Goal: Task Accomplishment & Management: Complete application form

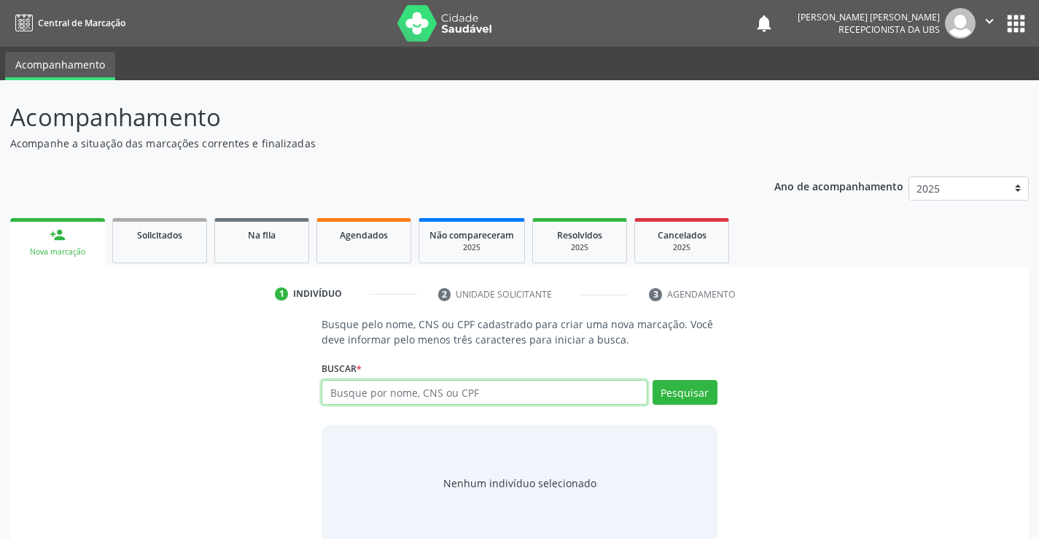
click at [387, 402] on input "text" at bounding box center [484, 392] width 325 height 25
click at [387, 403] on input "text" at bounding box center [484, 392] width 325 height 25
type input "00237592401"
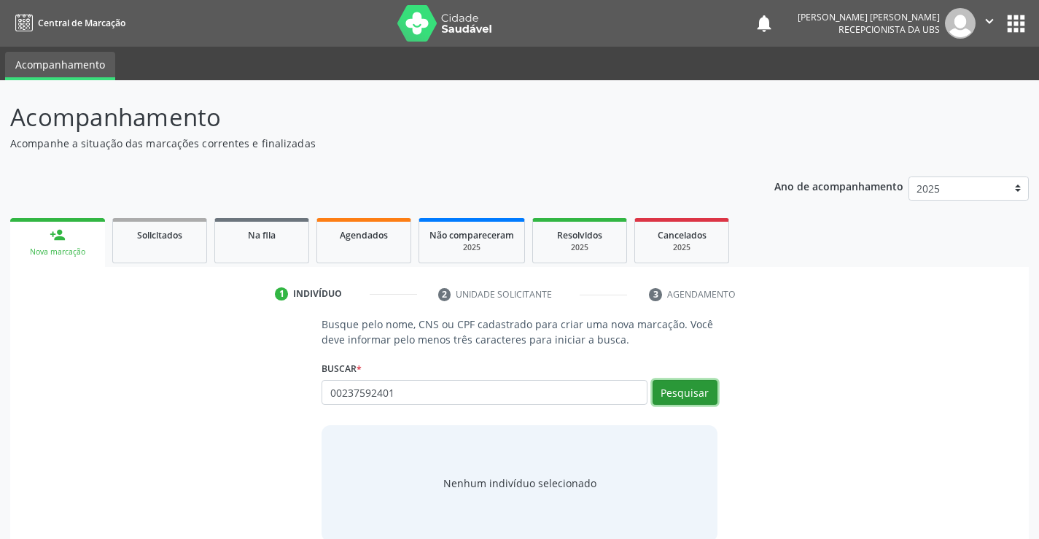
click at [685, 401] on button "Pesquisar" at bounding box center [685, 392] width 65 height 25
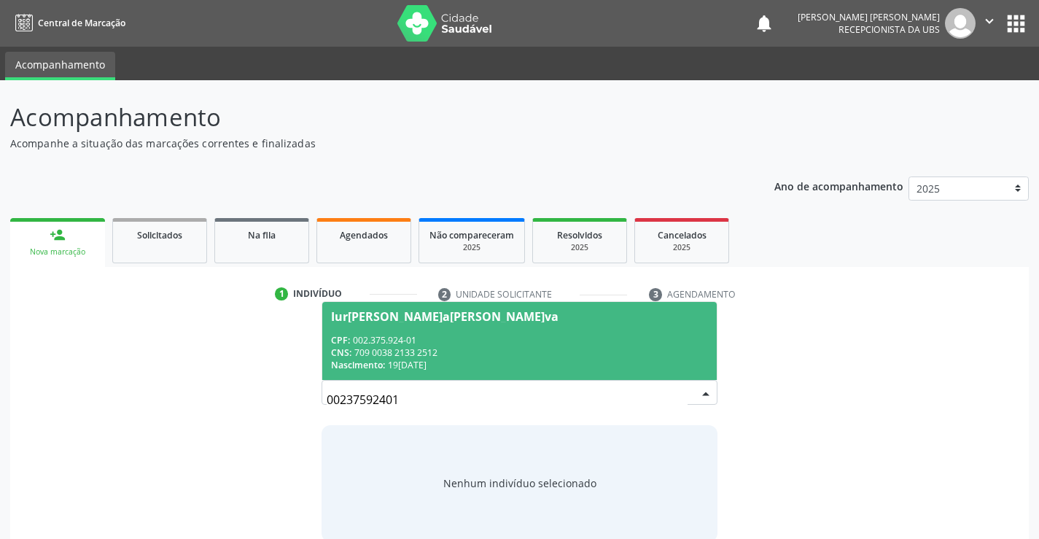
click at [523, 329] on span "Iuri Hazael Ferraz da Silva CPF: 002.375.924-01 CNS: 709 0038 2133 2512 Nascime…" at bounding box center [519, 341] width 394 height 78
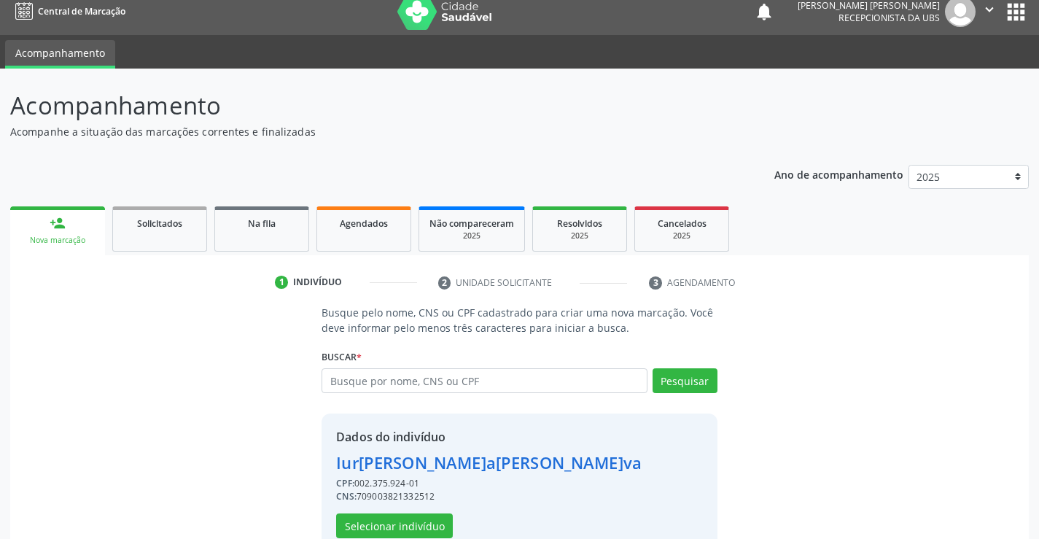
scroll to position [46, 0]
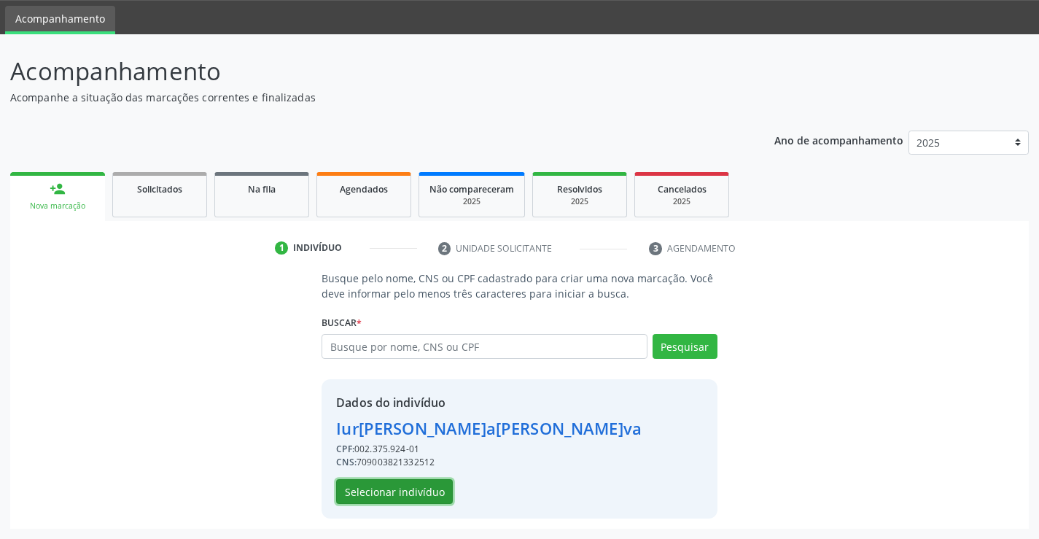
click at [424, 484] on button "Selecionar indivíduo" at bounding box center [394, 491] width 117 height 25
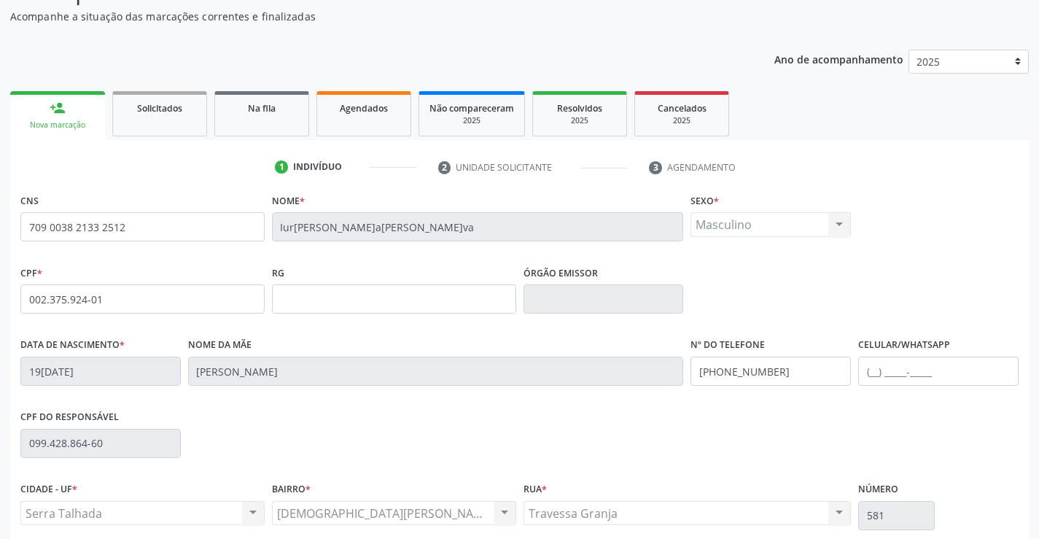
scroll to position [252, 0]
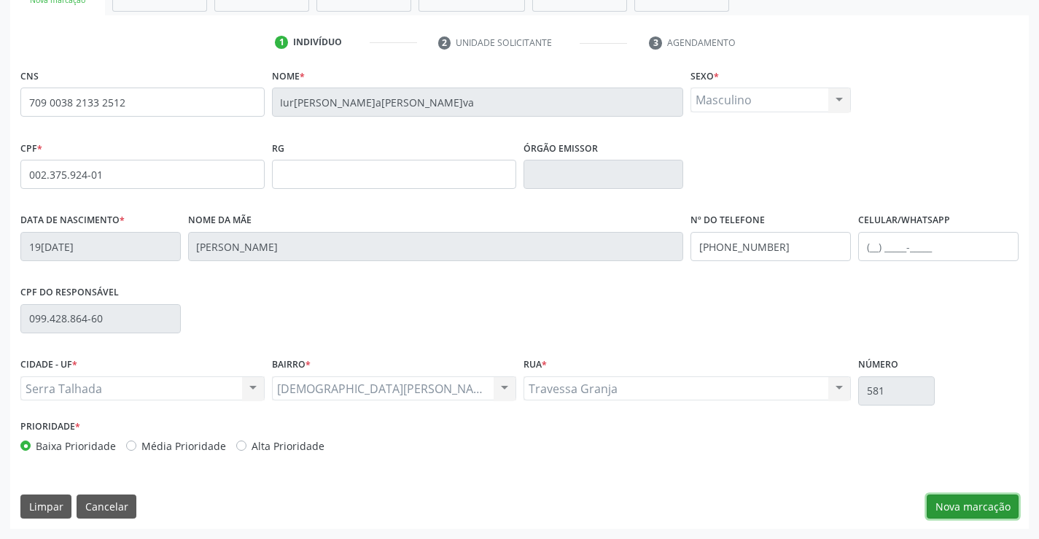
click at [935, 499] on button "Nova marcação" at bounding box center [973, 507] width 92 height 25
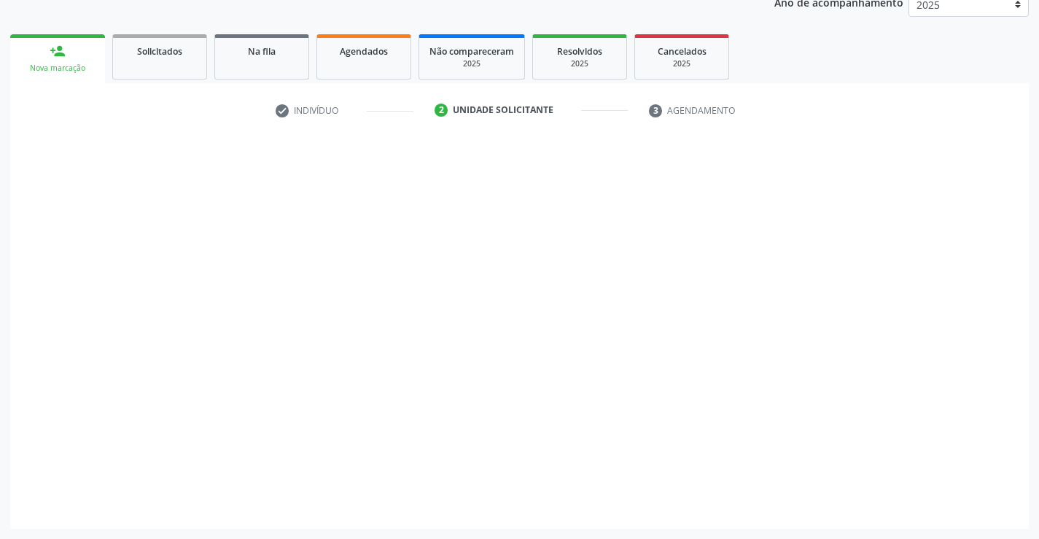
scroll to position [184, 0]
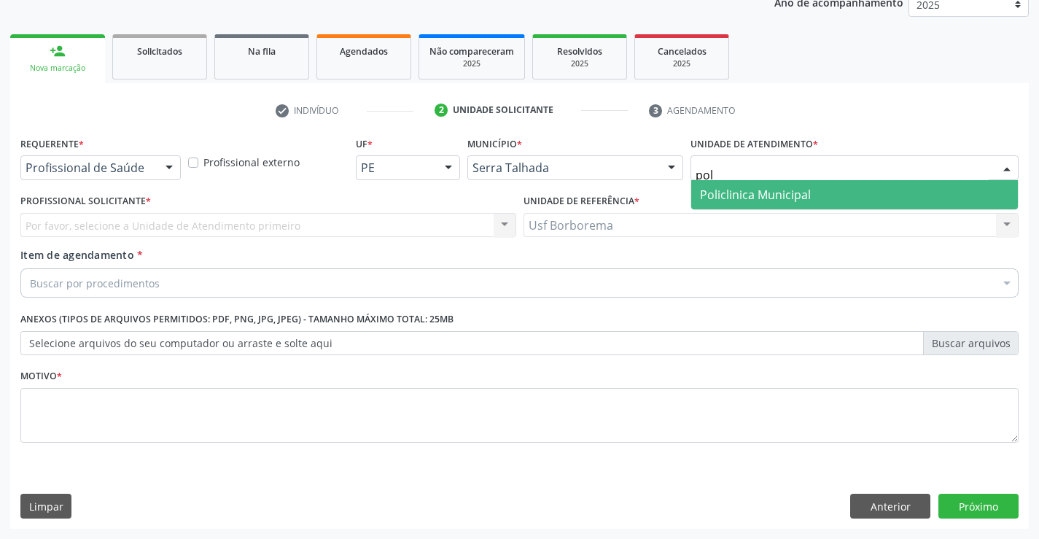
type input "poli"
click at [739, 191] on span "Policlinica Municipal" at bounding box center [755, 195] width 111 height 16
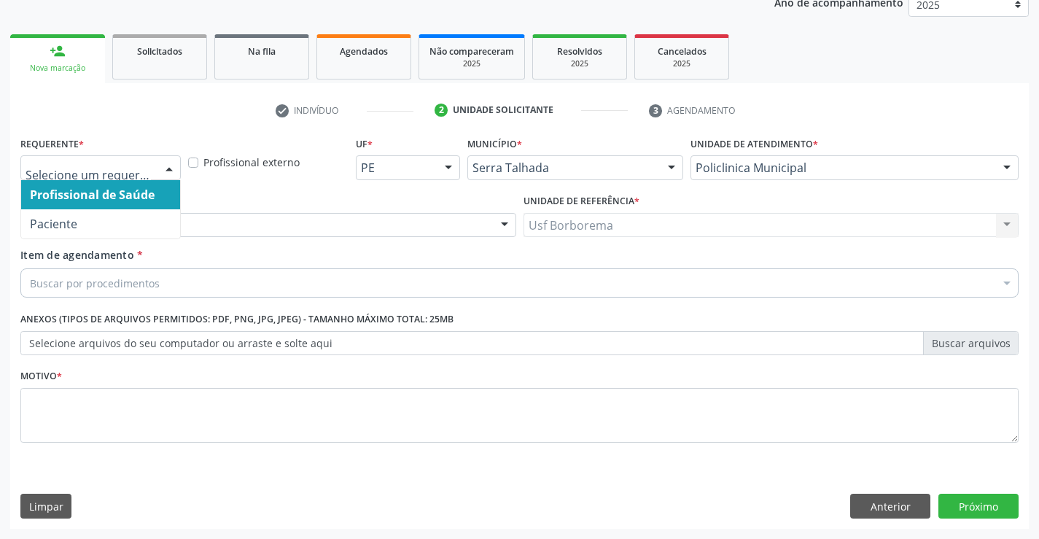
click at [162, 163] on div at bounding box center [169, 168] width 22 height 25
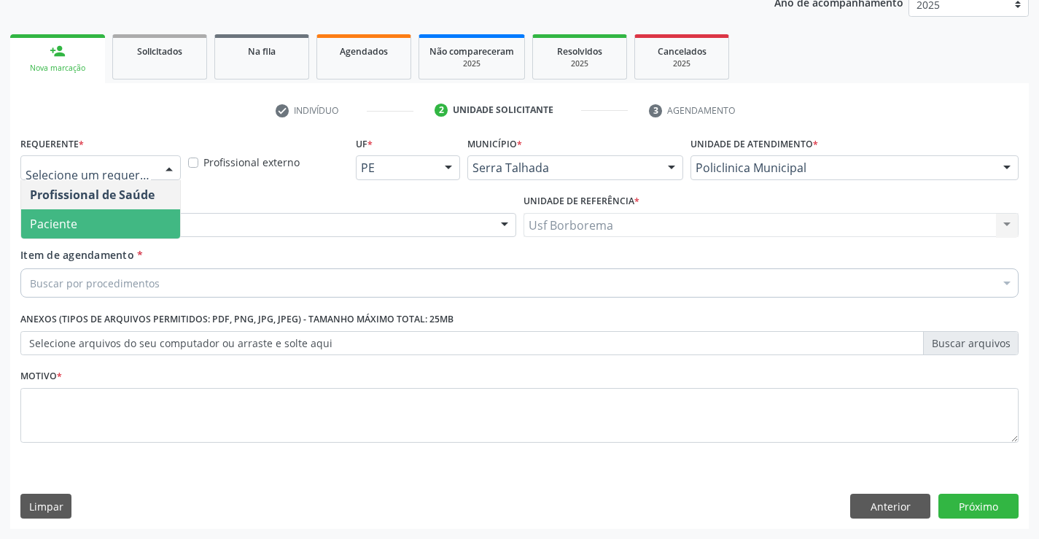
click at [146, 213] on span "Paciente" at bounding box center [100, 223] width 159 height 29
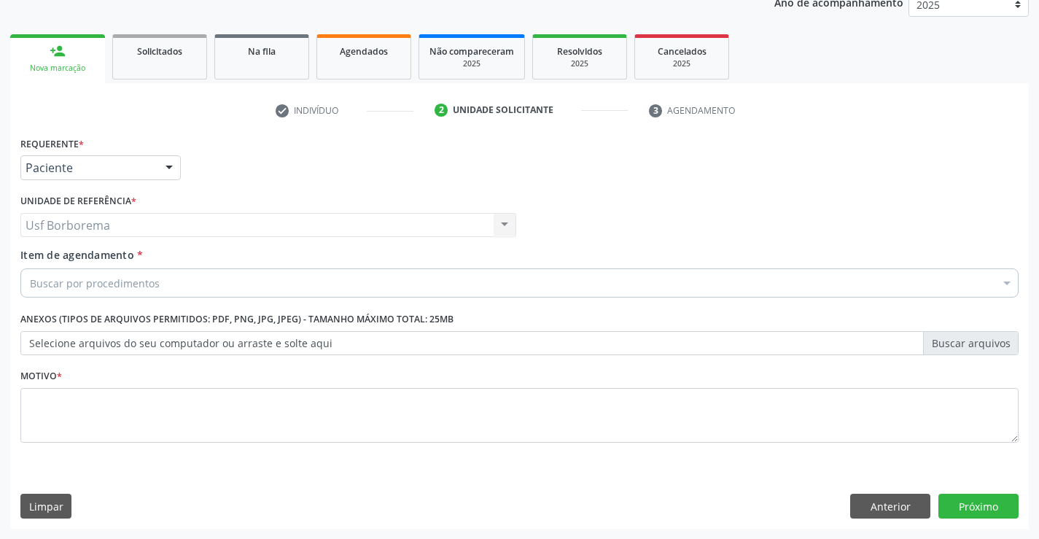
click at [169, 275] on div "Buscar por procedimentos" at bounding box center [519, 282] width 999 height 29
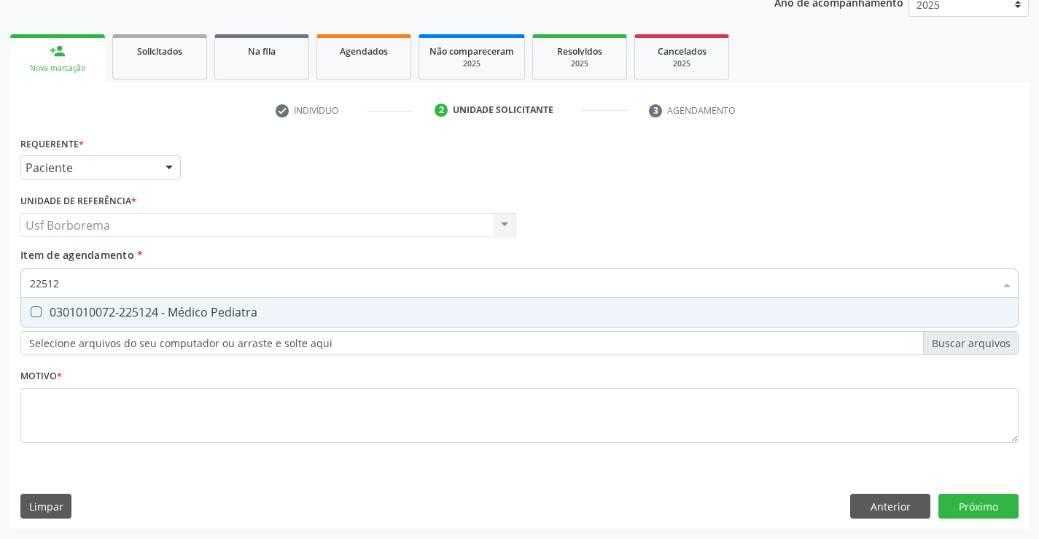
type input "225124"
click at [162, 312] on div "0301010072-225124 - Médico Pediatra" at bounding box center [520, 312] width 980 height 12
checkbox Pediatra "true"
click at [123, 417] on div "Requerente * Paciente Profissional de Saúde Paciente Nenhum resultado encontrad…" at bounding box center [519, 298] width 999 height 330
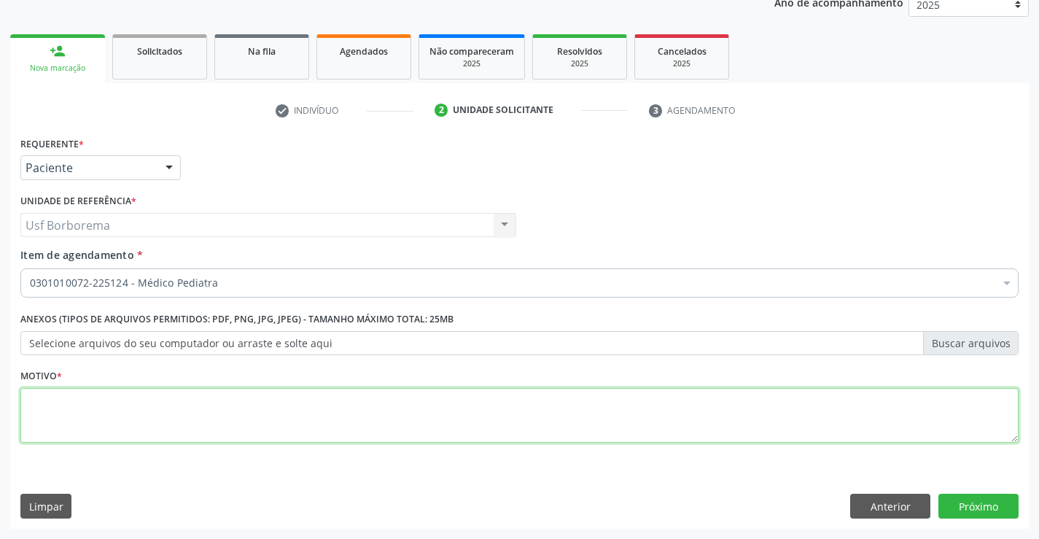
click at [123, 417] on textarea at bounding box center [519, 415] width 999 height 55
type textarea "rotina"
click at [974, 503] on button "Próximo" at bounding box center [979, 506] width 80 height 25
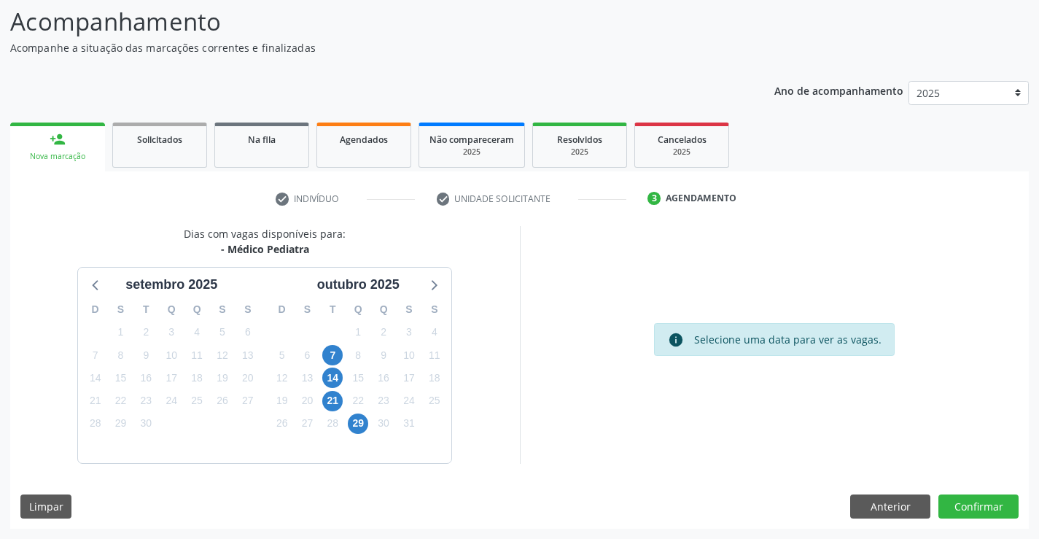
scroll to position [0, 0]
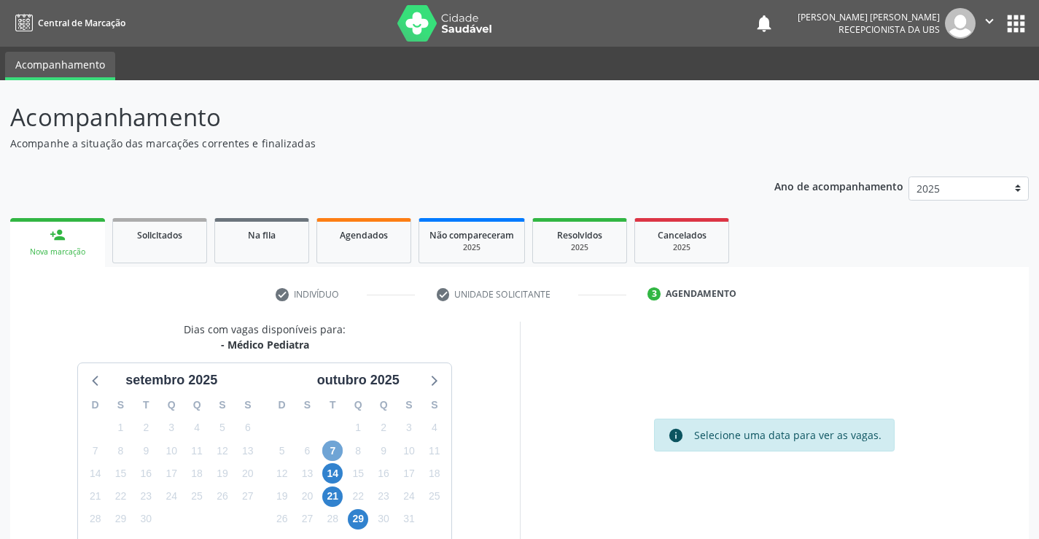
click at [336, 454] on span "7" at bounding box center [332, 451] width 20 height 20
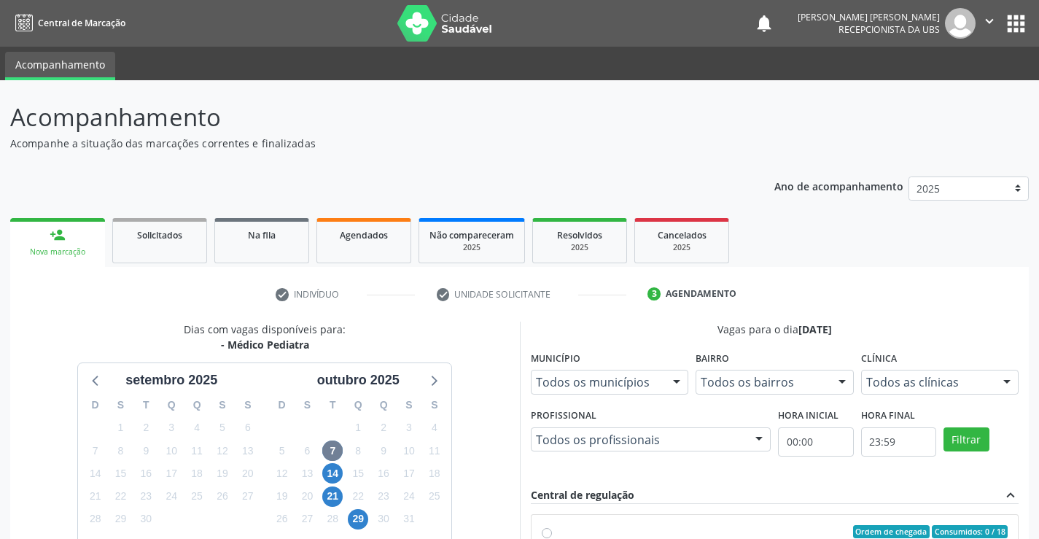
click at [906, 391] on div "Todos as clínicas" at bounding box center [940, 382] width 158 height 25
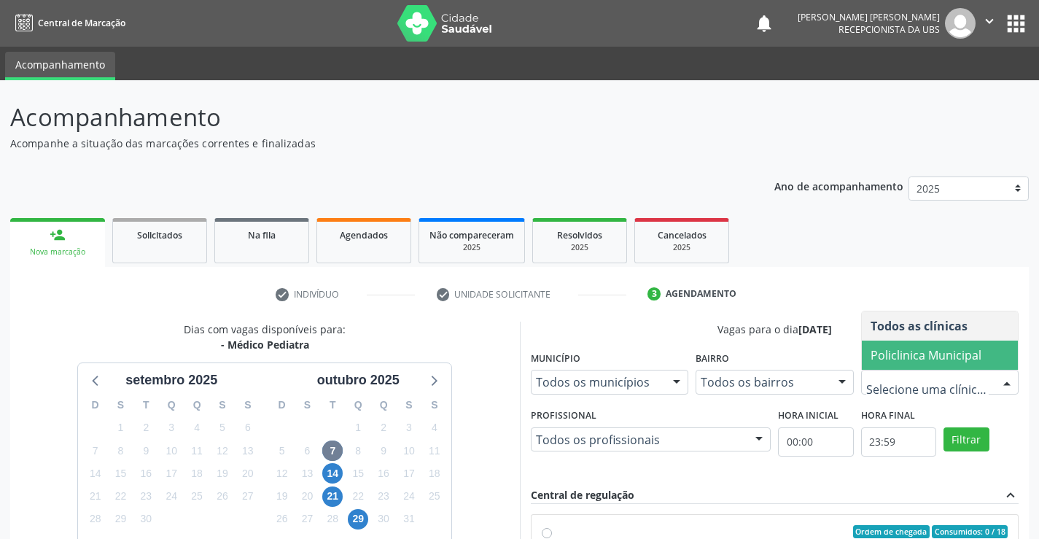
click at [907, 360] on span "Policlinica Municipal" at bounding box center [926, 355] width 111 height 16
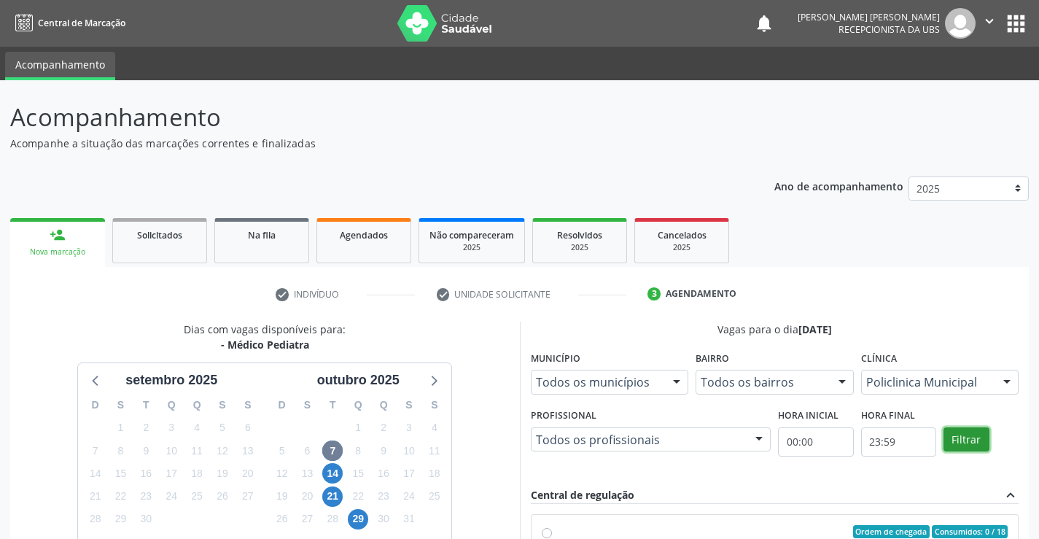
click at [977, 435] on button "Filtrar" at bounding box center [967, 439] width 46 height 25
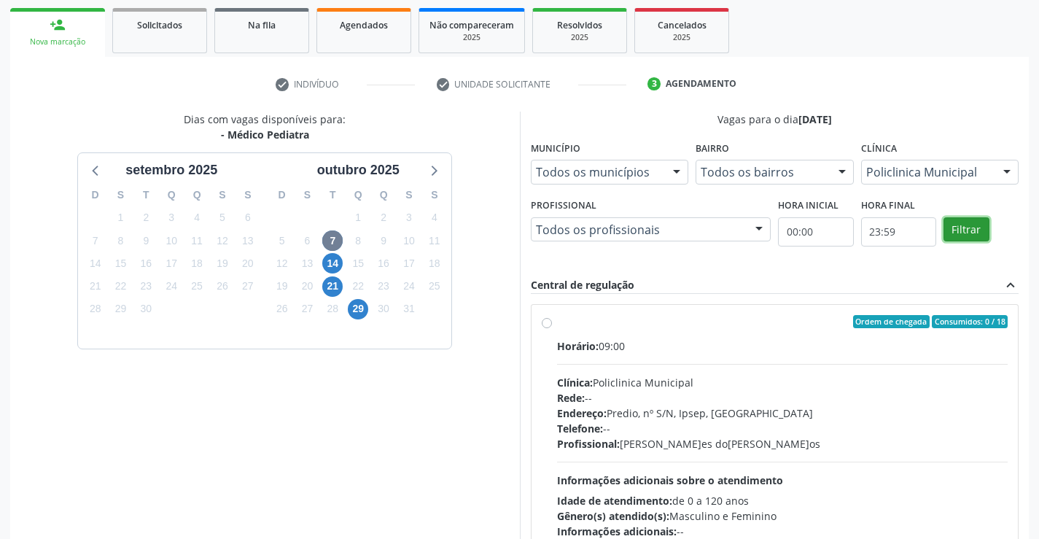
scroll to position [219, 0]
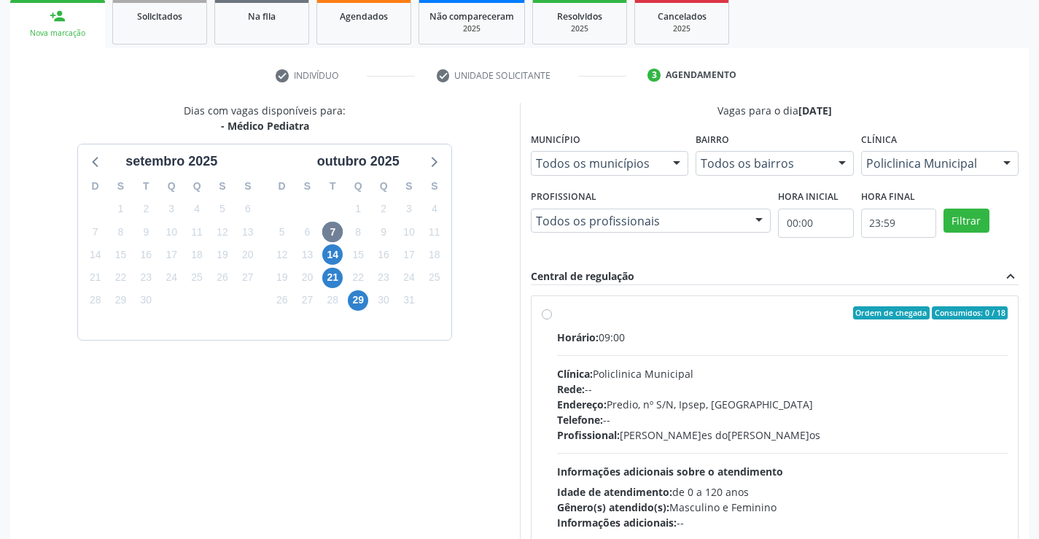
click at [546, 306] on div "Ordem de chegada Consumidos: 0 / 18 Horário: 09:00 Clínica: Policlinica Municip…" at bounding box center [775, 418] width 487 height 244
radio input "true"
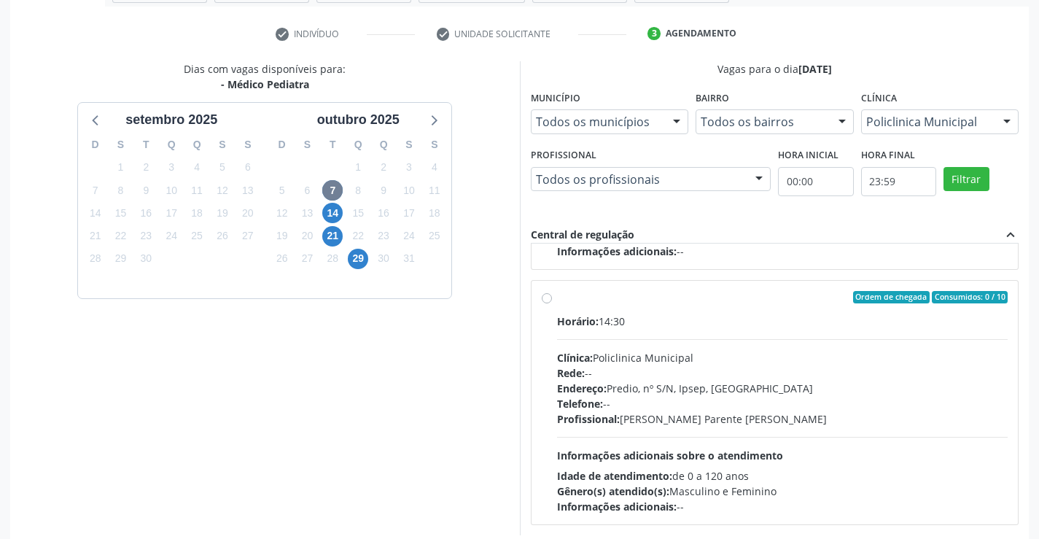
scroll to position [333, 0]
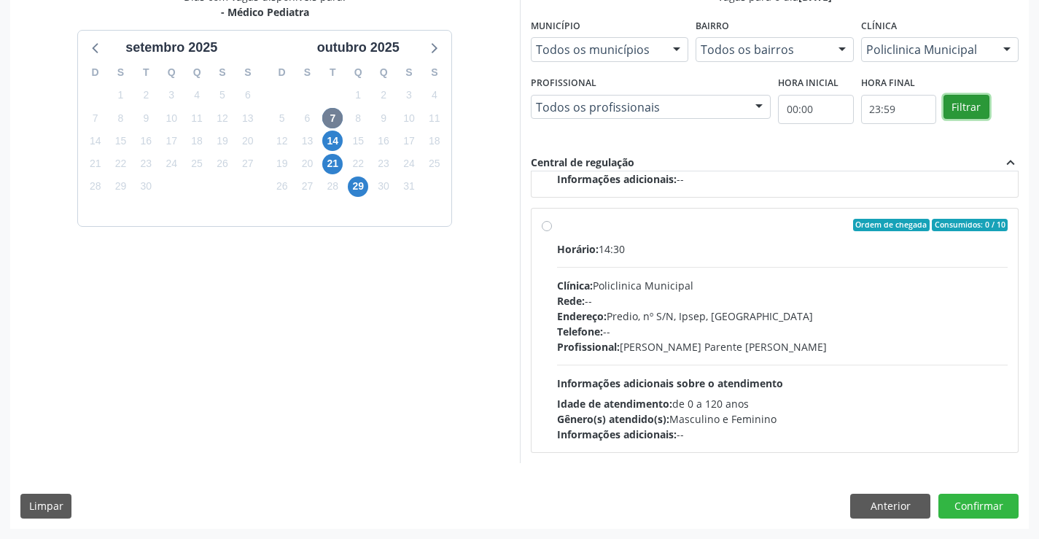
click at [964, 99] on button "Filtrar" at bounding box center [967, 107] width 46 height 25
click at [964, 98] on button "Filtrar" at bounding box center [967, 107] width 46 height 25
click at [988, 506] on button "Confirmar" at bounding box center [979, 506] width 80 height 25
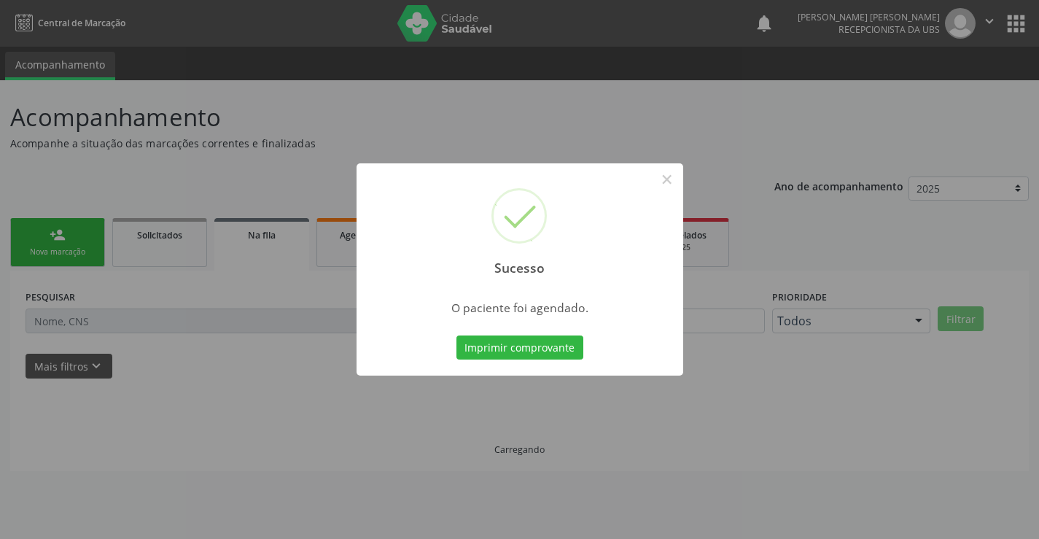
scroll to position [0, 0]
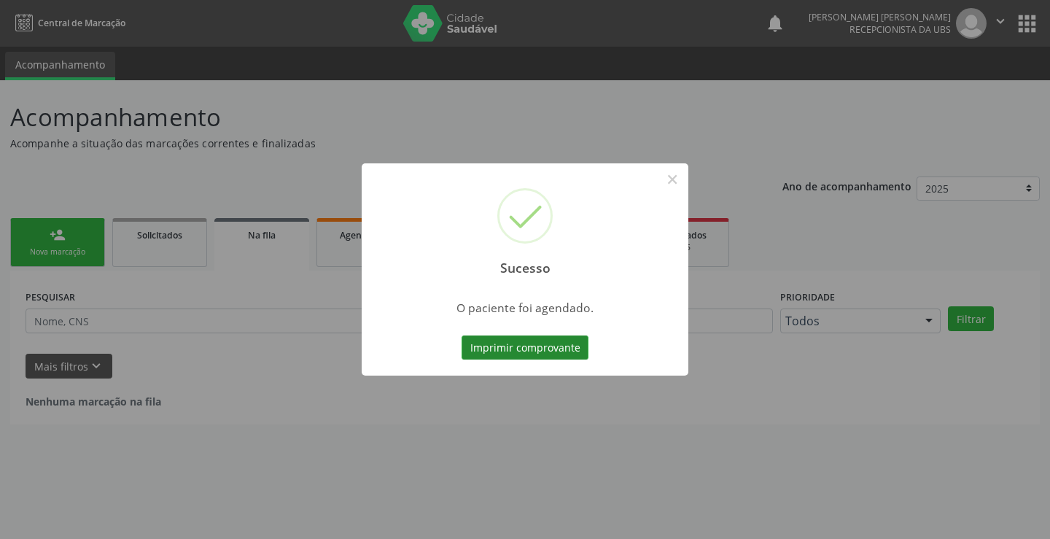
click at [570, 355] on button "Imprimir comprovante" at bounding box center [525, 348] width 127 height 25
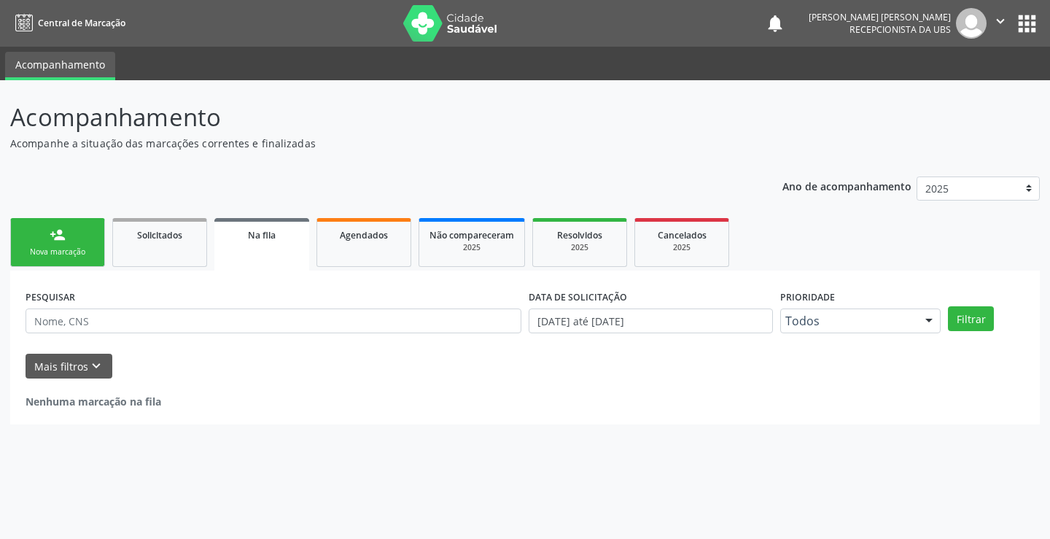
click at [85, 244] on link "person_add Nova marcação" at bounding box center [57, 242] width 95 height 49
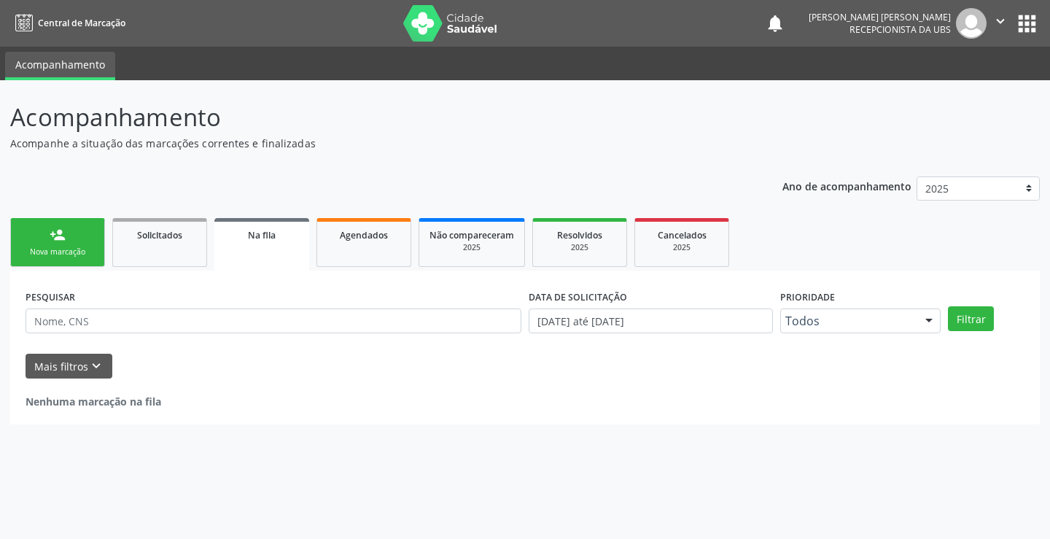
click at [85, 244] on link "person_add Nova marcação" at bounding box center [57, 242] width 95 height 49
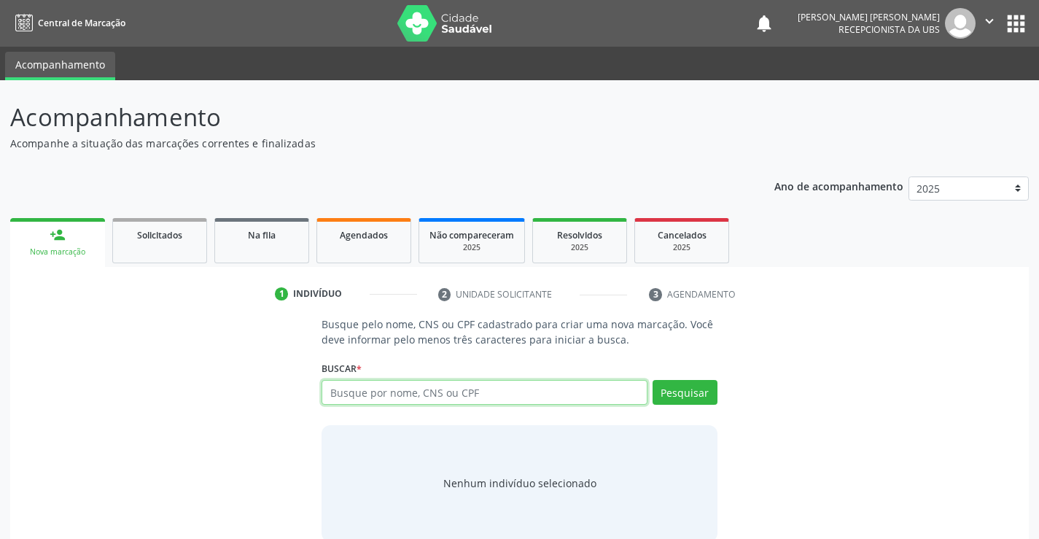
click at [339, 392] on input "text" at bounding box center [484, 392] width 325 height 25
type input "06155569495"
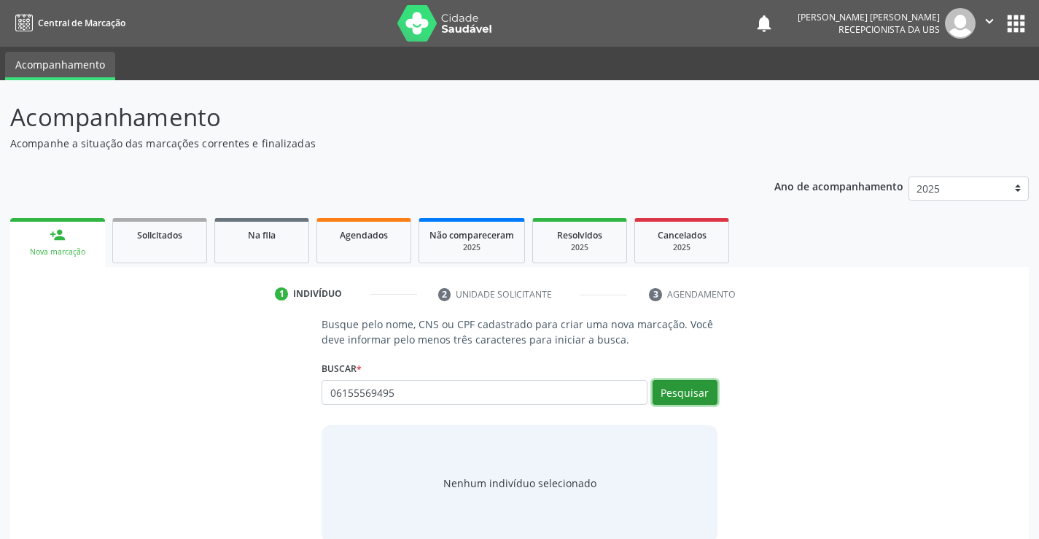
click at [681, 397] on button "Pesquisar" at bounding box center [685, 392] width 65 height 25
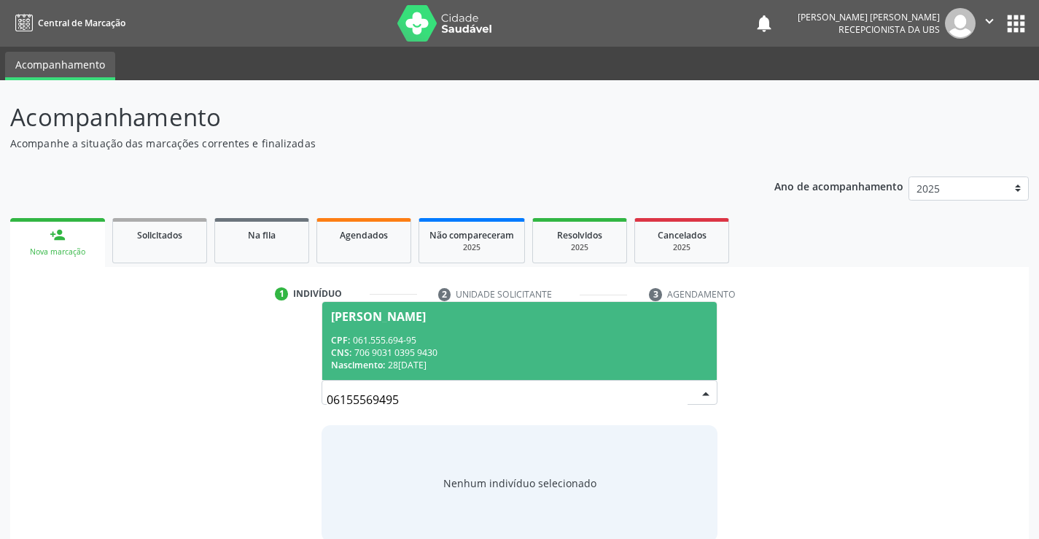
click at [493, 339] on div "CPF: 061.555.694-95" at bounding box center [519, 340] width 376 height 12
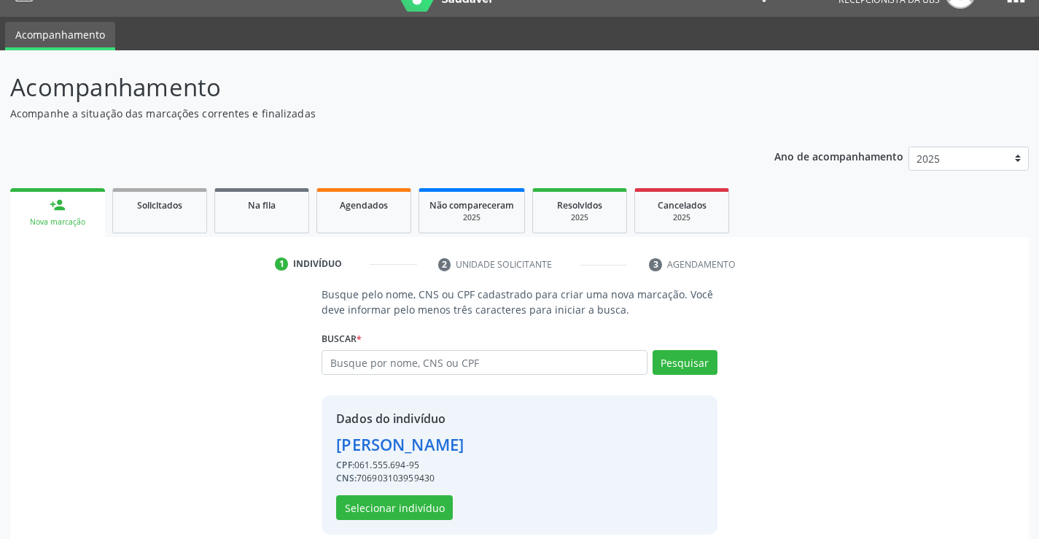
scroll to position [46, 0]
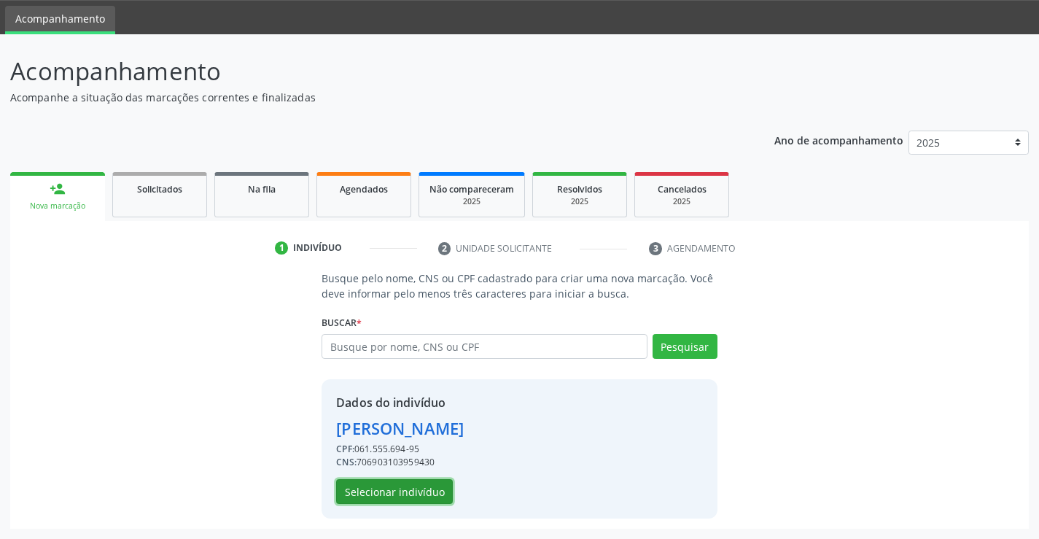
click at [422, 490] on button "Selecionar indivíduo" at bounding box center [394, 491] width 117 height 25
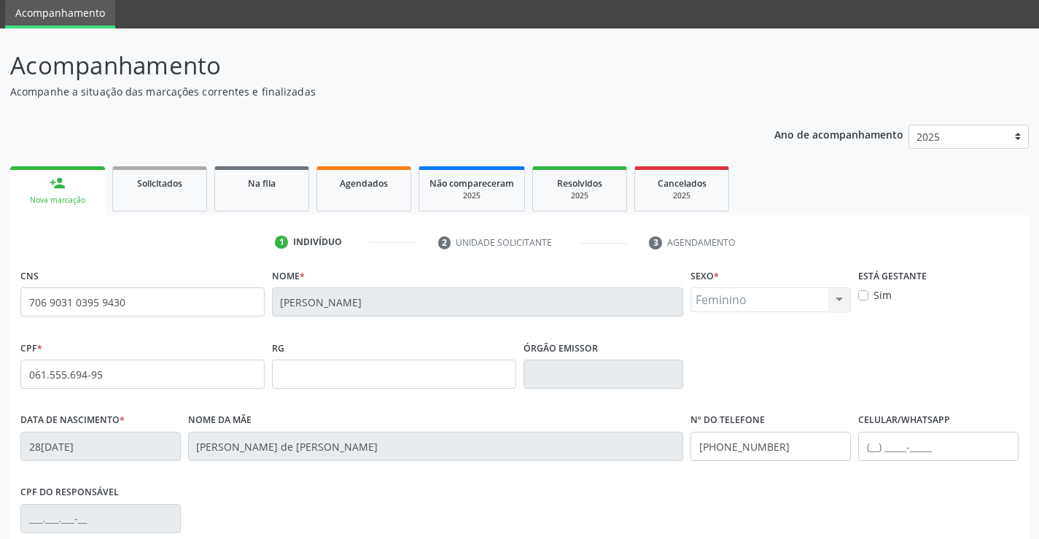
scroll to position [252, 0]
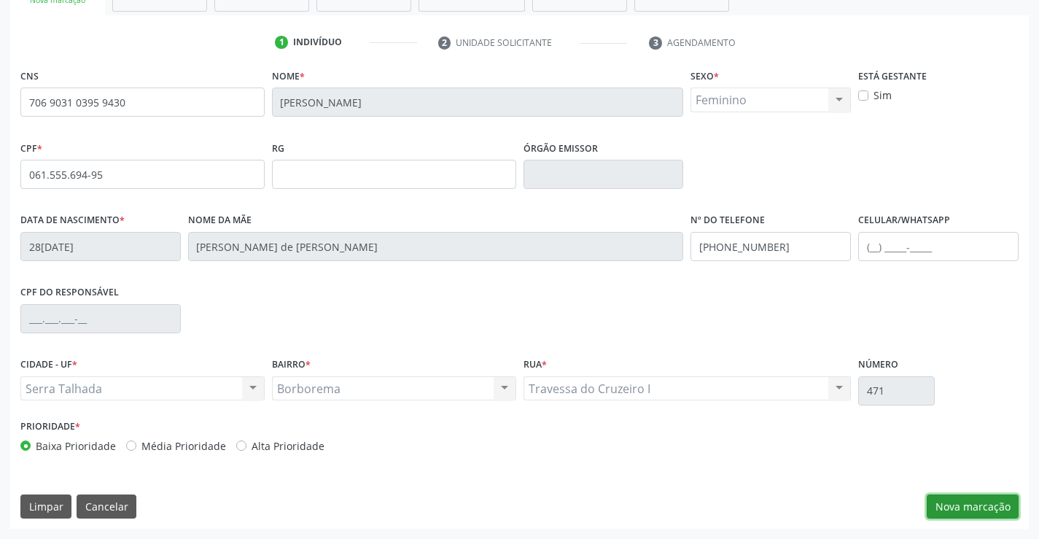
click at [964, 501] on button "Nova marcação" at bounding box center [973, 507] width 92 height 25
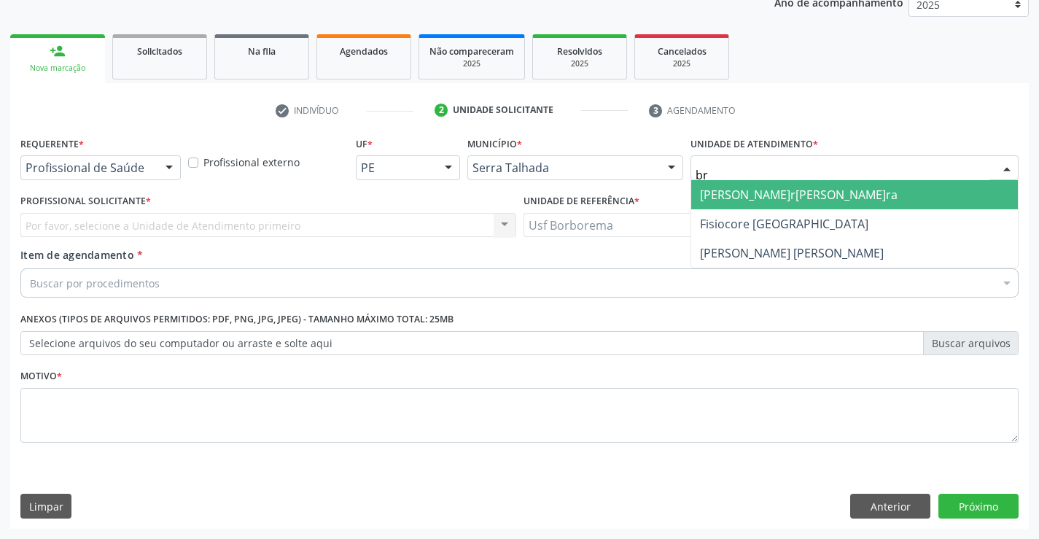
type input "b"
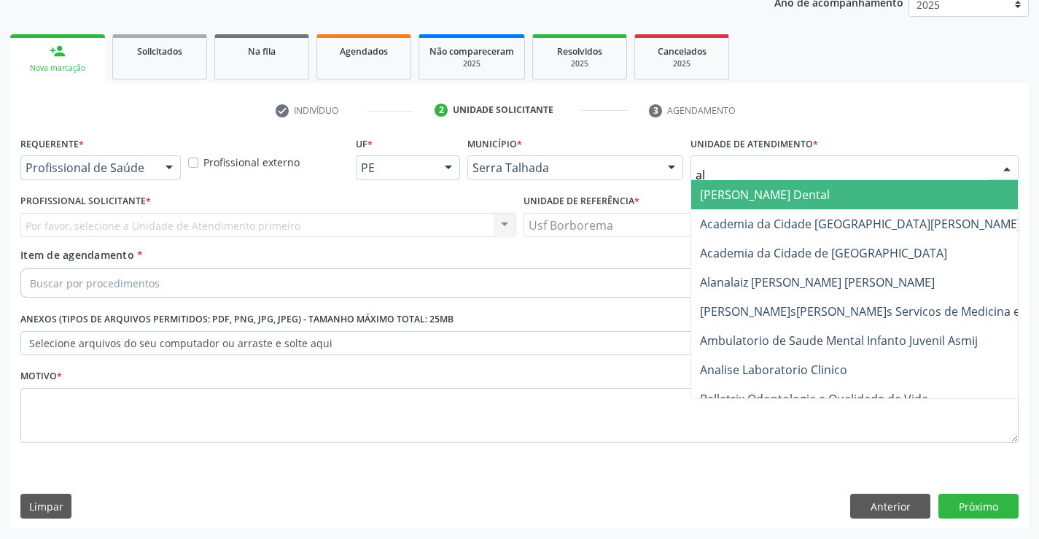
type input "alt"
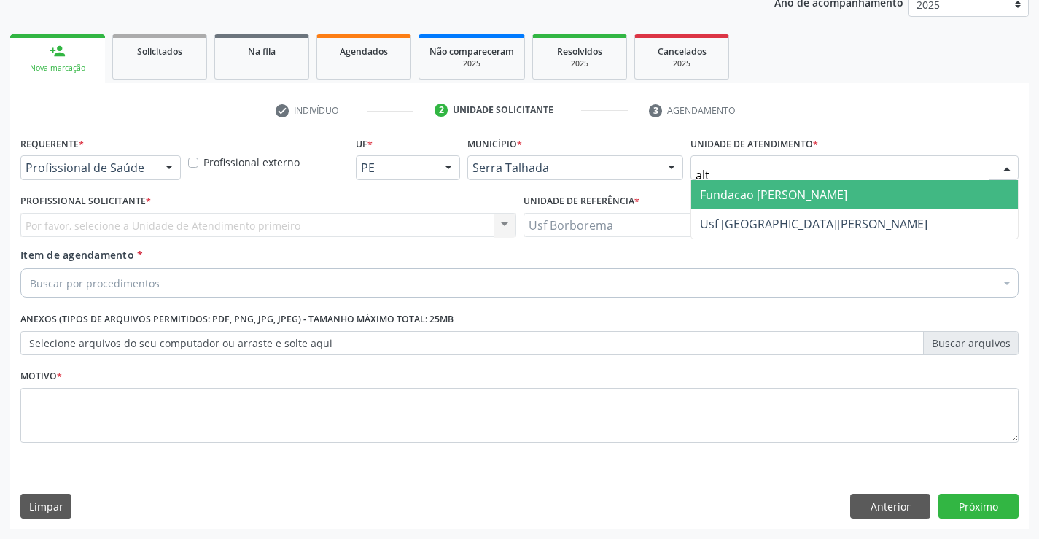
click at [732, 196] on span "Fundacao [PERSON_NAME]" at bounding box center [773, 195] width 147 height 16
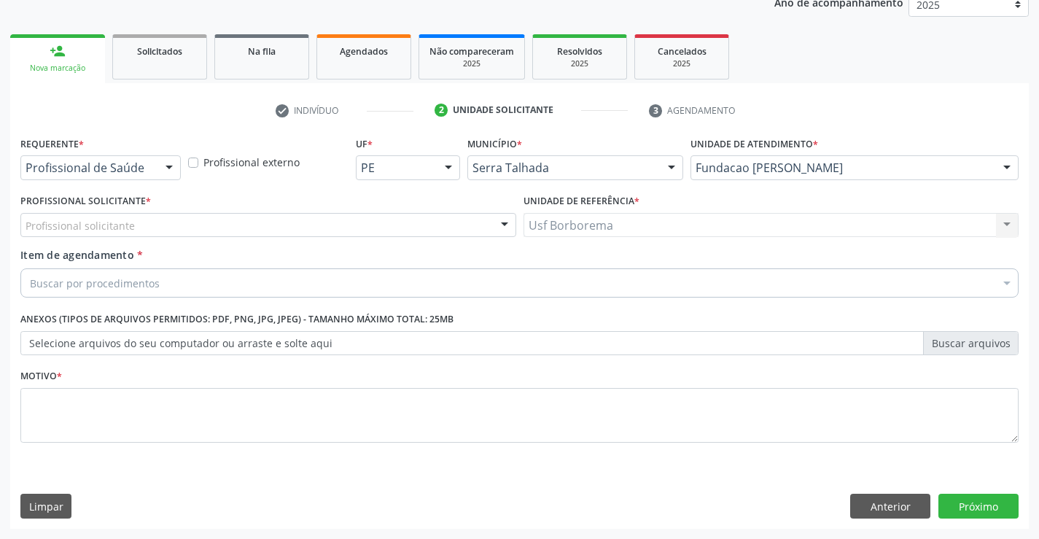
click at [144, 225] on div "Profissional solicitante" at bounding box center [268, 225] width 496 height 25
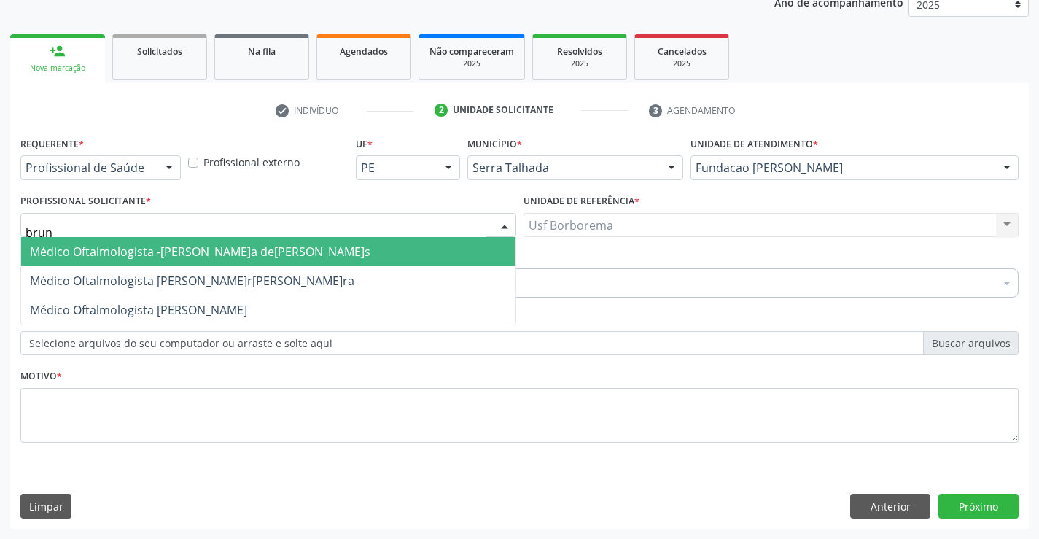
type input "bruna"
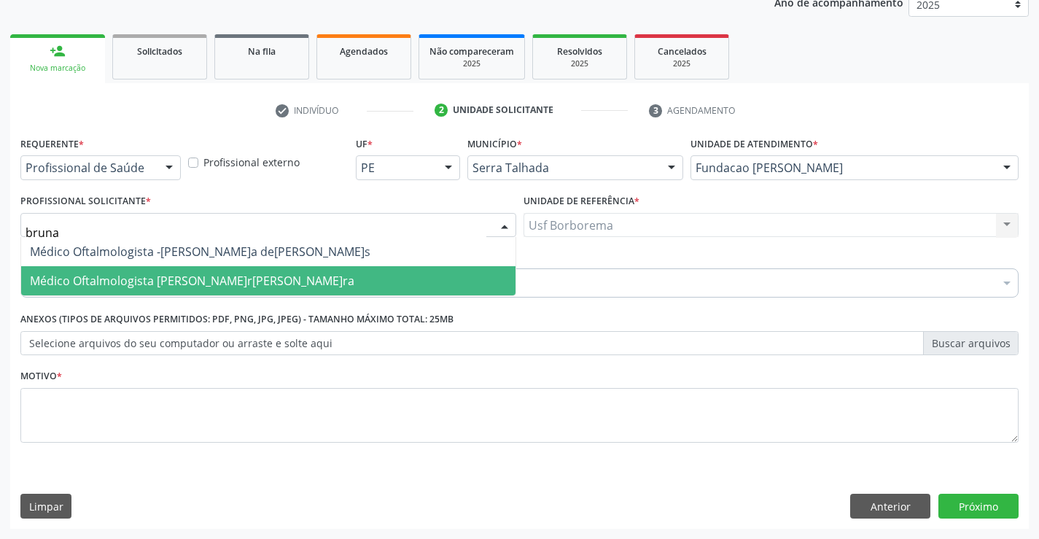
click at [267, 275] on span "Médico Oftalmologista - Bruna Vieira Oliveira Carvalho Ventura" at bounding box center [192, 281] width 325 height 16
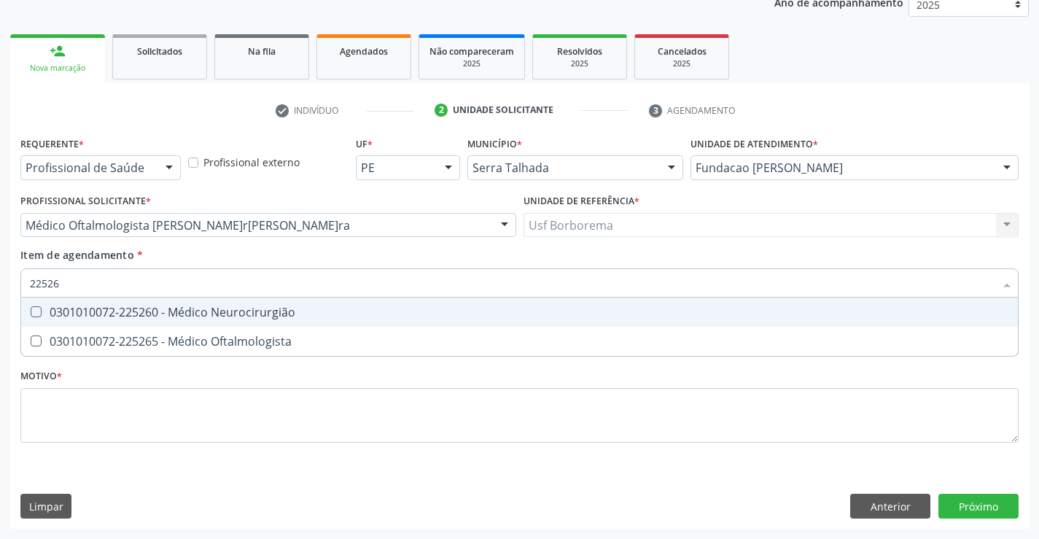
type input "225265"
click at [153, 306] on div "0301010072-225265 - Médico Oftalmologista" at bounding box center [520, 312] width 980 height 12
checkbox Oftalmologista "true"
click at [114, 395] on div "Requerente * Profissional de Saúde Profissional de Saúde Paciente Nenhum result…" at bounding box center [519, 298] width 999 height 330
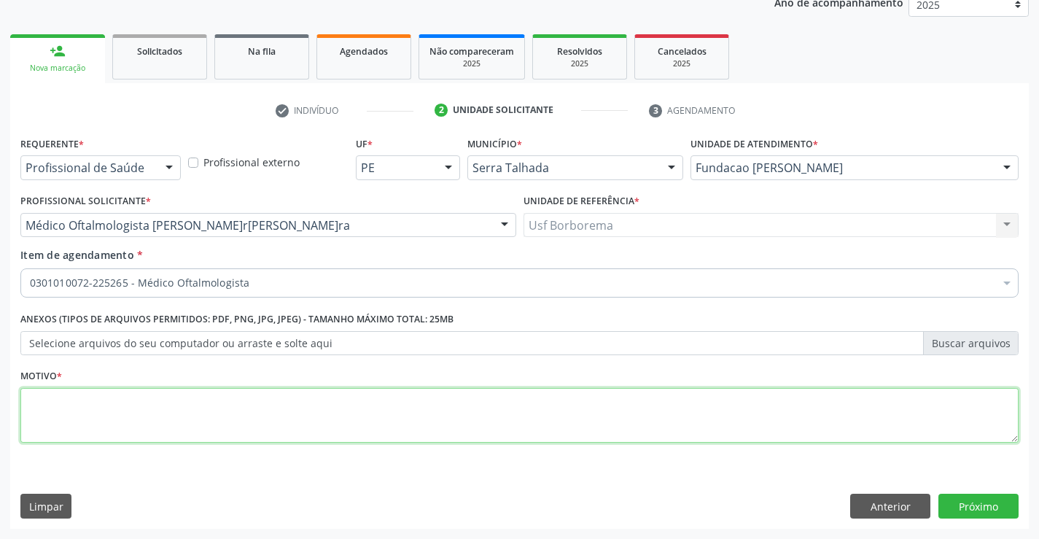
click at [113, 424] on li "Não selecionados" at bounding box center [597, 424] width 1153 height 39
click at [152, 413] on textarea "eotina" at bounding box center [519, 415] width 999 height 55
type textarea "e"
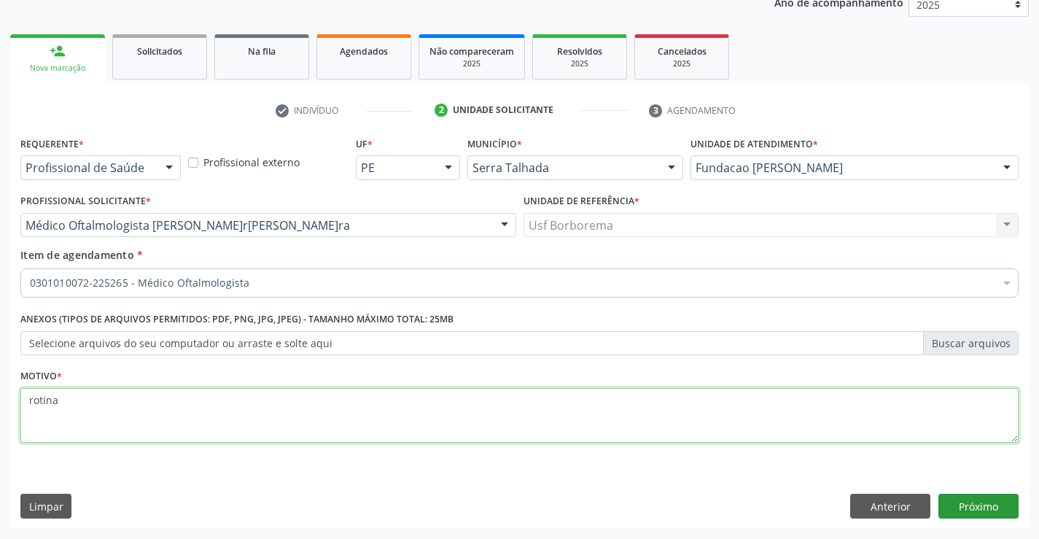
type textarea "rotina"
click at [977, 511] on button "Próximo" at bounding box center [979, 506] width 80 height 25
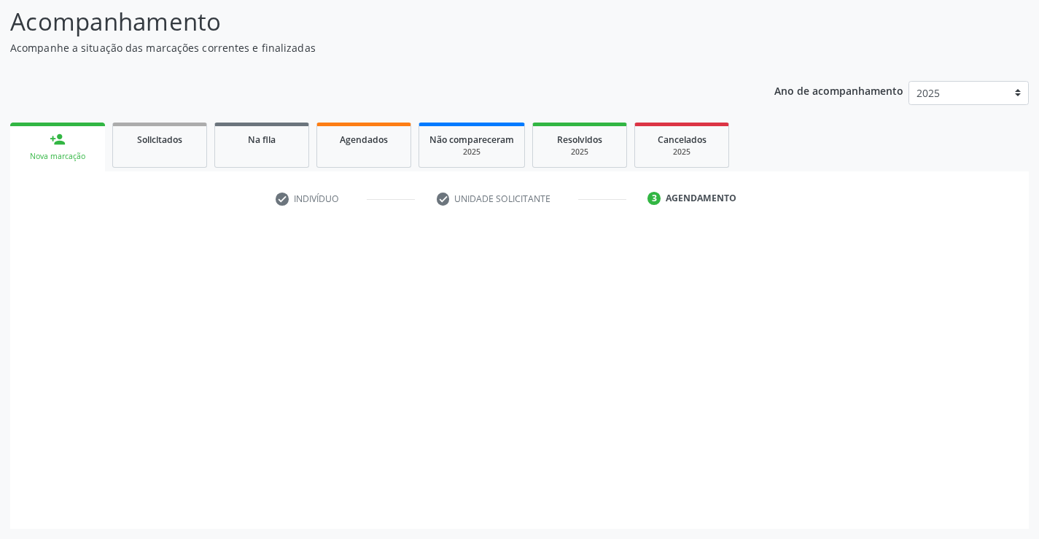
scroll to position [96, 0]
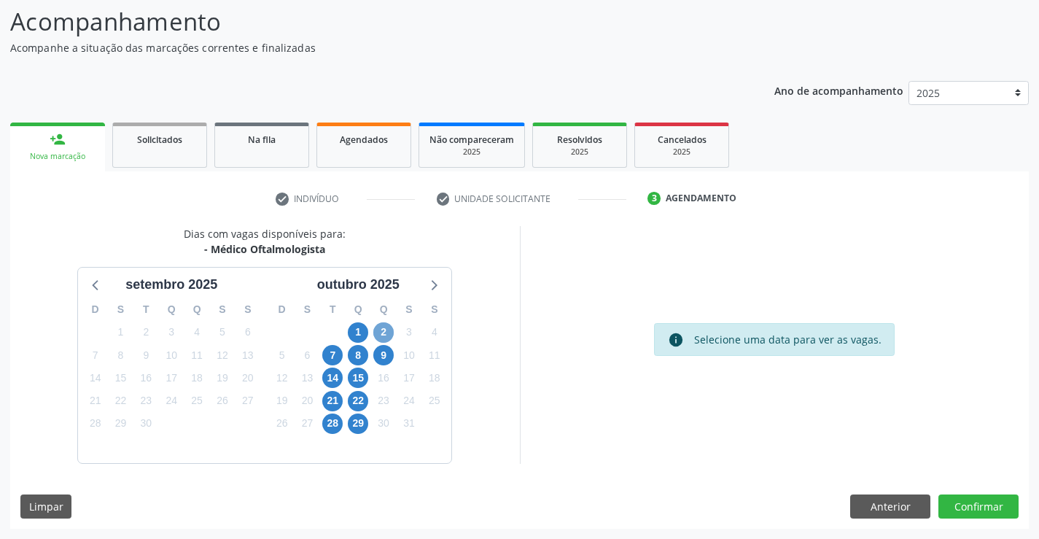
click at [384, 335] on span "2" at bounding box center [383, 332] width 20 height 20
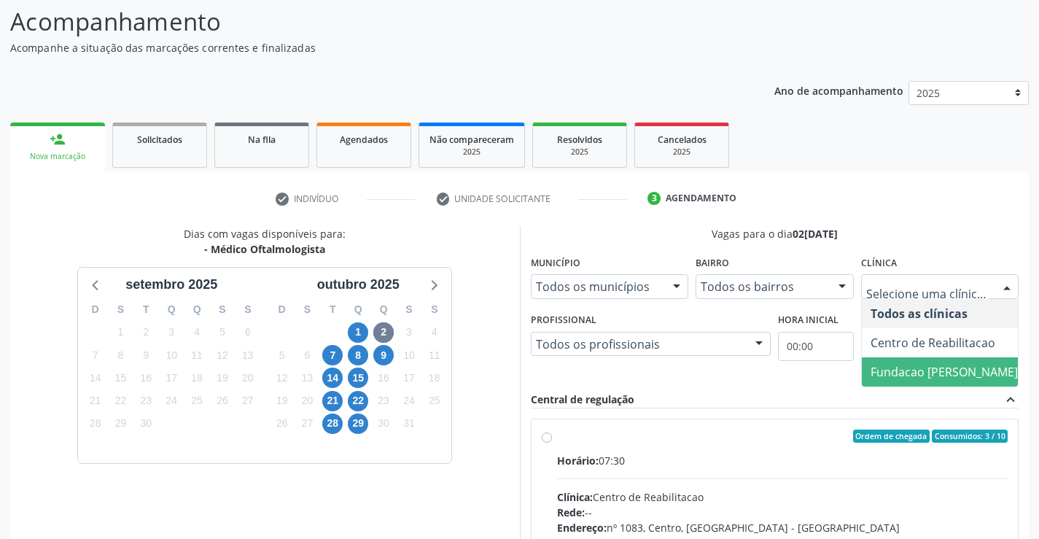
click at [918, 366] on span "Fundacao [PERSON_NAME]" at bounding box center [944, 372] width 147 height 16
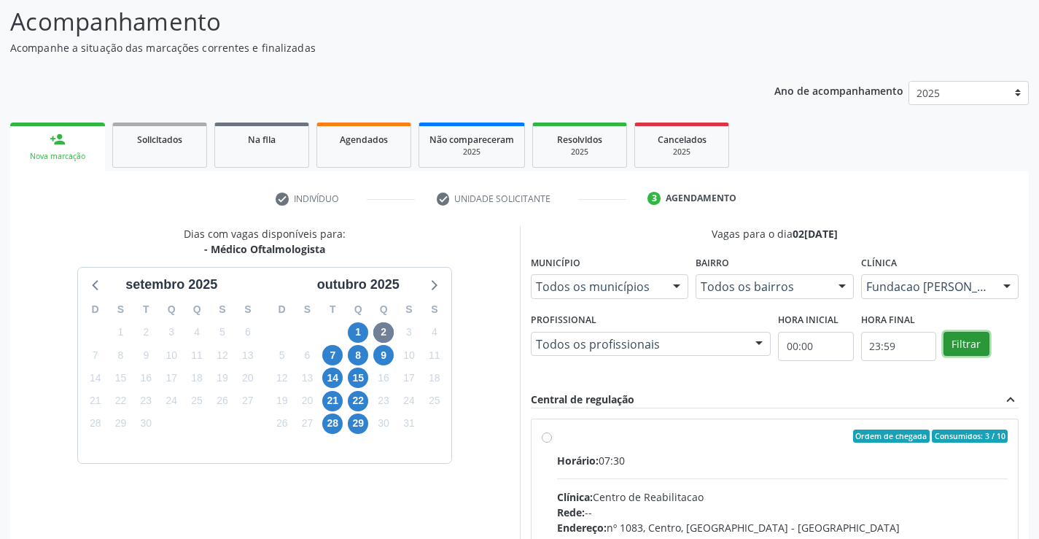
click at [963, 340] on button "Filtrar" at bounding box center [967, 344] width 46 height 25
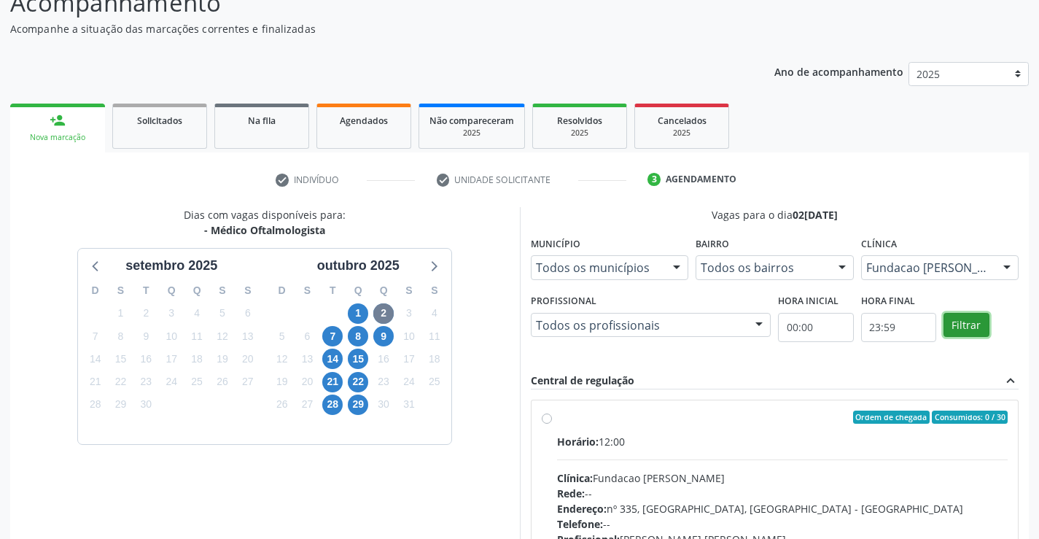
scroll to position [168, 0]
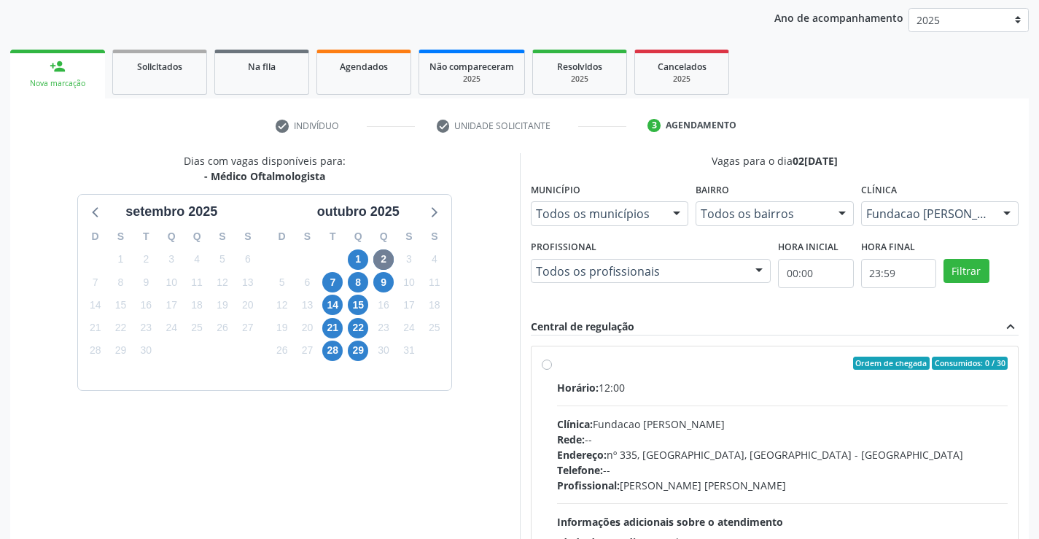
click at [557, 364] on label "Ordem de chegada Consumidos: 0 / 30 Horário: 12:00 Clínica: Fundacao Altino Ven…" at bounding box center [783, 469] width 452 height 224
click at [547, 364] on input "Ordem de chegada Consumidos: 0 / 30 Horário: 12:00 Clínica: Fundacao Altino Ven…" at bounding box center [547, 363] width 10 height 13
radio input "true"
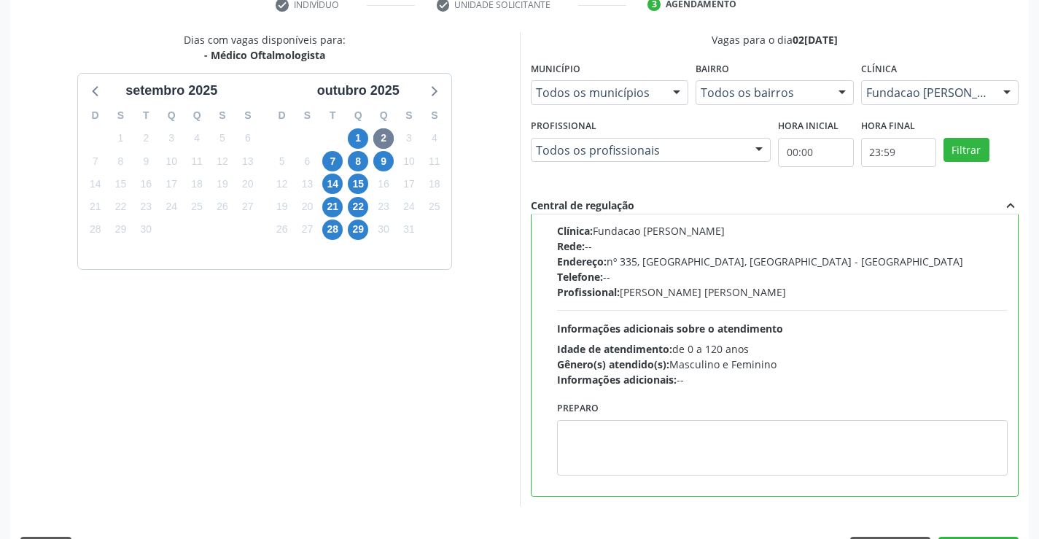
scroll to position [333, 0]
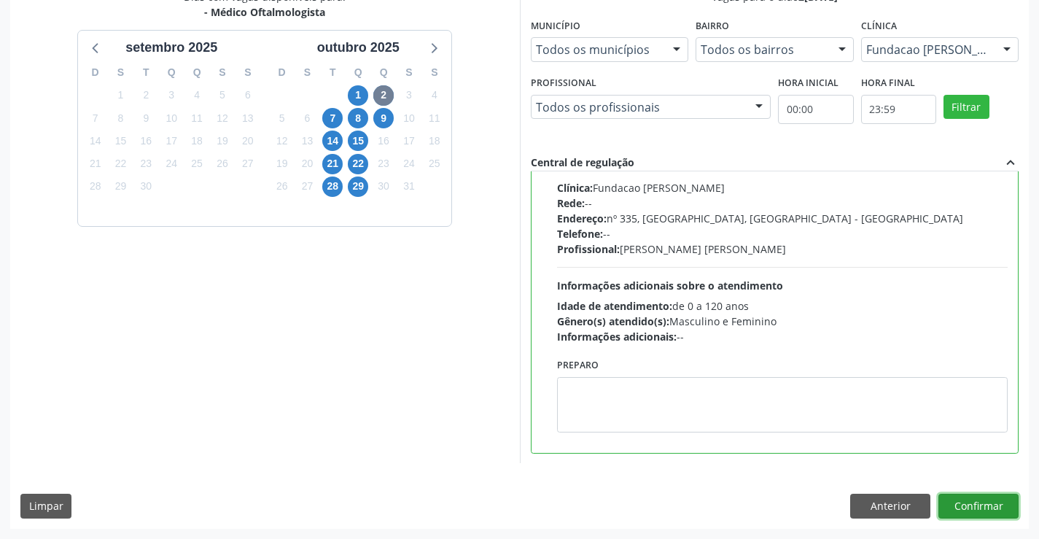
click at [985, 511] on button "Confirmar" at bounding box center [979, 506] width 80 height 25
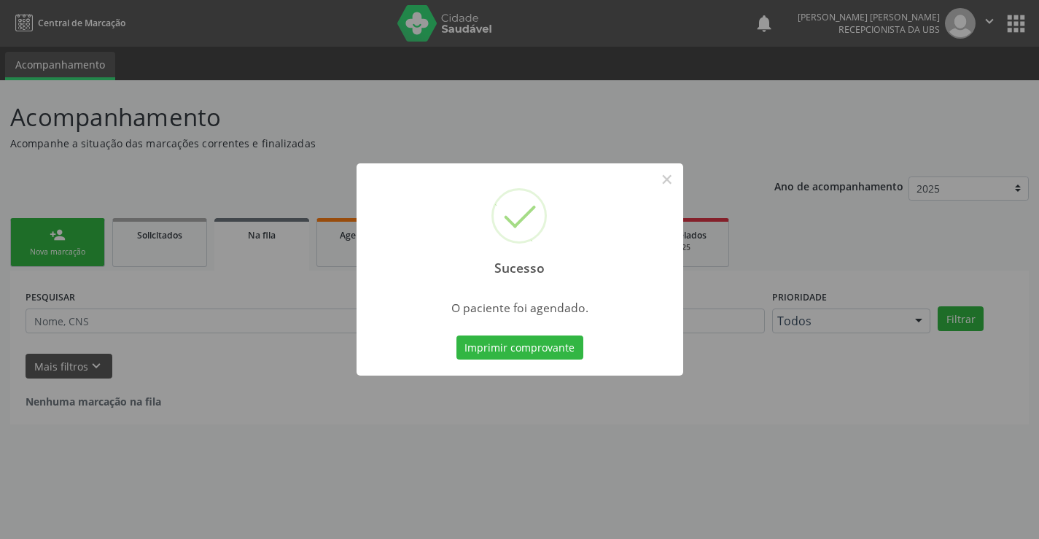
scroll to position [0, 0]
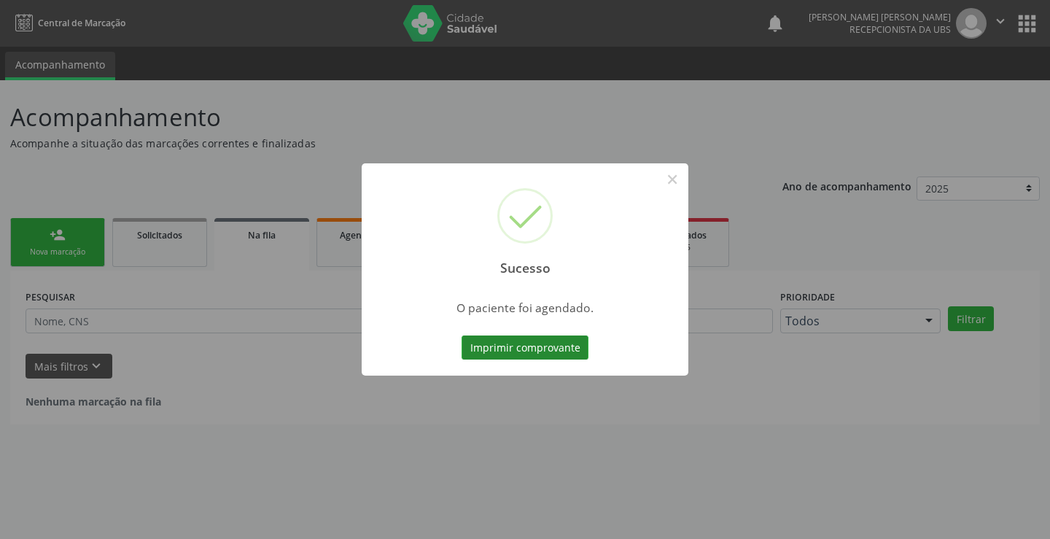
click at [525, 341] on button "Imprimir comprovante" at bounding box center [525, 348] width 127 height 25
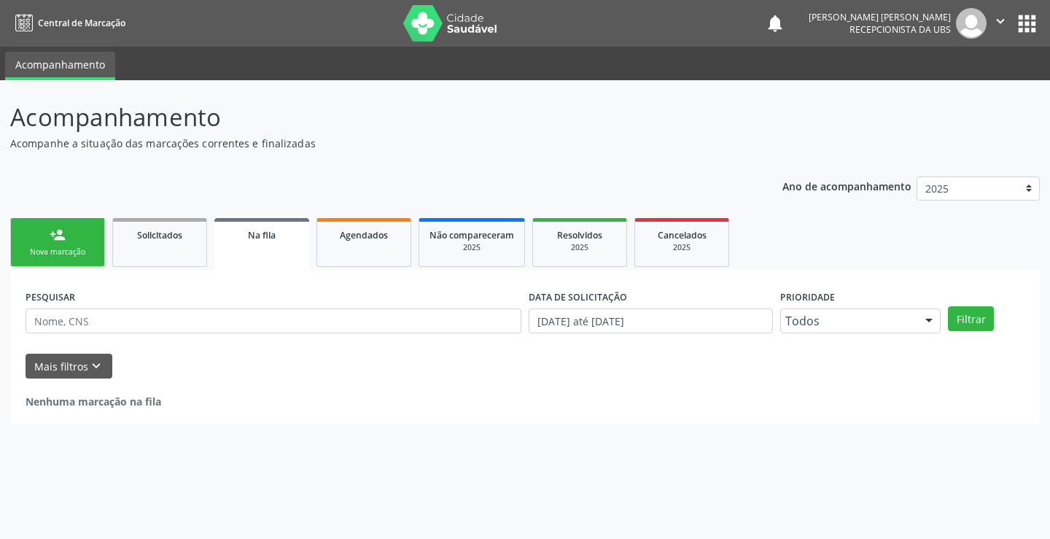
click at [81, 247] on div "Nova marcação" at bounding box center [57, 252] width 73 height 11
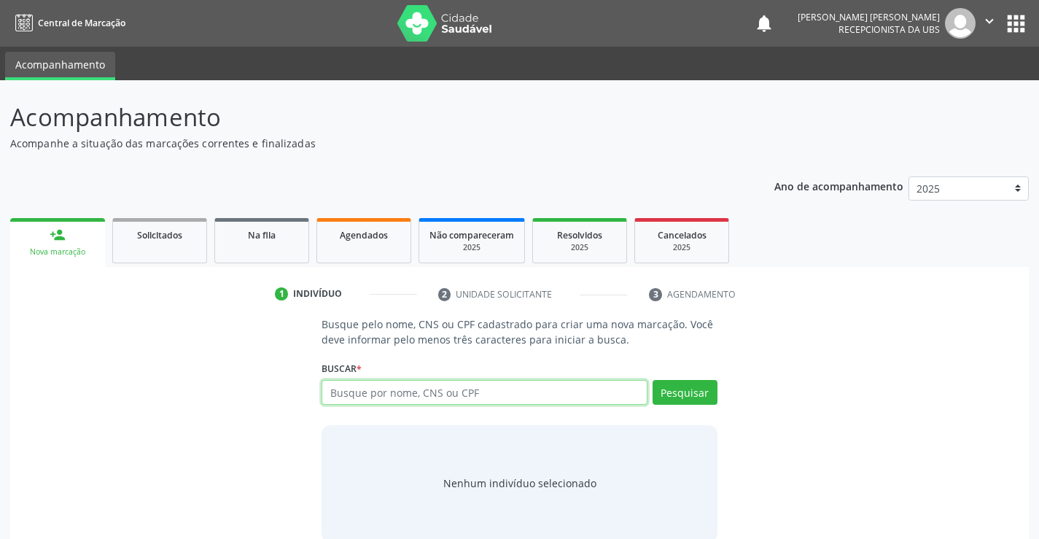
click at [380, 400] on input "text" at bounding box center [484, 392] width 325 height 25
click at [380, 398] on input "text" at bounding box center [484, 392] width 325 height 25
click at [387, 395] on input "text" at bounding box center [484, 392] width 325 height 25
click at [388, 393] on input "text" at bounding box center [484, 392] width 325 height 25
click at [405, 395] on input "text" at bounding box center [484, 392] width 325 height 25
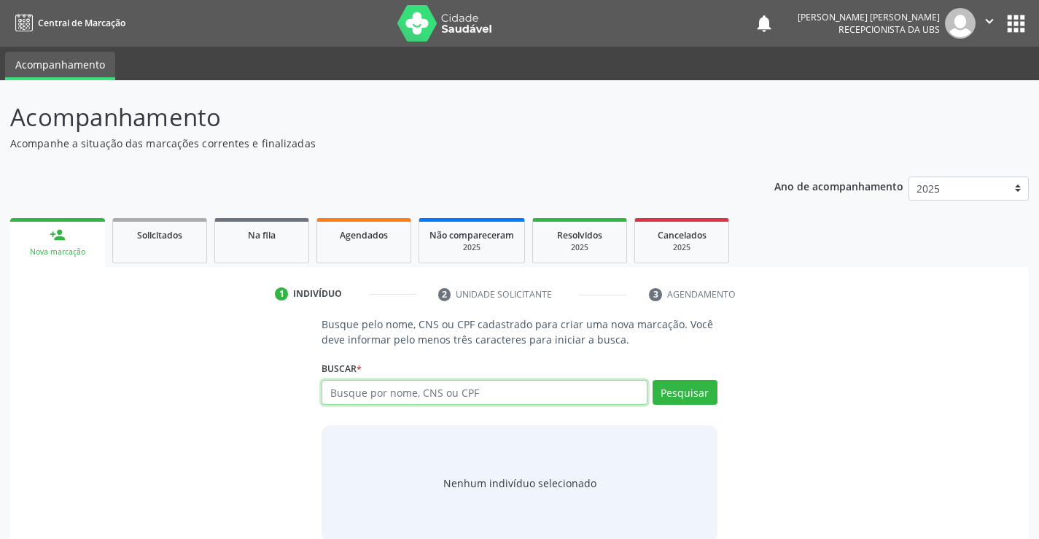
click at [415, 393] on input "text" at bounding box center [484, 392] width 325 height 25
type input "70800353334020"
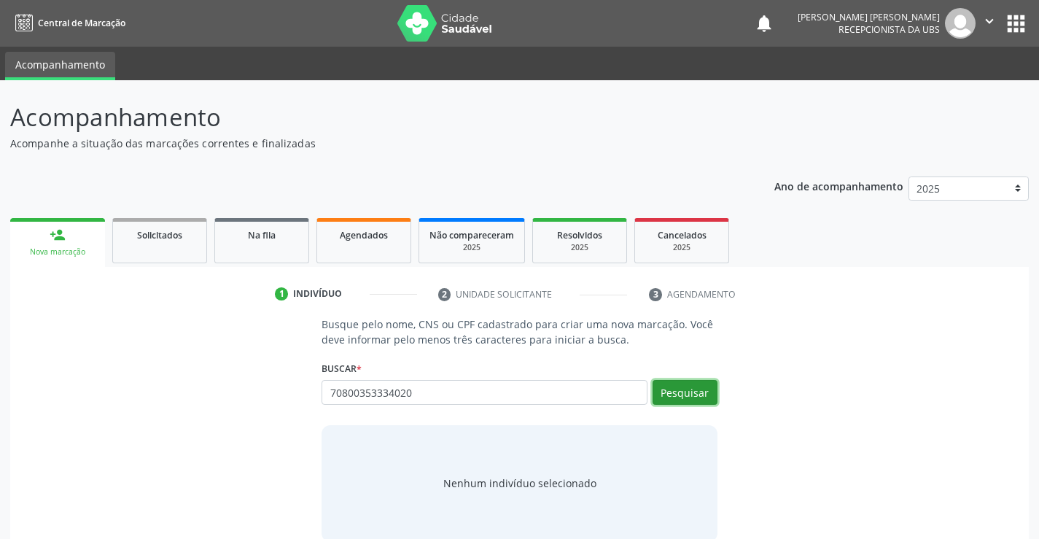
click at [679, 391] on button "Pesquisar" at bounding box center [685, 392] width 65 height 25
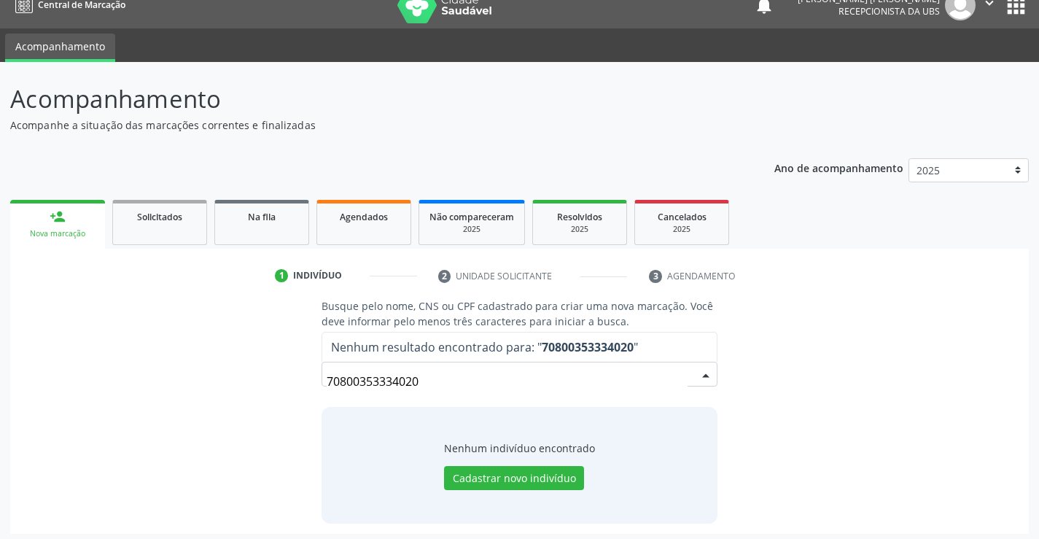
scroll to position [23, 0]
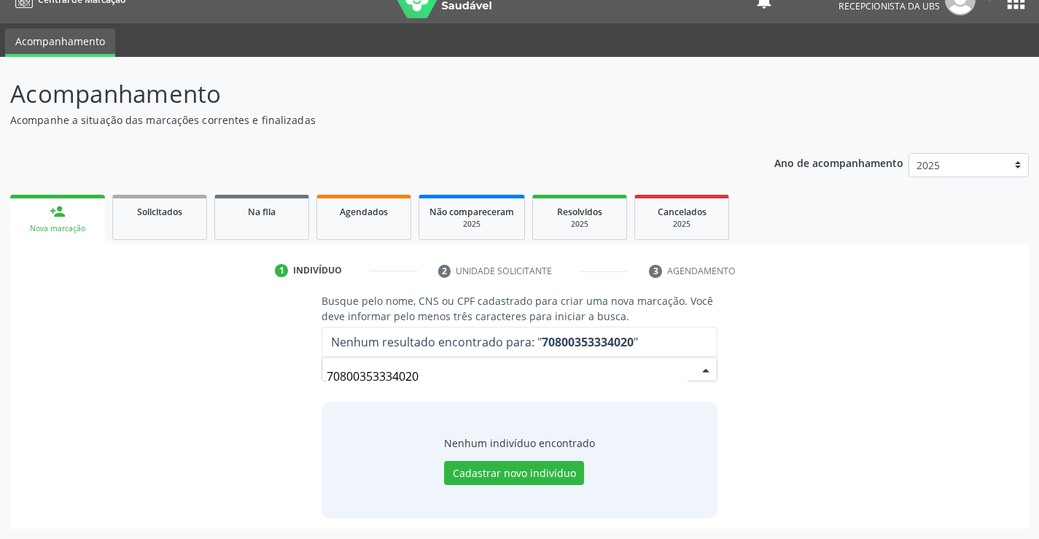
click at [495, 378] on input "70800353334020" at bounding box center [507, 376] width 360 height 29
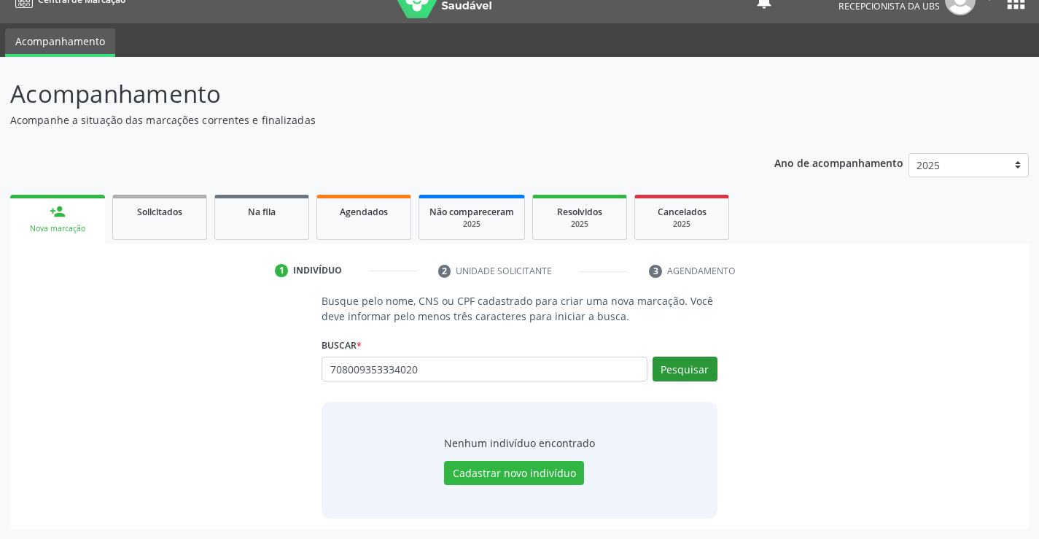
type input "708009353334020"
click at [694, 371] on button "Pesquisar" at bounding box center [685, 369] width 65 height 25
type input "708009353334020"
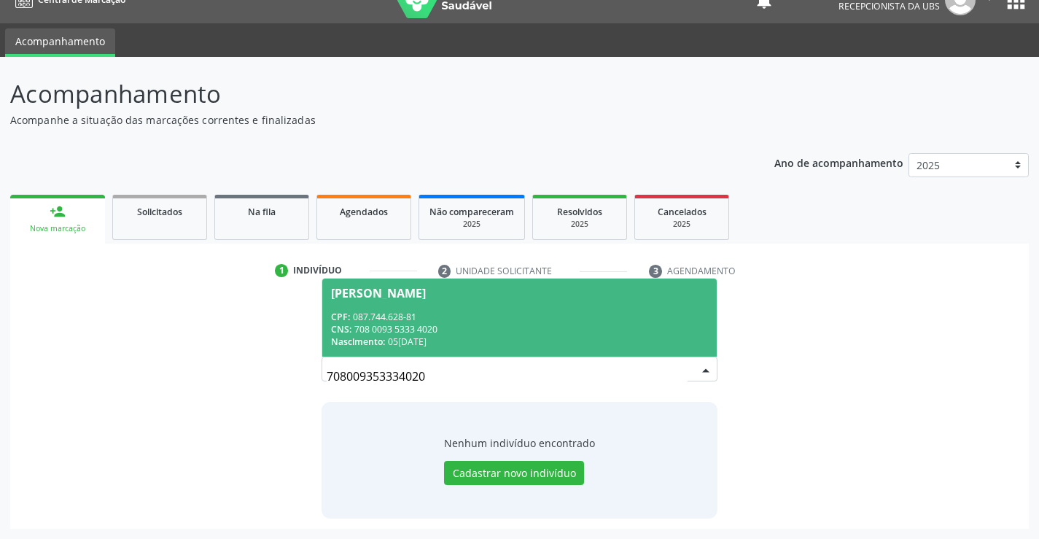
click at [472, 311] on div "CPF: 087.744.628-81" at bounding box center [519, 317] width 376 height 12
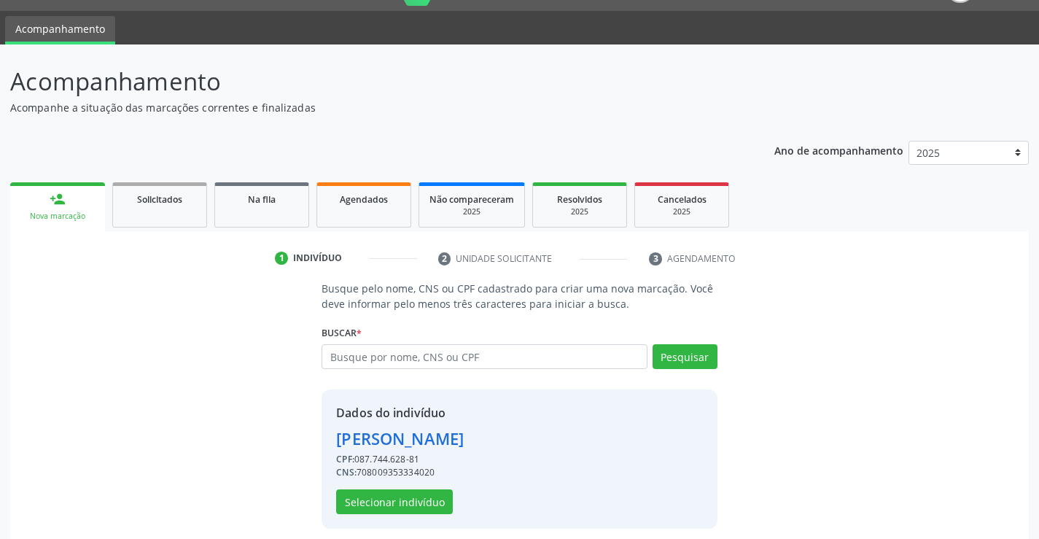
scroll to position [46, 0]
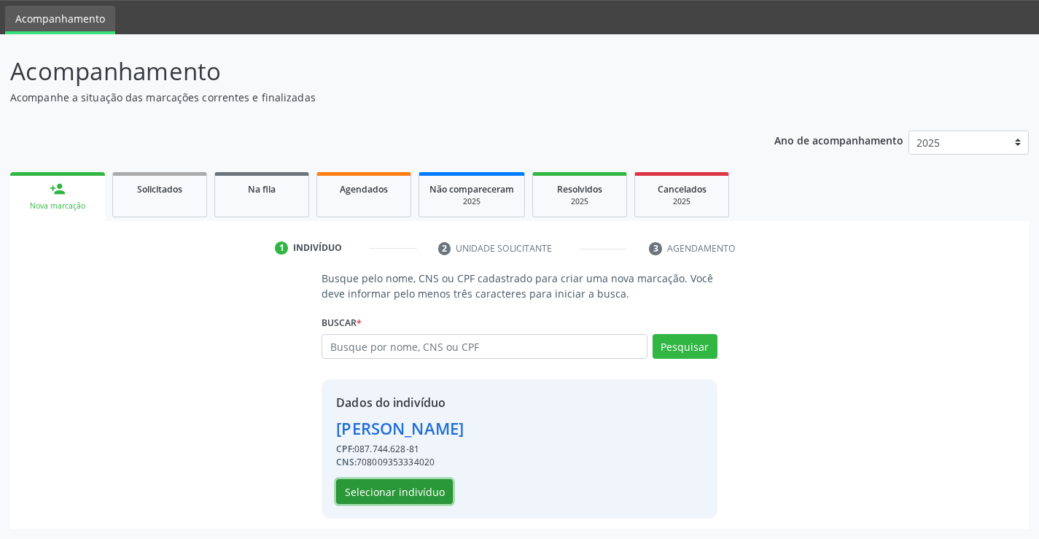
click at [415, 487] on button "Selecionar indivíduo" at bounding box center [394, 491] width 117 height 25
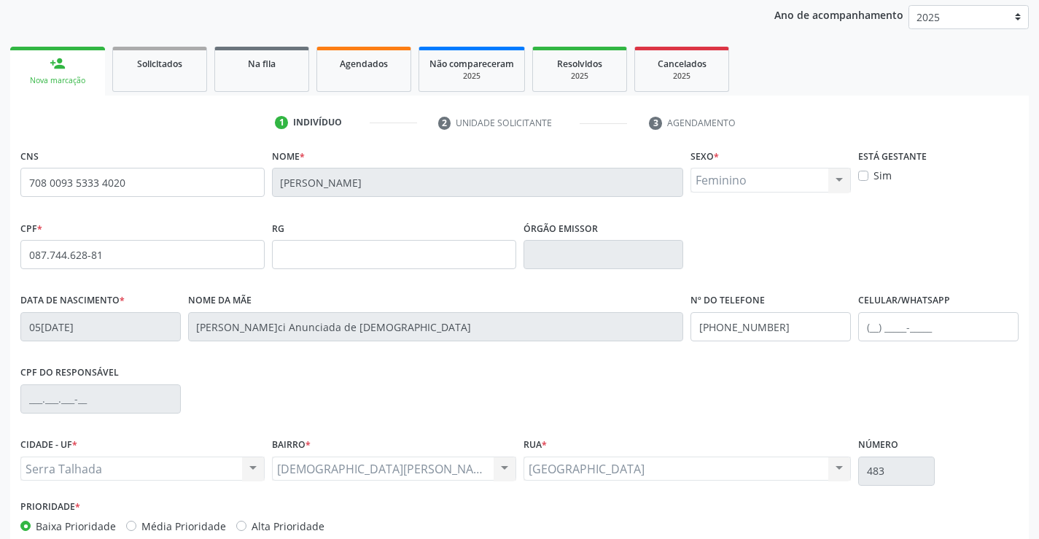
scroll to position [252, 0]
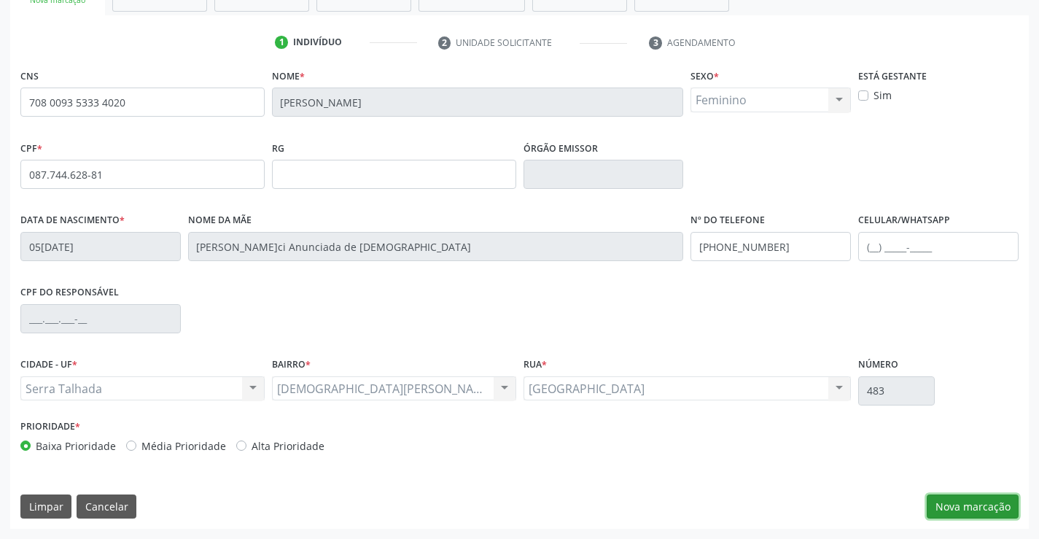
click at [953, 508] on button "Nova marcação" at bounding box center [973, 507] width 92 height 25
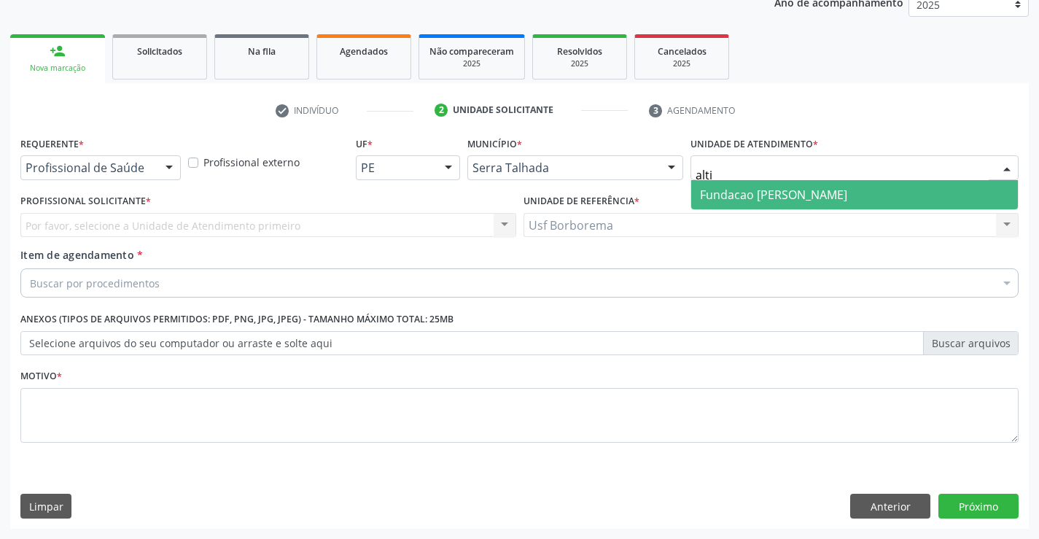
type input "altin"
click at [724, 188] on span "Fundacao [PERSON_NAME]" at bounding box center [773, 195] width 147 height 16
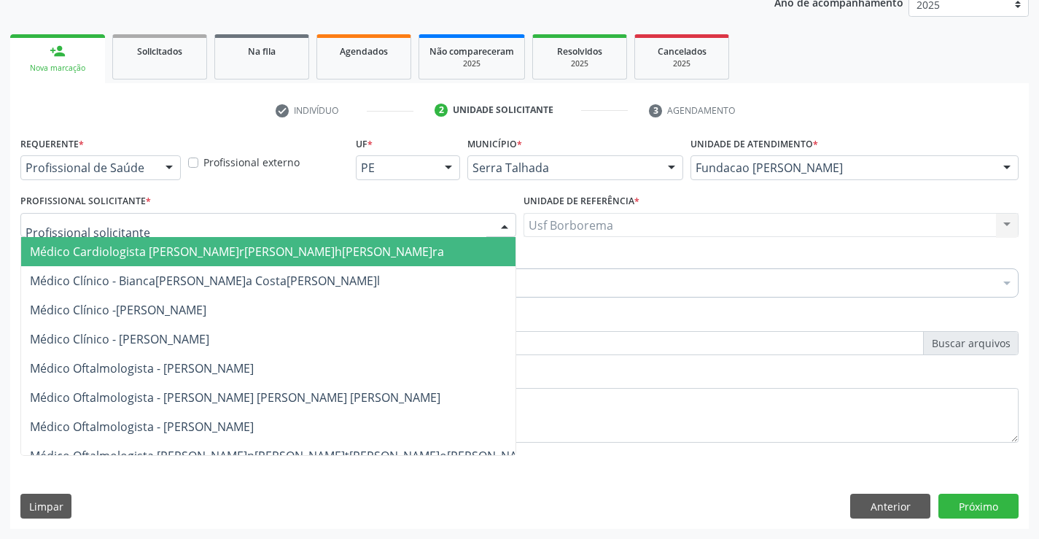
click at [216, 229] on div at bounding box center [268, 225] width 496 height 25
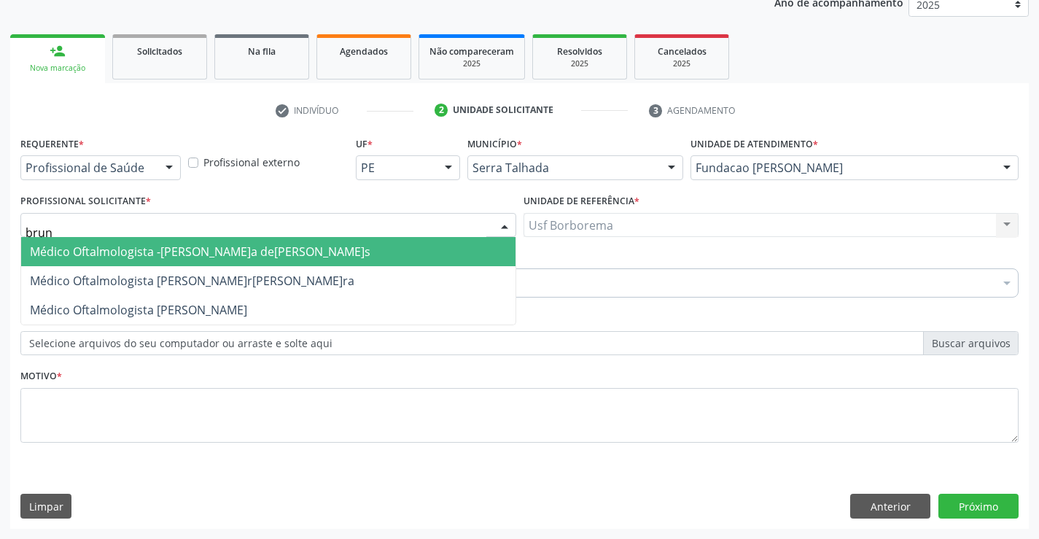
type input "bruna"
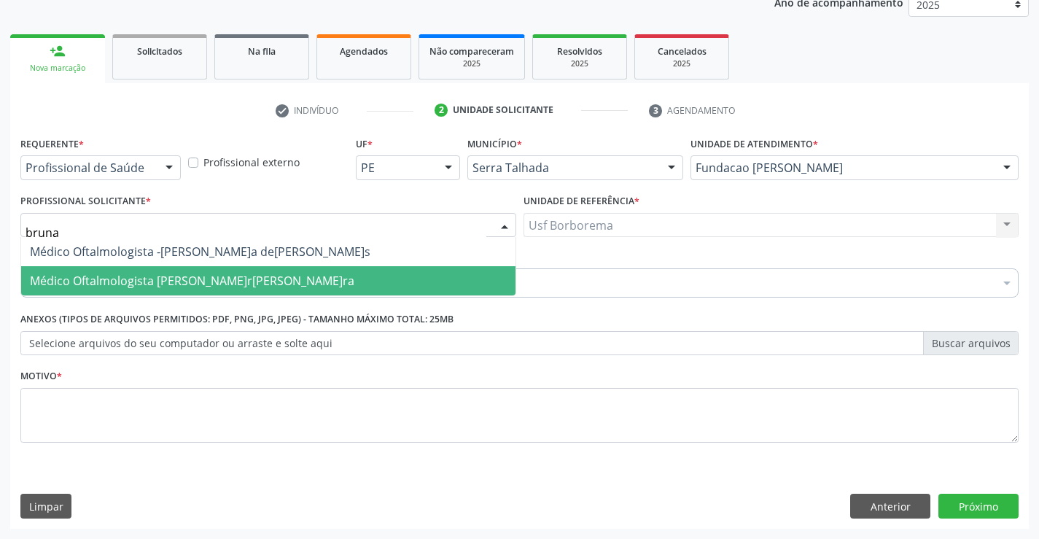
click at [236, 281] on span "Médico Oftalmologista - Bruna Vieira Oliveira Carvalho Ventura" at bounding box center [192, 281] width 325 height 16
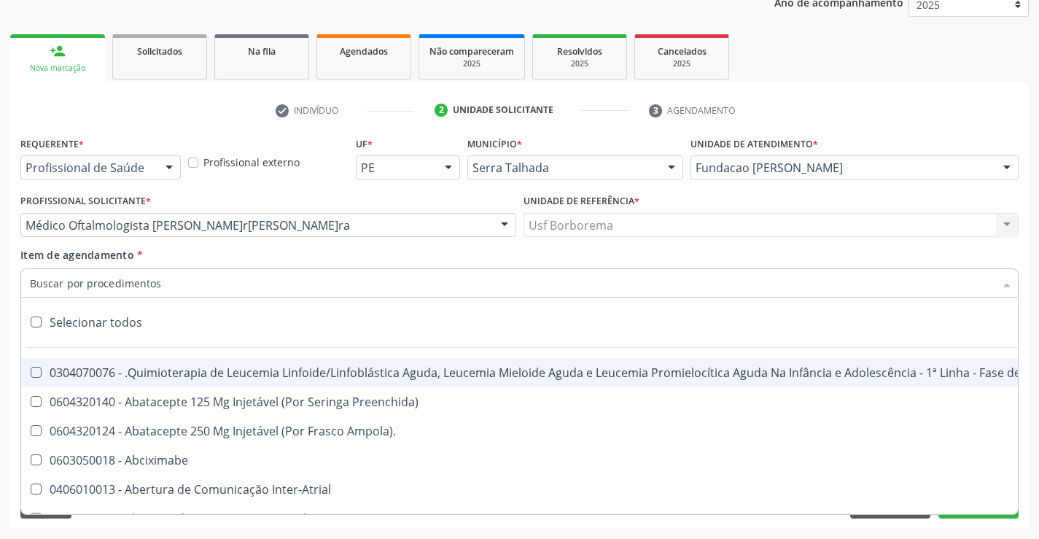
click at [300, 288] on input "Item de agendamento *" at bounding box center [512, 282] width 965 height 29
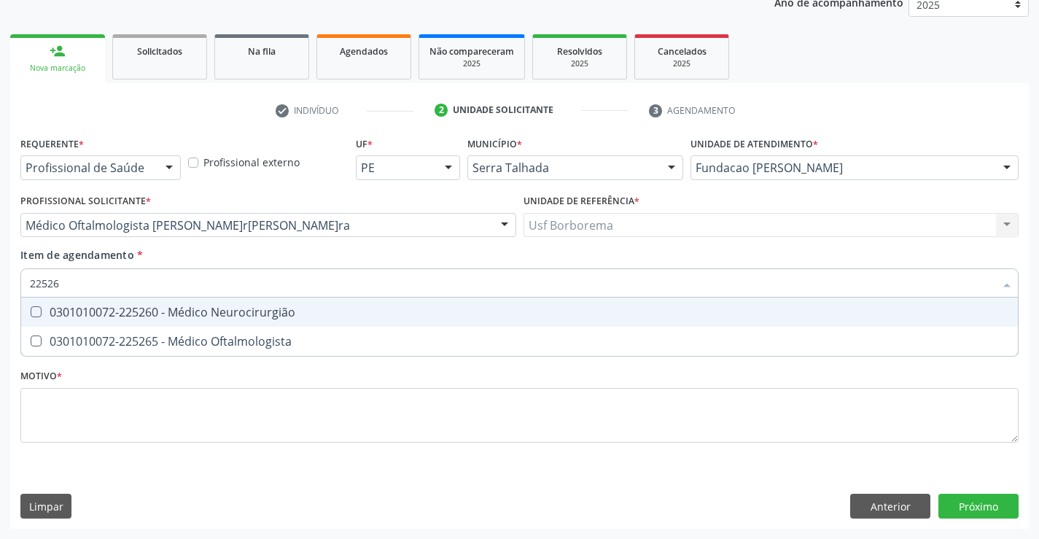
type input "225265"
click at [287, 309] on div "0301010072-225265 - Médico Oftalmologista" at bounding box center [520, 312] width 980 height 12
checkbox Oftalmologista "true"
click at [260, 418] on div "Requerente * Profissional de Saúde Profissional de Saúde Paciente Nenhum result…" at bounding box center [519, 298] width 999 height 330
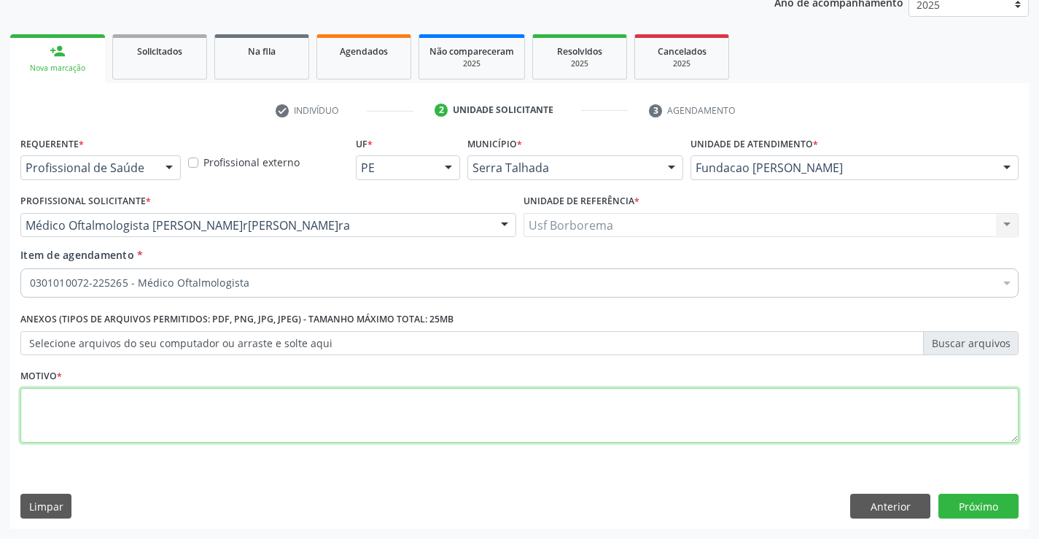
click at [260, 418] on textarea at bounding box center [519, 415] width 999 height 55
type textarea "rotina"
click at [973, 503] on button "Próximo" at bounding box center [979, 506] width 80 height 25
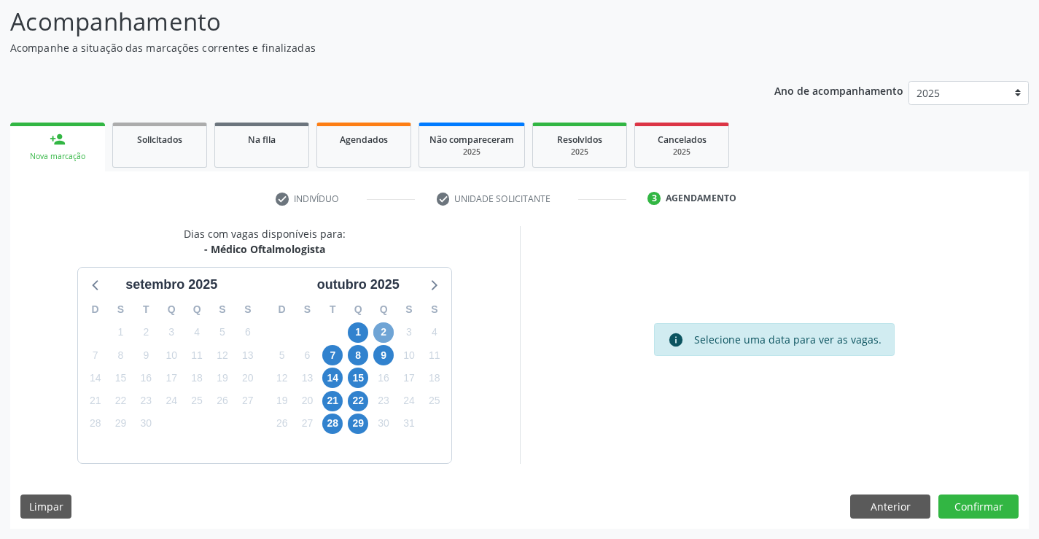
click at [383, 329] on span "2" at bounding box center [383, 332] width 20 height 20
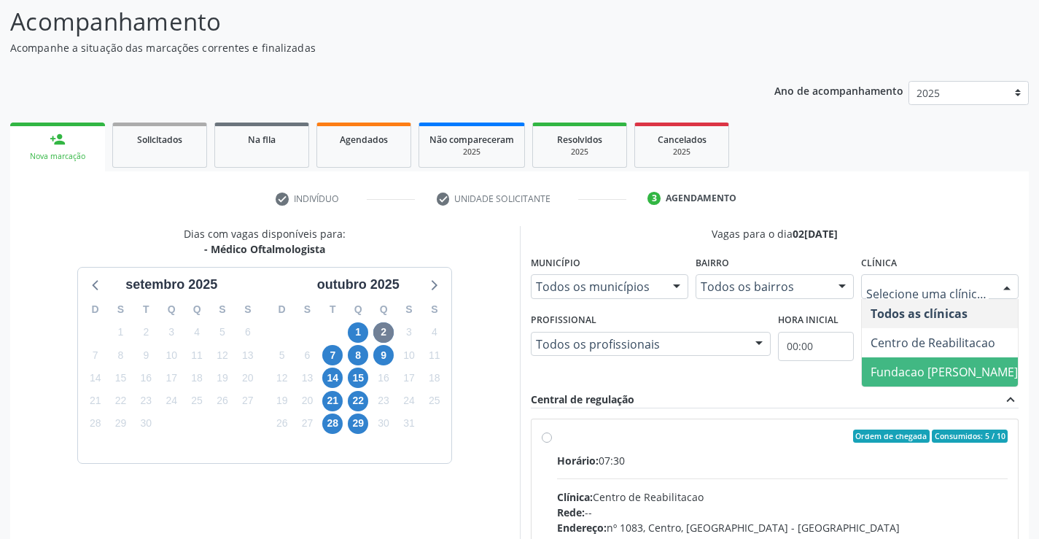
click at [942, 376] on span "Fundacao [PERSON_NAME]" at bounding box center [944, 372] width 147 height 16
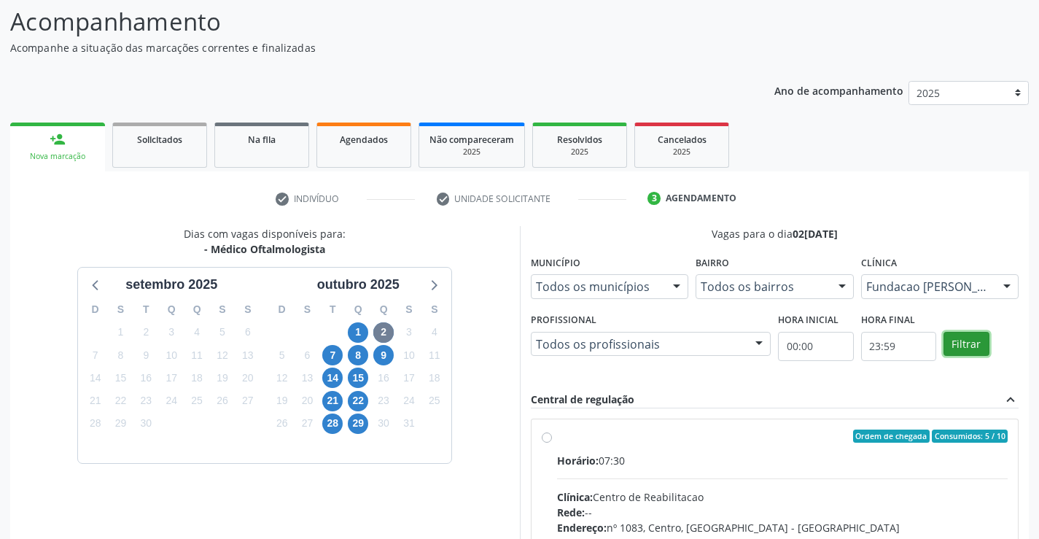
click at [969, 343] on button "Filtrar" at bounding box center [967, 344] width 46 height 25
click at [557, 433] on label "Ordem de chegada Consumidos: 1 / 30 Horário: 12:00 Clínica: Fundacao Altino Ven…" at bounding box center [783, 542] width 452 height 224
click at [543, 433] on input "Ordem de chegada Consumidos: 1 / 30 Horário: 12:00 Clínica: Fundacao Altino Ven…" at bounding box center [547, 436] width 10 height 13
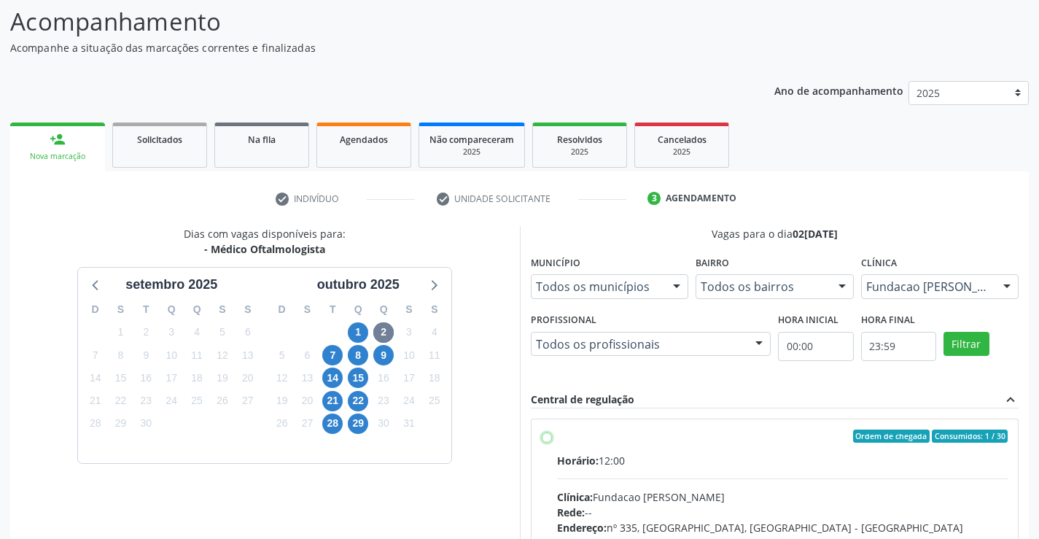
radio input "true"
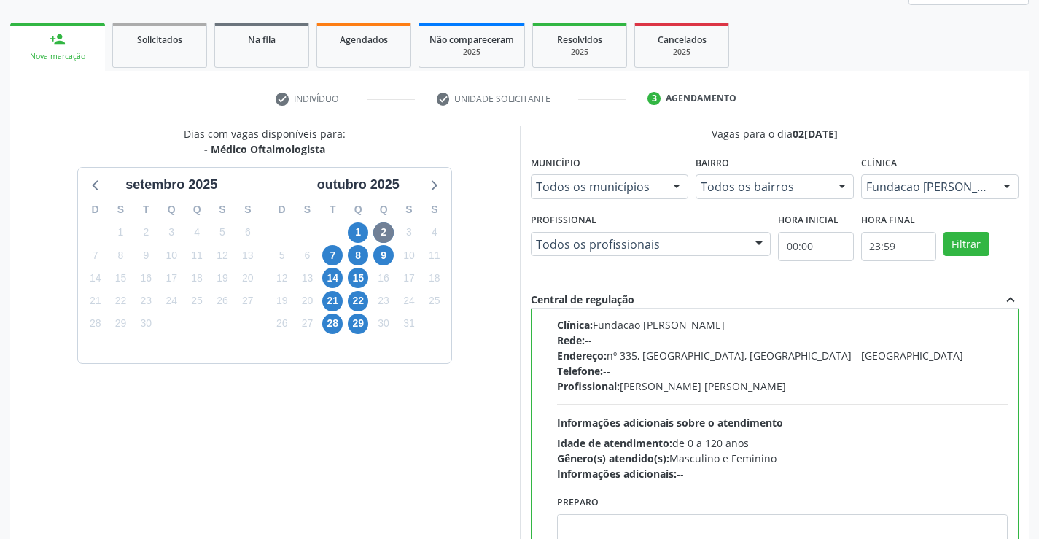
scroll to position [333, 0]
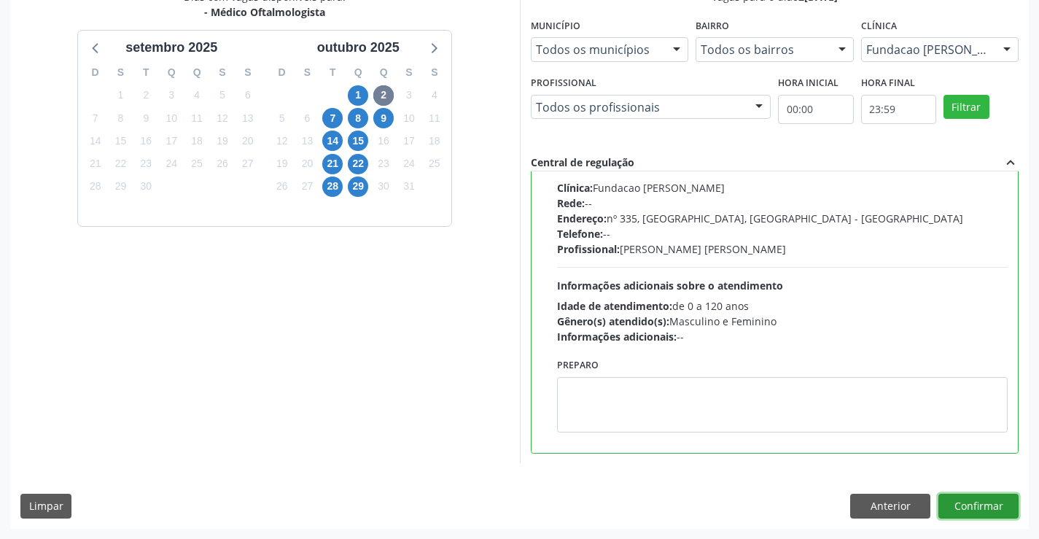
click at [980, 508] on button "Confirmar" at bounding box center [979, 506] width 80 height 25
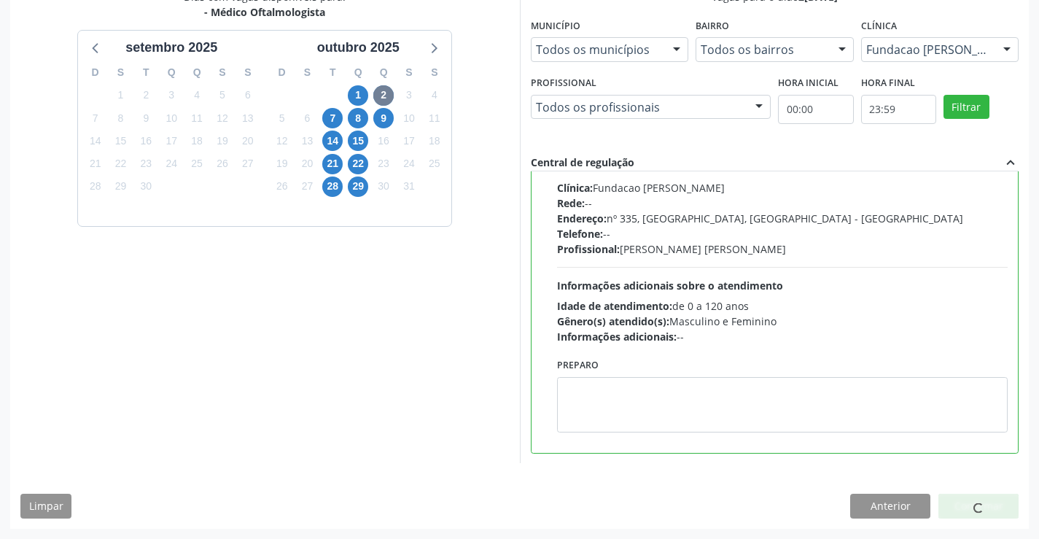
scroll to position [0, 0]
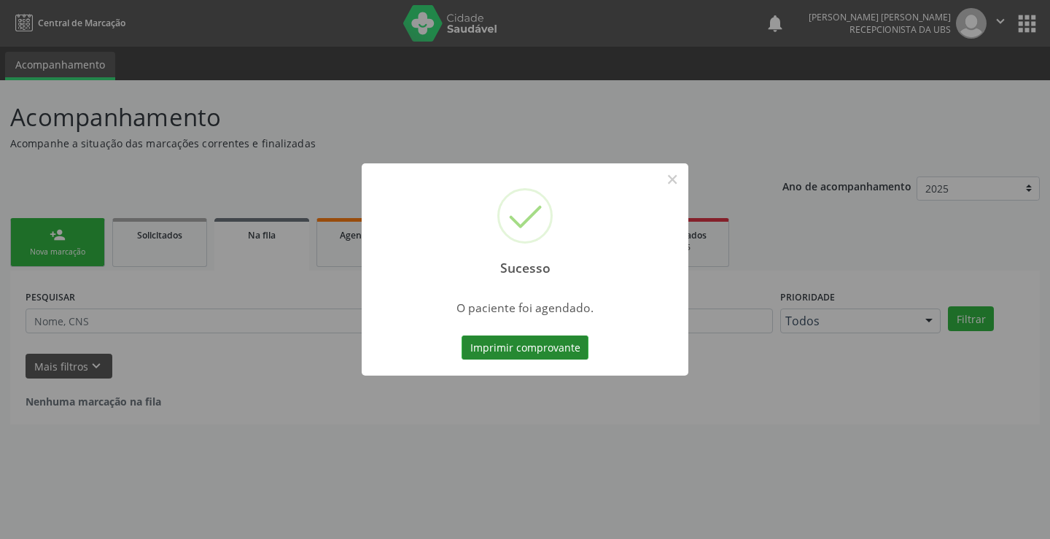
click at [541, 349] on button "Imprimir comprovante" at bounding box center [525, 348] width 127 height 25
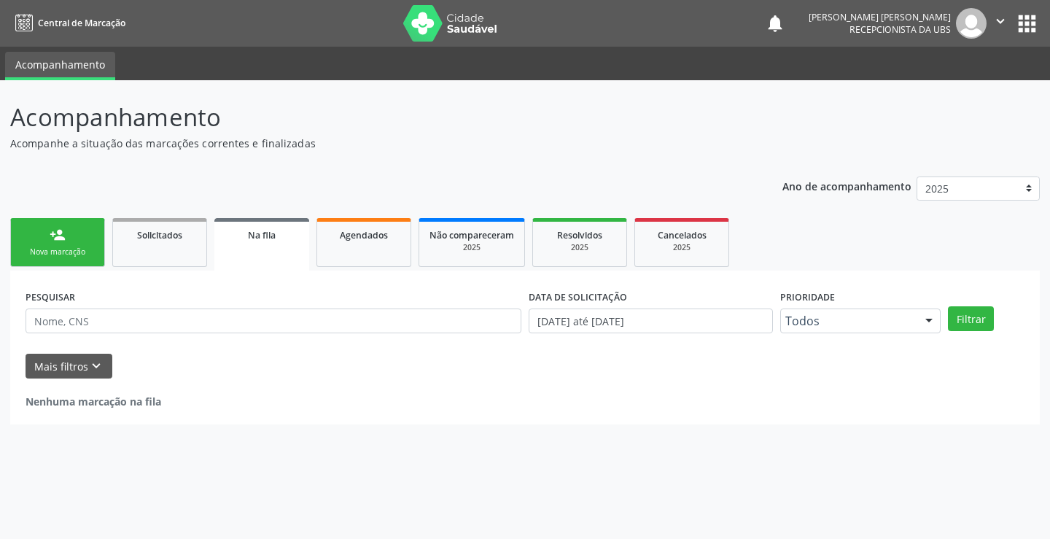
click at [75, 242] on link "person_add Nova marcação" at bounding box center [57, 242] width 95 height 49
click at [76, 242] on link "person_add Nova marcação" at bounding box center [57, 242] width 95 height 49
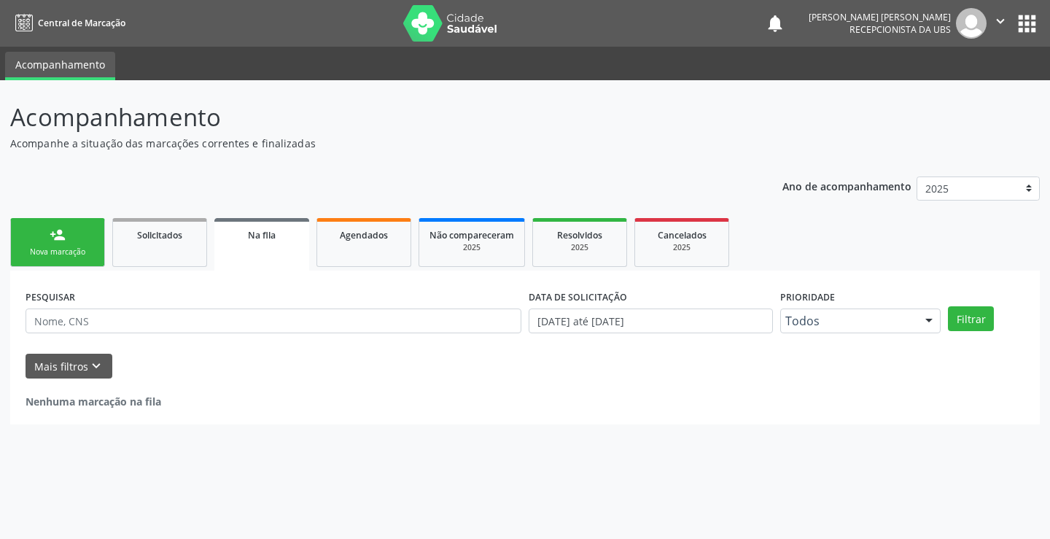
click at [76, 242] on link "person_add Nova marcação" at bounding box center [57, 242] width 95 height 49
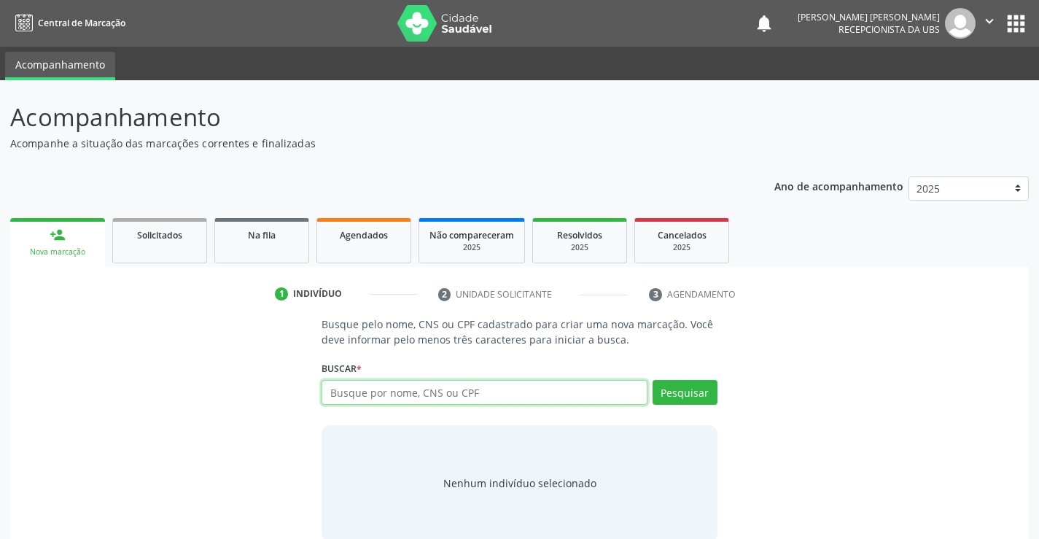
click at [364, 399] on input "text" at bounding box center [484, 392] width 325 height 25
type input "00588313475"
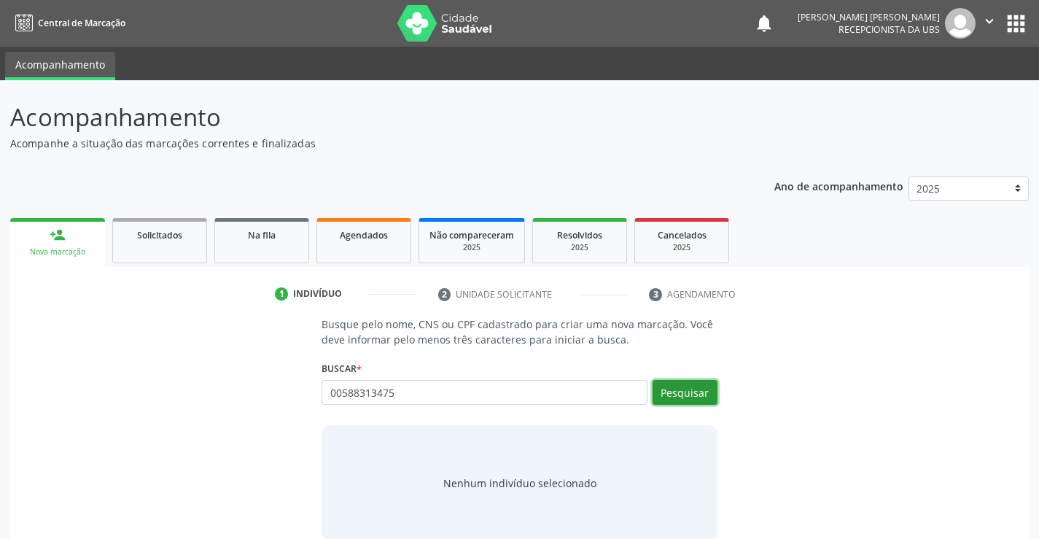
click at [709, 392] on button "Pesquisar" at bounding box center [685, 392] width 65 height 25
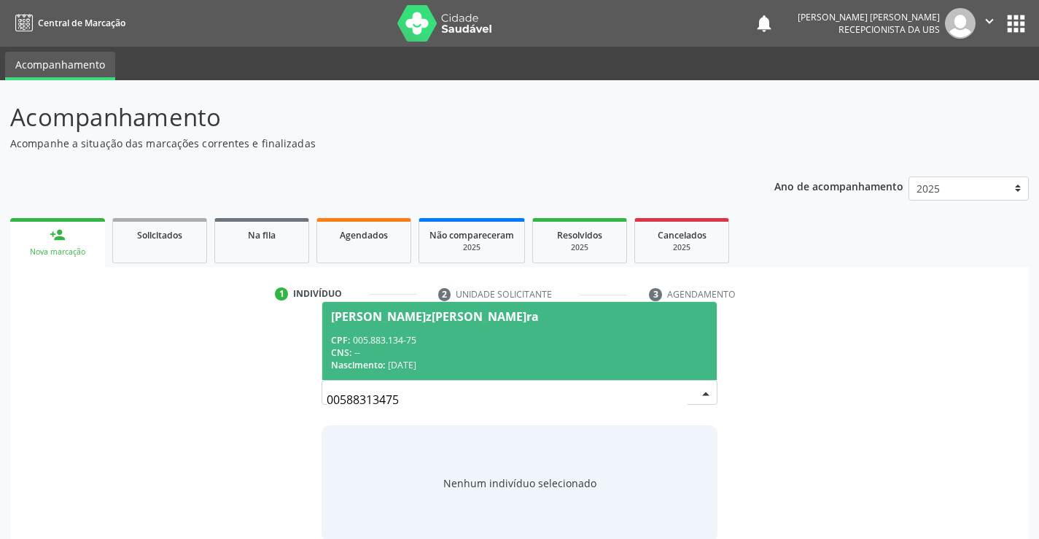
click at [551, 349] on div "CNS: --" at bounding box center [519, 352] width 376 height 12
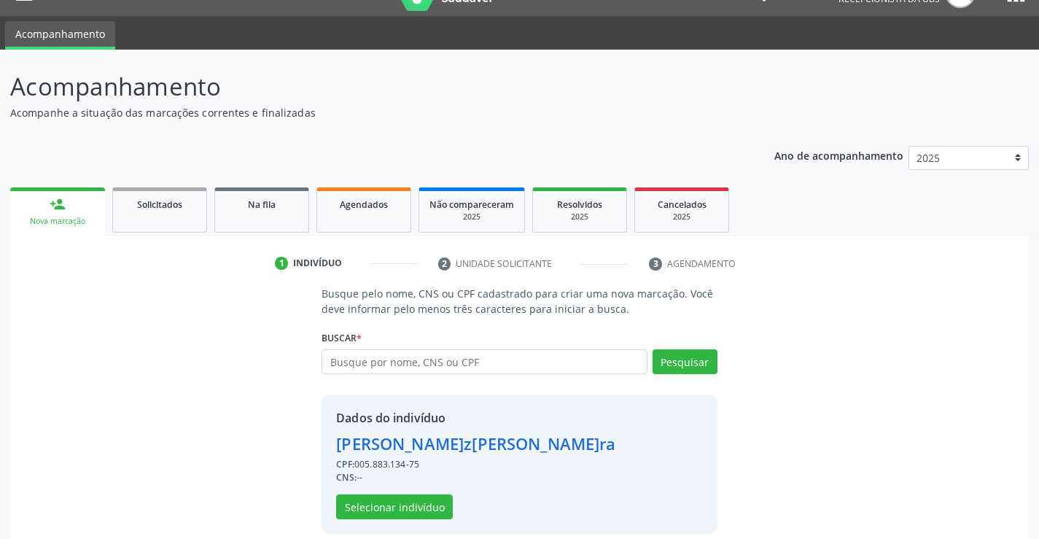
scroll to position [46, 0]
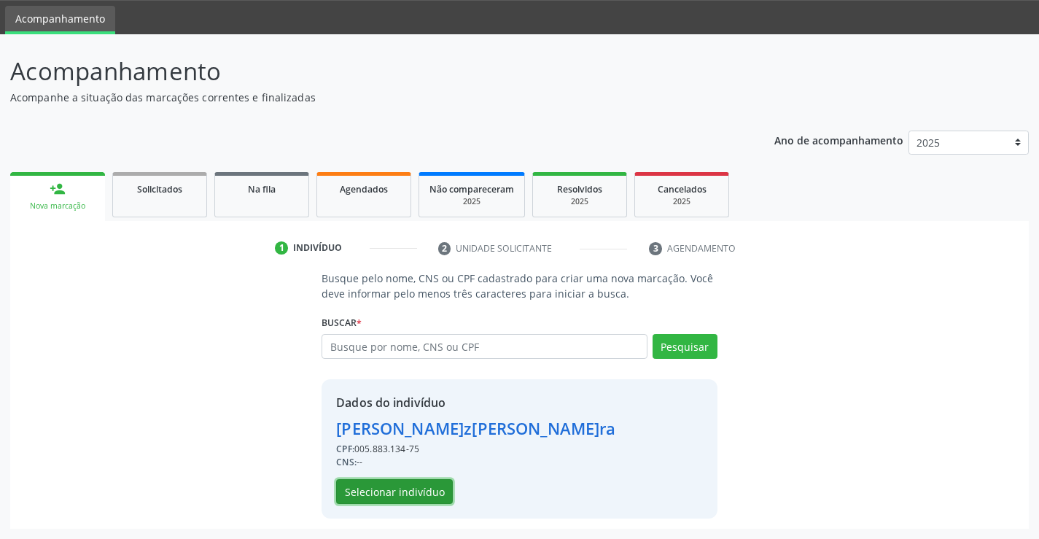
click at [433, 484] on button "Selecionar indivíduo" at bounding box center [394, 491] width 117 height 25
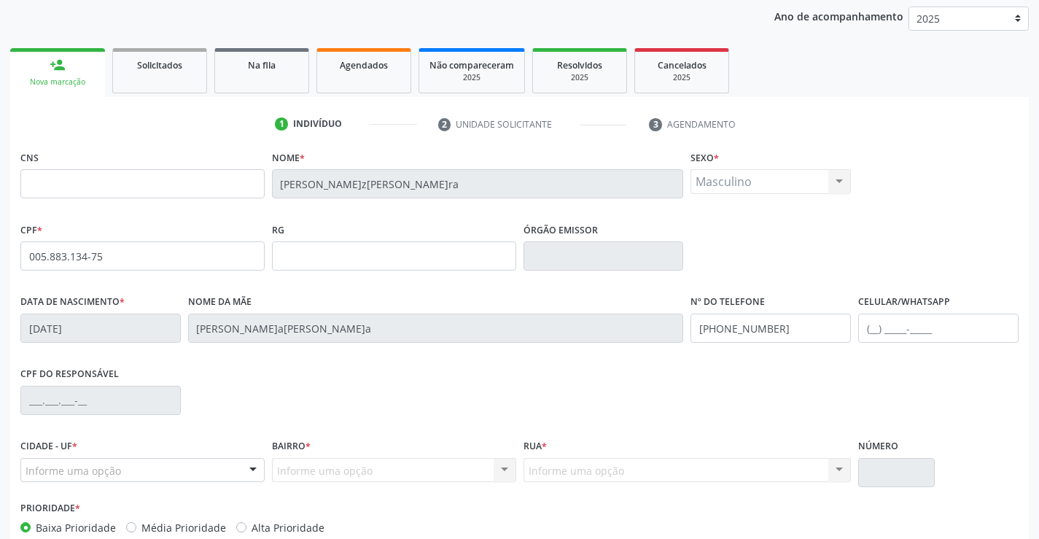
scroll to position [252, 0]
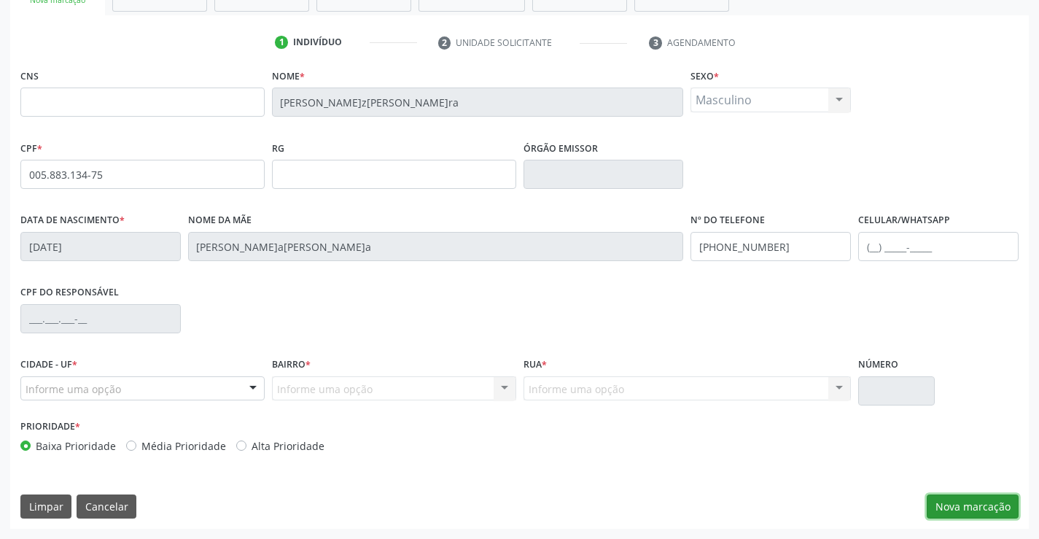
click at [945, 502] on button "Nova marcação" at bounding box center [973, 507] width 92 height 25
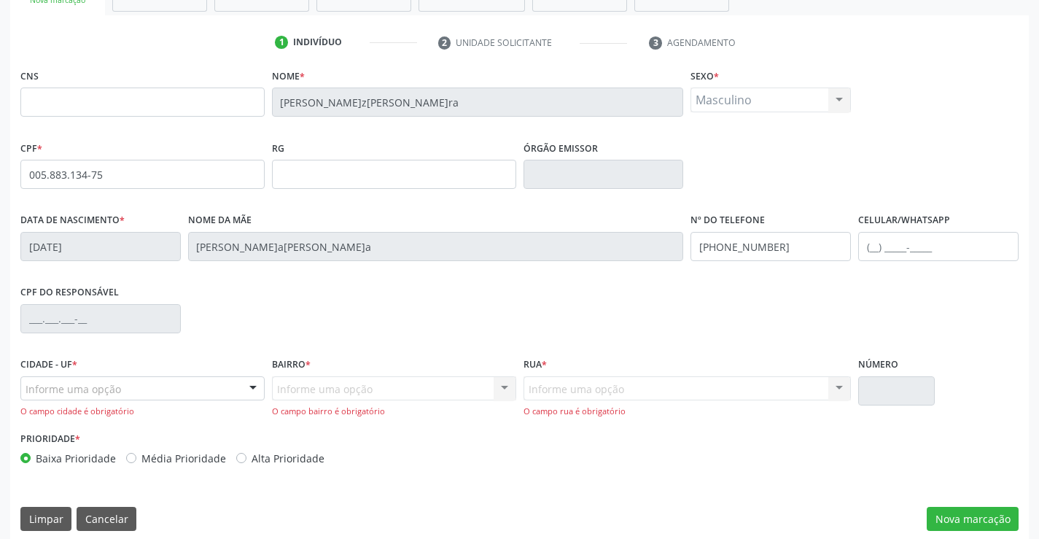
click at [252, 386] on div at bounding box center [253, 389] width 22 height 25
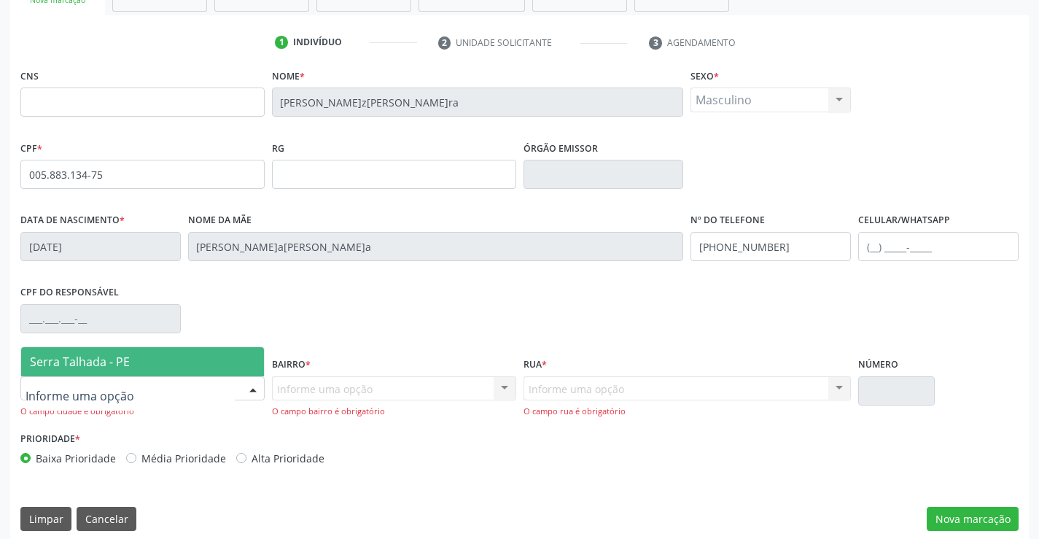
click at [182, 369] on span "Serra Talhada - PE" at bounding box center [142, 361] width 243 height 29
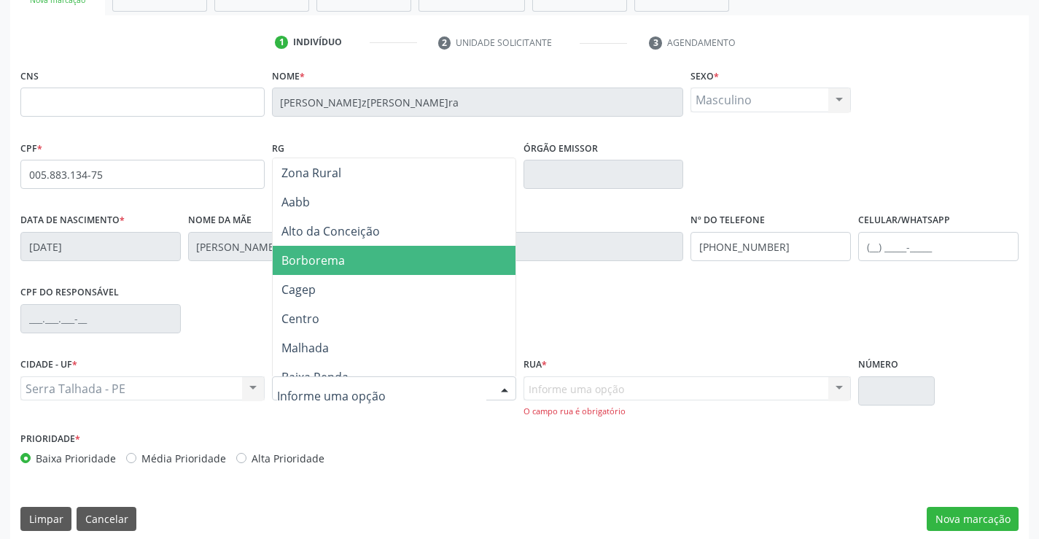
click at [346, 263] on span "Borborema" at bounding box center [442, 260] width 338 height 29
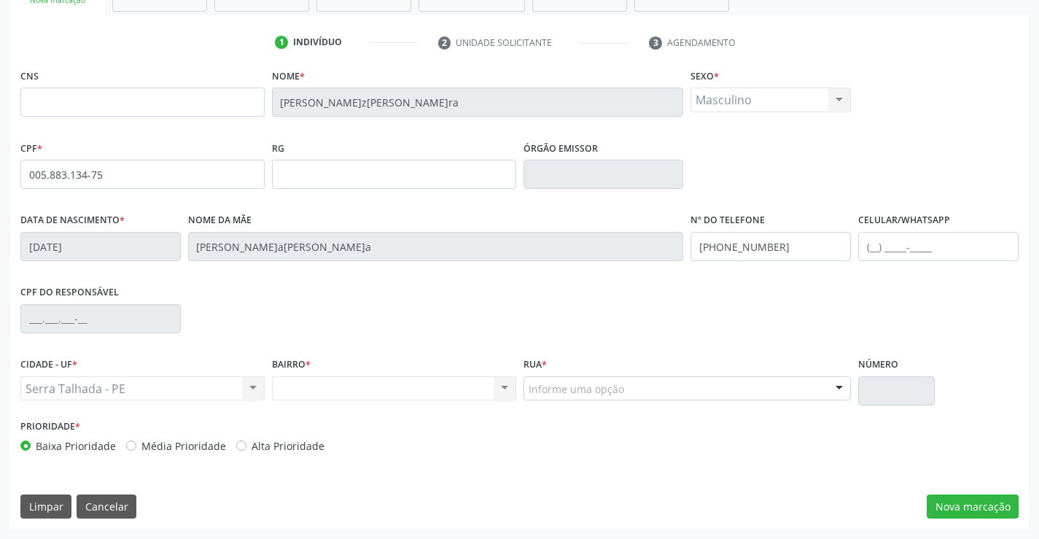
click at [555, 375] on div "Rua * Informe uma opção Rua São Pedro Travessa do Meio Travessa Central Rua Pad…" at bounding box center [688, 377] width 328 height 47
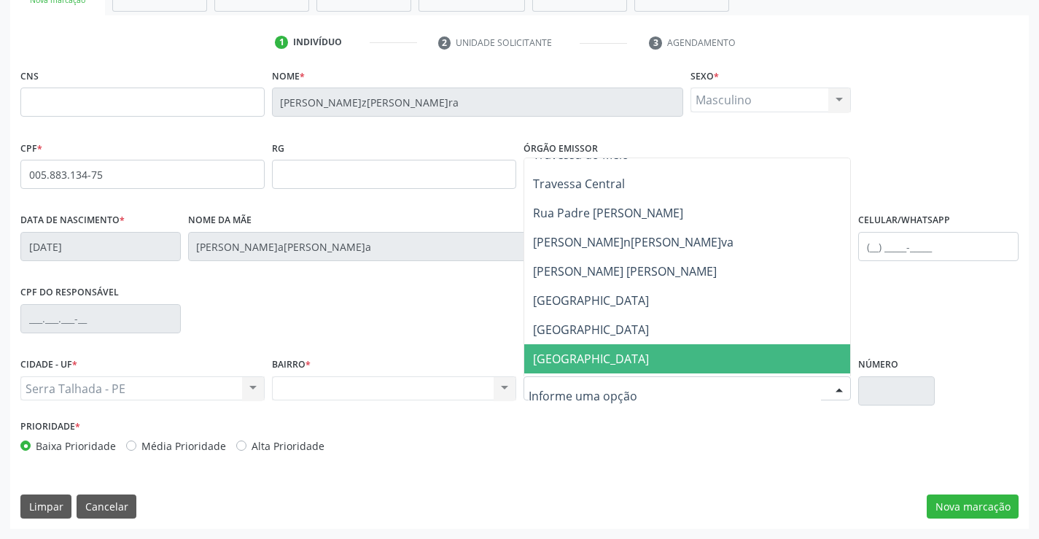
scroll to position [73, 0]
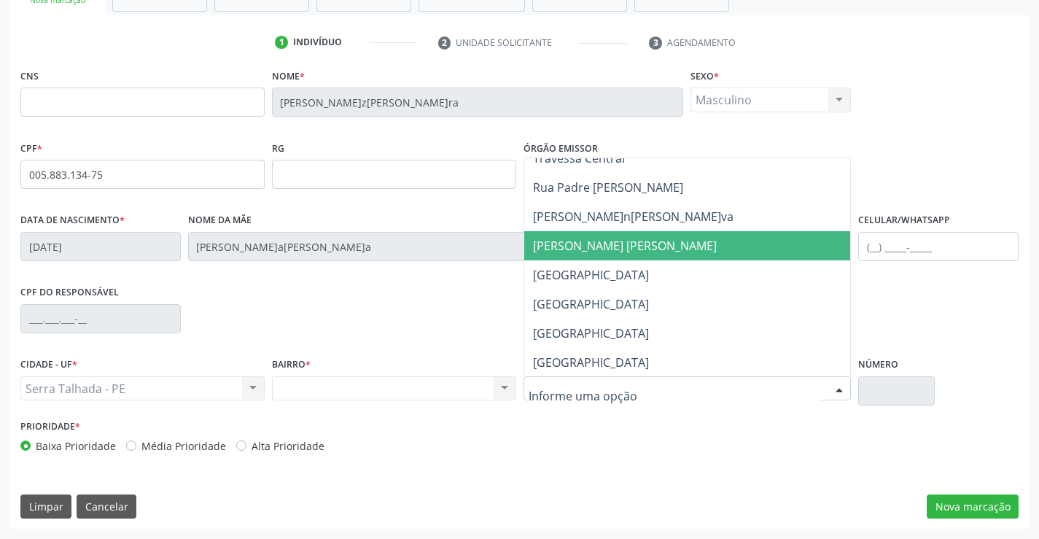
click at [662, 249] on span "Rua João David" at bounding box center [715, 245] width 383 height 29
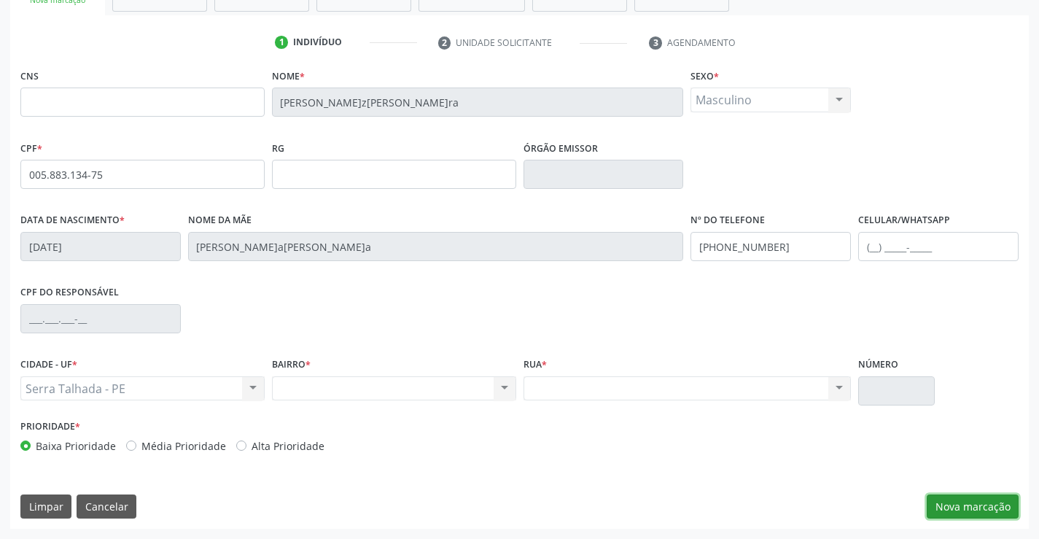
click at [961, 501] on button "Nova marcação" at bounding box center [973, 507] width 92 height 25
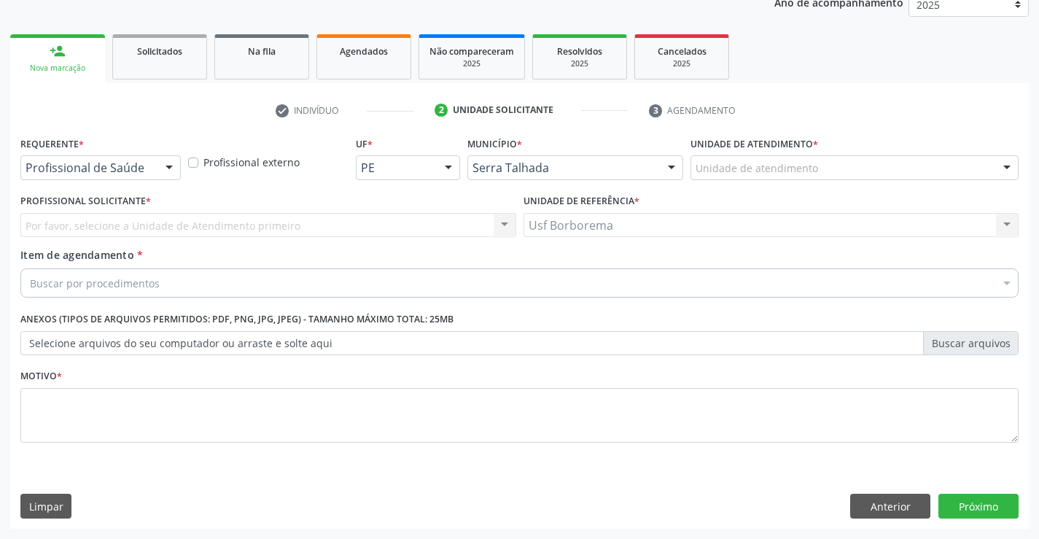
scroll to position [184, 0]
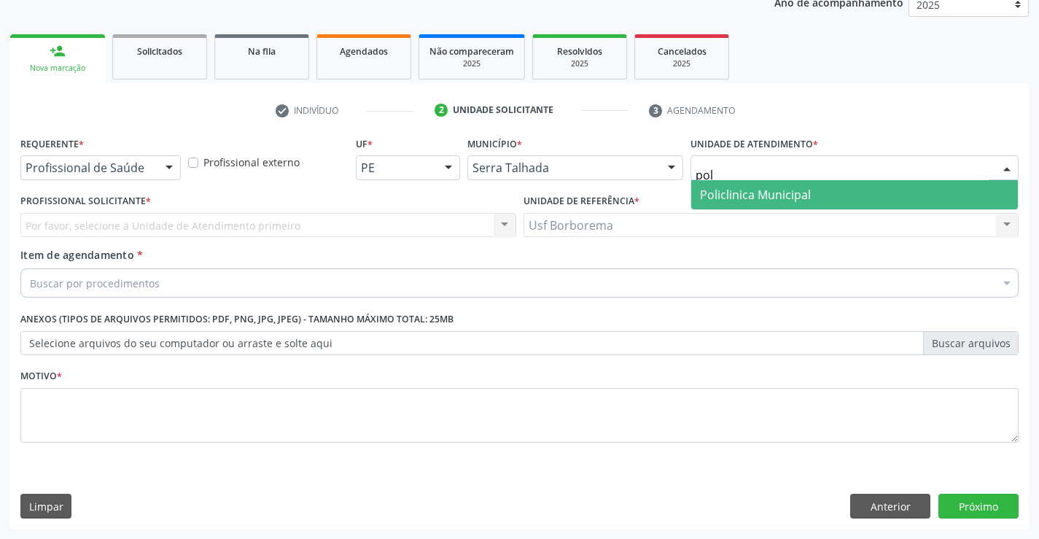
type input "poli"
click at [737, 185] on span "Policlinica Municipal" at bounding box center [854, 194] width 327 height 29
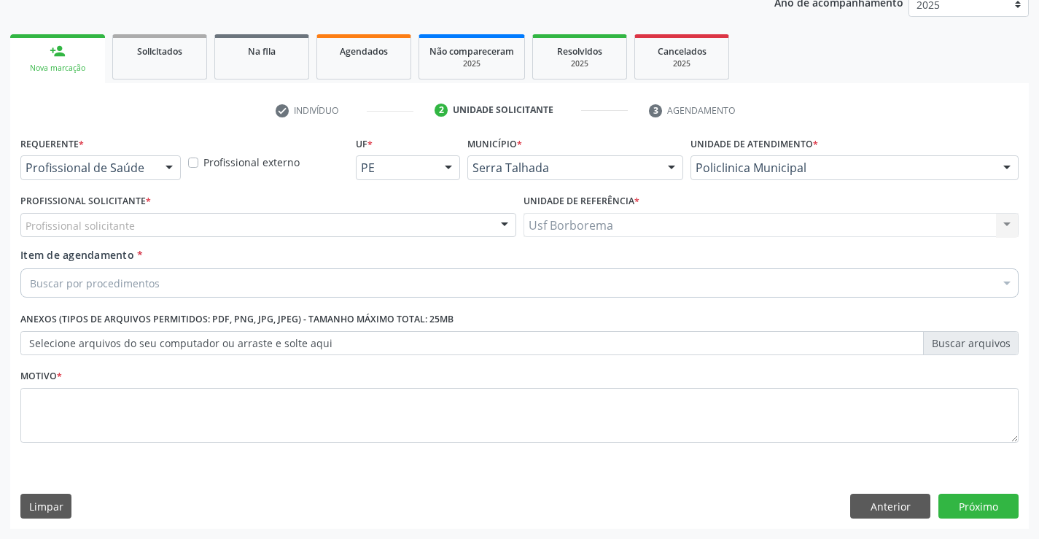
click at [220, 229] on div "Profissional solicitante" at bounding box center [268, 225] width 496 height 25
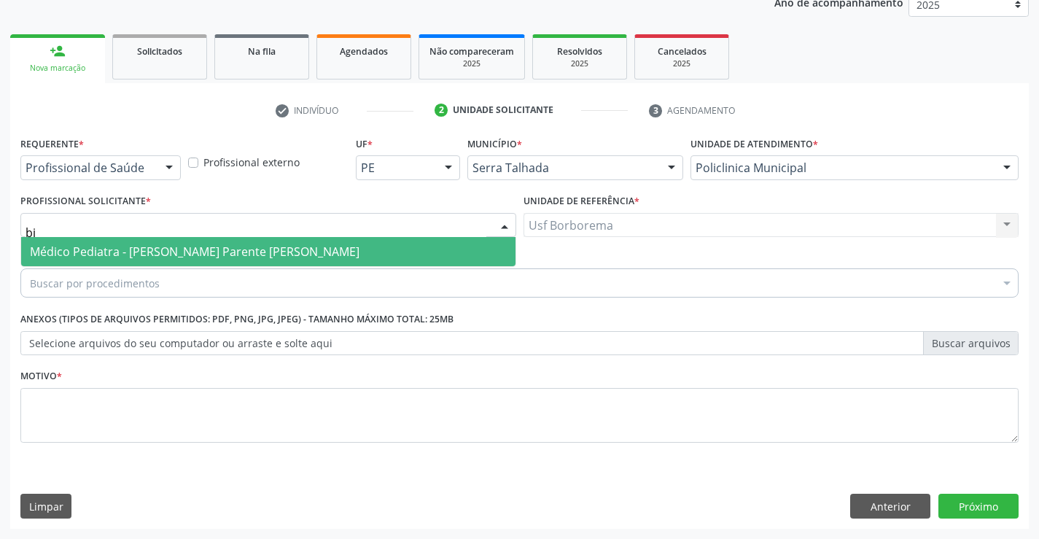
type input "b"
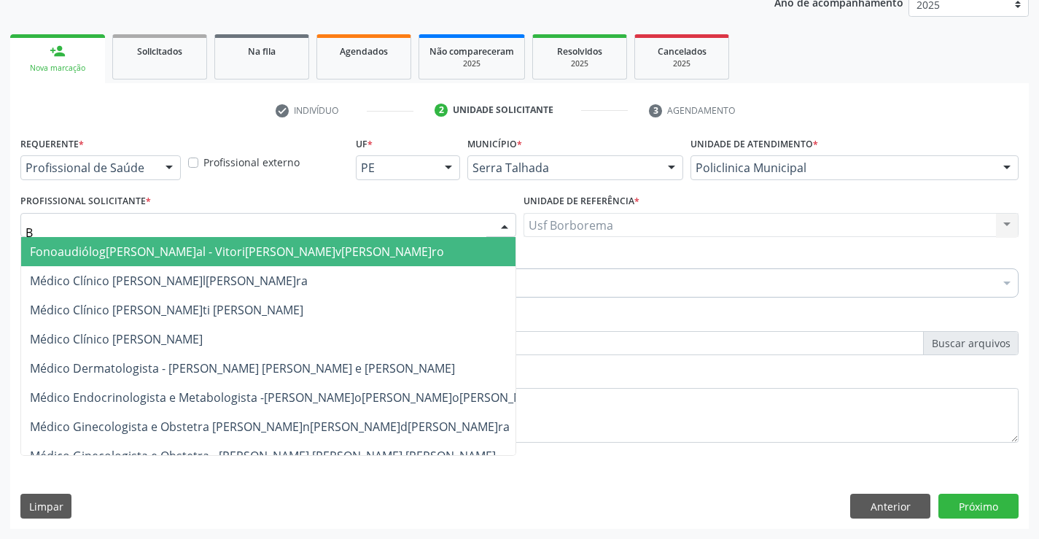
type input "BI"
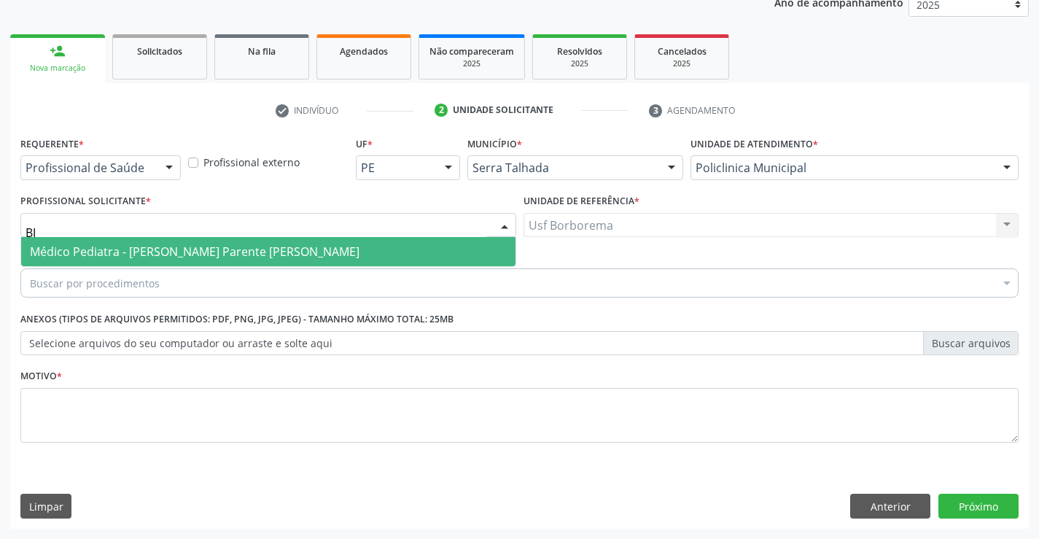
click at [224, 252] on span "Médico Pediatra - [PERSON_NAME]" at bounding box center [195, 252] width 330 height 16
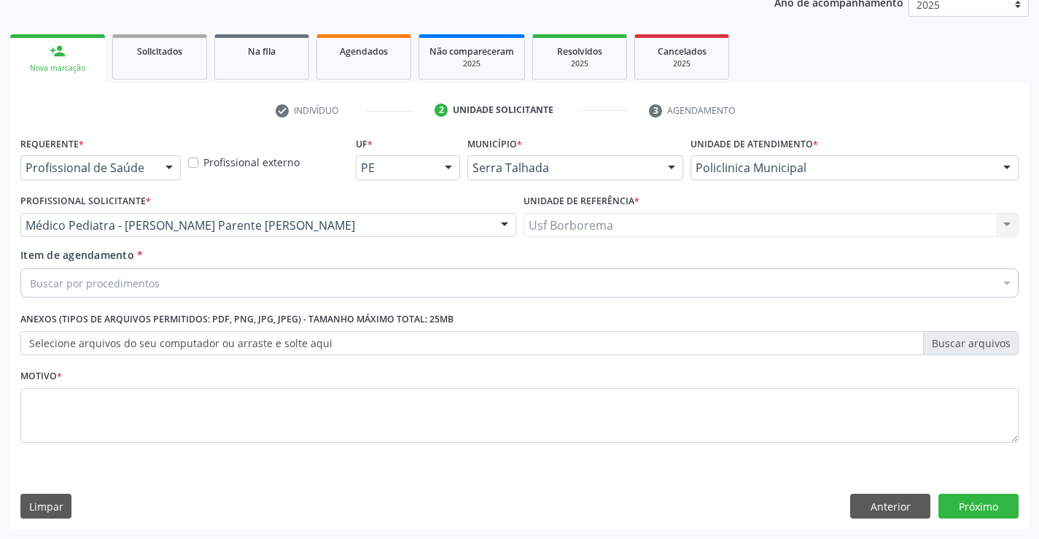
click at [219, 275] on div "Buscar por procedimentos" at bounding box center [519, 282] width 999 height 29
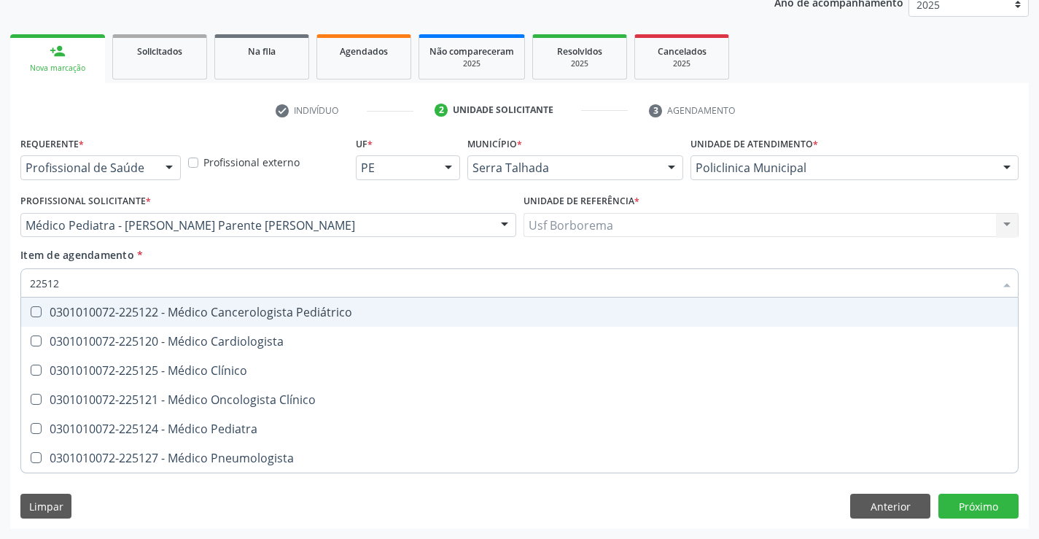
type input "225124"
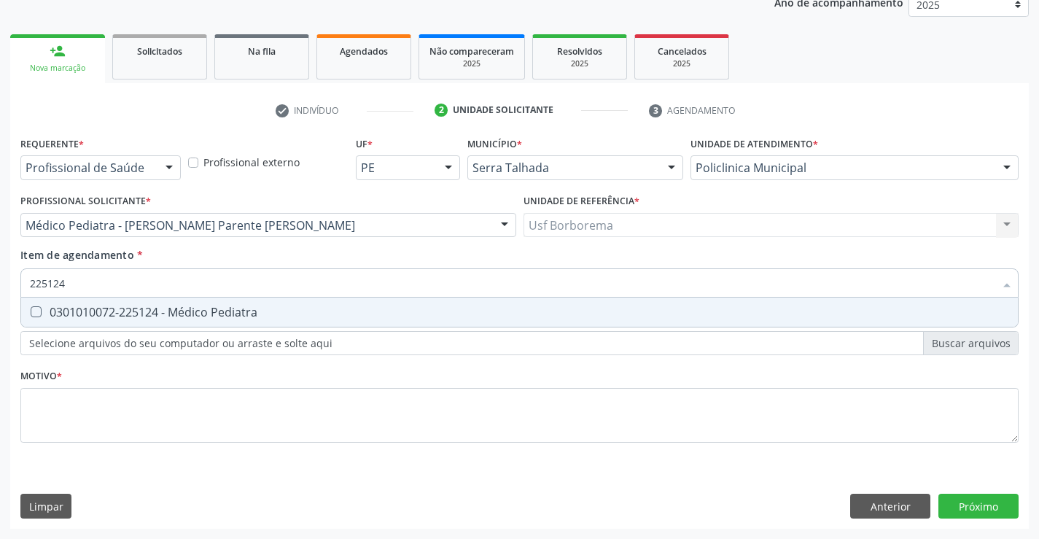
click at [235, 312] on div "0301010072-225124 - Médico Pediatra" at bounding box center [520, 312] width 980 height 12
checkbox Pediatra "true"
click at [215, 411] on div "Requerente * Profissional de Saúde Profissional de Saúde Paciente Nenhum result…" at bounding box center [519, 298] width 999 height 330
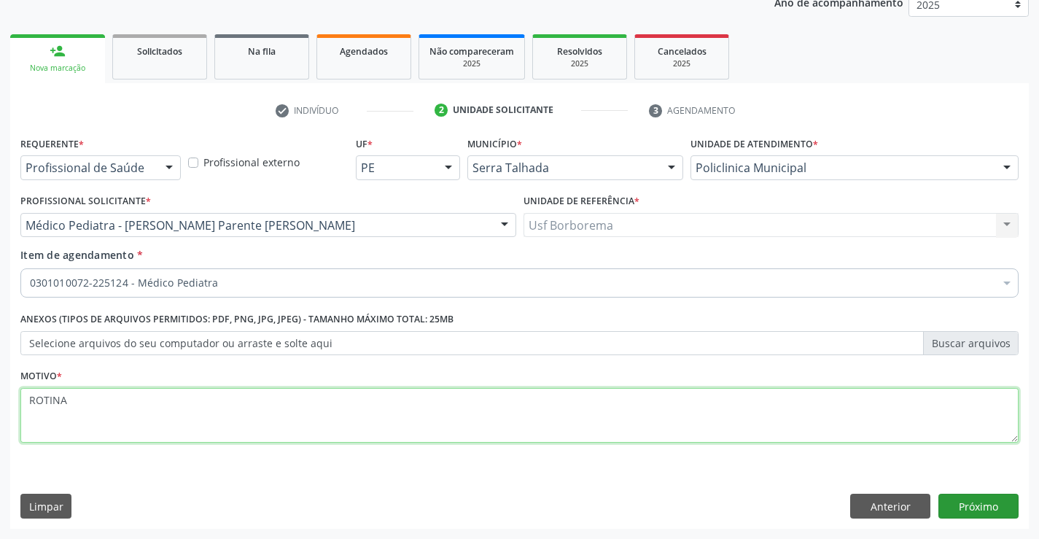
type textarea "ROTINA"
click at [962, 505] on button "Próximo" at bounding box center [979, 506] width 80 height 25
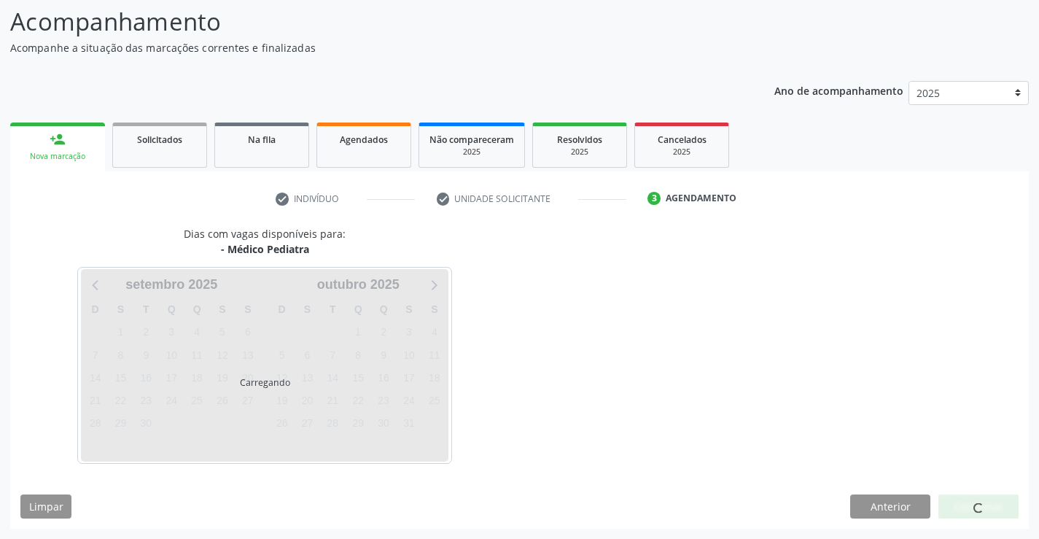
scroll to position [96, 0]
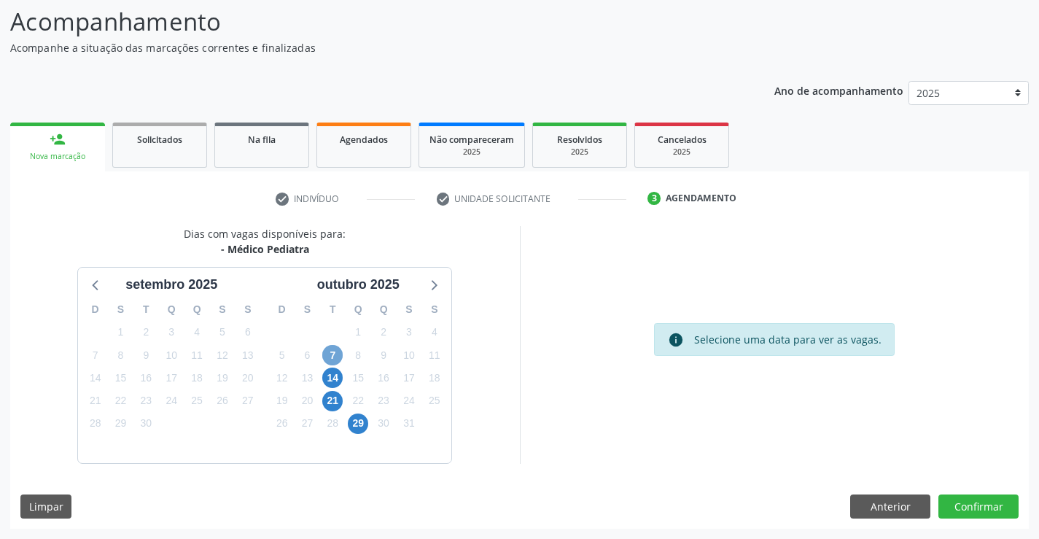
click at [331, 361] on span "7" at bounding box center [332, 355] width 20 height 20
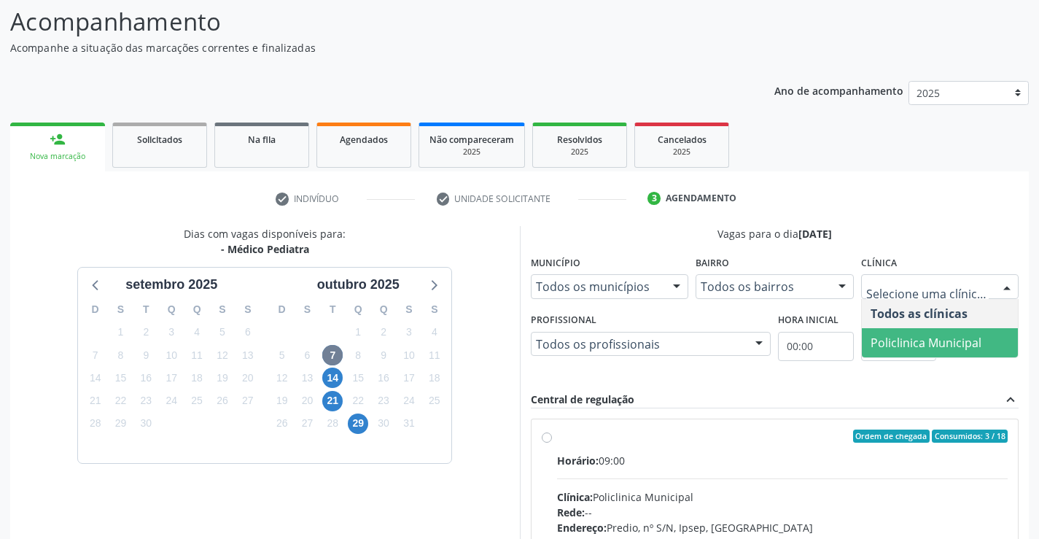
click at [887, 336] on span "Policlinica Municipal" at bounding box center [926, 343] width 111 height 16
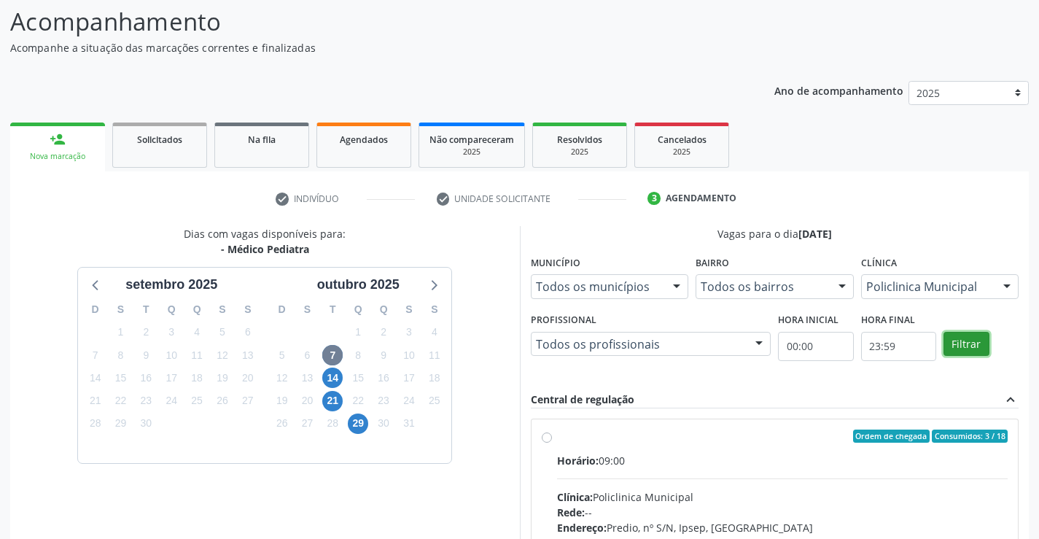
click at [961, 345] on button "Filtrar" at bounding box center [967, 344] width 46 height 25
click at [550, 430] on div "Ordem de chegada Consumidos: 3 / 18 Horário: 09:00 Clínica: Policlinica Municip…" at bounding box center [775, 542] width 467 height 224
radio input "true"
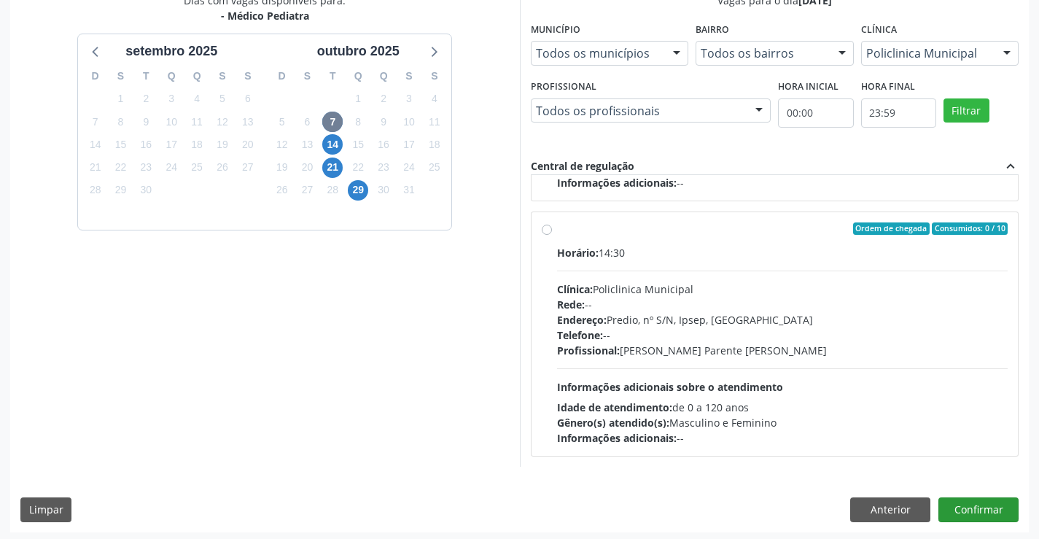
scroll to position [333, 0]
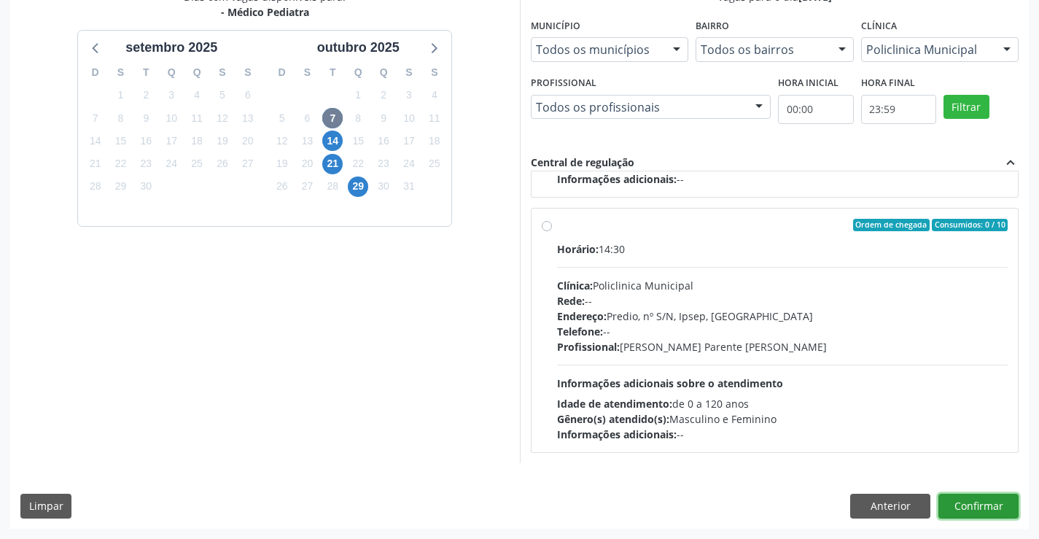
click at [991, 504] on button "Confirmar" at bounding box center [979, 506] width 80 height 25
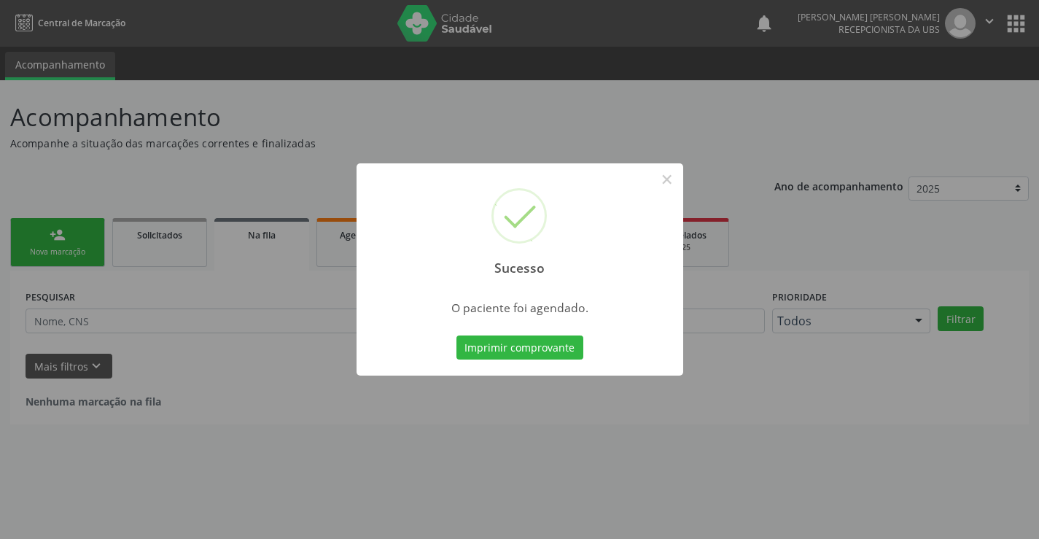
scroll to position [0, 0]
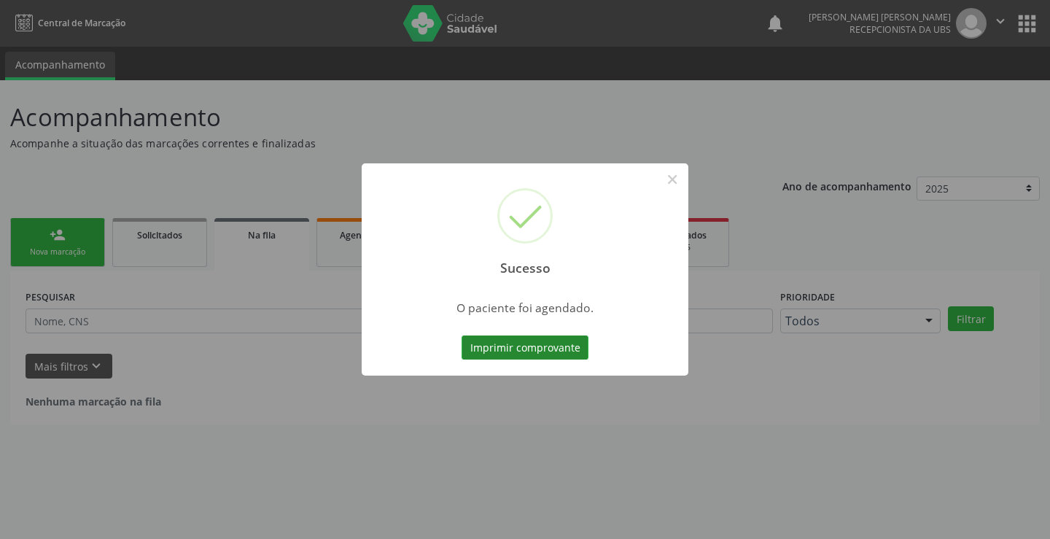
click at [515, 344] on button "Imprimir comprovante" at bounding box center [525, 348] width 127 height 25
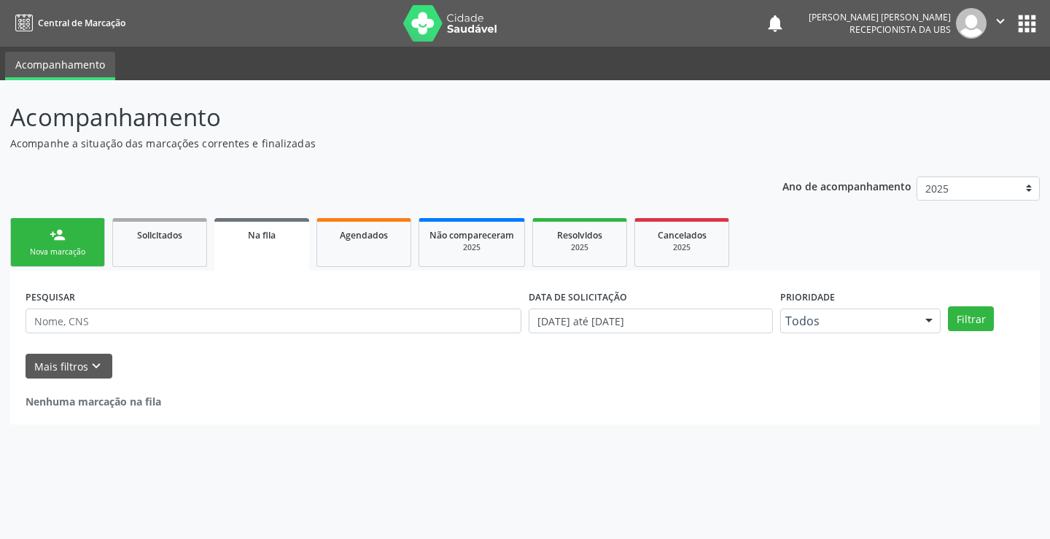
click at [61, 248] on div "Nova marcação" at bounding box center [57, 252] width 73 height 11
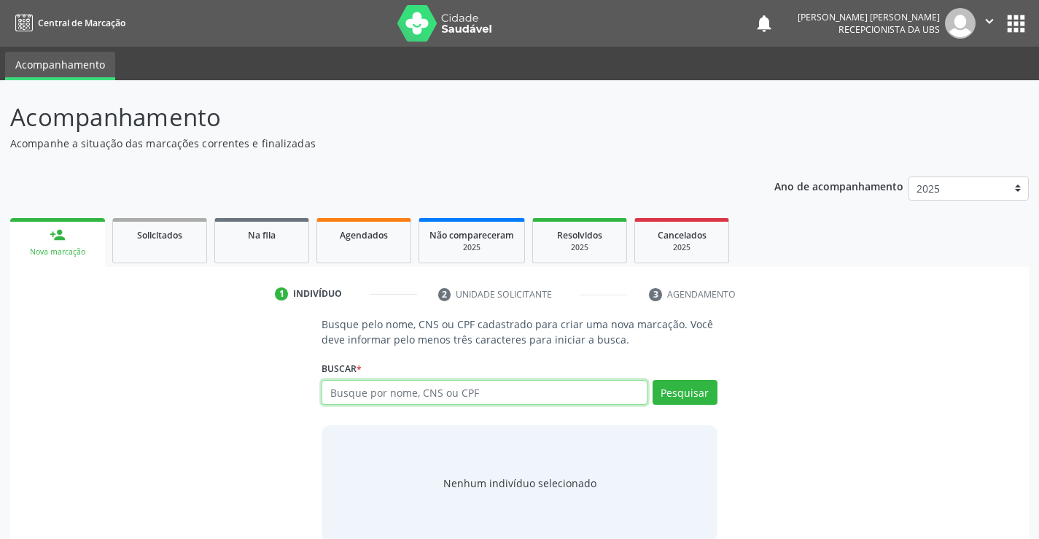
click at [371, 397] on input "text" at bounding box center [484, 392] width 325 height 25
click at [383, 393] on input "text" at bounding box center [484, 392] width 325 height 25
type input "848006312844378"
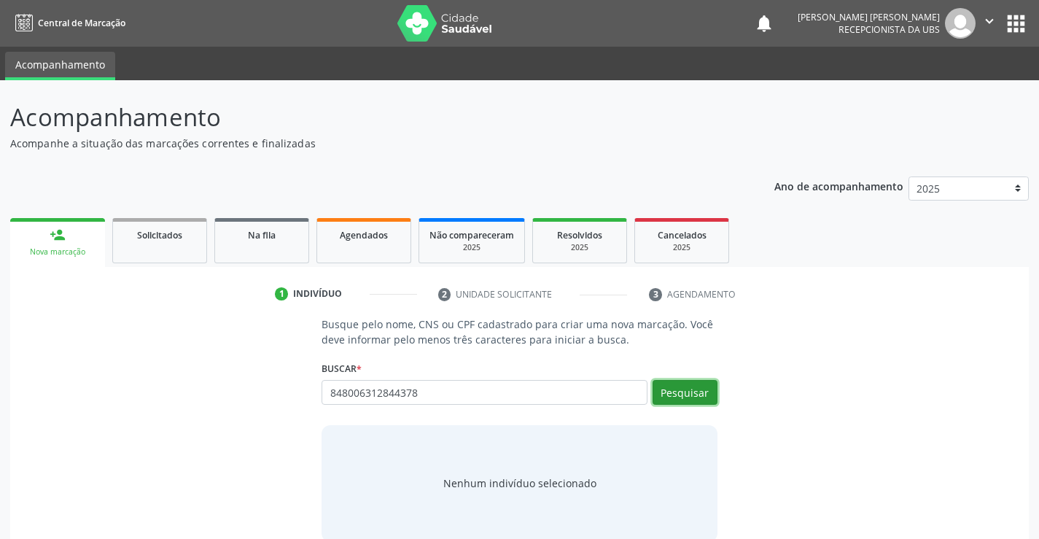
click at [680, 392] on button "Pesquisar" at bounding box center [685, 392] width 65 height 25
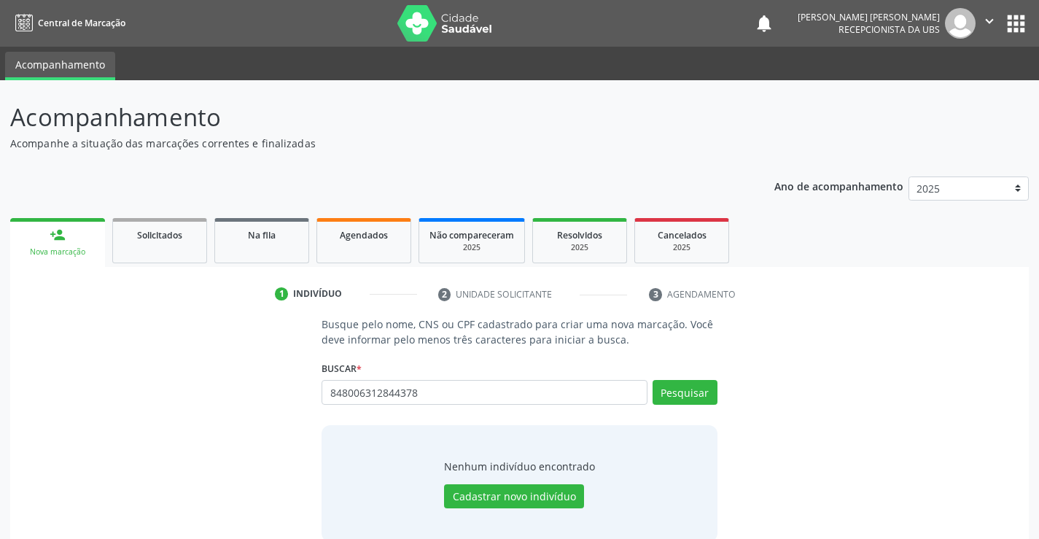
type input "848006312844378"
click at [680, 392] on button "Pesquisar" at bounding box center [685, 392] width 65 height 25
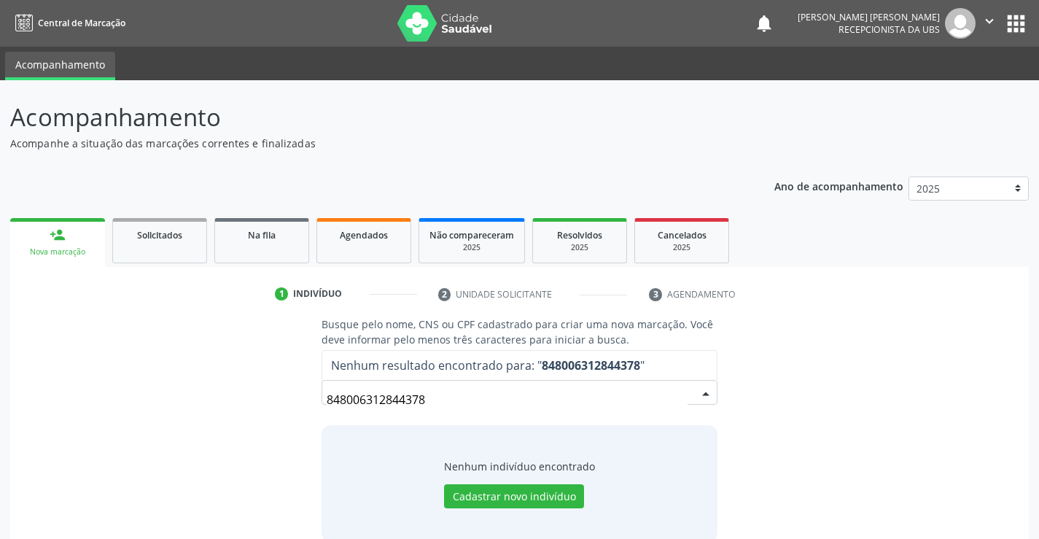
click at [520, 404] on input "848006312844378" at bounding box center [507, 399] width 360 height 29
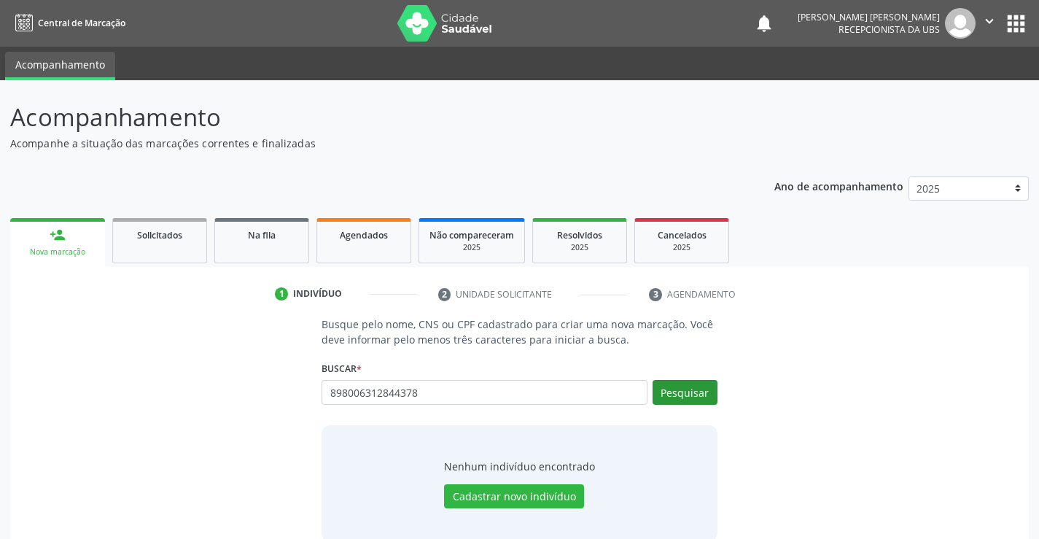
type input "898006312844378"
click at [691, 396] on button "Pesquisar" at bounding box center [685, 392] width 65 height 25
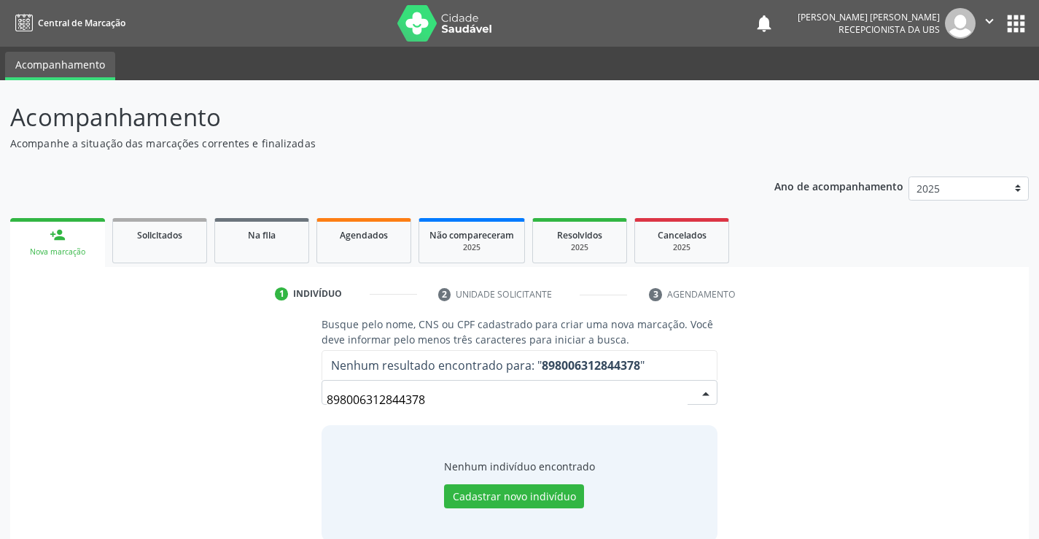
click at [403, 400] on input "898006312844378" at bounding box center [507, 399] width 360 height 29
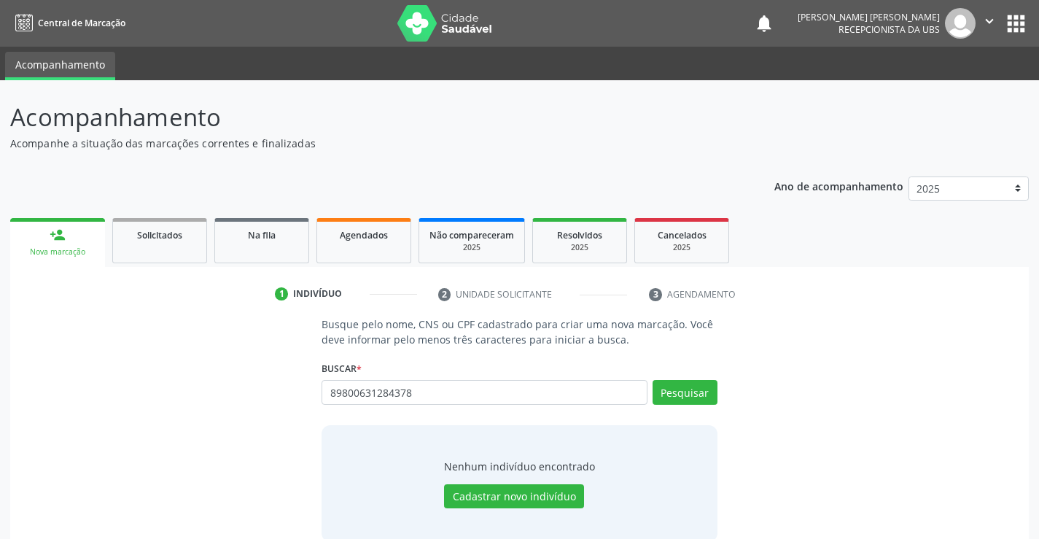
click at [395, 390] on input "89800631284378" at bounding box center [484, 392] width 325 height 25
type input "898006312899378"
click at [681, 389] on button "Pesquisar" at bounding box center [685, 392] width 65 height 25
type input "898006312899378"
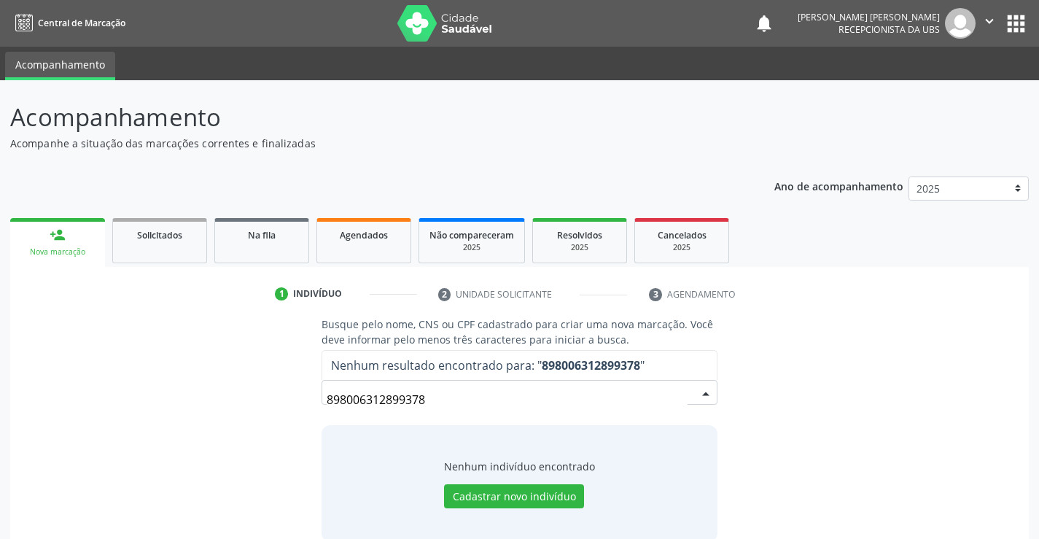
click at [625, 396] on input "898006312899378" at bounding box center [507, 399] width 360 height 29
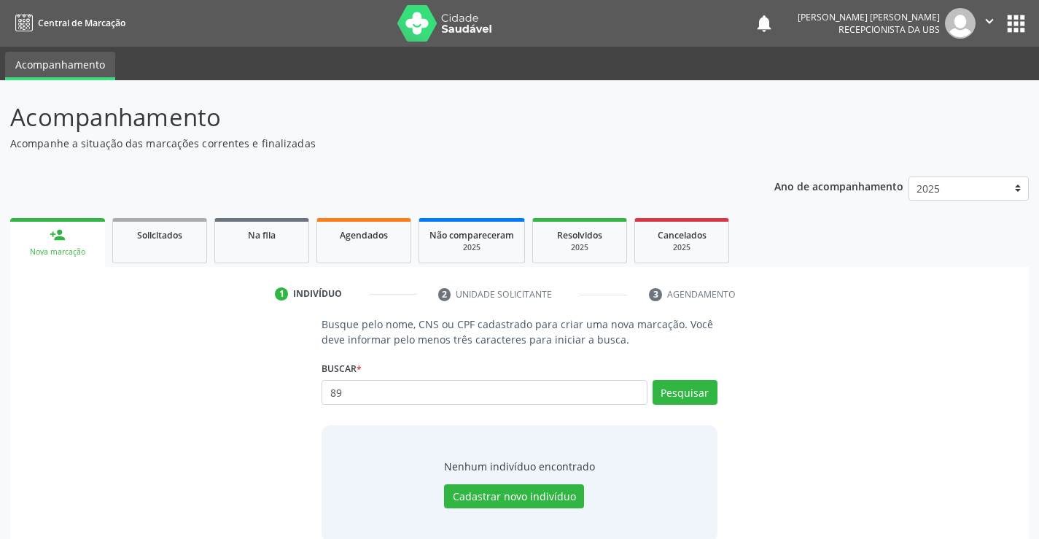
type input "8"
type input "EDVALDO BRAS RODRIGUES PEREIRA"
click at [684, 390] on button "Pesquisar" at bounding box center [685, 392] width 65 height 25
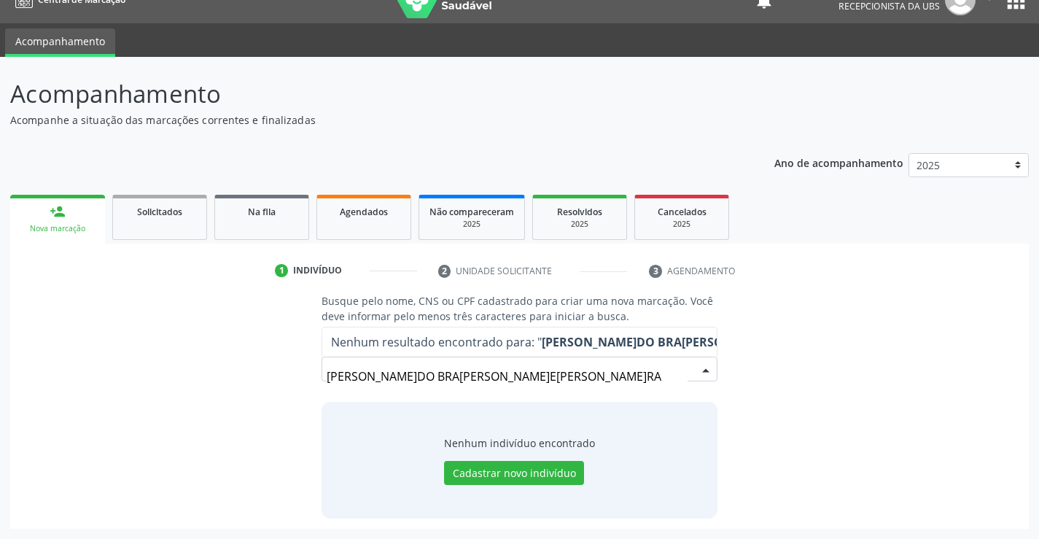
click at [565, 376] on input "EDVALDO BRAS RODRIGUES PEREIRA" at bounding box center [507, 376] width 360 height 29
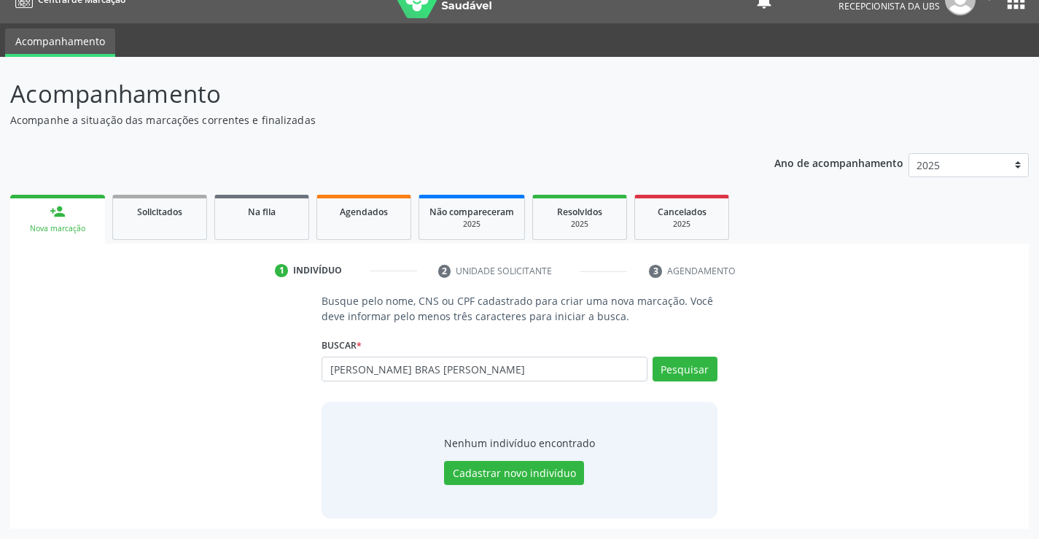
drag, startPoint x: 565, startPoint y: 376, endPoint x: 552, endPoint y: 394, distance: 21.5
type input "EDVALDO BRAS RODRIGUES"
drag, startPoint x: 552, startPoint y: 394, endPoint x: 735, endPoint y: 446, distance: 190.5
click at [735, 446] on div "Busque pelo nome, CNS ou CPF cadastrado para criar uma nova marcação. Você deve…" at bounding box center [519, 405] width 999 height 225
click at [680, 369] on button "Pesquisar" at bounding box center [685, 369] width 65 height 25
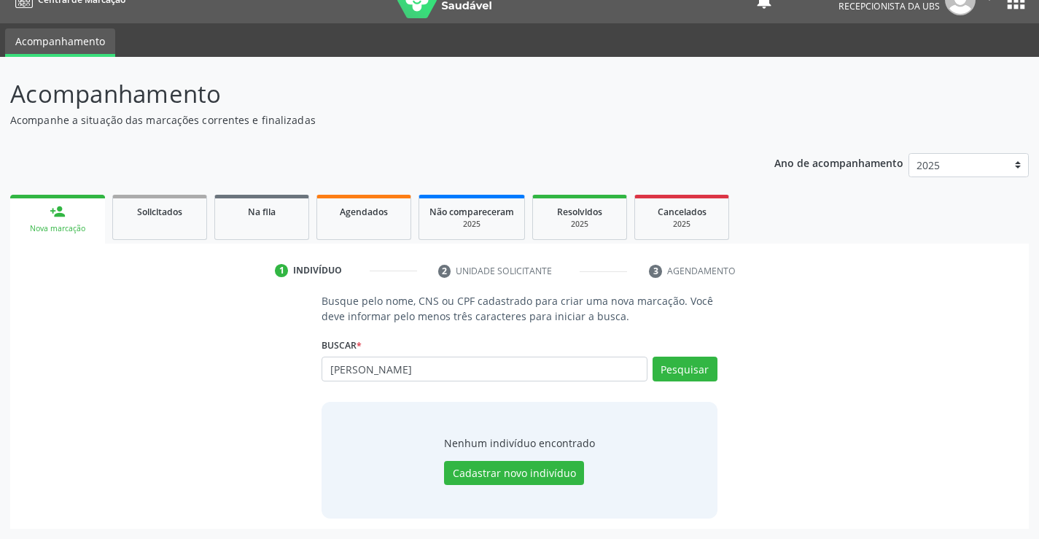
type input "EDVALDO"
click at [680, 369] on button "Pesquisar" at bounding box center [685, 369] width 65 height 25
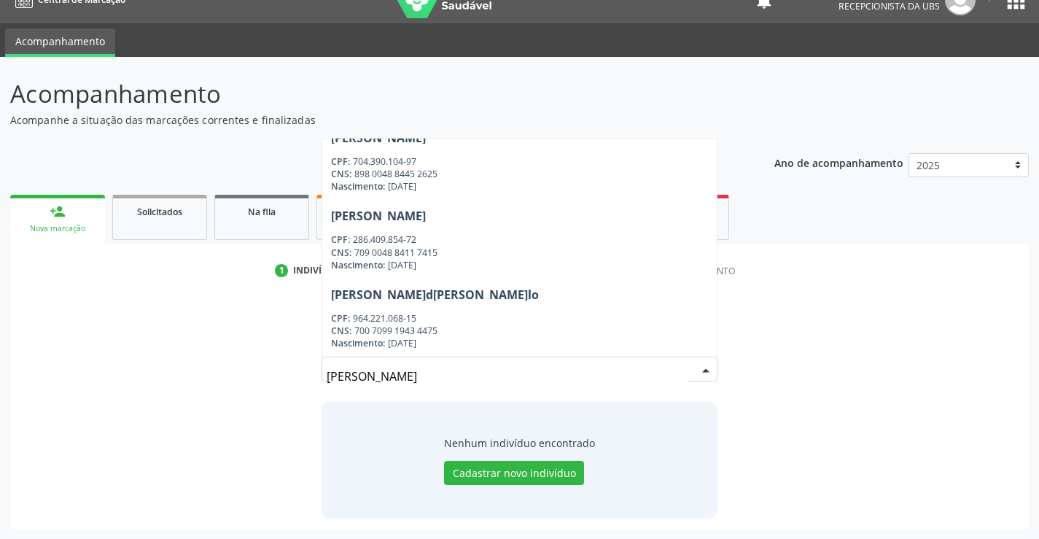
scroll to position [958, 0]
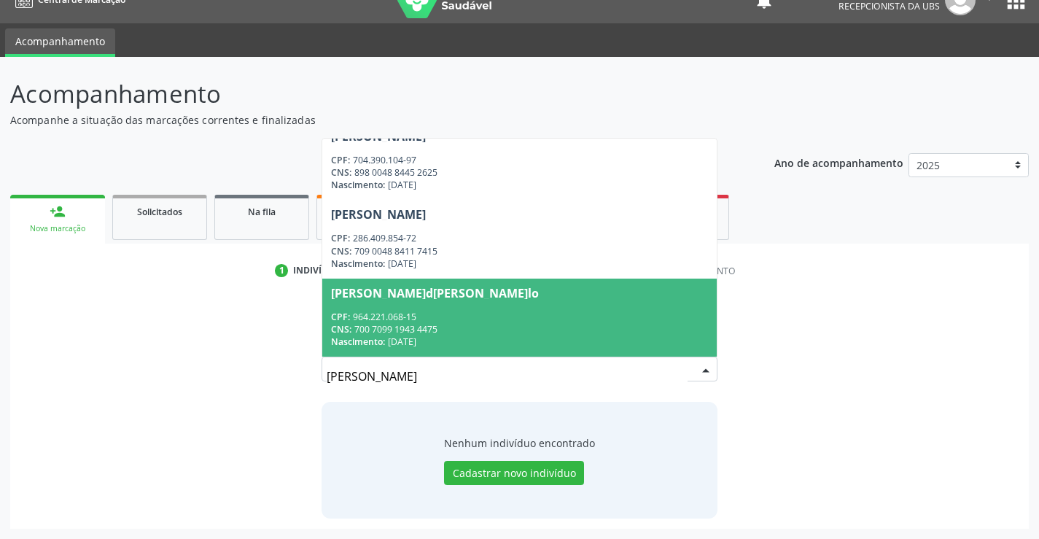
click at [512, 375] on input "EDVALDO" at bounding box center [507, 376] width 360 height 29
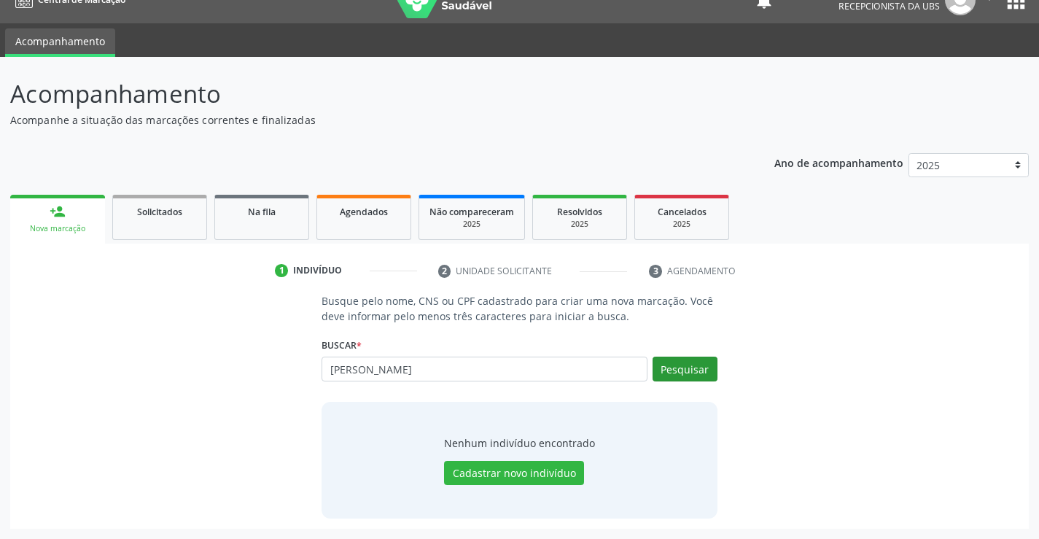
type input "EDVALDO BRAS"
click at [678, 369] on button "Pesquisar" at bounding box center [685, 369] width 65 height 25
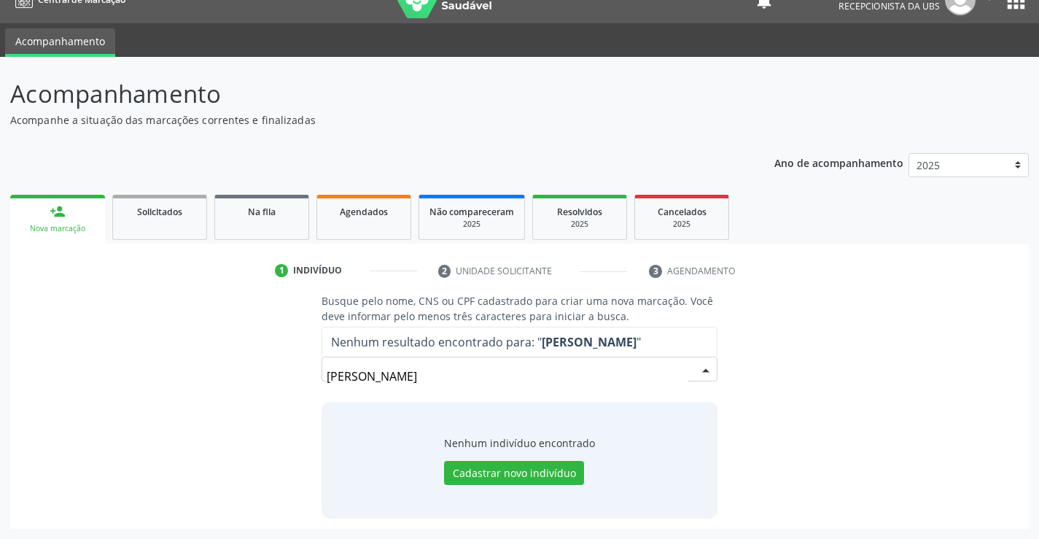
click at [635, 381] on input "EDVALDO BRAS" at bounding box center [507, 376] width 360 height 29
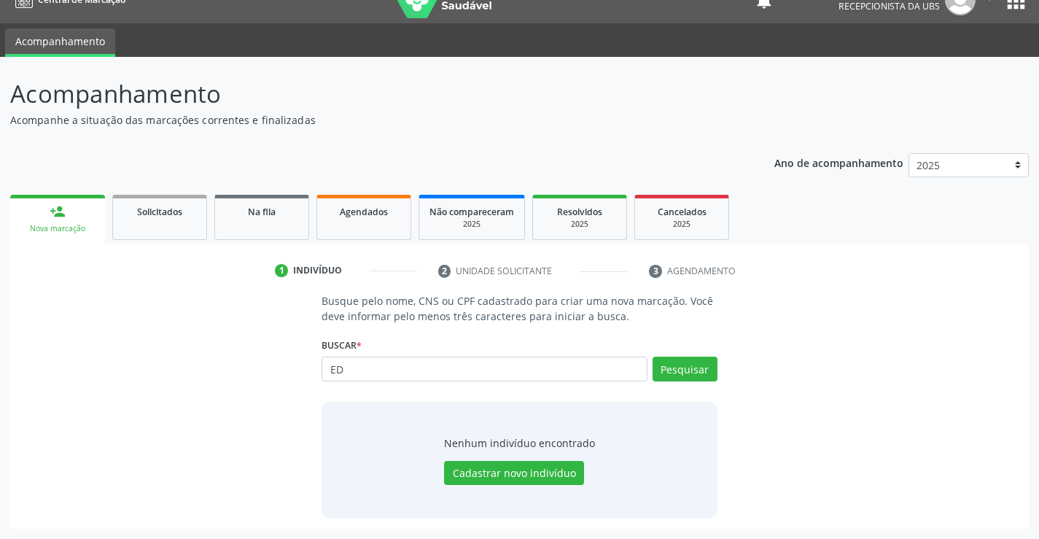
type input "E"
type input "EDVALDO BRAZ"
click at [711, 357] on button "Pesquisar" at bounding box center [685, 369] width 65 height 25
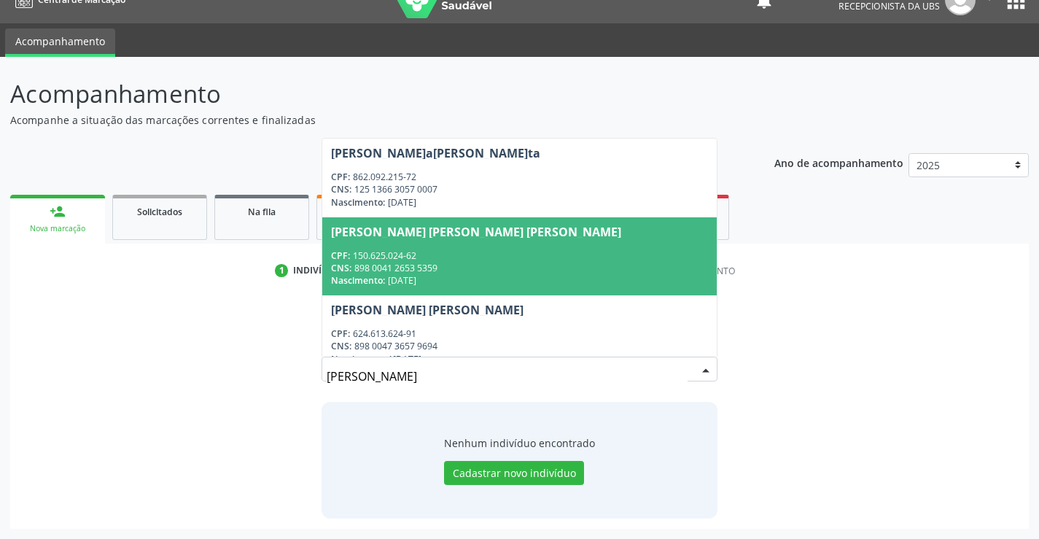
click at [572, 275] on div "Nascimento: 06/03/2013" at bounding box center [519, 280] width 376 height 12
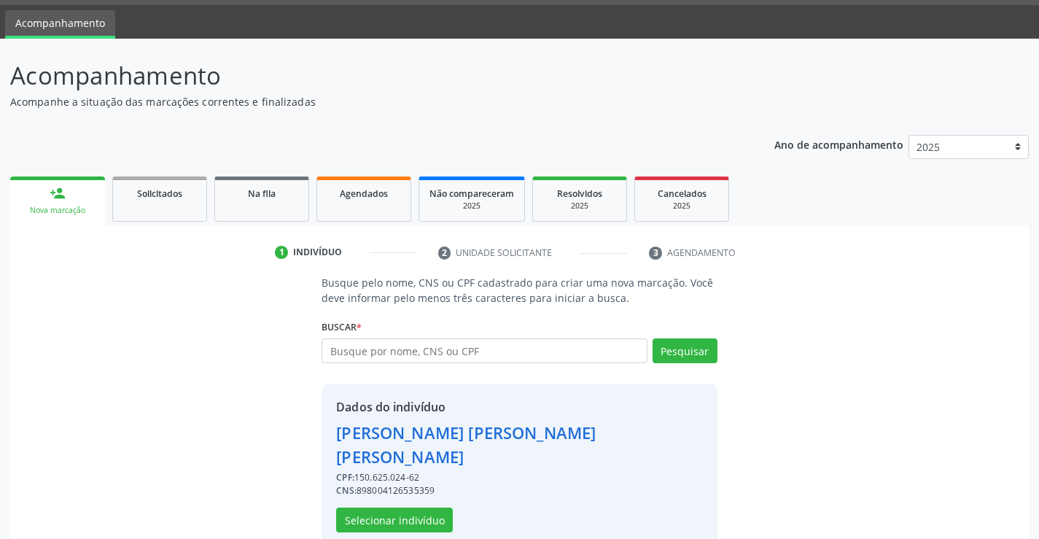
scroll to position [46, 0]
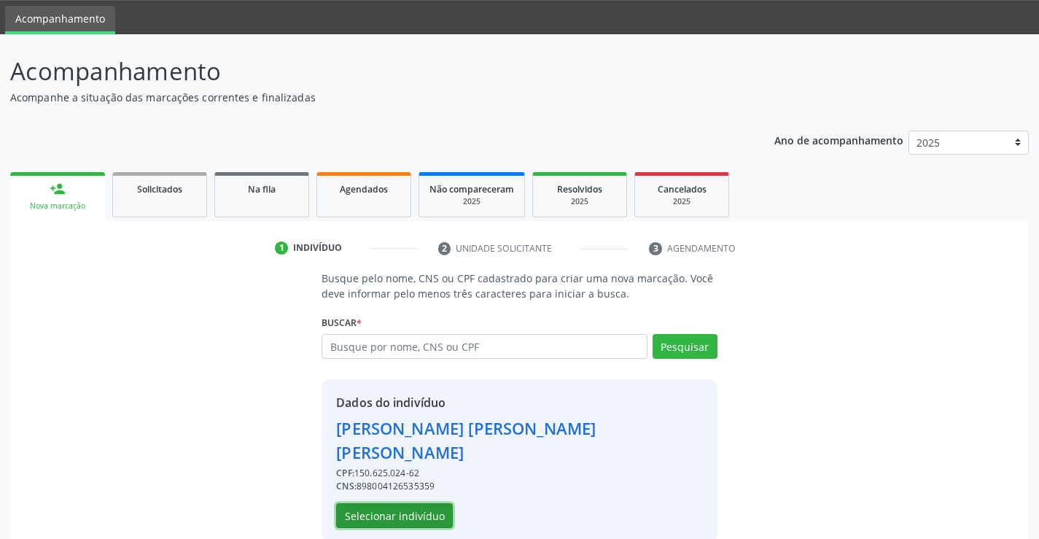
click at [390, 503] on button "Selecionar indivíduo" at bounding box center [394, 515] width 117 height 25
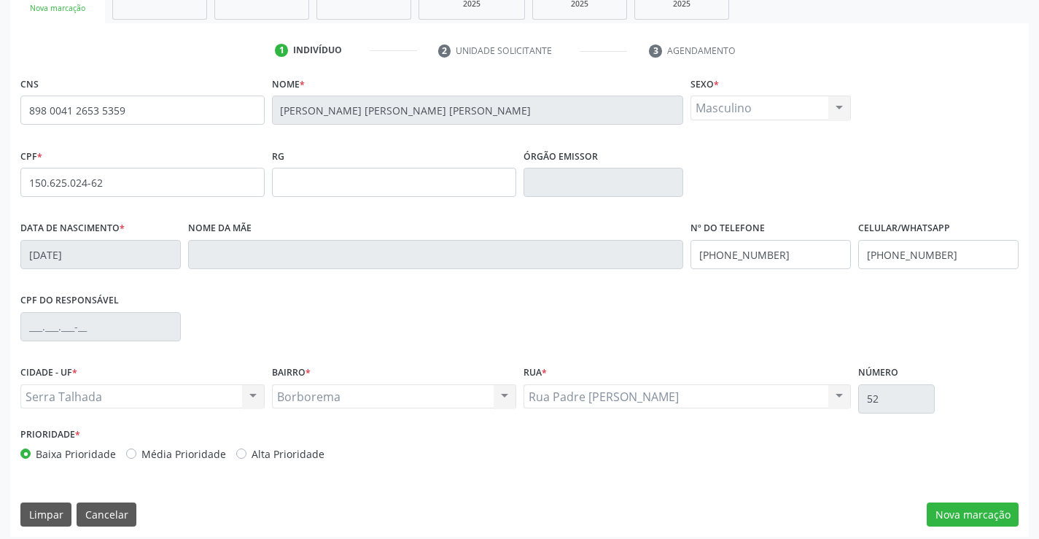
scroll to position [252, 0]
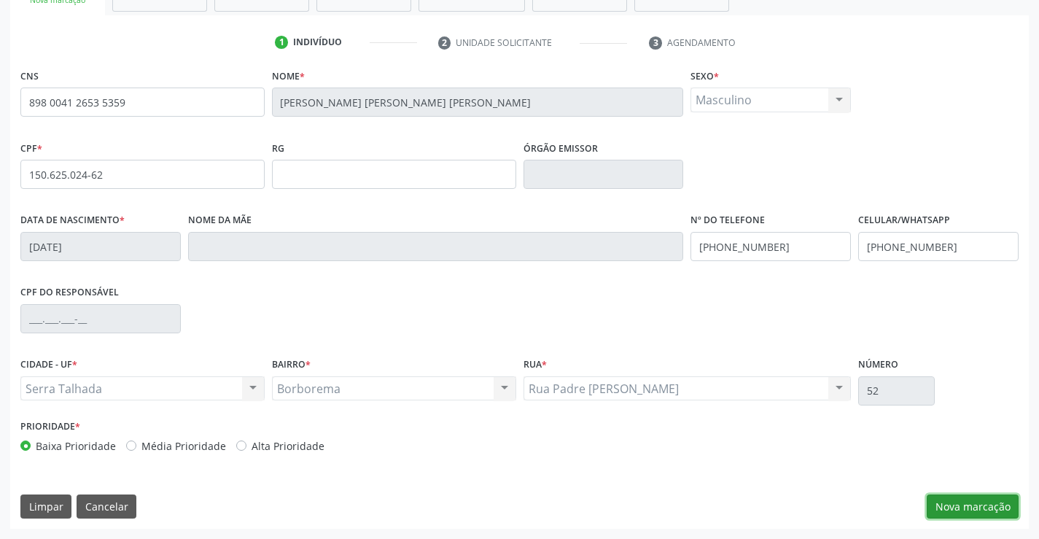
click at [969, 501] on button "Nova marcação" at bounding box center [973, 507] width 92 height 25
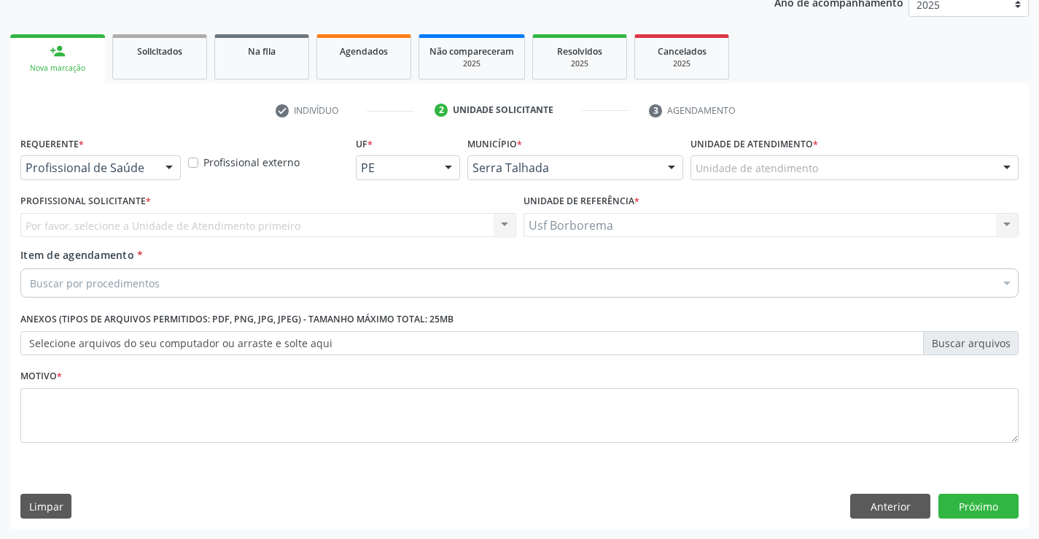
scroll to position [184, 0]
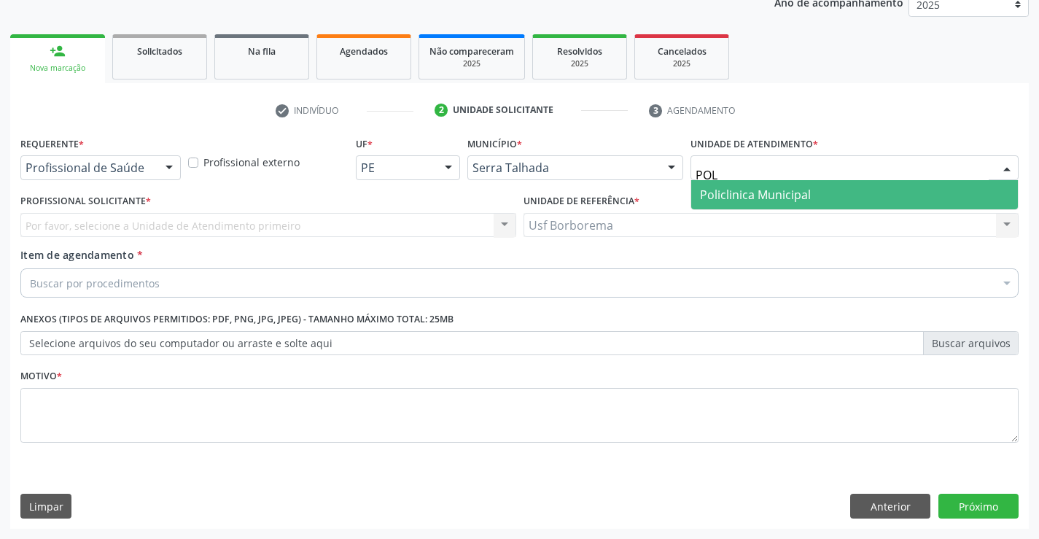
type input "POLI"
click at [736, 185] on span "Policlinica Municipal" at bounding box center [854, 194] width 327 height 29
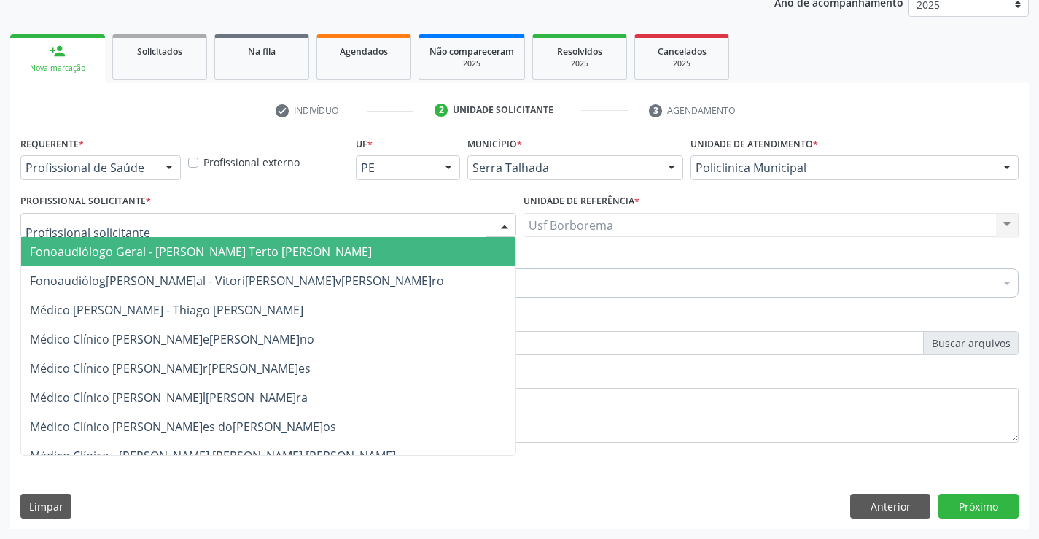
click at [227, 222] on div at bounding box center [268, 225] width 496 height 25
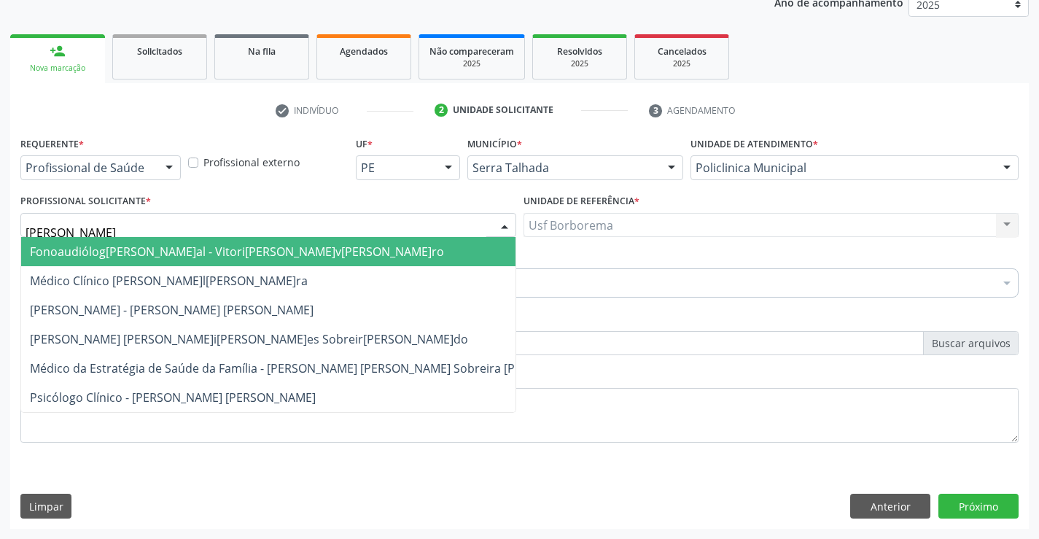
type input "MARIA A"
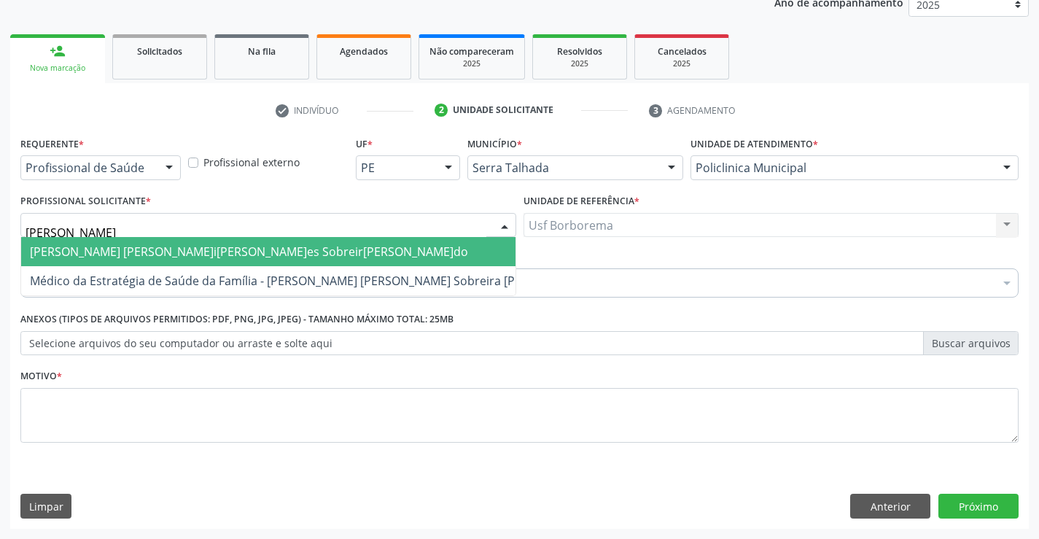
click at [223, 252] on span "[PERSON_NAME] - [PERSON_NAME]" at bounding box center [249, 252] width 438 height 16
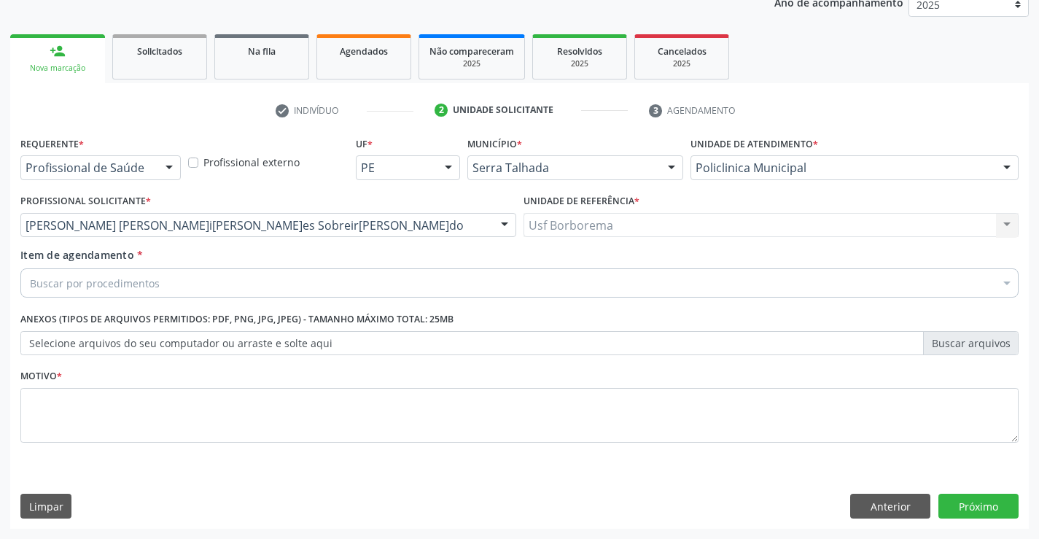
click at [189, 282] on div "Buscar por procedimentos" at bounding box center [519, 282] width 999 height 29
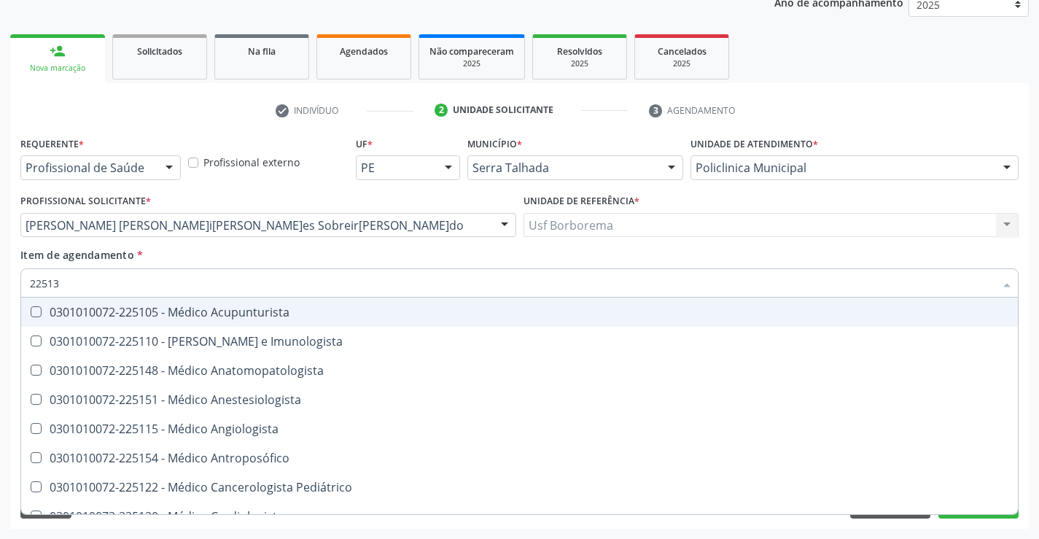
type input "225133"
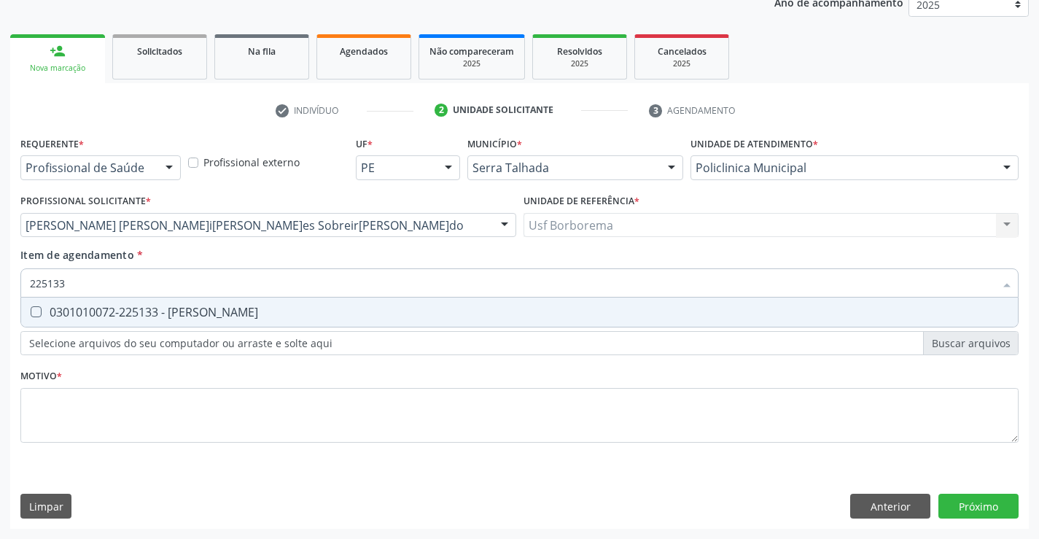
click at [191, 312] on div "0301010072-225133 - [PERSON_NAME]" at bounding box center [520, 312] width 980 height 12
checkbox Psiquiatra "true"
click at [131, 411] on div "Requerente * Profissional de Saúde Profissional de Saúde Paciente Nenhum result…" at bounding box center [519, 298] width 999 height 330
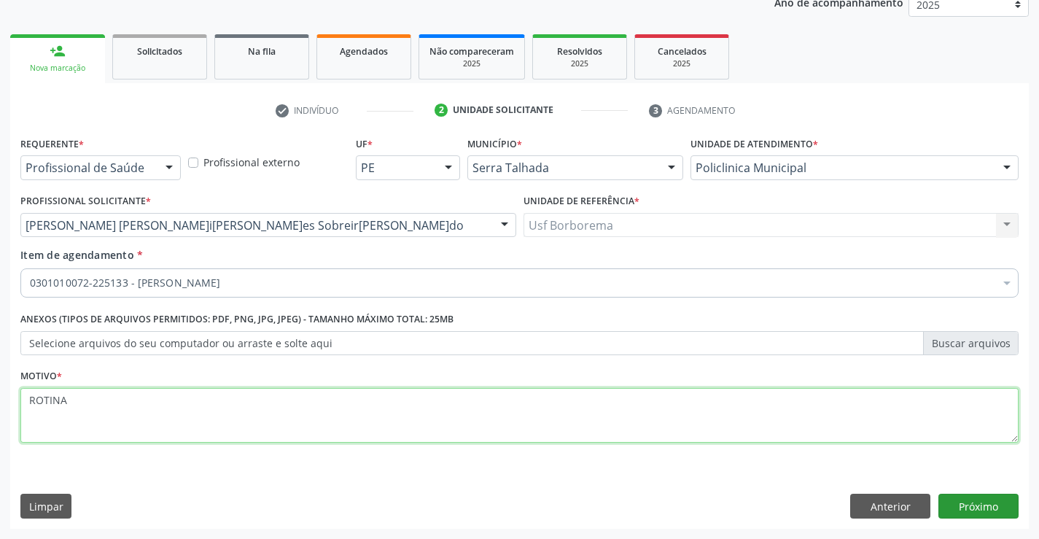
type textarea "ROTINA"
click at [978, 500] on button "Próximo" at bounding box center [979, 506] width 80 height 25
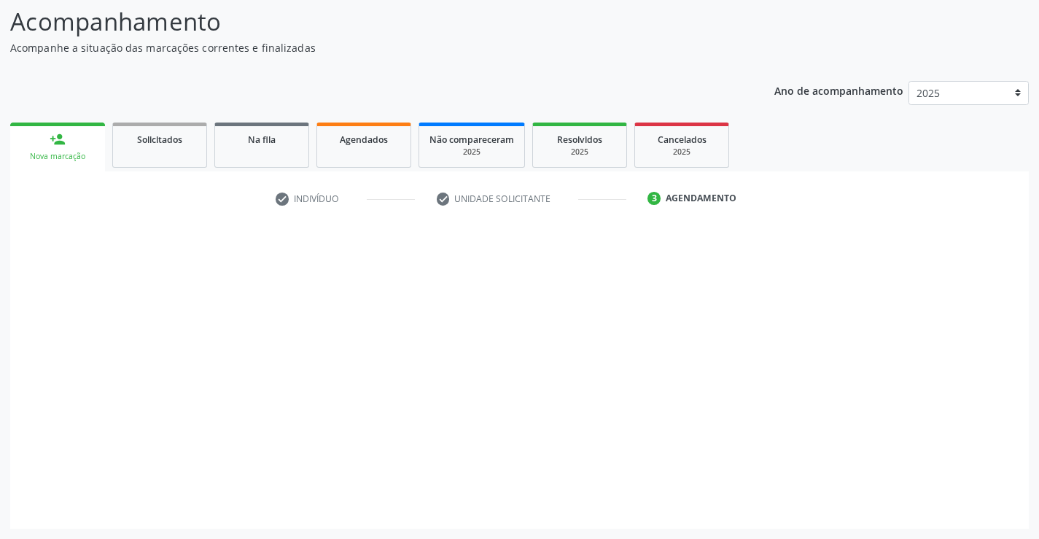
scroll to position [96, 0]
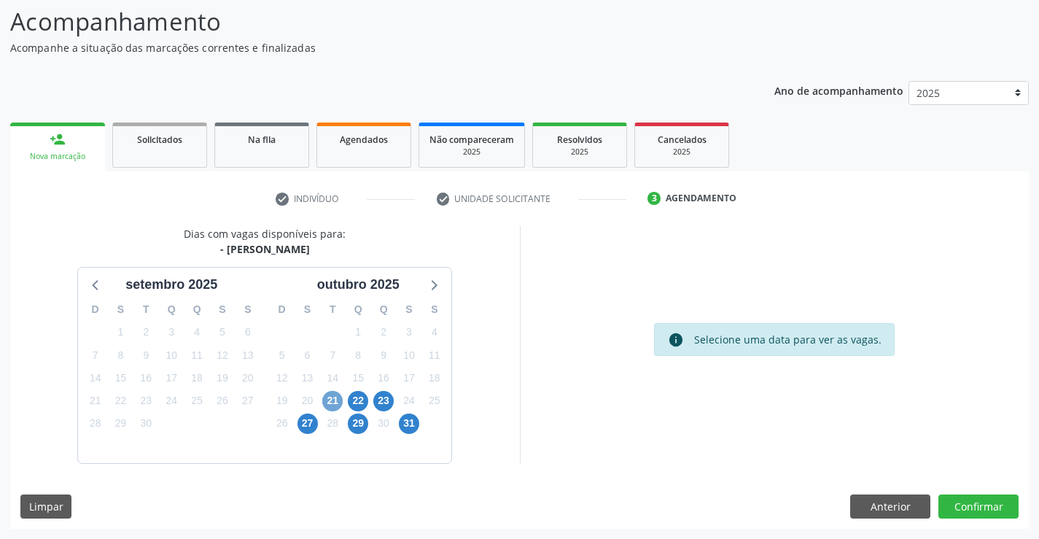
click at [330, 398] on span "21" at bounding box center [332, 401] width 20 height 20
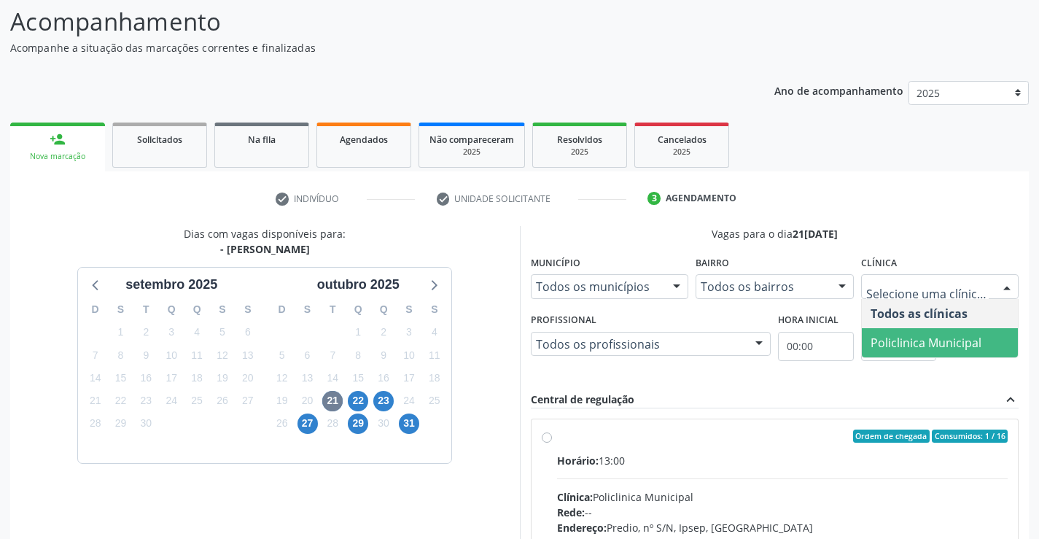
click at [878, 344] on span "Policlinica Municipal" at bounding box center [926, 343] width 111 height 16
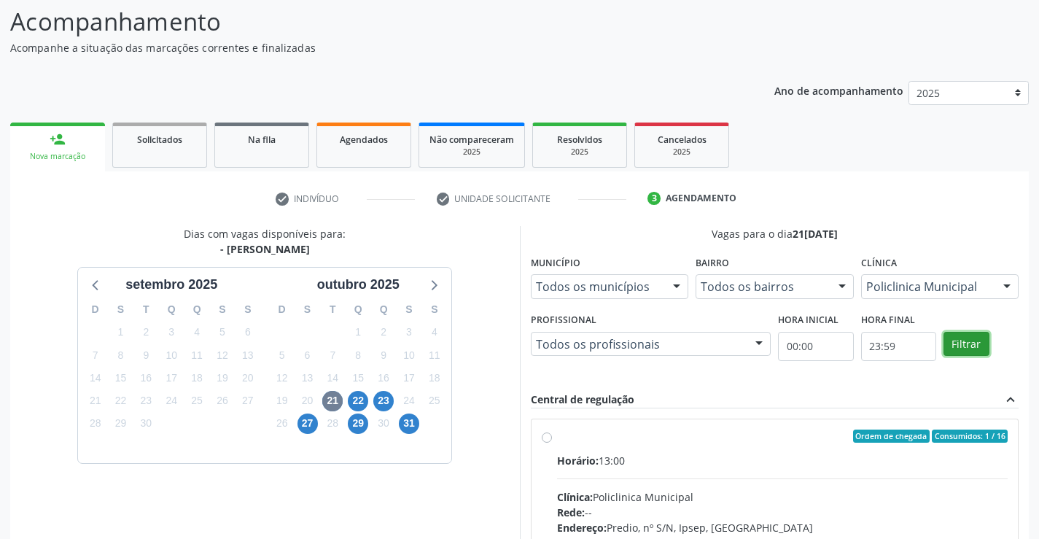
click at [960, 343] on button "Filtrar" at bounding box center [967, 344] width 46 height 25
click at [557, 435] on label "Ordem de chegada Consumidos: 1 / 16 Horário: 13:00 Clínica: Policlinica Municip…" at bounding box center [783, 542] width 452 height 224
click at [543, 435] on input "Ordem de chegada Consumidos: 1 / 16 Horário: 13:00 Clínica: Policlinica Municip…" at bounding box center [547, 436] width 10 height 13
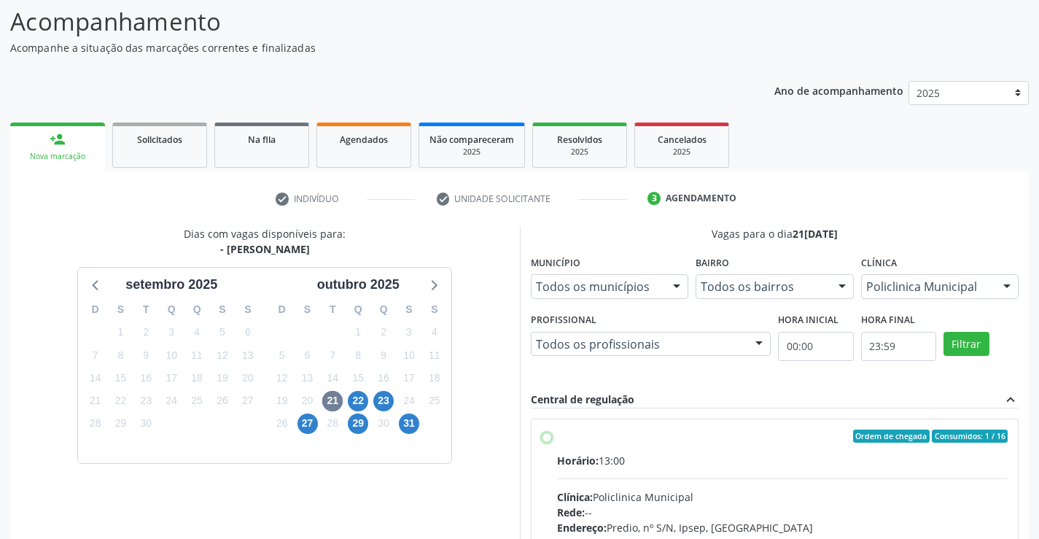
radio input "true"
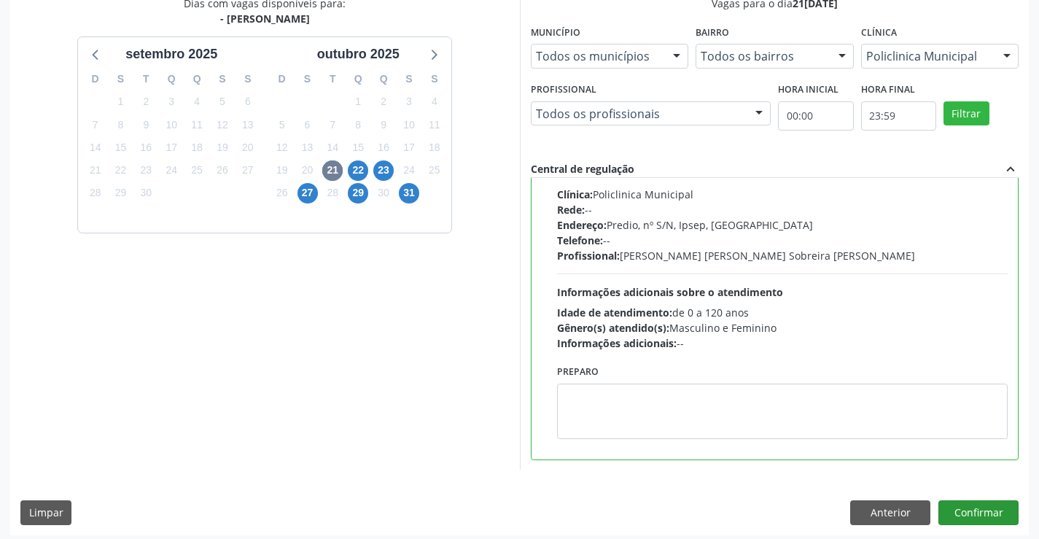
scroll to position [333, 0]
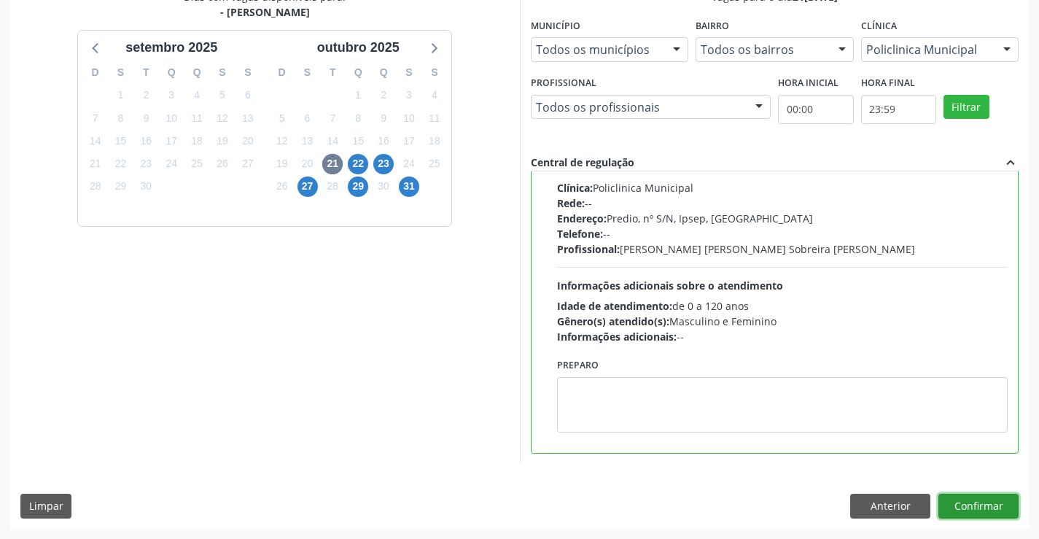
click at [969, 511] on button "Confirmar" at bounding box center [979, 506] width 80 height 25
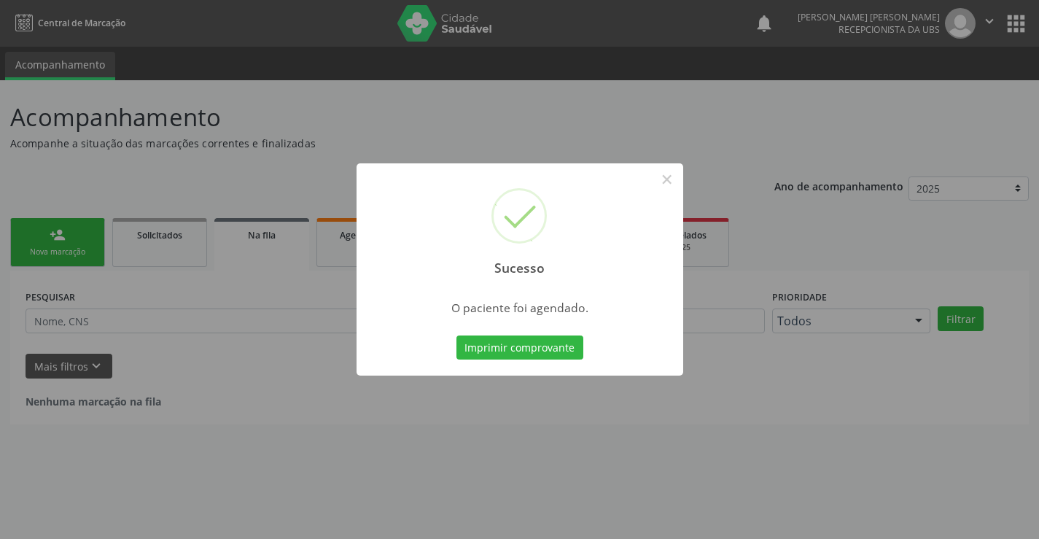
scroll to position [0, 0]
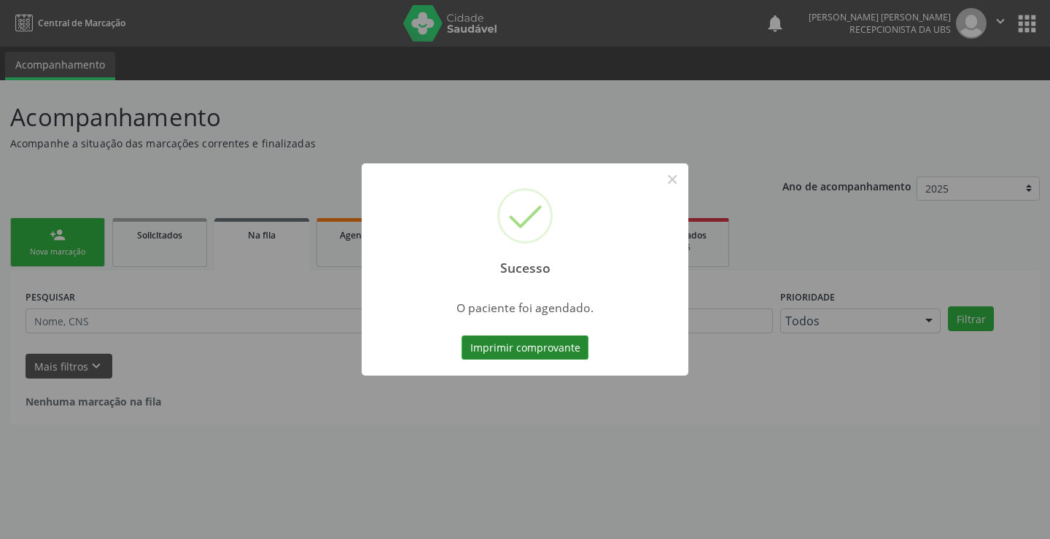
click at [518, 349] on button "Imprimir comprovante" at bounding box center [525, 348] width 127 height 25
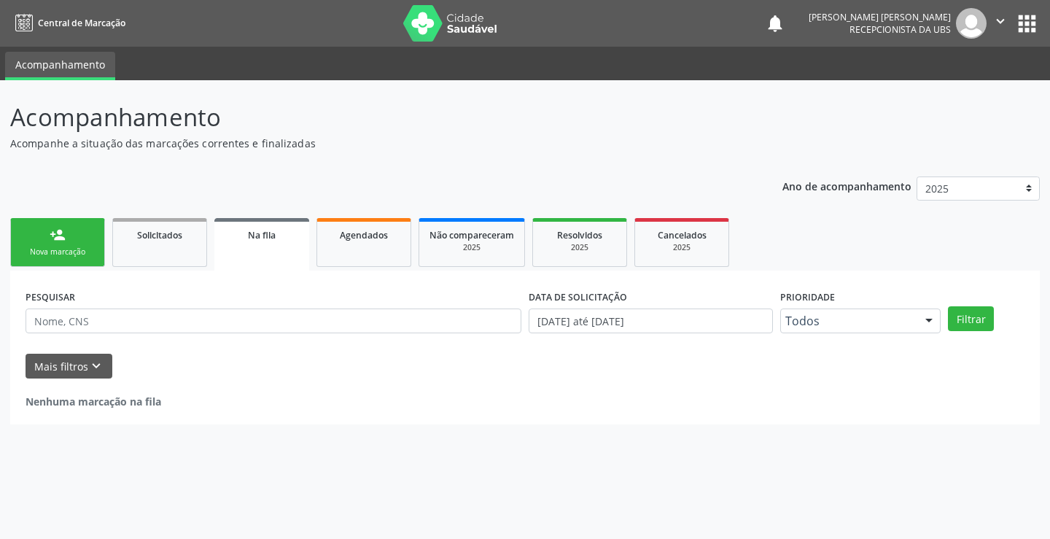
click at [53, 236] on div "person_add" at bounding box center [58, 235] width 16 height 16
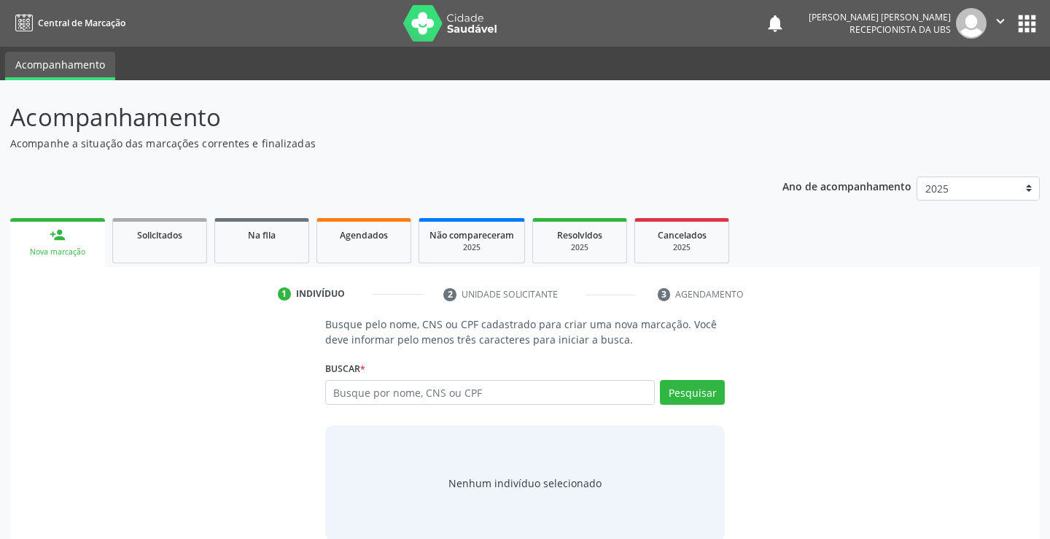
click at [53, 236] on div "person_add" at bounding box center [58, 235] width 16 height 16
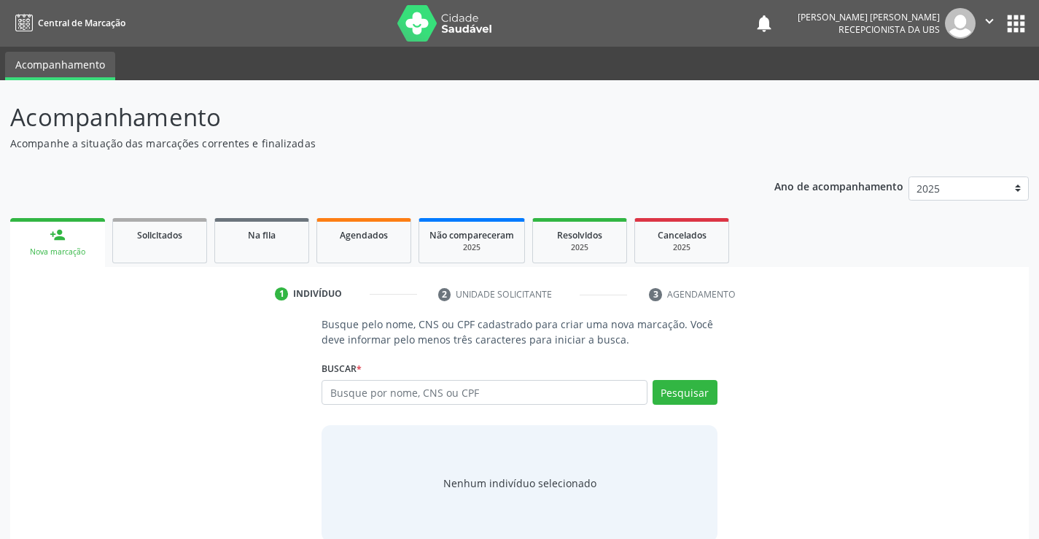
click at [53, 236] on div "person_add" at bounding box center [58, 235] width 16 height 16
click at [330, 396] on input "text" at bounding box center [484, 392] width 325 height 25
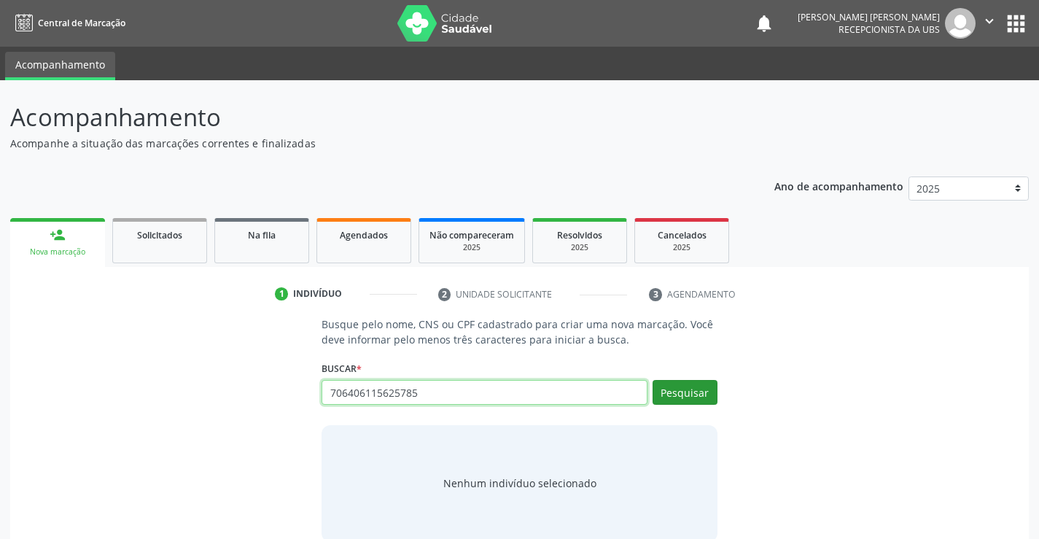
type input "706406115625785"
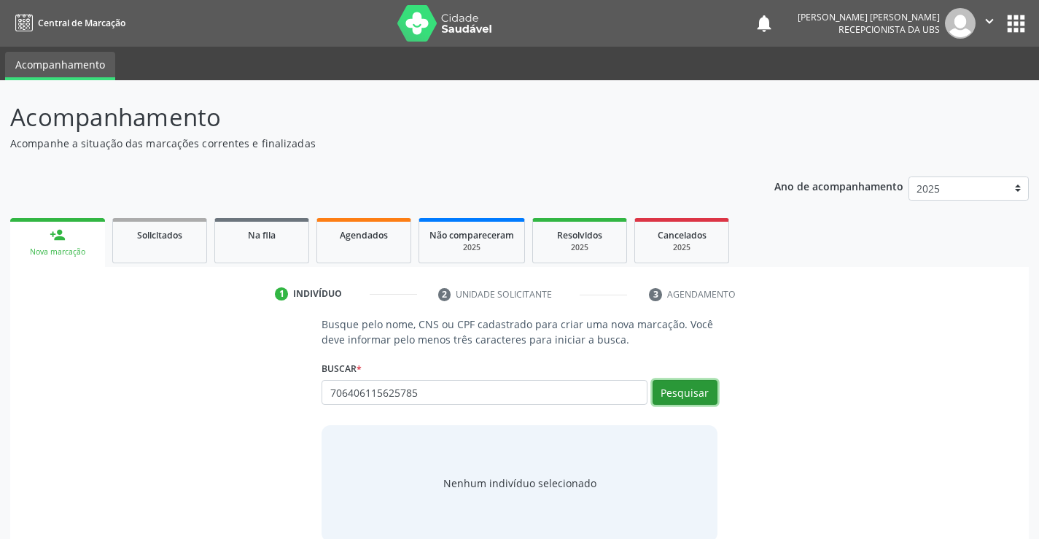
click at [665, 399] on button "Pesquisar" at bounding box center [685, 392] width 65 height 25
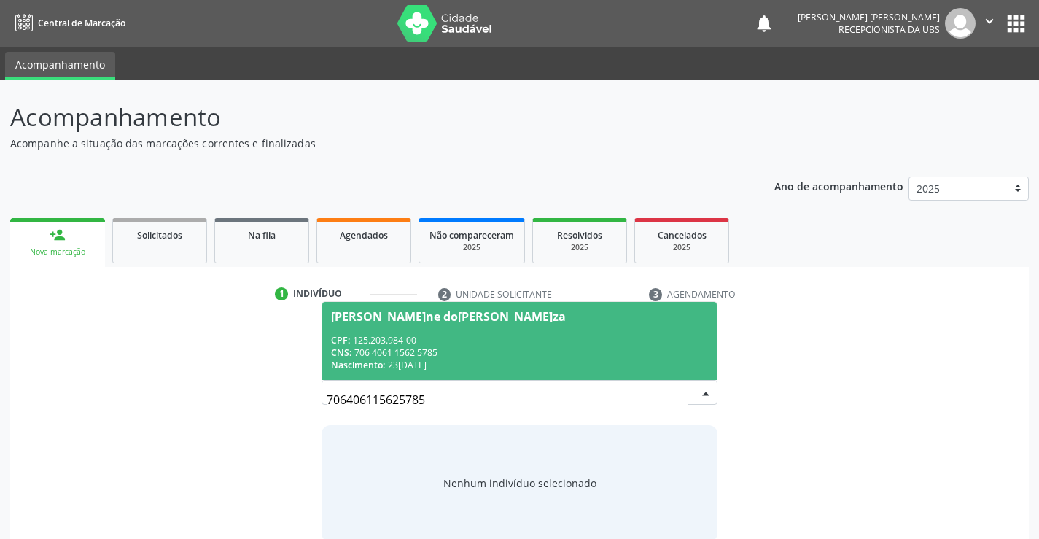
click at [449, 341] on div "CPF: 125.203.984-00" at bounding box center [519, 340] width 376 height 12
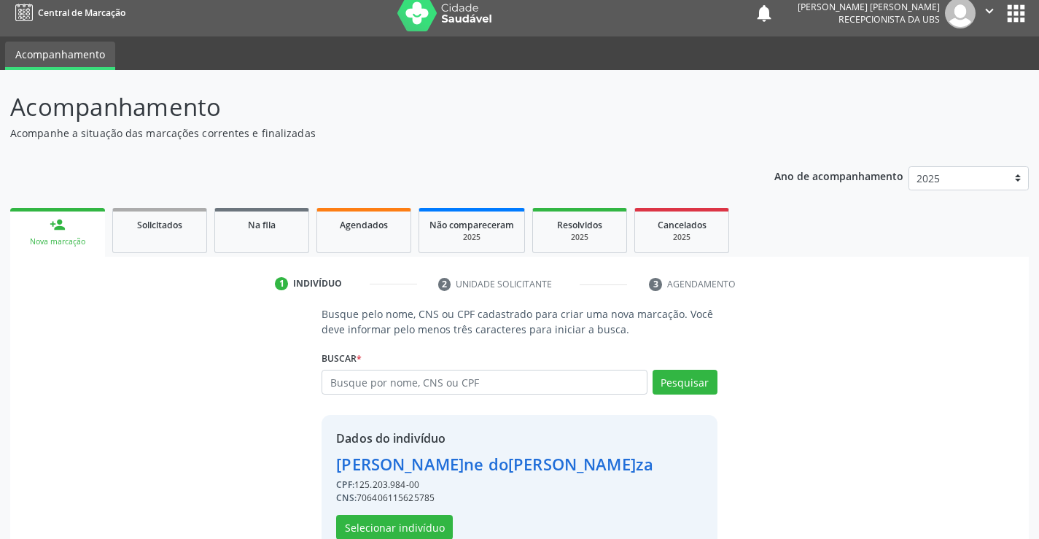
scroll to position [46, 0]
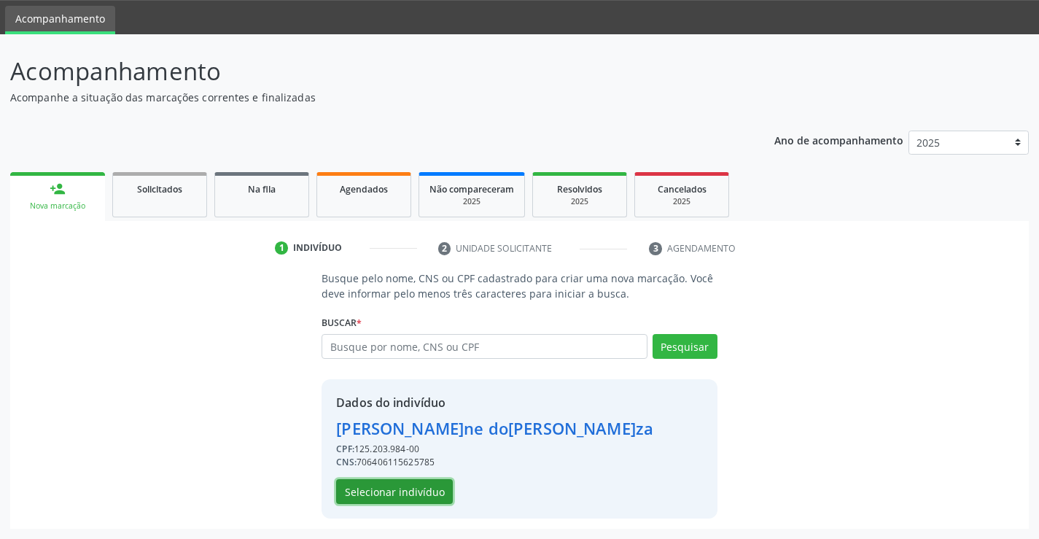
click at [419, 496] on button "Selecionar indivíduo" at bounding box center [394, 491] width 117 height 25
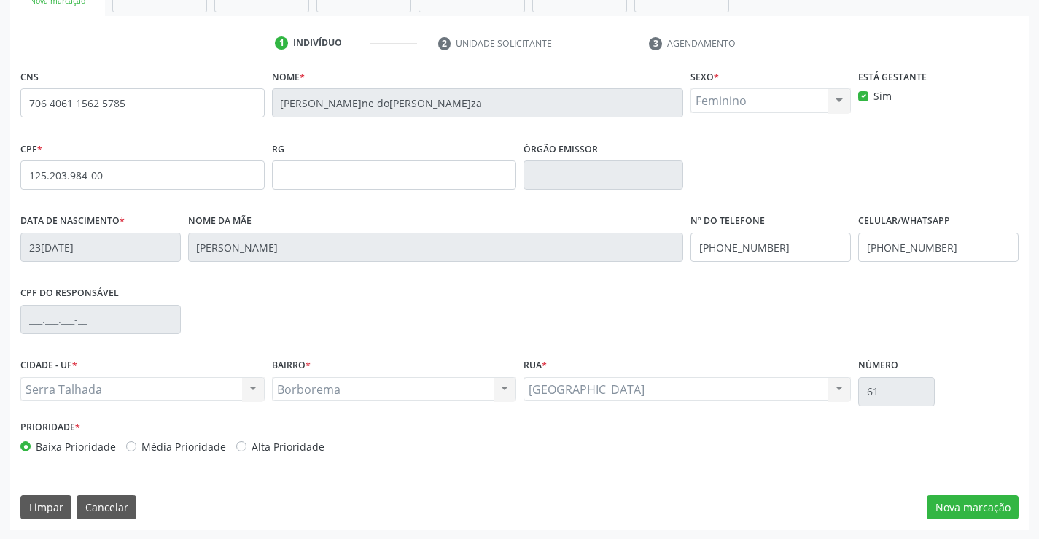
scroll to position [252, 0]
click at [975, 514] on button "Nova marcação" at bounding box center [973, 507] width 92 height 25
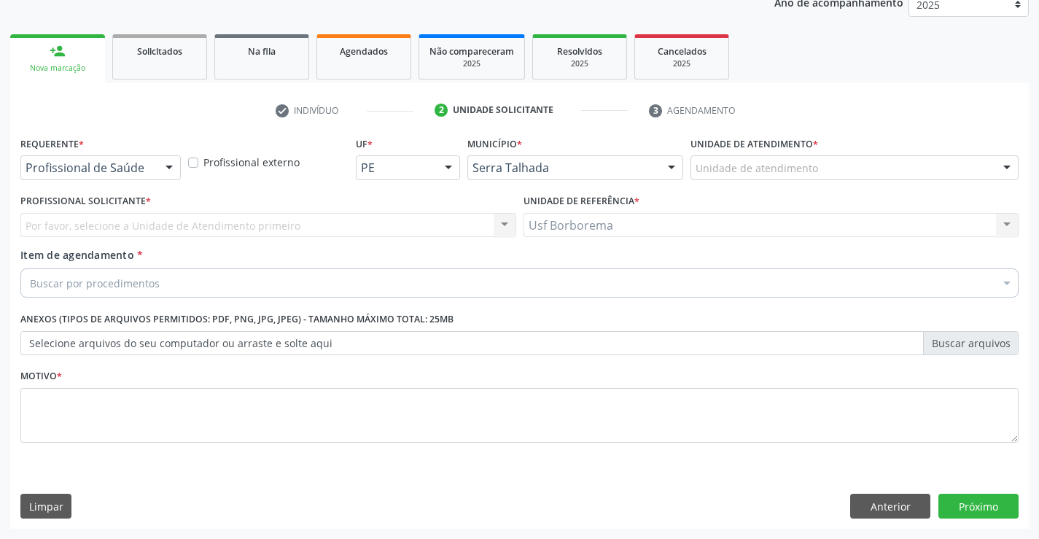
scroll to position [184, 0]
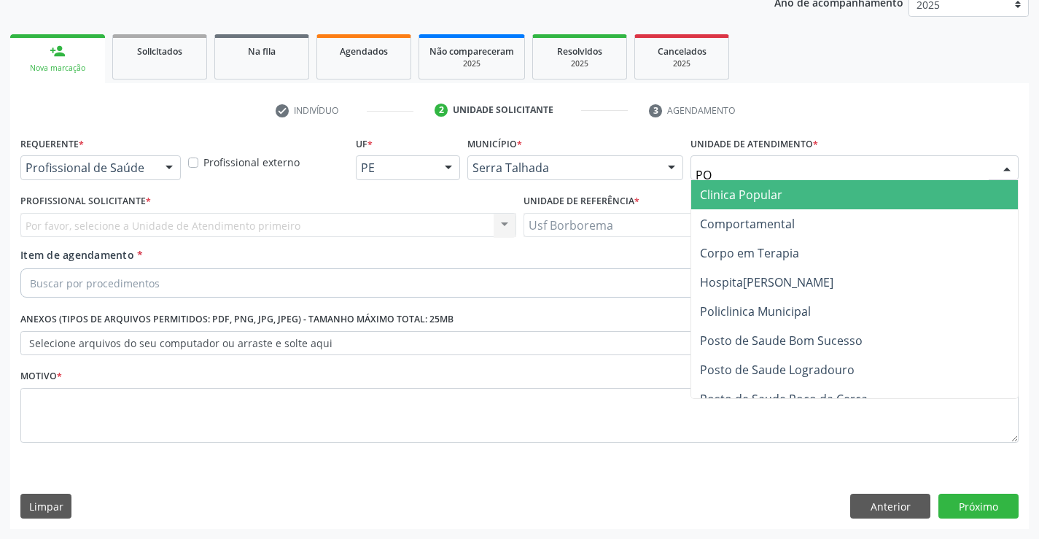
type input "POL"
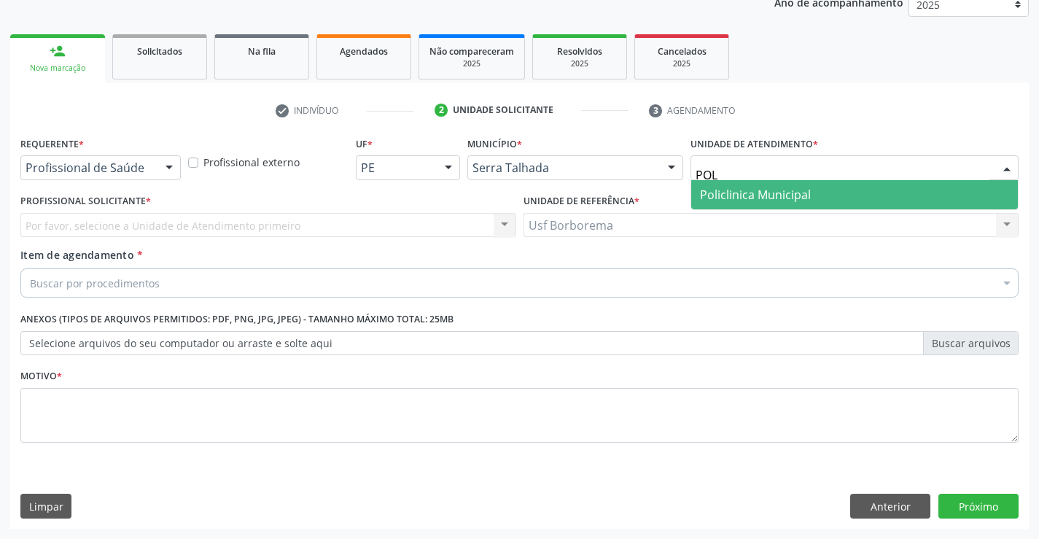
click at [726, 187] on span "Policlinica Municipal" at bounding box center [755, 195] width 111 height 16
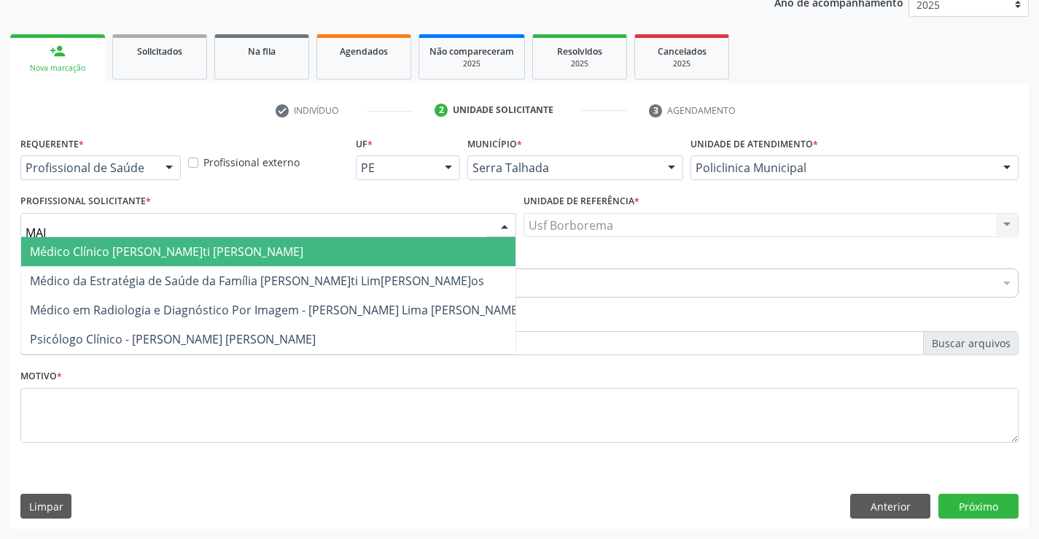
click at [117, 250] on span "Médico Clínico - Maira Cavalcanti [PERSON_NAME]" at bounding box center [167, 252] width 274 height 16
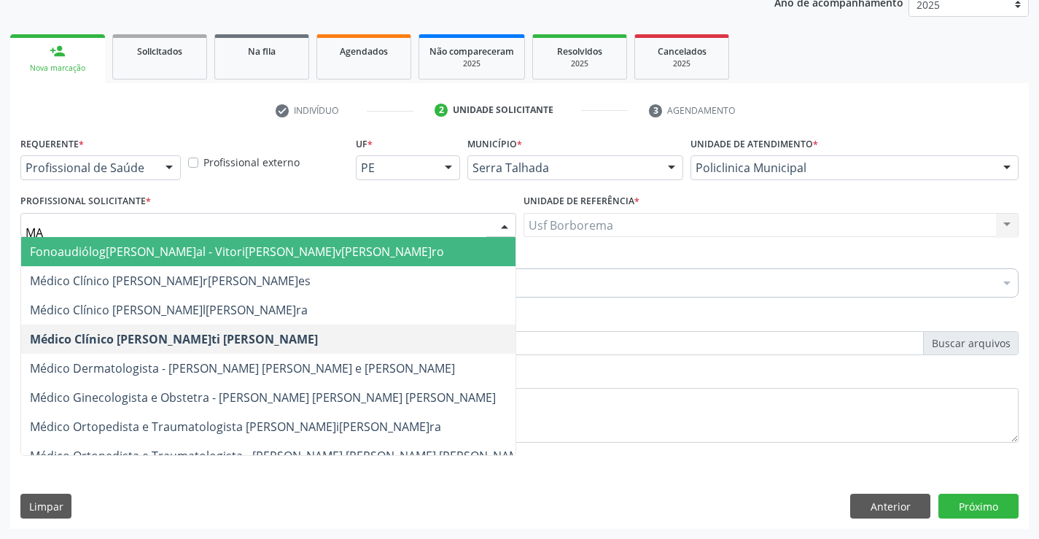
type input "MAI"
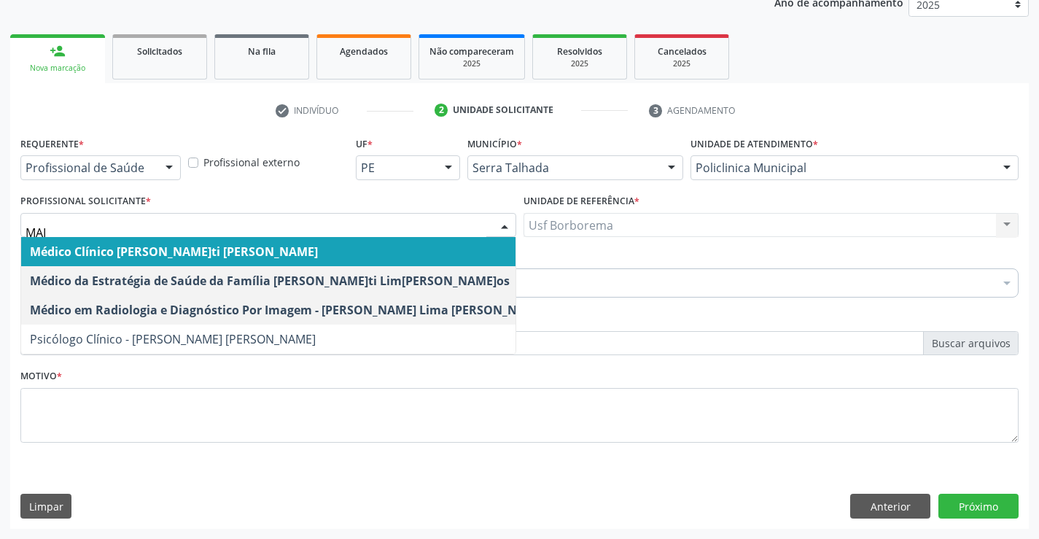
click at [286, 244] on span "Médico Clínico - Maira Cavalcanti [PERSON_NAME]" at bounding box center [174, 252] width 288 height 16
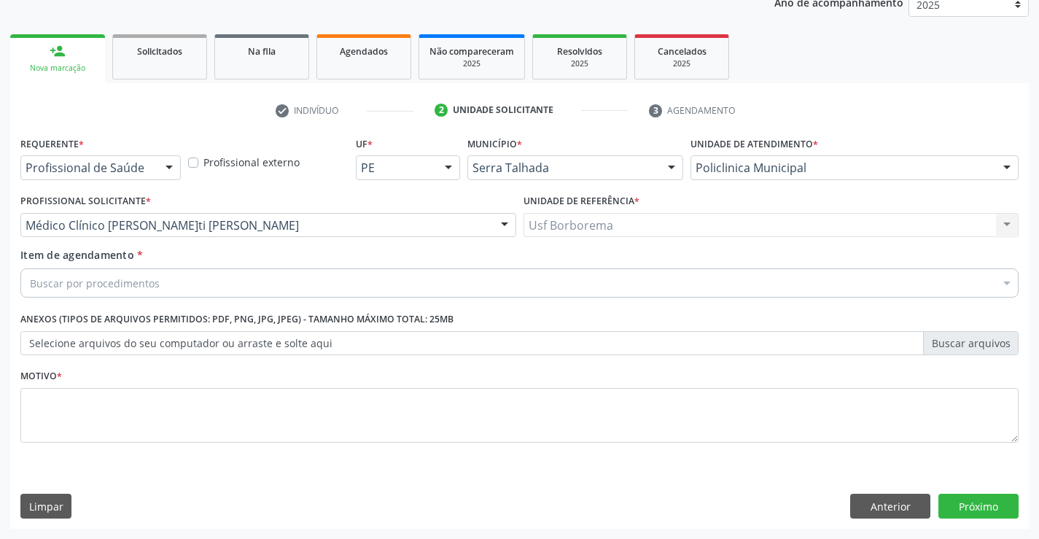
click at [277, 279] on div "Buscar por procedimentos" at bounding box center [519, 282] width 999 height 29
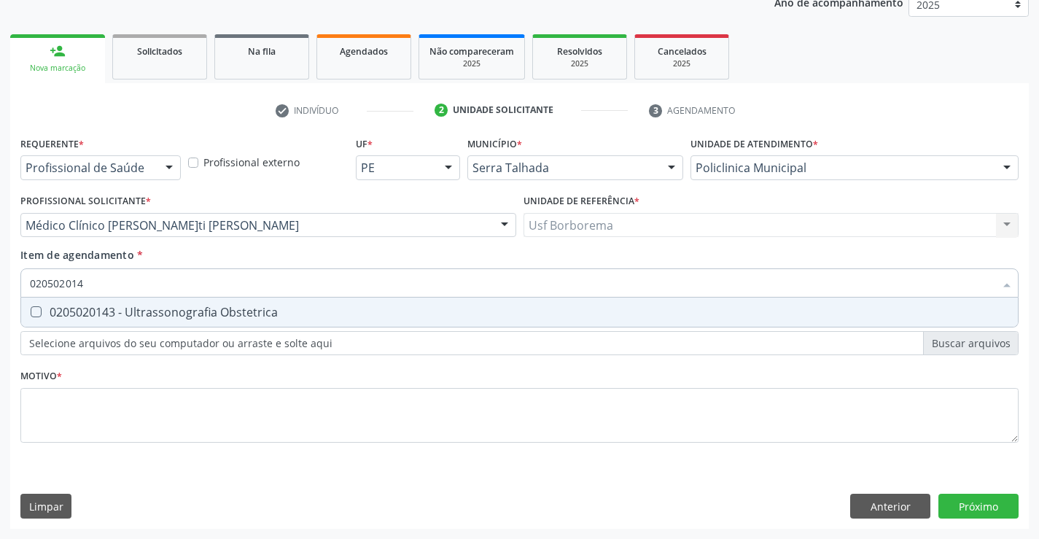
type input "0205020143"
click at [274, 310] on div "0205020143 - Ultrassonografia Obstetrica" at bounding box center [520, 312] width 980 height 12
checkbox Obstetrica "true"
click at [260, 408] on div "Requerente * Profissional de Saúde Profissional de Saúde Paciente Nenhum result…" at bounding box center [519, 298] width 999 height 330
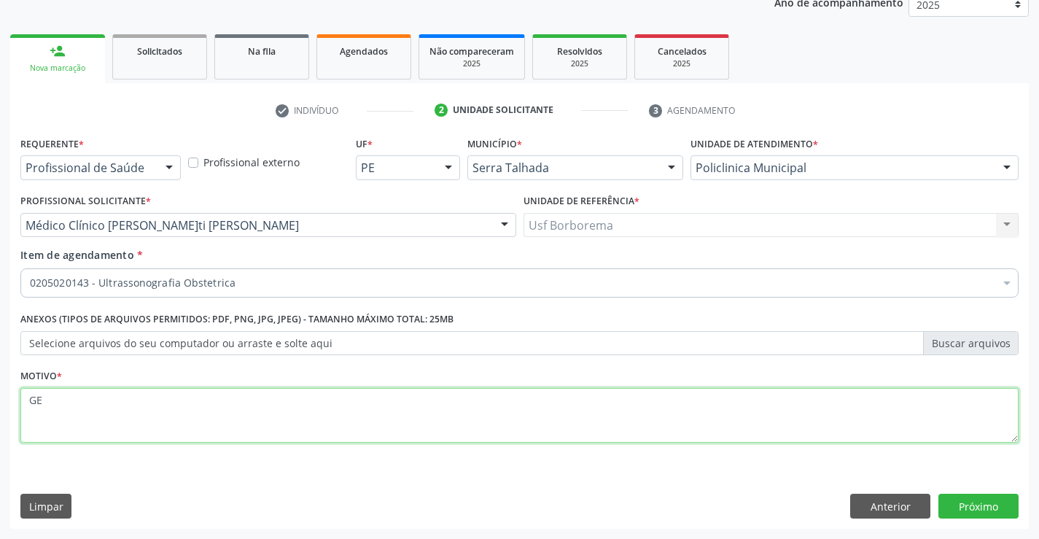
type textarea "G"
type textarea "GESTANTE"
click at [967, 507] on button "Próximo" at bounding box center [979, 506] width 80 height 25
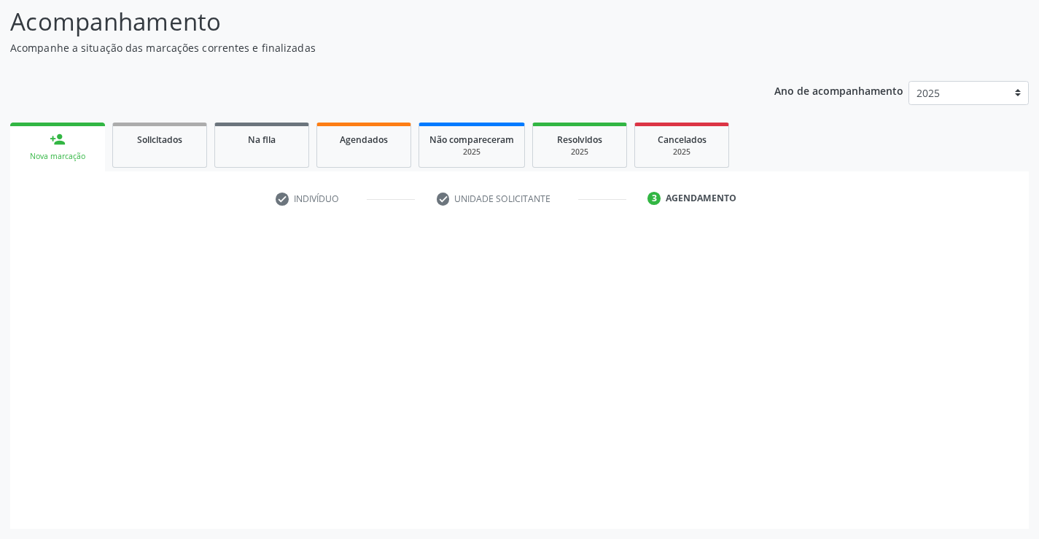
scroll to position [96, 0]
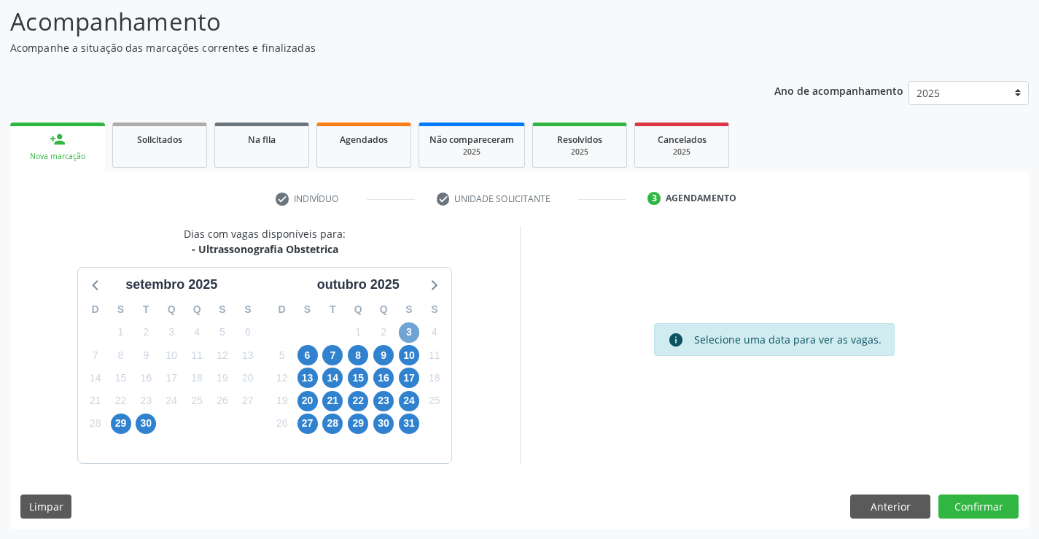
click at [412, 330] on span "3" at bounding box center [409, 332] width 20 height 20
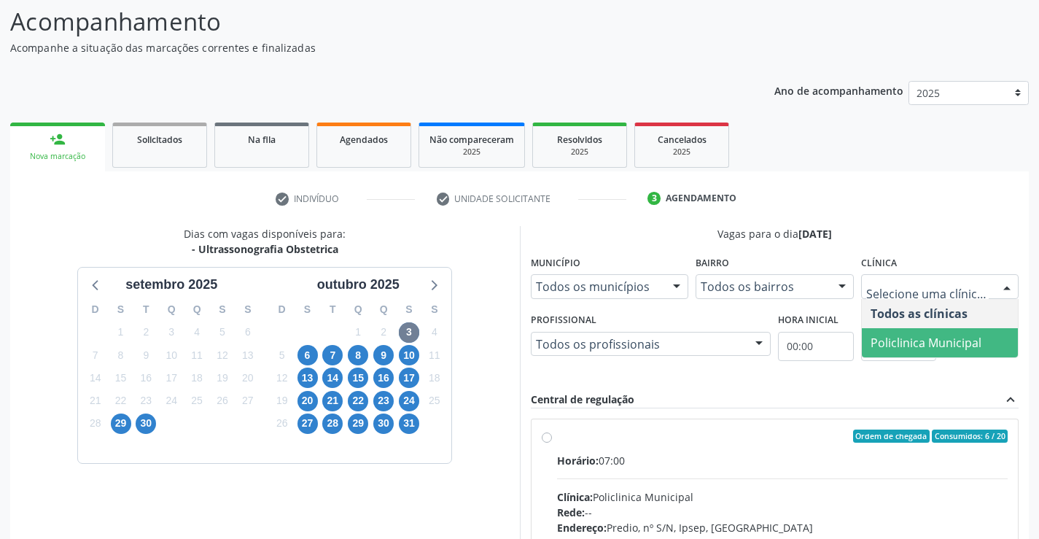
click at [890, 336] on span "Policlinica Municipal" at bounding box center [926, 343] width 111 height 16
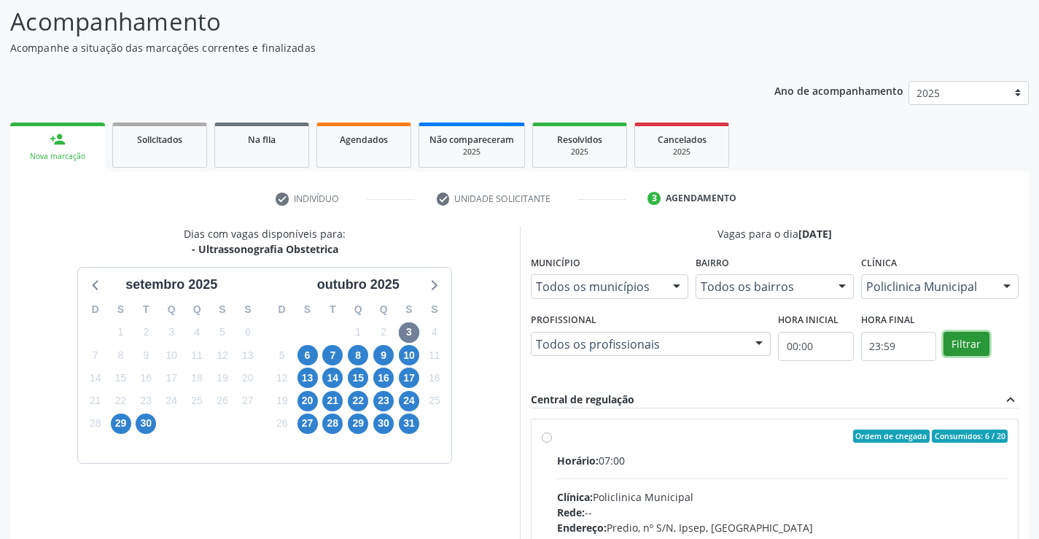
click at [969, 338] on button "Filtrar" at bounding box center [967, 344] width 46 height 25
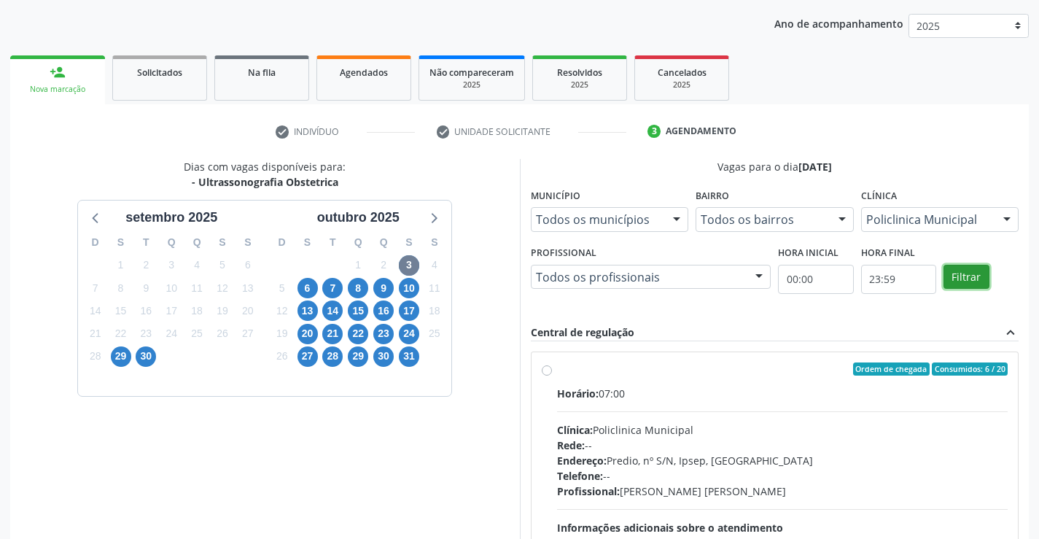
scroll to position [241, 0]
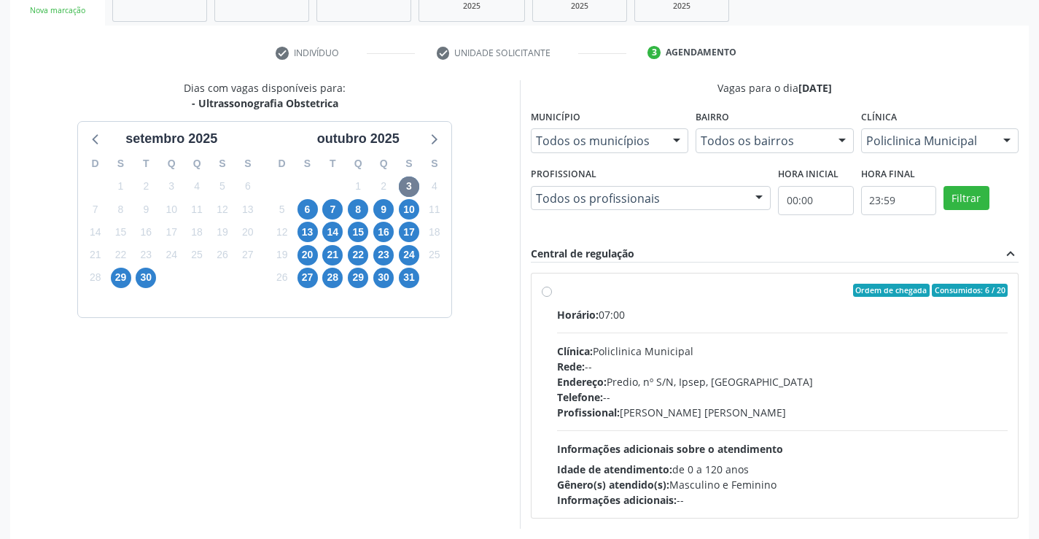
click at [557, 293] on label "Ordem de chegada Consumidos: 6 / 20 Horário: 07:00 Clínica: Policlinica Municip…" at bounding box center [783, 396] width 452 height 224
click at [547, 293] on input "Ordem de chegada Consumidos: 6 / 20 Horário: 07:00 Clínica: Policlinica Municip…" at bounding box center [547, 290] width 10 height 13
radio input "true"
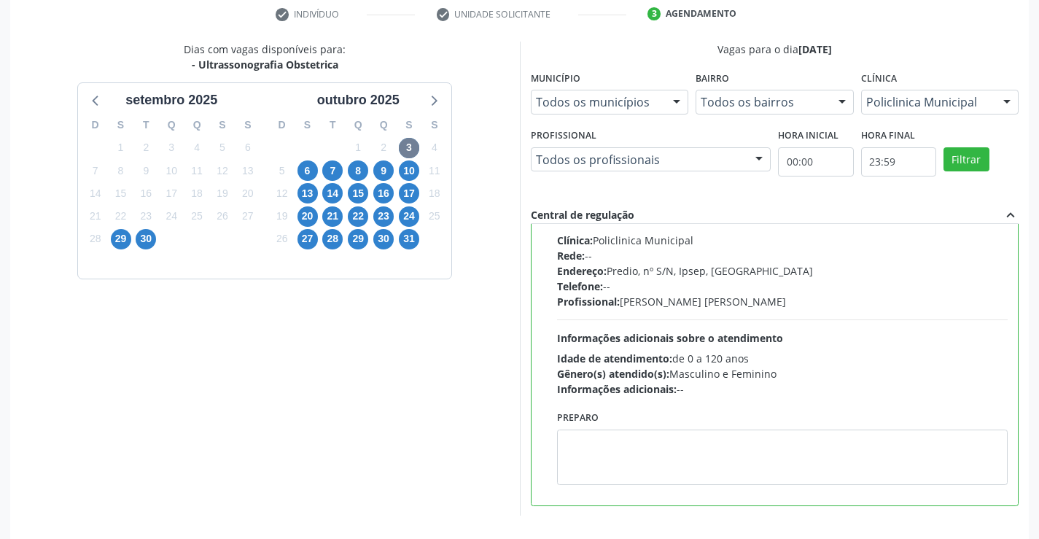
scroll to position [333, 0]
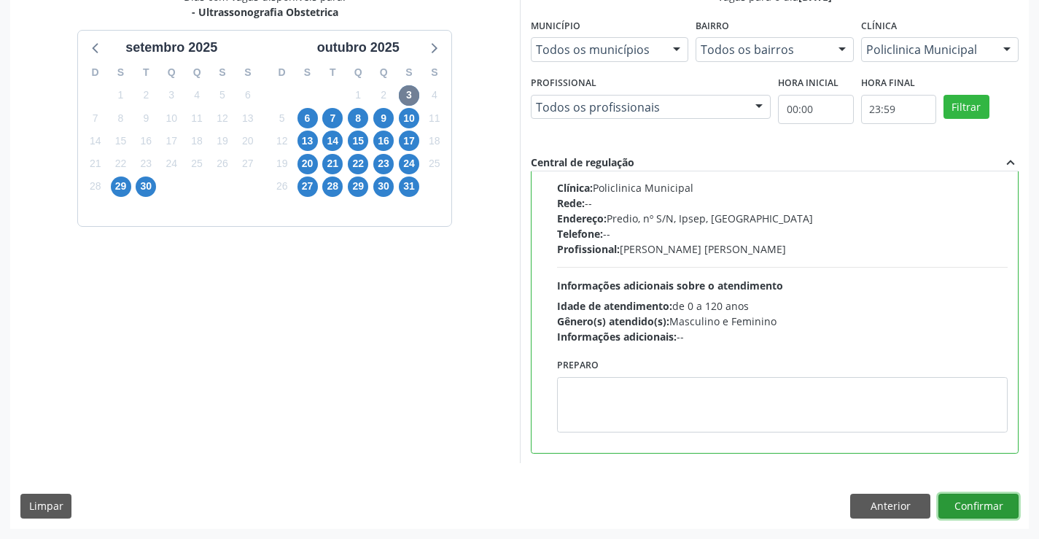
click at [969, 503] on button "Confirmar" at bounding box center [979, 506] width 80 height 25
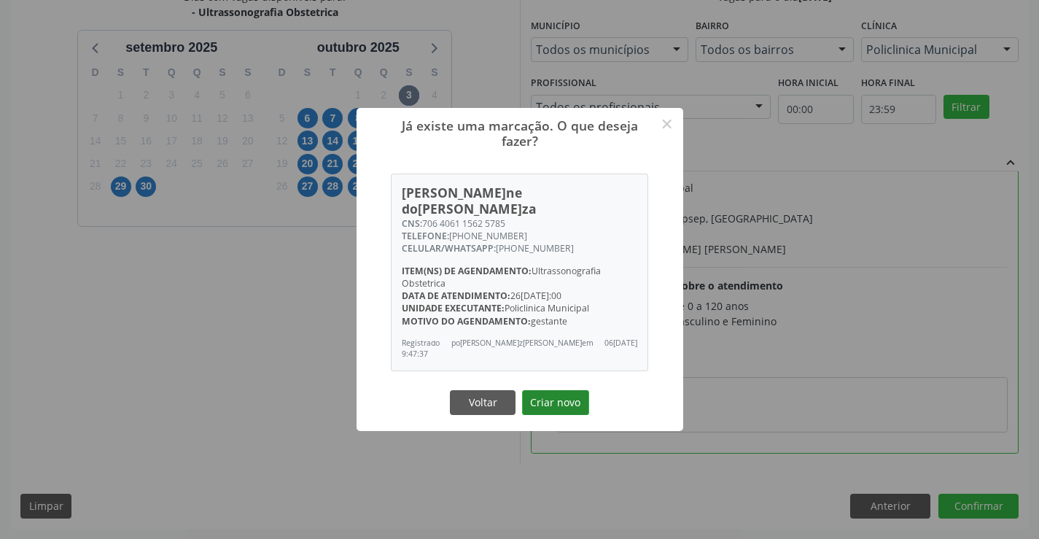
click at [561, 390] on button "Criar novo" at bounding box center [555, 402] width 67 height 25
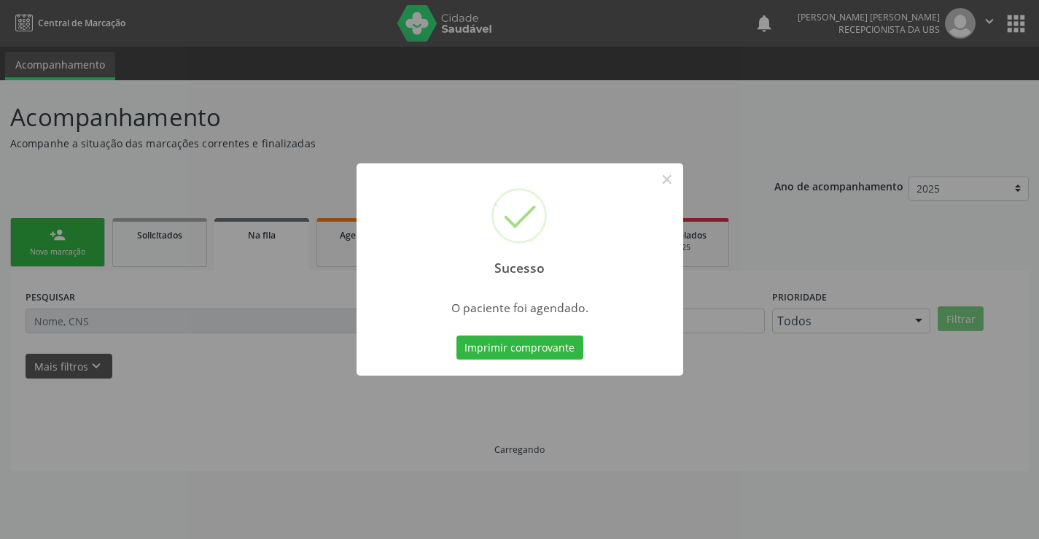
scroll to position [0, 0]
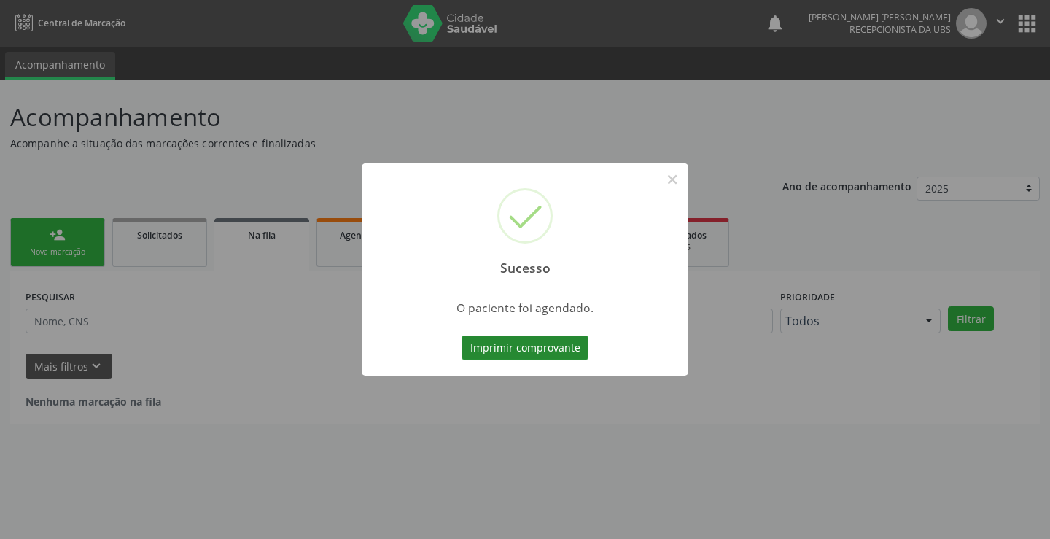
click at [516, 350] on button "Imprimir comprovante" at bounding box center [525, 348] width 127 height 25
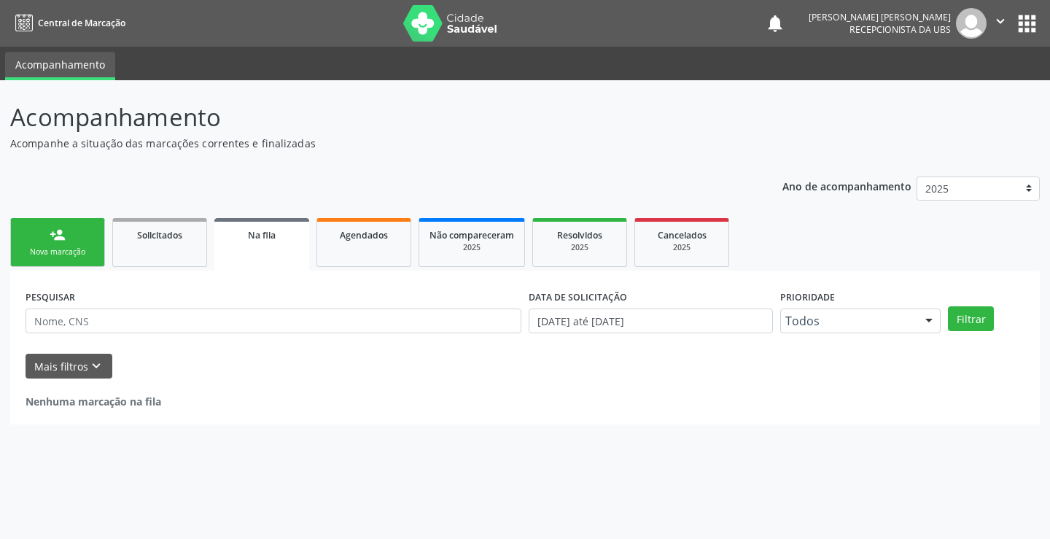
click at [53, 237] on div "person_add" at bounding box center [58, 235] width 16 height 16
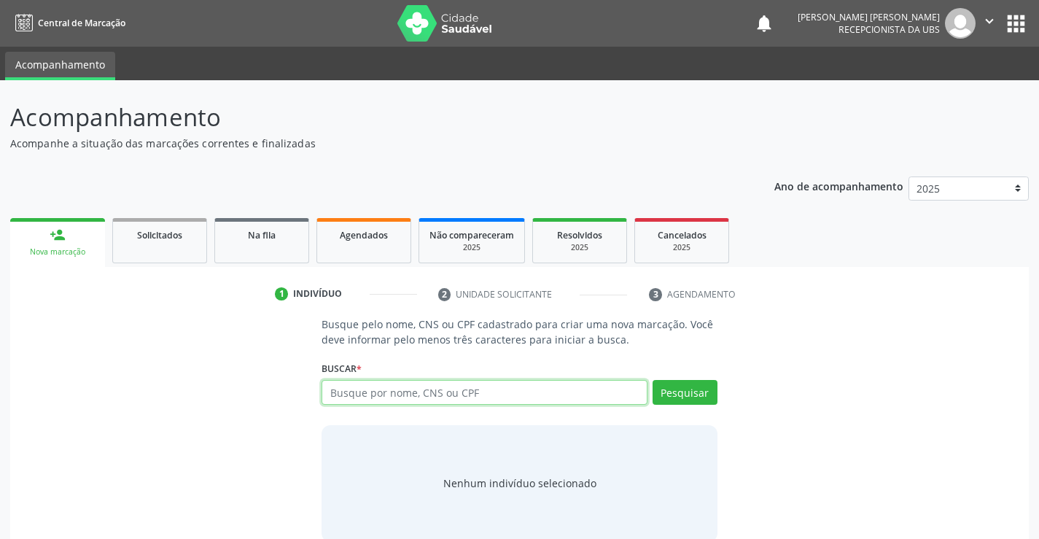
click at [363, 391] on input "text" at bounding box center [484, 392] width 325 height 25
type input "4"
type input "161239483000005"
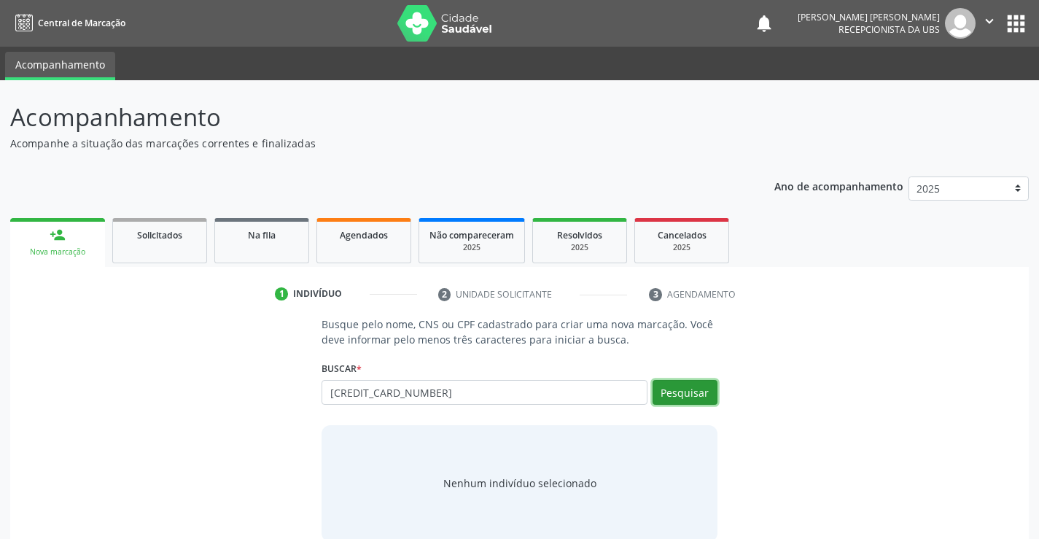
click at [675, 392] on button "Pesquisar" at bounding box center [685, 392] width 65 height 25
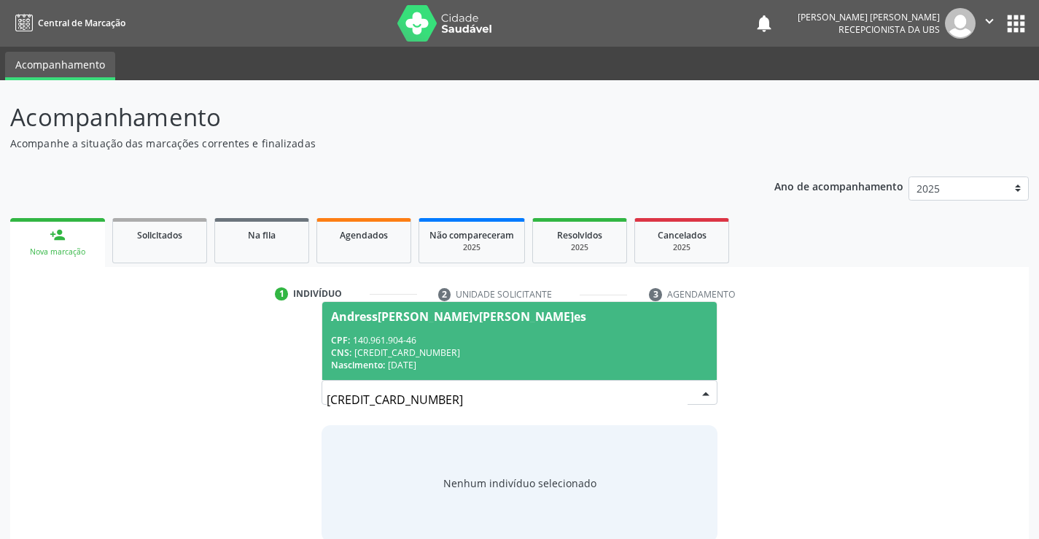
click at [523, 345] on div "CPF: 140.961.904-46" at bounding box center [519, 340] width 376 height 12
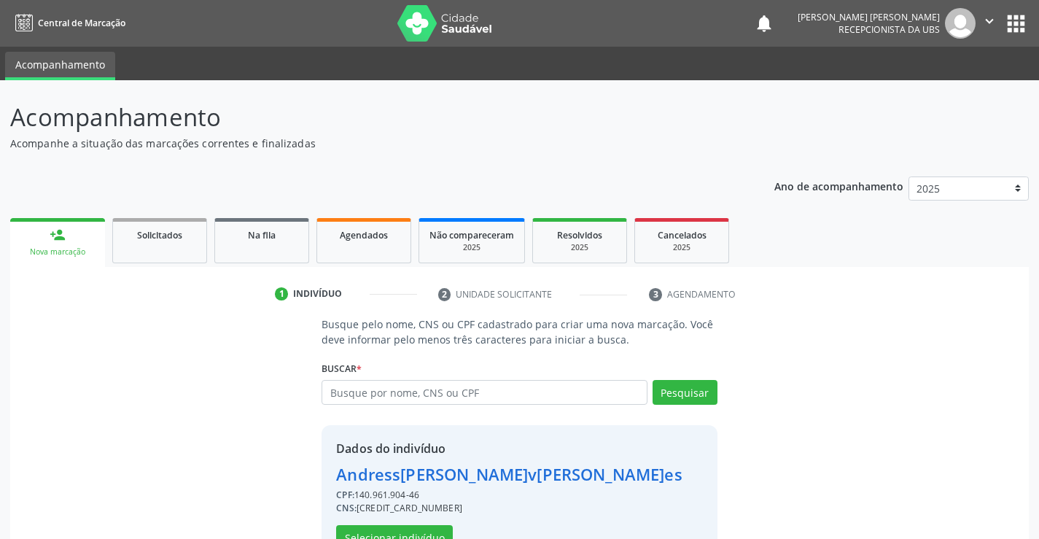
scroll to position [46, 0]
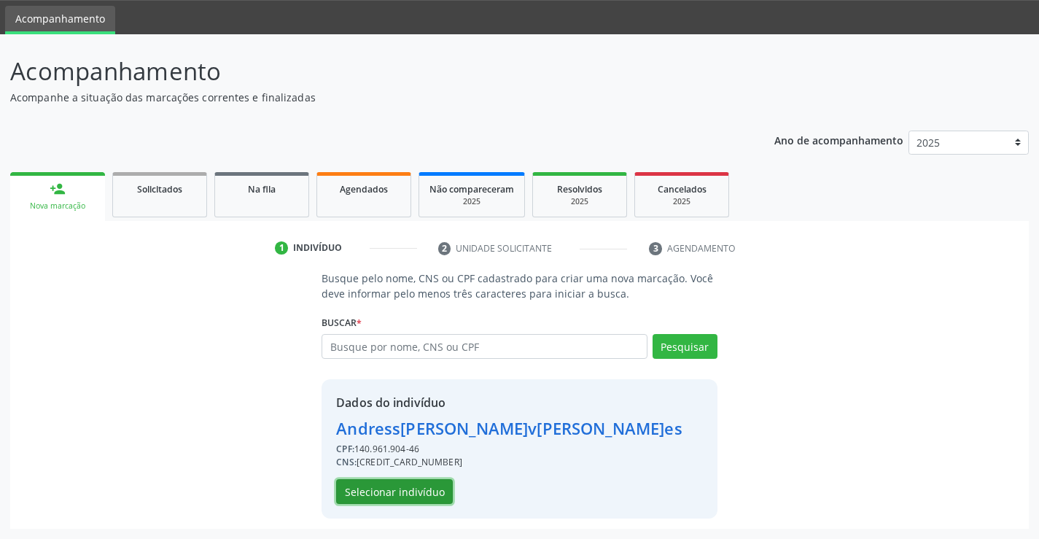
click at [399, 487] on button "Selecionar indivíduo" at bounding box center [394, 491] width 117 height 25
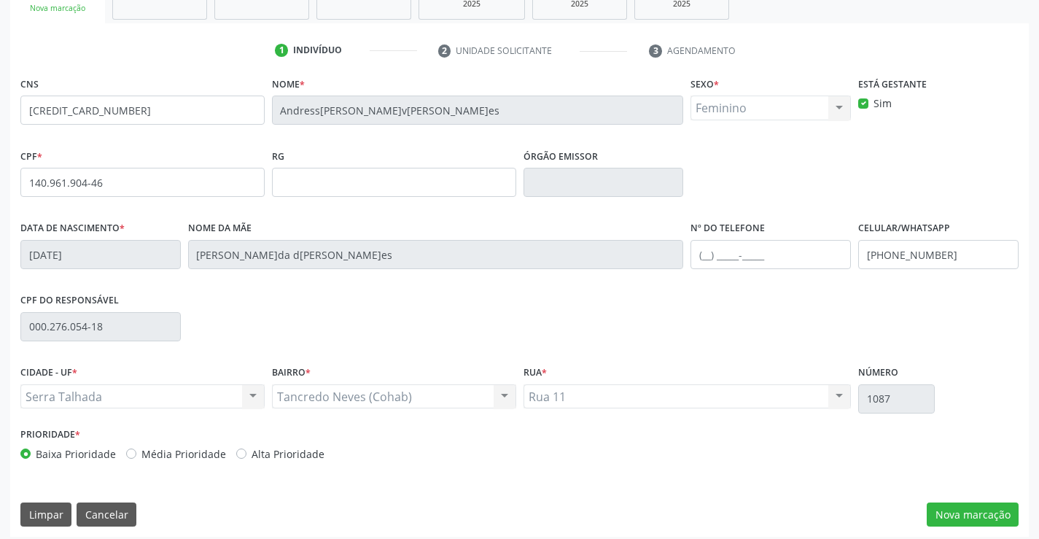
scroll to position [252, 0]
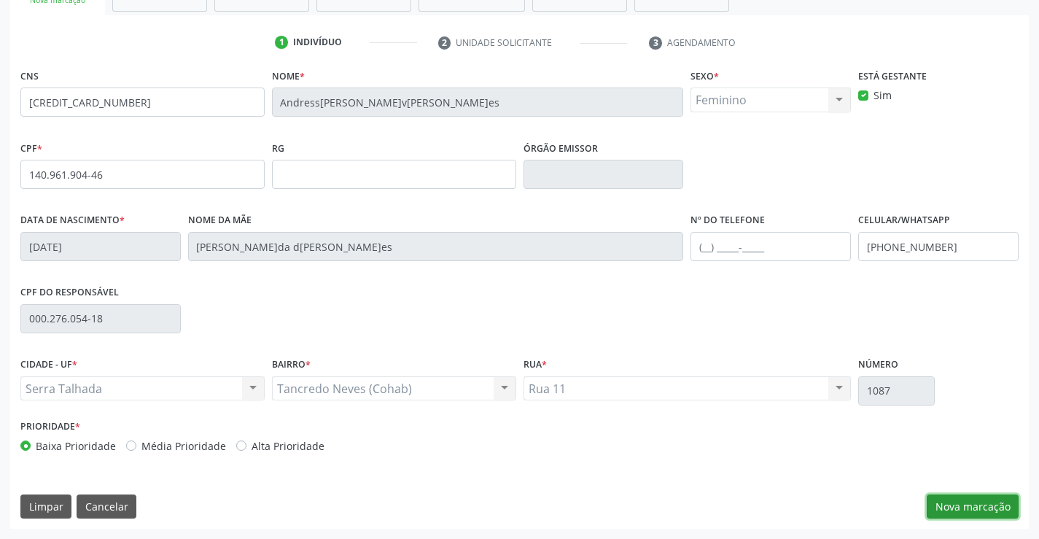
click at [976, 505] on button "Nova marcação" at bounding box center [973, 507] width 92 height 25
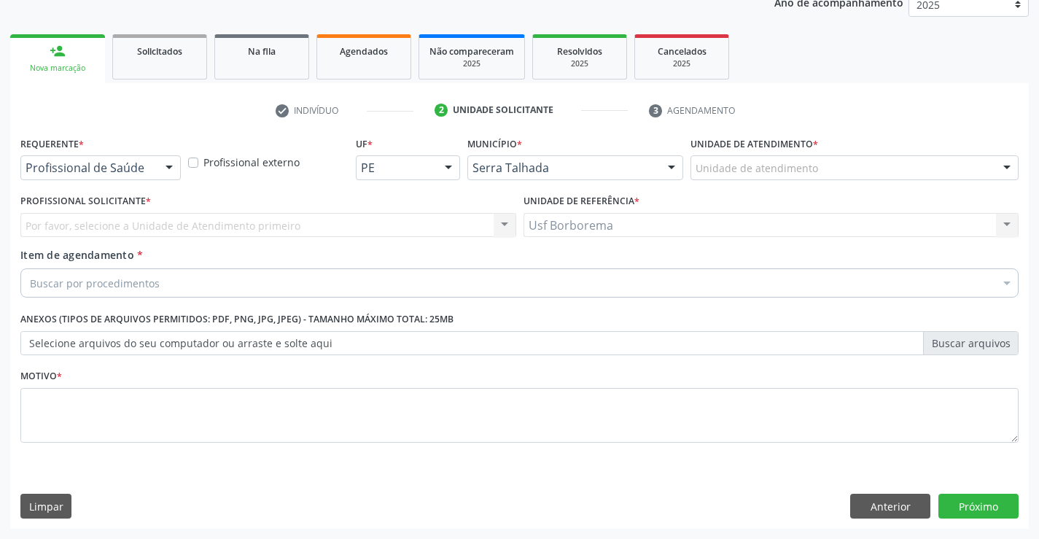
scroll to position [184, 0]
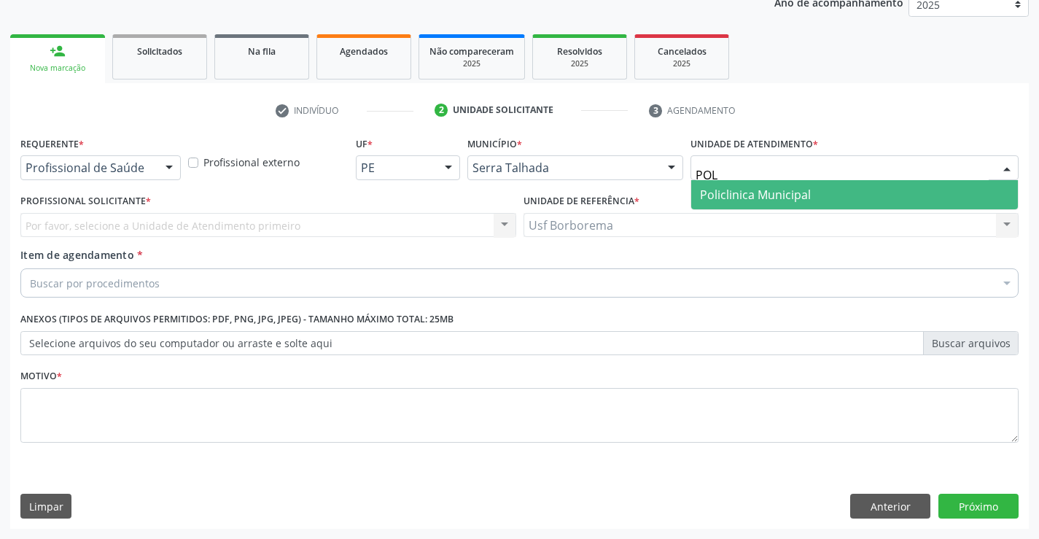
type input "POLI"
click at [730, 189] on span "Policlinica Municipal" at bounding box center [755, 195] width 111 height 16
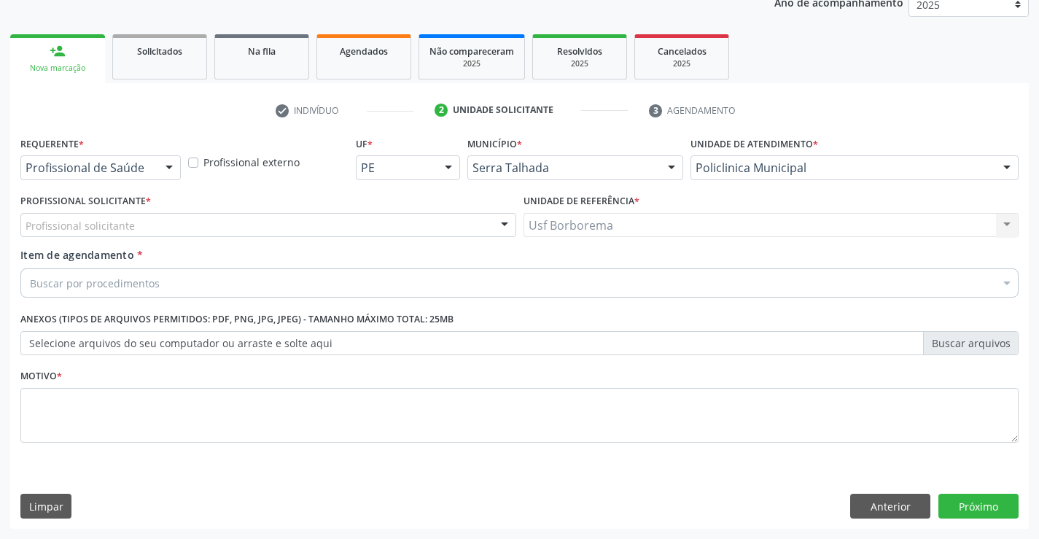
click at [233, 228] on div "Profissional solicitante" at bounding box center [268, 225] width 496 height 25
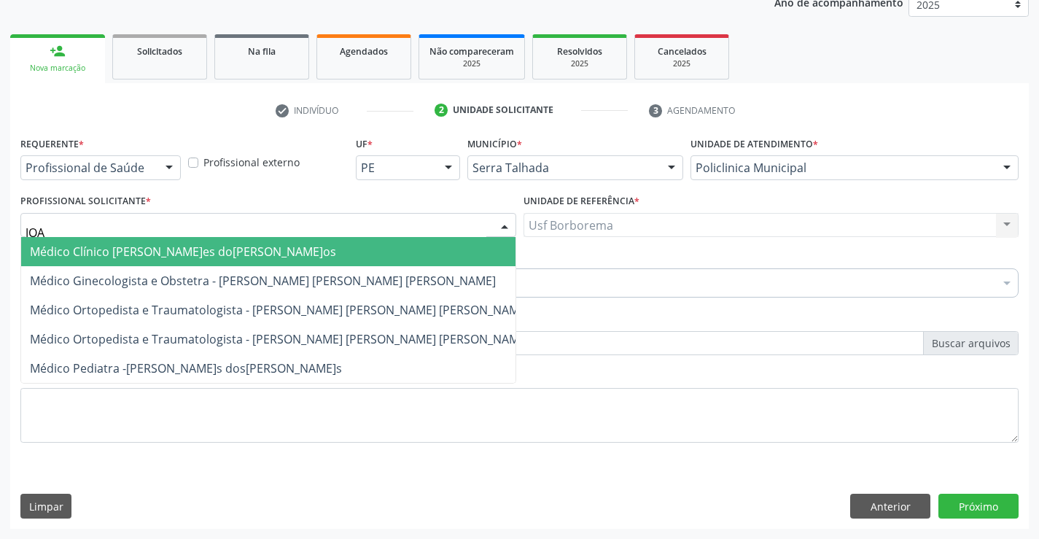
type input "JOAO"
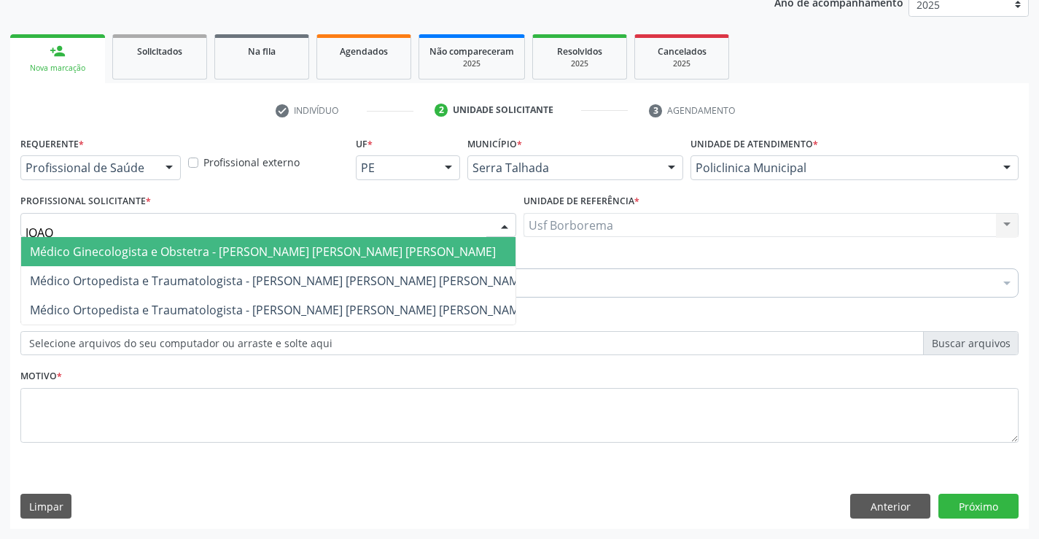
click at [233, 247] on span "Médico Ginecologista e Obstetra - [PERSON_NAME]" at bounding box center [263, 252] width 466 height 16
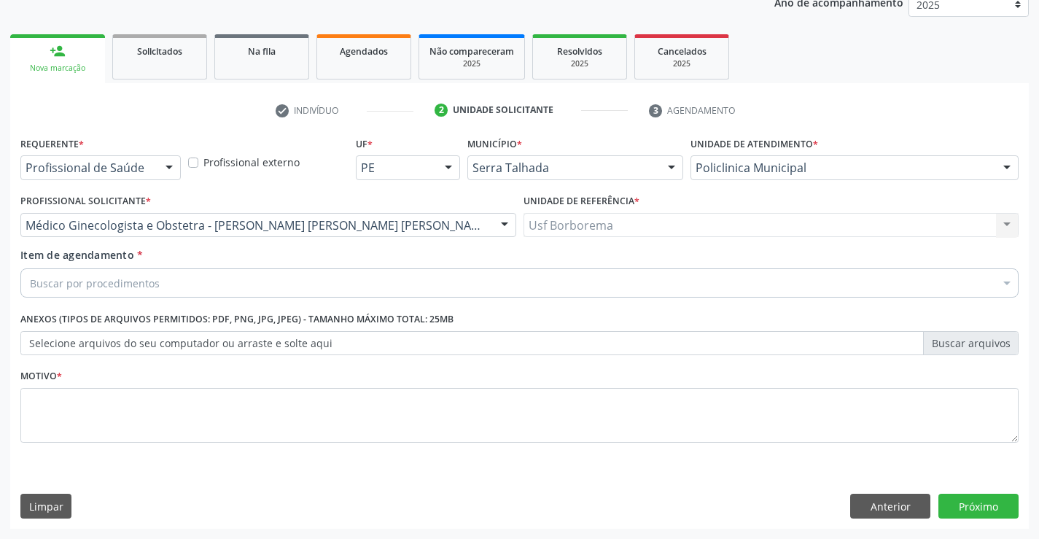
click at [222, 296] on div "Buscar por procedimentos" at bounding box center [519, 282] width 999 height 29
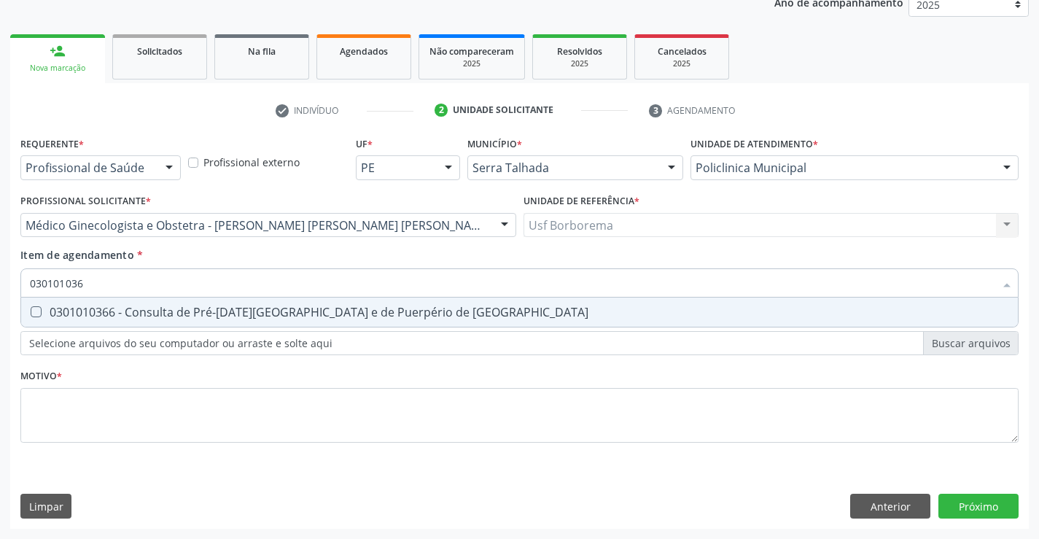
type input "0301010366"
click at [224, 309] on div "0301010366 - Consulta de Pré-[DATE][GEOGRAPHIC_DATA] e de Puerpério de [GEOGRAP…" at bounding box center [520, 312] width 980 height 12
checkbox Risco "true"
click at [218, 408] on div "Requerente * Profissional de Saúde Profissional de Saúde Paciente Nenhum result…" at bounding box center [519, 298] width 999 height 330
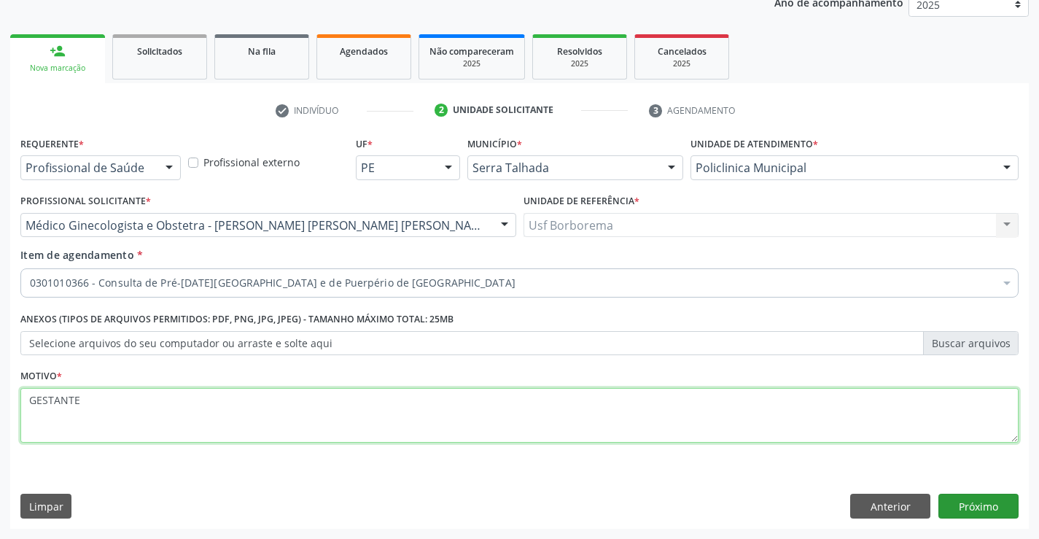
type textarea "GESTANTE"
click at [972, 500] on button "Próximo" at bounding box center [979, 506] width 80 height 25
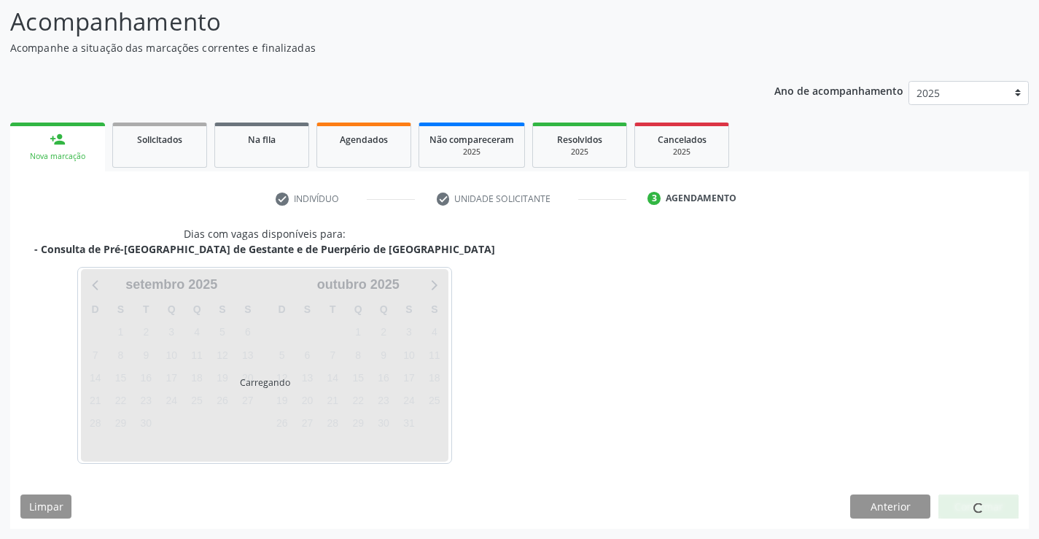
scroll to position [96, 0]
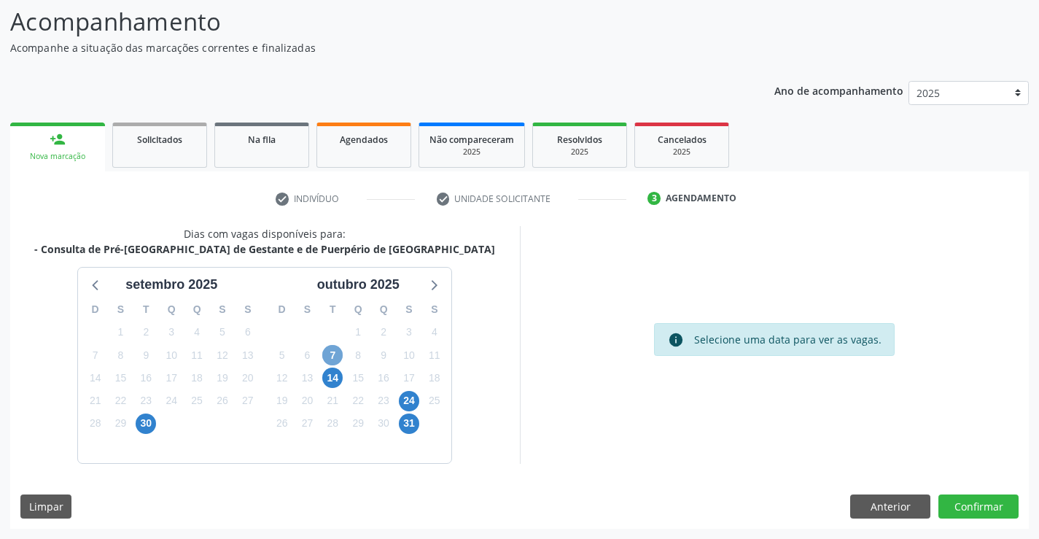
click at [332, 354] on span "7" at bounding box center [332, 355] width 20 height 20
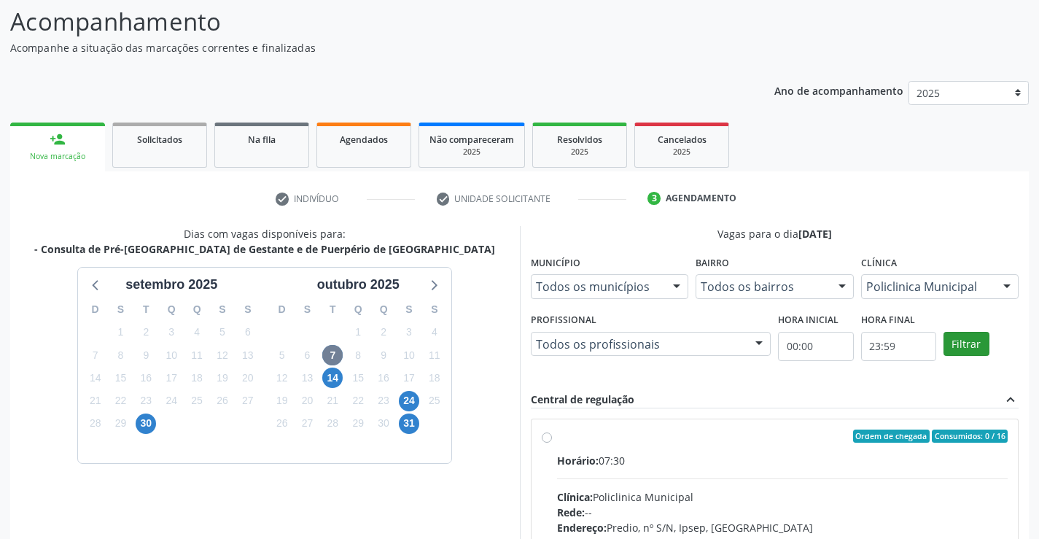
scroll to position [96, 0]
click at [953, 334] on button "Filtrar" at bounding box center [967, 344] width 46 height 25
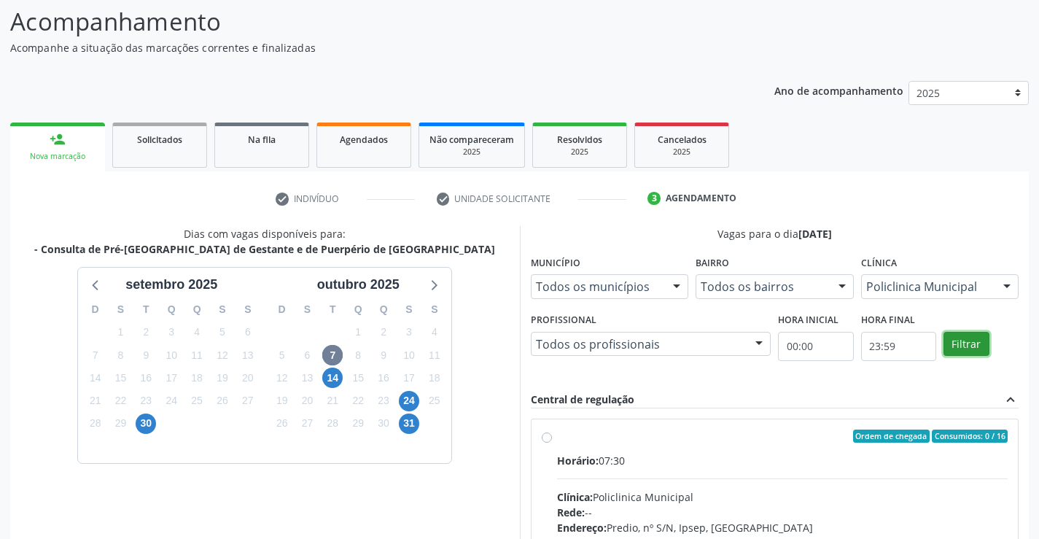
click at [953, 334] on button "Filtrar" at bounding box center [967, 344] width 46 height 25
click at [557, 436] on label "Ordem de chegada Consumidos: 0 / 16 Horário: 07:30 Clínica: Policlinica Municip…" at bounding box center [783, 542] width 452 height 224
click at [542, 436] on input "Ordem de chegada Consumidos: 0 / 16 Horário: 07:30 Clínica: Policlinica Municip…" at bounding box center [547, 436] width 10 height 13
radio input "true"
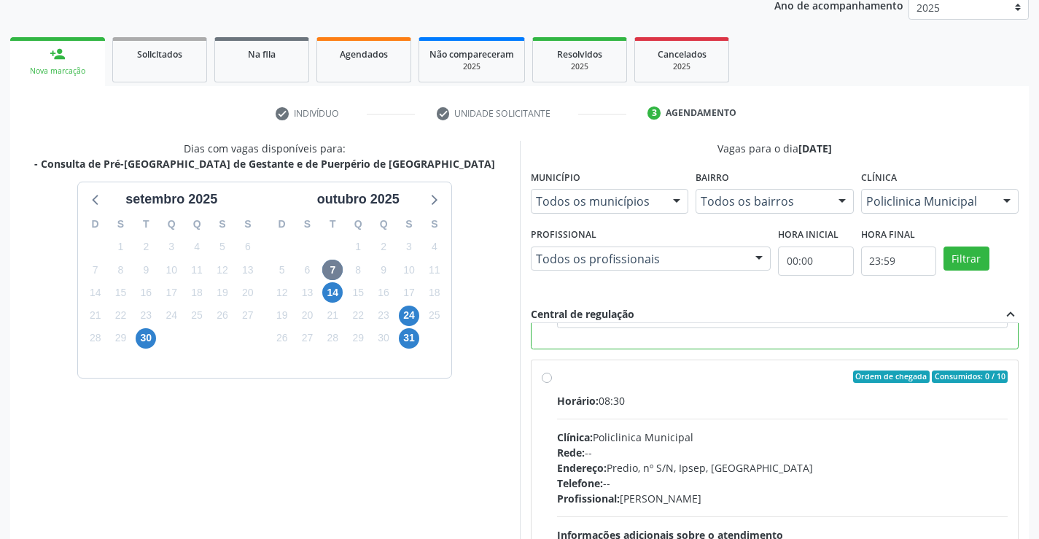
scroll to position [333, 0]
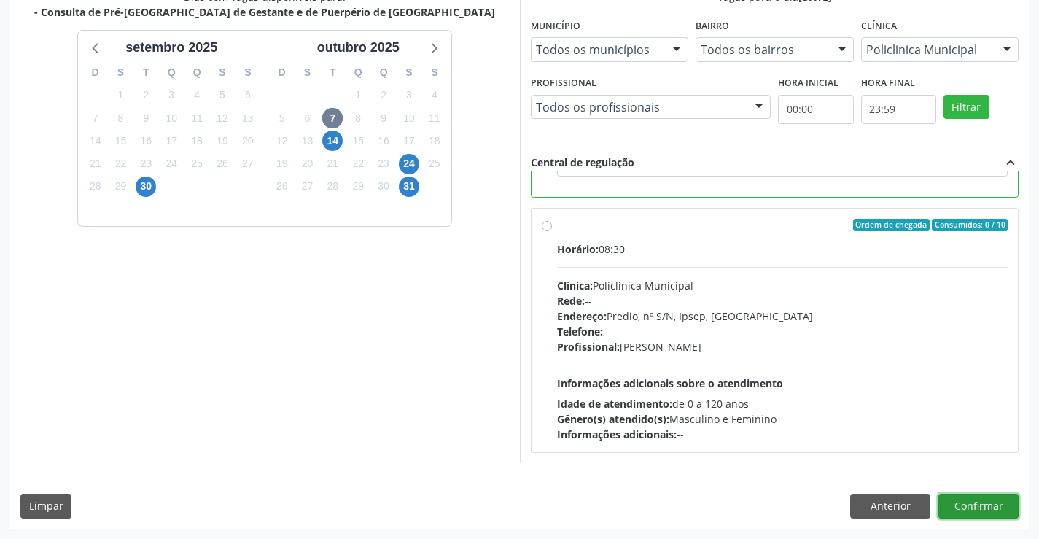
click at [990, 508] on button "Confirmar" at bounding box center [979, 506] width 80 height 25
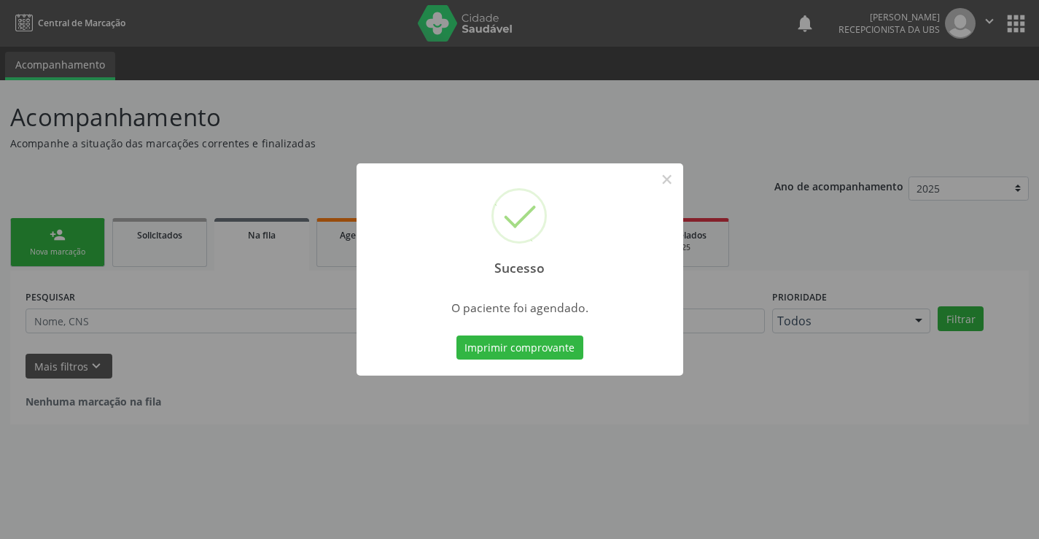
scroll to position [0, 0]
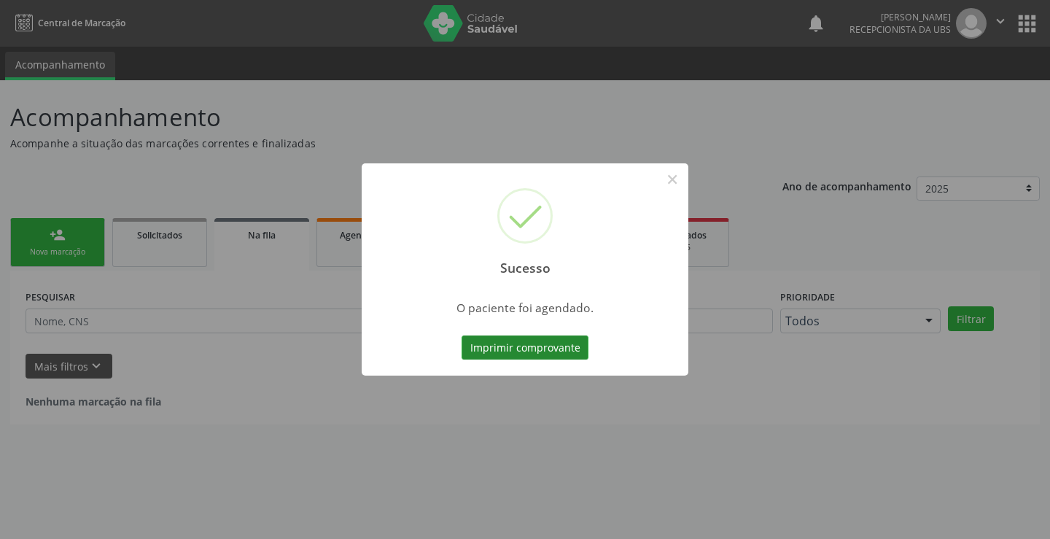
click at [511, 355] on button "Imprimir comprovante" at bounding box center [525, 348] width 127 height 25
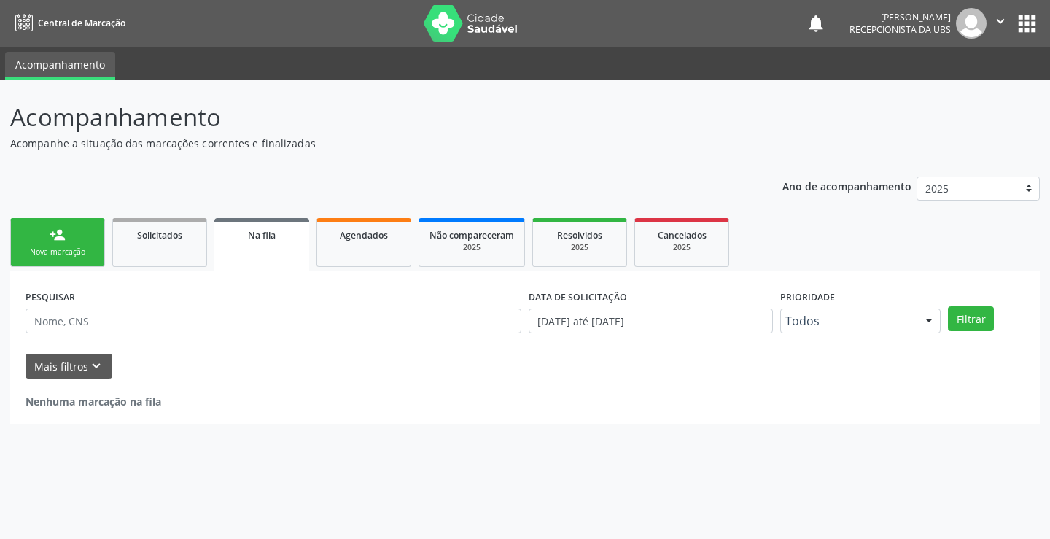
click at [66, 247] on div "Nova marcação" at bounding box center [57, 252] width 73 height 11
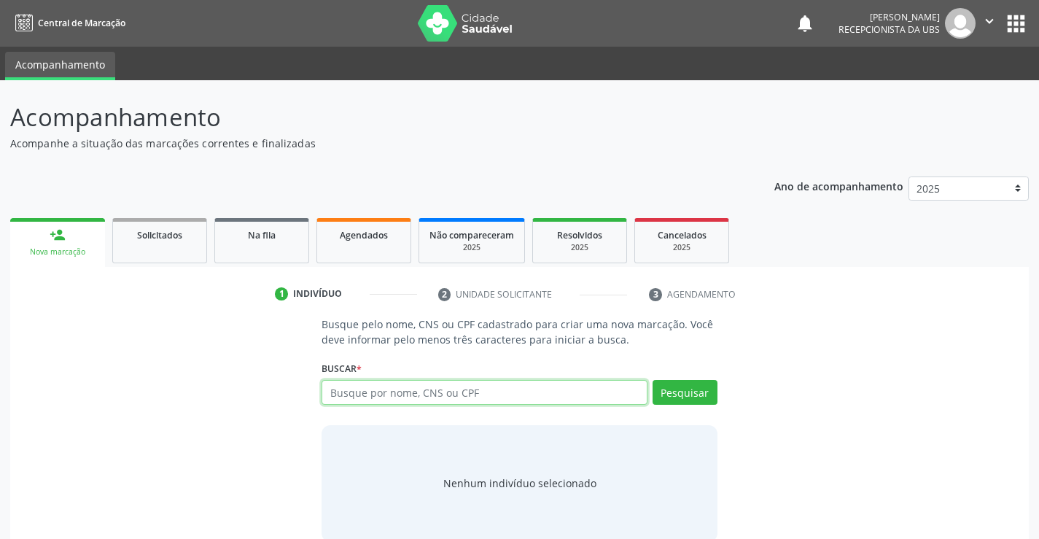
click at [371, 386] on input "text" at bounding box center [484, 392] width 325 height 25
type input "700605920748663"
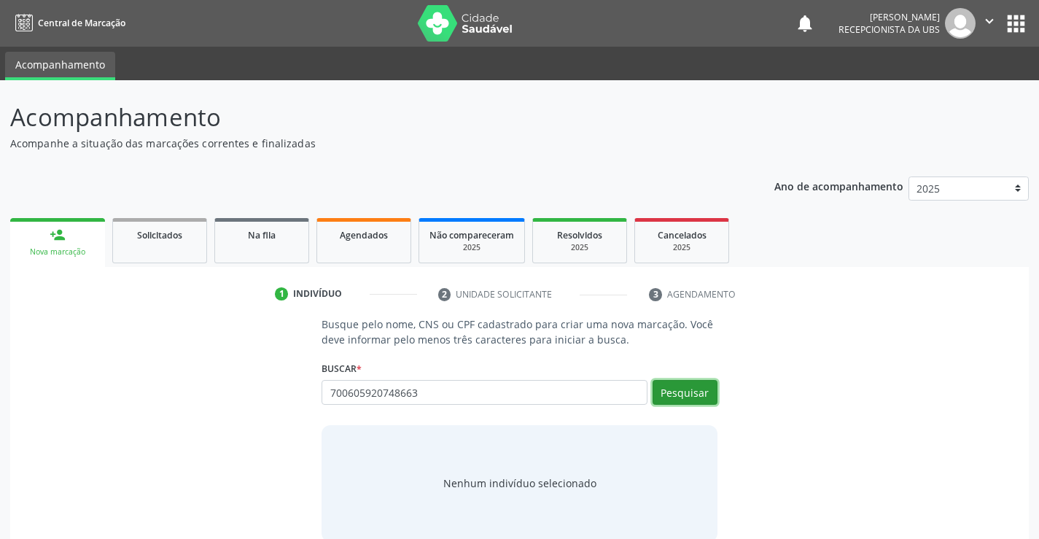
click at [699, 384] on button "Pesquisar" at bounding box center [685, 392] width 65 height 25
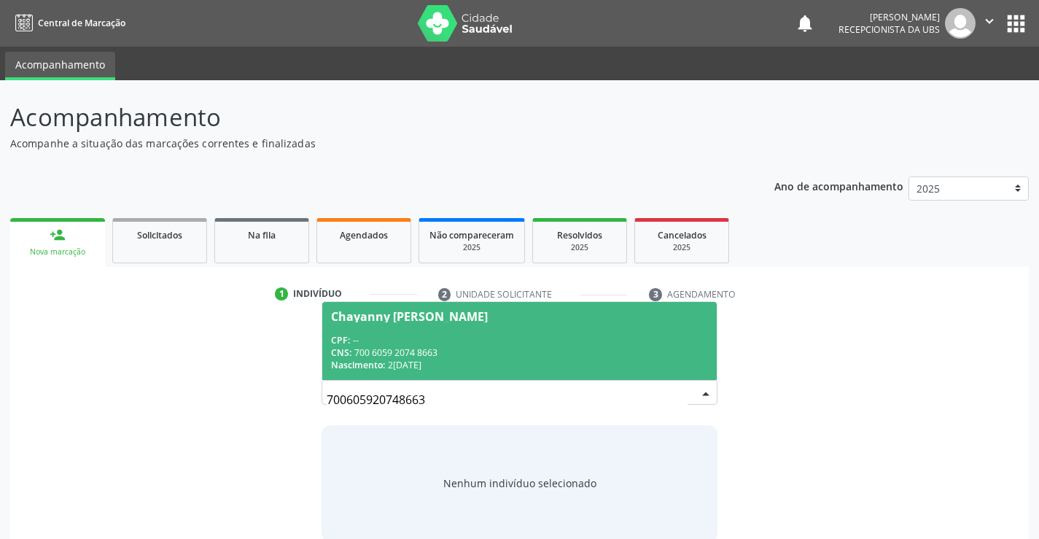
click at [543, 338] on div "CPF: --" at bounding box center [519, 340] width 376 height 12
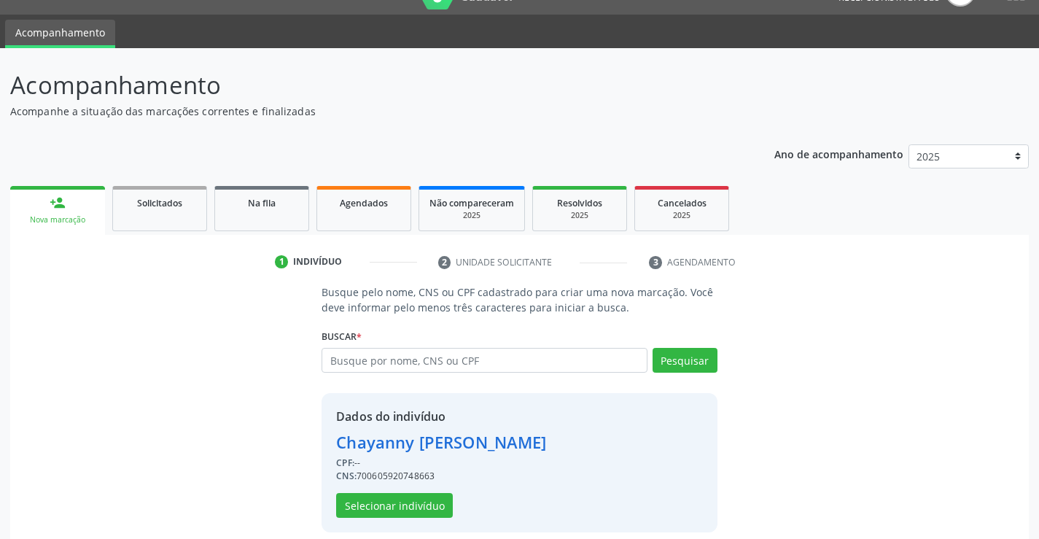
scroll to position [46, 0]
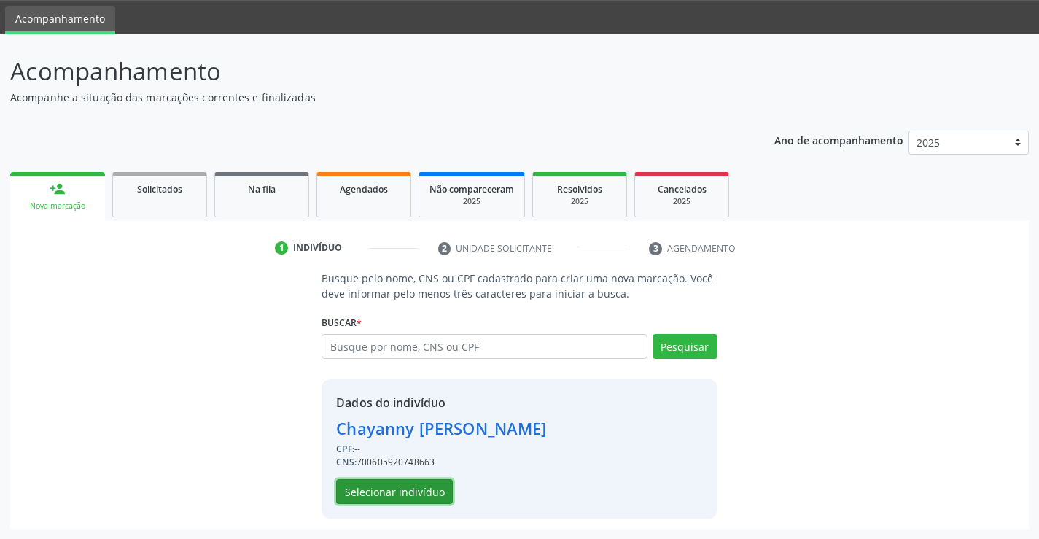
click at [408, 490] on button "Selecionar indivíduo" at bounding box center [394, 491] width 117 height 25
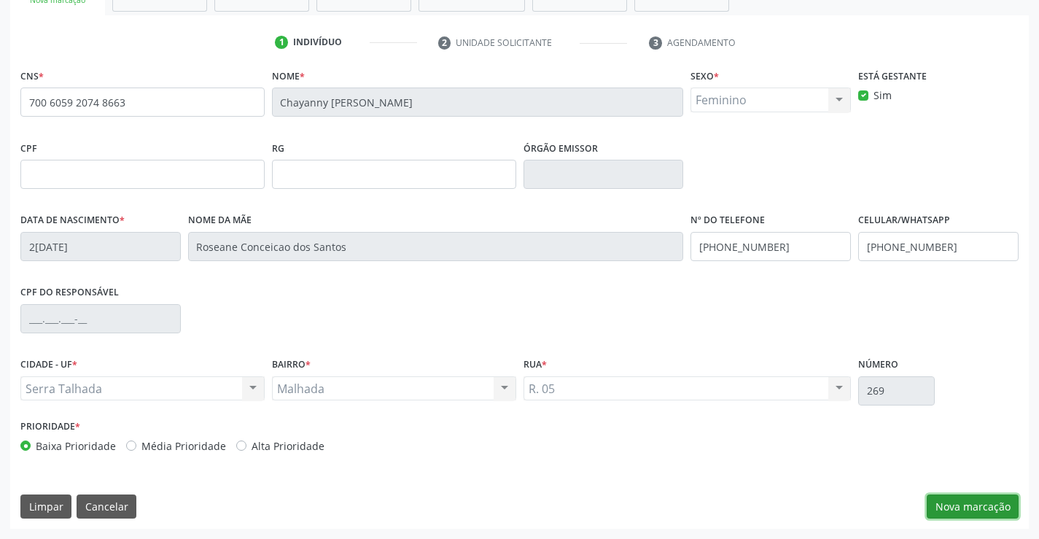
click at [952, 498] on button "Nova marcação" at bounding box center [973, 507] width 92 height 25
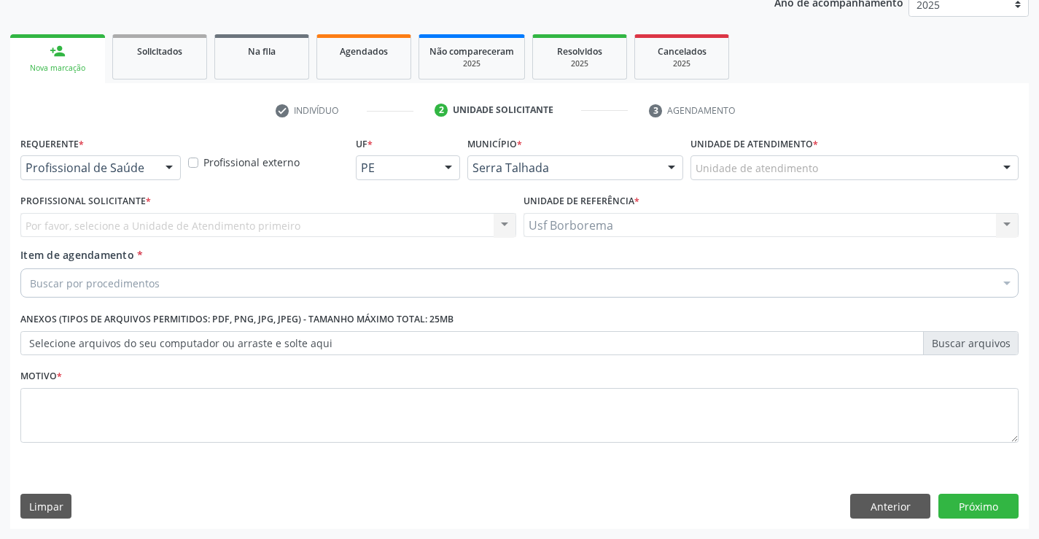
scroll to position [184, 0]
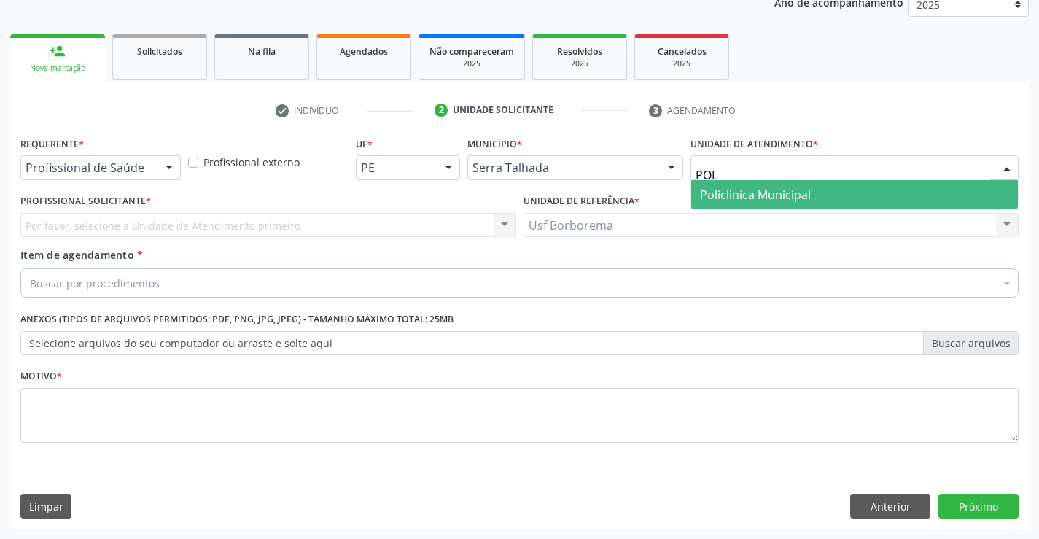
type input "POLI"
click at [734, 190] on span "Policlinica Municipal" at bounding box center [755, 195] width 111 height 16
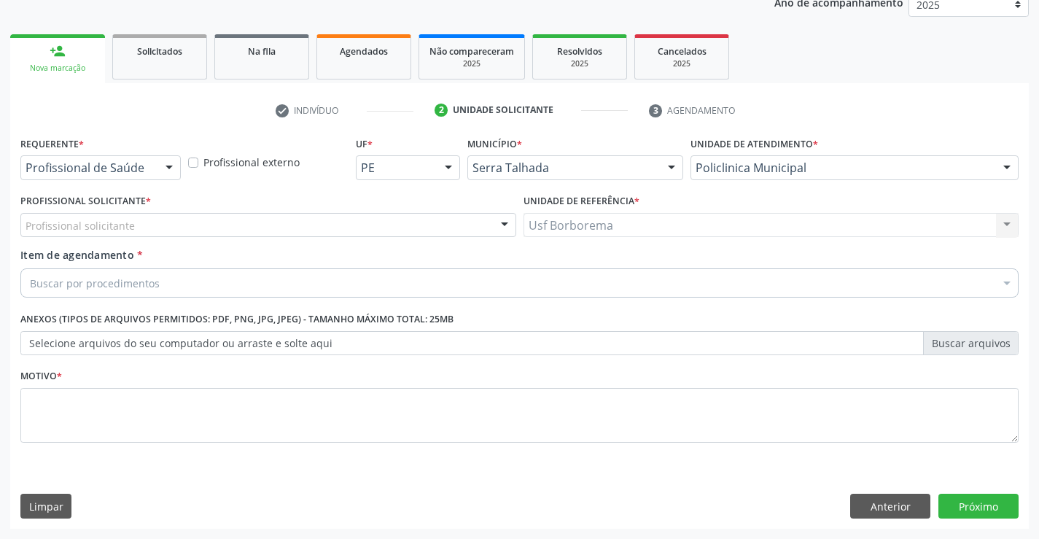
click at [165, 225] on div "Profissional solicitante" at bounding box center [268, 225] width 496 height 25
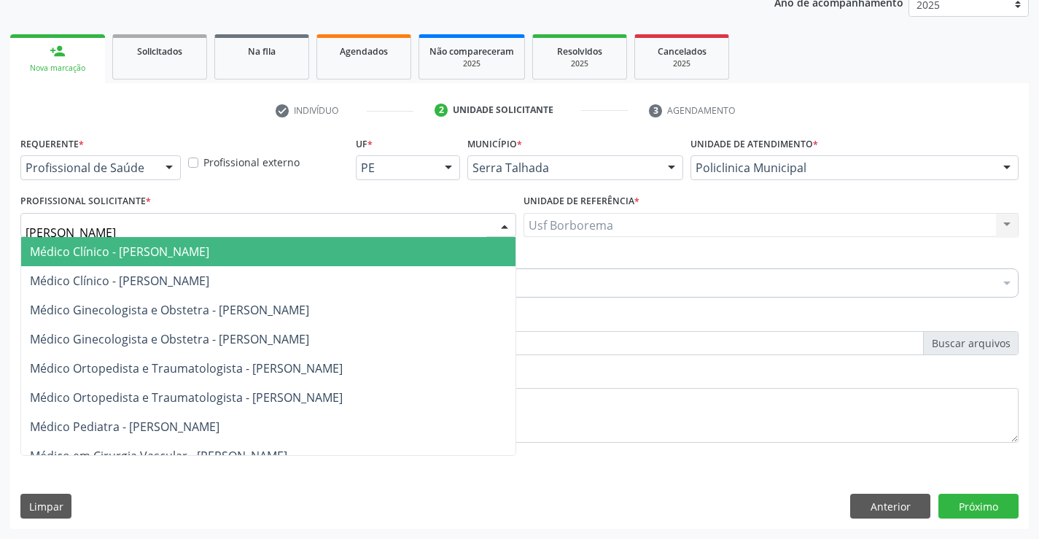
type input "J"
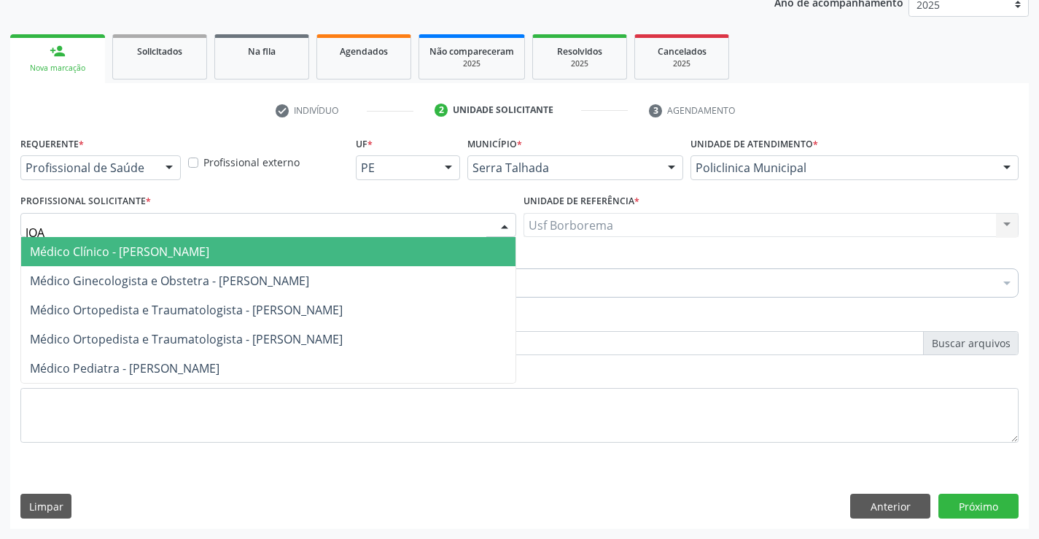
type input "JOAO"
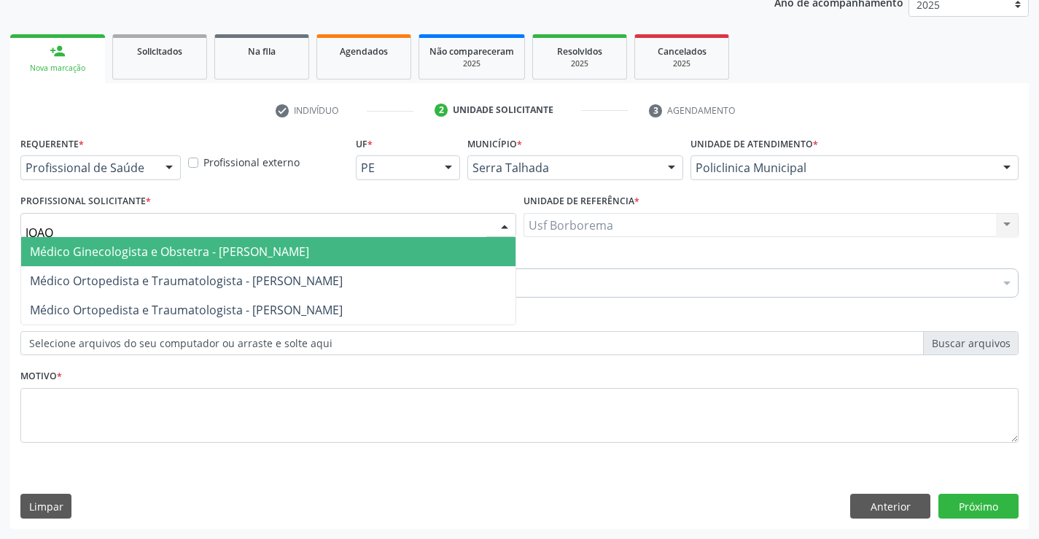
click at [167, 241] on span "Médico Ginecologista e Obstetra - [PERSON_NAME]" at bounding box center [268, 251] width 495 height 29
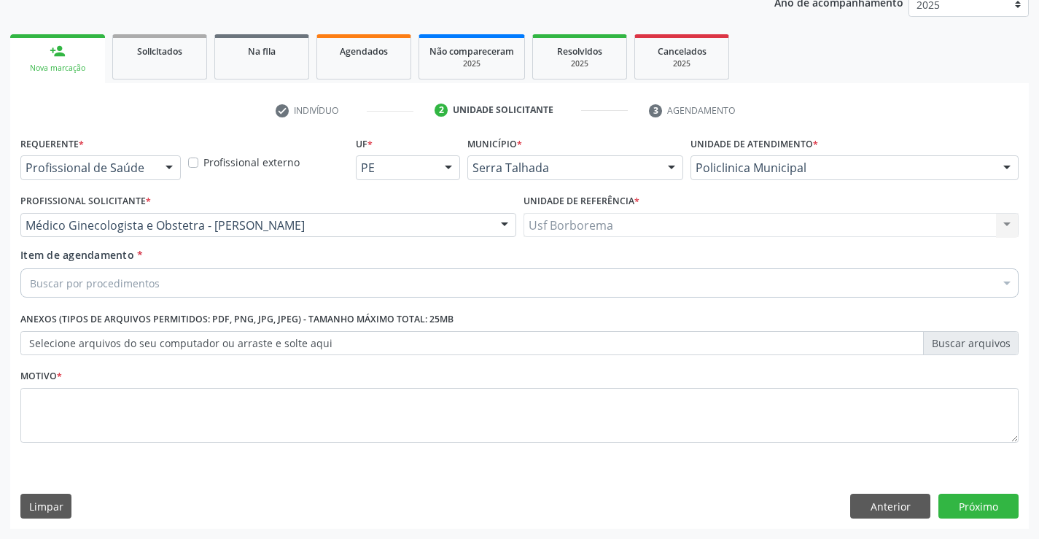
click at [157, 285] on div "Buscar por procedimentos" at bounding box center [519, 282] width 999 height 29
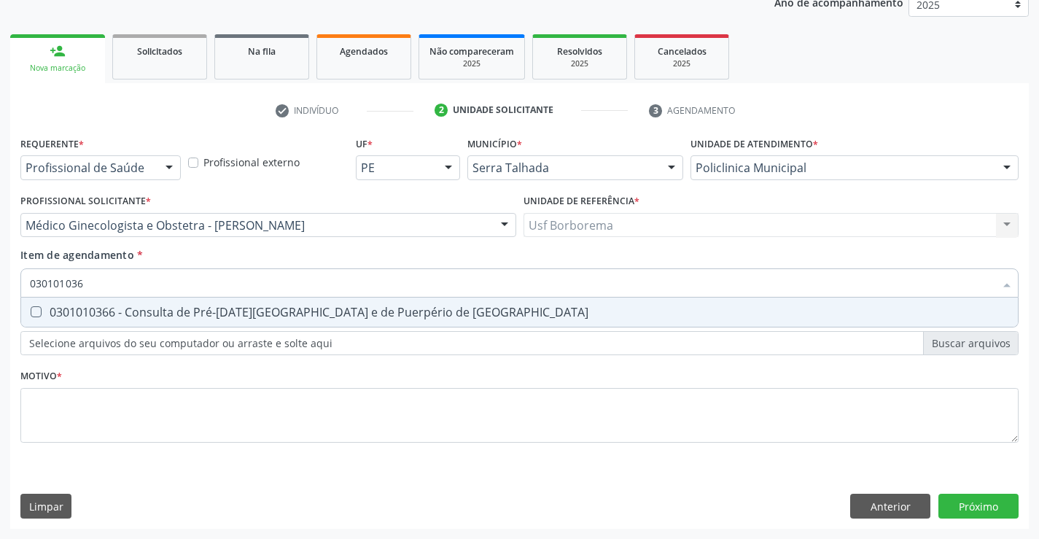
type input "0301010366"
click at [162, 302] on span "0301010366 - Consulta de Pré-[DATE][GEOGRAPHIC_DATA] e de Puerpério de [GEOGRAP…" at bounding box center [519, 312] width 997 height 29
checkbox Risco "true"
click at [112, 414] on div "Requerente * Profissional de Saúde Profissional de Saúde Paciente Nenhum result…" at bounding box center [519, 298] width 999 height 330
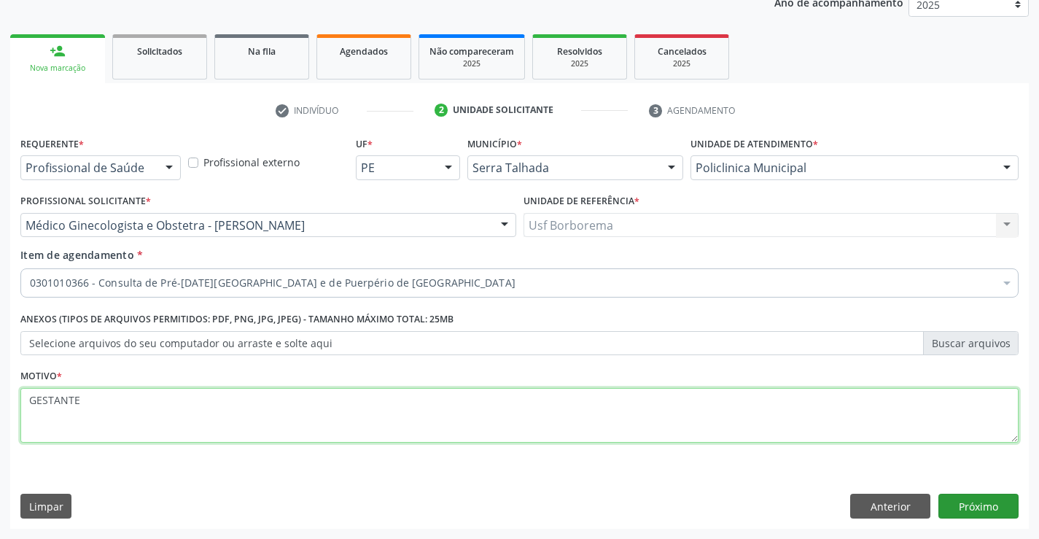
type textarea "GESTANTE"
click at [975, 505] on button "Próximo" at bounding box center [979, 506] width 80 height 25
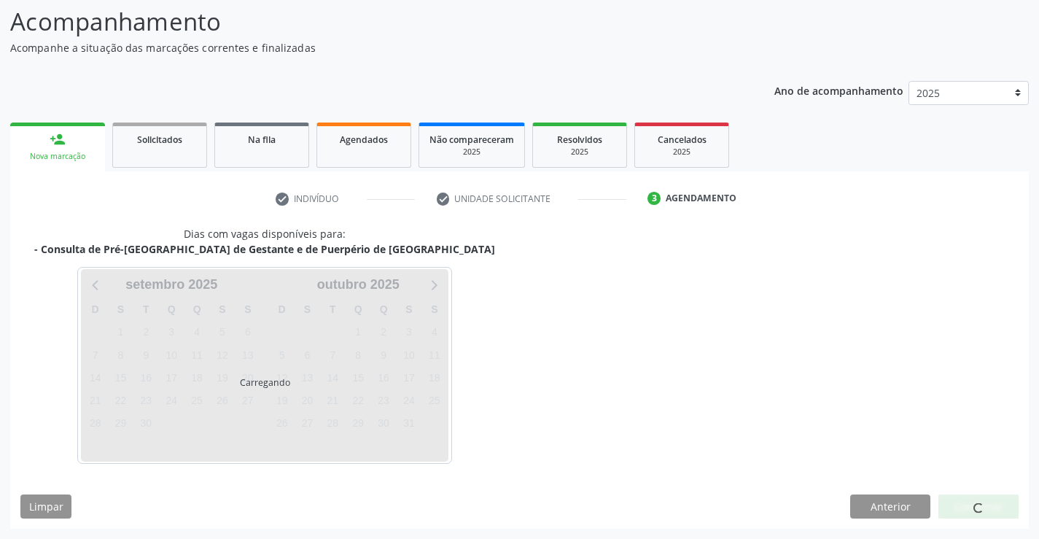
scroll to position [96, 0]
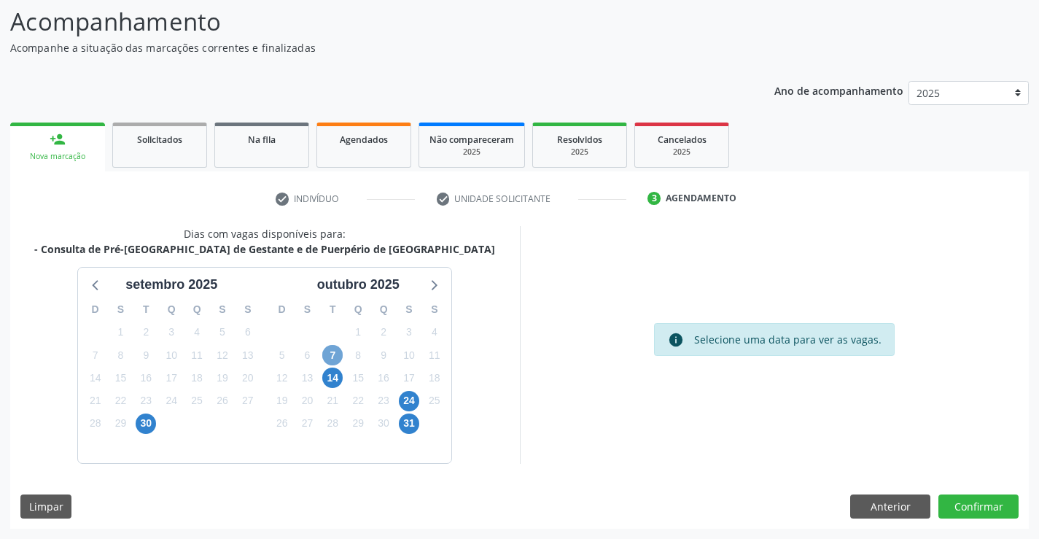
click at [325, 359] on span "7" at bounding box center [332, 355] width 20 height 20
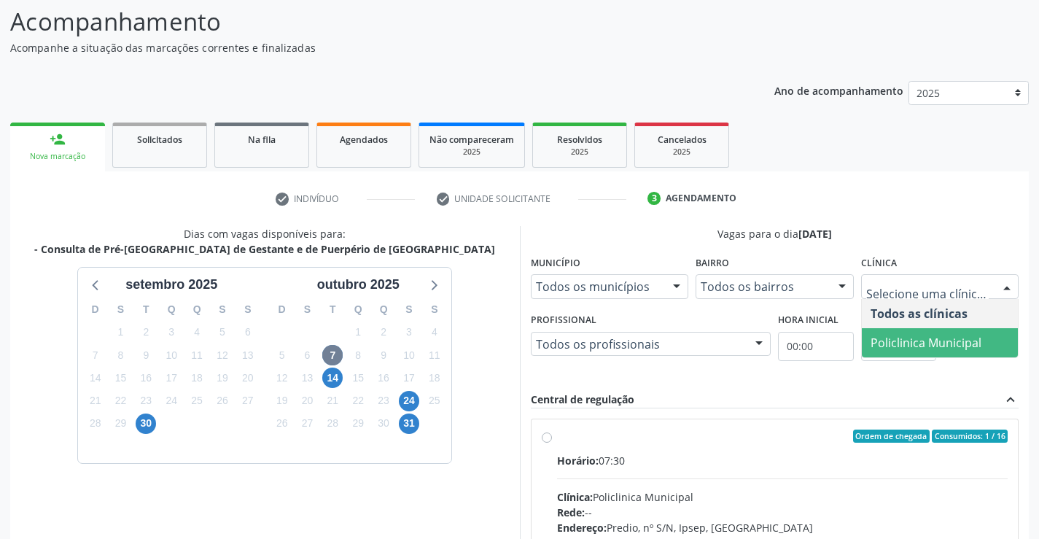
click at [920, 342] on span "Policlinica Municipal" at bounding box center [926, 343] width 111 height 16
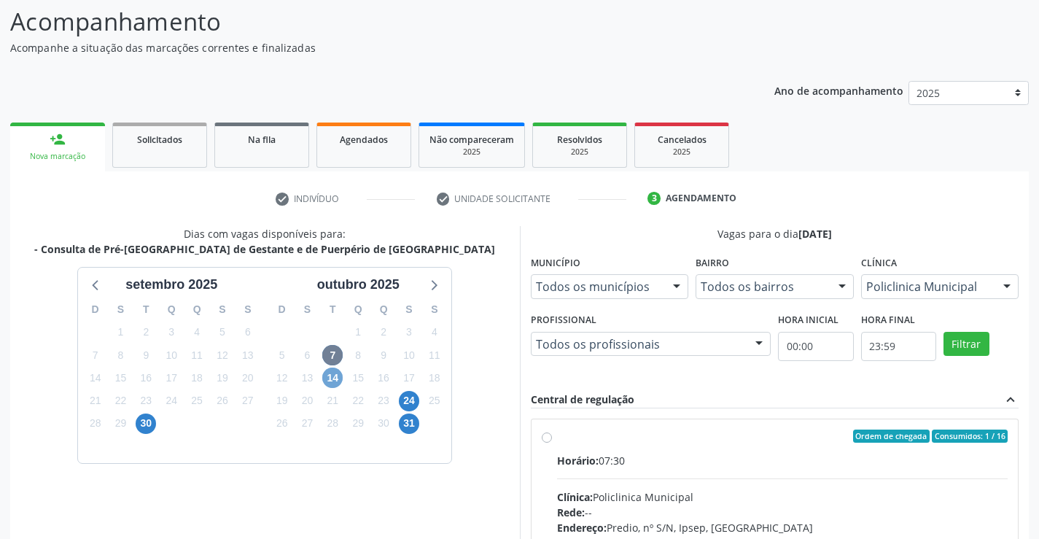
click at [328, 376] on span "14" at bounding box center [332, 378] width 20 height 20
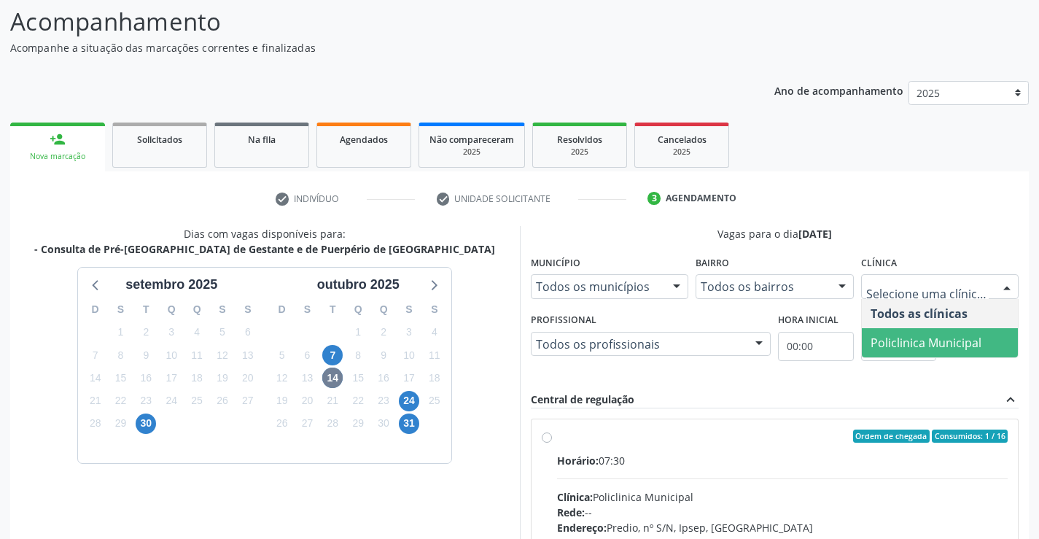
click at [939, 337] on span "Policlinica Municipal" at bounding box center [926, 343] width 111 height 16
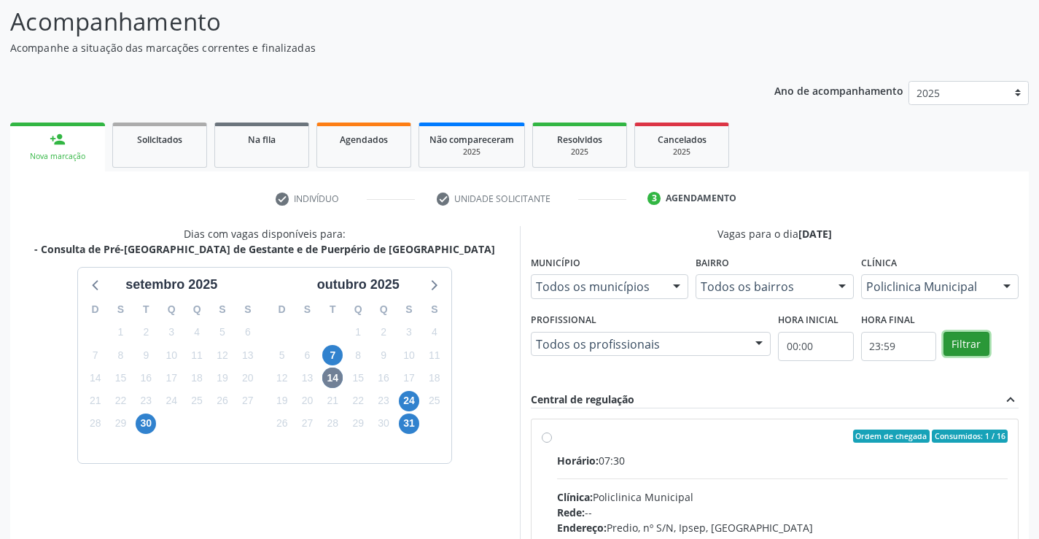
click at [961, 346] on button "Filtrar" at bounding box center [967, 344] width 46 height 25
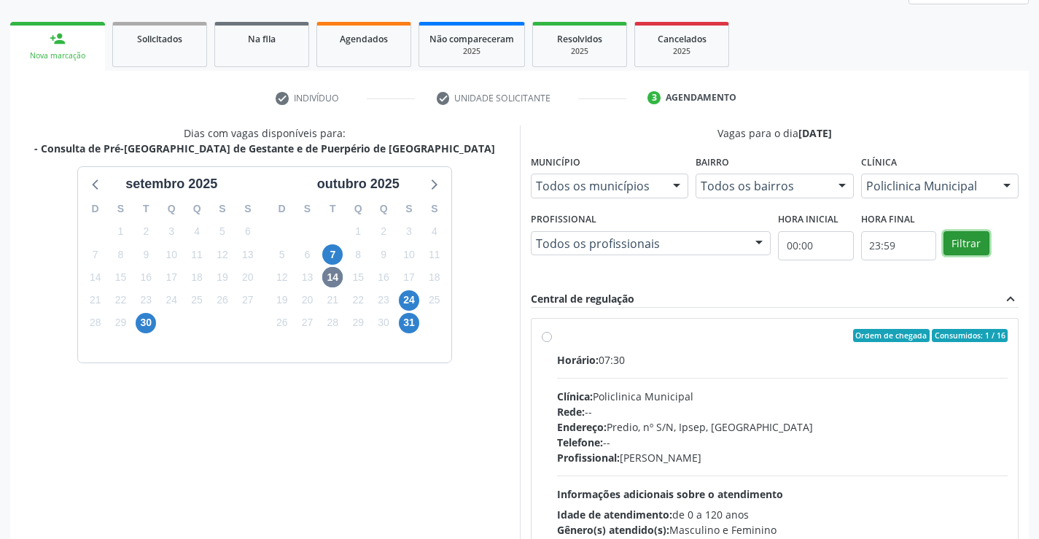
scroll to position [241, 0]
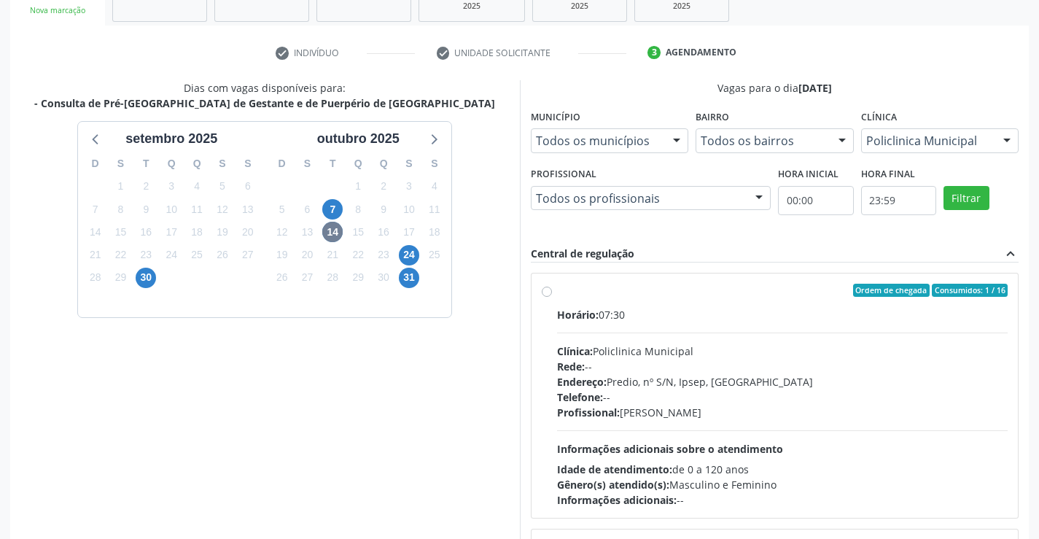
click at [557, 289] on label "Ordem de chegada Consumidos: 1 / 16 Horário: 07:30 Clínica: Policlinica Municip…" at bounding box center [783, 396] width 452 height 224
click at [546, 289] on input "Ordem de chegada Consumidos: 1 / 16 Horário: 07:30 Clínica: Policlinica Municip…" at bounding box center [547, 290] width 10 height 13
radio input "true"
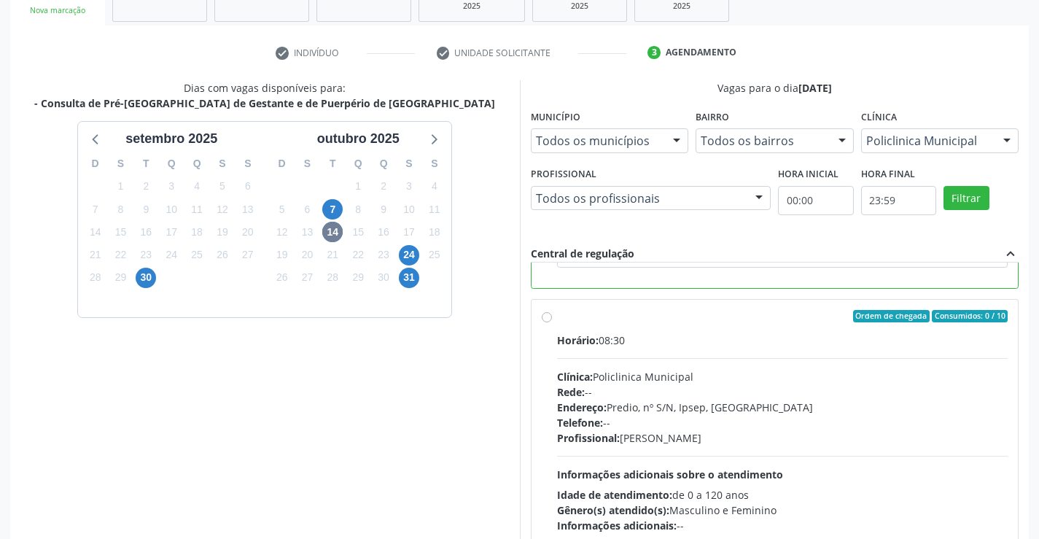
scroll to position [333, 0]
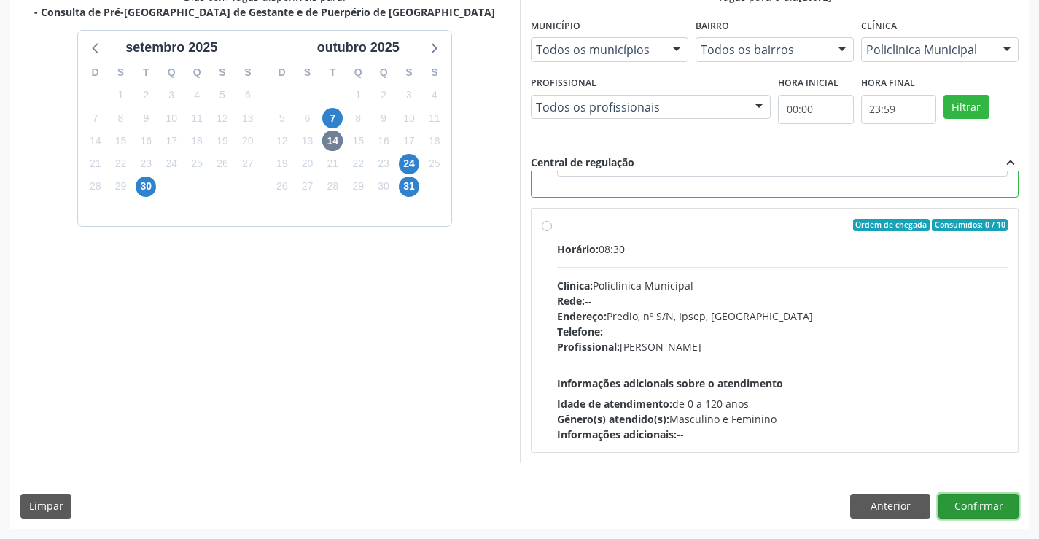
click at [986, 500] on button "Confirmar" at bounding box center [979, 506] width 80 height 25
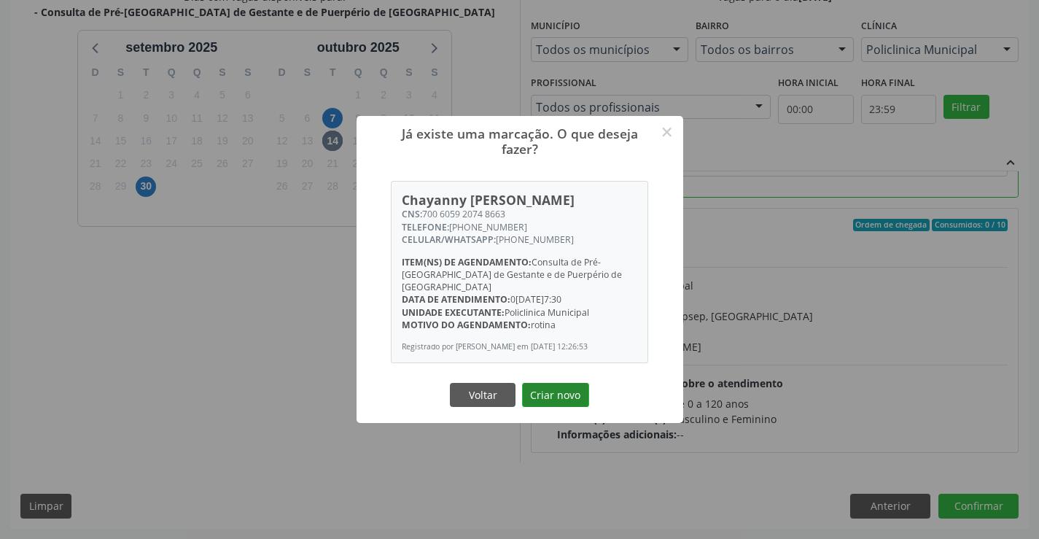
click at [564, 390] on button "Criar novo" at bounding box center [555, 395] width 67 height 25
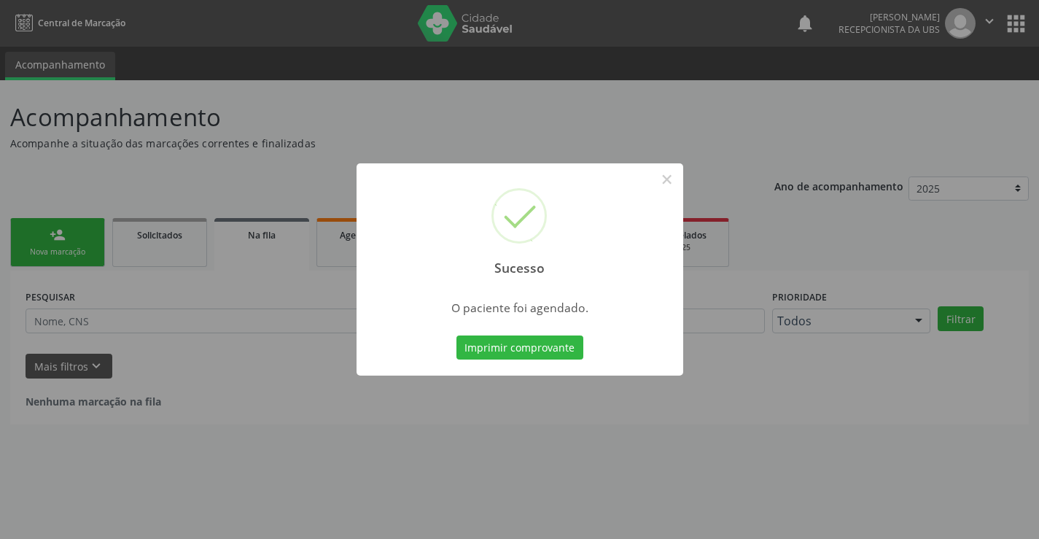
scroll to position [0, 0]
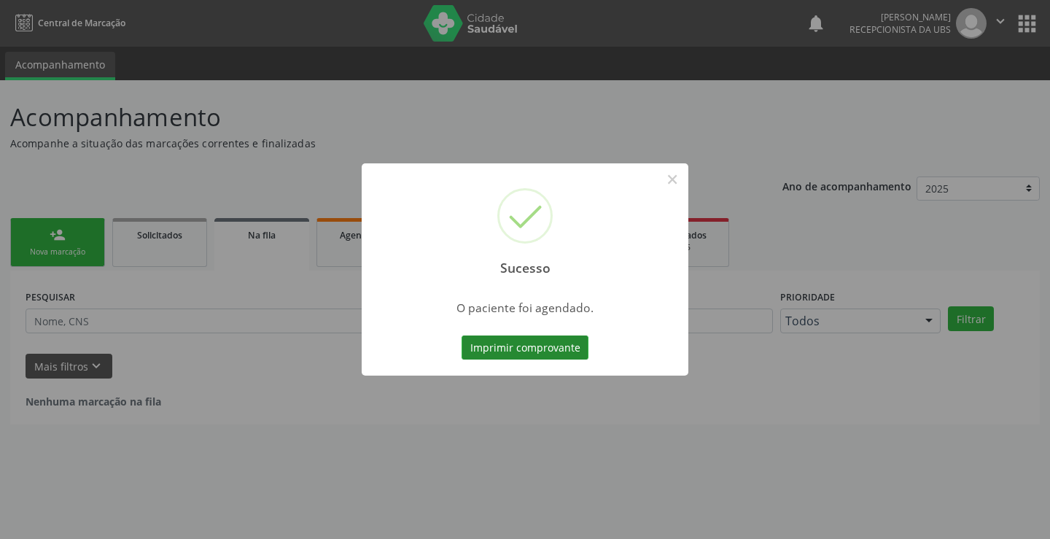
click at [522, 349] on button "Imprimir comprovante" at bounding box center [525, 348] width 127 height 25
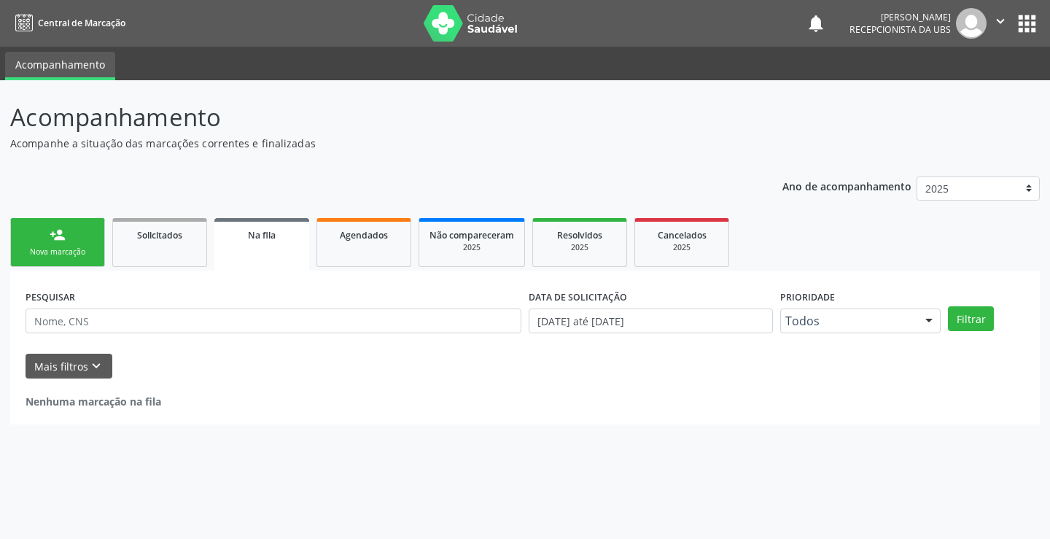
click at [76, 232] on link "person_add Nova marcação" at bounding box center [57, 242] width 95 height 49
click at [77, 232] on link "person_add Nova marcação" at bounding box center [57, 242] width 95 height 49
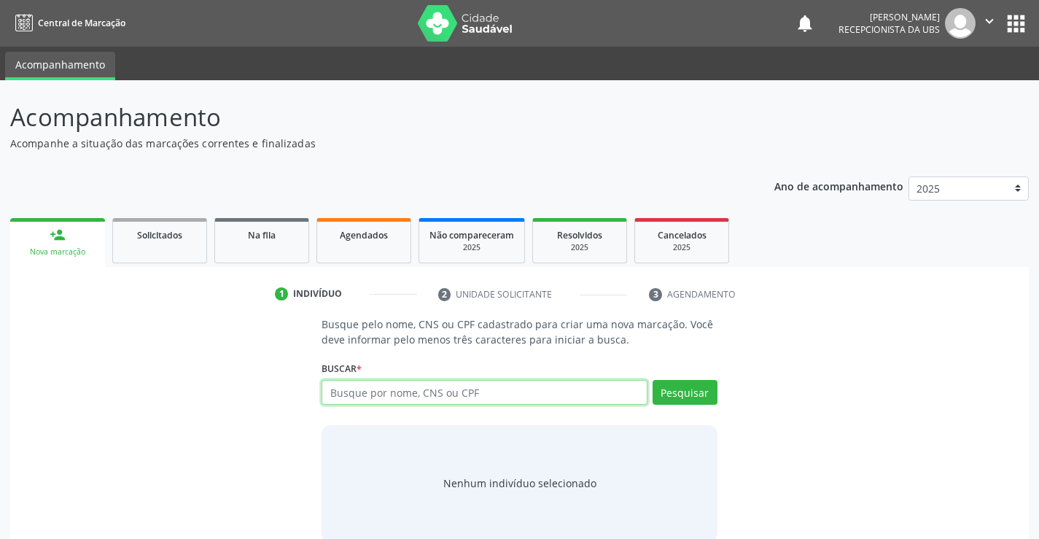
click at [368, 395] on input "text" at bounding box center [484, 392] width 325 height 25
click at [375, 399] on input "text" at bounding box center [484, 392] width 325 height 25
type input "706000856167944"
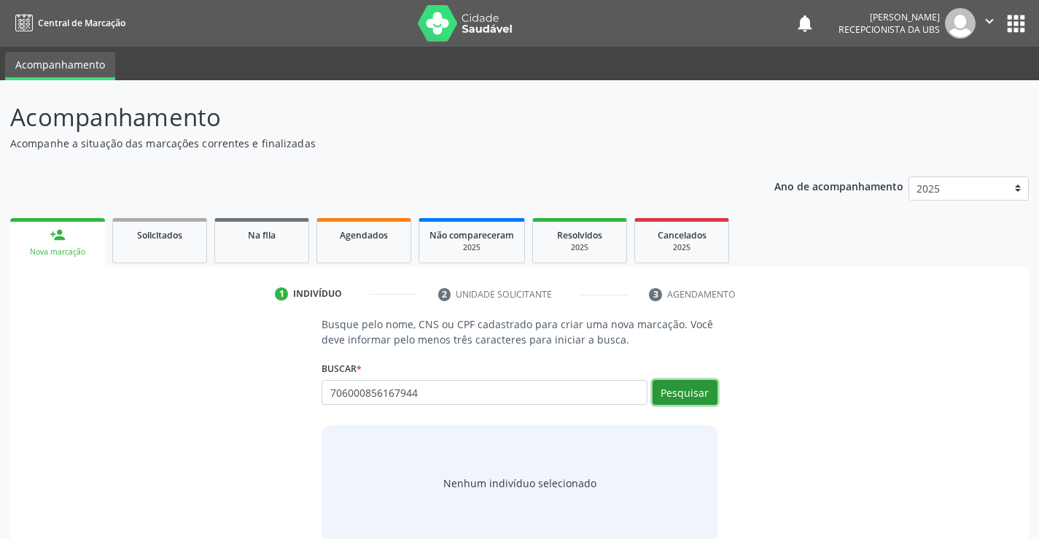
click at [708, 384] on button "Pesquisar" at bounding box center [685, 392] width 65 height 25
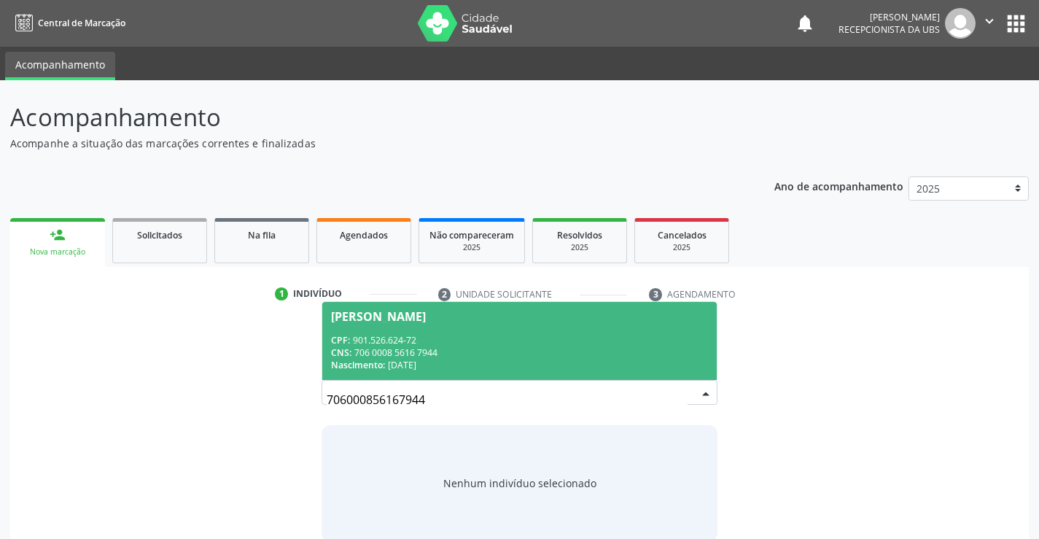
click at [635, 352] on div "CNS: 706 0008 5616 7944" at bounding box center [519, 352] width 376 height 12
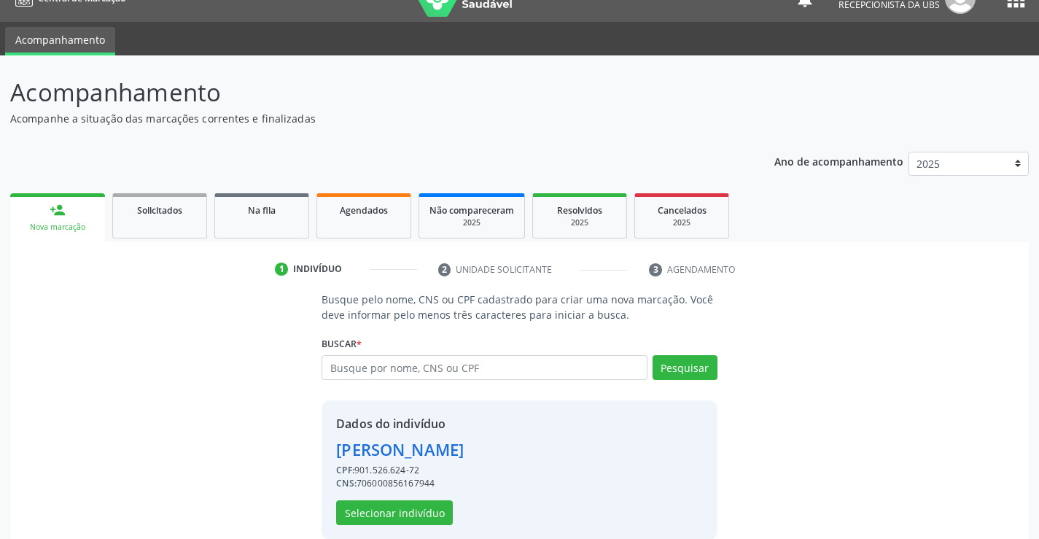
scroll to position [46, 0]
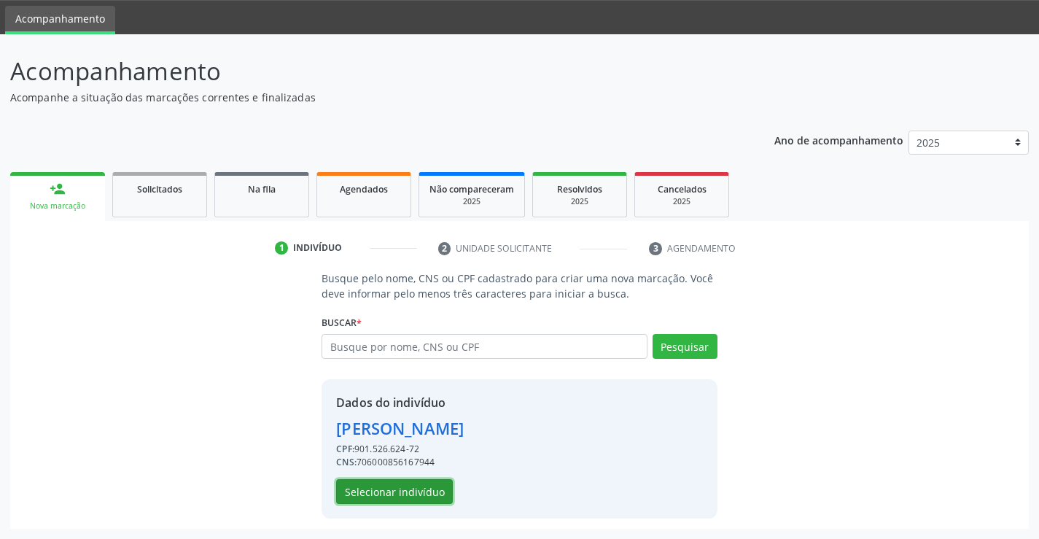
click at [430, 489] on button "Selecionar indivíduo" at bounding box center [394, 491] width 117 height 25
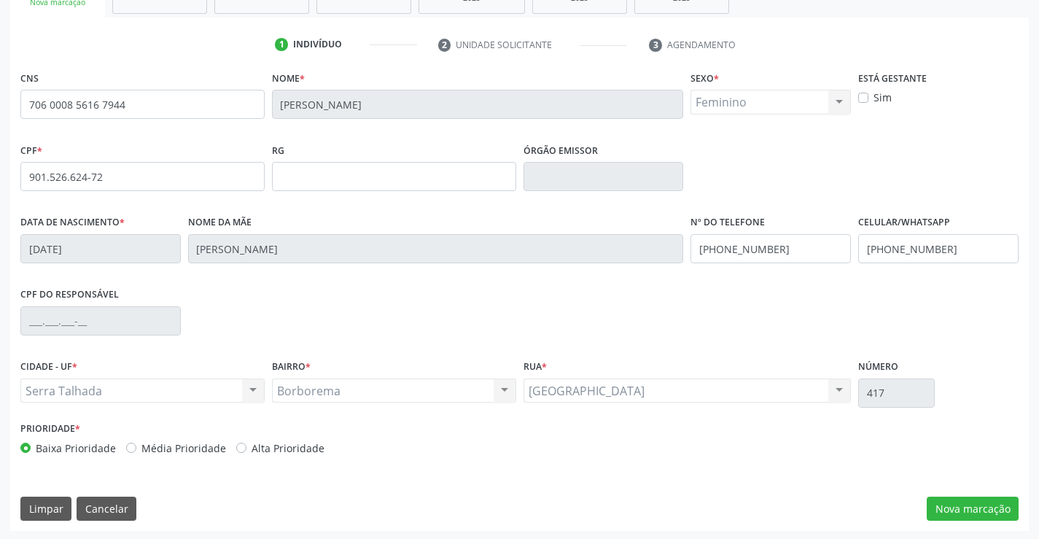
scroll to position [252, 0]
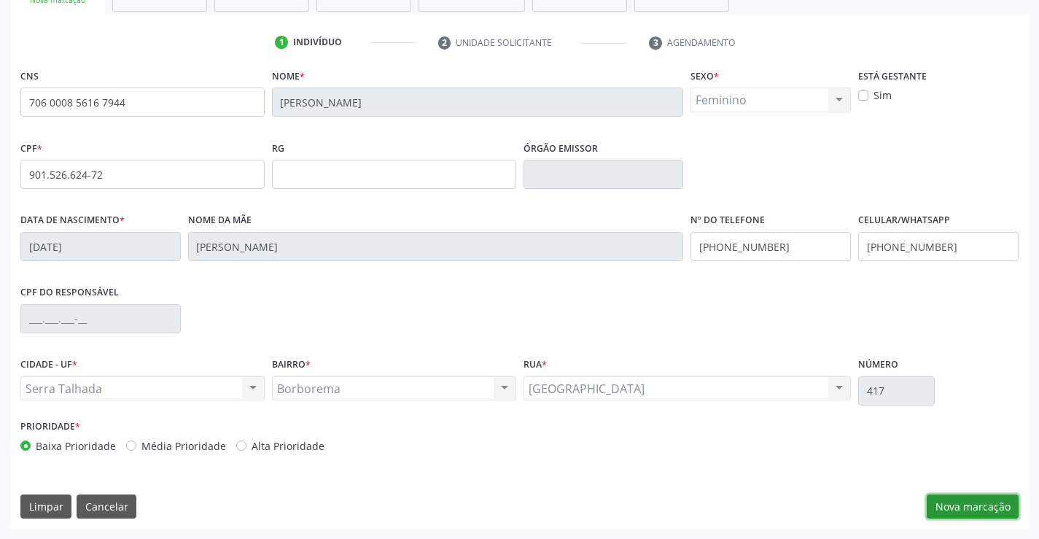
click at [953, 498] on button "Nova marcação" at bounding box center [973, 507] width 92 height 25
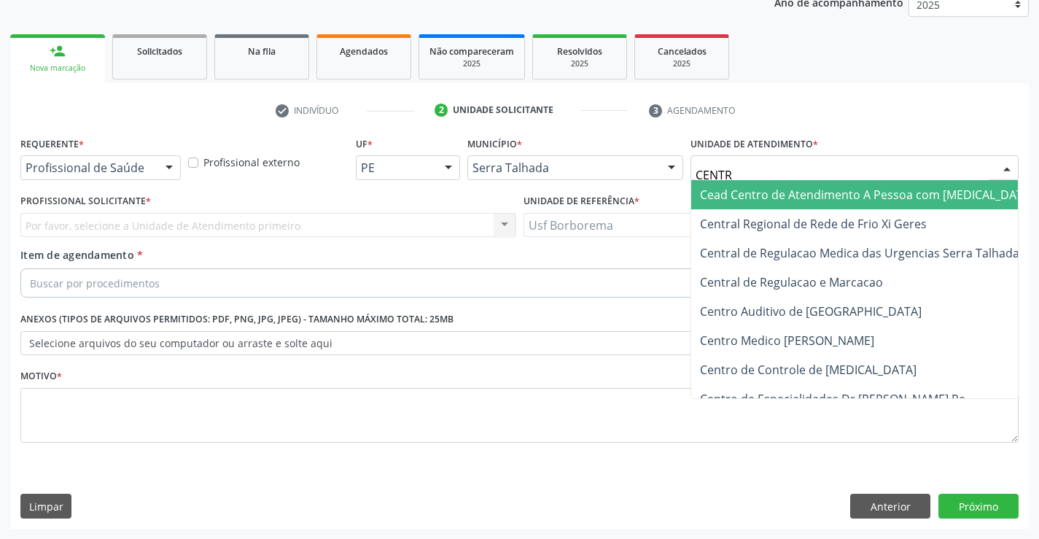
type input "CENTRO"
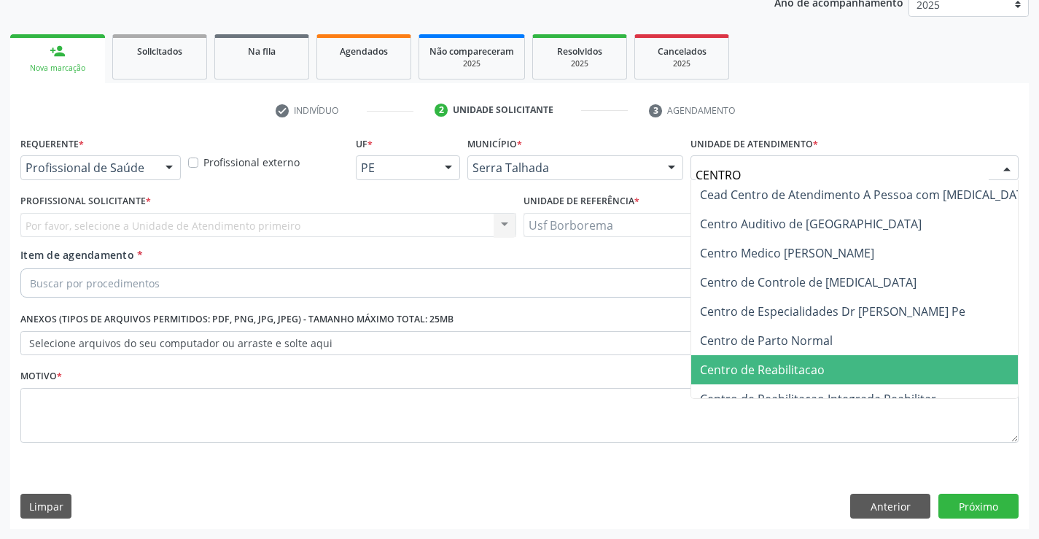
click at [718, 376] on span "Centro de Reabilitacao" at bounding box center [762, 370] width 125 height 16
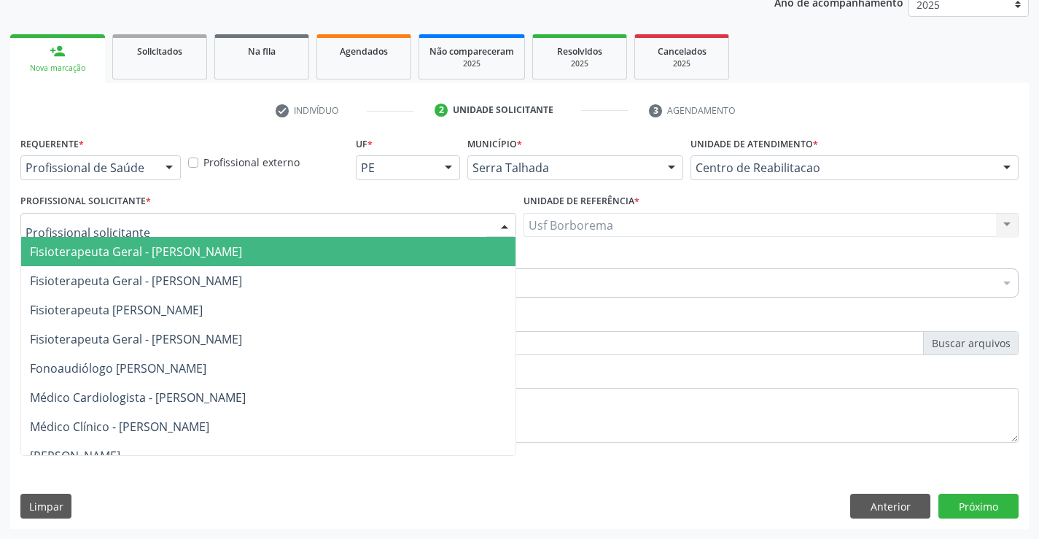
click at [173, 225] on div at bounding box center [268, 225] width 496 height 25
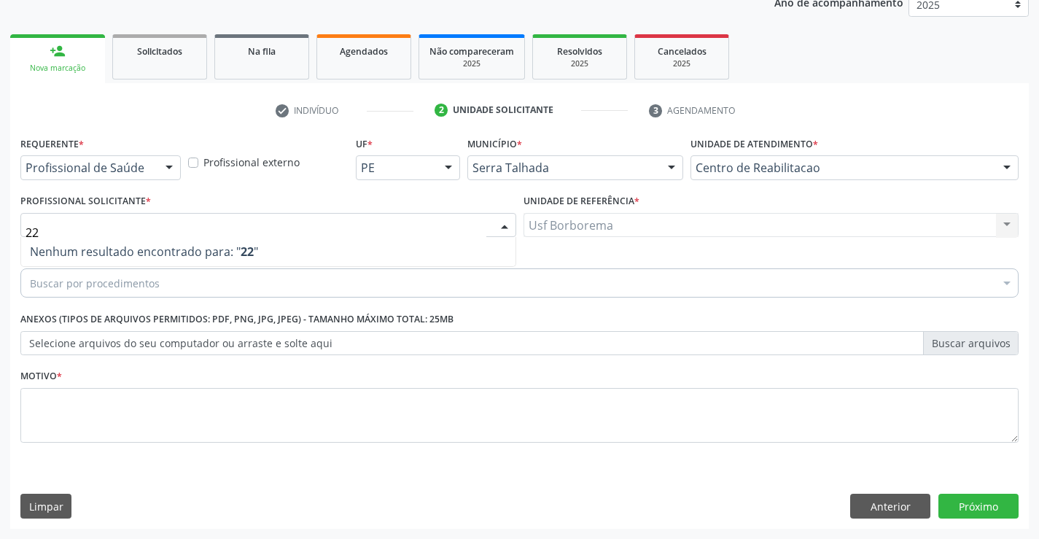
type input "2"
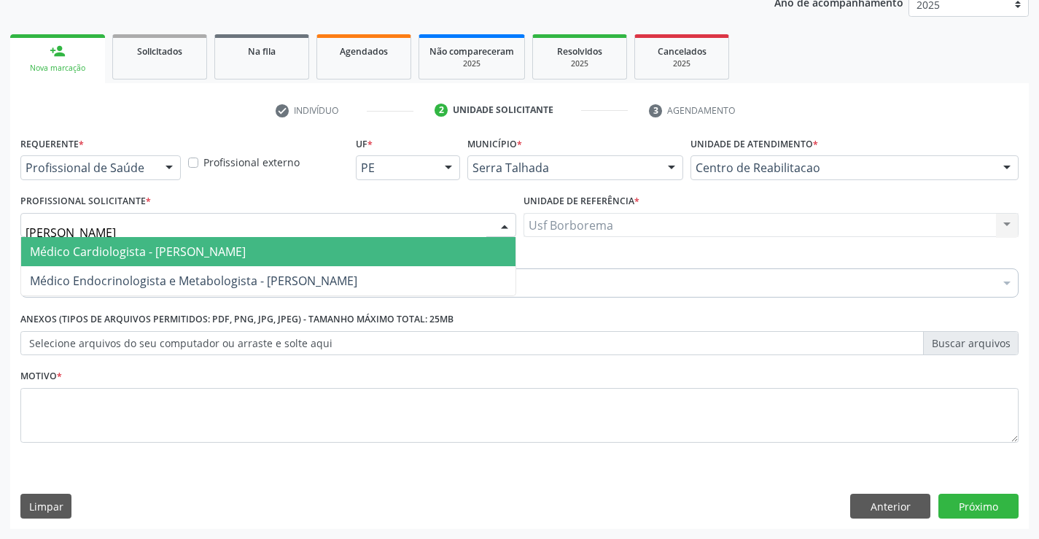
type input "[PERSON_NAME]"
click at [210, 255] on span "Médico Cardiologista - [PERSON_NAME]" at bounding box center [138, 252] width 216 height 16
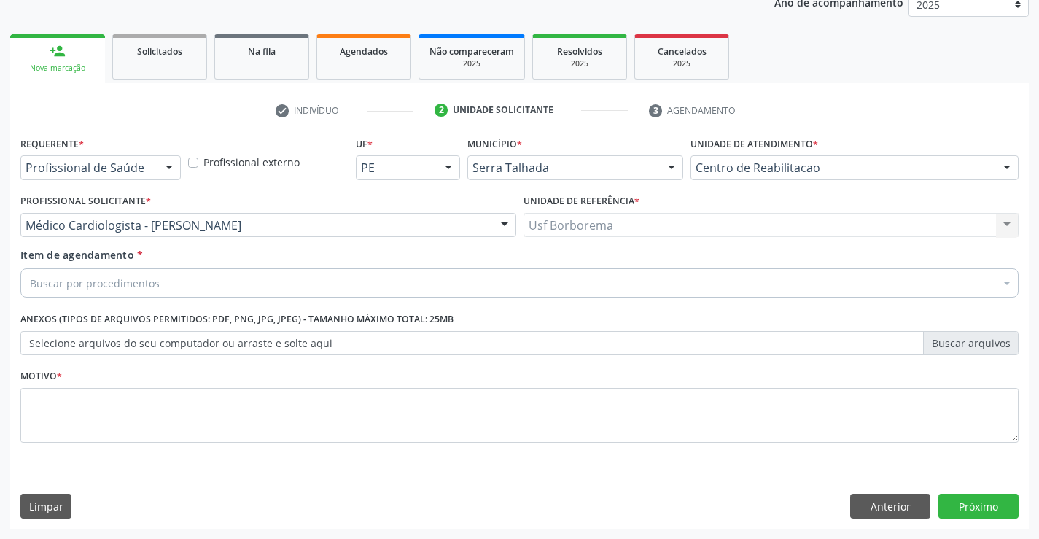
click at [208, 284] on div "Buscar por procedimentos" at bounding box center [519, 282] width 999 height 29
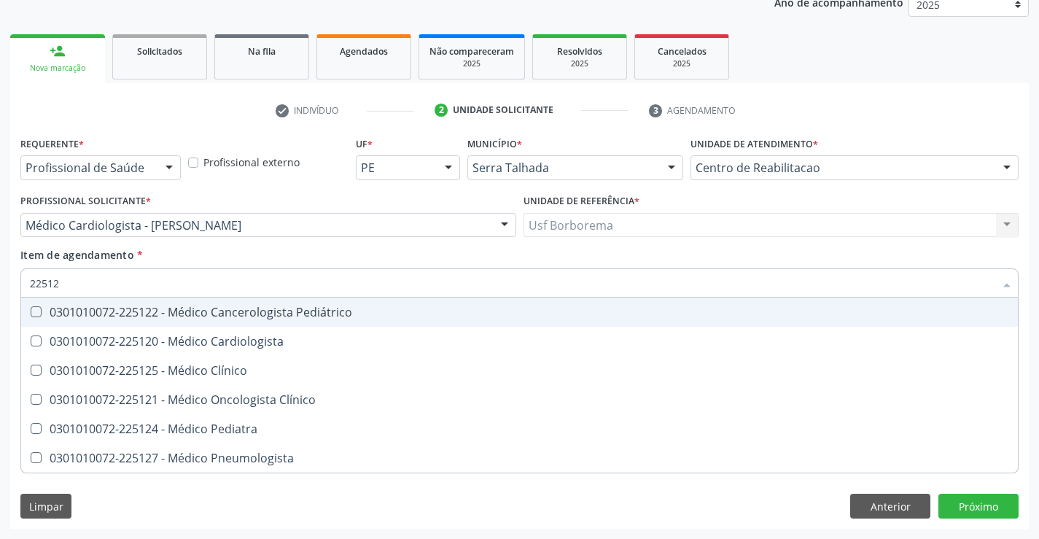
type input "225120"
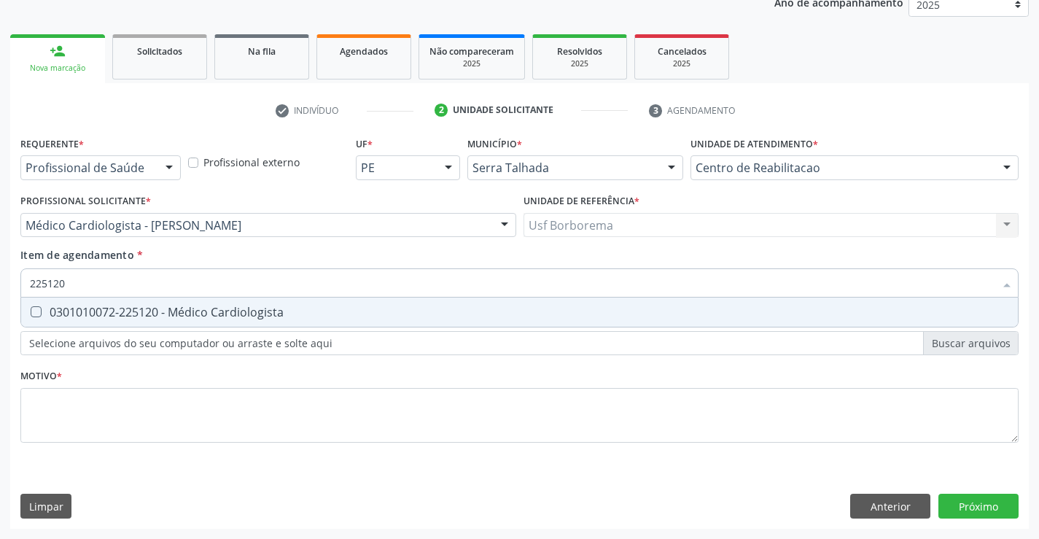
click at [205, 311] on div "0301010072-225120 - Médico Cardiologista" at bounding box center [520, 312] width 980 height 12
checkbox Cardiologista "true"
click at [163, 435] on div "Requerente * Profissional de Saúde Profissional de Saúde Paciente Nenhum result…" at bounding box center [519, 298] width 999 height 330
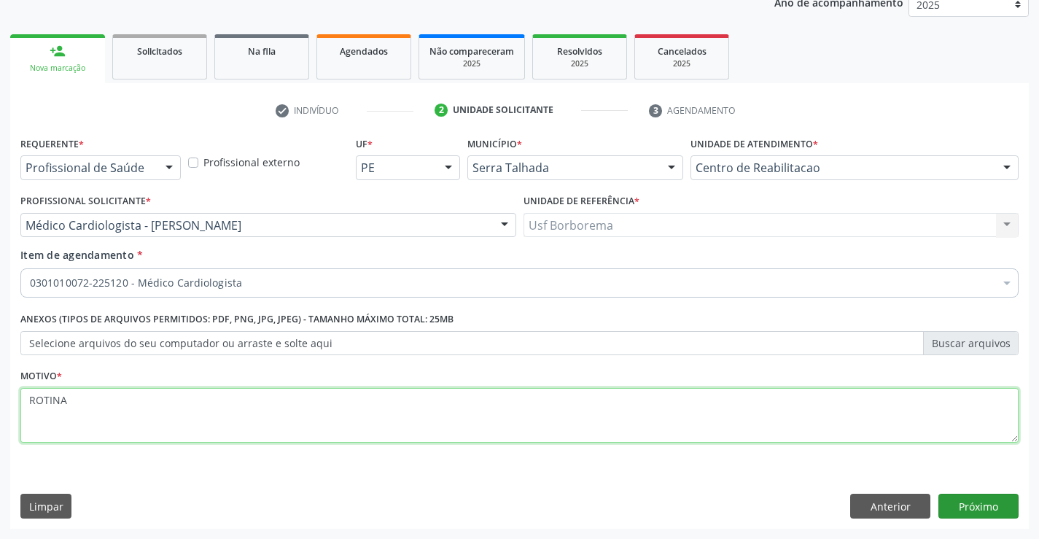
type textarea "ROTINA"
click at [962, 511] on button "Próximo" at bounding box center [979, 506] width 80 height 25
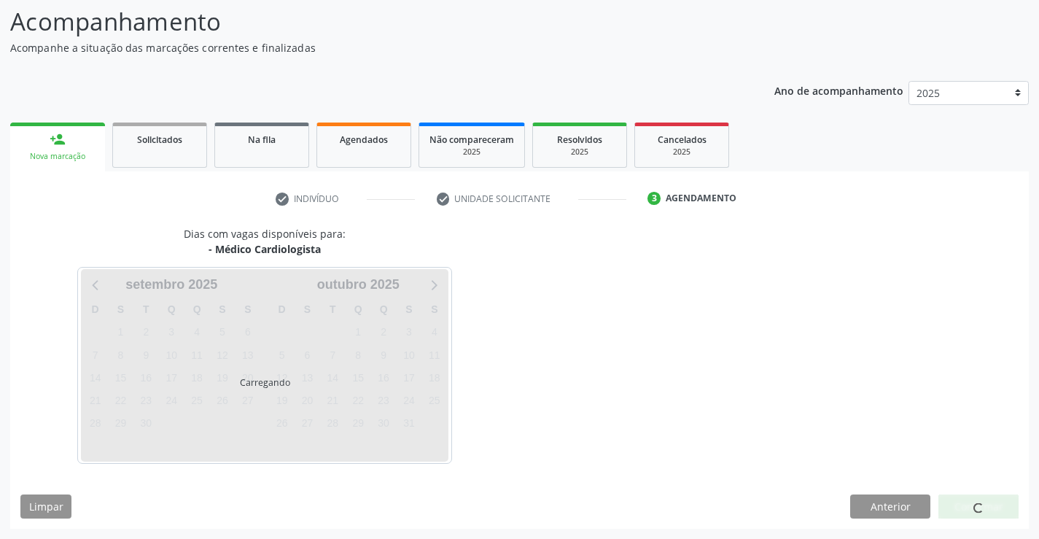
scroll to position [96, 0]
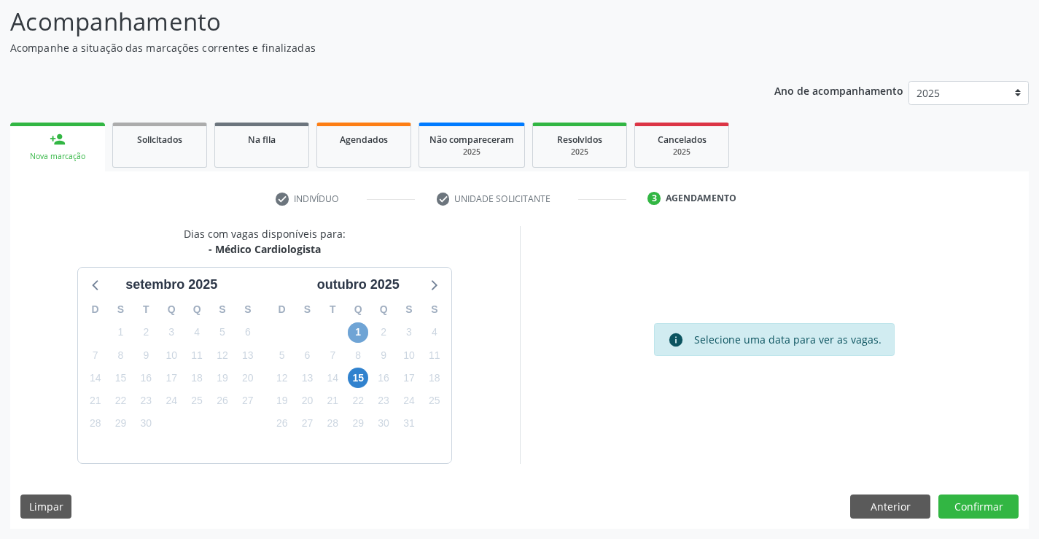
click at [357, 332] on span "1" at bounding box center [358, 332] width 20 height 20
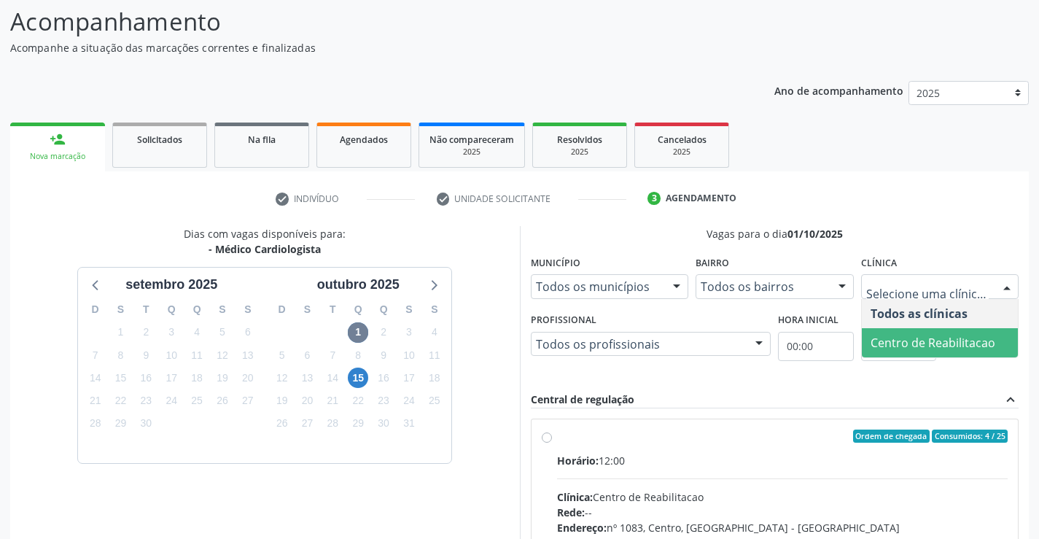
click at [926, 352] on span "Centro de Reabilitacao" at bounding box center [940, 342] width 157 height 29
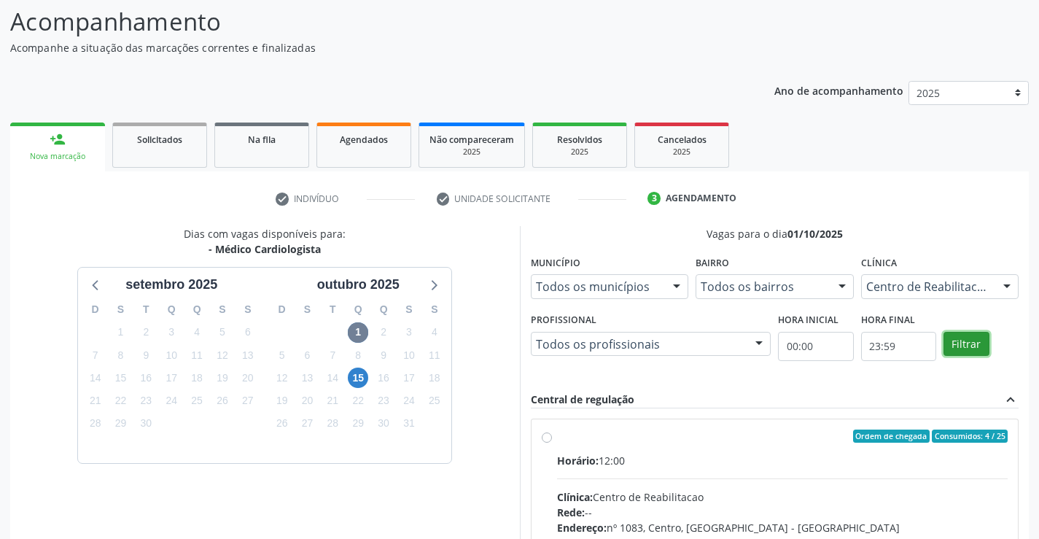
click at [958, 346] on button "Filtrar" at bounding box center [967, 344] width 46 height 25
click at [551, 431] on div "Ordem de chegada Consumidos: 4 / 25 Horário: 12:00 Clínica: Centro de Reabilita…" at bounding box center [775, 542] width 467 height 224
radio input "true"
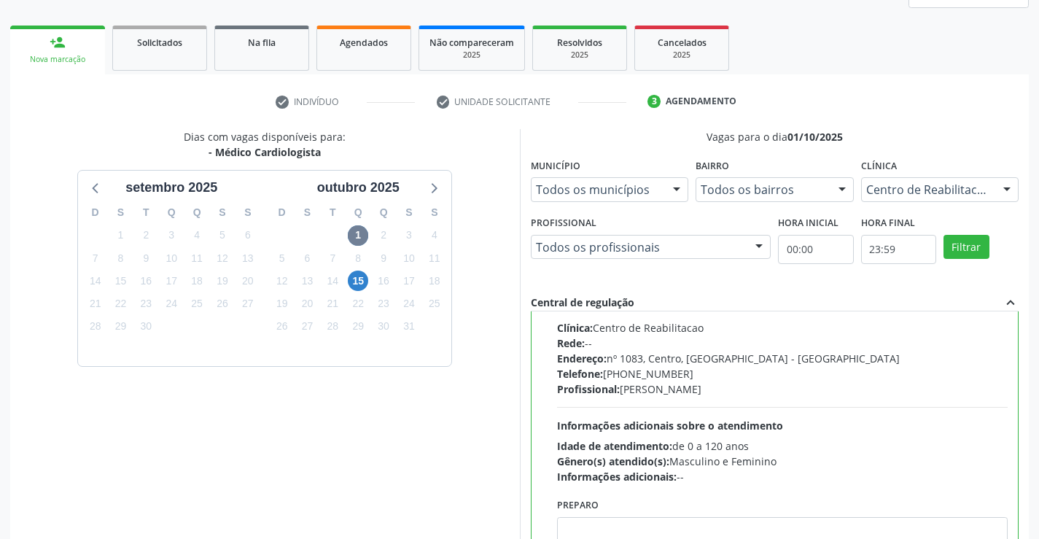
scroll to position [333, 0]
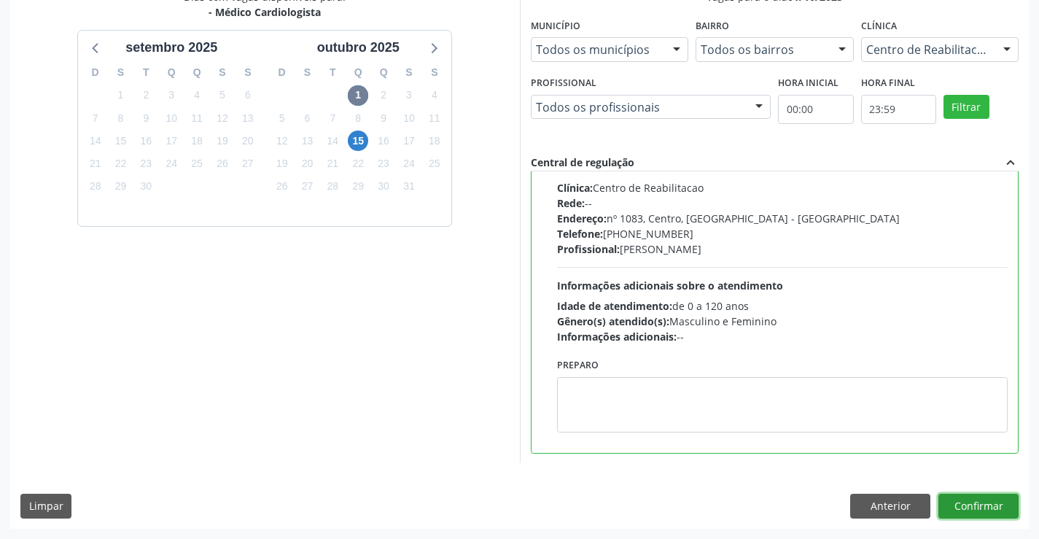
click at [988, 501] on button "Confirmar" at bounding box center [979, 506] width 80 height 25
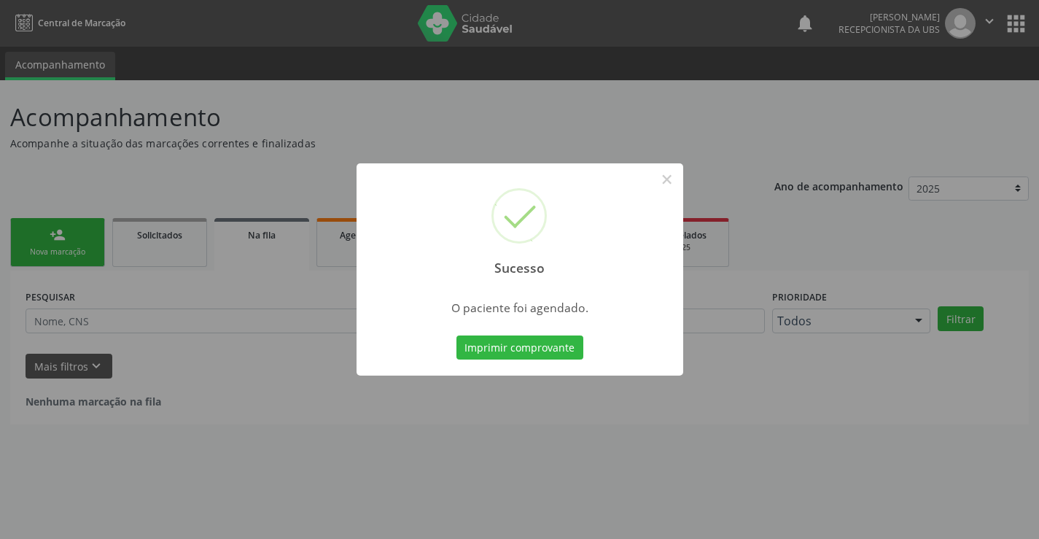
scroll to position [0, 0]
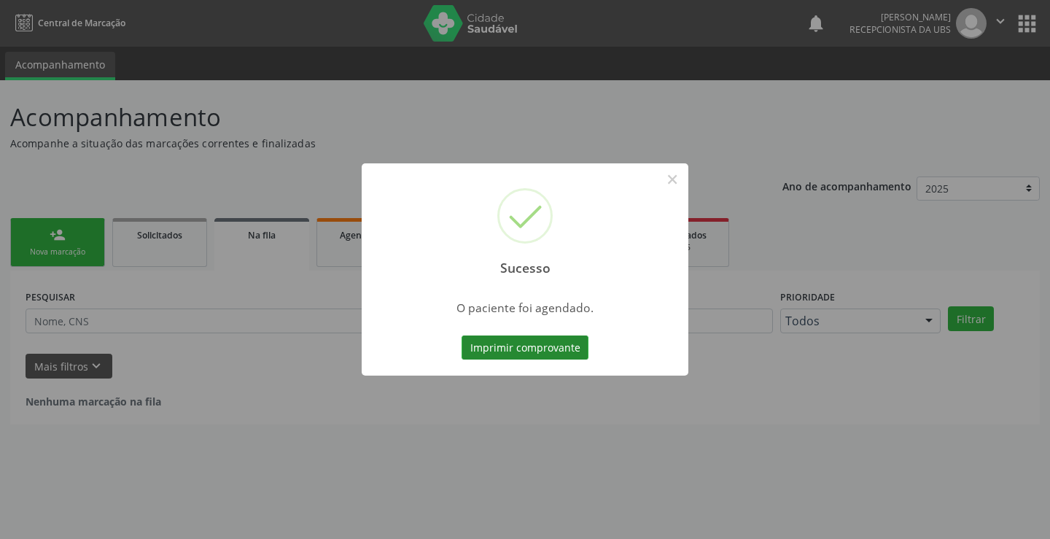
click at [532, 353] on button "Imprimir comprovante" at bounding box center [525, 348] width 127 height 25
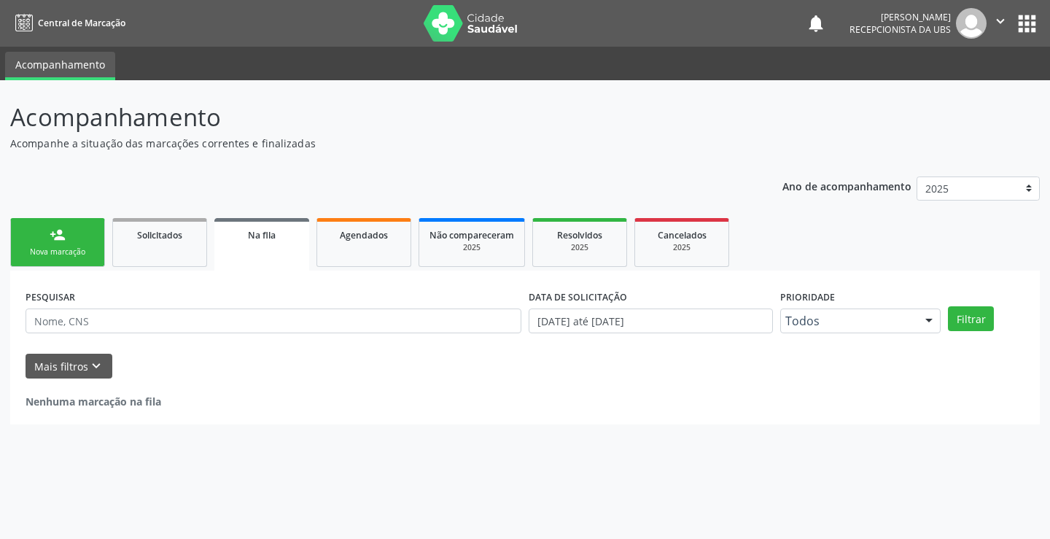
click at [51, 241] on div "person_add" at bounding box center [58, 235] width 16 height 16
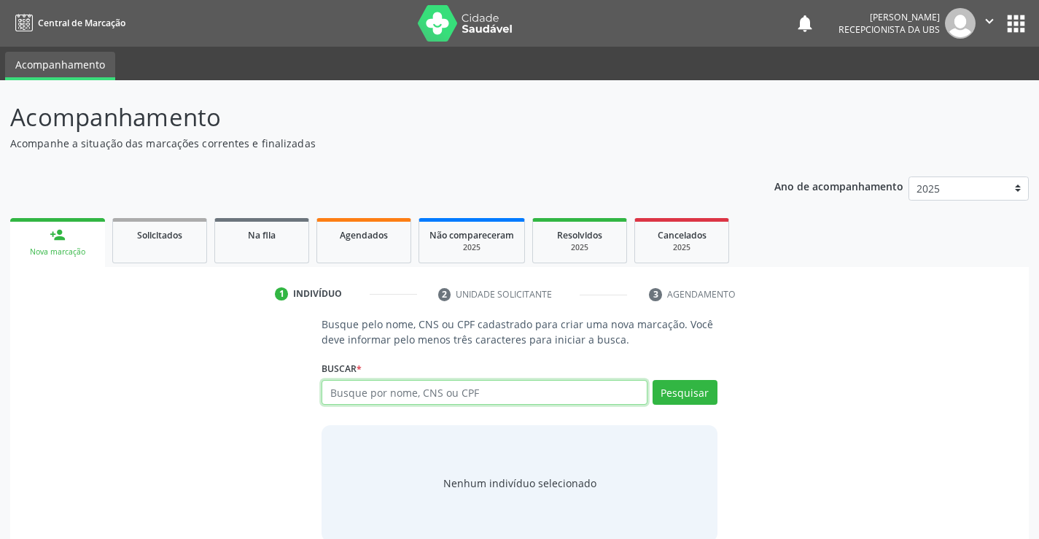
click at [367, 390] on input "text" at bounding box center [484, 392] width 325 height 25
type input "701202095050615"
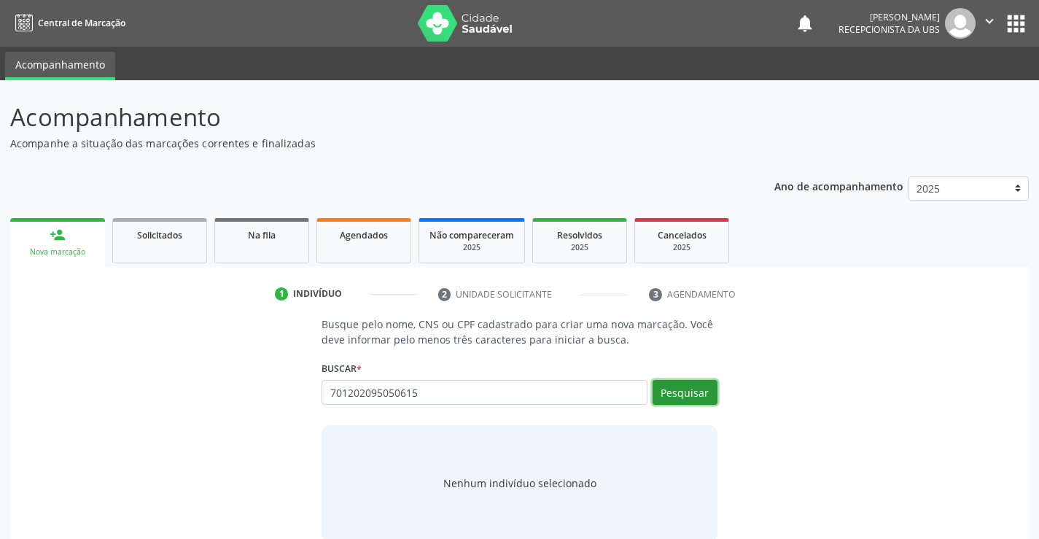
click at [682, 397] on button "Pesquisar" at bounding box center [685, 392] width 65 height 25
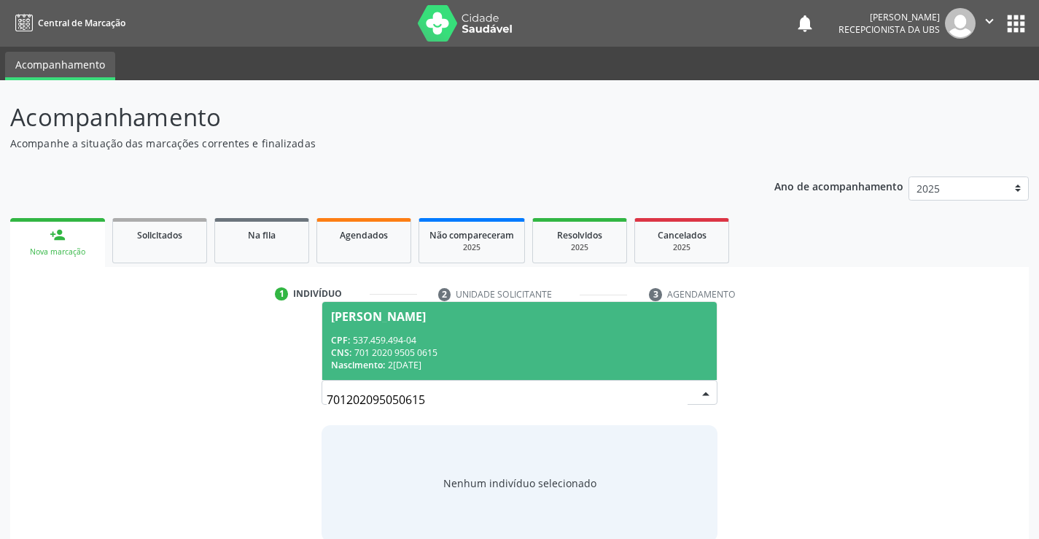
click at [578, 336] on div "CPF: 537.459.494-04" at bounding box center [519, 340] width 376 height 12
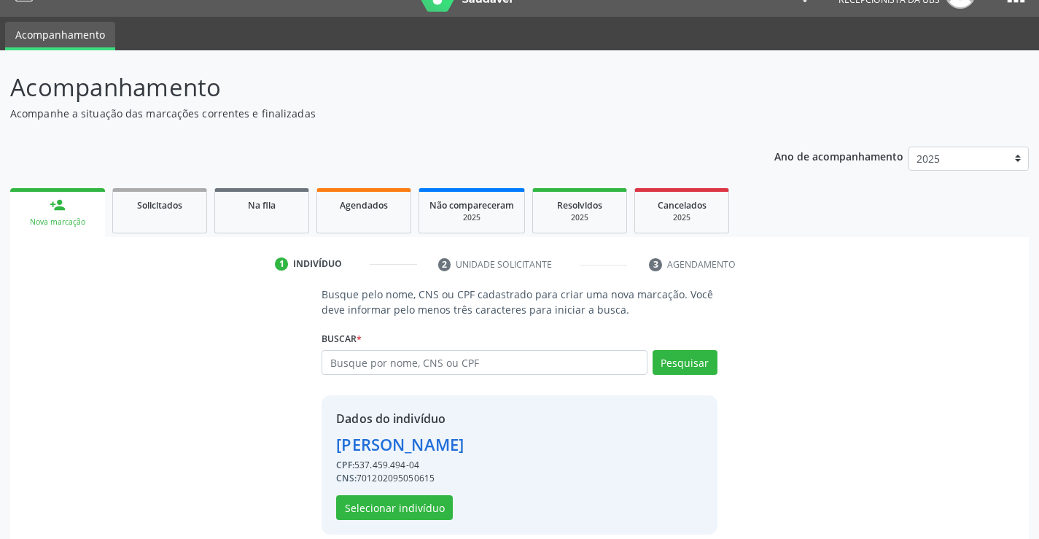
scroll to position [46, 0]
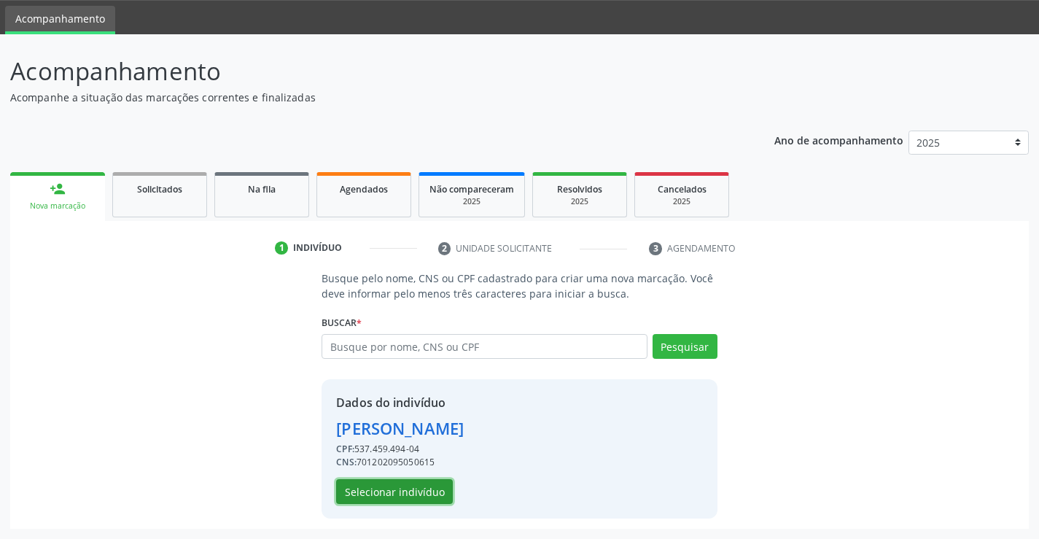
click at [411, 485] on button "Selecionar indivíduo" at bounding box center [394, 491] width 117 height 25
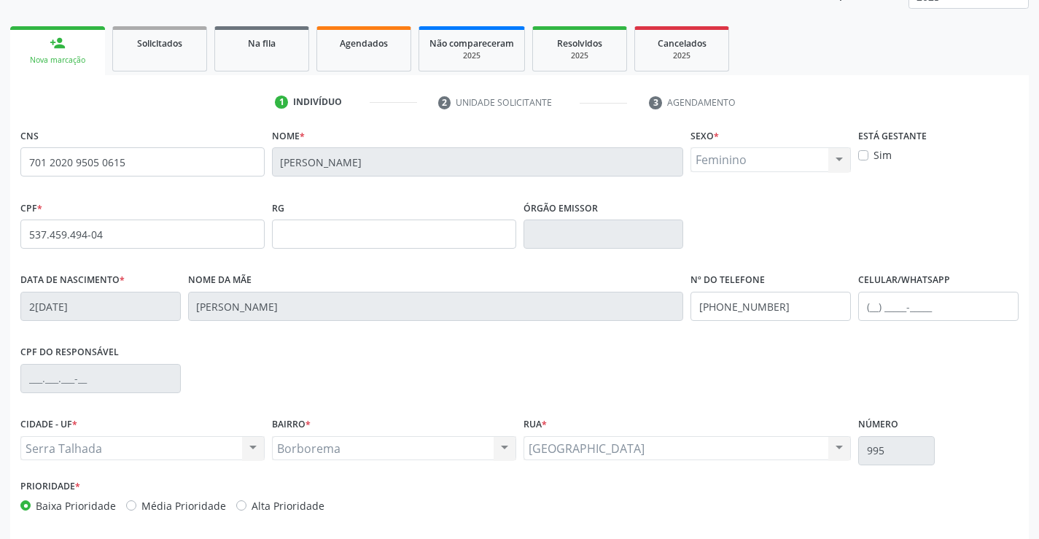
scroll to position [252, 0]
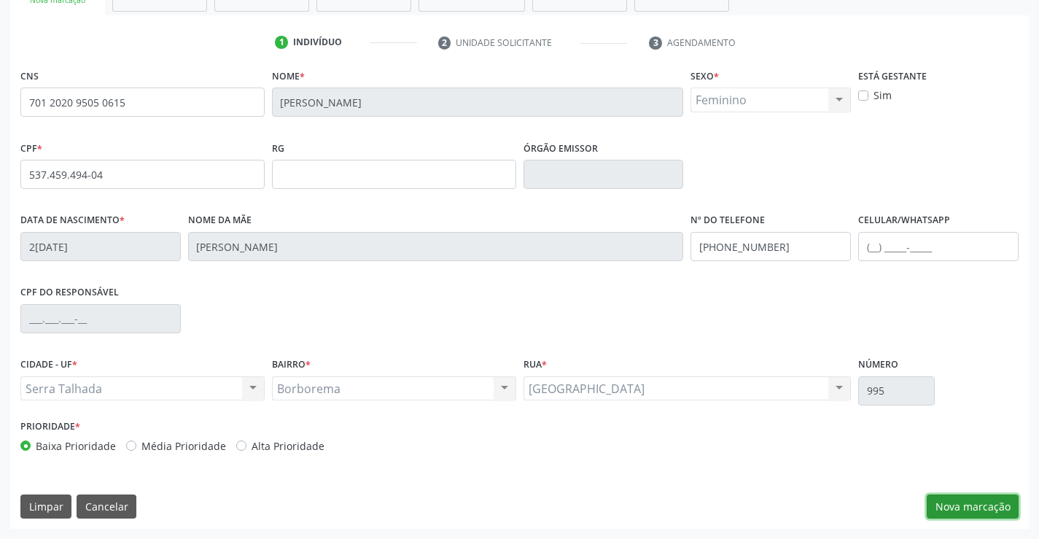
click at [948, 504] on button "Nova marcação" at bounding box center [973, 507] width 92 height 25
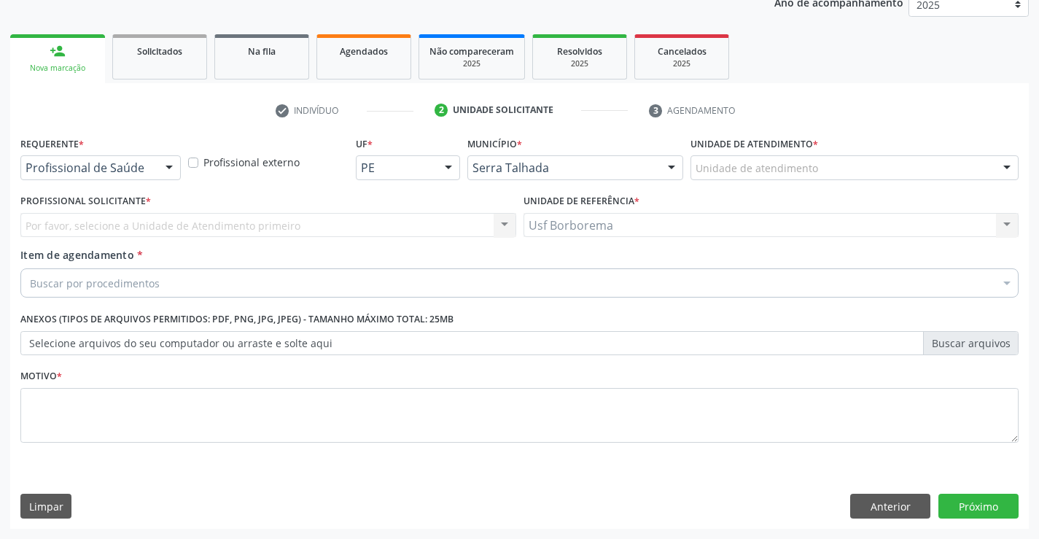
scroll to position [184, 0]
click at [125, 237] on div "Profissional Solicitante * Por favor, selecione a Unidade de Atendimento primei…" at bounding box center [268, 218] width 503 height 57
click at [127, 228] on div "Por favor, selecione a Unidade de Atendimento primeiro Nenhum resultado encontr…" at bounding box center [268, 225] width 496 height 25
click at [234, 225] on div "Por favor, selecione a Unidade de Atendimento primeiro Nenhum resultado encontr…" at bounding box center [268, 225] width 496 height 25
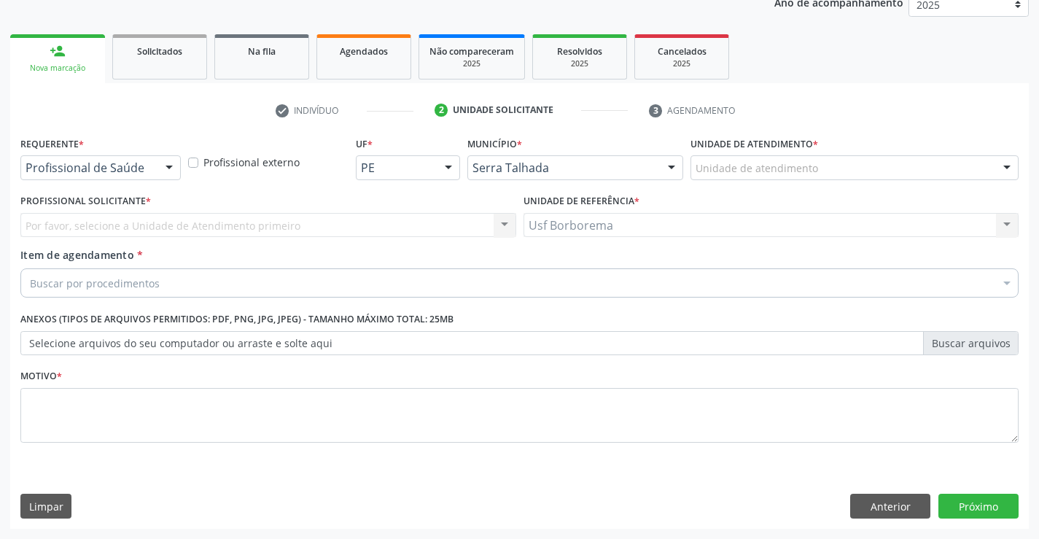
drag, startPoint x: 234, startPoint y: 225, endPoint x: 280, endPoint y: 216, distance: 46.9
click at [280, 216] on div "Por favor, selecione a Unidade de Atendimento primeiro Nenhum resultado encontr…" at bounding box center [268, 225] width 496 height 25
click at [318, 230] on div "Por favor, selecione a Unidade de Atendimento primeiro Nenhum resultado encontr…" at bounding box center [268, 225] width 496 height 25
click at [888, 505] on button "Anterior" at bounding box center [891, 506] width 80 height 25
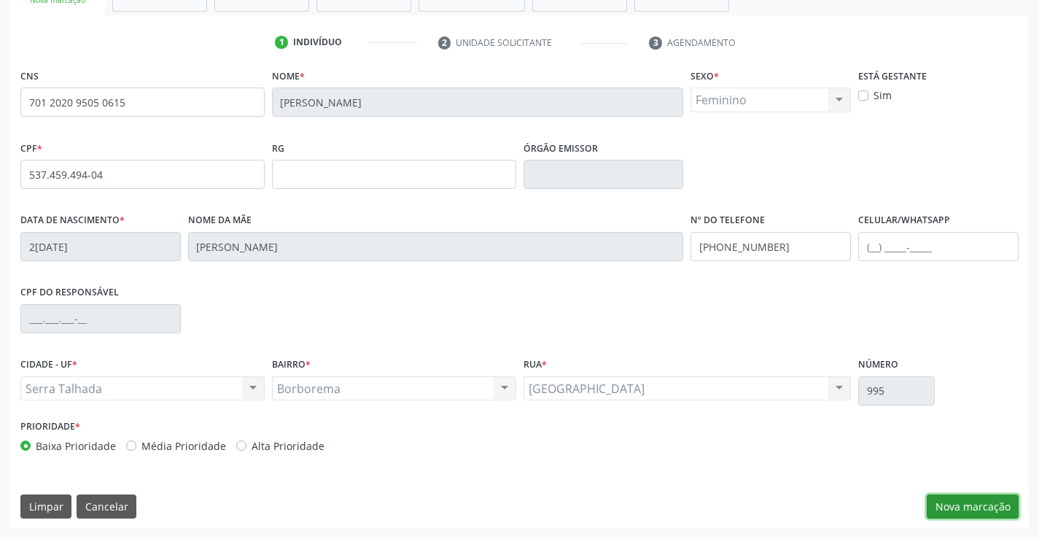
click at [960, 511] on button "Nova marcação" at bounding box center [973, 507] width 92 height 25
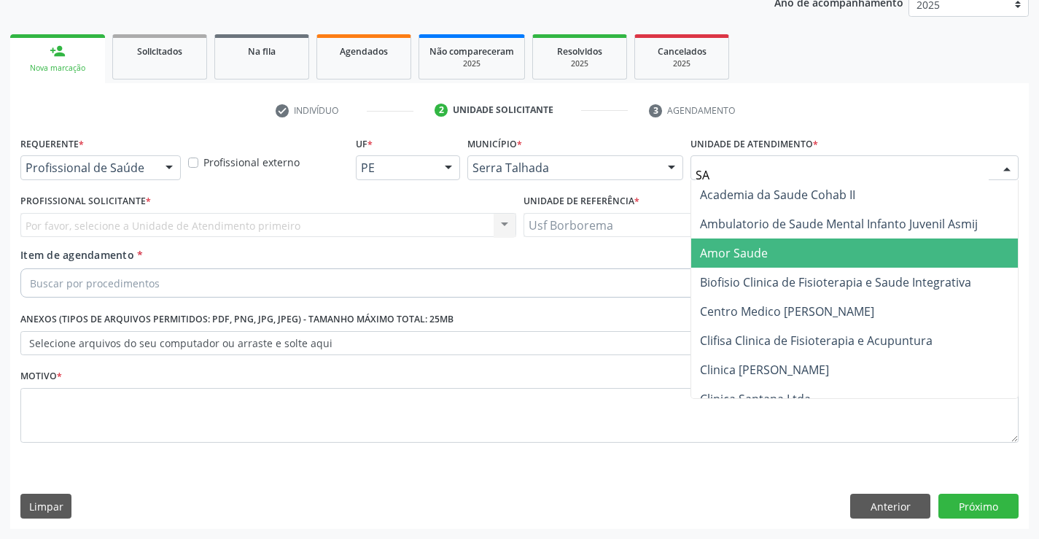
type input "SAO"
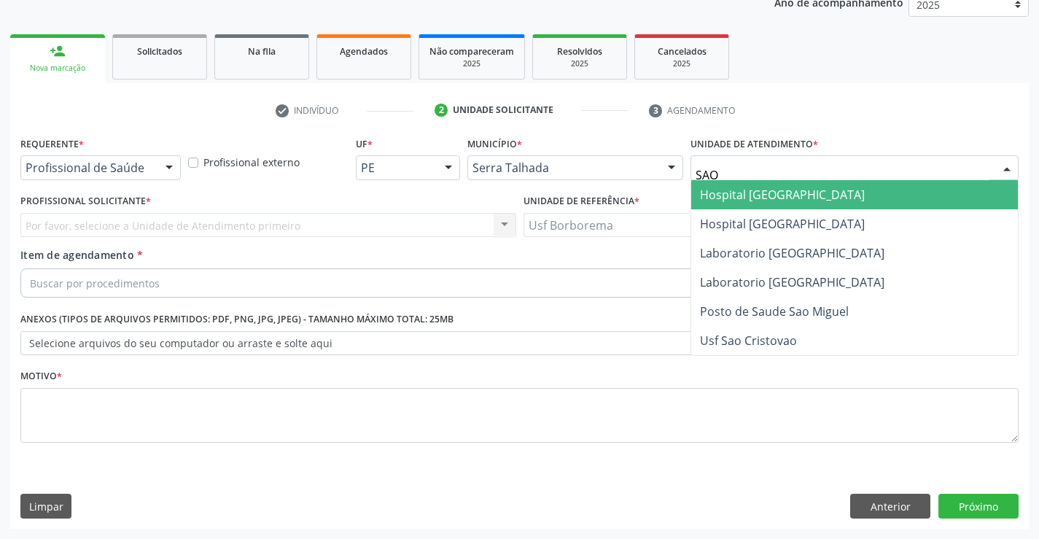
click at [797, 188] on span "Hospital [GEOGRAPHIC_DATA]" at bounding box center [782, 195] width 165 height 16
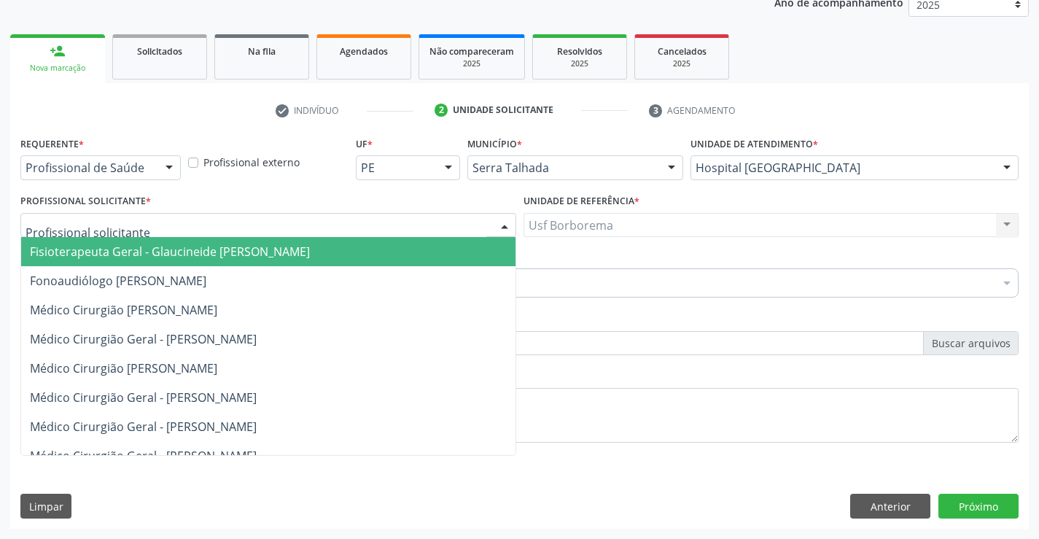
click at [388, 228] on div at bounding box center [268, 225] width 496 height 25
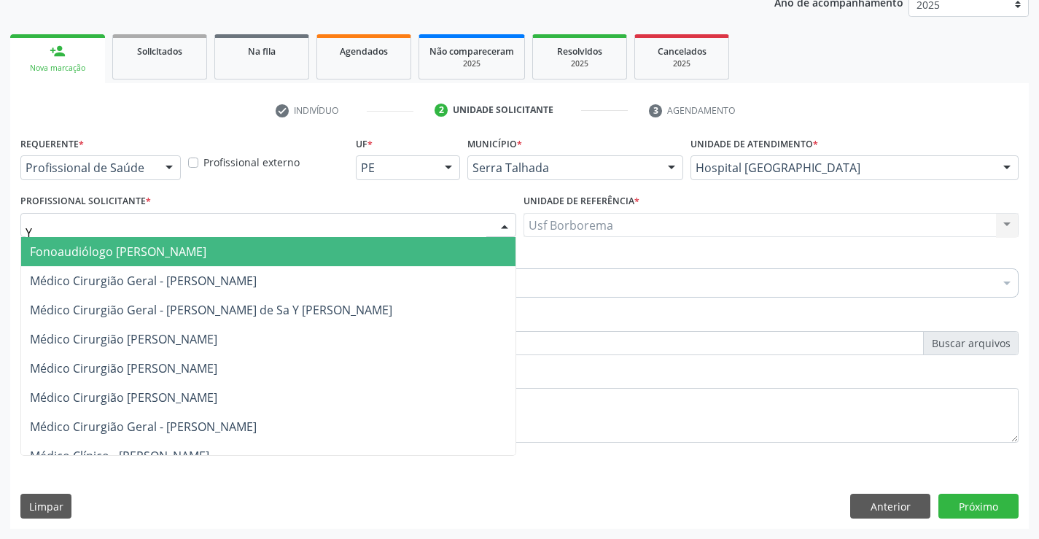
type input "YU"
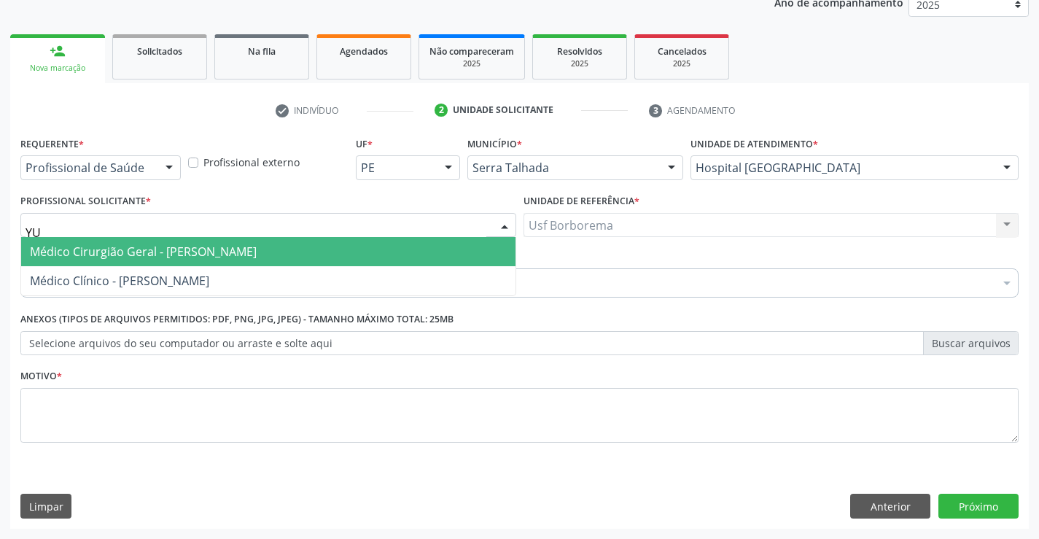
click at [296, 245] on span "Médico Cirurgião Geral - [PERSON_NAME]" at bounding box center [268, 251] width 495 height 29
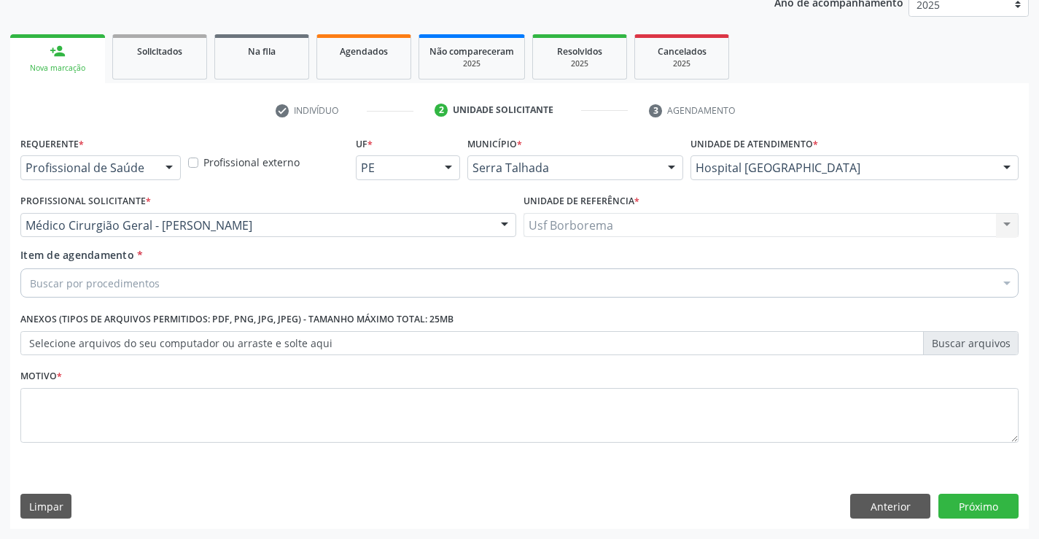
click at [285, 284] on div "Buscar por procedimentos" at bounding box center [519, 282] width 999 height 29
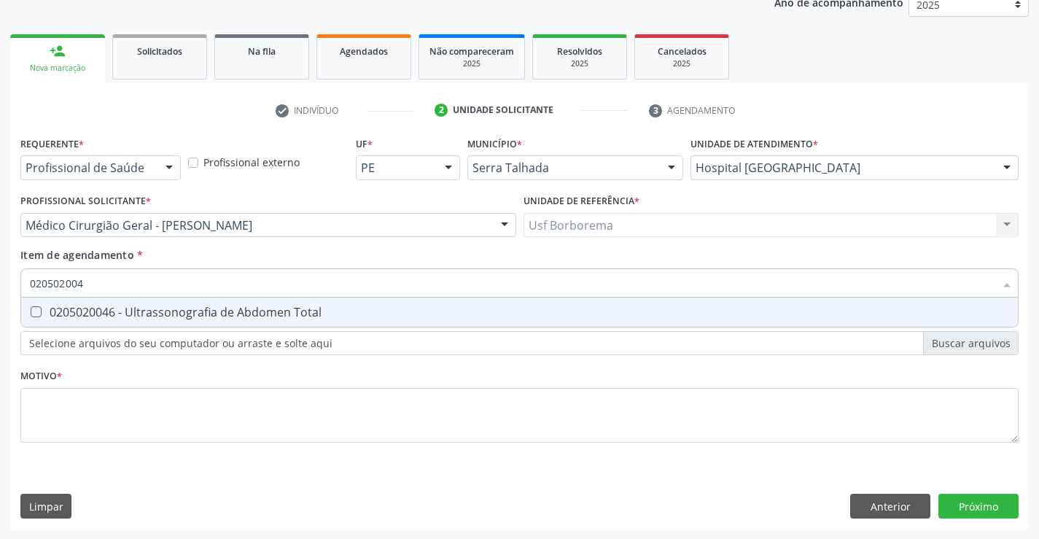
type input "0205020046"
click at [290, 301] on span "0205020046 - Ultrassonografia de Abdomen Total" at bounding box center [519, 312] width 997 height 29
checkbox Total "true"
click at [273, 400] on div "Requerente * Profissional de Saúde Profissional de Saúde Paciente Nenhum result…" at bounding box center [519, 298] width 999 height 330
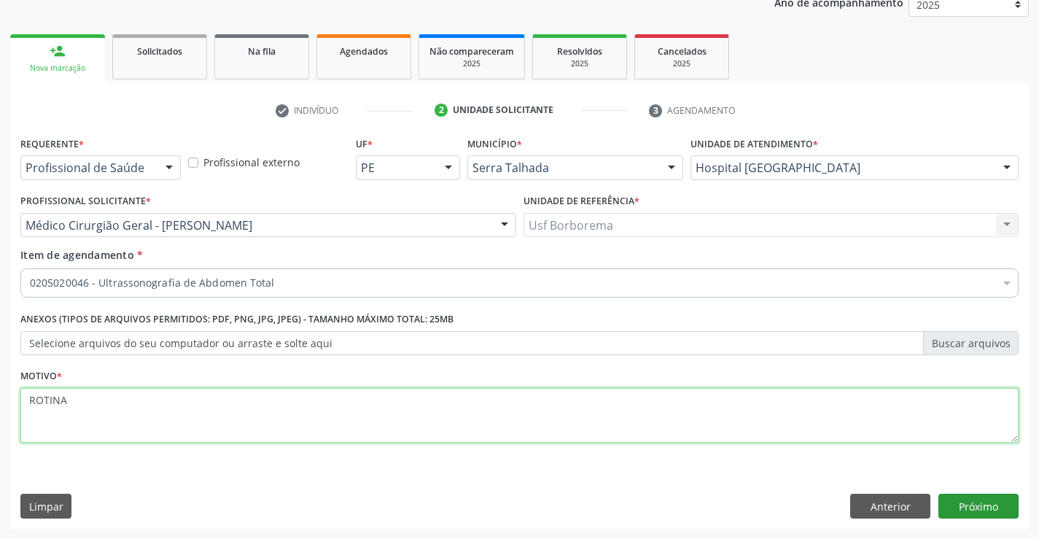
type textarea "ROTINA"
click at [960, 506] on button "Próximo" at bounding box center [979, 506] width 80 height 25
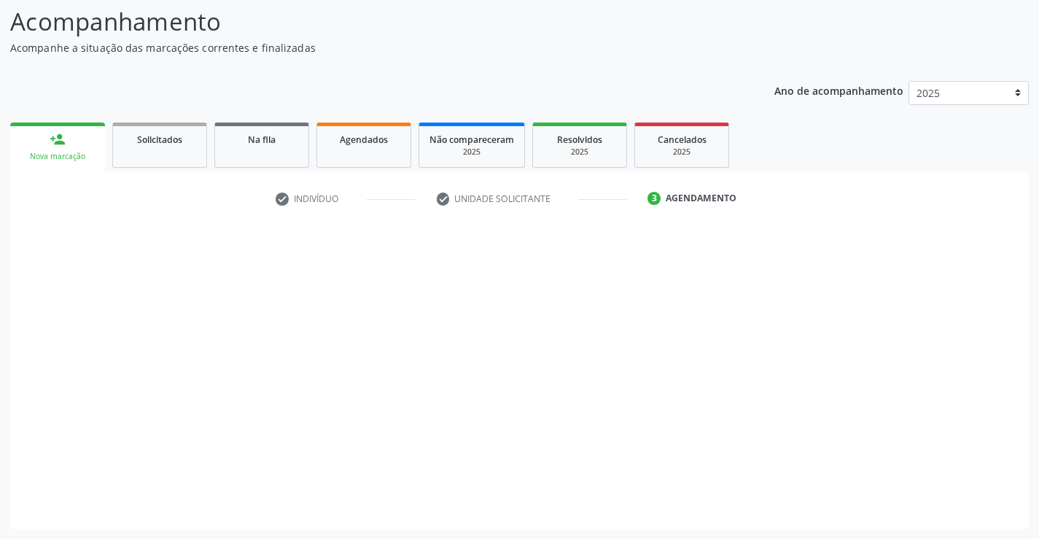
scroll to position [96, 0]
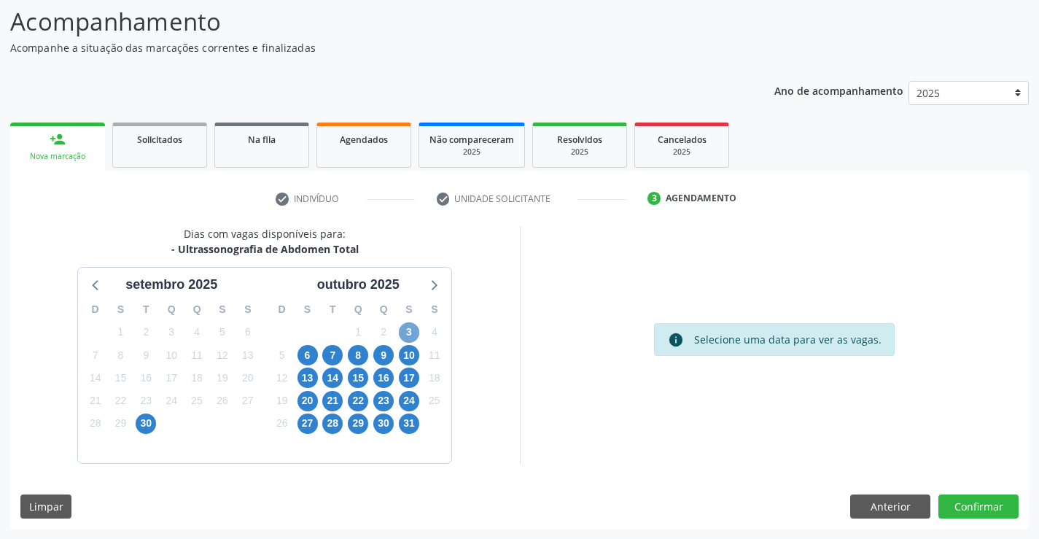
click at [408, 328] on span "3" at bounding box center [409, 332] width 20 height 20
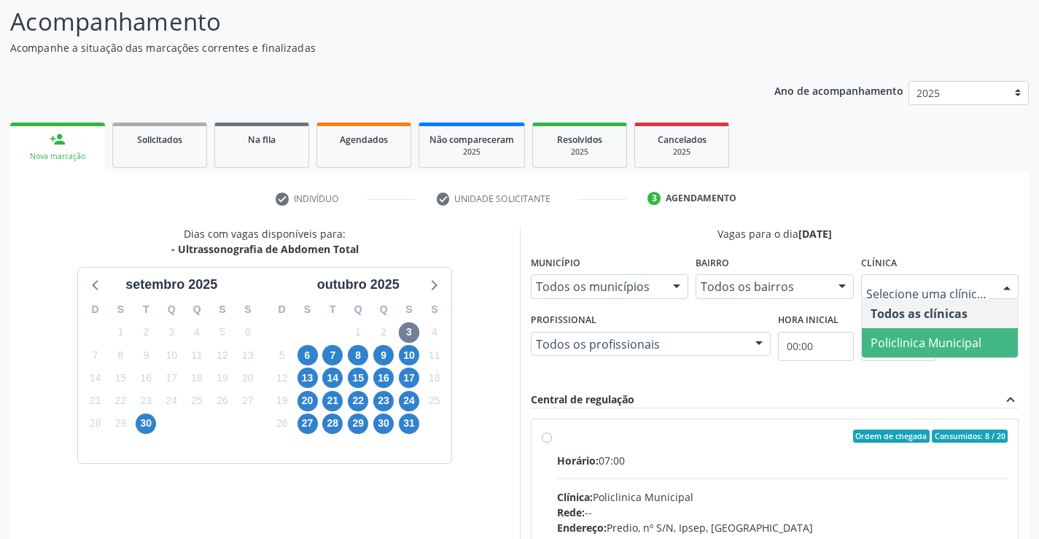
click at [893, 336] on span "Policlinica Municipal" at bounding box center [926, 343] width 111 height 16
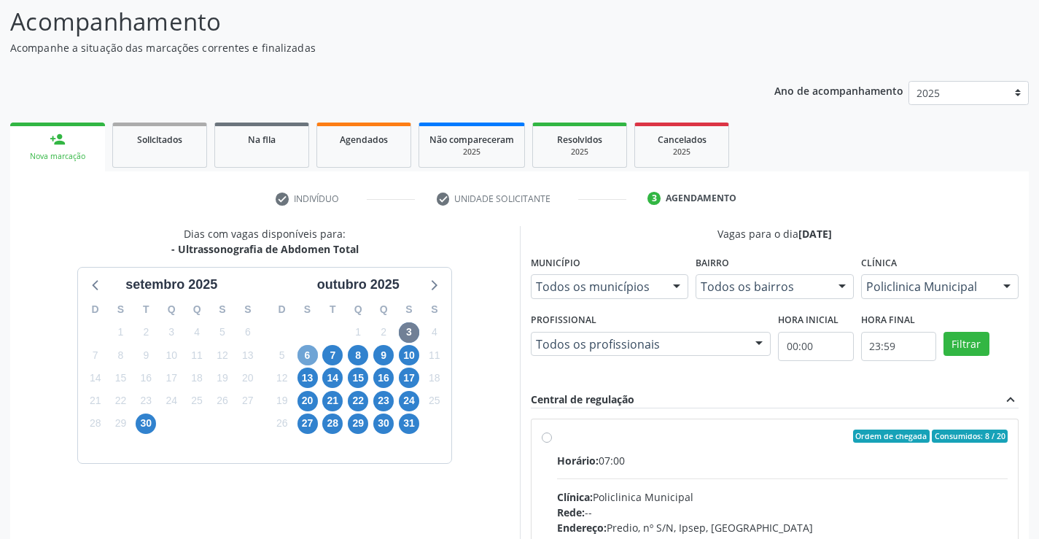
click at [300, 352] on span "6" at bounding box center [308, 355] width 20 height 20
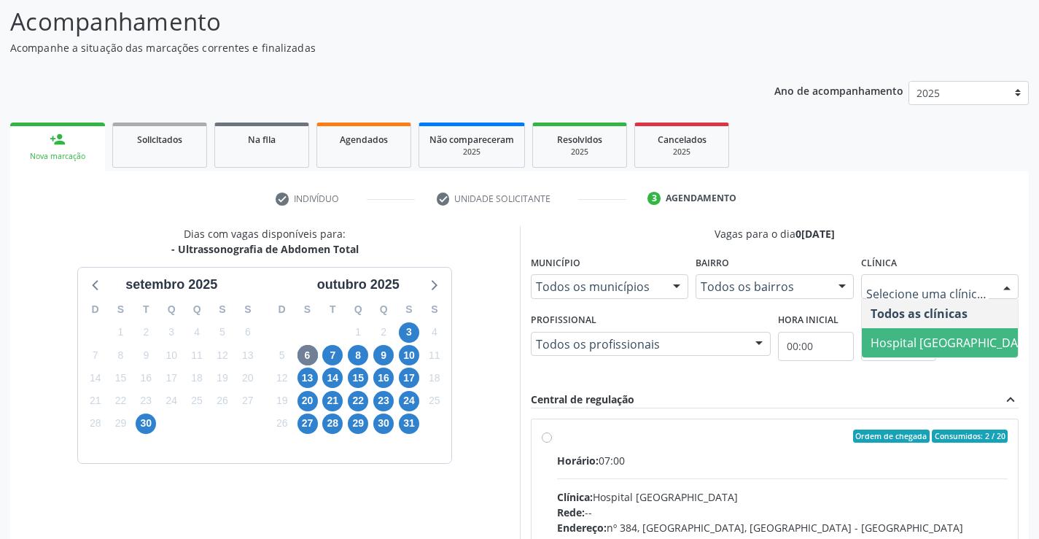
click at [904, 333] on span "Hospital [GEOGRAPHIC_DATA]" at bounding box center [953, 342] width 182 height 29
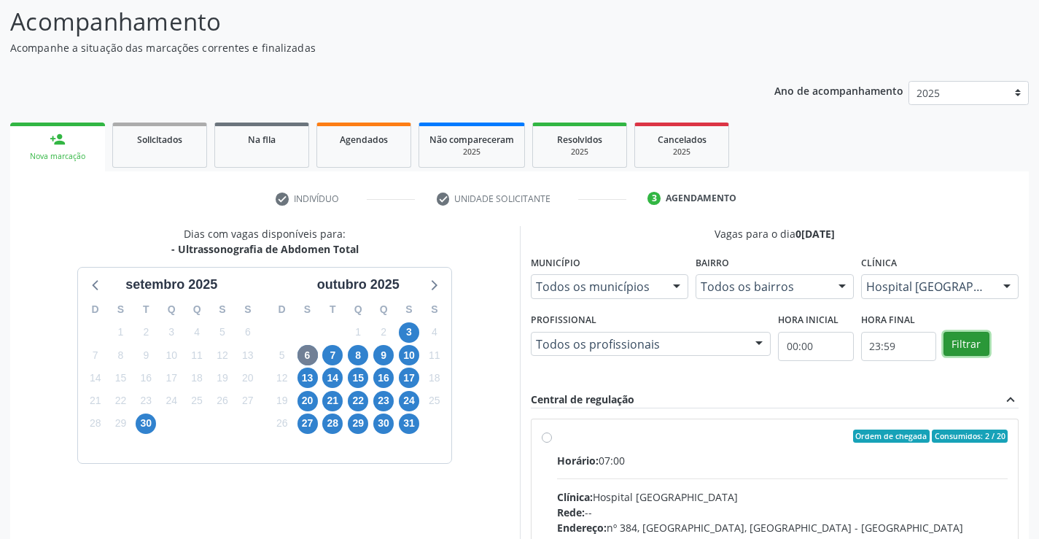
click at [965, 342] on button "Filtrar" at bounding box center [967, 344] width 46 height 25
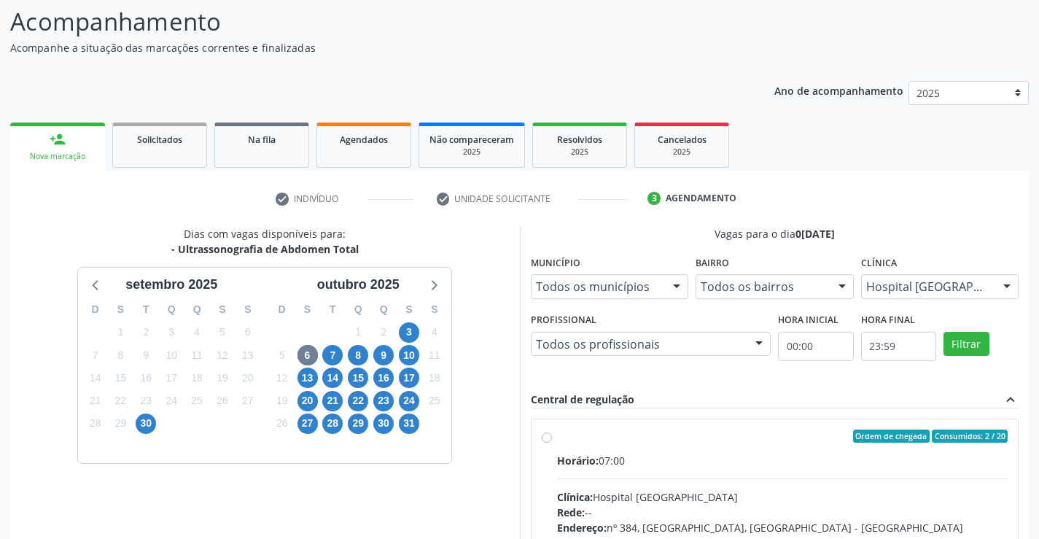
click at [557, 441] on label "Ordem de chegada Consumidos: 2 / 20 Horário: 07:00 Clínica: Hospital [GEOGRAPHI…" at bounding box center [783, 542] width 452 height 224
click at [547, 441] on input "Ordem de chegada Consumidos: 2 / 20 Horário: 07:00 Clínica: Hospital [GEOGRAPHI…" at bounding box center [547, 436] width 10 height 13
radio input "true"
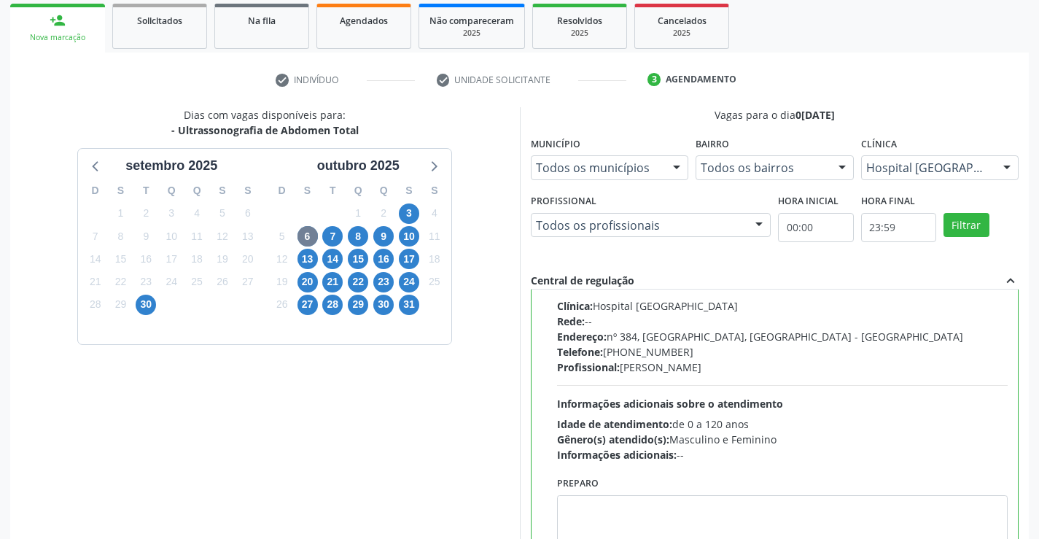
scroll to position [333, 0]
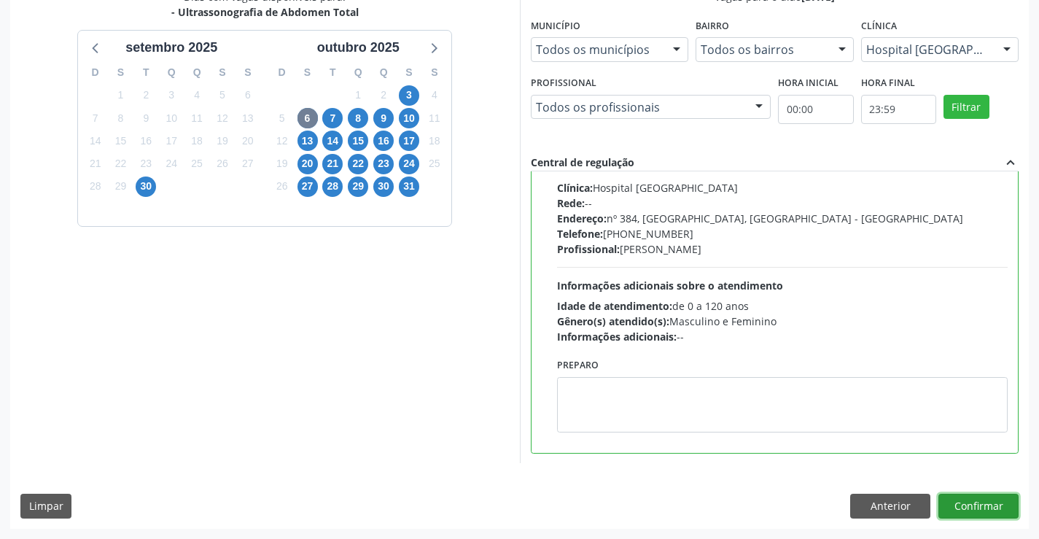
click at [962, 503] on button "Confirmar" at bounding box center [979, 506] width 80 height 25
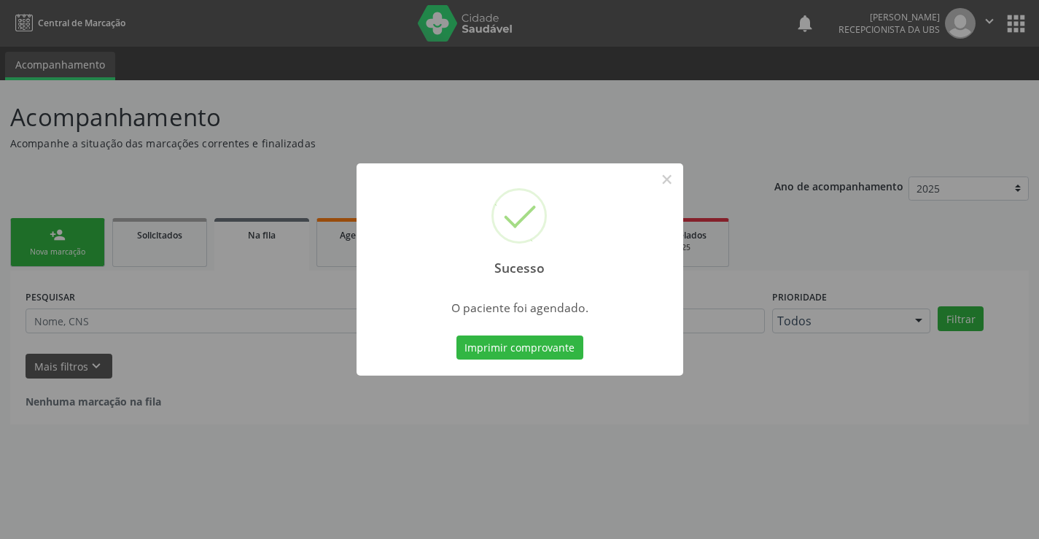
scroll to position [0, 0]
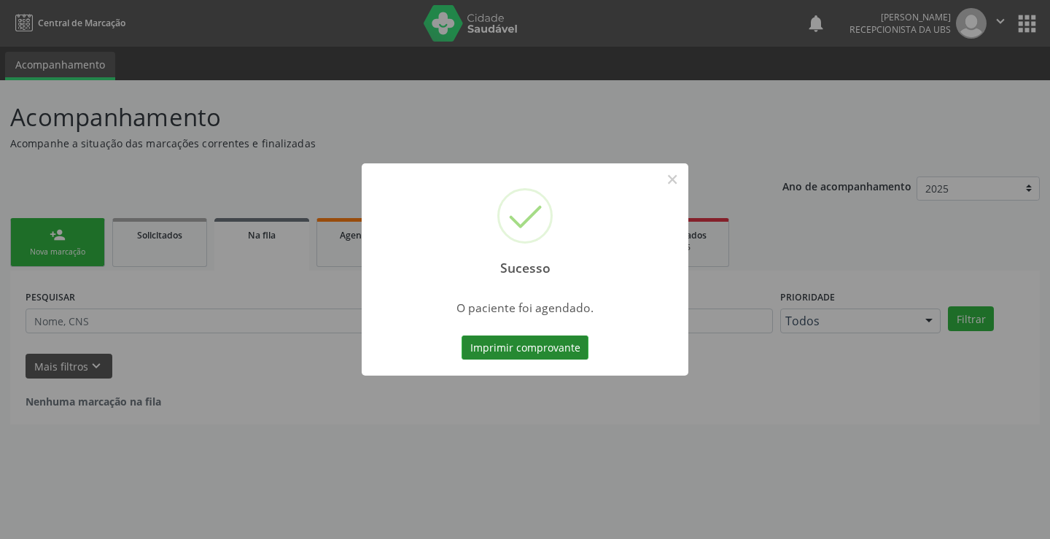
click at [507, 355] on button "Imprimir comprovante" at bounding box center [525, 348] width 127 height 25
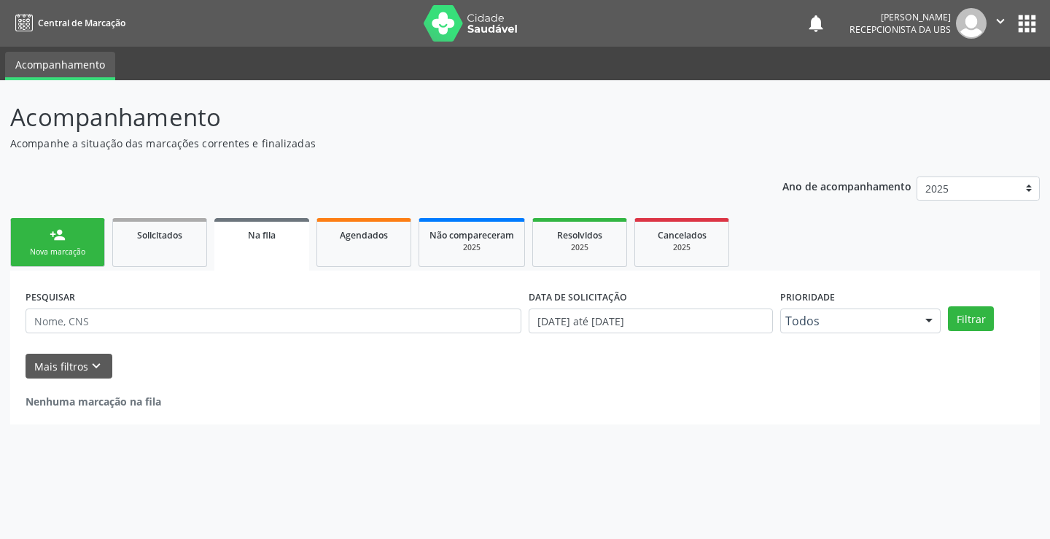
click at [75, 262] on link "person_add Nova marcação" at bounding box center [57, 242] width 95 height 49
click at [80, 241] on link "person_add Nova marcação" at bounding box center [57, 242] width 95 height 49
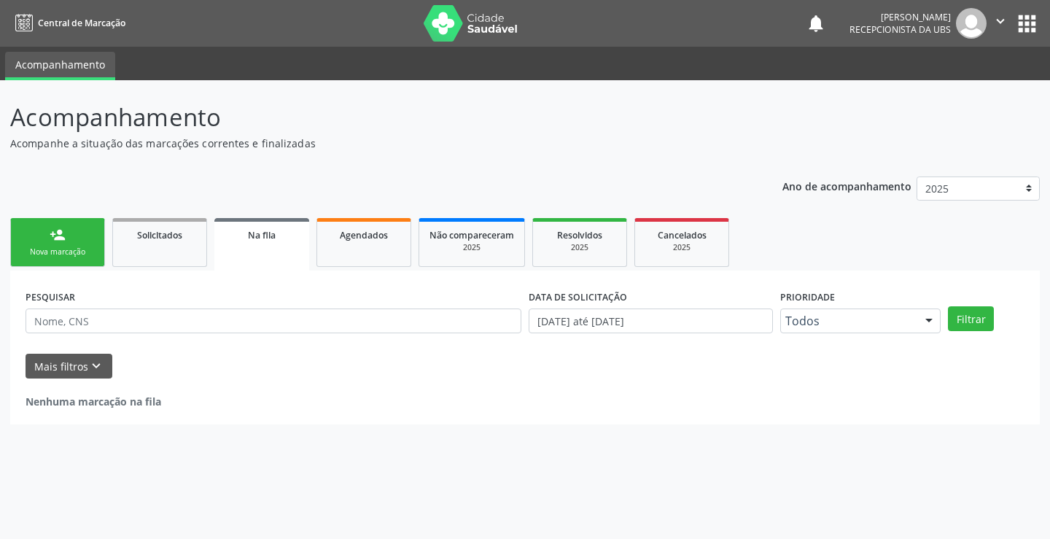
click at [80, 241] on link "person_add Nova marcação" at bounding box center [57, 242] width 95 height 49
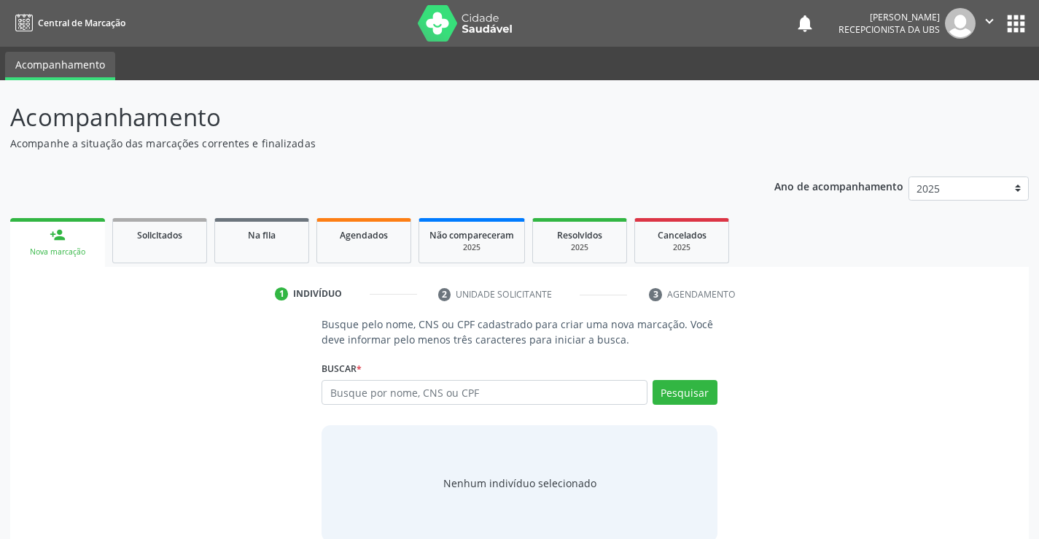
click at [80, 241] on link "person_add Nova marcação" at bounding box center [57, 242] width 95 height 49
click at [389, 385] on input "text" at bounding box center [484, 392] width 325 height 25
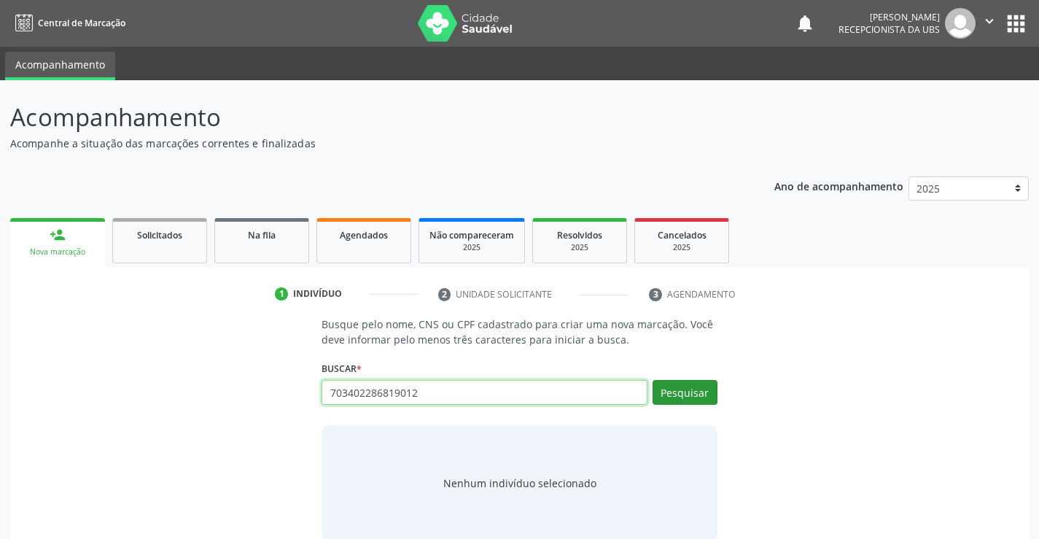
type input "703402286819012"
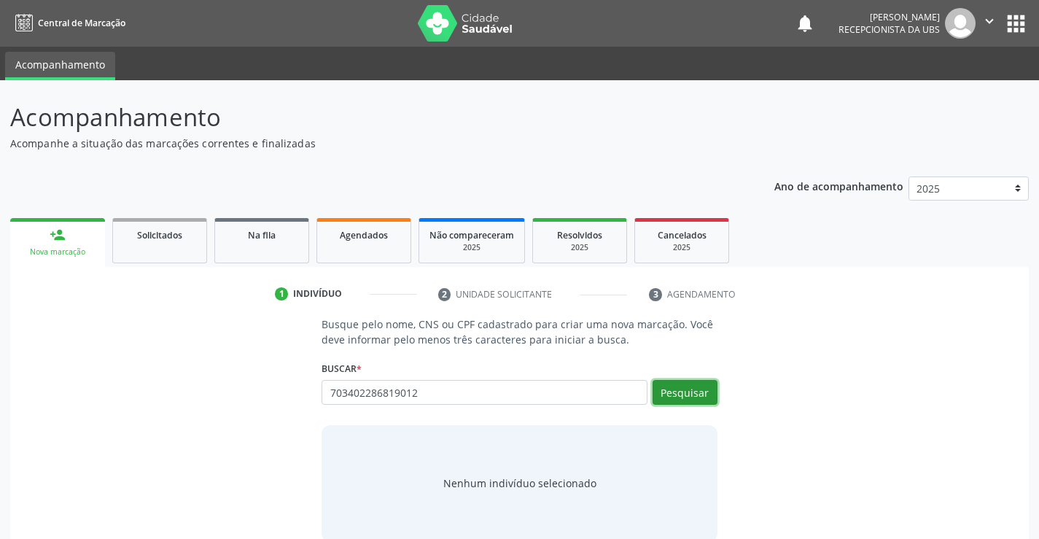
click at [691, 395] on button "Pesquisar" at bounding box center [685, 392] width 65 height 25
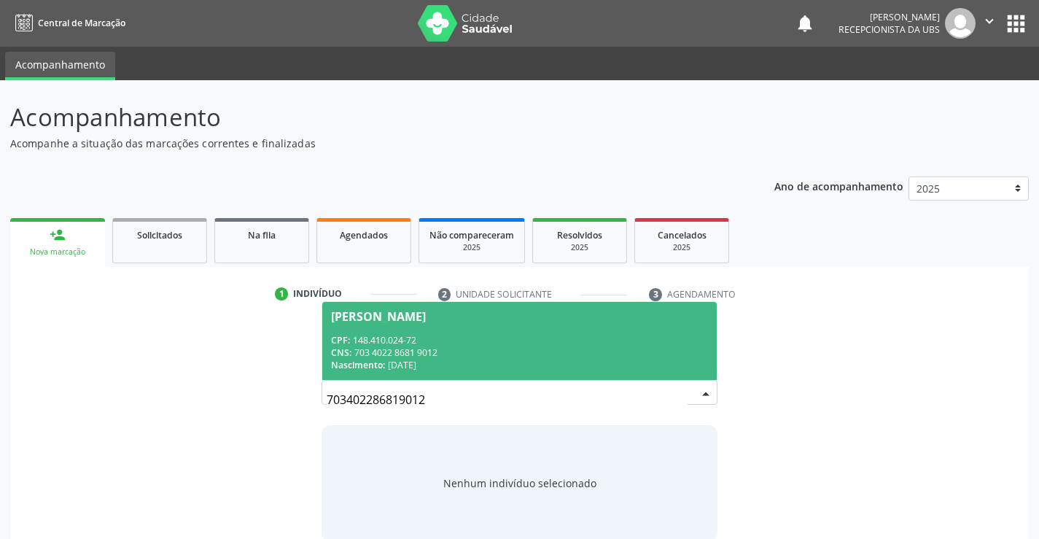
click at [508, 346] on div "CNS: 703 4022 8681 9012" at bounding box center [519, 352] width 376 height 12
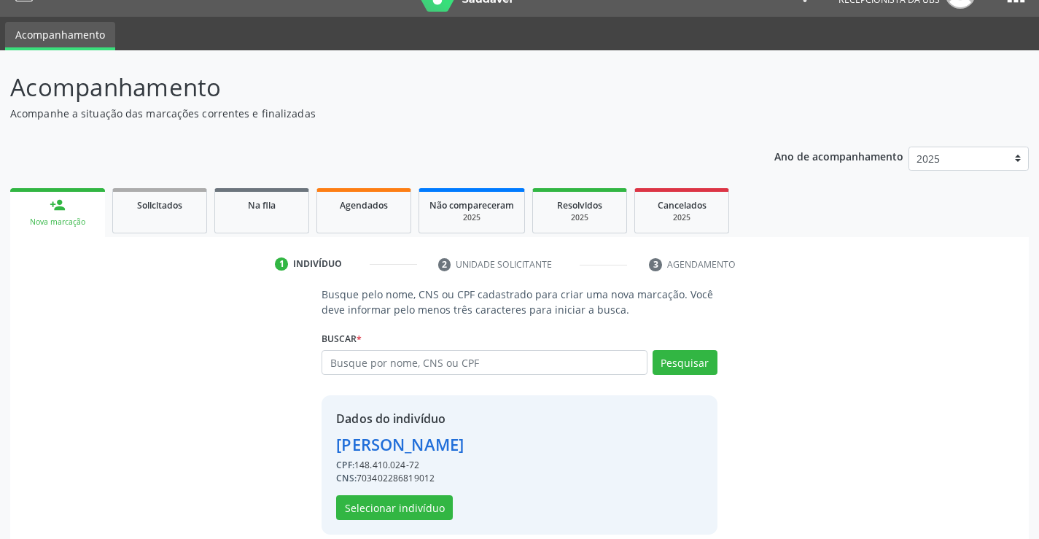
scroll to position [46, 0]
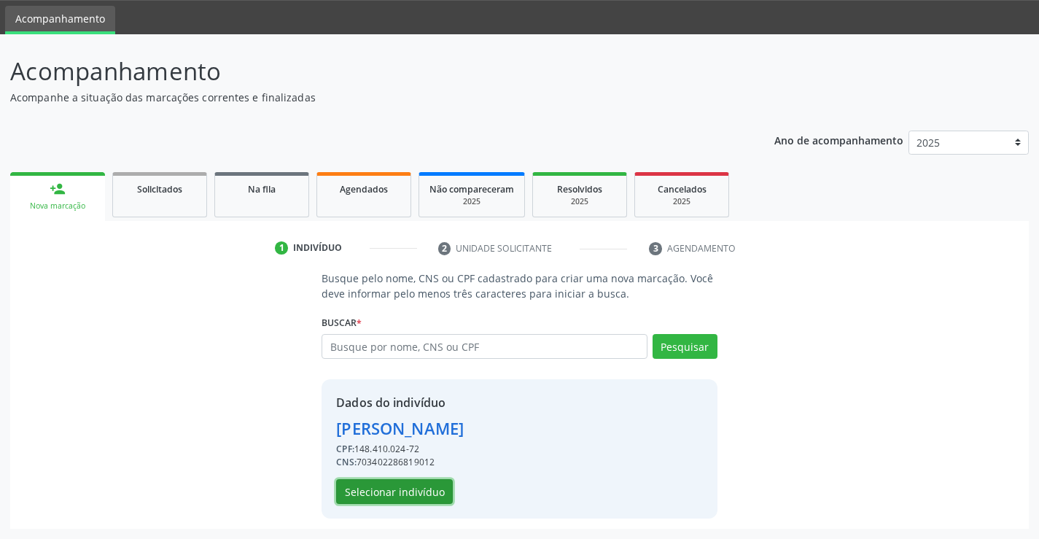
click at [408, 497] on button "Selecionar indivíduo" at bounding box center [394, 491] width 117 height 25
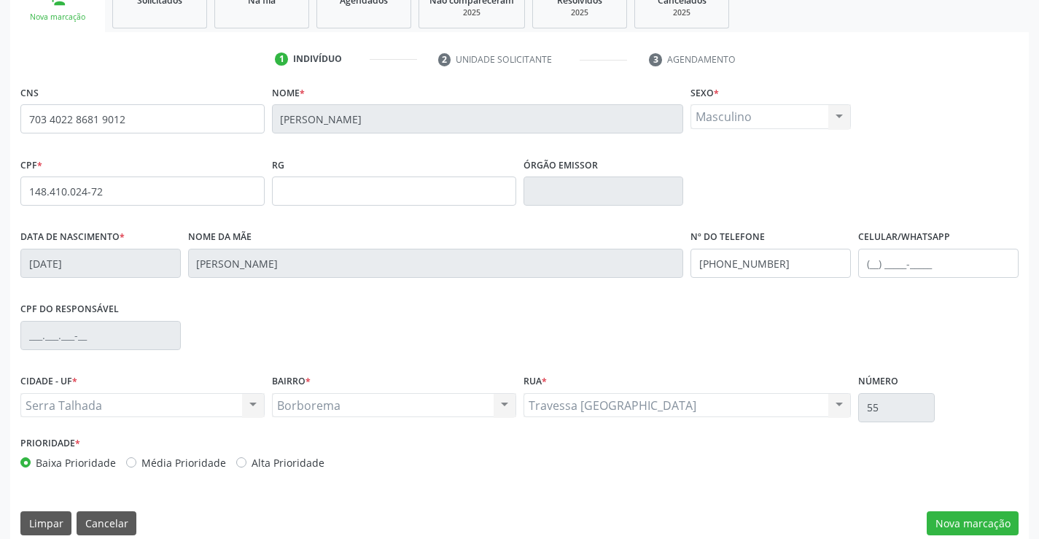
scroll to position [252, 0]
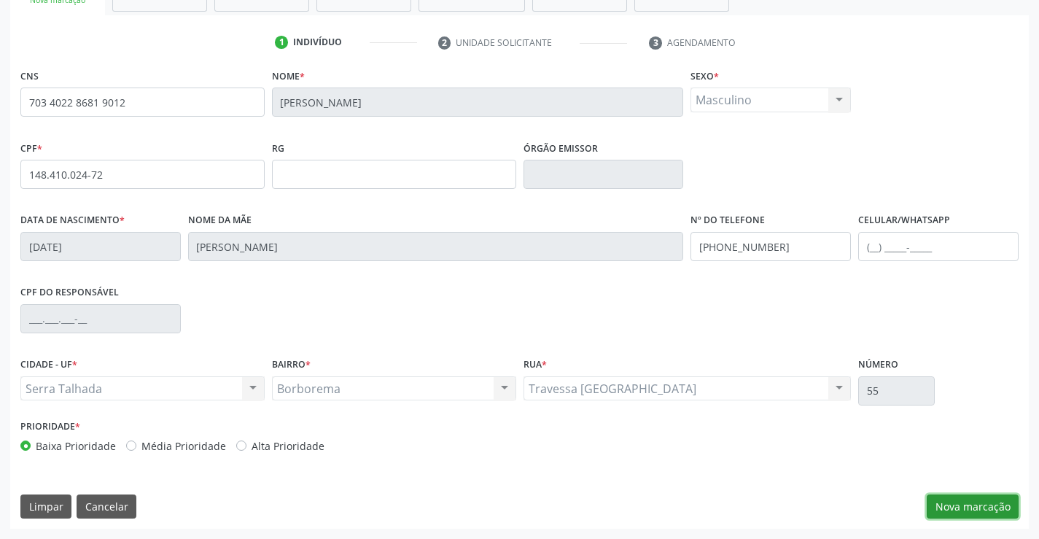
click at [990, 508] on button "Nova marcação" at bounding box center [973, 507] width 92 height 25
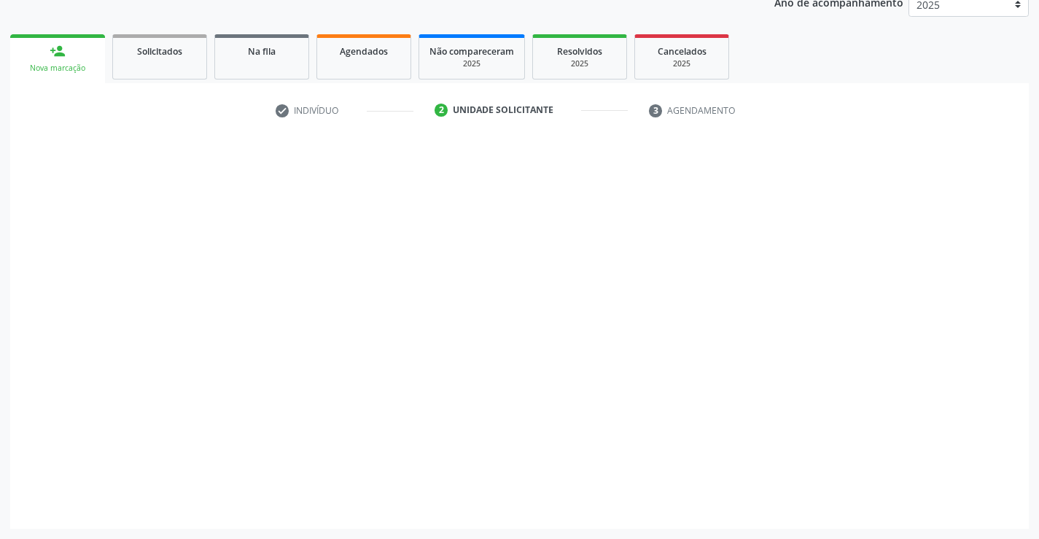
scroll to position [184, 0]
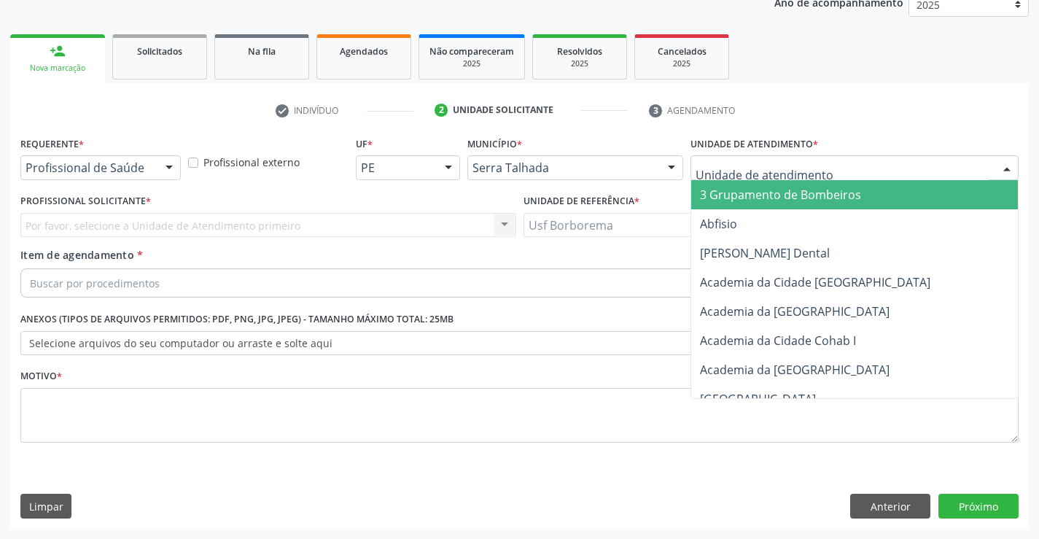
click at [704, 168] on input "text" at bounding box center [842, 174] width 293 height 29
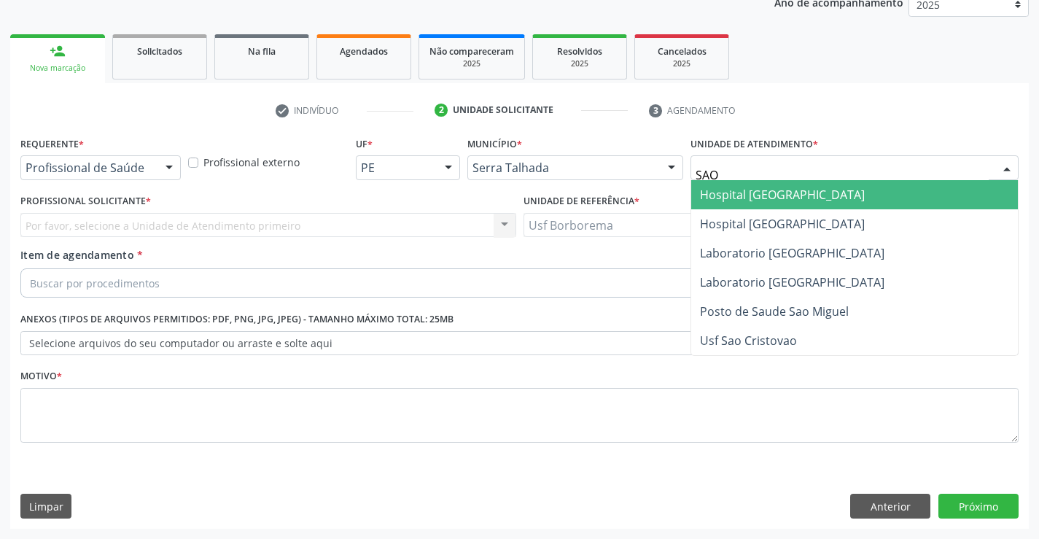
type input "SAO"
click at [724, 187] on span "Hospital [GEOGRAPHIC_DATA]" at bounding box center [782, 195] width 165 height 16
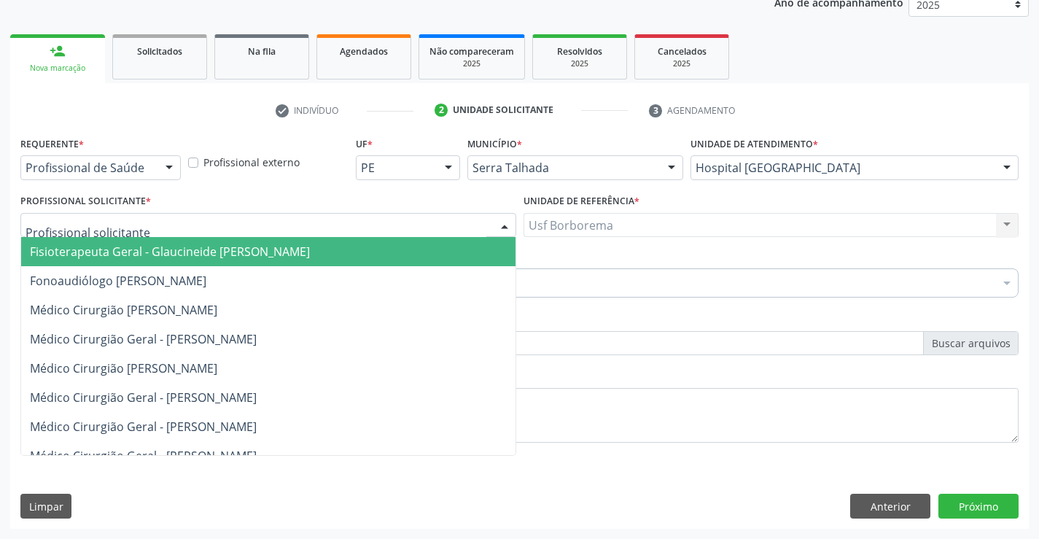
click at [155, 229] on div at bounding box center [268, 225] width 496 height 25
type input "Y"
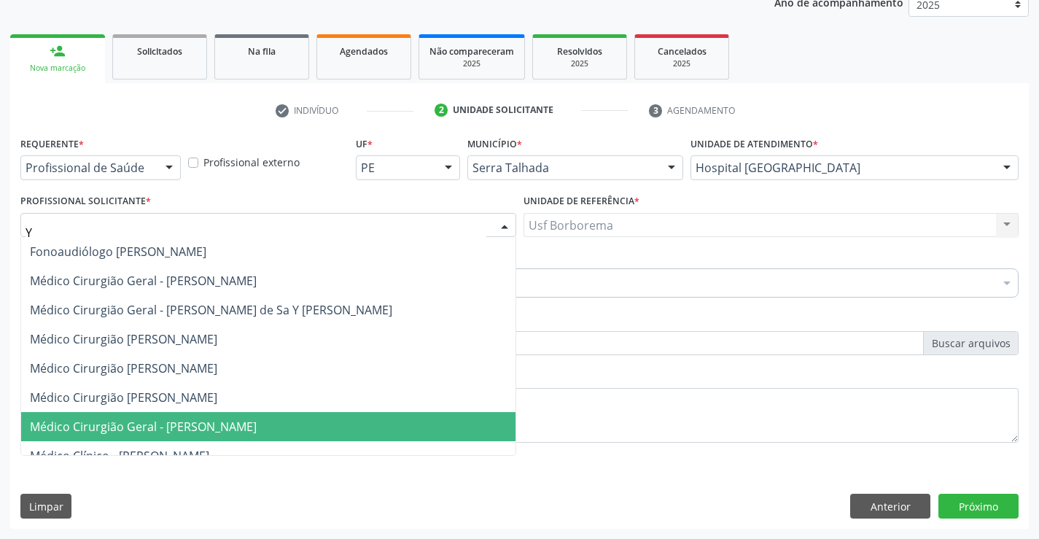
click at [141, 425] on span "Médico Cirurgião Geral - [PERSON_NAME]" at bounding box center [143, 427] width 227 height 16
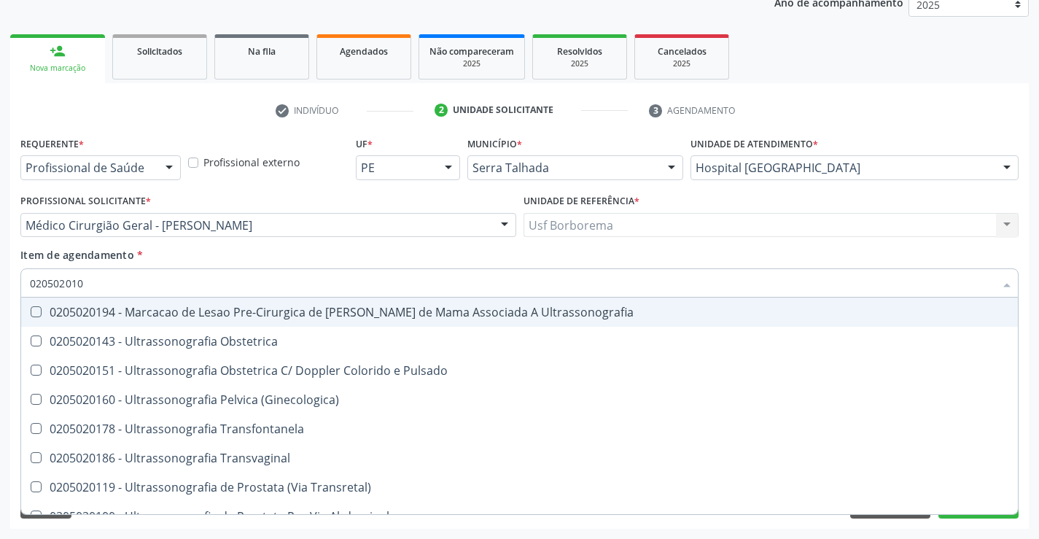
type input "0205020100"
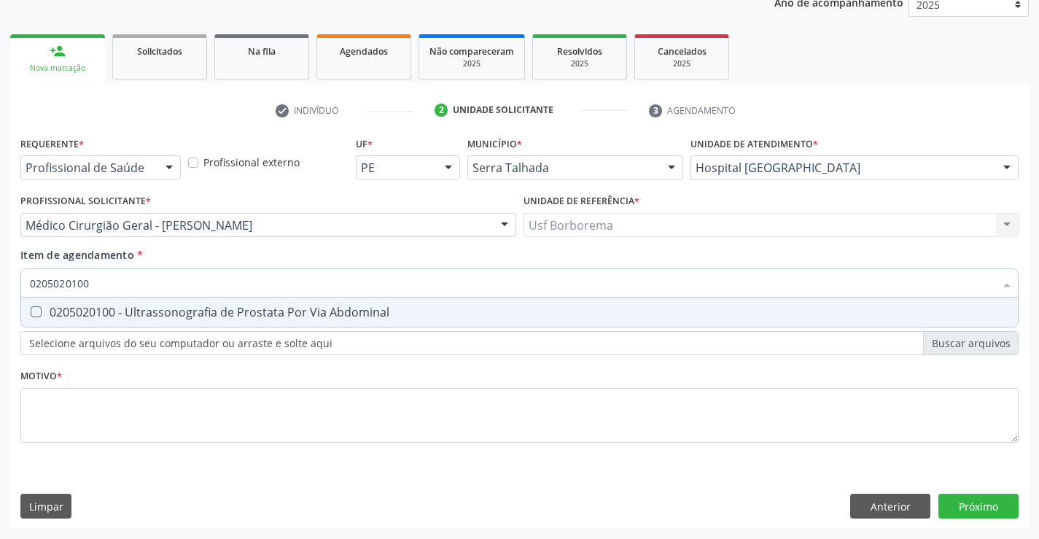
click at [159, 309] on div "0205020100 - Ultrassonografia de Prostata Por Via Abdominal" at bounding box center [520, 312] width 980 height 12
checkbox Abdominal "true"
click at [122, 432] on div "Requerente * Profissional de Saúde Profissional de Saúde Paciente Nenhum result…" at bounding box center [519, 298] width 999 height 330
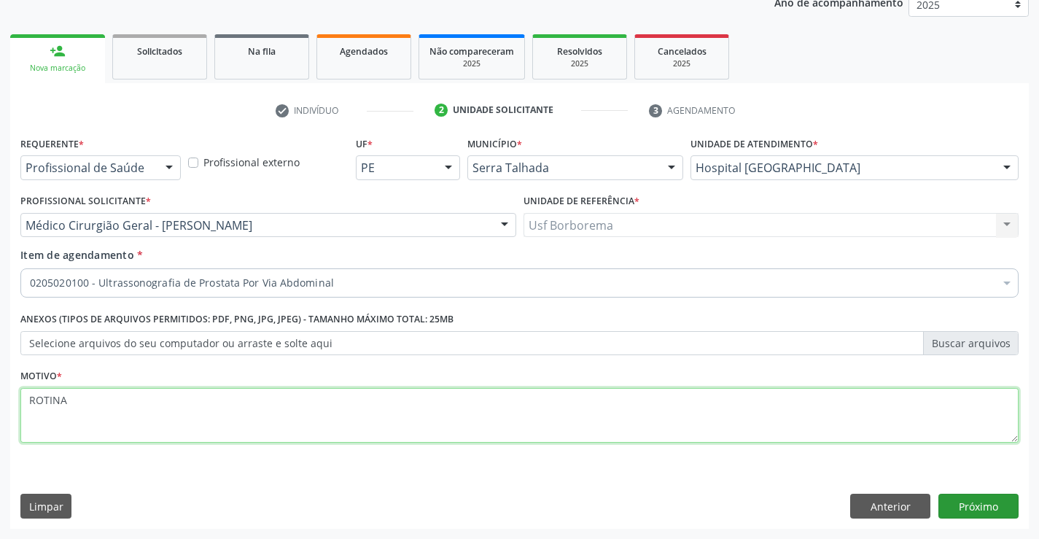
type textarea "ROTINA"
click at [979, 502] on button "Próximo" at bounding box center [979, 506] width 80 height 25
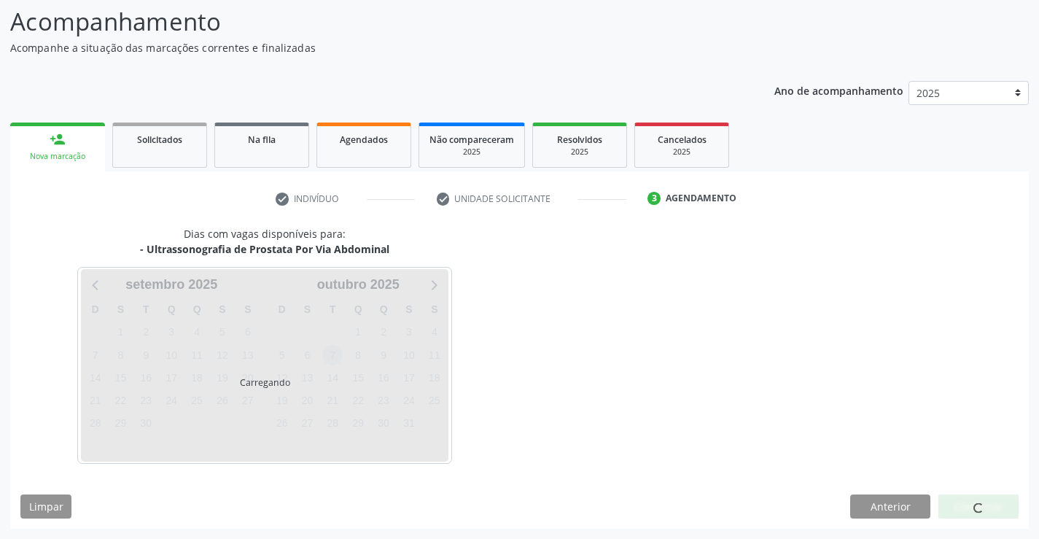
scroll to position [96, 0]
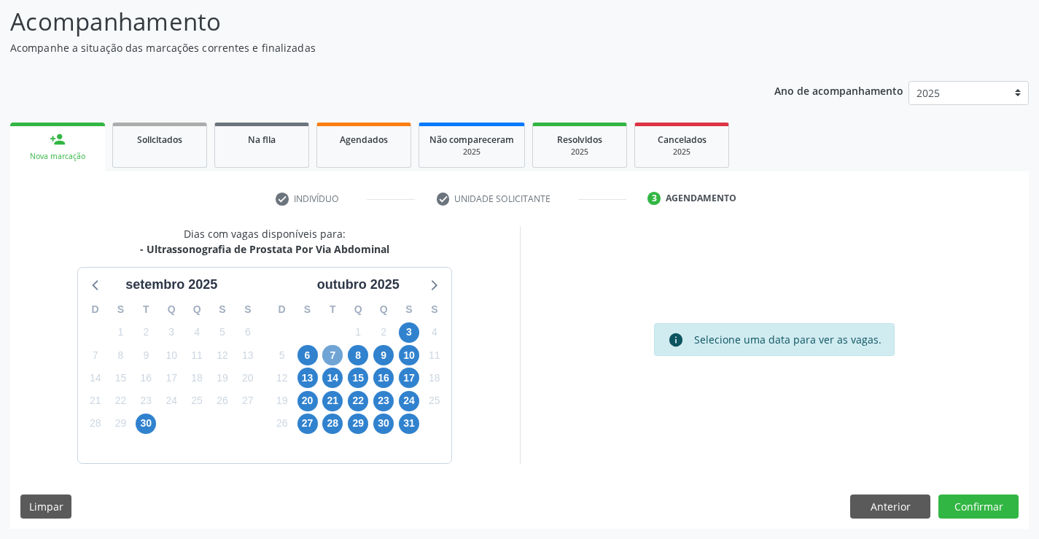
click at [333, 354] on span "7" at bounding box center [332, 355] width 20 height 20
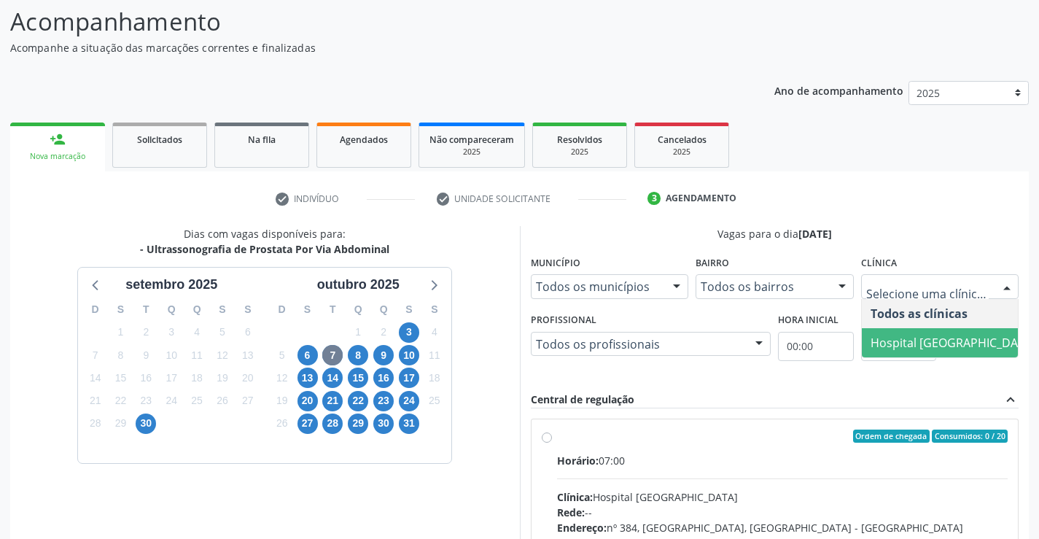
click at [949, 335] on span "Hospital [GEOGRAPHIC_DATA]" at bounding box center [953, 343] width 165 height 16
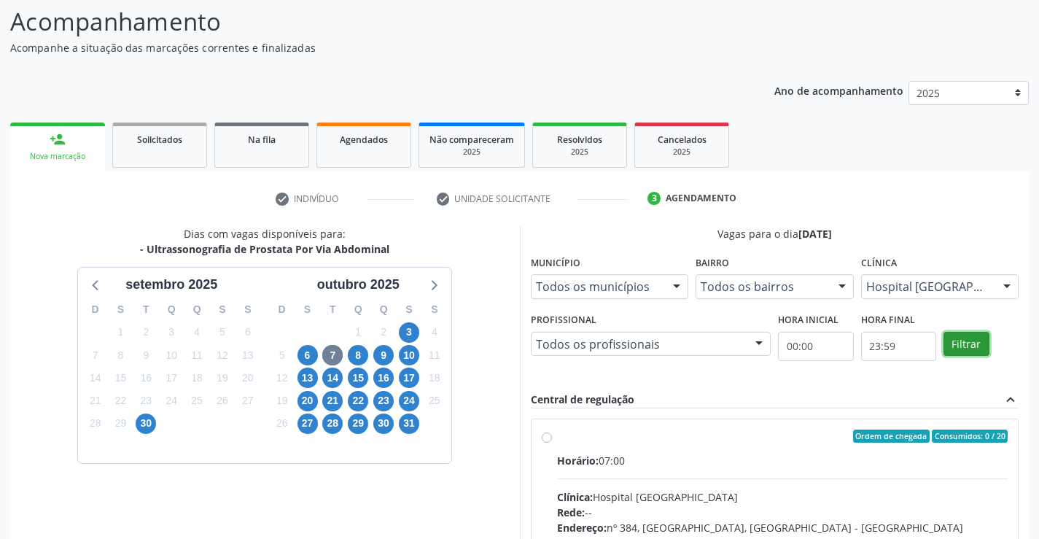
click at [980, 333] on button "Filtrar" at bounding box center [967, 344] width 46 height 25
click at [557, 433] on label "Ordem de chegada Consumidos: 0 / 20 Horário: 07:00 Clínica: Hospital [GEOGRAPHI…" at bounding box center [783, 542] width 452 height 224
click at [543, 433] on input "Ordem de chegada Consumidos: 0 / 20 Horário: 07:00 Clínica: Hospital [GEOGRAPHI…" at bounding box center [547, 436] width 10 height 13
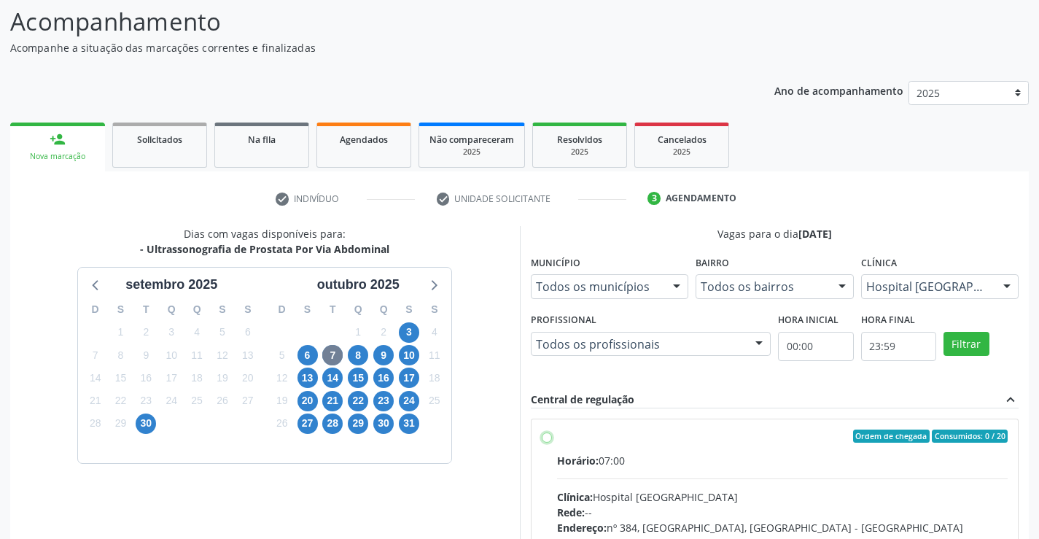
radio input "true"
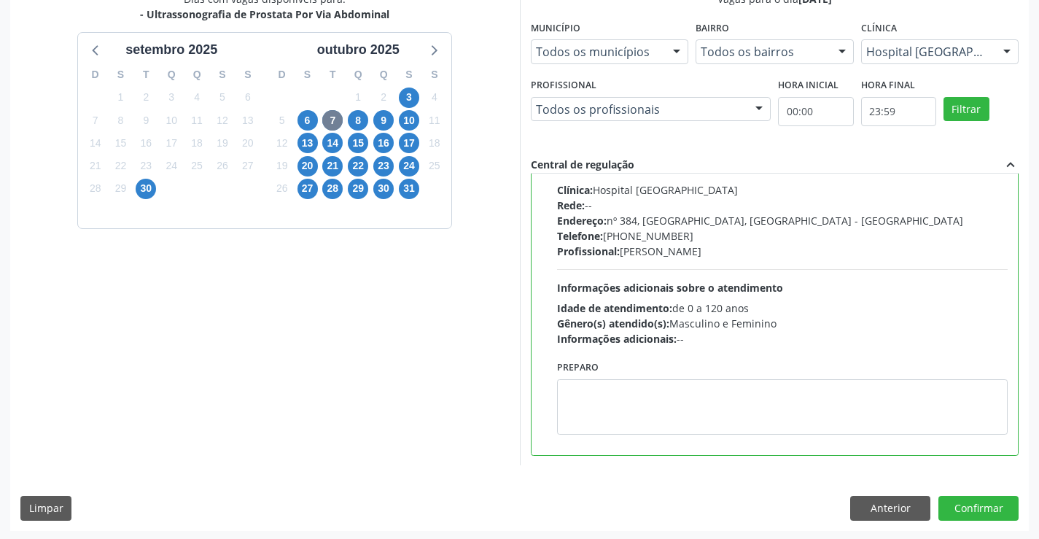
scroll to position [333, 0]
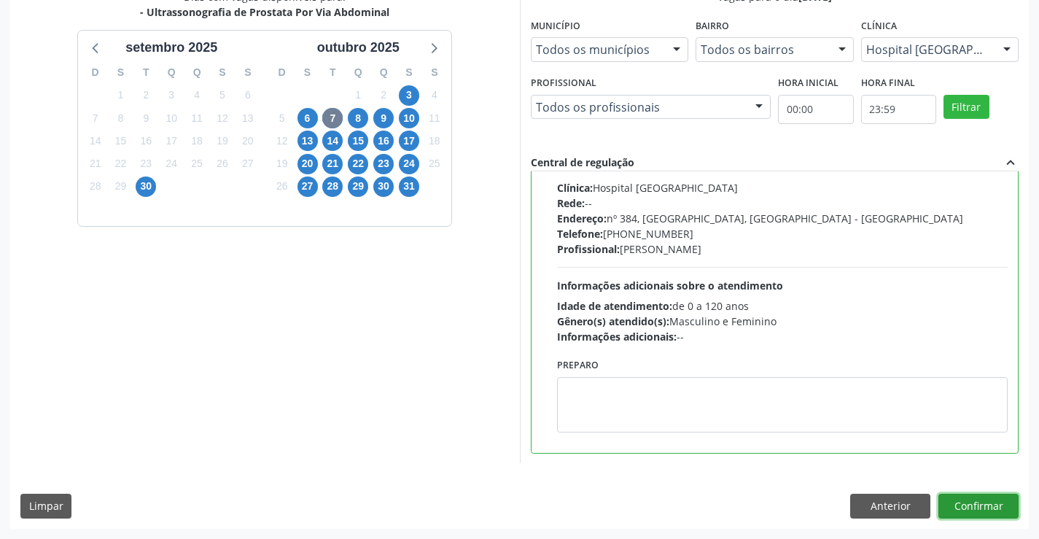
click at [965, 507] on button "Confirmar" at bounding box center [979, 506] width 80 height 25
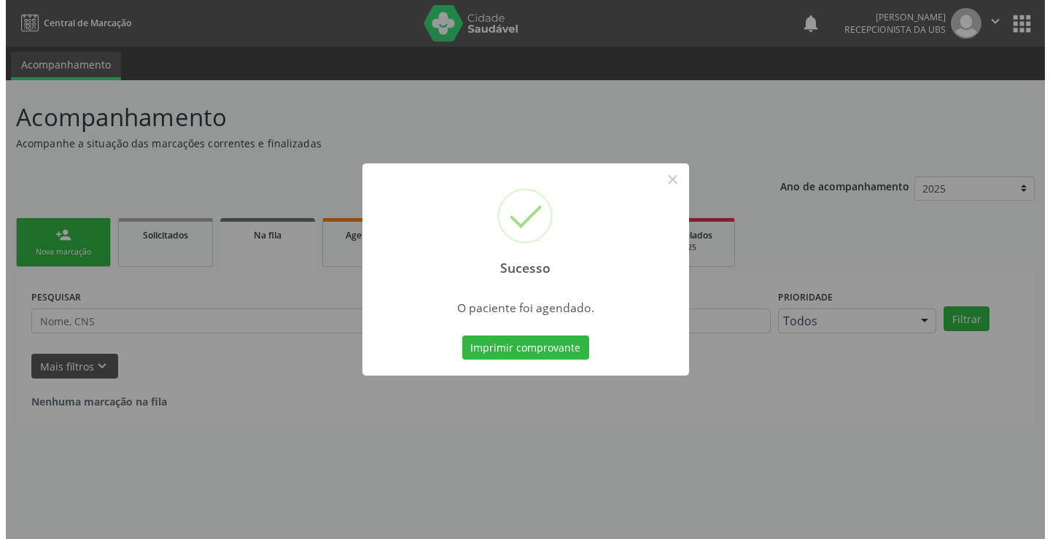
scroll to position [0, 0]
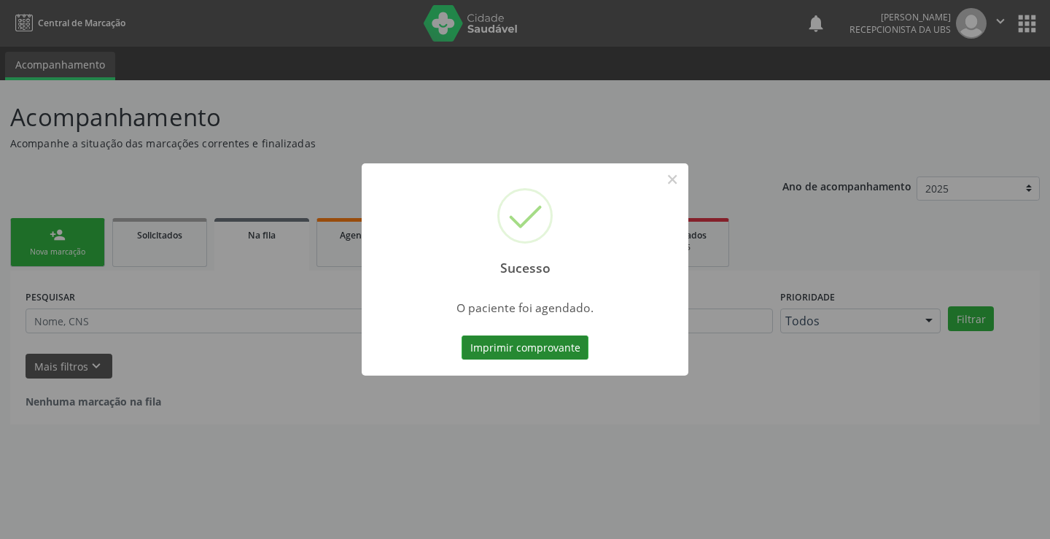
click at [505, 350] on button "Imprimir comprovante" at bounding box center [525, 348] width 127 height 25
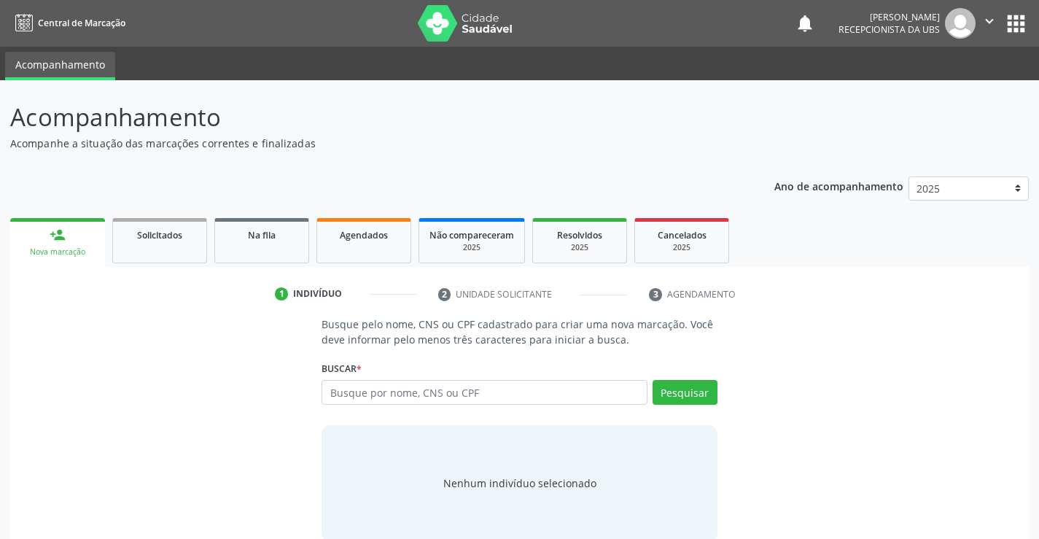
click at [63, 231] on div "person_add" at bounding box center [58, 235] width 16 height 16
click at [359, 392] on input "text" at bounding box center [484, 392] width 325 height 25
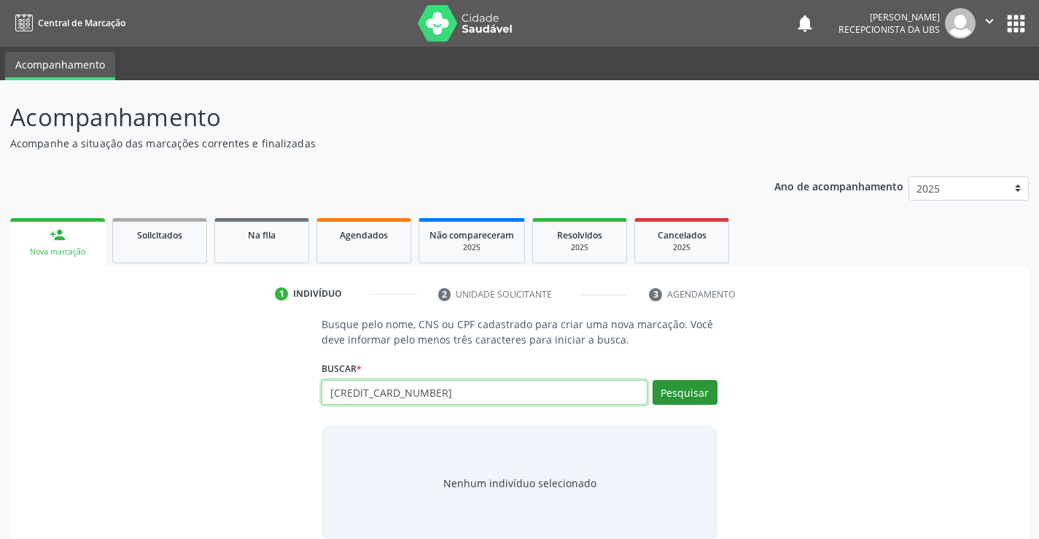
type input "161239483000005"
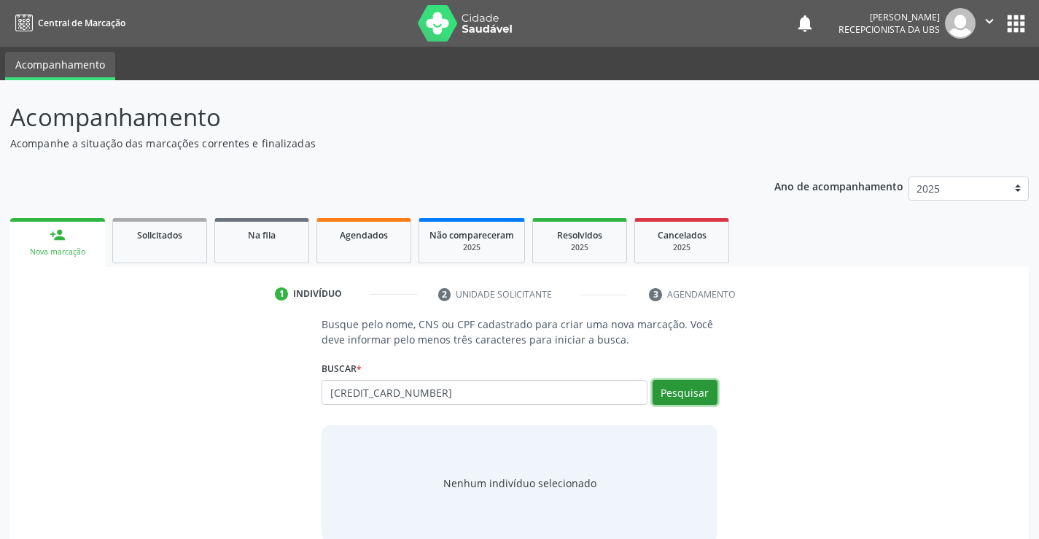
click at [707, 390] on button "Pesquisar" at bounding box center [685, 392] width 65 height 25
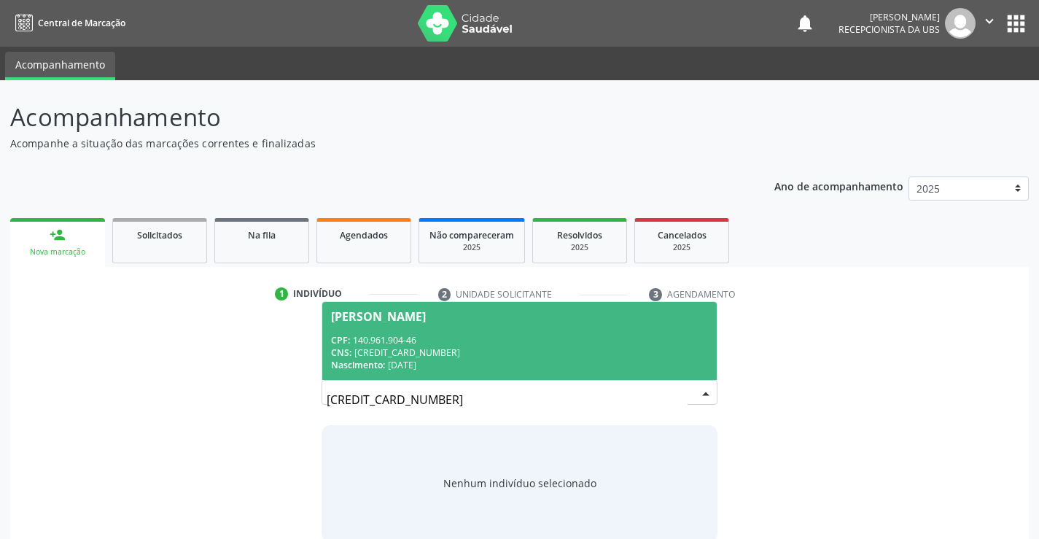
click at [530, 357] on div "CNS: 161 2394 8300 0005" at bounding box center [519, 352] width 376 height 12
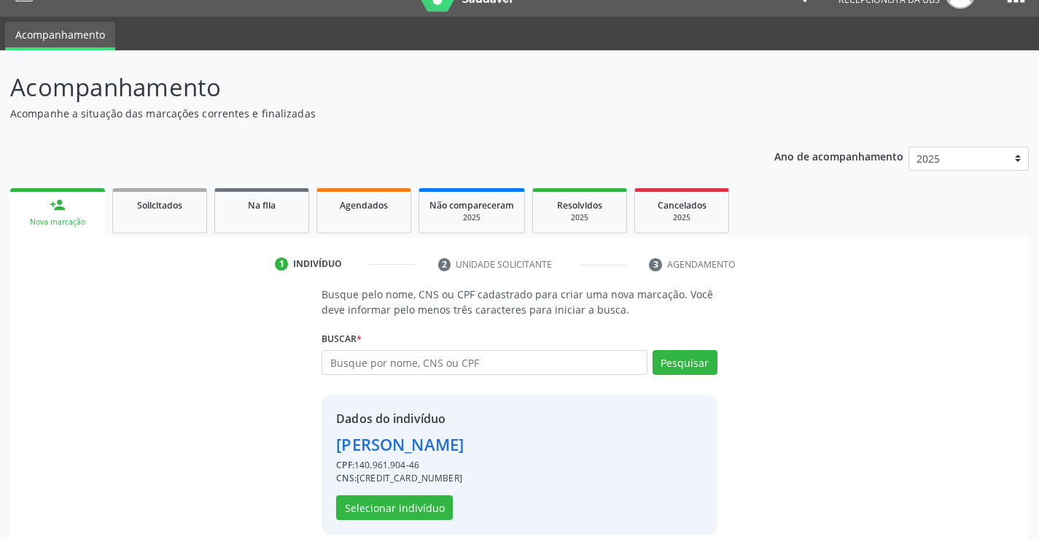
scroll to position [46, 0]
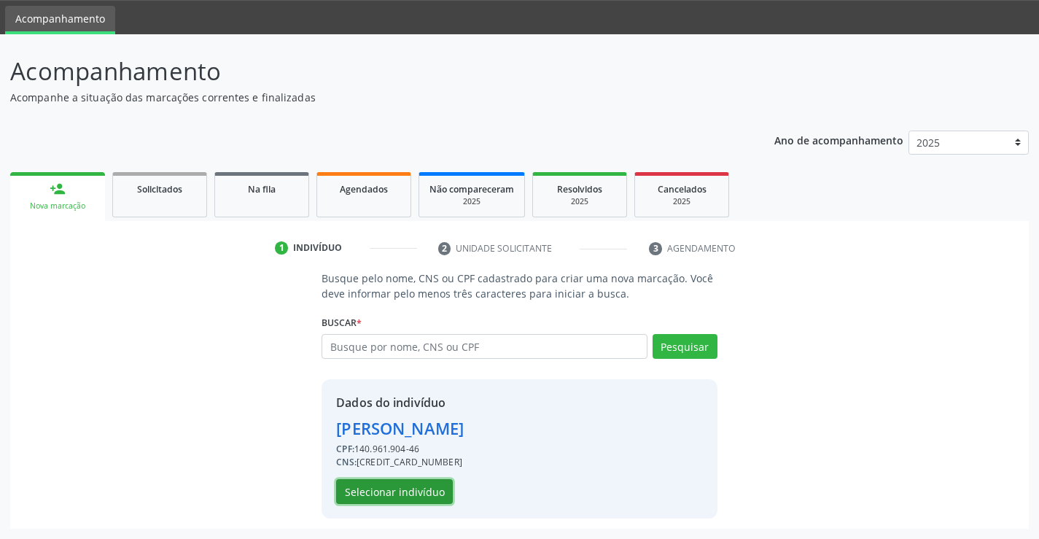
click at [419, 486] on button "Selecionar indivíduo" at bounding box center [394, 491] width 117 height 25
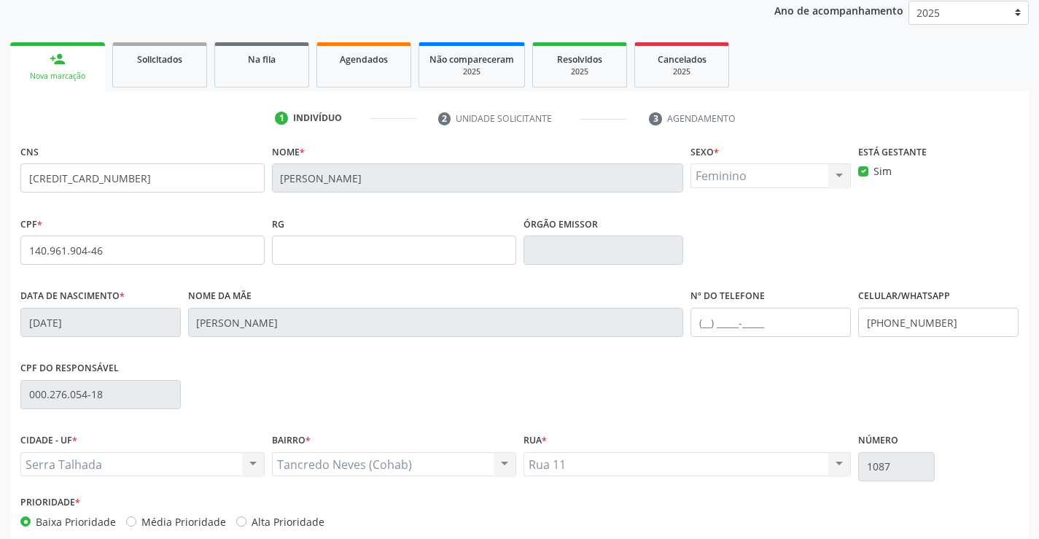
scroll to position [252, 0]
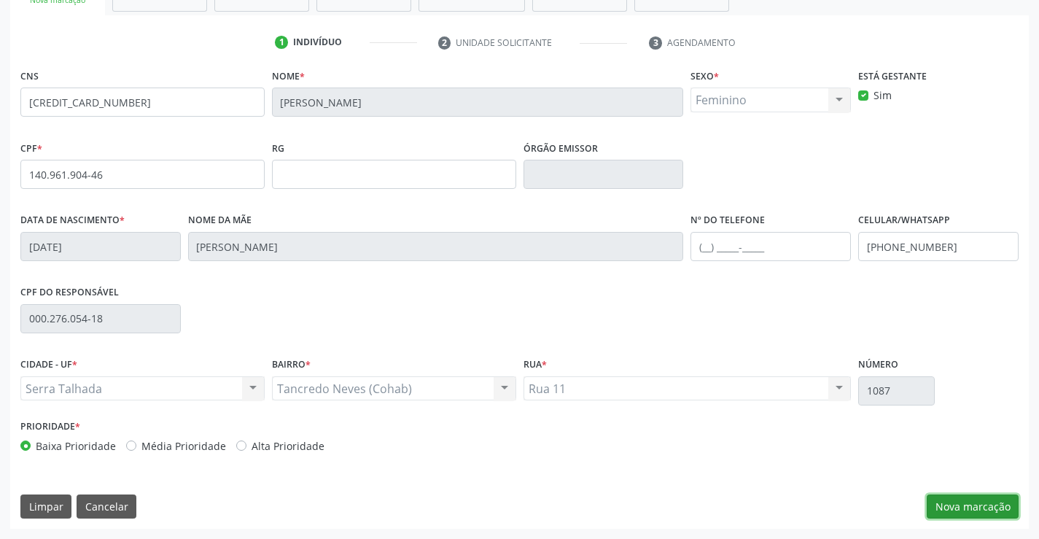
click at [944, 503] on button "Nova marcação" at bounding box center [973, 507] width 92 height 25
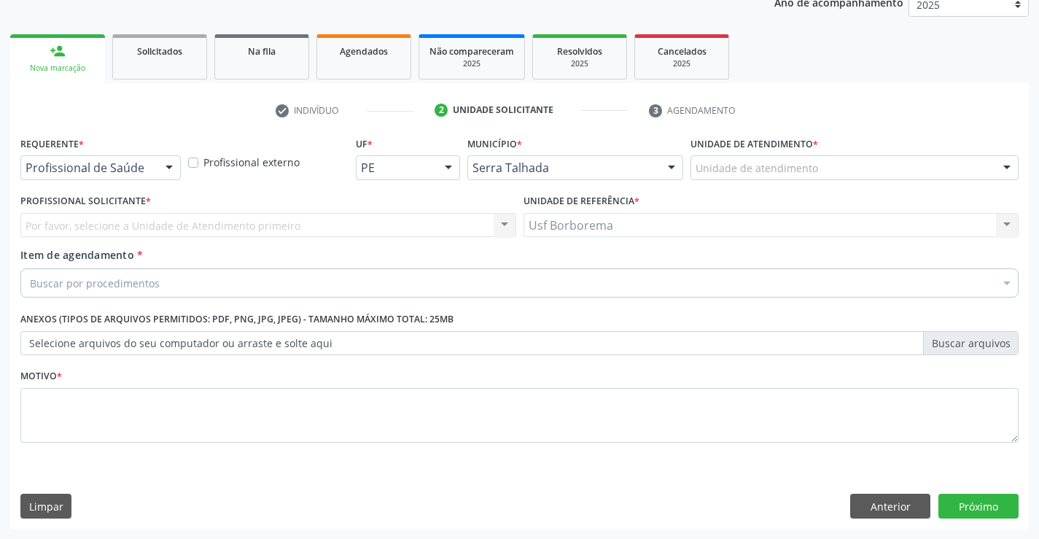
scroll to position [184, 0]
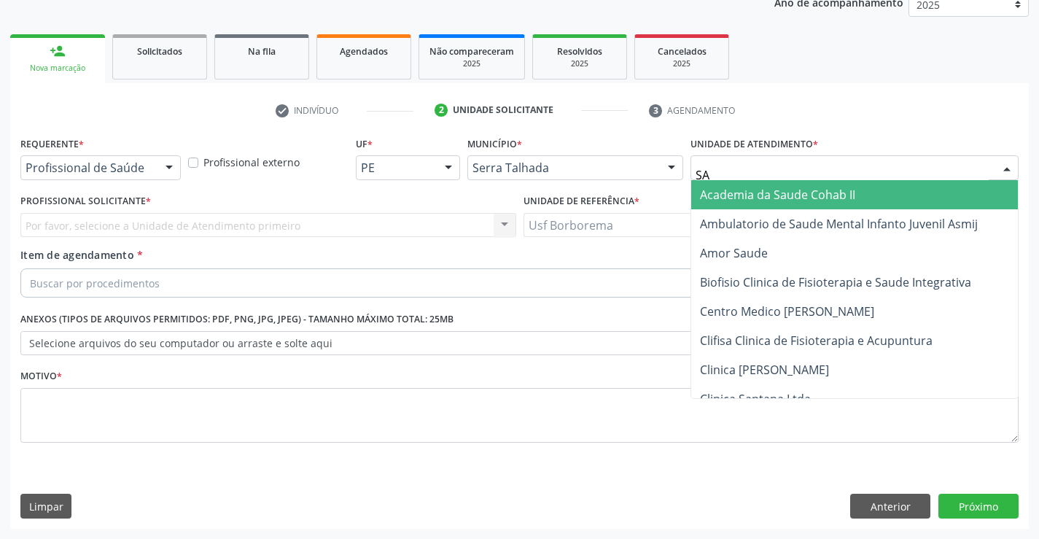
type input "SAO"
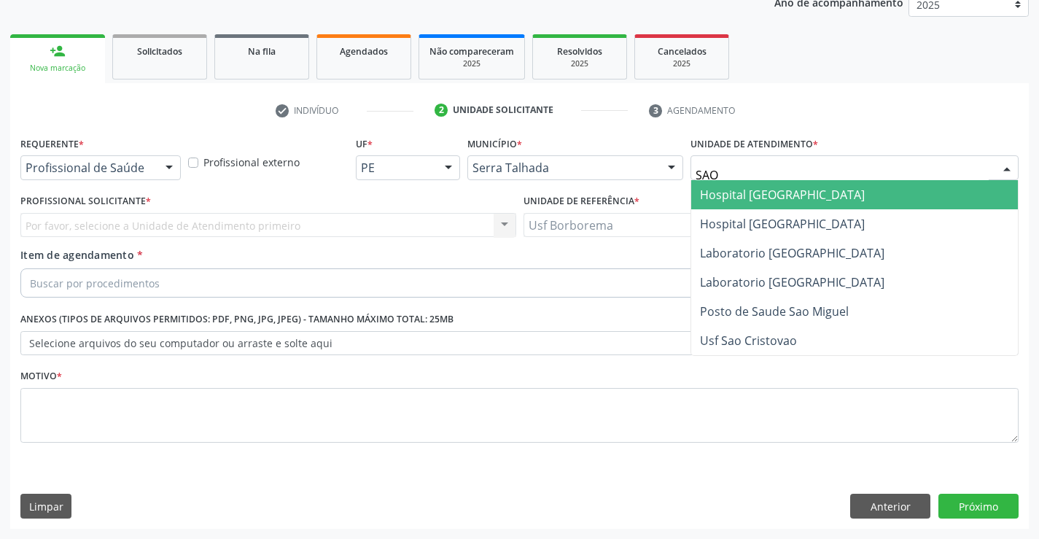
click at [724, 194] on span "Hospital [GEOGRAPHIC_DATA]" at bounding box center [782, 195] width 165 height 16
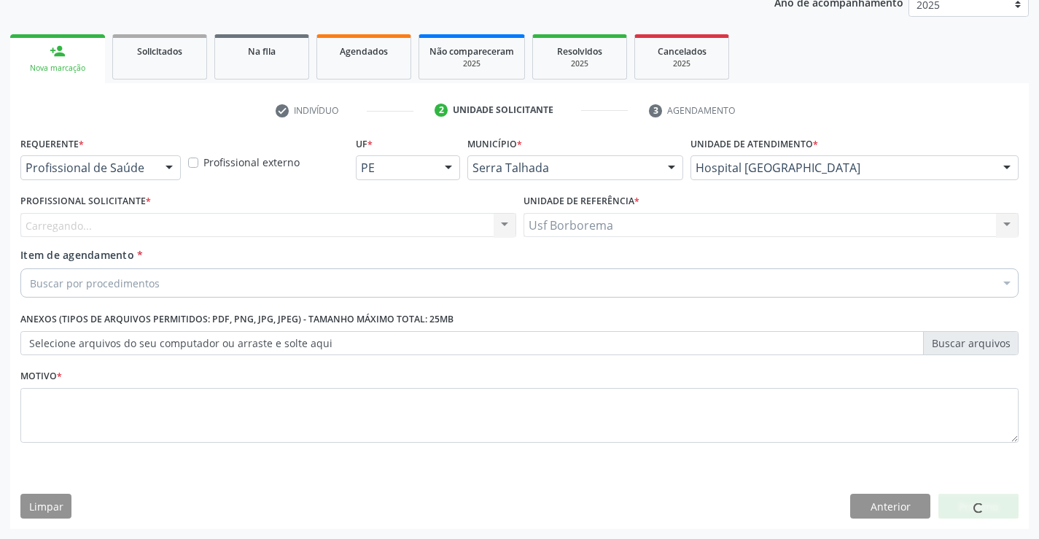
click at [132, 222] on div "Carregando... Nenhum resultado encontrado para: " " Não há nenhuma opção para s…" at bounding box center [268, 225] width 496 height 25
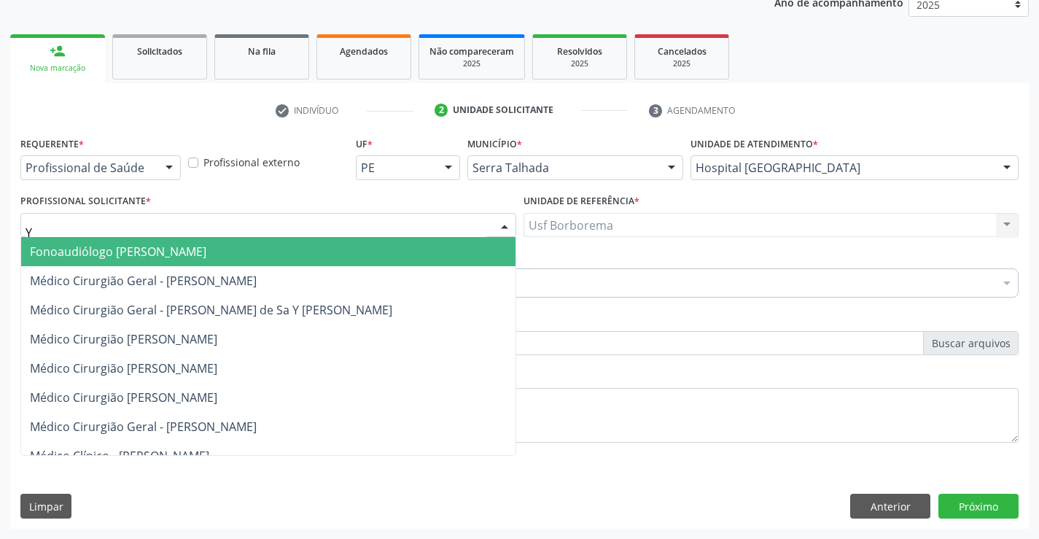
type input "YU"
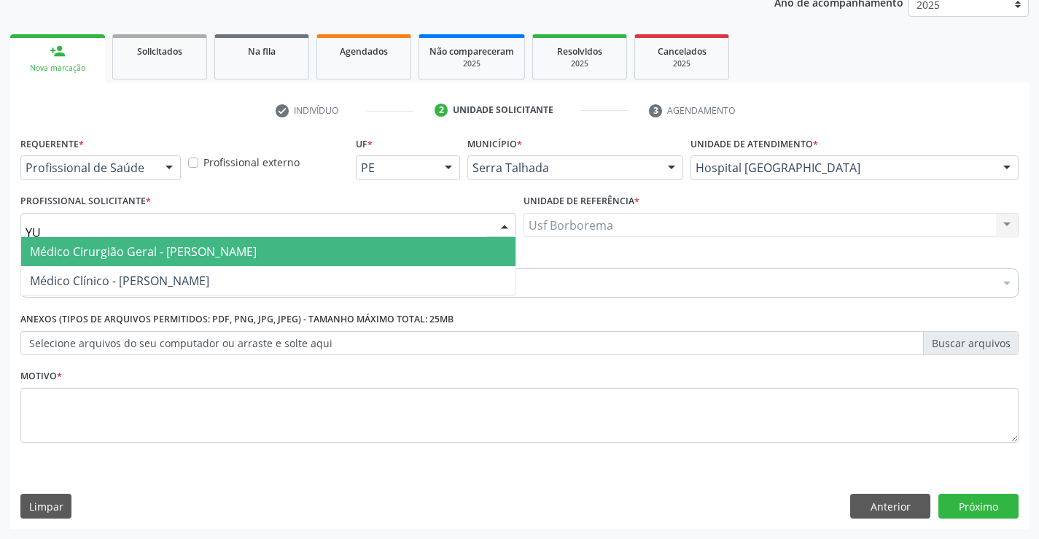
click at [152, 247] on span "Médico Cirurgião Geral - [PERSON_NAME]" at bounding box center [143, 252] width 227 height 16
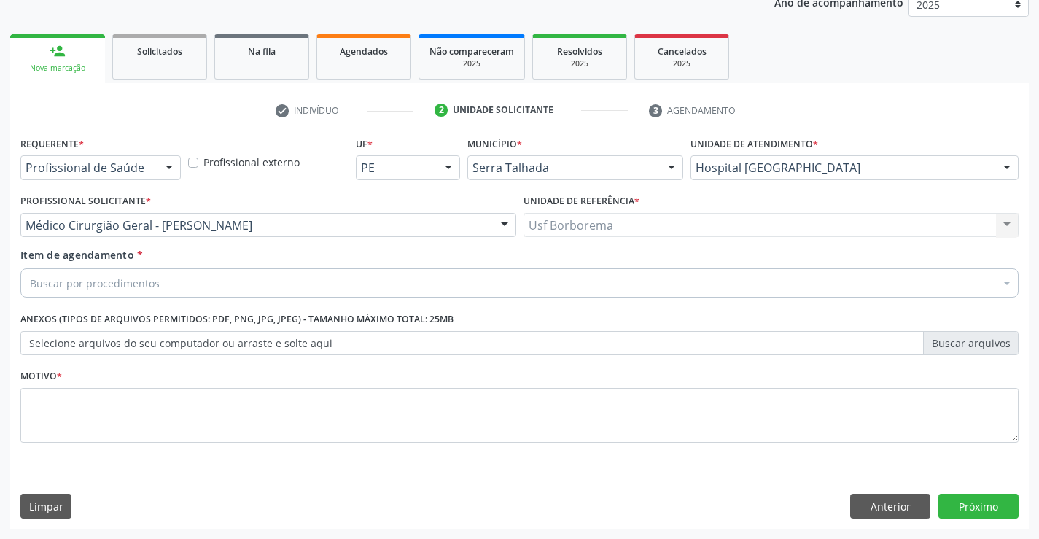
click at [258, 283] on div "Buscar por procedimentos" at bounding box center [519, 282] width 999 height 29
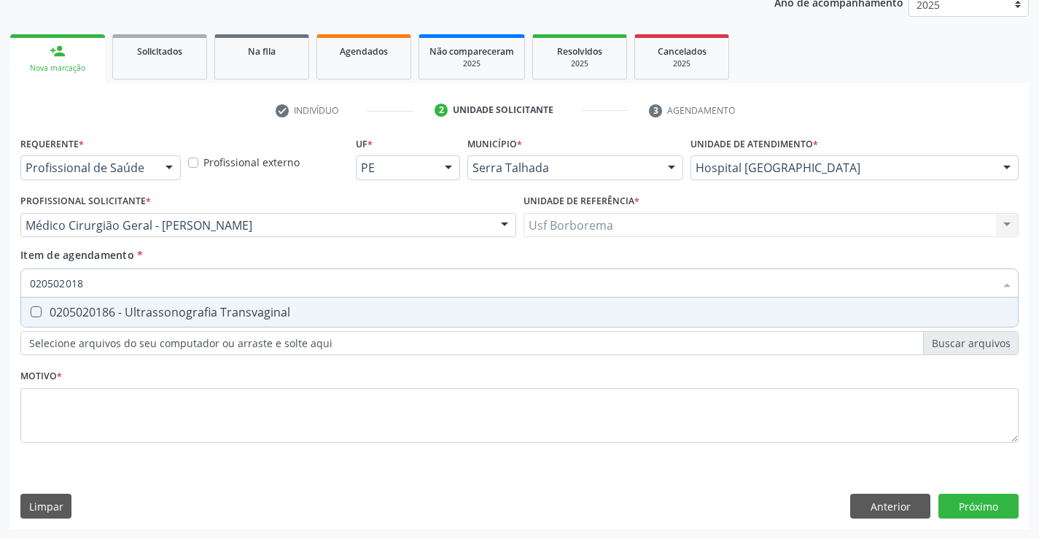
type input "0205020186"
click at [256, 314] on div "0205020186 - Ultrassonografia Transvaginal" at bounding box center [520, 312] width 980 height 12
checkbox Transvaginal "true"
click at [247, 407] on div "Requerente * Profissional de Saúde Profissional de Saúde Paciente Nenhum result…" at bounding box center [519, 298] width 999 height 330
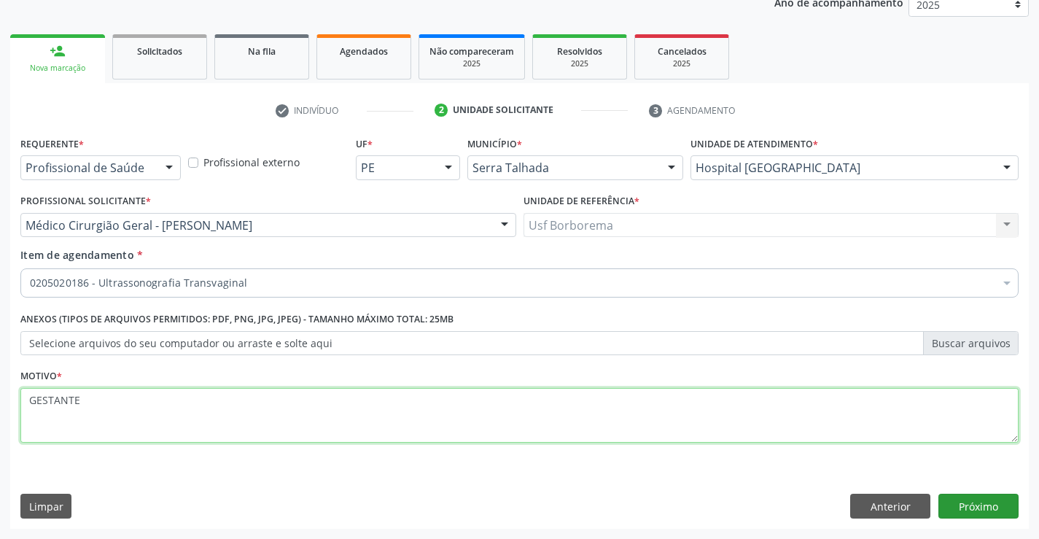
type textarea "GESTANTE"
click at [959, 503] on button "Próximo" at bounding box center [979, 506] width 80 height 25
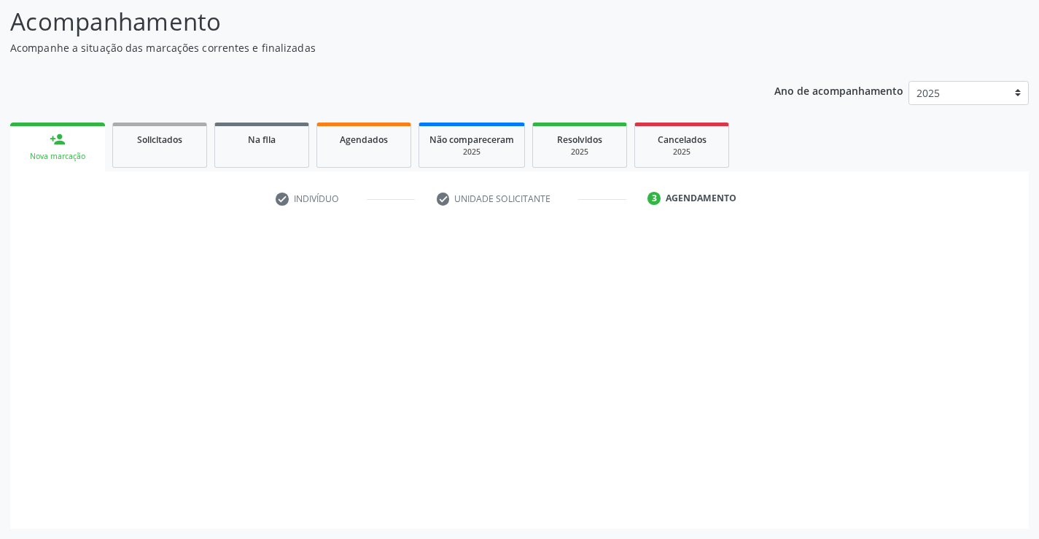
scroll to position [96, 0]
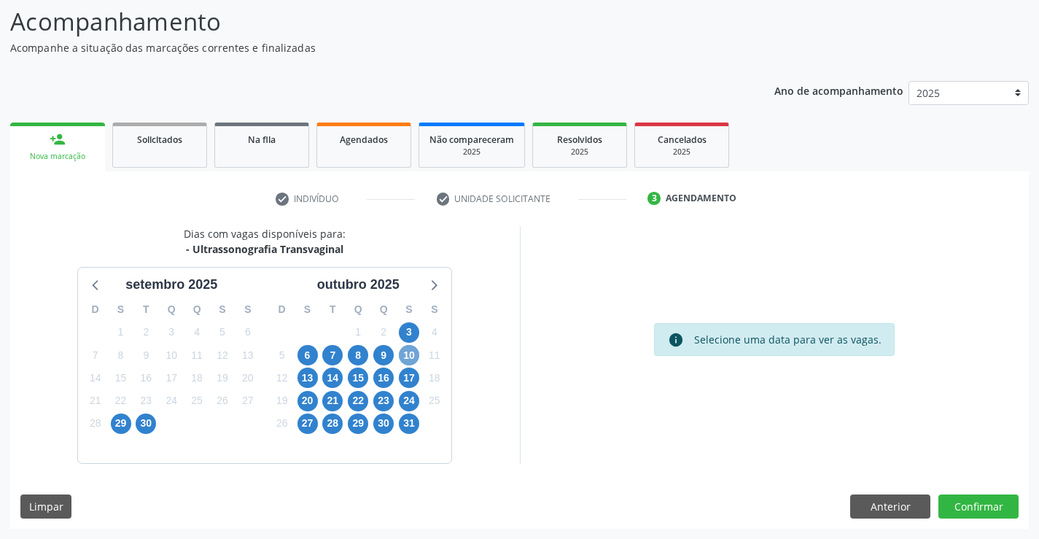
click at [414, 353] on span "10" at bounding box center [409, 355] width 20 height 20
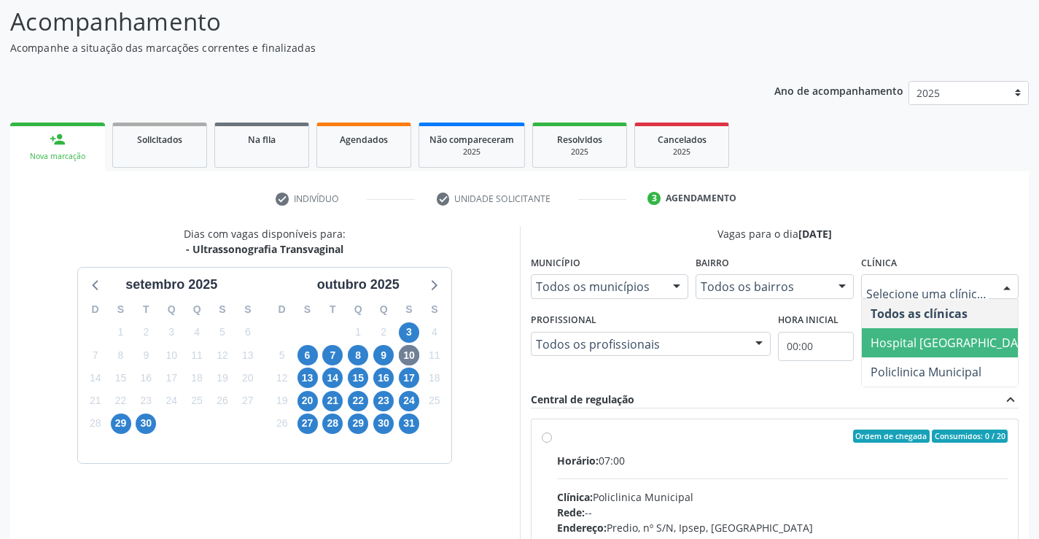
click at [914, 340] on span "Hospital [GEOGRAPHIC_DATA]" at bounding box center [953, 343] width 165 height 16
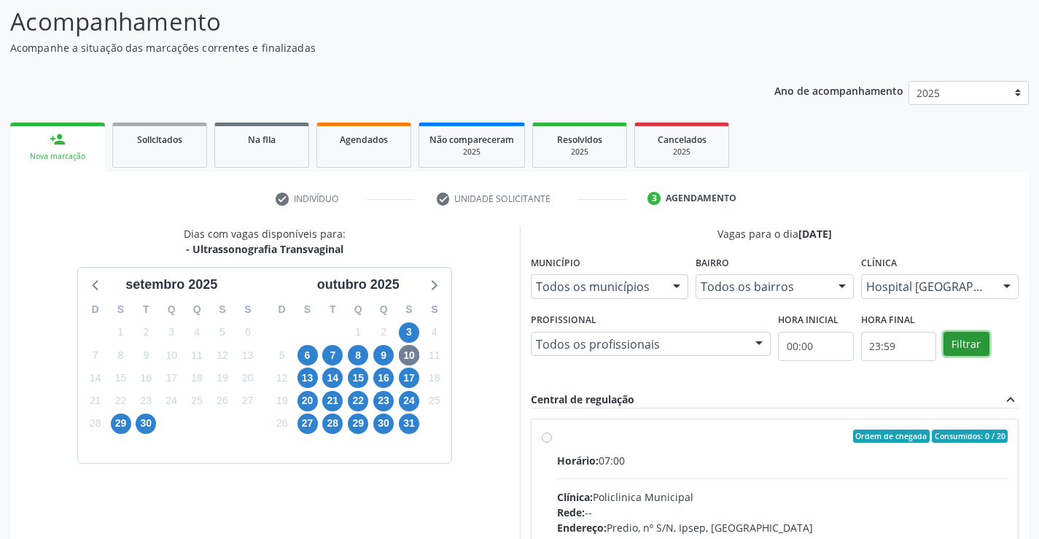
click at [965, 340] on button "Filtrar" at bounding box center [967, 344] width 46 height 25
click at [543, 445] on div "Ordem de chegada Consumidos: 0 / 20 Horário: 07:00 Clínica: Hospital [GEOGRAPHI…" at bounding box center [775, 542] width 467 height 224
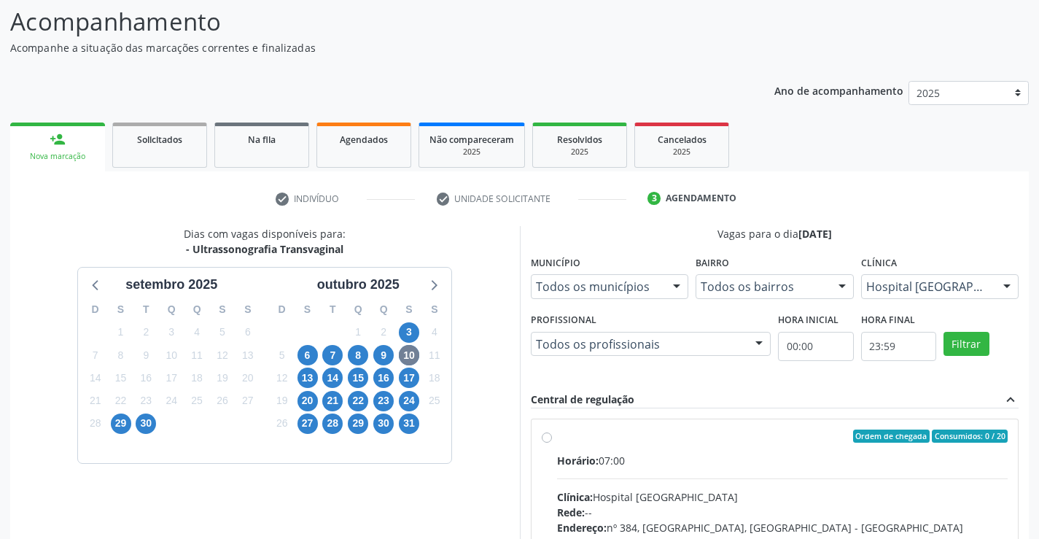
radio input "true"
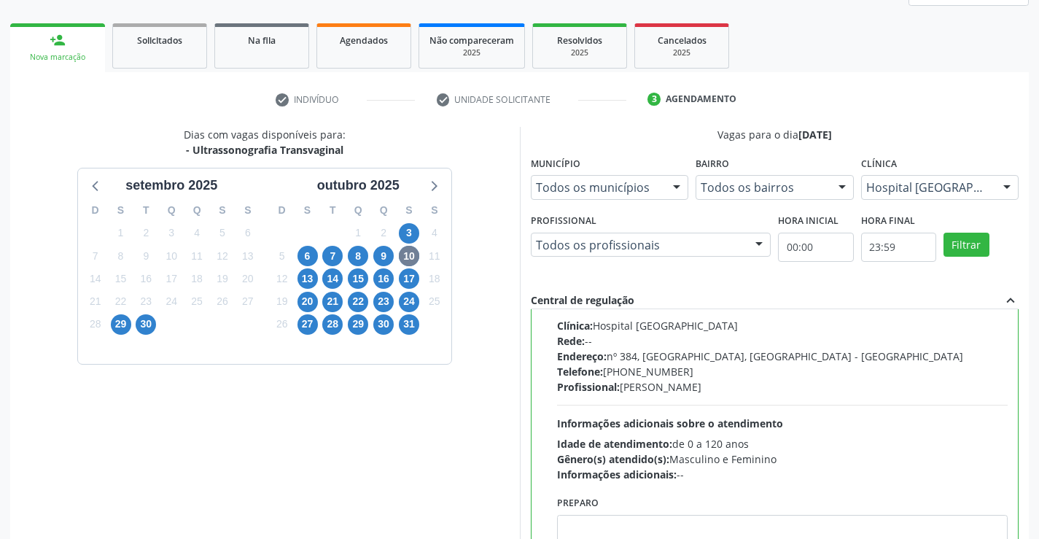
scroll to position [333, 0]
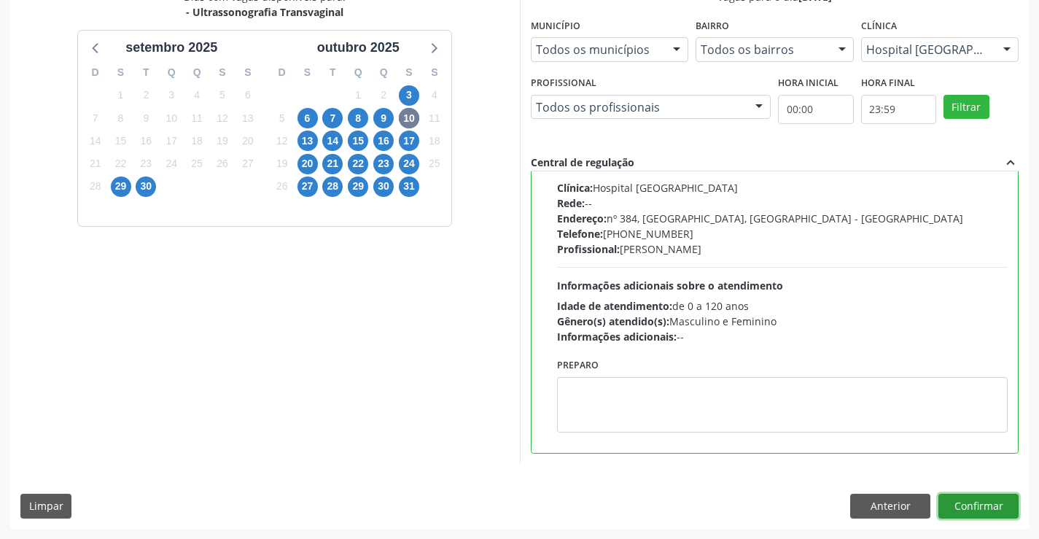
click at [977, 504] on button "Confirmar" at bounding box center [979, 506] width 80 height 25
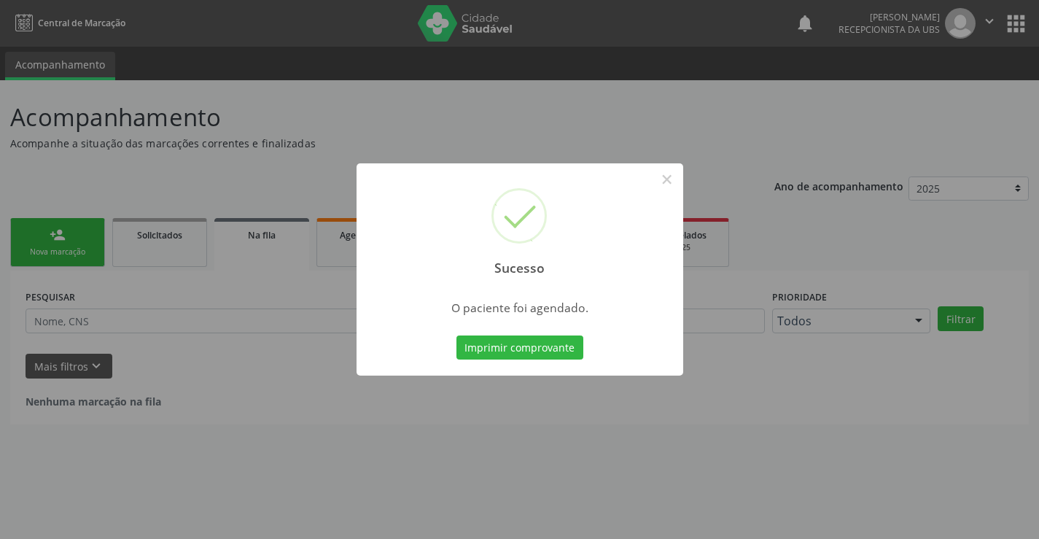
scroll to position [0, 0]
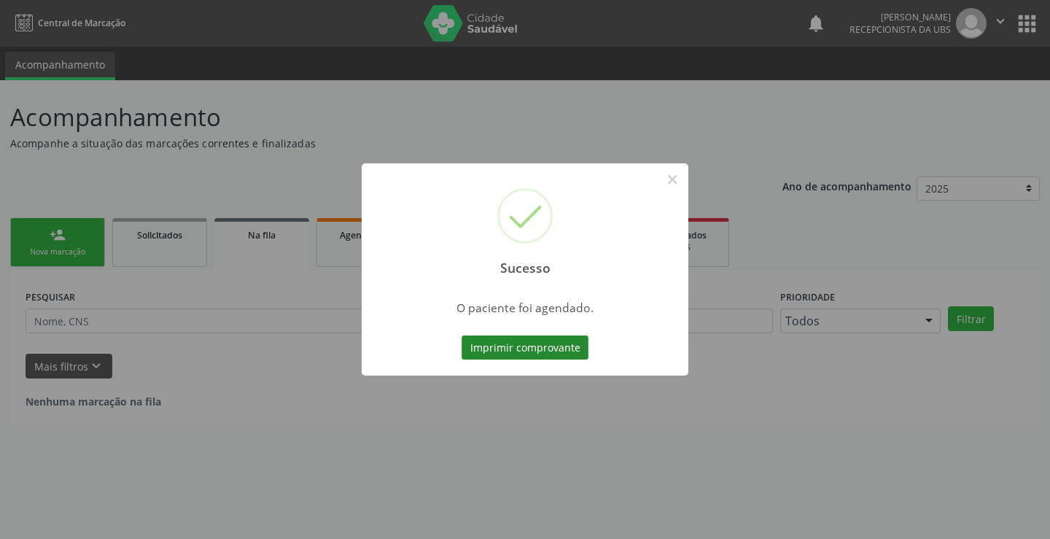
click at [504, 353] on button "Imprimir comprovante" at bounding box center [525, 348] width 127 height 25
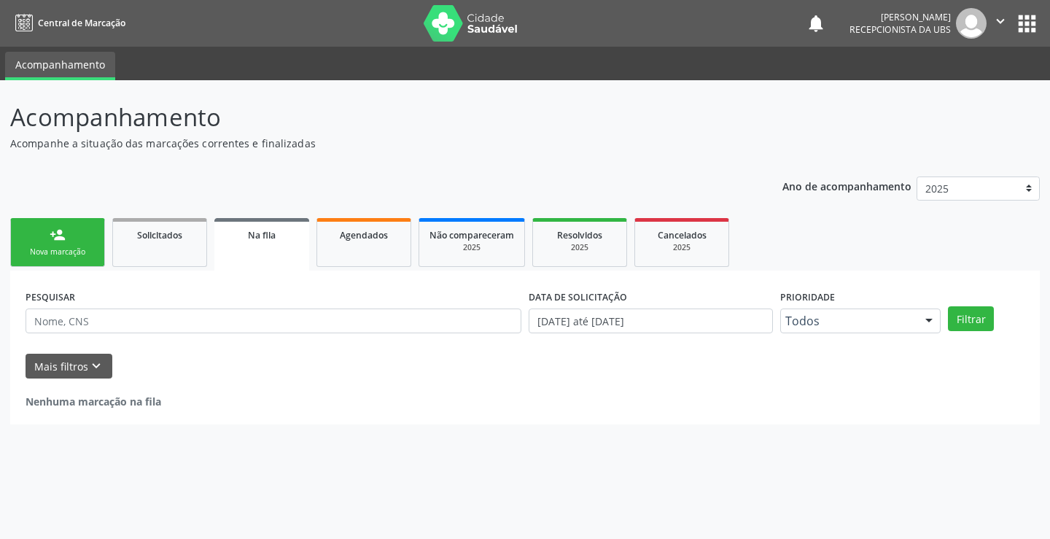
click at [79, 246] on link "person_add Nova marcação" at bounding box center [57, 242] width 95 height 49
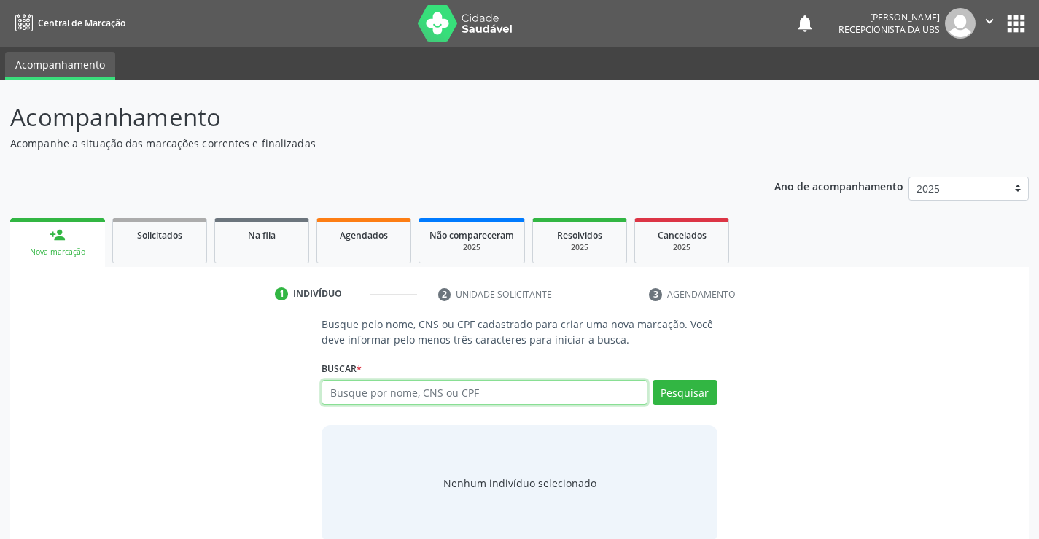
click at [357, 400] on input "text" at bounding box center [484, 392] width 325 height 25
type input "898006312849378"
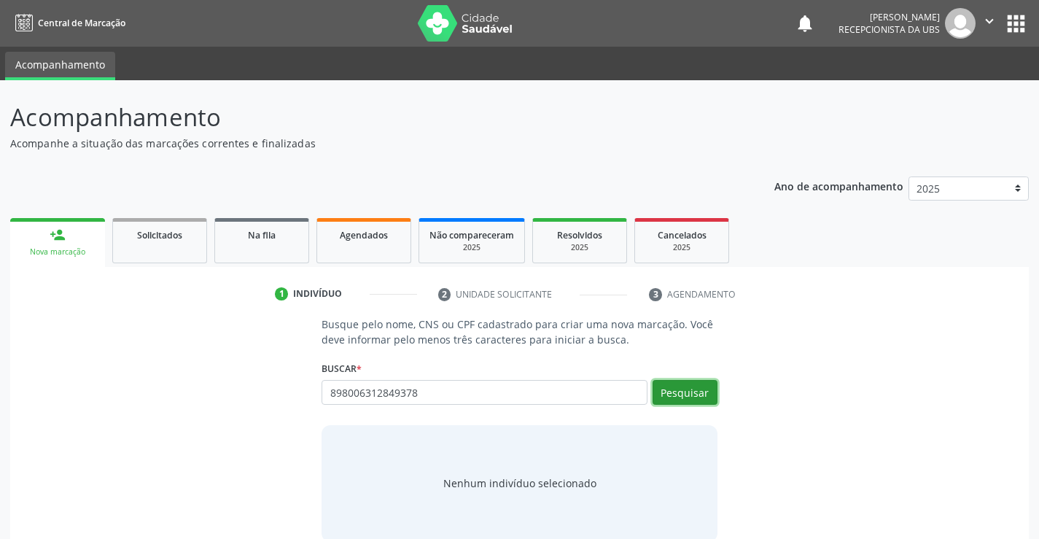
click at [692, 387] on button "Pesquisar" at bounding box center [685, 392] width 65 height 25
type input "898006312849378"
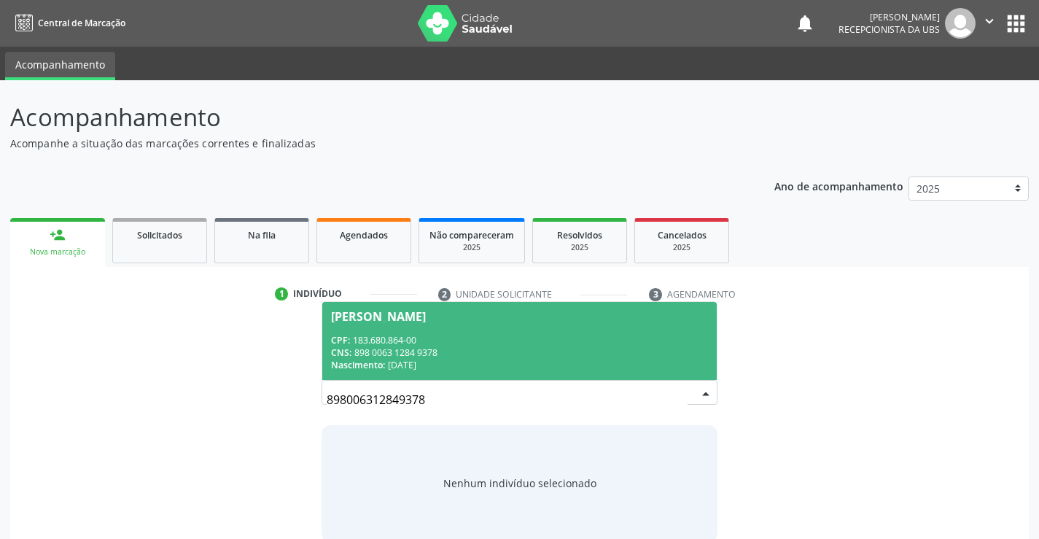
click at [495, 333] on span "Eliza Emanuelly Braz Pereira CPF: 183.680.864-00 CNS: 898 0063 1284 9378 Nascim…" at bounding box center [519, 341] width 394 height 78
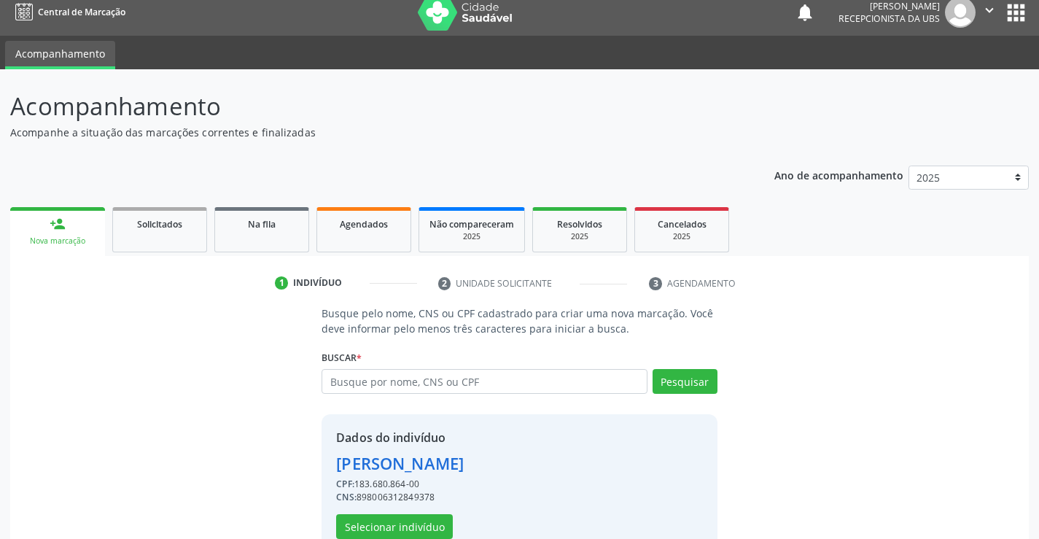
scroll to position [46, 0]
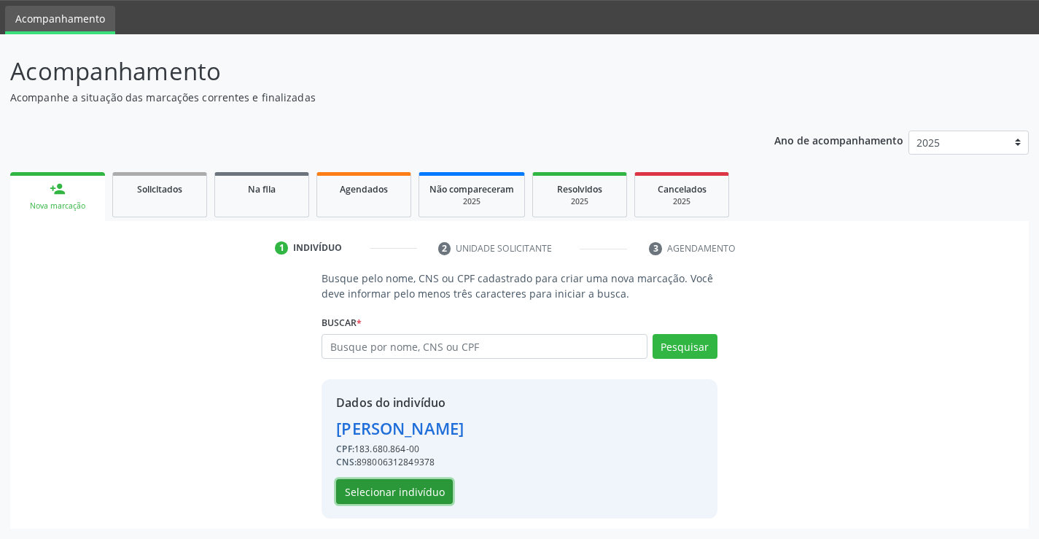
click at [428, 490] on button "Selecionar indivíduo" at bounding box center [394, 491] width 117 height 25
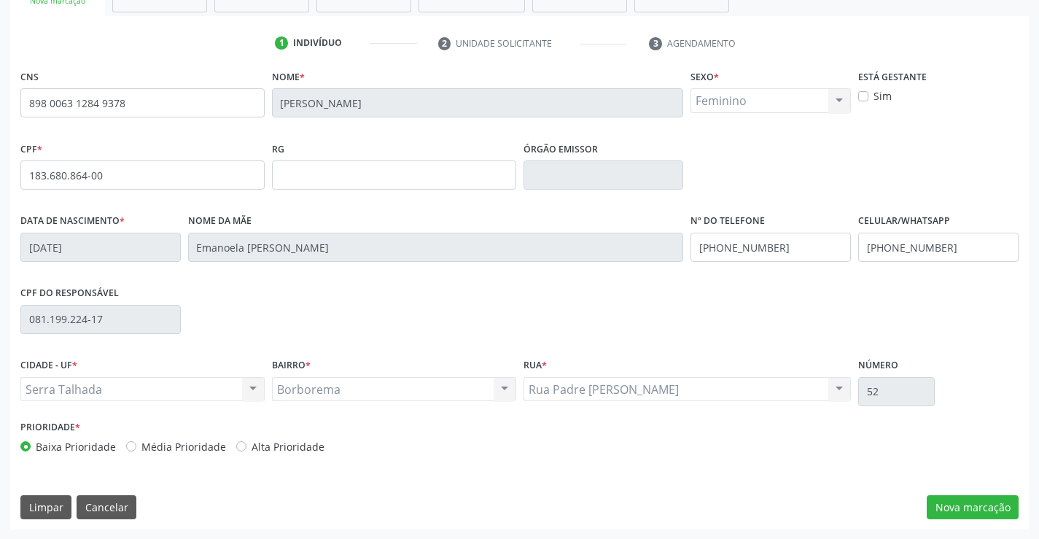
scroll to position [252, 0]
click at [953, 511] on button "Nova marcação" at bounding box center [973, 507] width 92 height 25
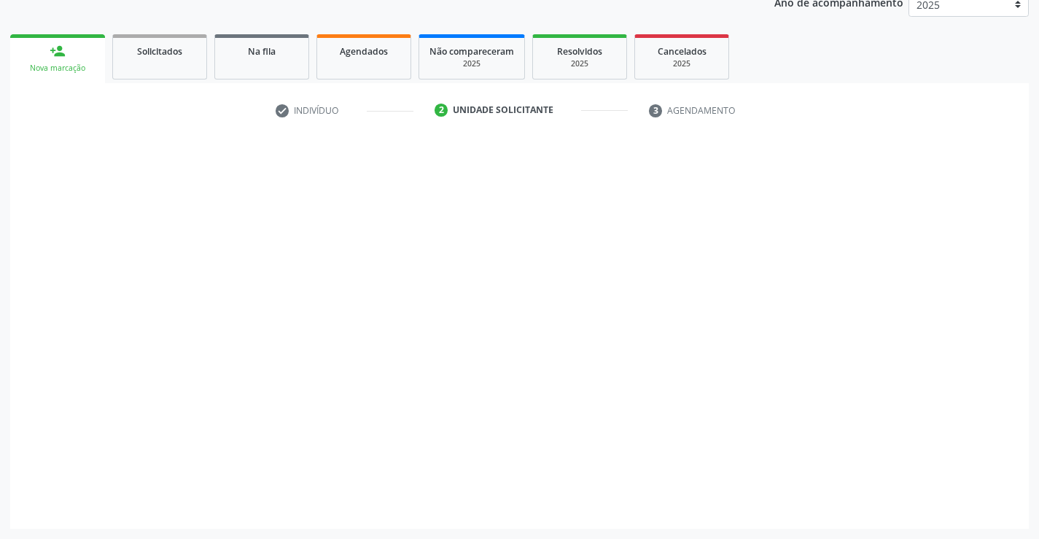
scroll to position [184, 0]
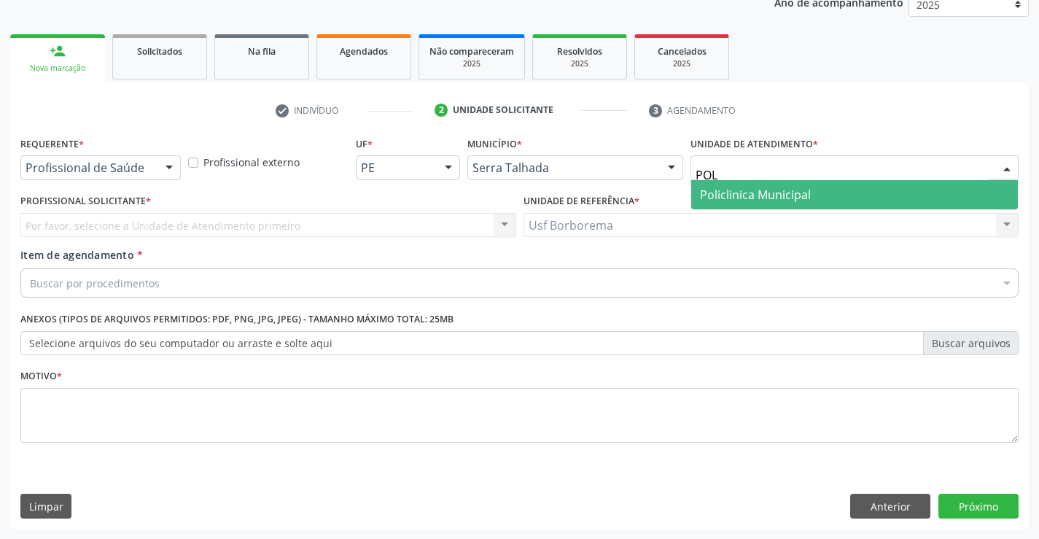
type input "POLI"
click at [743, 194] on span "Policlinica Municipal" at bounding box center [755, 195] width 111 height 16
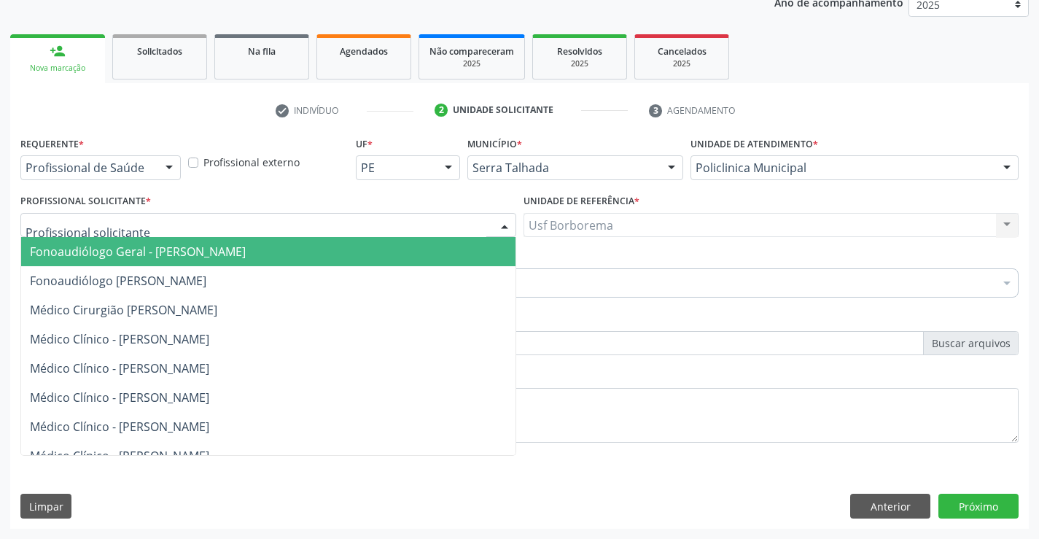
click at [182, 228] on div at bounding box center [268, 225] width 496 height 25
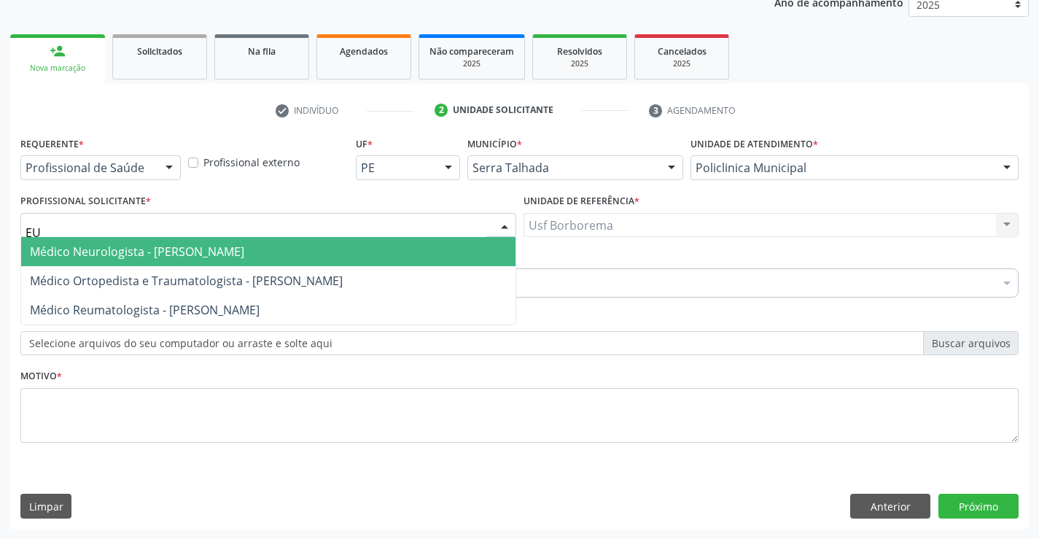
type input "EUG"
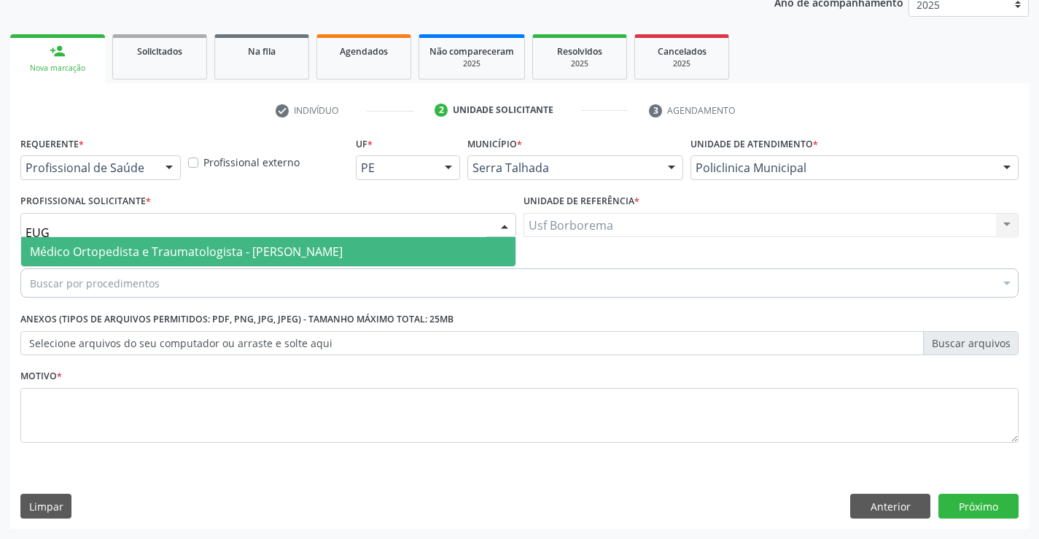
click at [212, 255] on span "Médico Ortopedista e Traumatologista - [PERSON_NAME]" at bounding box center [186, 252] width 313 height 16
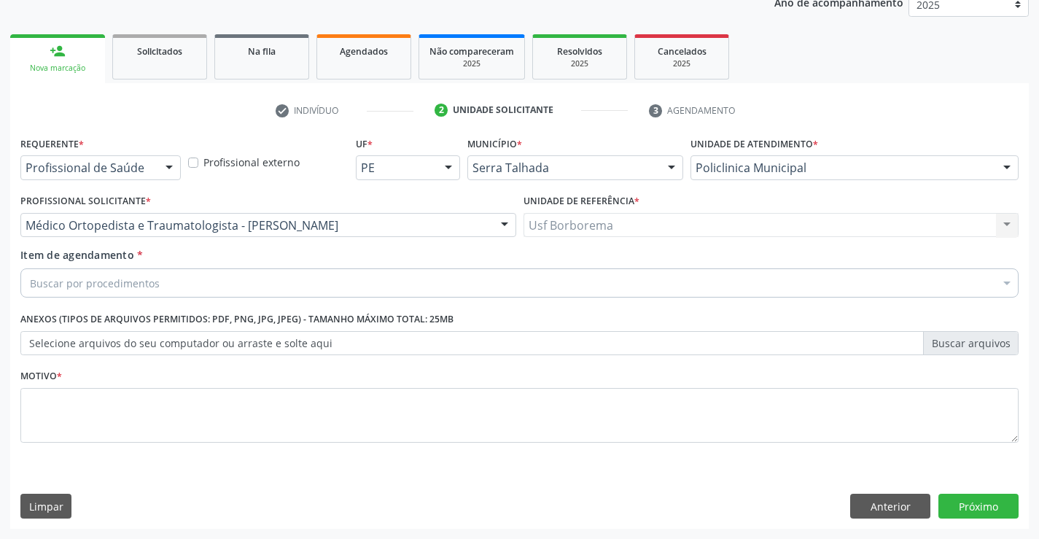
click at [207, 281] on div "Buscar por procedimentos" at bounding box center [519, 282] width 999 height 29
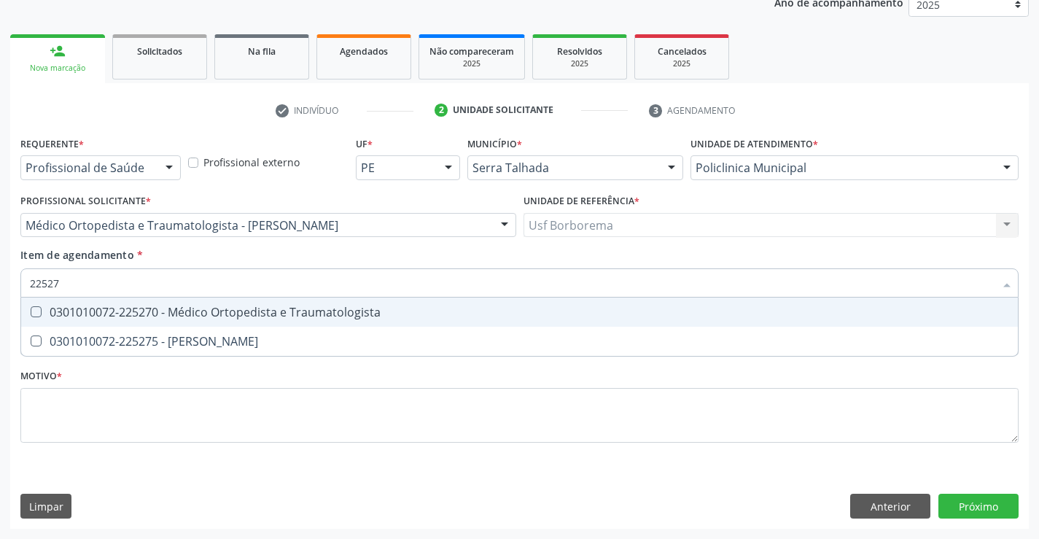
type input "225270"
click at [193, 312] on div "0301010072-225270 - Médico Ortopedista e Traumatologista" at bounding box center [520, 312] width 980 height 12
checkbox Traumatologista "true"
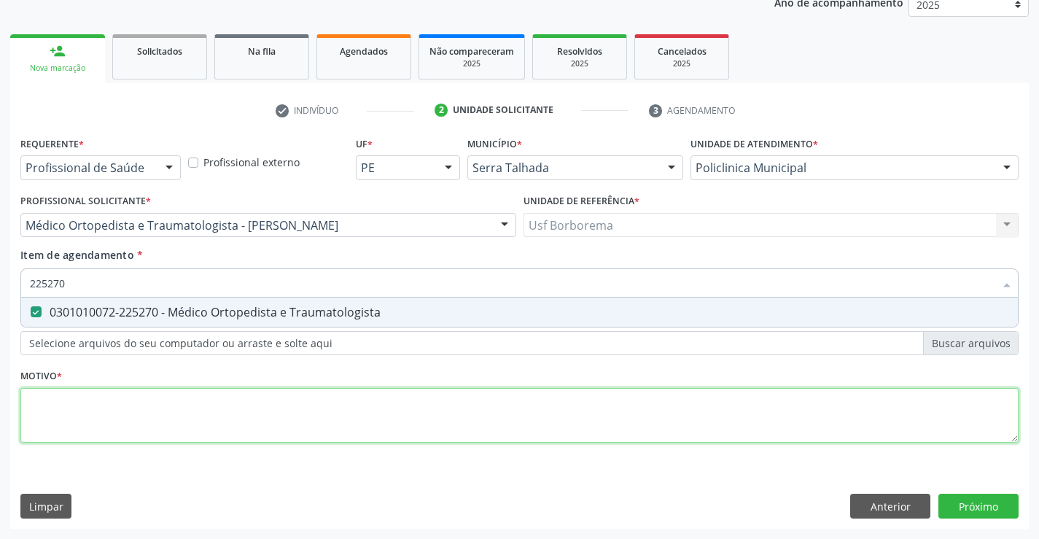
click at [176, 417] on div "Requerente * Profissional de Saúde Profissional de Saúde Paciente Nenhum result…" at bounding box center [519, 298] width 999 height 330
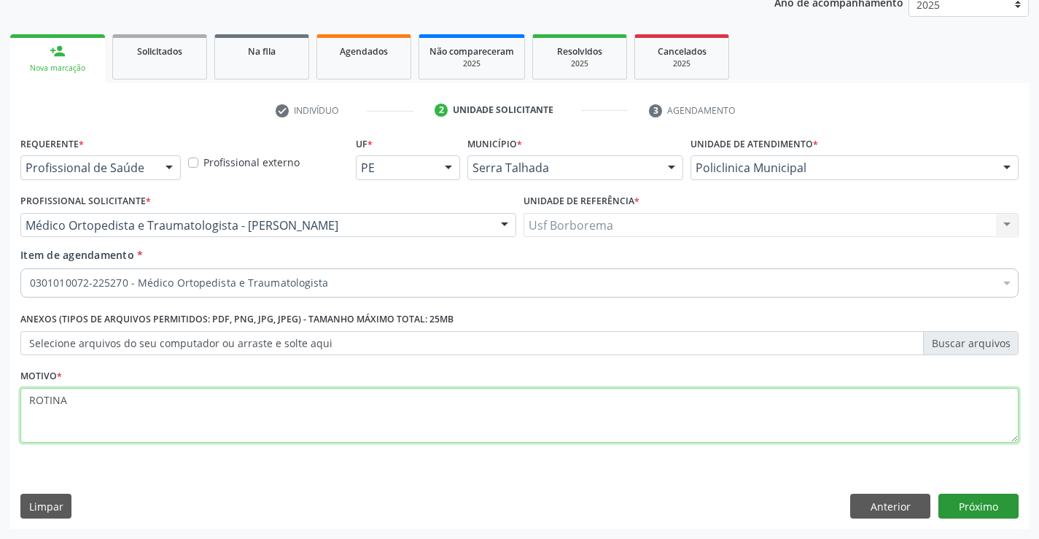
type textarea "ROTINA"
click at [942, 502] on button "Próximo" at bounding box center [979, 506] width 80 height 25
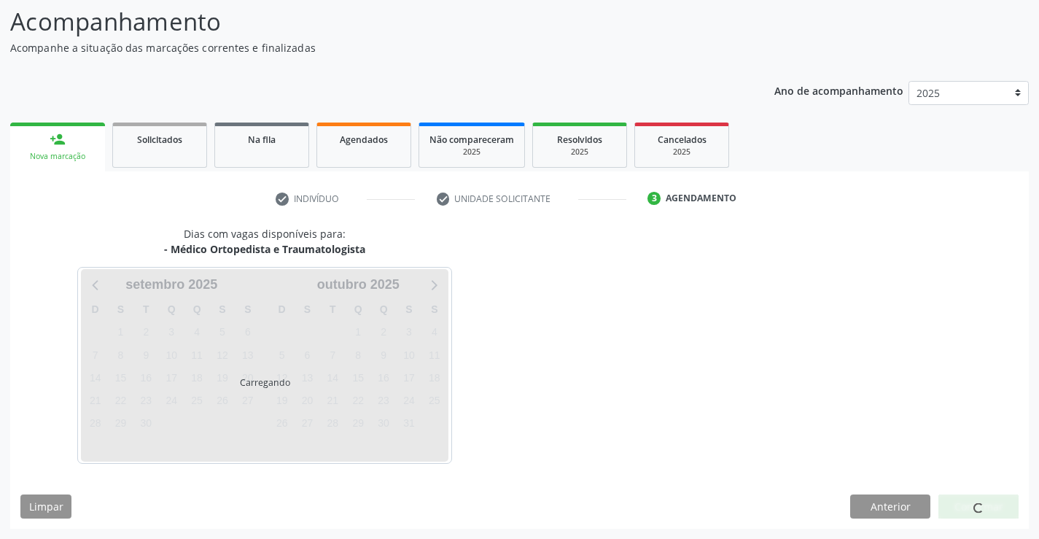
scroll to position [96, 0]
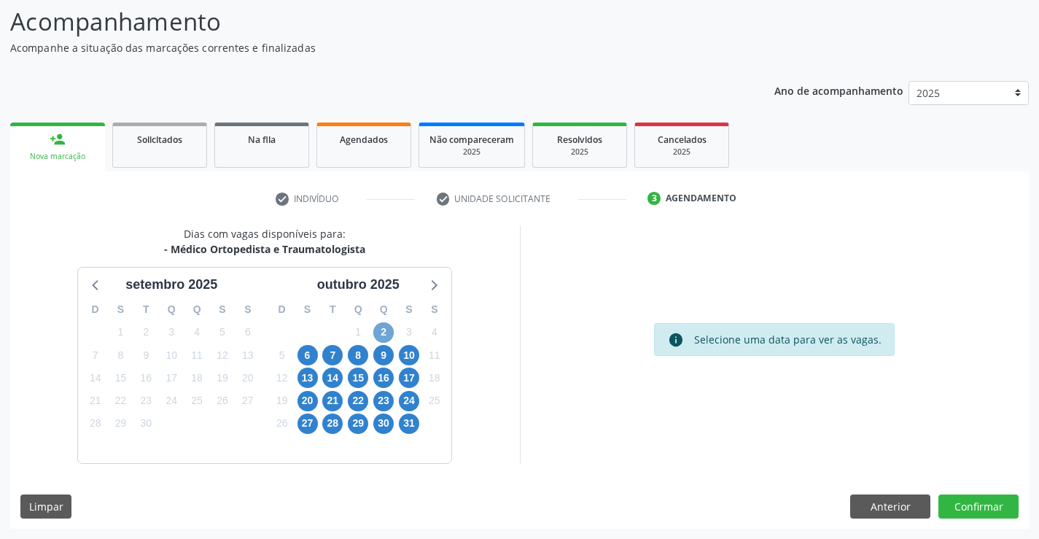
click at [389, 338] on span "2" at bounding box center [383, 332] width 20 height 20
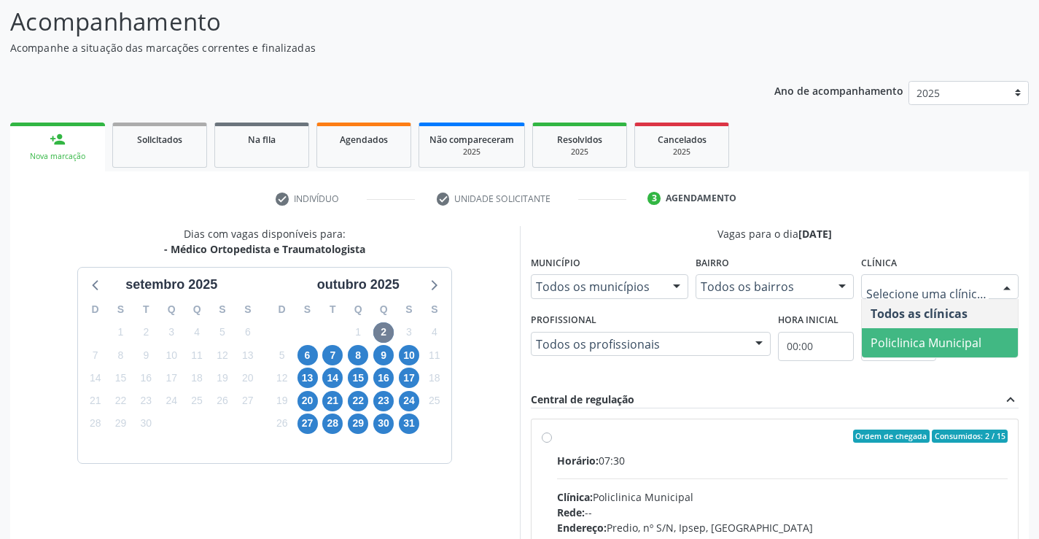
click at [906, 331] on span "Policlinica Municipal" at bounding box center [940, 342] width 157 height 29
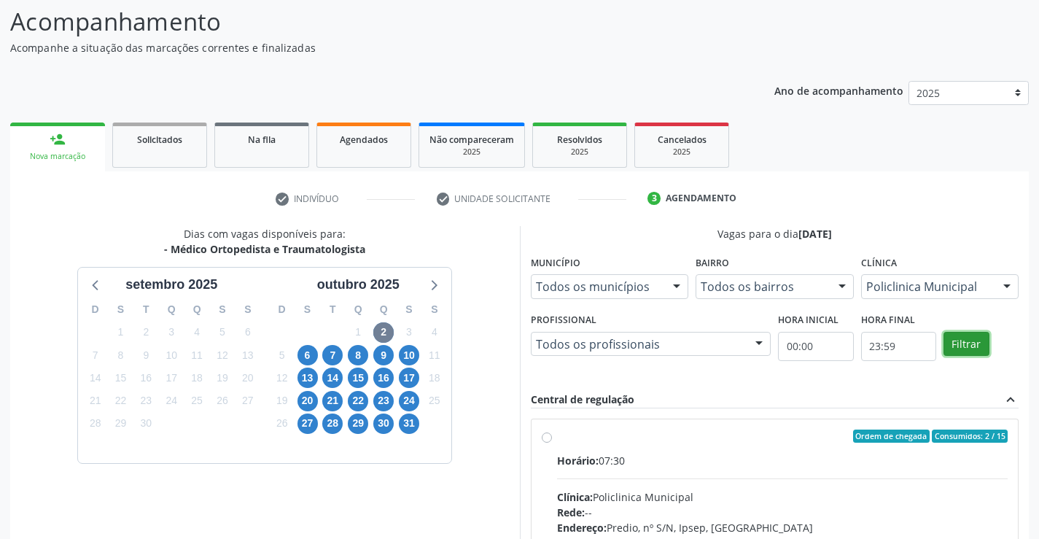
click at [958, 344] on button "Filtrar" at bounding box center [967, 344] width 46 height 25
click at [557, 441] on label "Ordem de chegada Consumidos: 2 / 15 Horário: 07:30 Clínica: Policlinica Municip…" at bounding box center [783, 542] width 452 height 224
click at [546, 441] on input "Ordem de chegada Consumidos: 2 / 15 Horário: 07:30 Clínica: Policlinica Municip…" at bounding box center [547, 436] width 10 height 13
radio input "true"
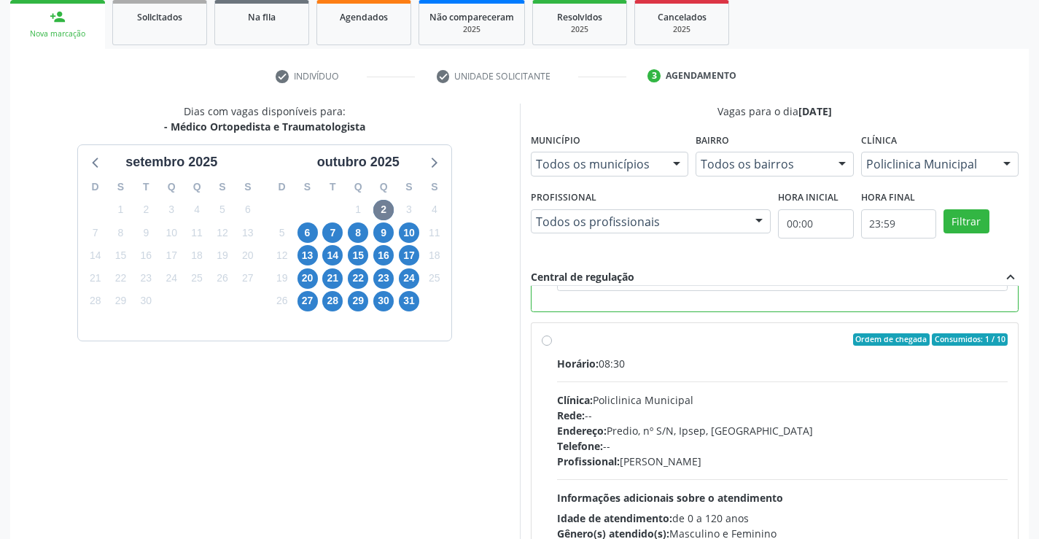
scroll to position [333, 0]
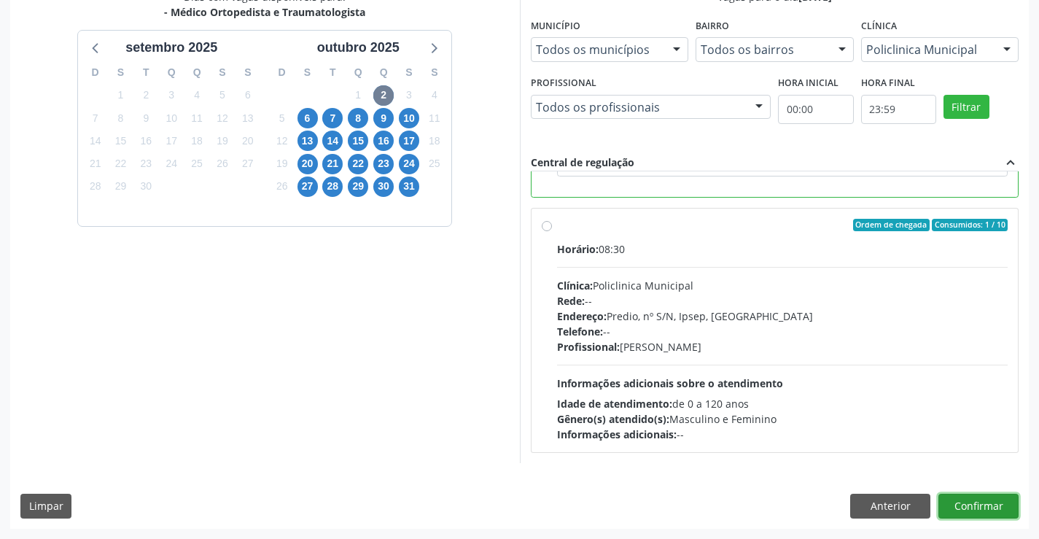
click at [1004, 494] on button "Confirmar" at bounding box center [979, 506] width 80 height 25
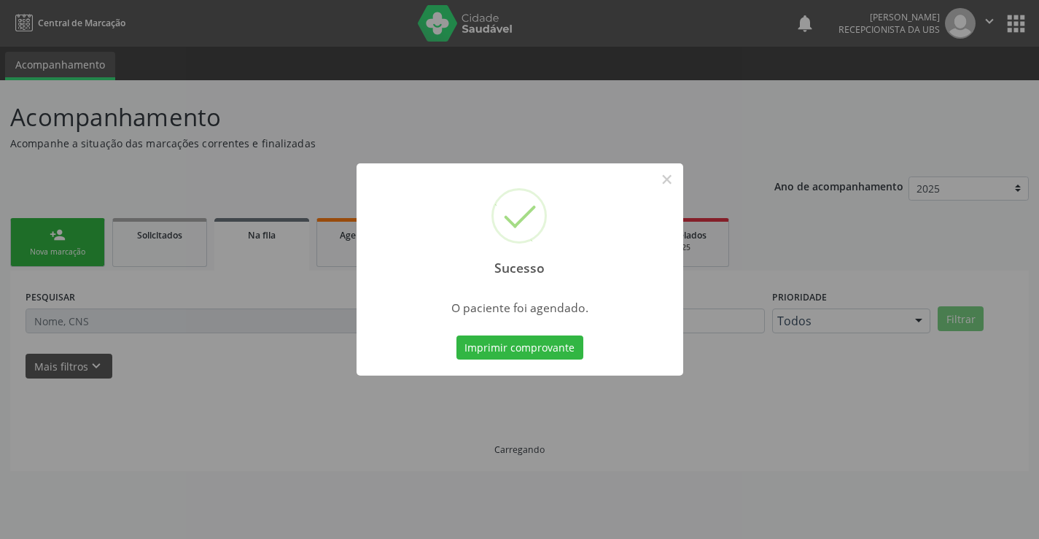
scroll to position [0, 0]
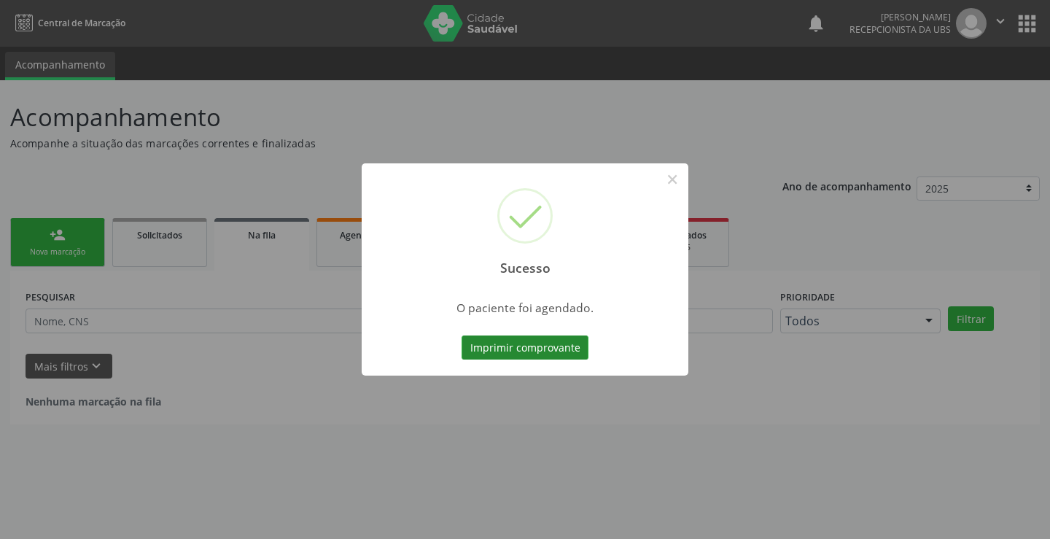
click at [515, 342] on button "Imprimir comprovante" at bounding box center [525, 348] width 127 height 25
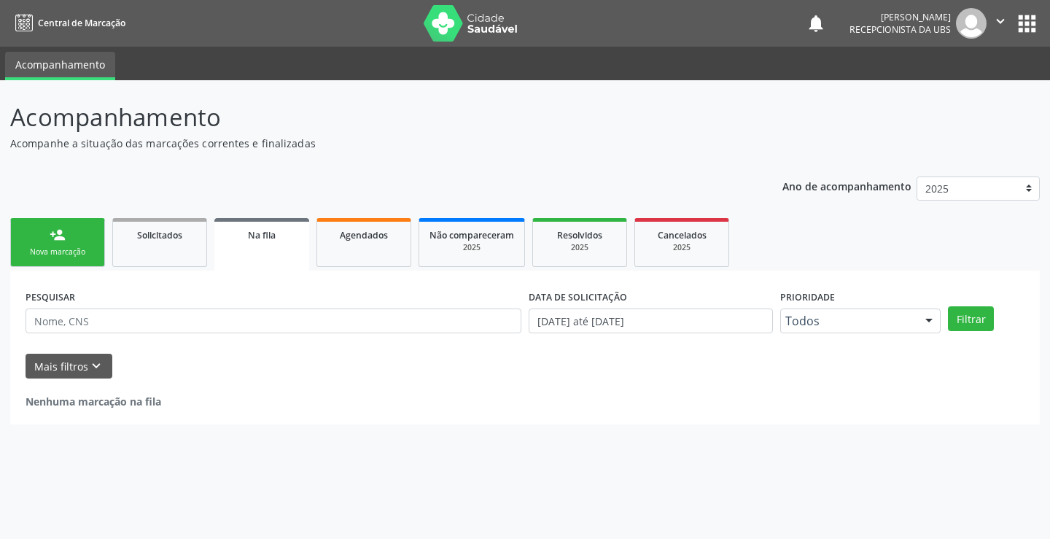
click at [67, 252] on div "Sucesso × O paciente foi agendado. Imprimir comprovante Cancel" at bounding box center [525, 269] width 1050 height 539
click at [358, 260] on link "Agendados" at bounding box center [364, 242] width 95 height 49
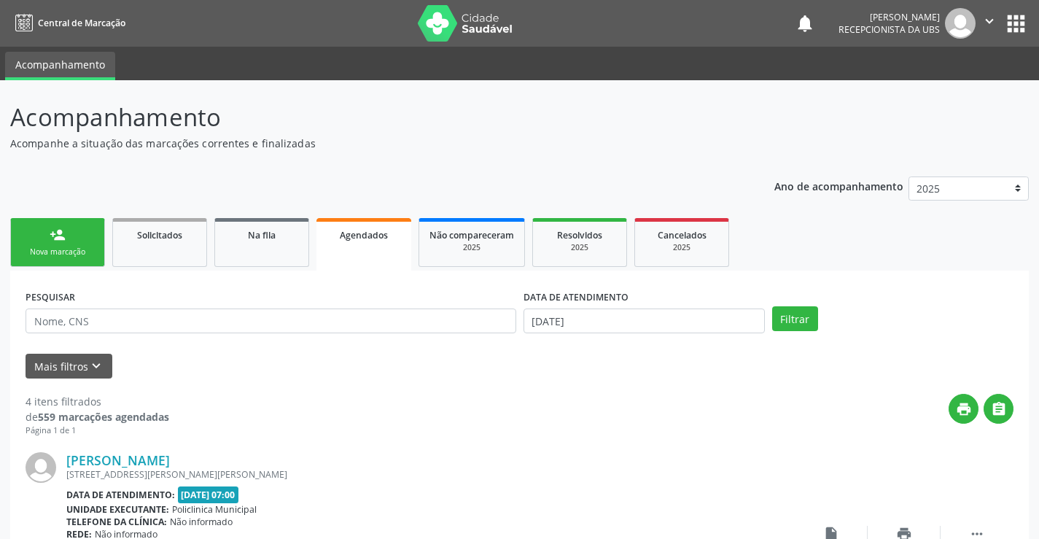
click at [98, 254] on link "person_add Nova marcação" at bounding box center [57, 242] width 95 height 49
click at [71, 255] on div "Nova marcação" at bounding box center [57, 252] width 73 height 11
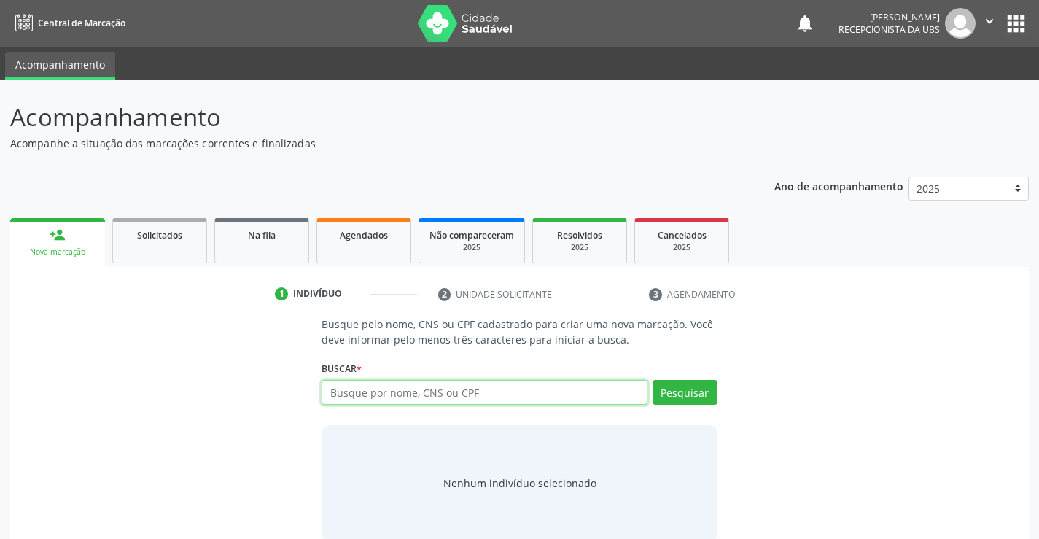
click at [338, 391] on input "text" at bounding box center [484, 392] width 325 height 25
type input "90157575420"
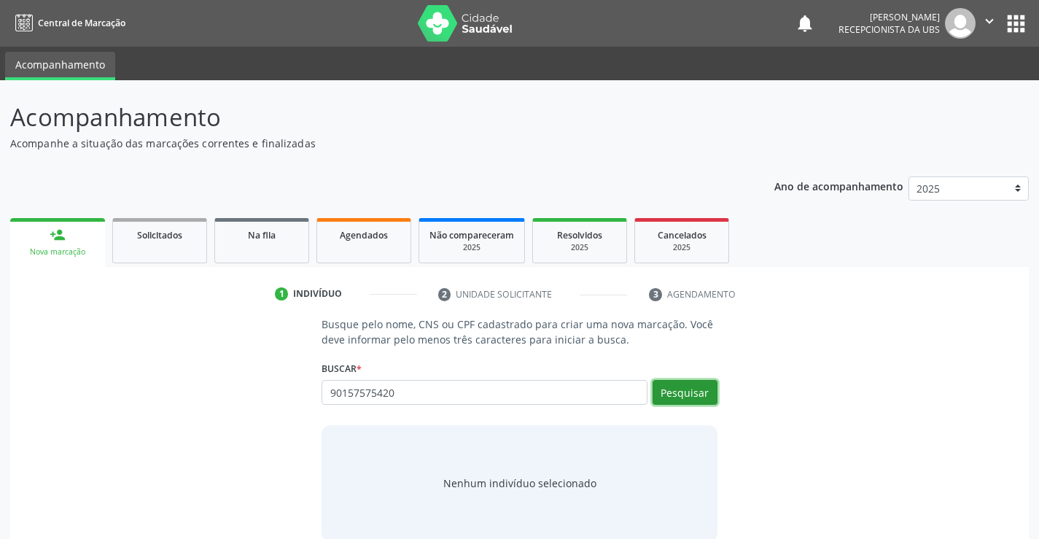
click at [699, 397] on button "Pesquisar" at bounding box center [685, 392] width 65 height 25
type input "90157575420"
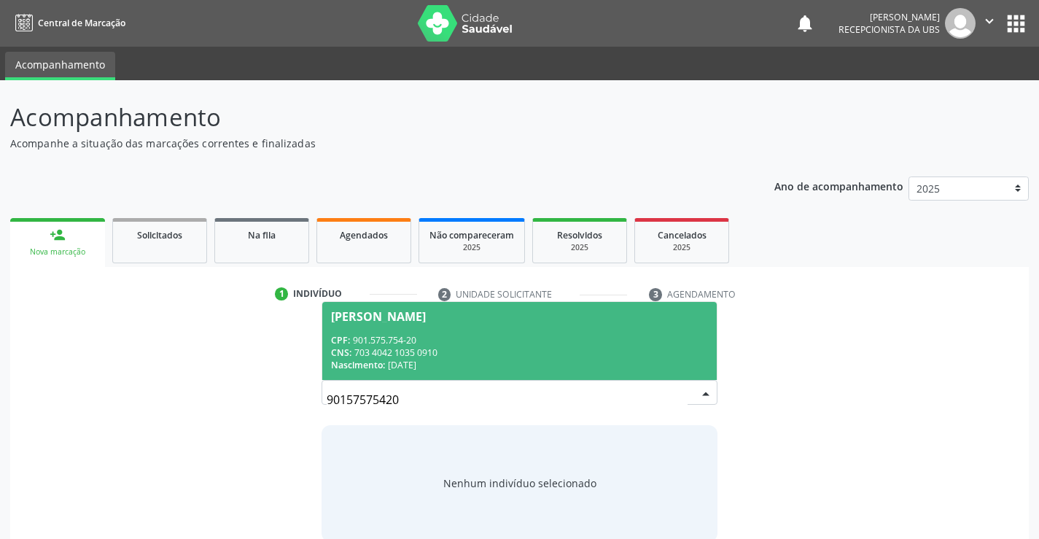
click at [469, 339] on div "CPF: 901.575.754-20" at bounding box center [519, 340] width 376 height 12
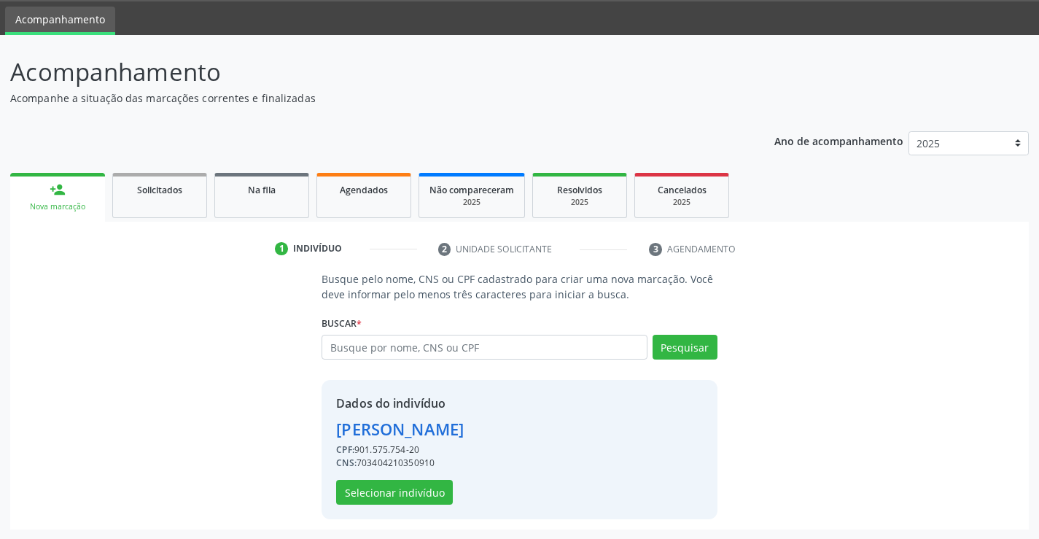
scroll to position [46, 0]
click at [406, 489] on button "Selecionar indivíduo" at bounding box center [394, 491] width 117 height 25
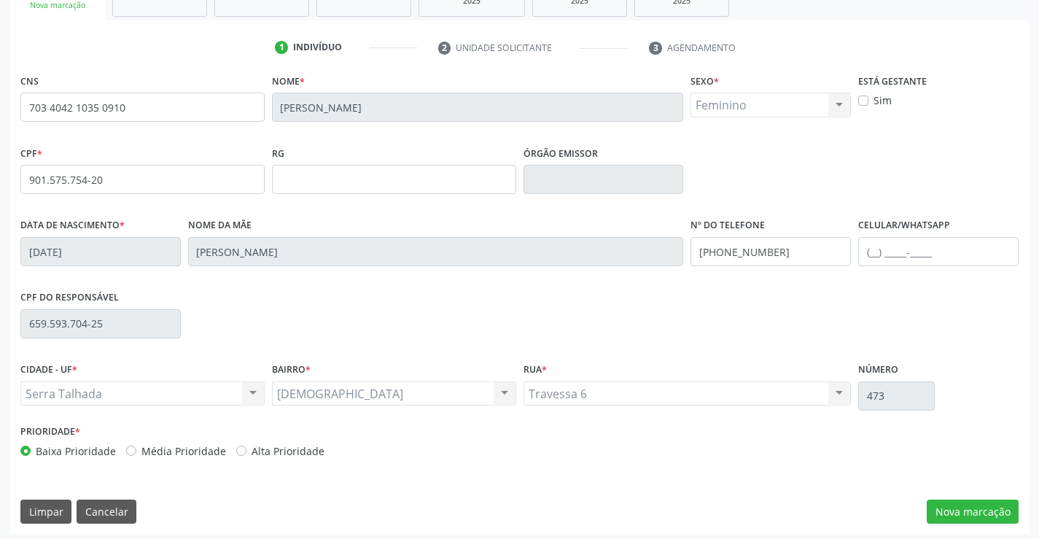
scroll to position [252, 0]
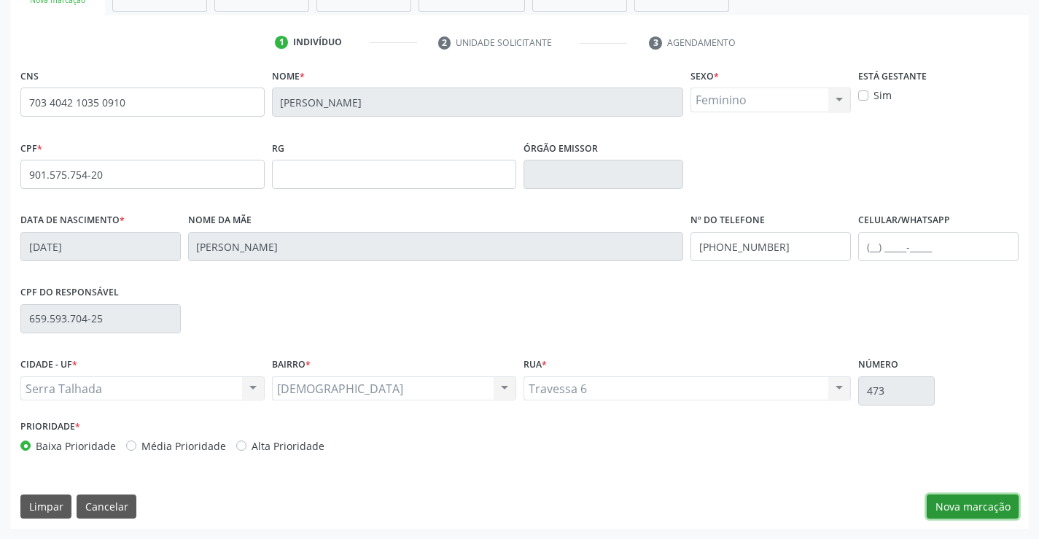
click at [985, 505] on button "Nova marcação" at bounding box center [973, 507] width 92 height 25
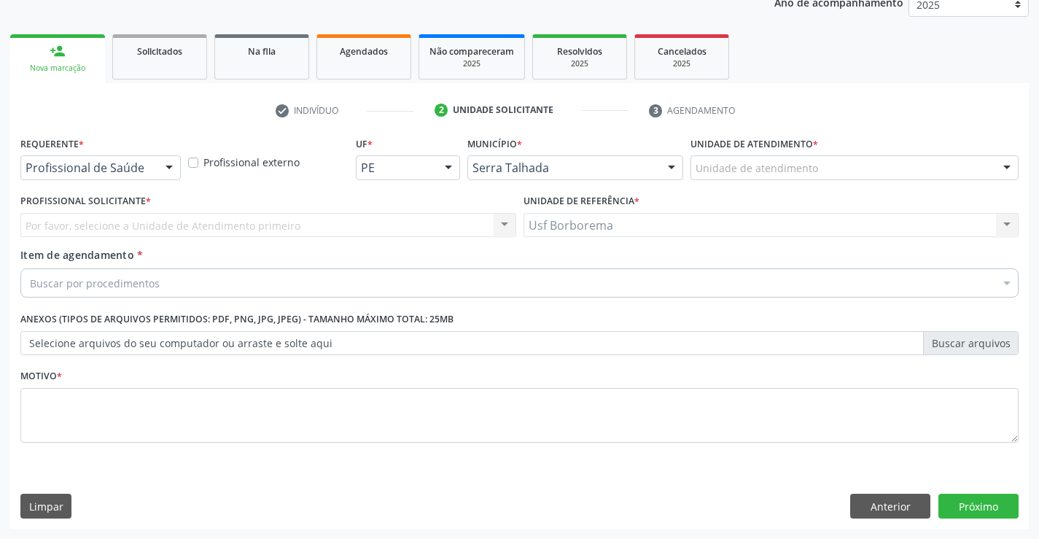
scroll to position [184, 0]
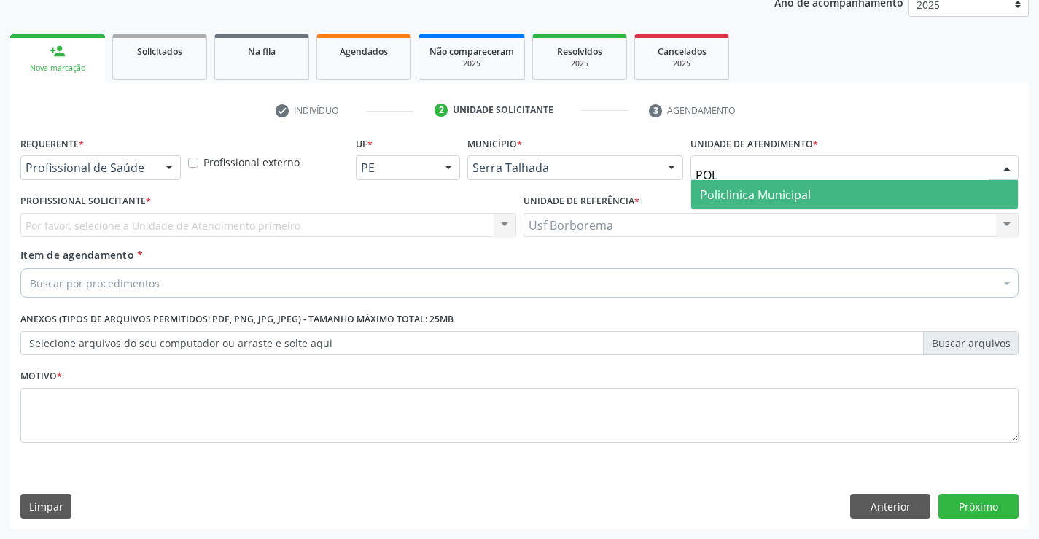
type input "POLI"
click at [710, 199] on span "Policlinica Municipal" at bounding box center [755, 195] width 111 height 16
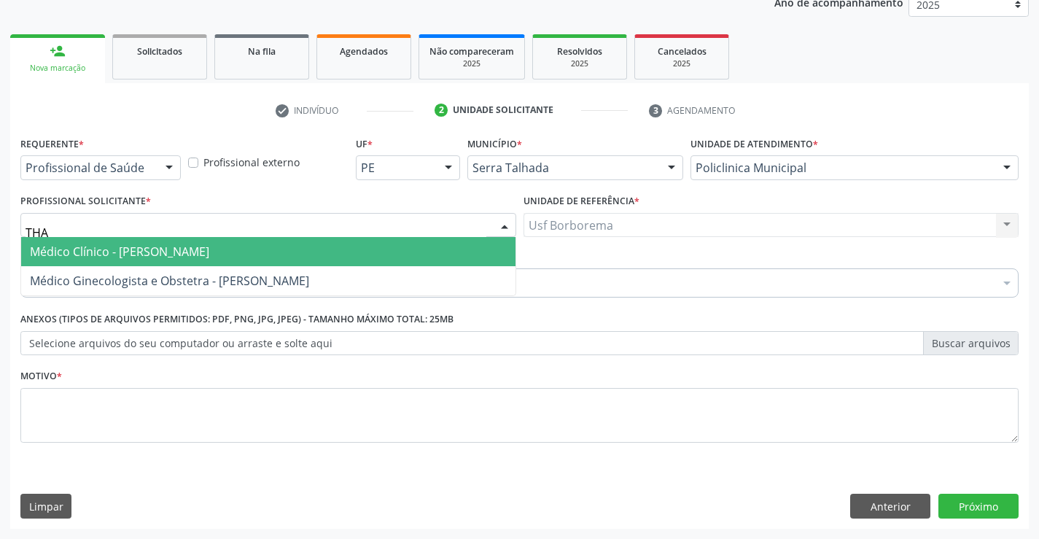
type input "THAI"
click at [122, 240] on span "Médico Clínico - [PERSON_NAME]" at bounding box center [268, 251] width 495 height 29
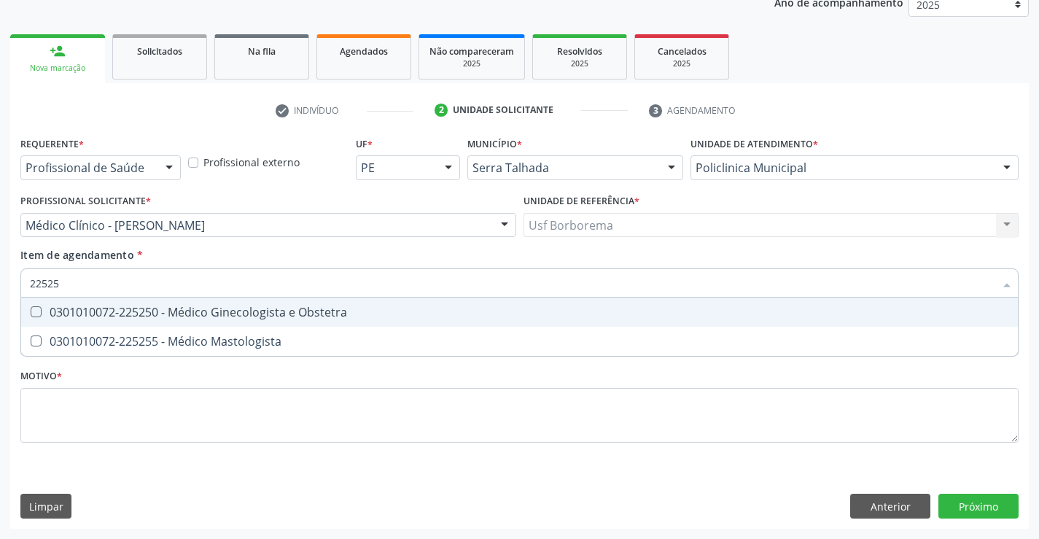
type input "225250"
click at [144, 310] on div "0301010072-225250 - Médico Ginecologista e Obstetra" at bounding box center [520, 312] width 980 height 12
checkbox Obstetra "true"
click at [147, 409] on div "Requerente * Profissional de Saúde Profissional de Saúde Paciente Nenhum result…" at bounding box center [519, 298] width 999 height 330
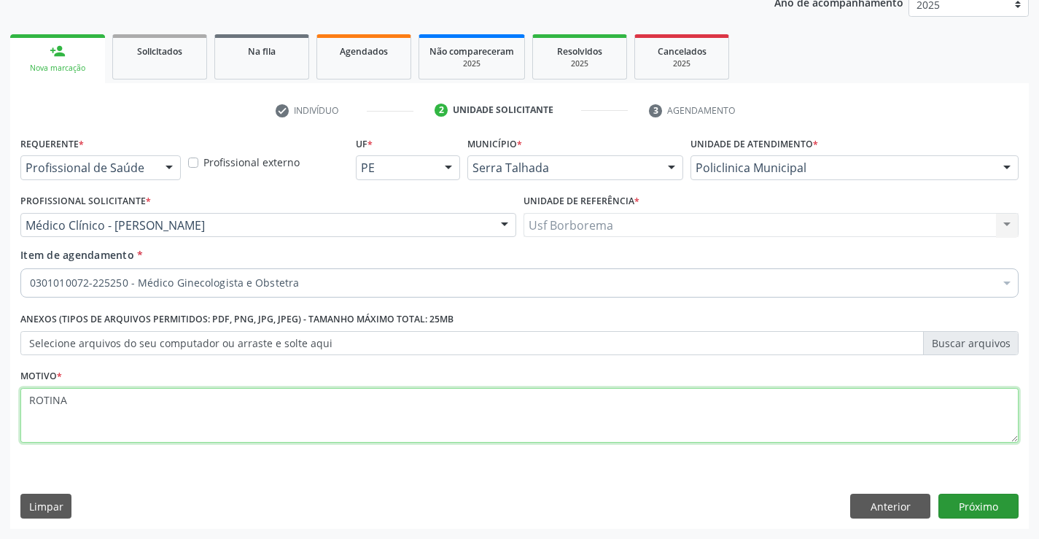
type textarea "ROTINA"
click at [987, 498] on button "Próximo" at bounding box center [979, 506] width 80 height 25
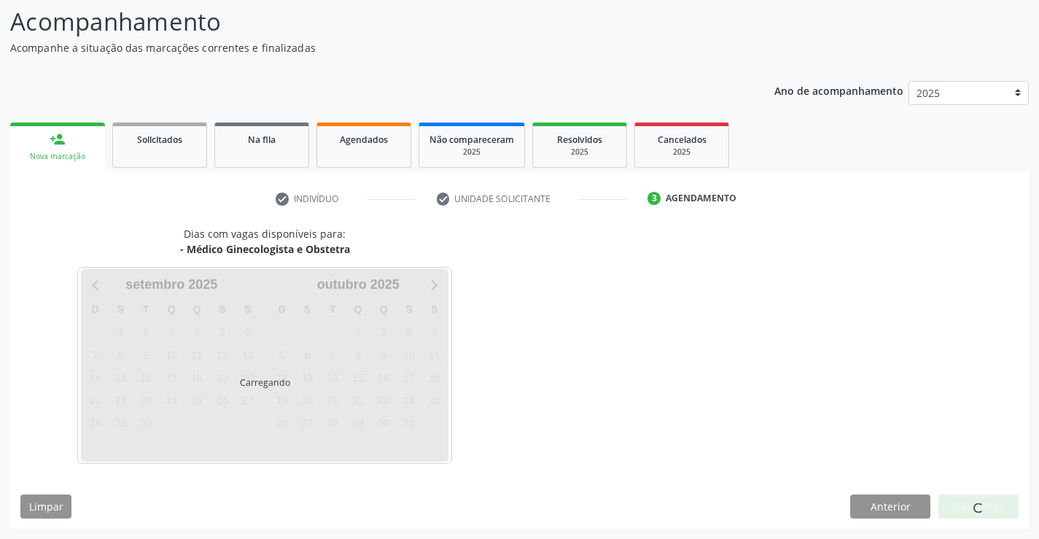
scroll to position [96, 0]
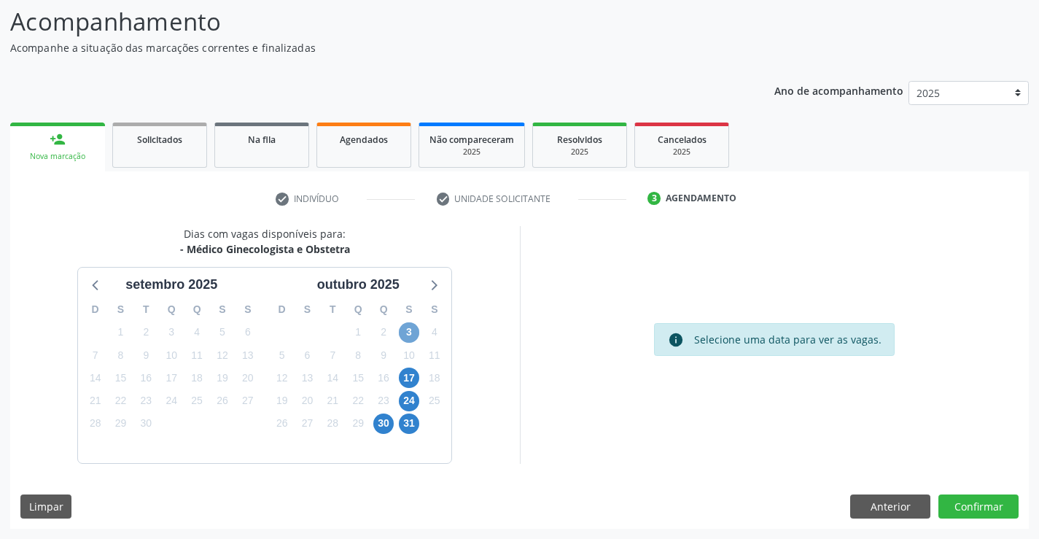
click at [405, 331] on span "3" at bounding box center [409, 332] width 20 height 20
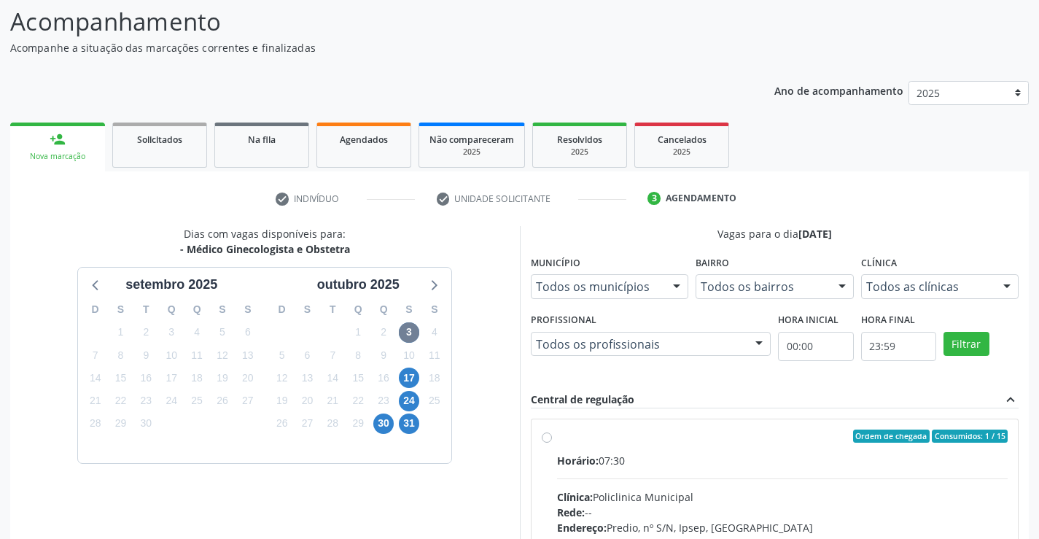
click at [917, 274] on div "Todos as clínicas" at bounding box center [940, 286] width 158 height 25
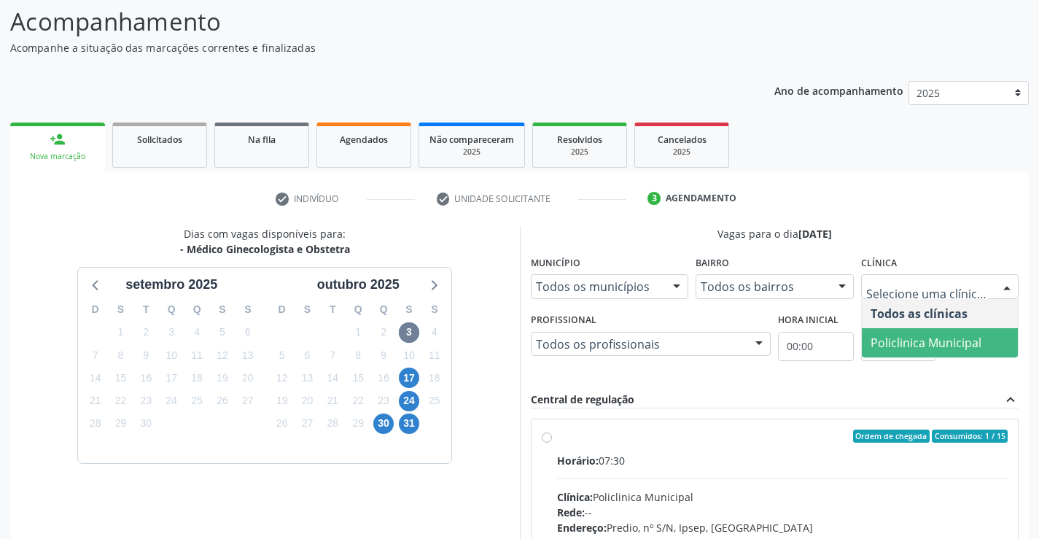
click at [924, 333] on span "Policlinica Municipal" at bounding box center [940, 342] width 157 height 29
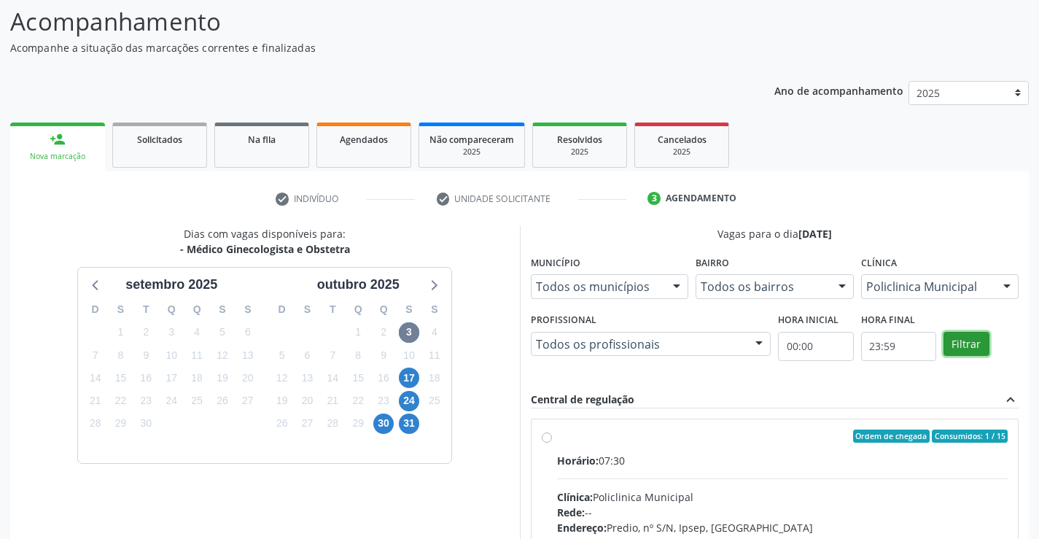
click at [965, 341] on button "Filtrar" at bounding box center [967, 344] width 46 height 25
click at [557, 438] on label "Ordem de chegada Consumidos: 1 / 15 Horário: 07:30 Clínica: Policlinica Municip…" at bounding box center [783, 542] width 452 height 224
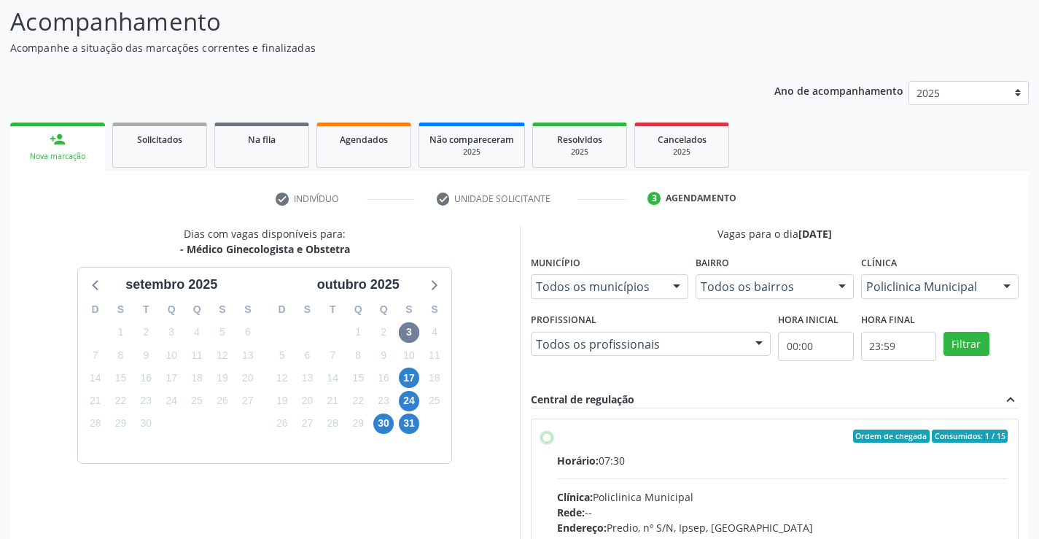
click at [550, 438] on input "Ordem de chegada Consumidos: 1 / 15 Horário: 07:30 Clínica: Policlinica Municip…" at bounding box center [547, 436] width 10 height 13
radio input "true"
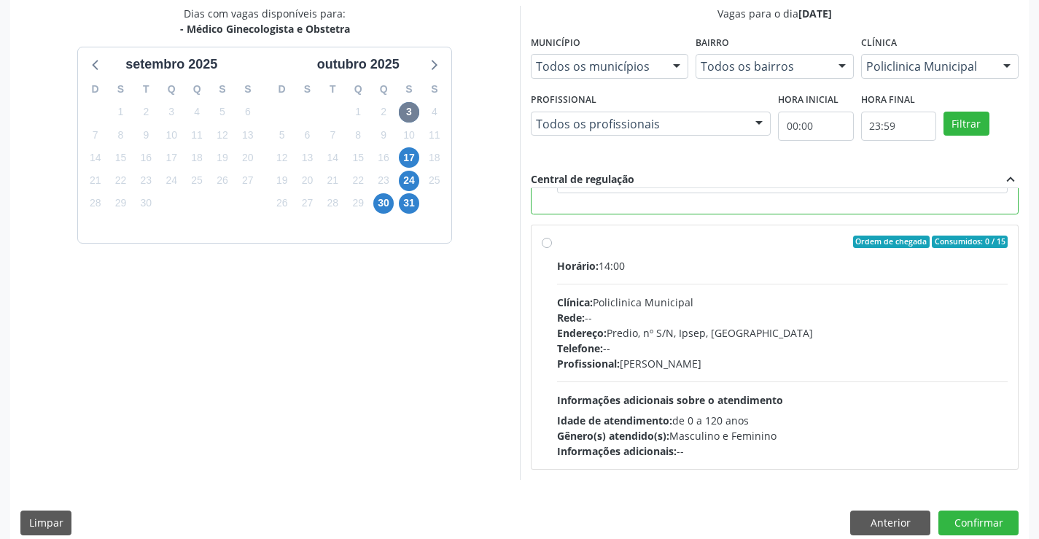
scroll to position [333, 0]
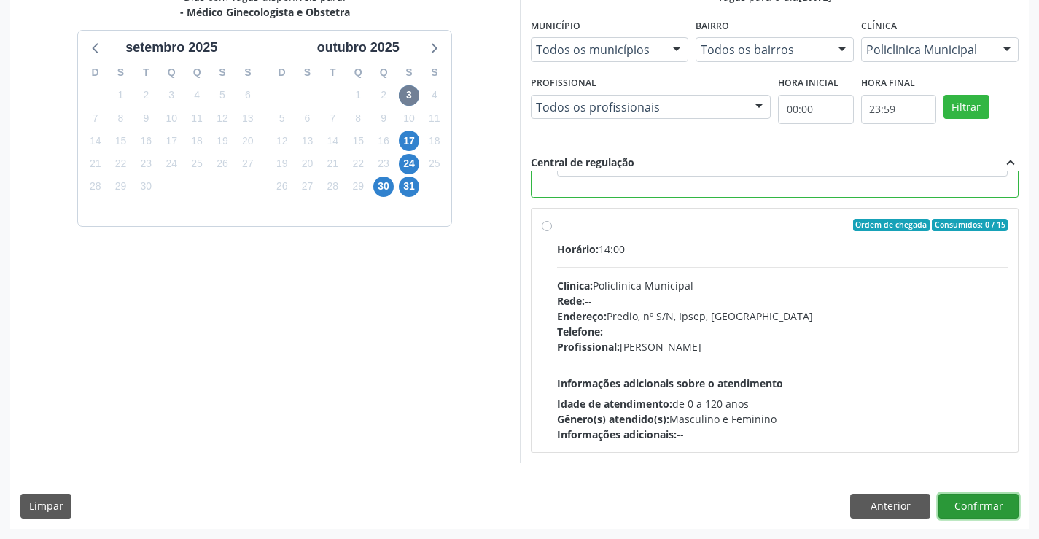
click at [972, 500] on button "Confirmar" at bounding box center [979, 506] width 80 height 25
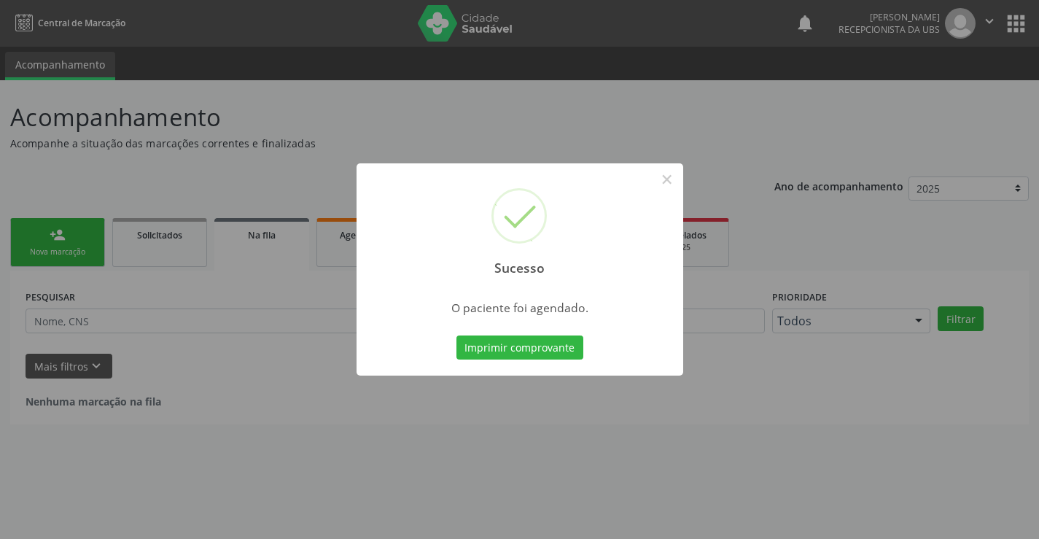
scroll to position [0, 0]
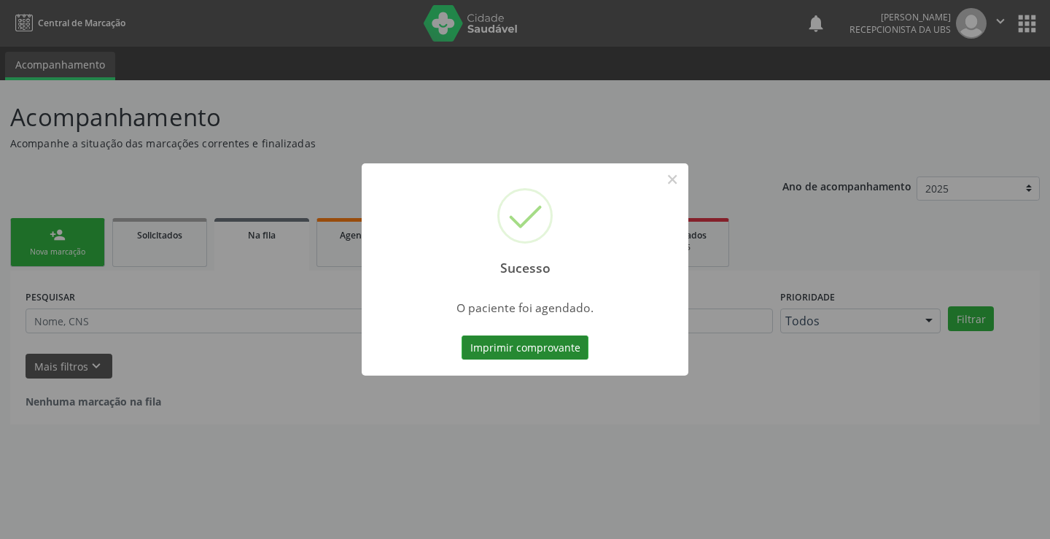
click at [489, 343] on button "Imprimir comprovante" at bounding box center [525, 348] width 127 height 25
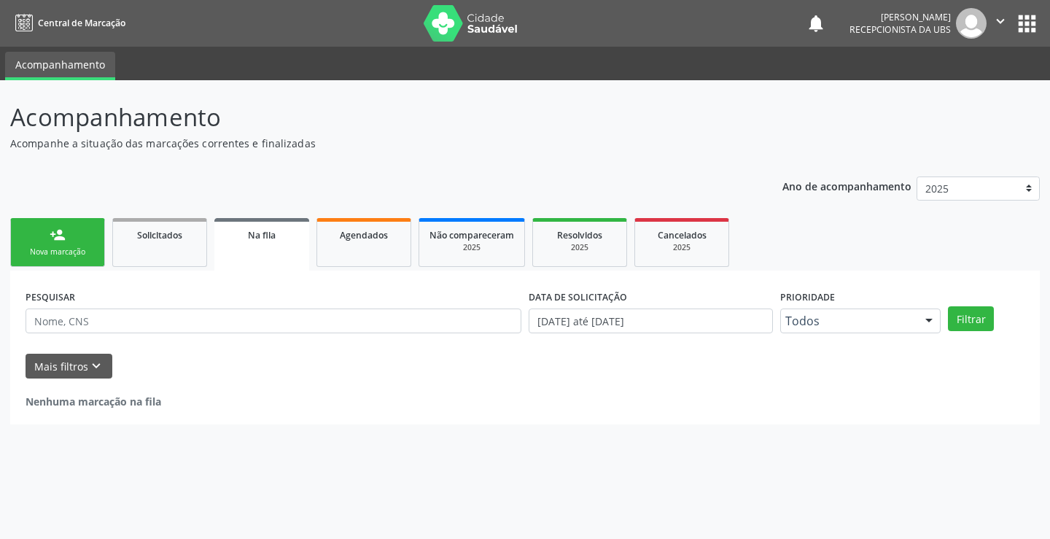
click at [74, 233] on link "person_add Nova marcação" at bounding box center [57, 242] width 95 height 49
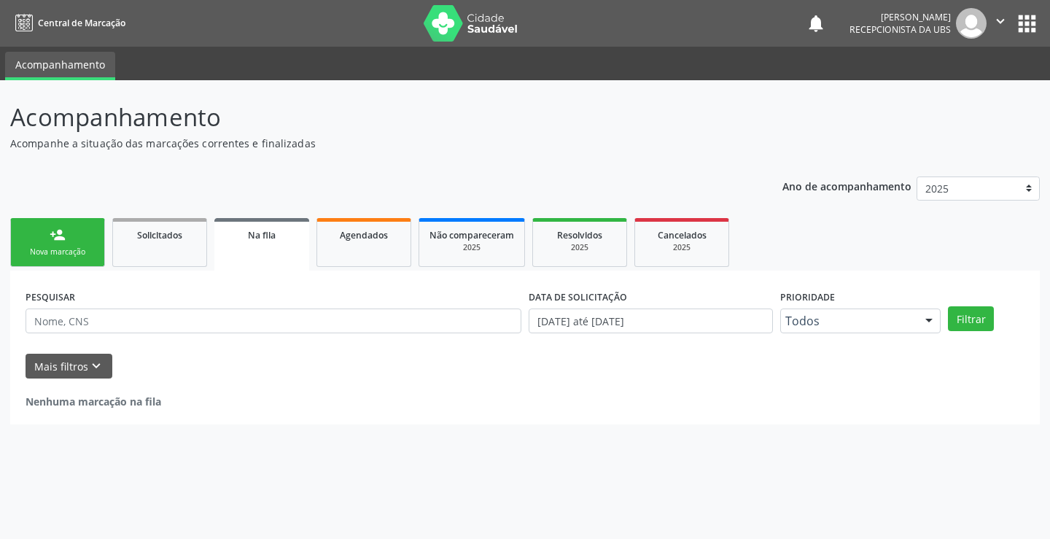
click at [74, 233] on link "person_add Nova marcação" at bounding box center [57, 242] width 95 height 49
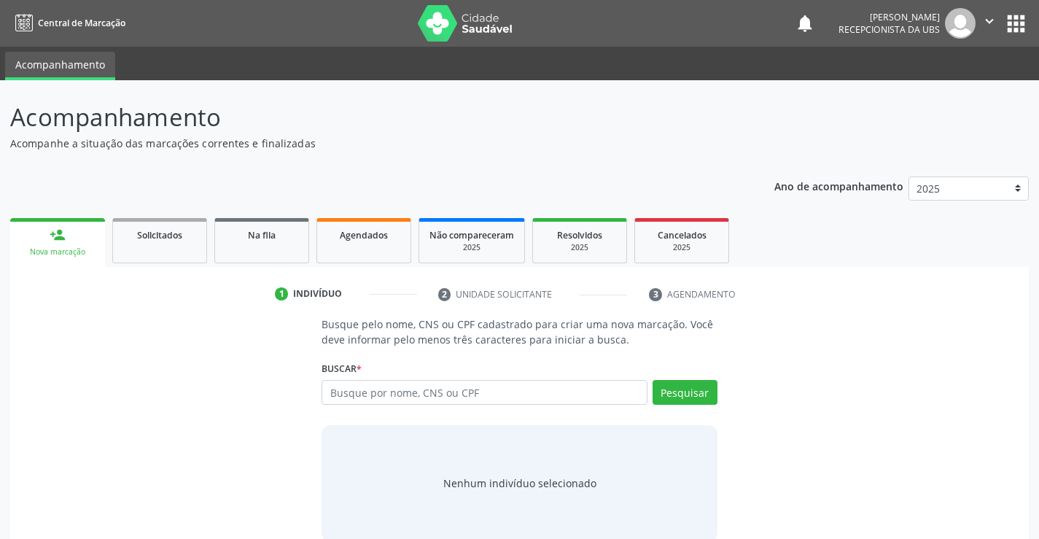
click at [74, 233] on link "person_add Nova marcação" at bounding box center [57, 242] width 95 height 49
click at [364, 400] on input "text" at bounding box center [484, 392] width 325 height 25
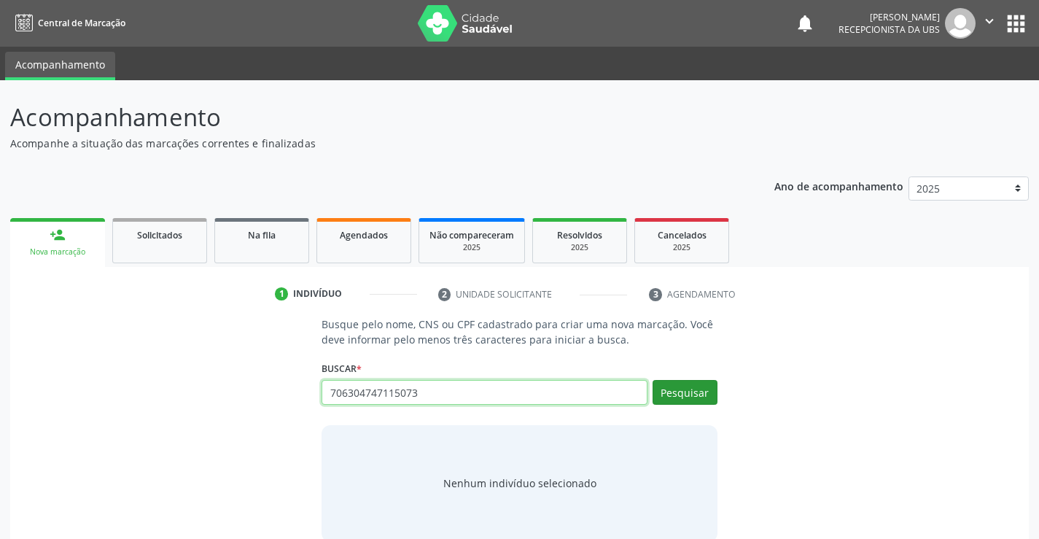
type input "706304747115073"
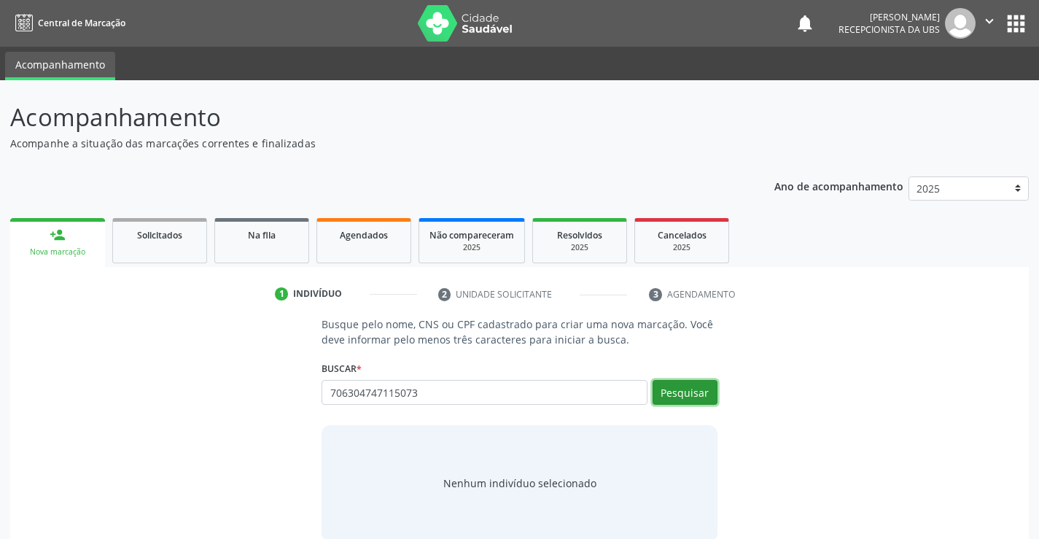
click at [686, 400] on button "Pesquisar" at bounding box center [685, 392] width 65 height 25
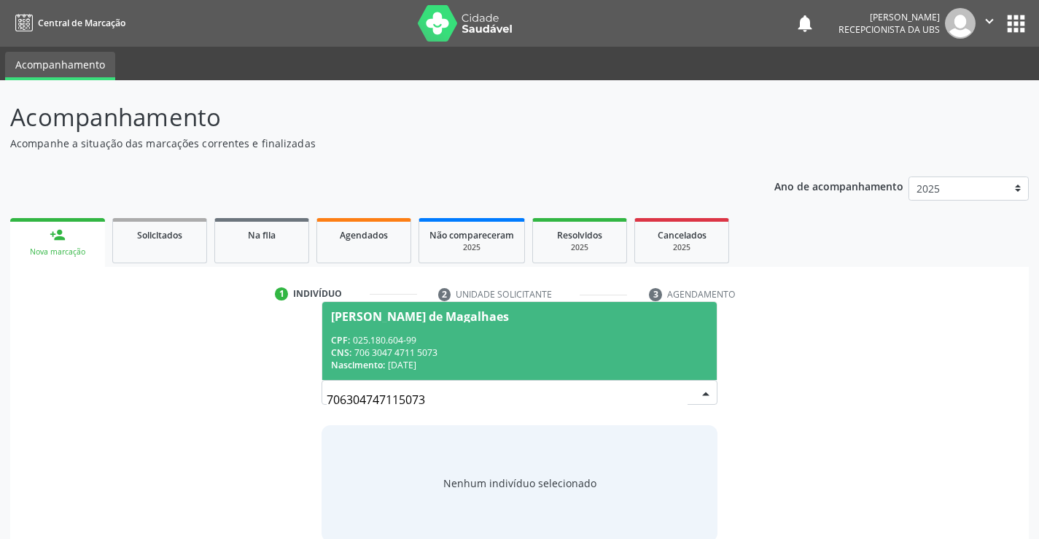
click at [481, 355] on div "CNS: 706 3047 4711 5073" at bounding box center [519, 352] width 376 height 12
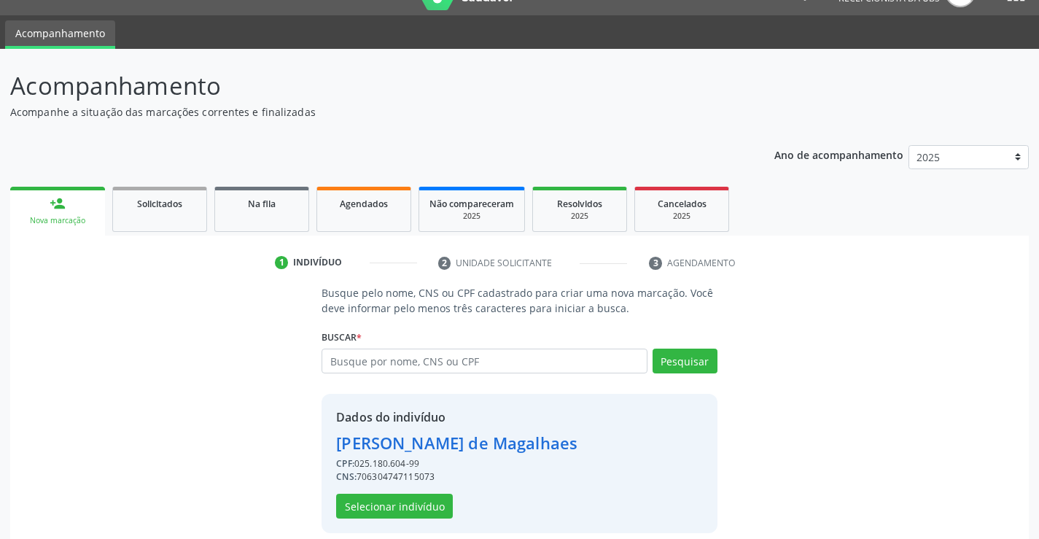
scroll to position [46, 0]
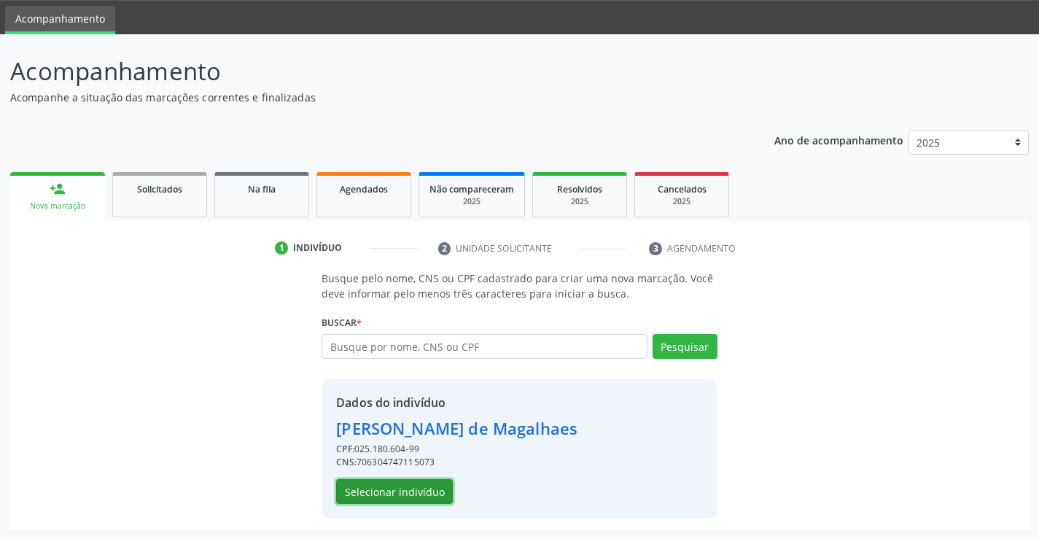
click at [414, 495] on button "Selecionar indivíduo" at bounding box center [394, 491] width 117 height 25
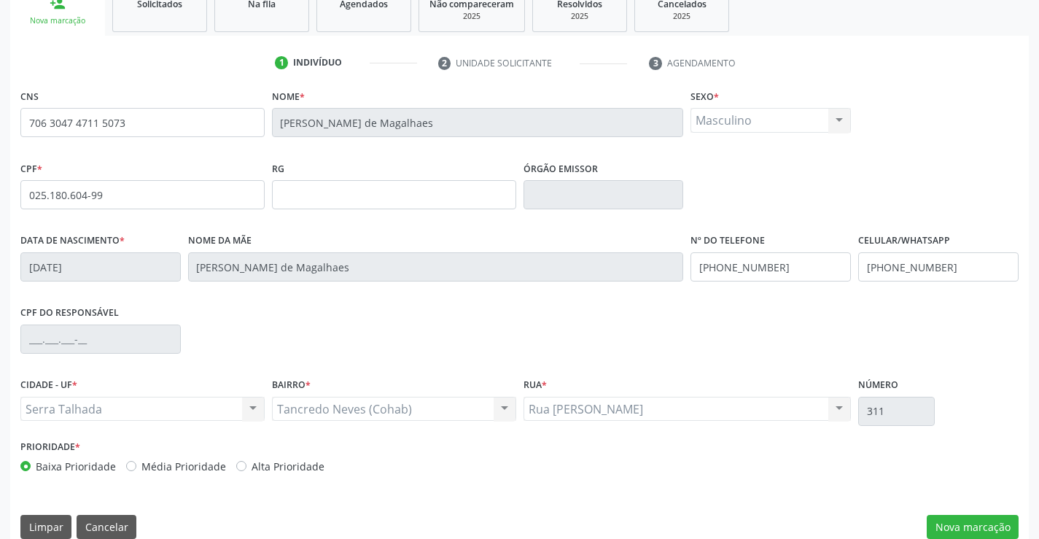
scroll to position [252, 0]
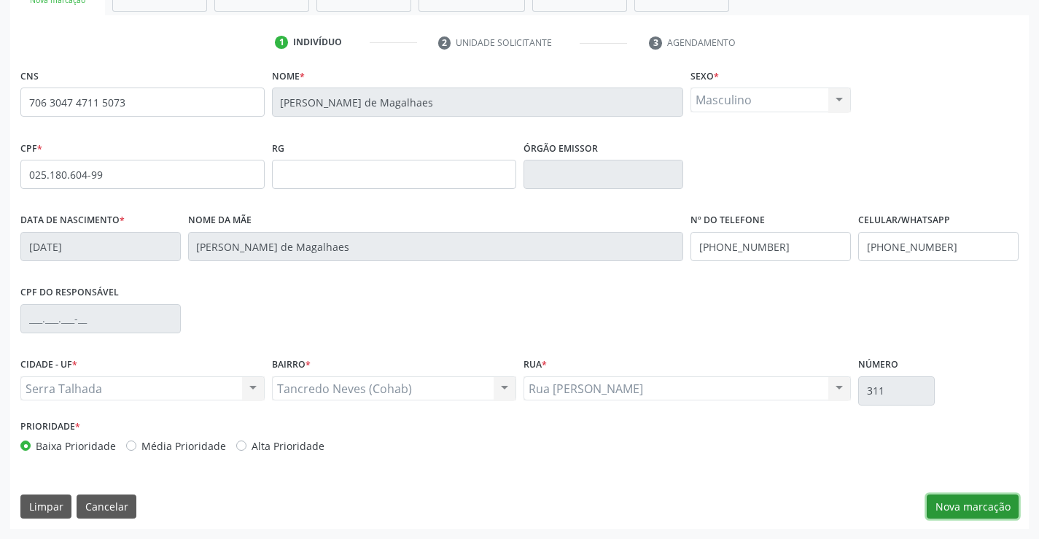
click at [984, 504] on button "Nova marcação" at bounding box center [973, 507] width 92 height 25
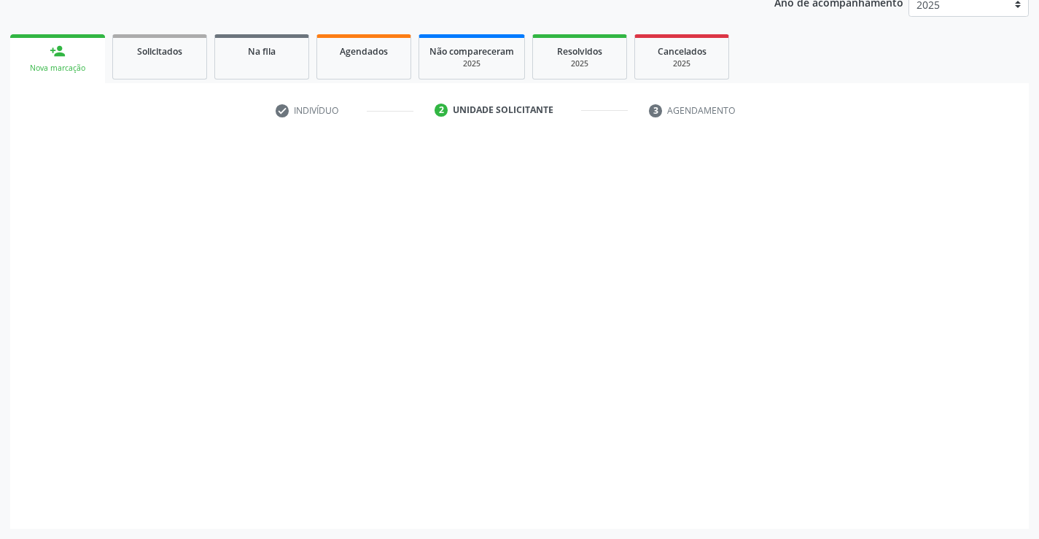
scroll to position [184, 0]
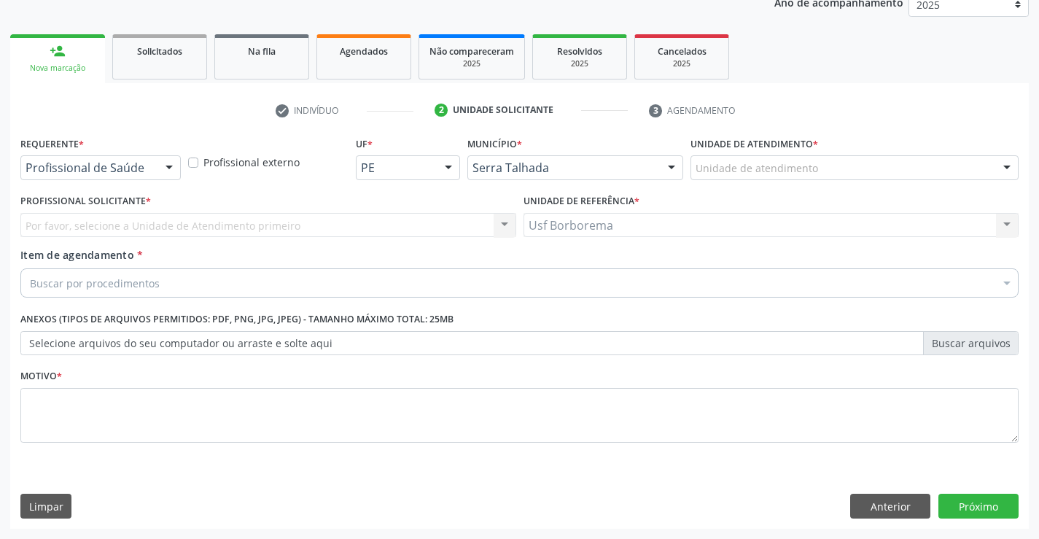
click at [691, 168] on div "Unidade de atendimento" at bounding box center [855, 167] width 328 height 25
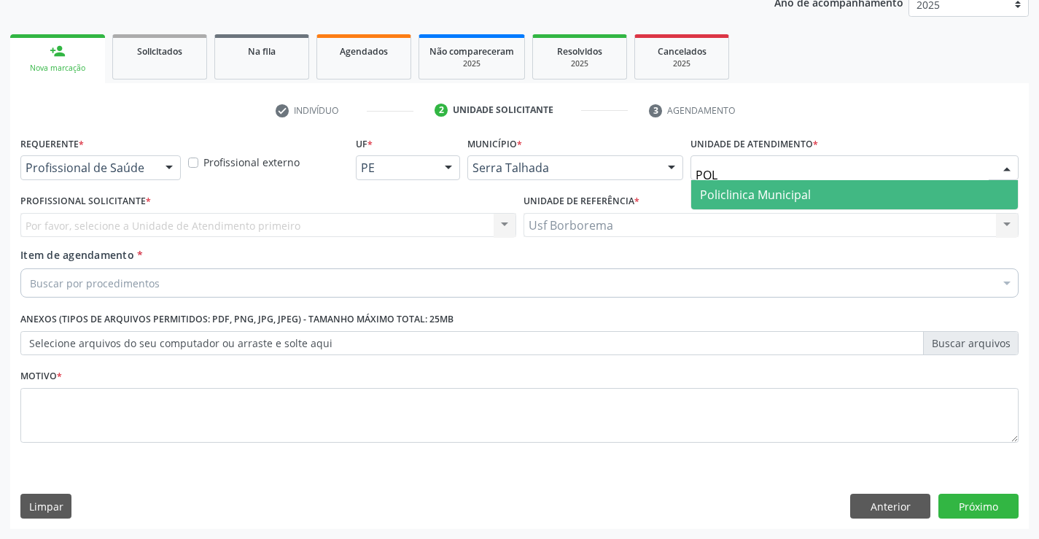
type input "POLI"
click at [691, 190] on span "Policlinica Municipal" at bounding box center [854, 194] width 327 height 29
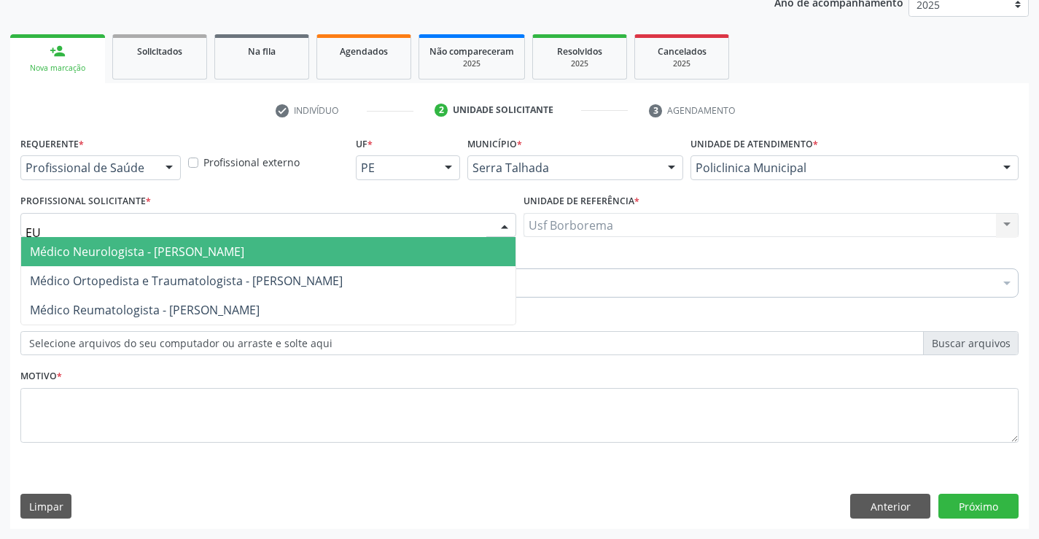
type input "EUG"
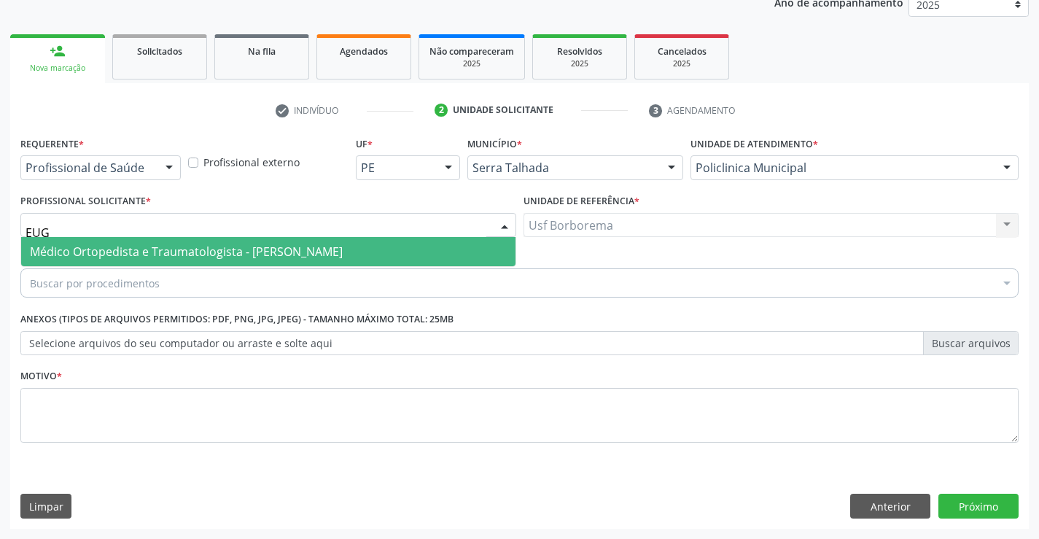
click at [131, 248] on span "Médico Ortopedista e Traumatologista - [PERSON_NAME]" at bounding box center [186, 252] width 313 height 16
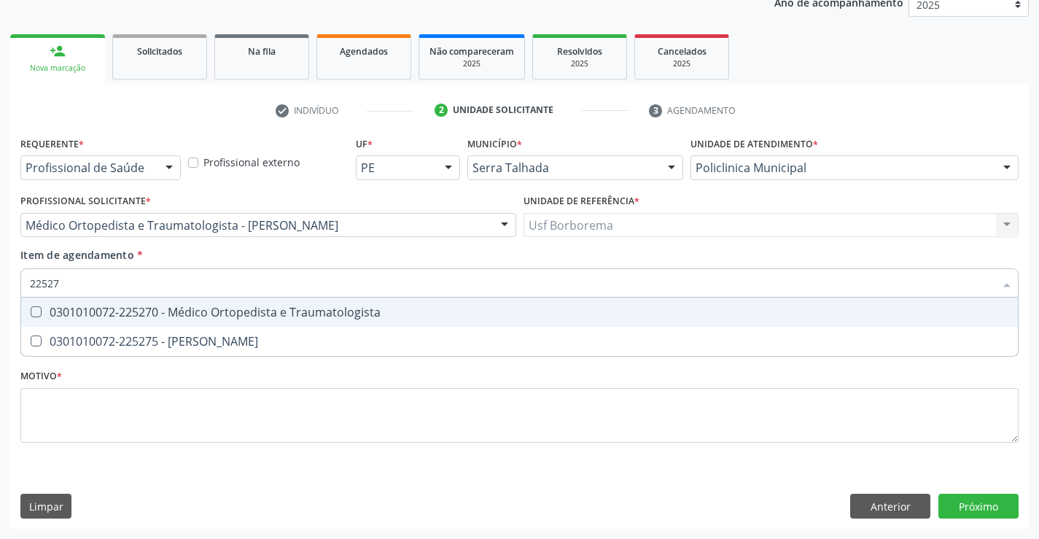
type input "225270"
click at [131, 311] on div "0301010072-225270 - Médico Ortopedista e Traumatologista" at bounding box center [520, 312] width 980 height 12
checkbox Traumatologista "true"
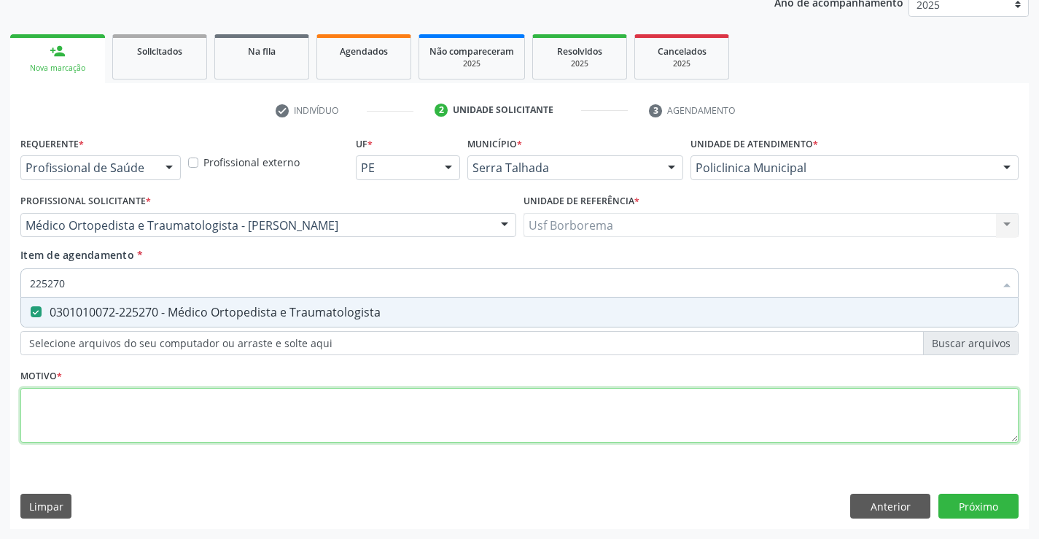
click at [122, 423] on div "Requerente * Profissional de Saúde Profissional de Saúde Paciente Nenhum result…" at bounding box center [519, 298] width 999 height 330
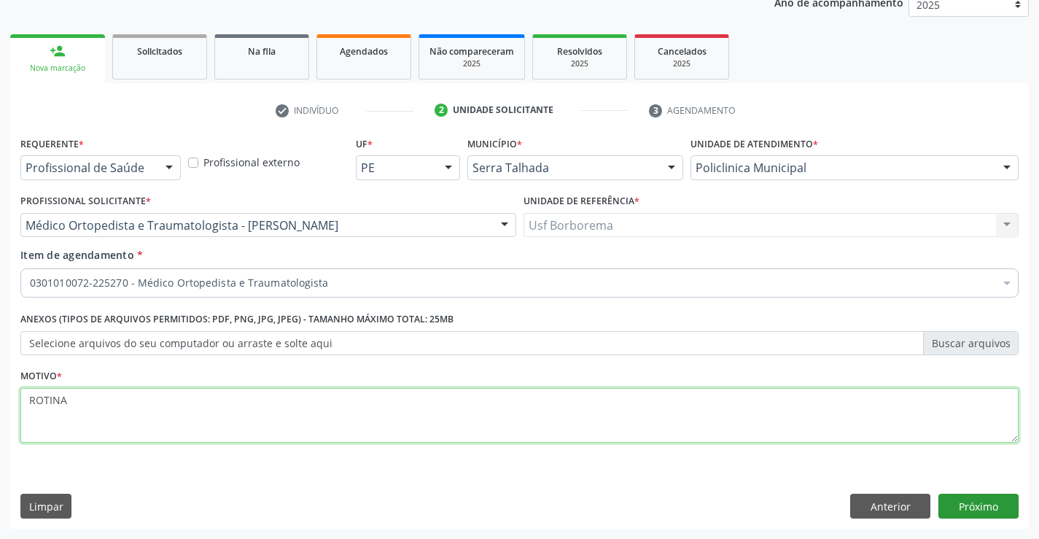
type textarea "ROTINA"
click at [974, 508] on button "Próximo" at bounding box center [979, 506] width 80 height 25
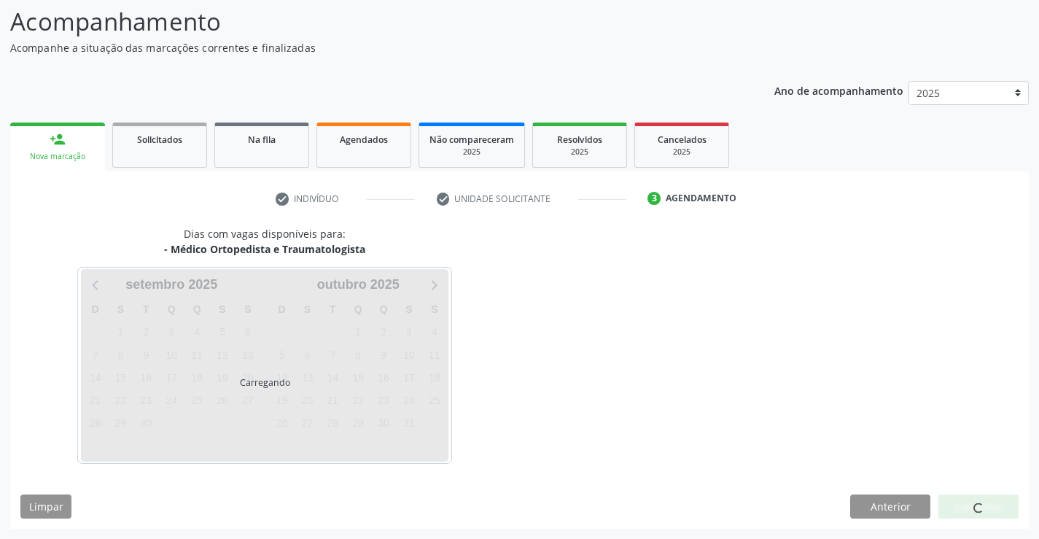
scroll to position [96, 0]
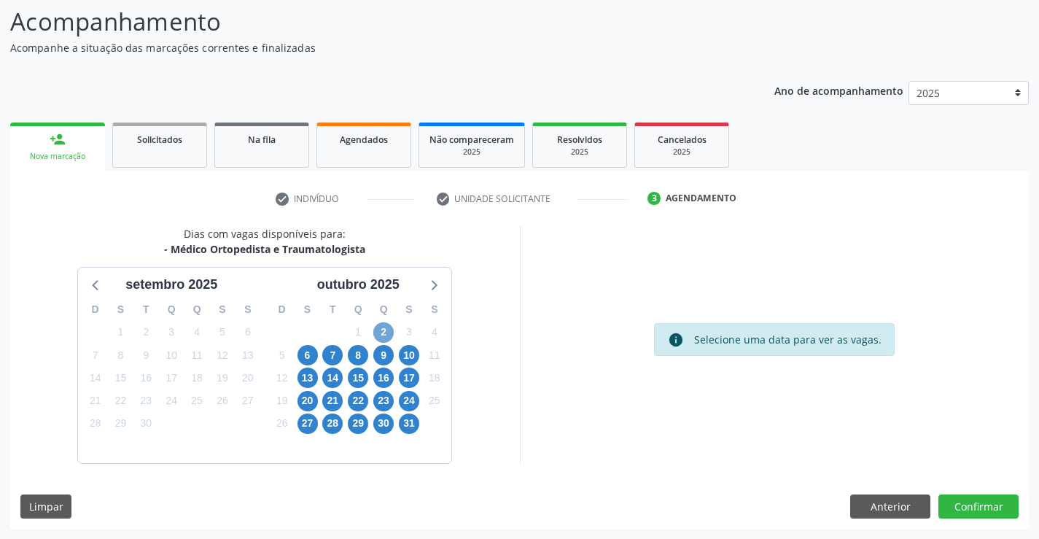
click at [384, 335] on span "2" at bounding box center [383, 332] width 20 height 20
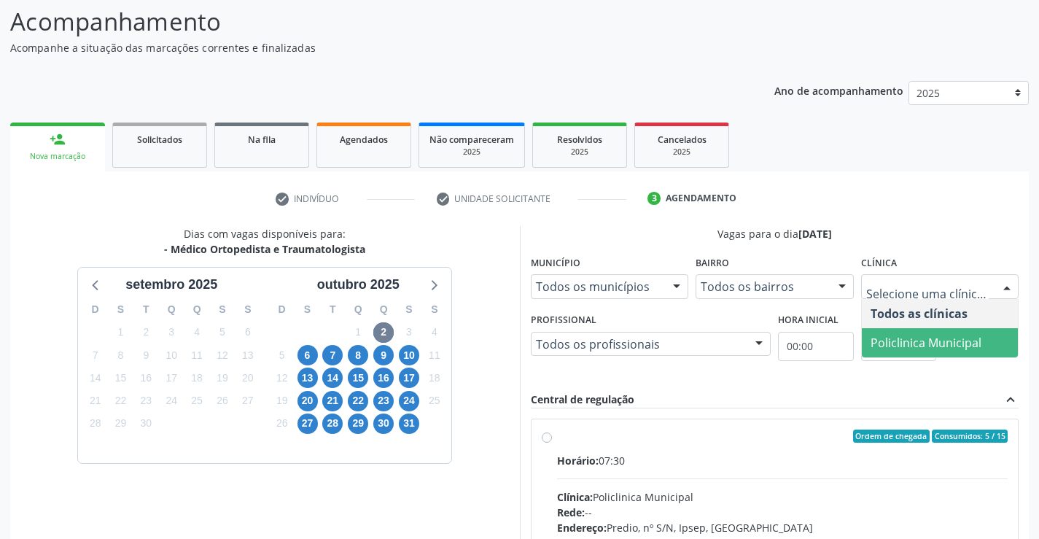
click at [926, 335] on span "Policlinica Municipal" at bounding box center [926, 343] width 111 height 16
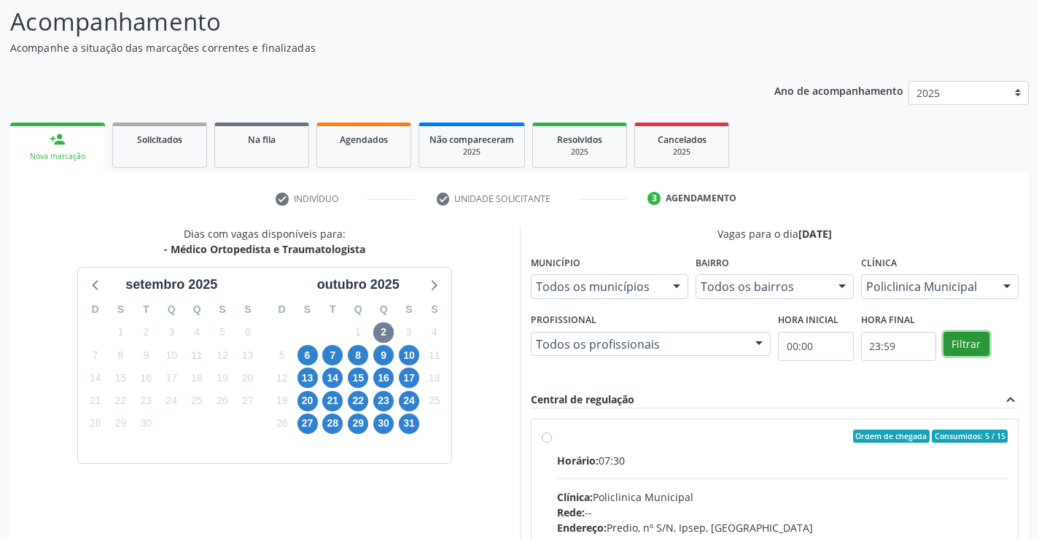
click at [961, 336] on button "Filtrar" at bounding box center [967, 344] width 46 height 25
click at [557, 439] on label "Ordem de chegada Consumidos: 5 / 15 Horário: 07:30 Clínica: Policlinica Municip…" at bounding box center [783, 542] width 452 height 224
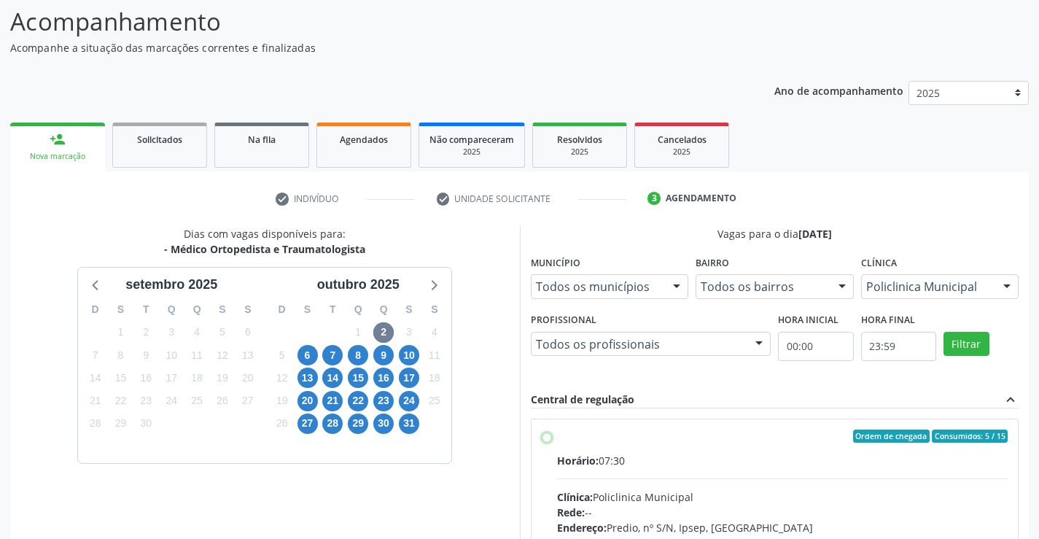
click at [543, 439] on input "Ordem de chegada Consumidos: 5 / 15 Horário: 07:30 Clínica: Policlinica Municip…" at bounding box center [547, 436] width 10 height 13
radio input "true"
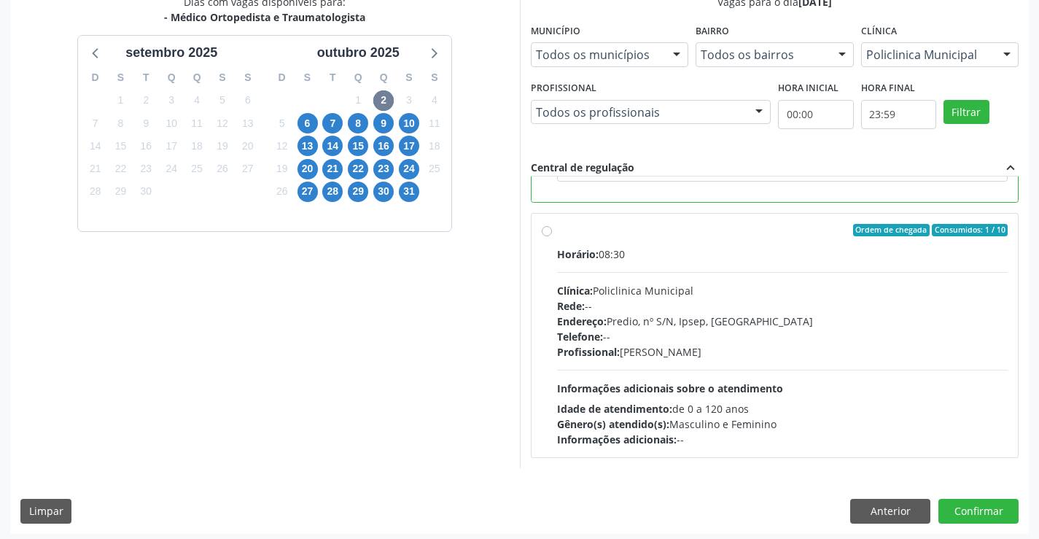
scroll to position [333, 0]
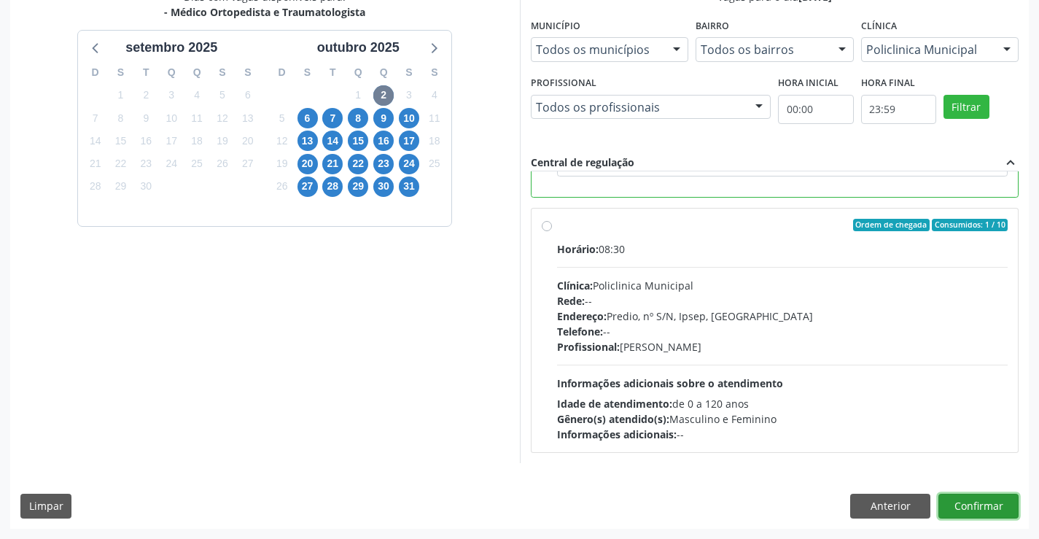
click at [968, 503] on button "Confirmar" at bounding box center [979, 506] width 80 height 25
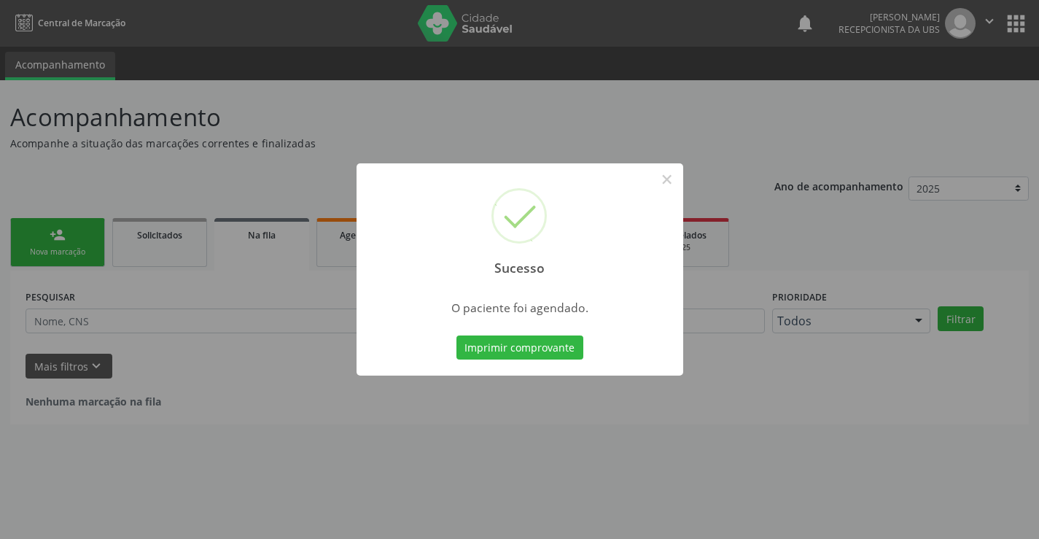
scroll to position [0, 0]
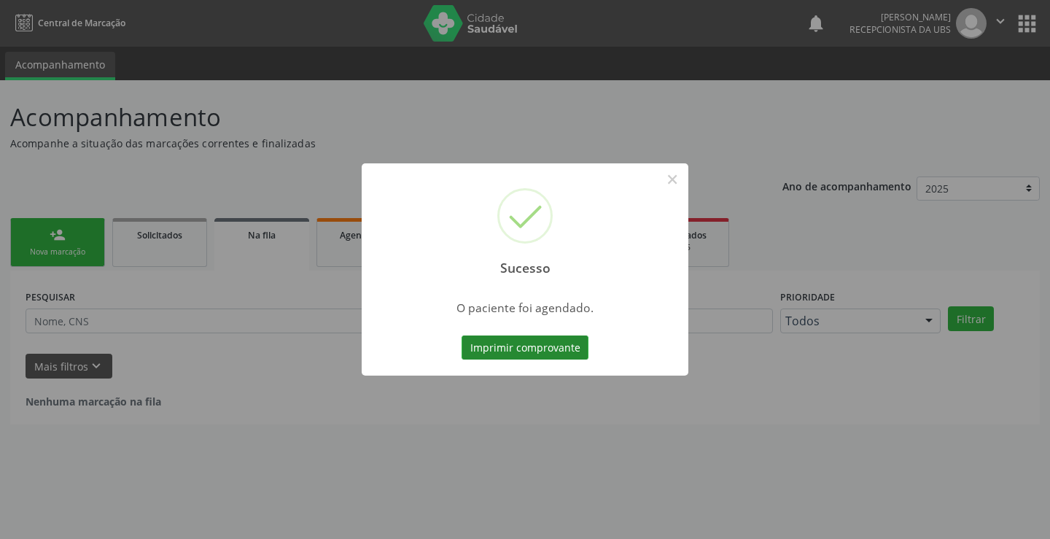
click at [547, 344] on button "Imprimir comprovante" at bounding box center [525, 348] width 127 height 25
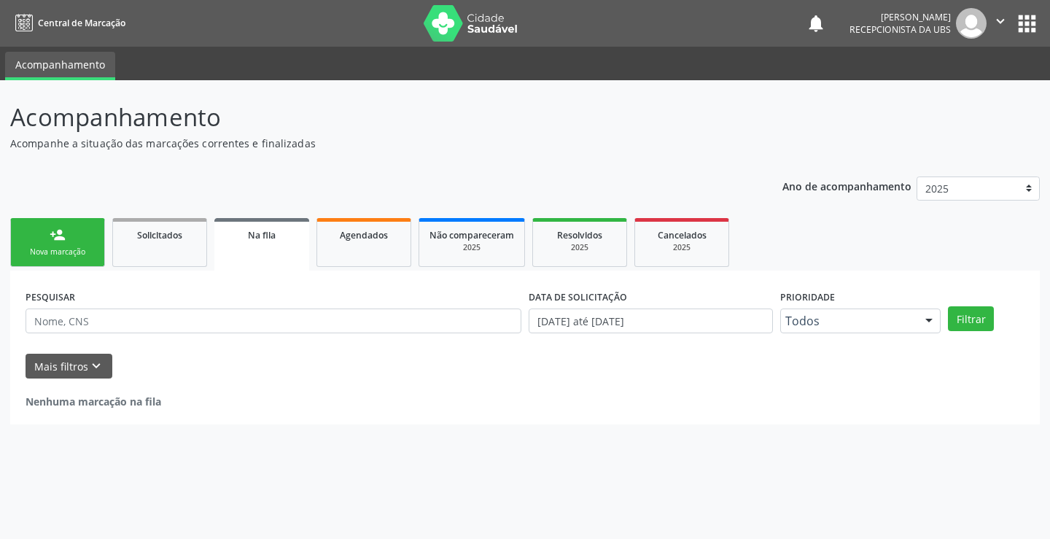
click at [95, 230] on link "person_add Nova marcação" at bounding box center [57, 242] width 95 height 49
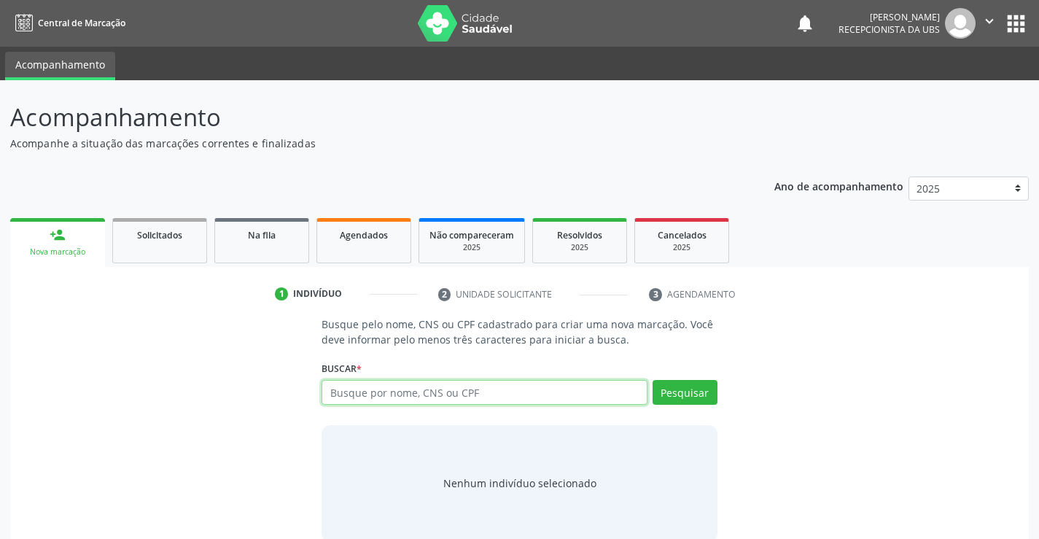
click at [325, 388] on input "text" at bounding box center [484, 392] width 325 height 25
type input "14189909464"
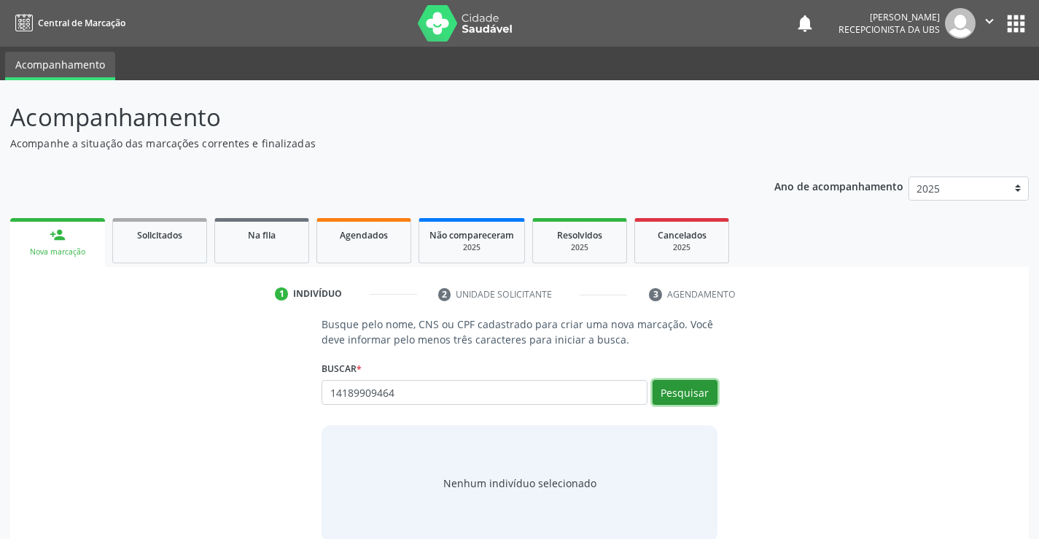
click at [697, 390] on button "Pesquisar" at bounding box center [685, 392] width 65 height 25
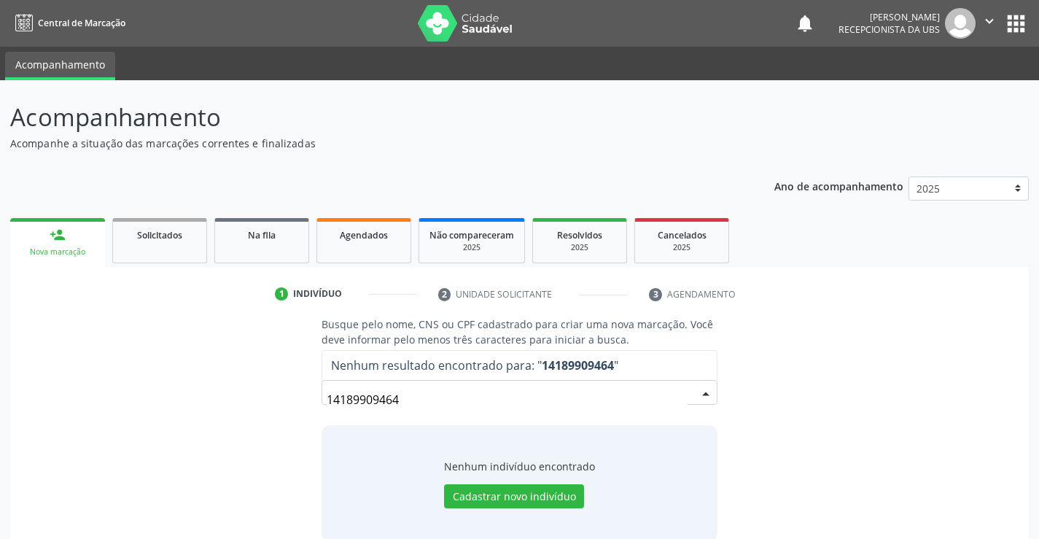
click at [522, 414] on input "14189909464" at bounding box center [507, 399] width 360 height 29
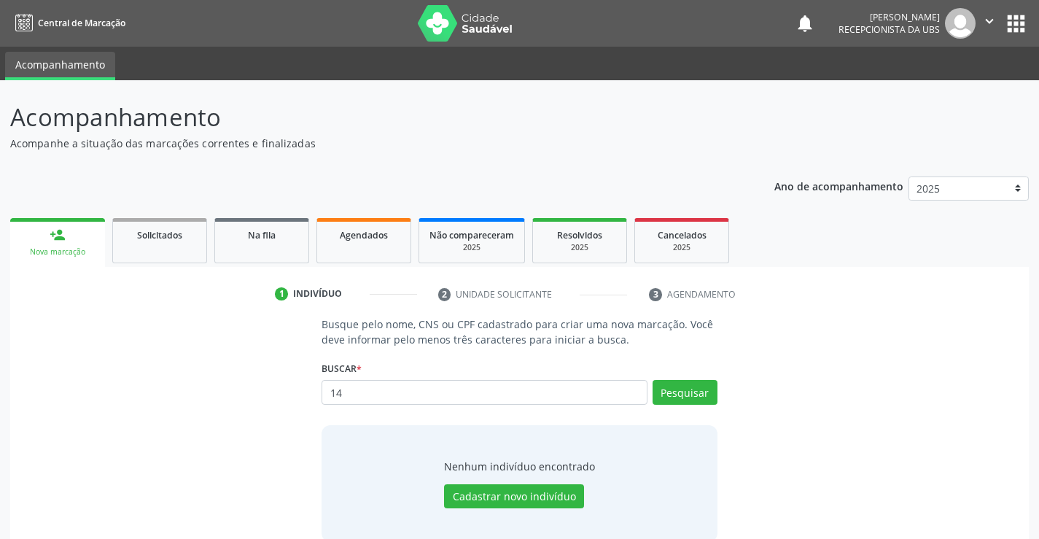
type input "1"
type input "14189909464"
click at [675, 398] on button "Pesquisar" at bounding box center [685, 392] width 65 height 25
type input "14189909464"
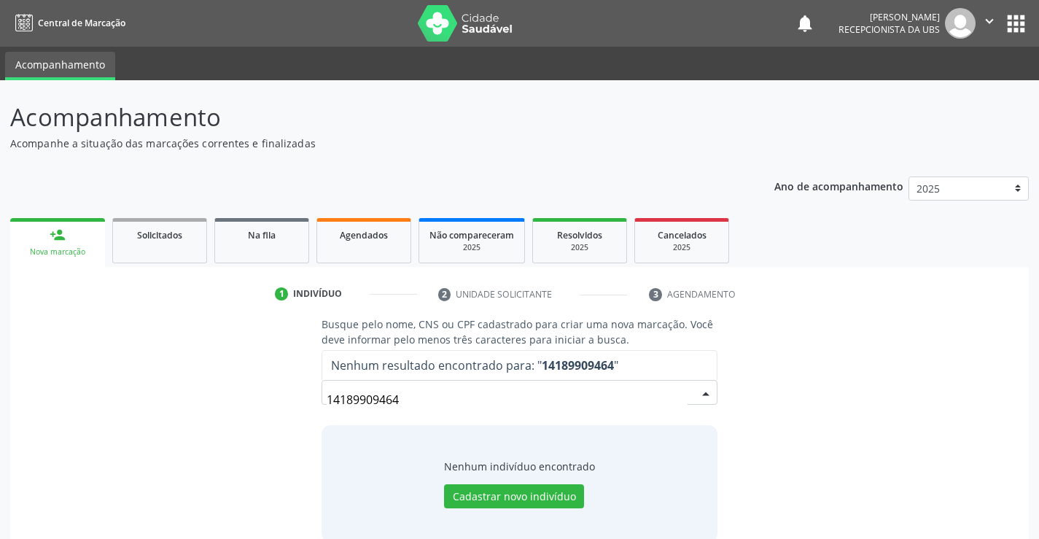
click at [548, 404] on input "14189909464" at bounding box center [507, 399] width 360 height 29
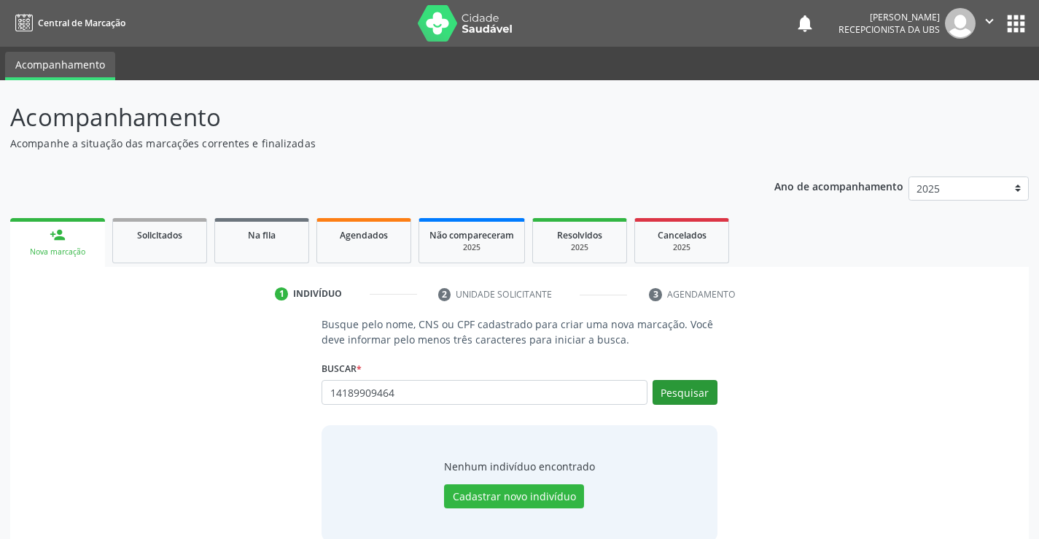
type input "14189909464"
click at [659, 395] on button "Pesquisar" at bounding box center [685, 392] width 65 height 25
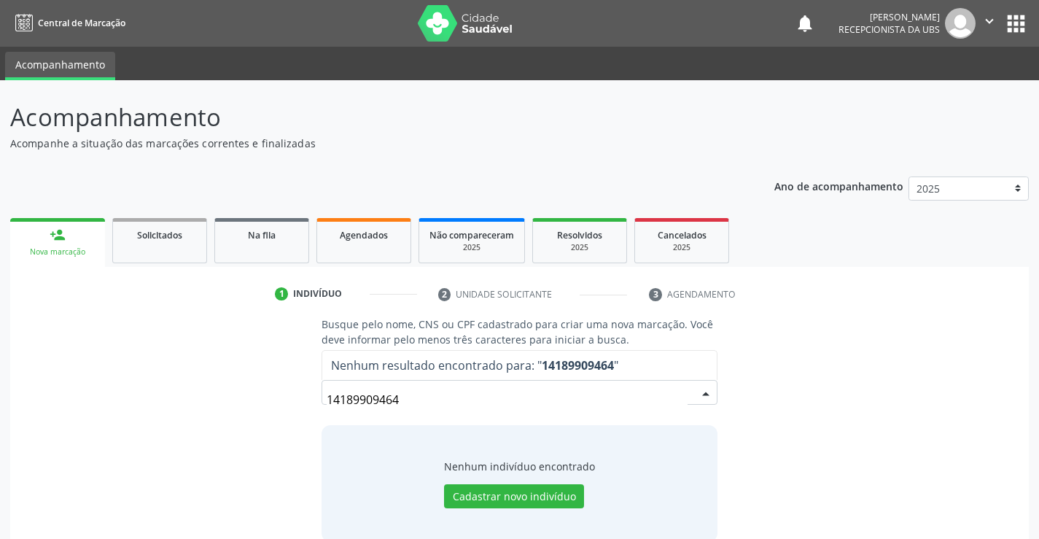
click at [507, 398] on input "14189909464" at bounding box center [507, 399] width 360 height 29
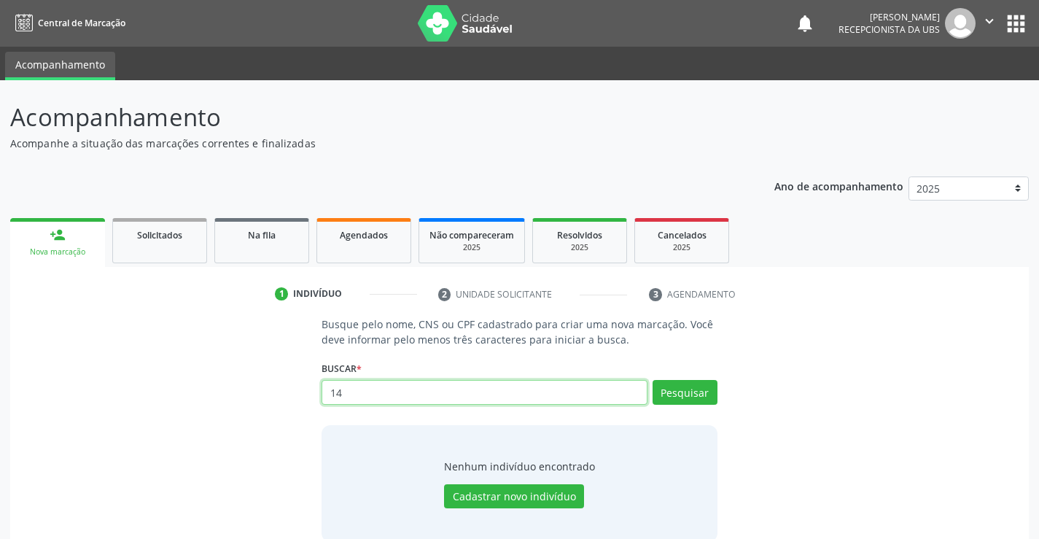
type input "1"
type input "14184409464"
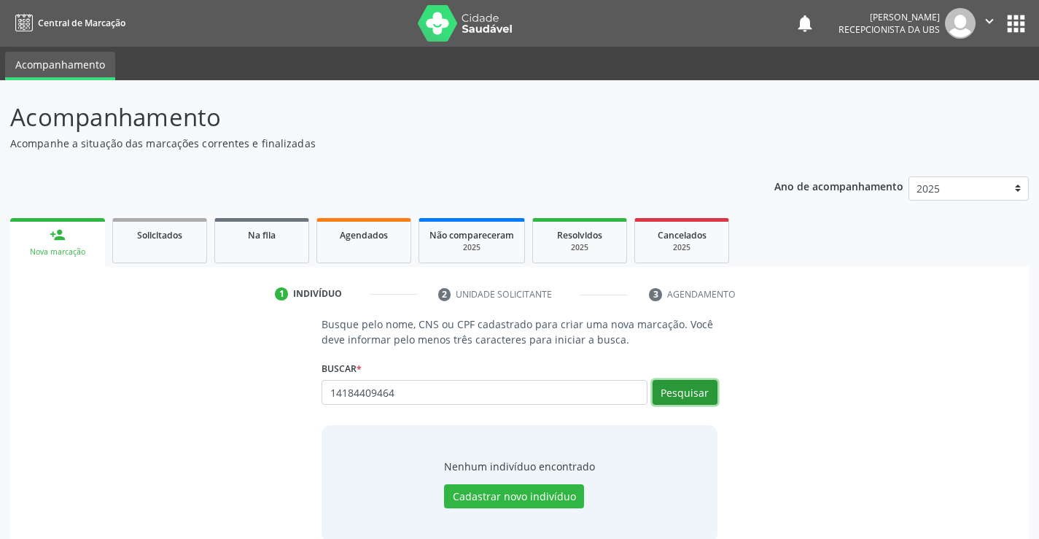
click at [684, 397] on button "Pesquisar" at bounding box center [685, 392] width 65 height 25
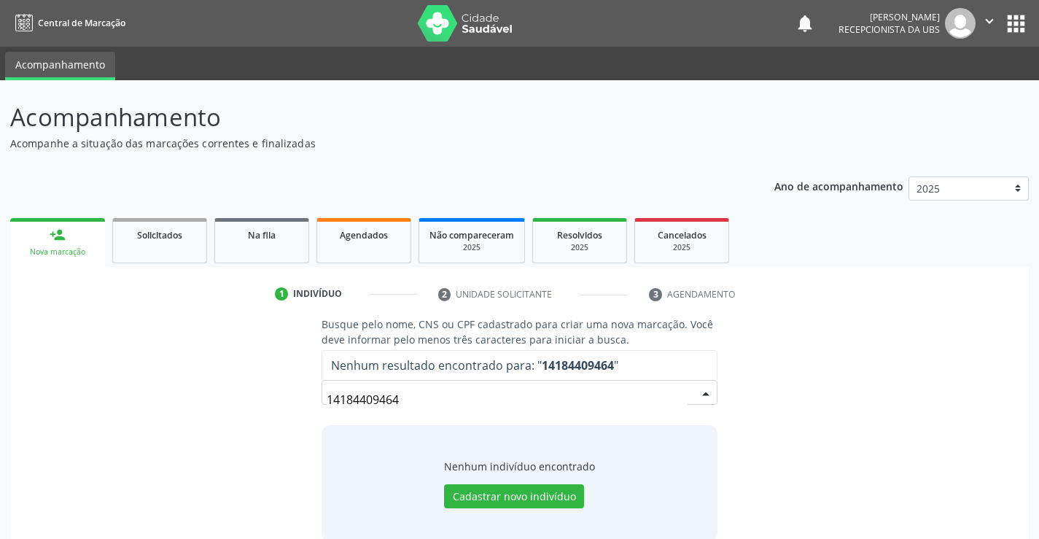
click at [607, 403] on input "14184409464" at bounding box center [507, 399] width 360 height 29
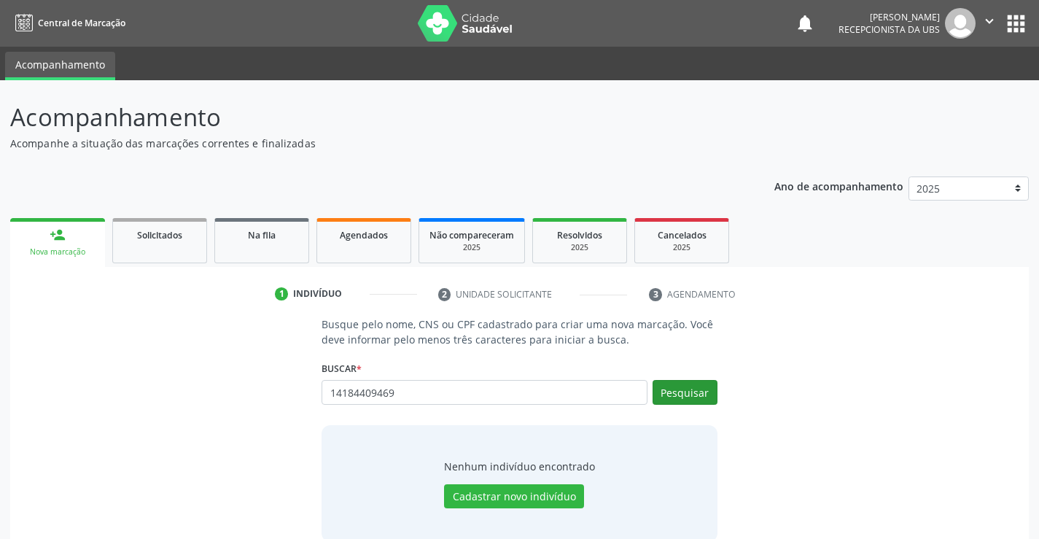
type input "14184409469"
click at [680, 393] on button "Pesquisar" at bounding box center [685, 392] width 65 height 25
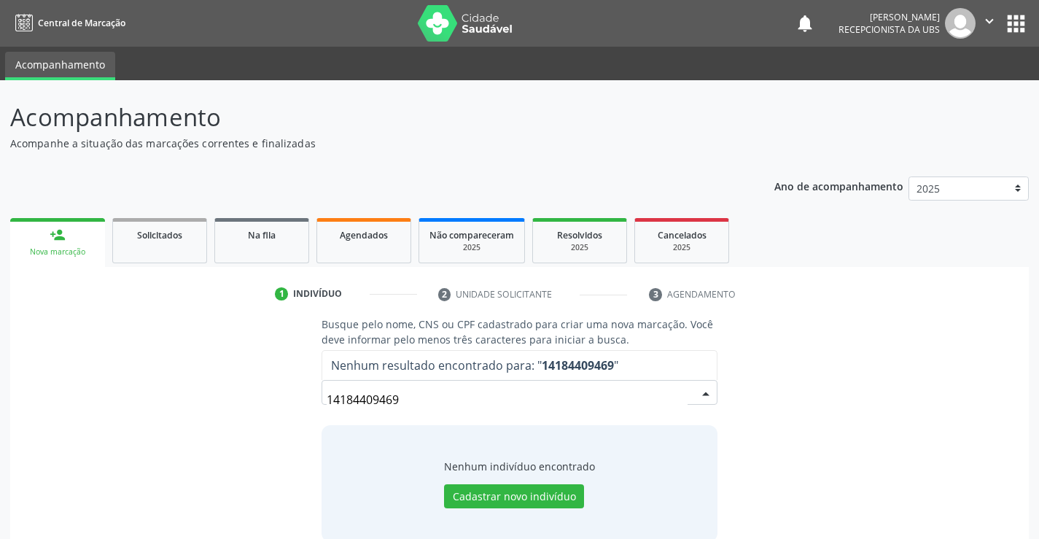
click at [595, 406] on input "14184409469" at bounding box center [507, 399] width 360 height 29
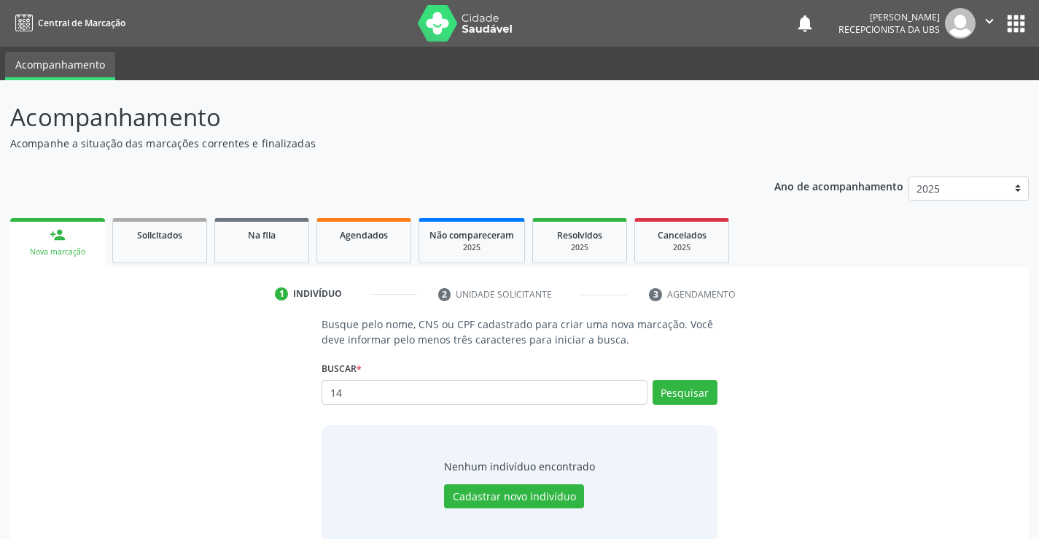
type input "1"
click at [567, 400] on input "text" at bounding box center [484, 392] width 325 height 25
type input "10558036457"
click at [714, 395] on button "Pesquisar" at bounding box center [685, 392] width 65 height 25
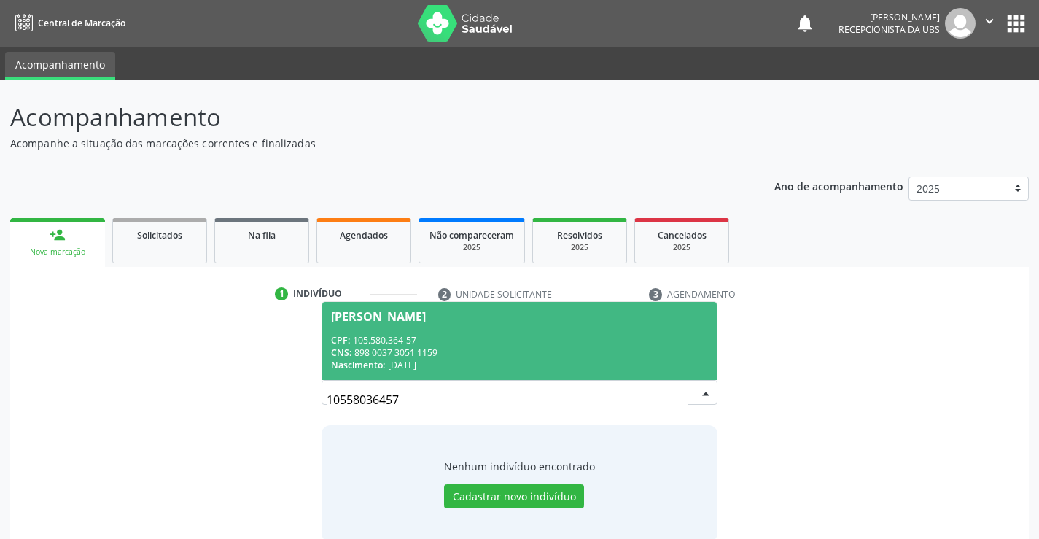
click at [495, 328] on span "Jessica Maria de Moura CPF: 105.580.364-57 CNS: 898 0037 3051 1159 Nascimento: …" at bounding box center [519, 341] width 394 height 78
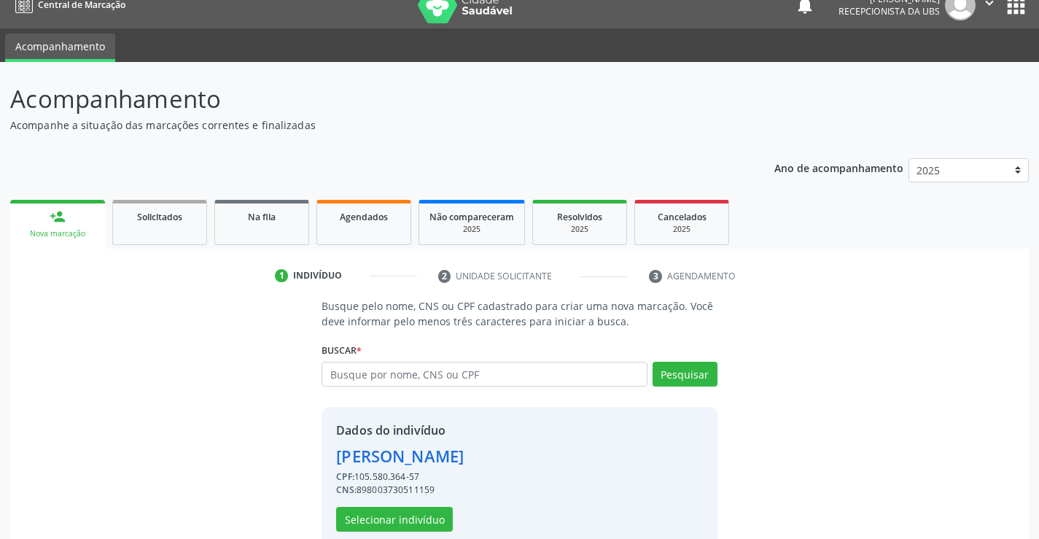
scroll to position [46, 0]
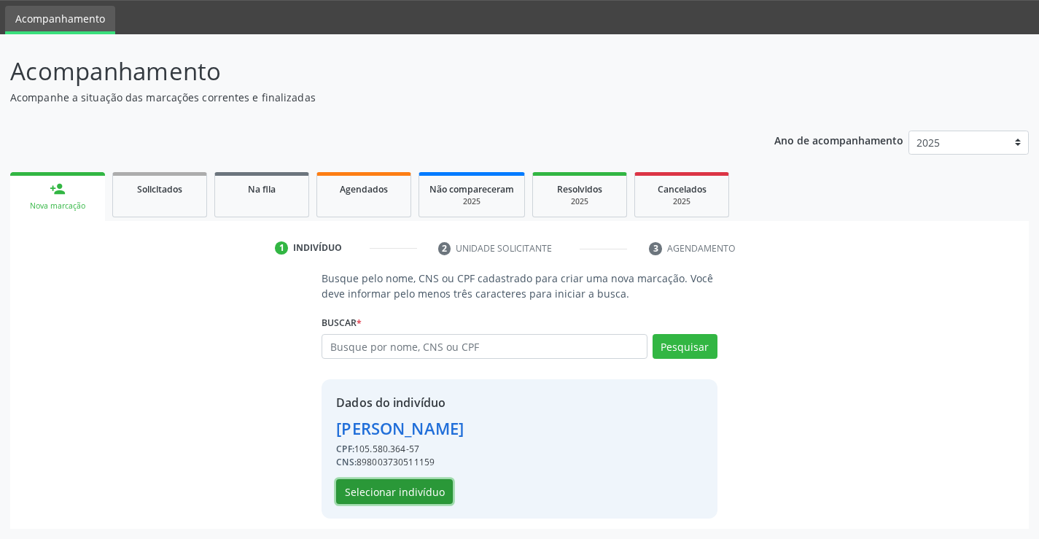
click at [438, 481] on button "Selecionar indivíduo" at bounding box center [394, 491] width 117 height 25
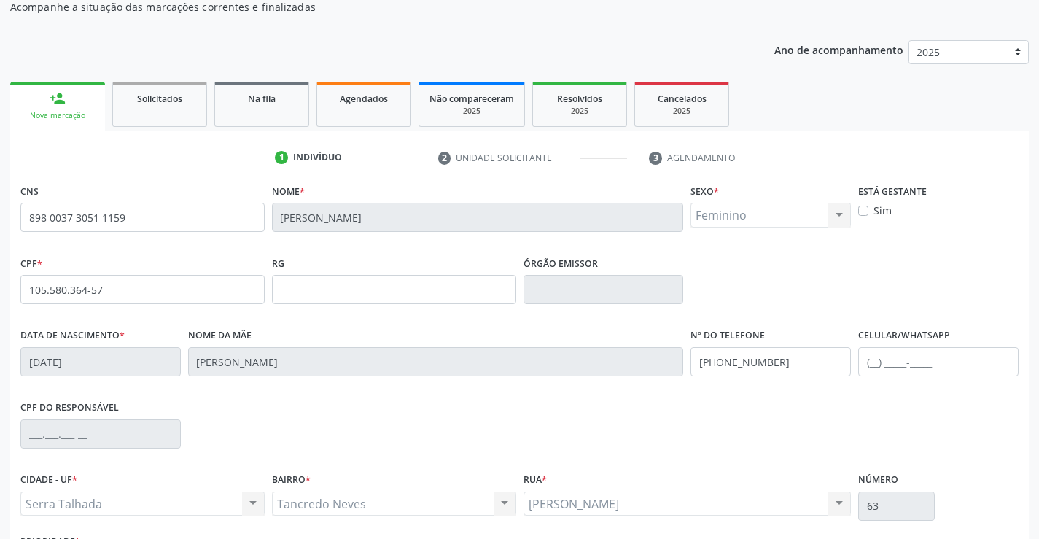
scroll to position [252, 0]
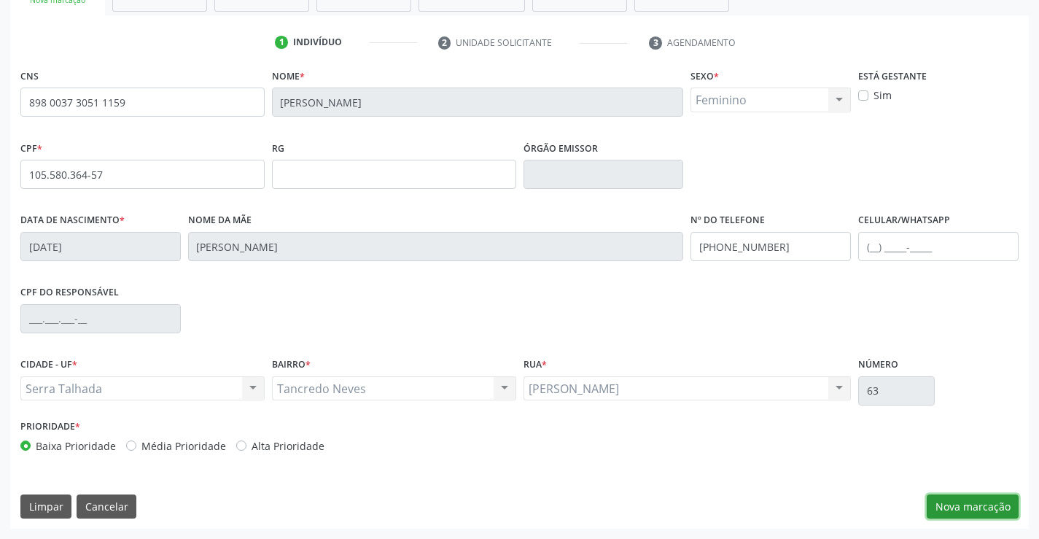
click at [975, 509] on button "Nova marcação" at bounding box center [973, 507] width 92 height 25
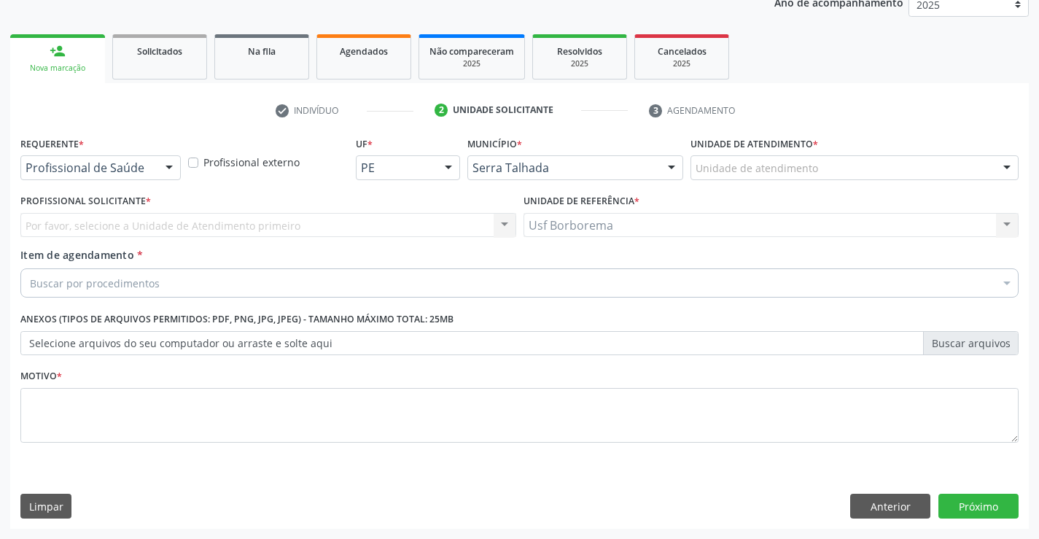
click at [207, 278] on div "Buscar por procedimentos" at bounding box center [519, 282] width 999 height 29
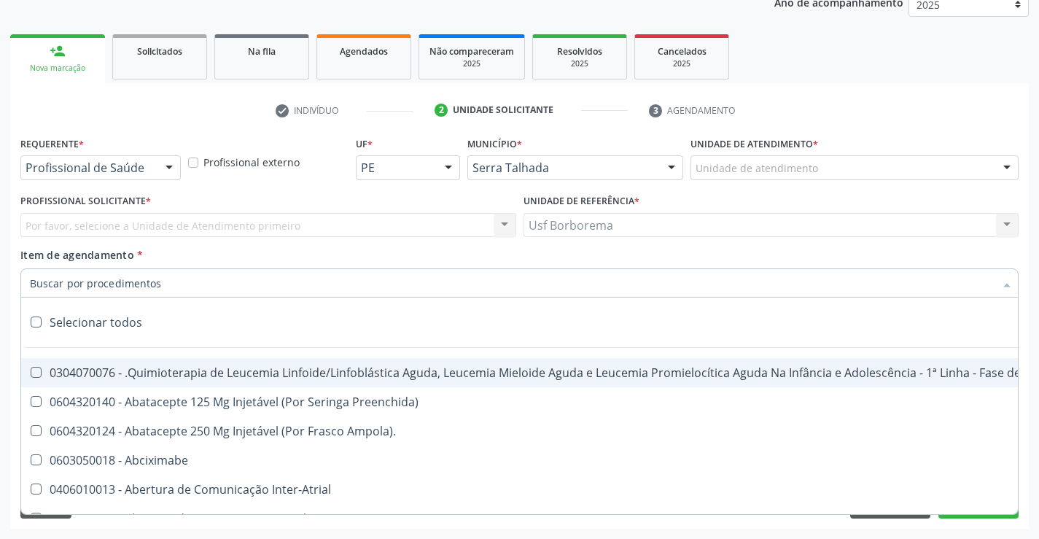
click at [164, 230] on div "Por favor, selecione a Unidade de Atendimento primeiro Nenhum resultado encontr…" at bounding box center [268, 225] width 496 height 25
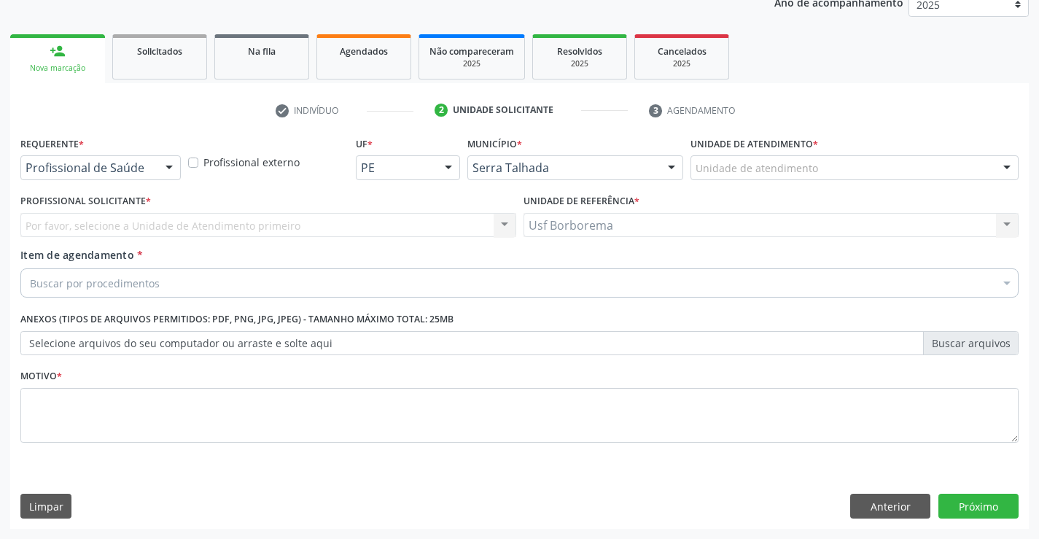
click at [164, 230] on div "Por favor, selecione a Unidade de Atendimento primeiro Nenhum resultado encontr…" at bounding box center [268, 225] width 496 height 25
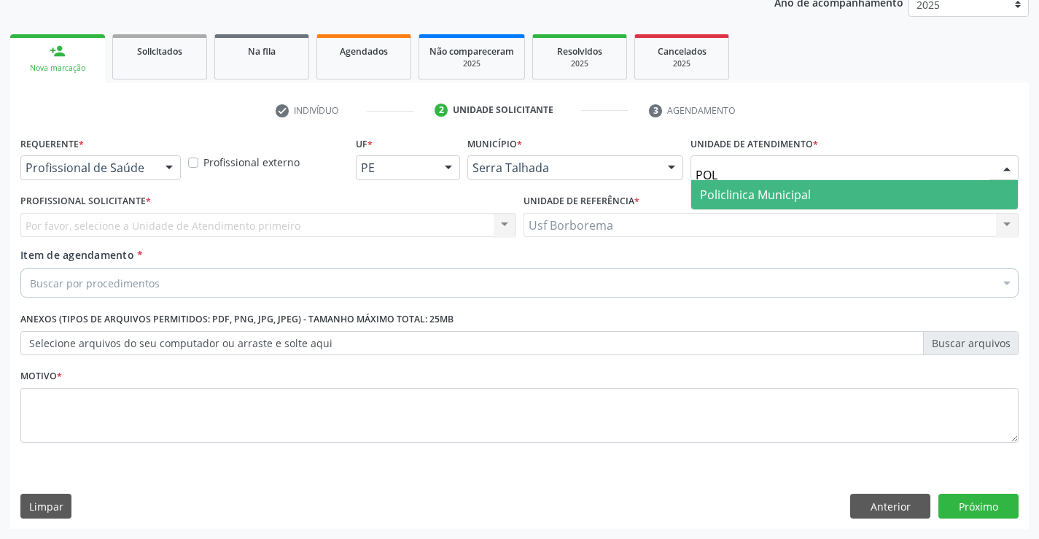
type input "POLI"
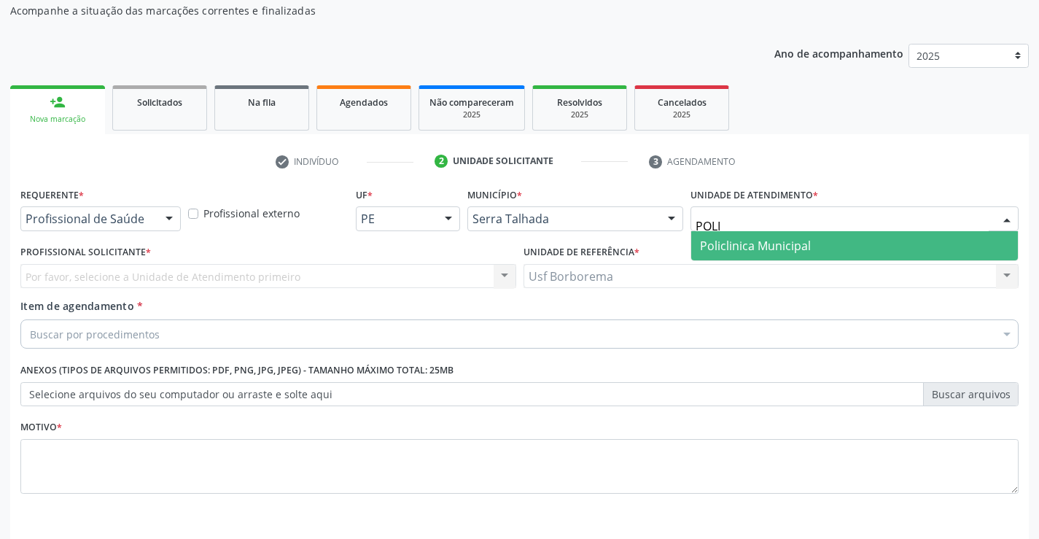
scroll to position [111, 0]
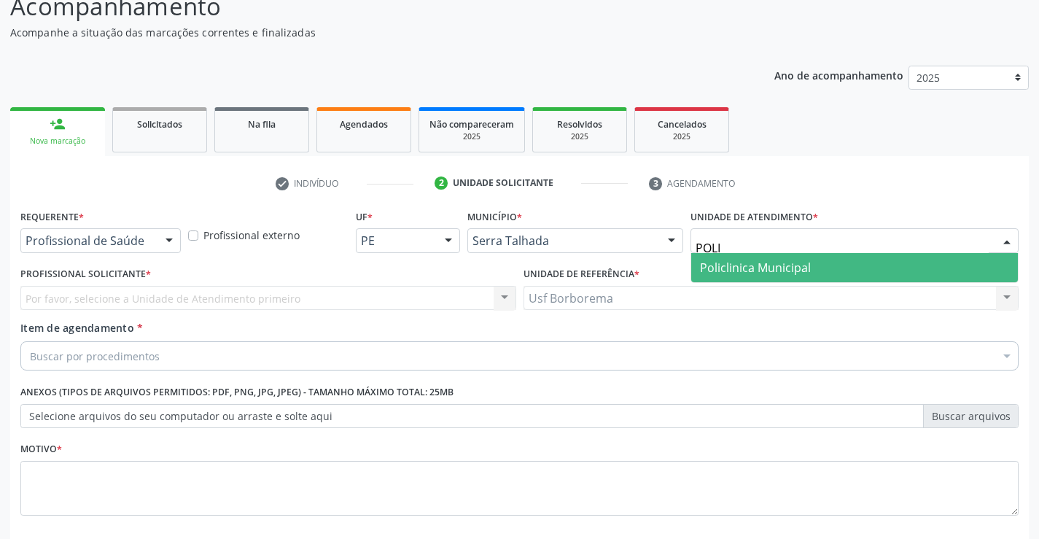
click at [712, 264] on span "Policlinica Municipal" at bounding box center [755, 268] width 111 height 16
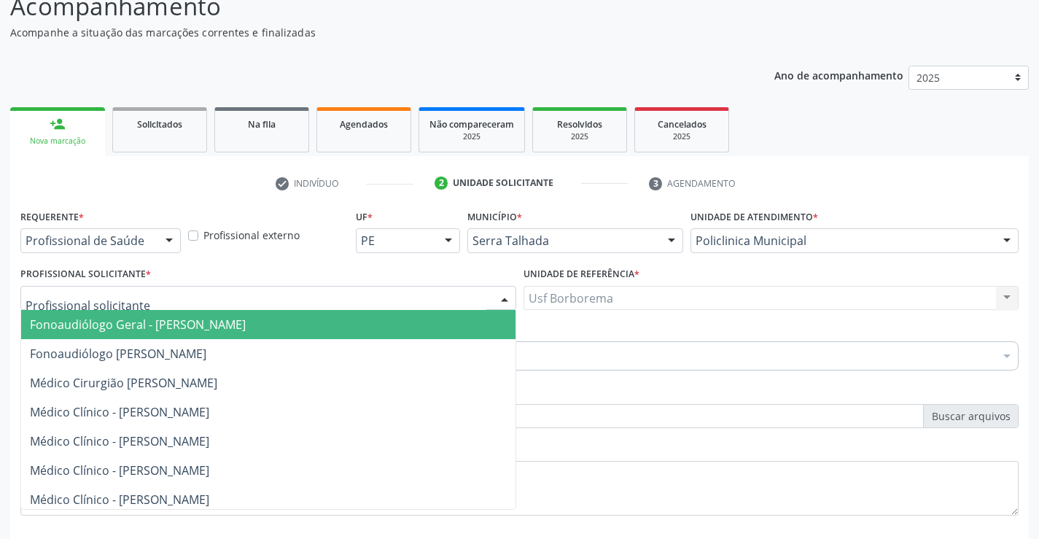
click at [145, 301] on div at bounding box center [268, 298] width 496 height 25
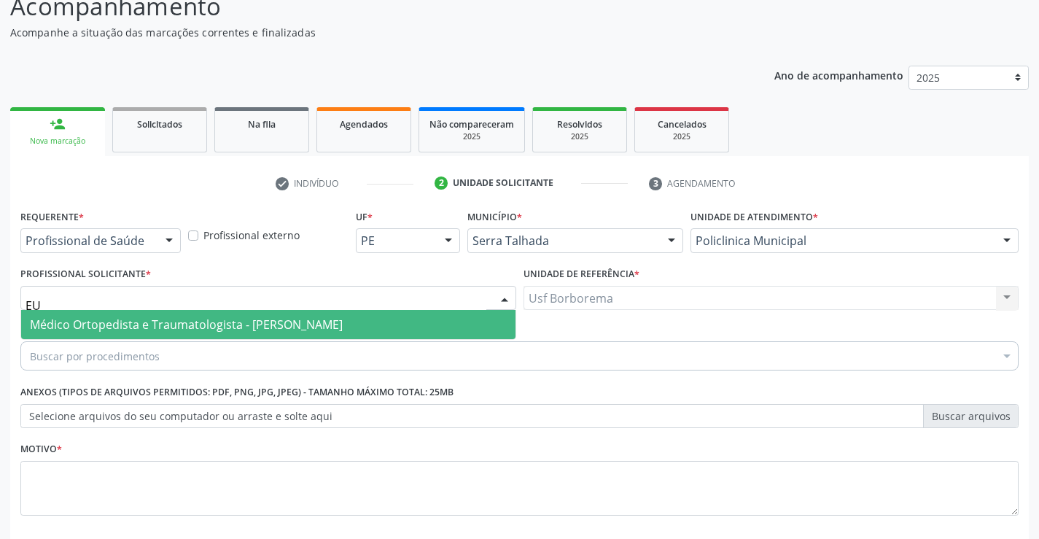
type input "EUG"
click at [150, 323] on span "Médico Ortopedista e Traumatologista - [PERSON_NAME]" at bounding box center [186, 325] width 313 height 16
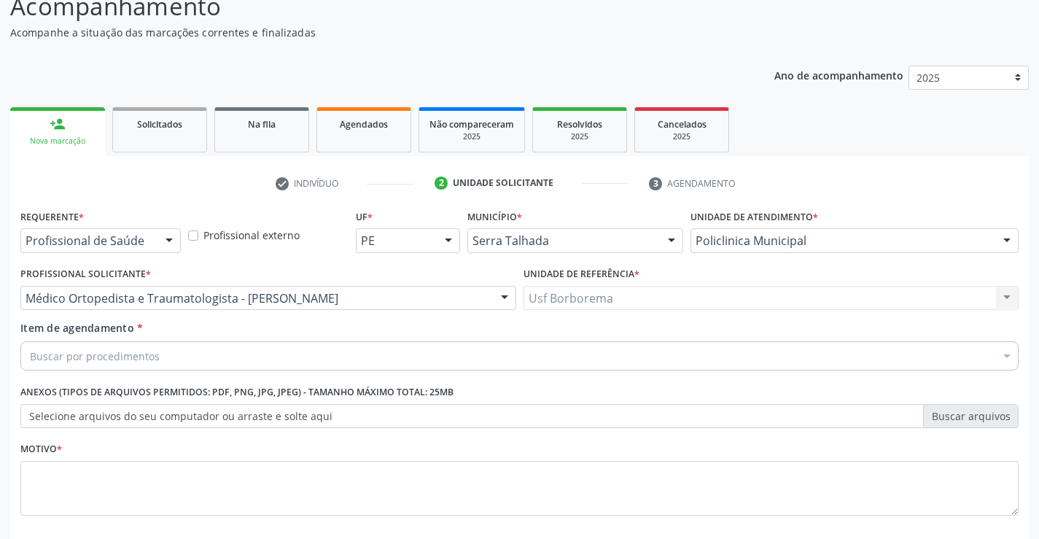
click at [158, 354] on div "Buscar por procedimentos" at bounding box center [519, 355] width 999 height 29
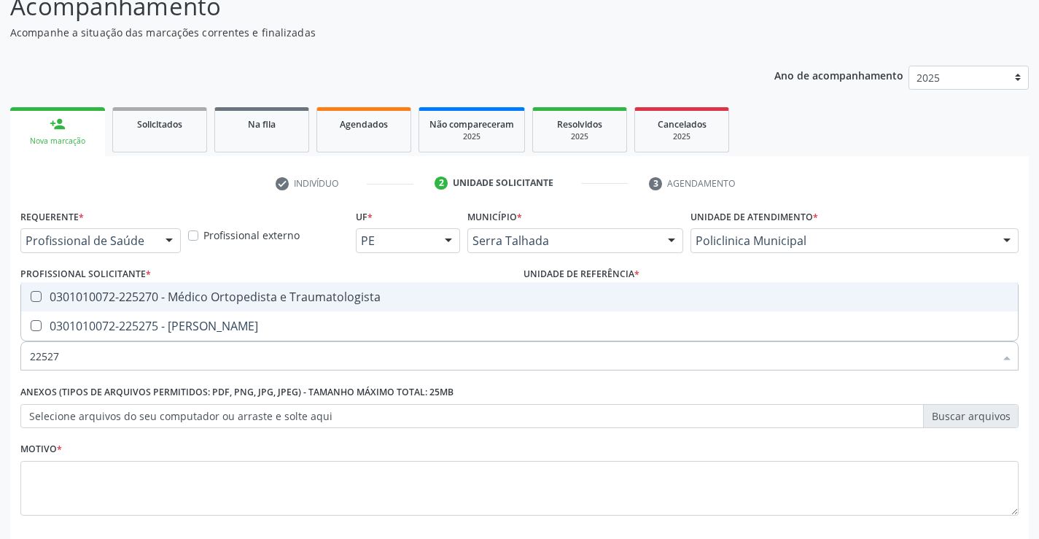
type input "225270"
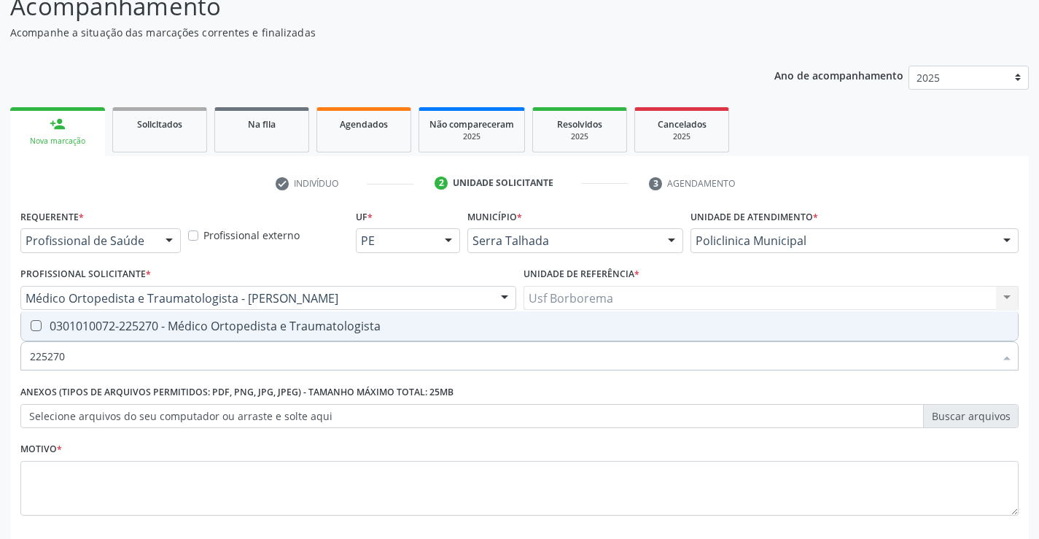
click at [196, 331] on div "0301010072-225270 - Médico Ortopedista e Traumatologista" at bounding box center [520, 326] width 980 height 12
checkbox Traumatologista "true"
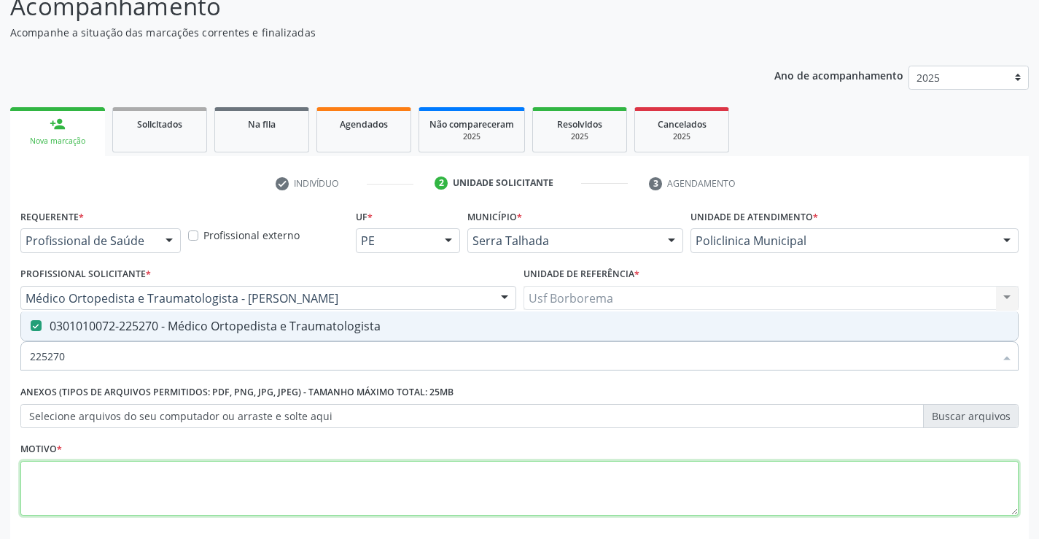
click at [162, 493] on textarea at bounding box center [519, 488] width 999 height 55
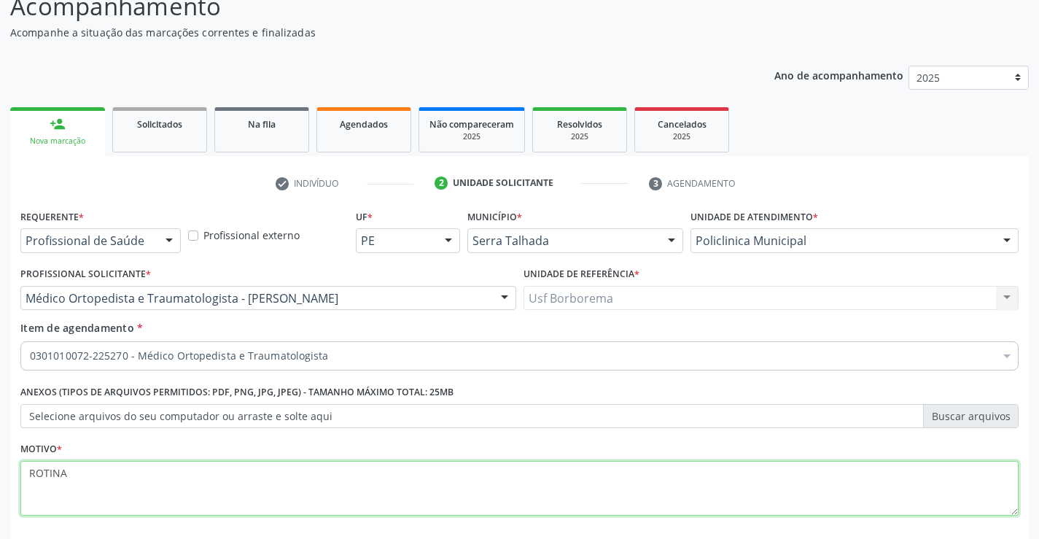
scroll to position [184, 0]
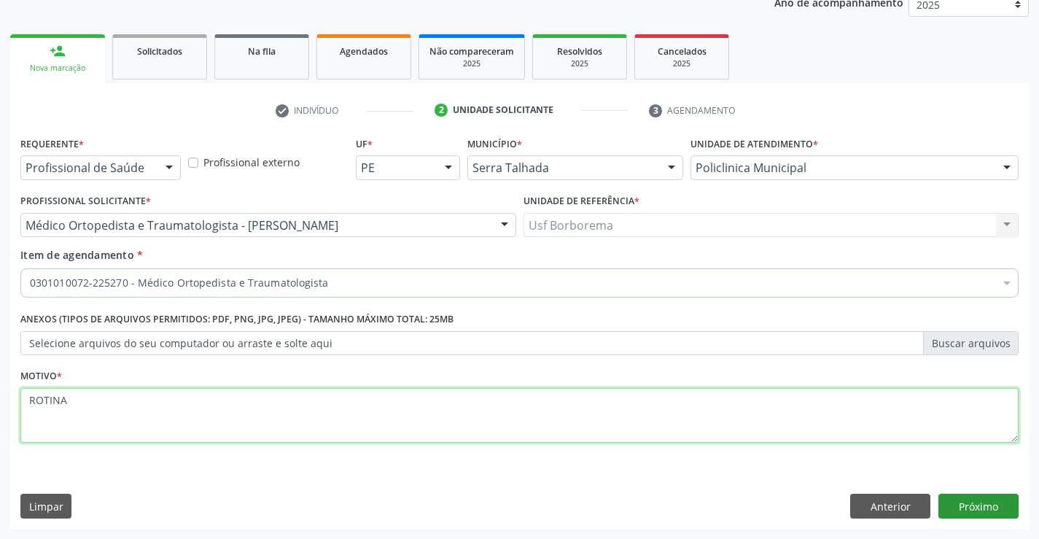
type textarea "ROTINA"
click at [958, 505] on button "Próximo" at bounding box center [979, 506] width 80 height 25
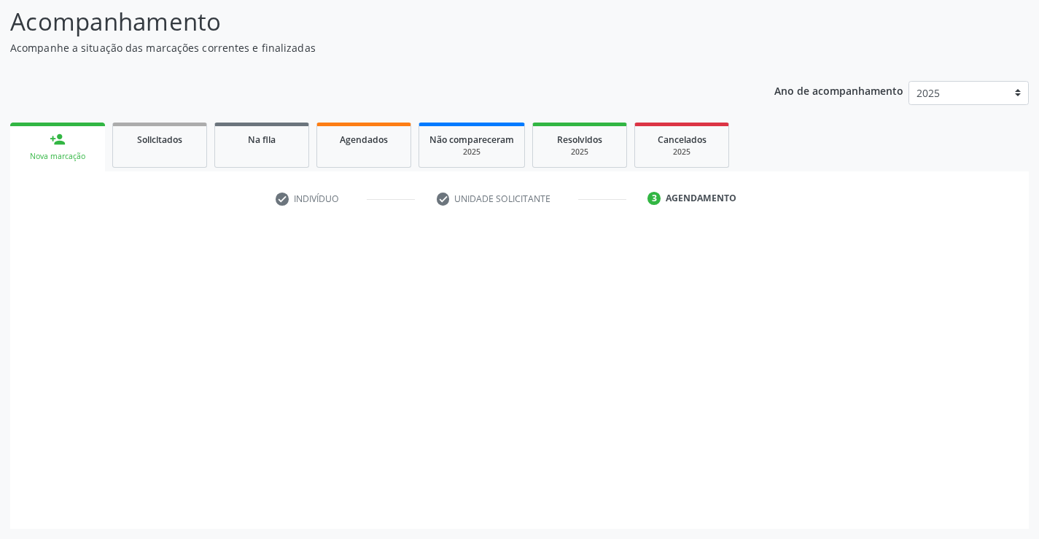
scroll to position [96, 0]
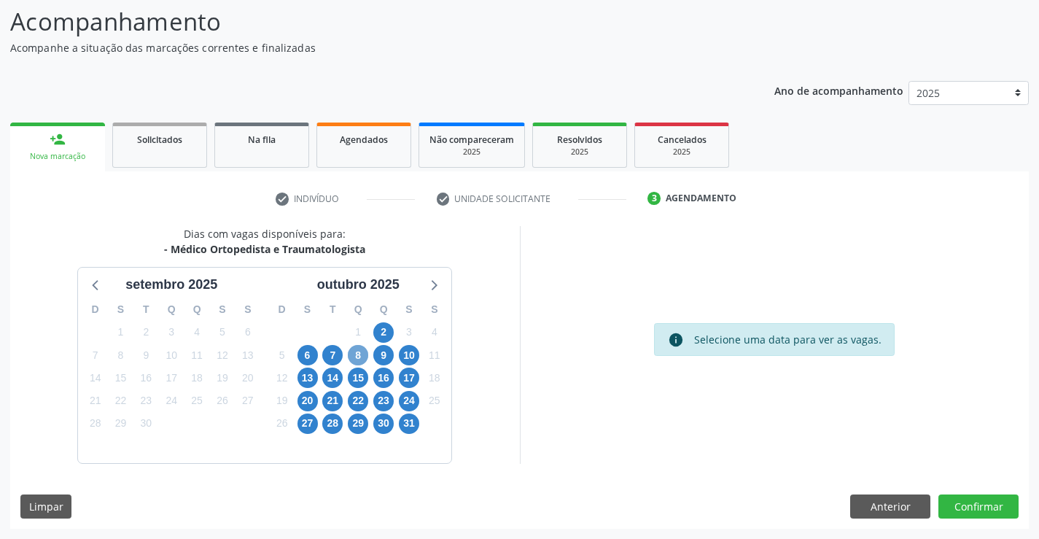
click at [364, 355] on span "8" at bounding box center [358, 355] width 20 height 20
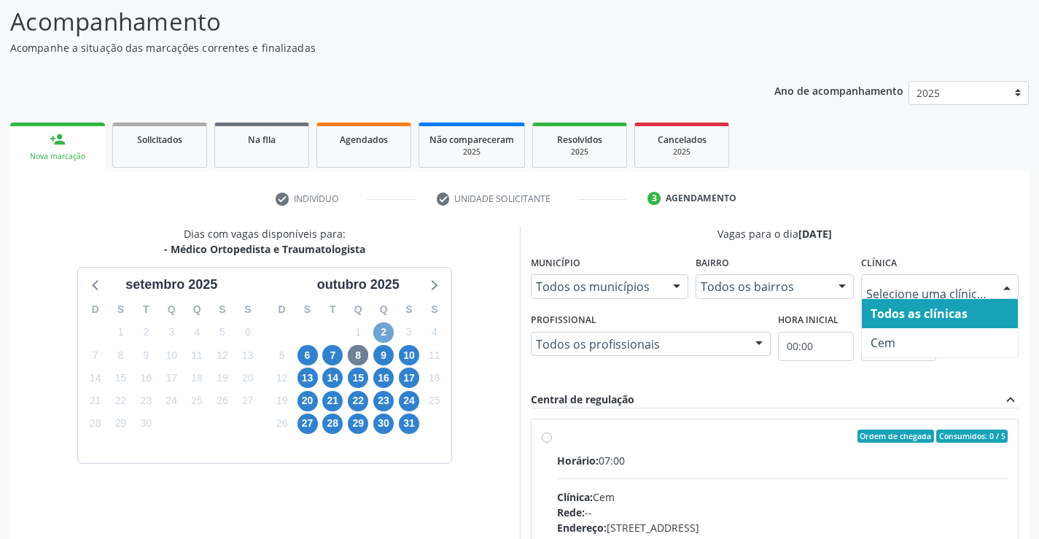
click at [381, 334] on span "2" at bounding box center [383, 332] width 20 height 20
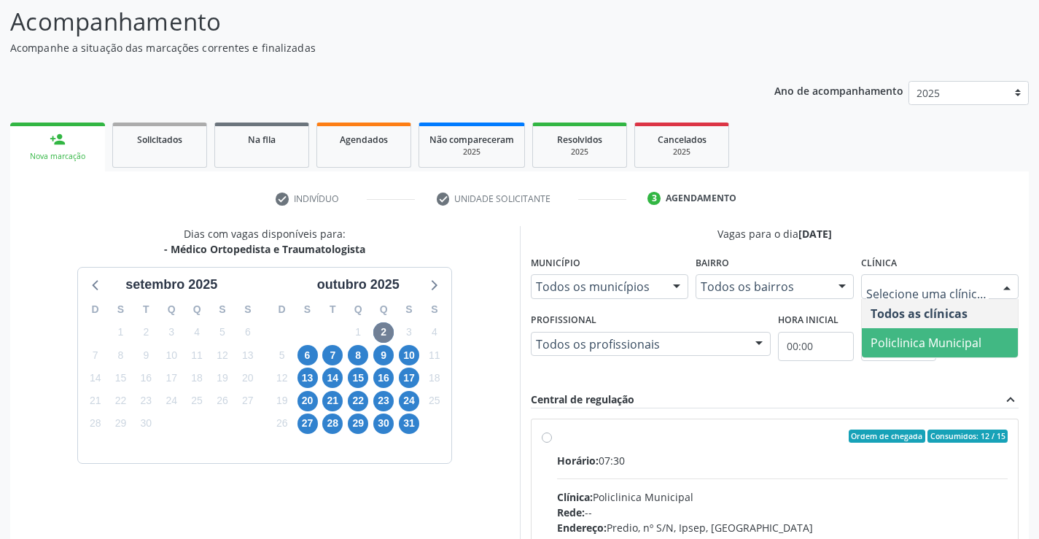
click at [895, 350] on span "Policlinica Municipal" at bounding box center [926, 343] width 111 height 16
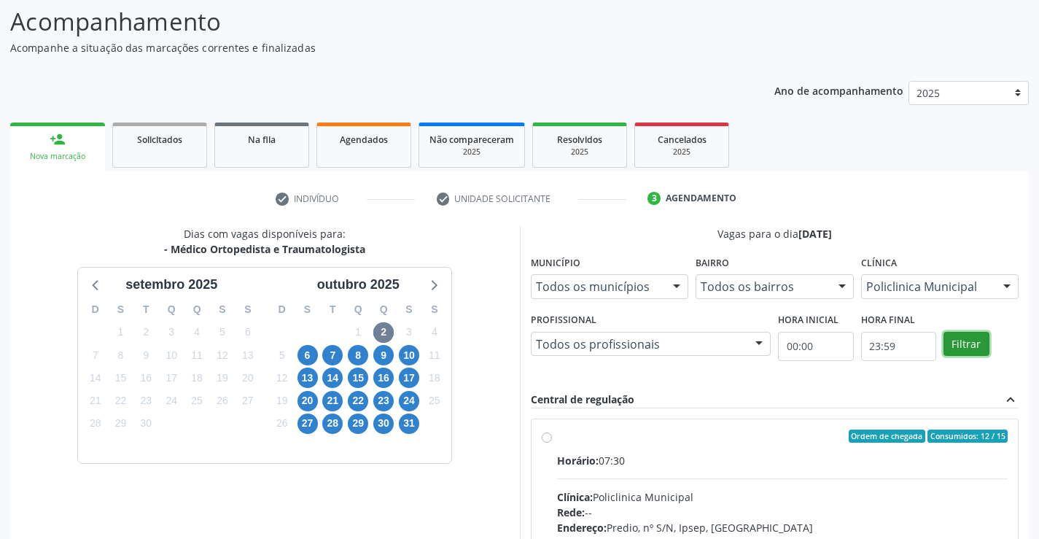
click at [956, 342] on button "Filtrar" at bounding box center [967, 344] width 46 height 25
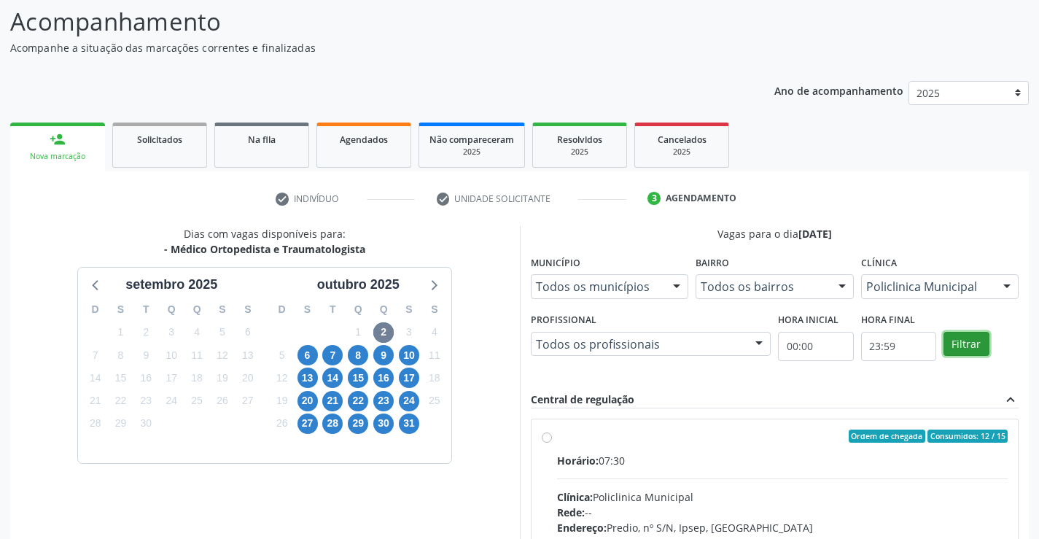
click at [956, 342] on button "Filtrar" at bounding box center [967, 344] width 46 height 25
click at [557, 436] on label "Ordem de chegada Consumidos: 12 / 15 Horário: 07:30 Clínica: Policlinica Munici…" at bounding box center [783, 542] width 452 height 224
click at [546, 436] on input "Ordem de chegada Consumidos: 12 / 15 Horário: 07:30 Clínica: Policlinica Munici…" at bounding box center [547, 436] width 10 height 13
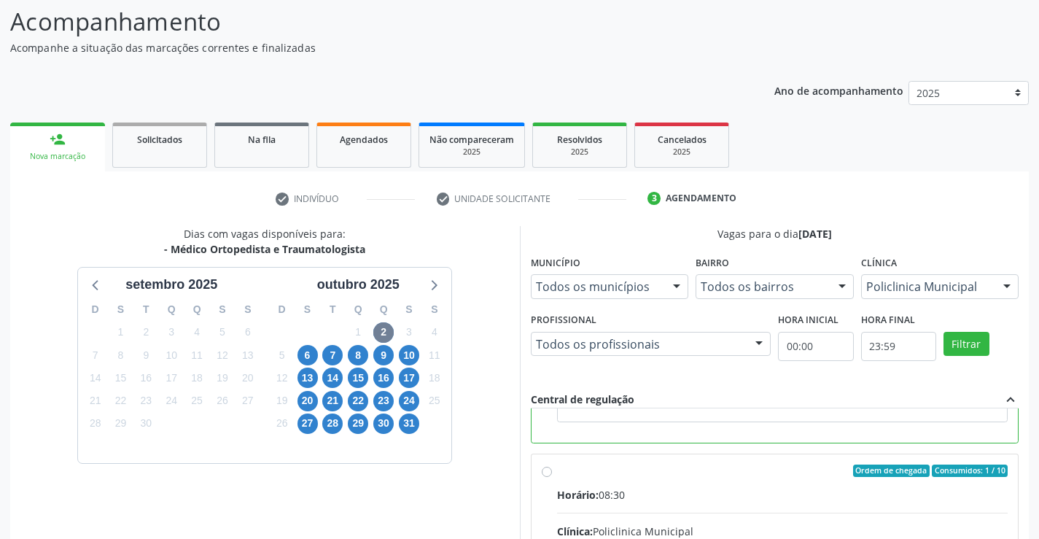
scroll to position [328, 0]
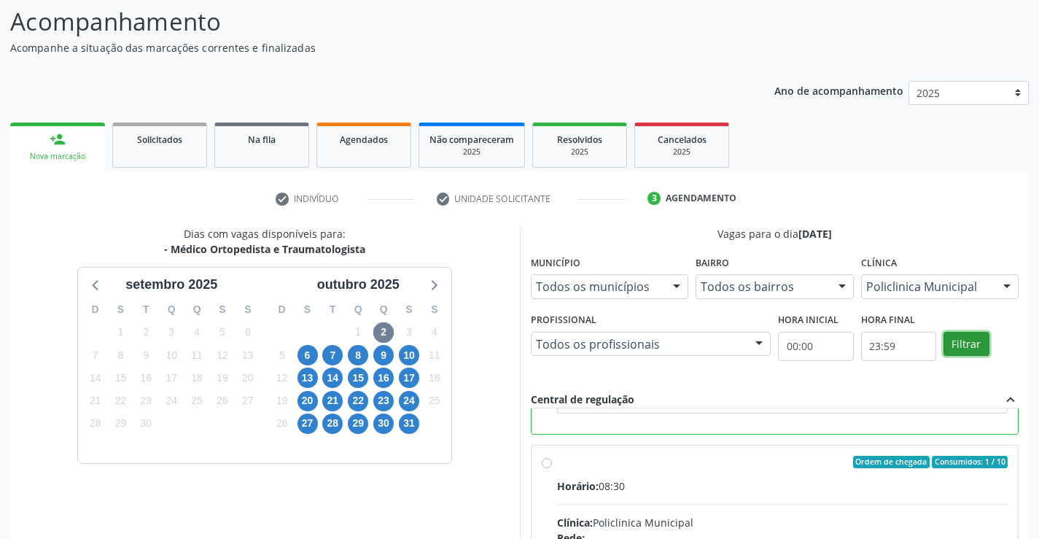
click at [951, 335] on button "Filtrar" at bounding box center [967, 344] width 46 height 25
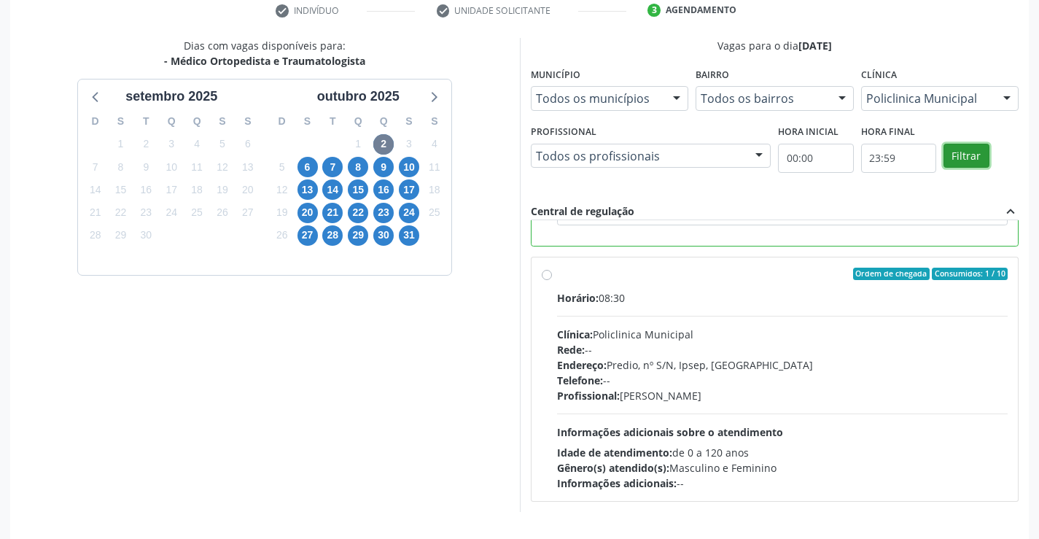
scroll to position [314, 0]
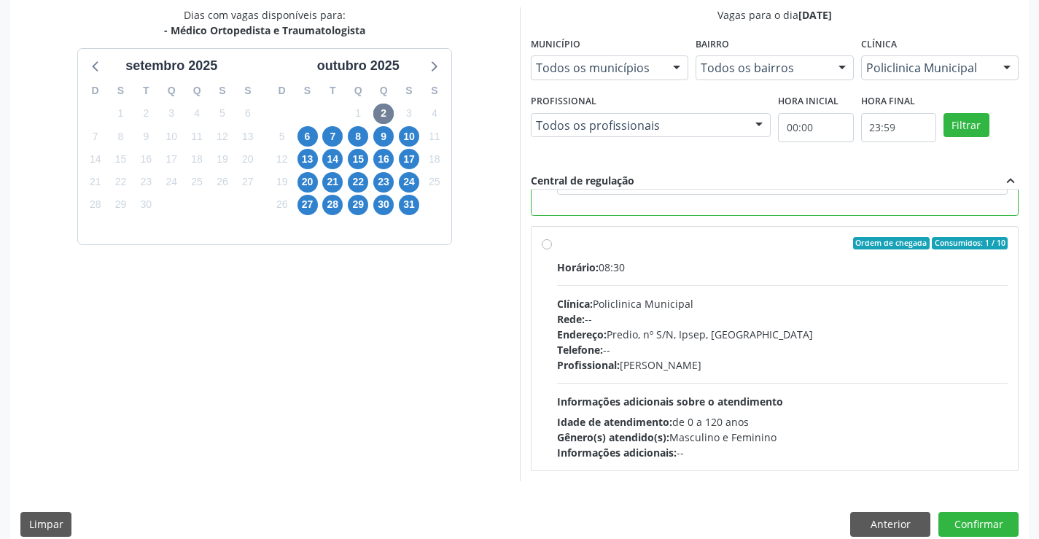
click at [547, 238] on div "Ordem de chegada Consumidos: 1 / 10 Horário: 08:30 Clínica: Policlinica Municip…" at bounding box center [775, 349] width 467 height 224
radio input "false"
radio input "true"
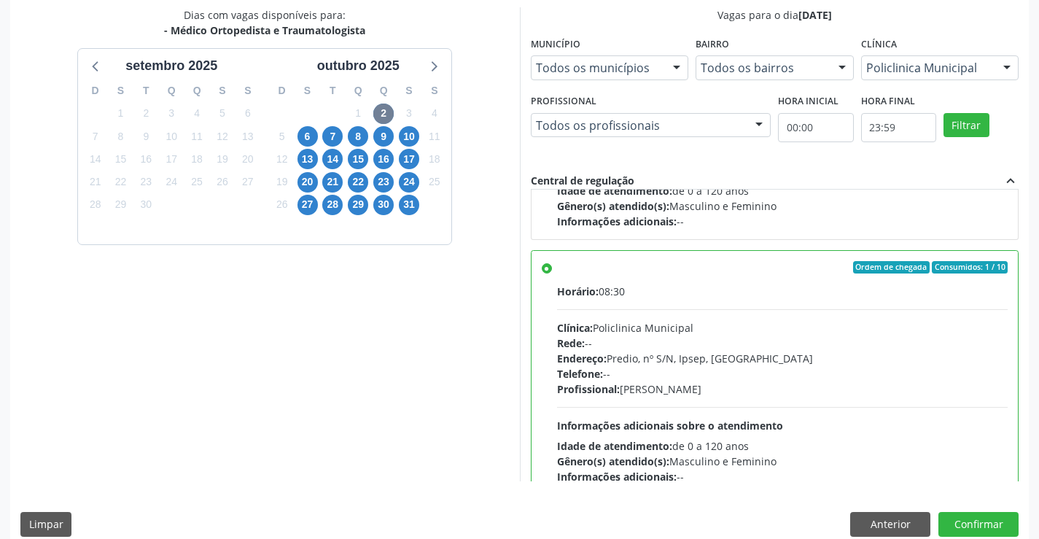
scroll to position [0, 0]
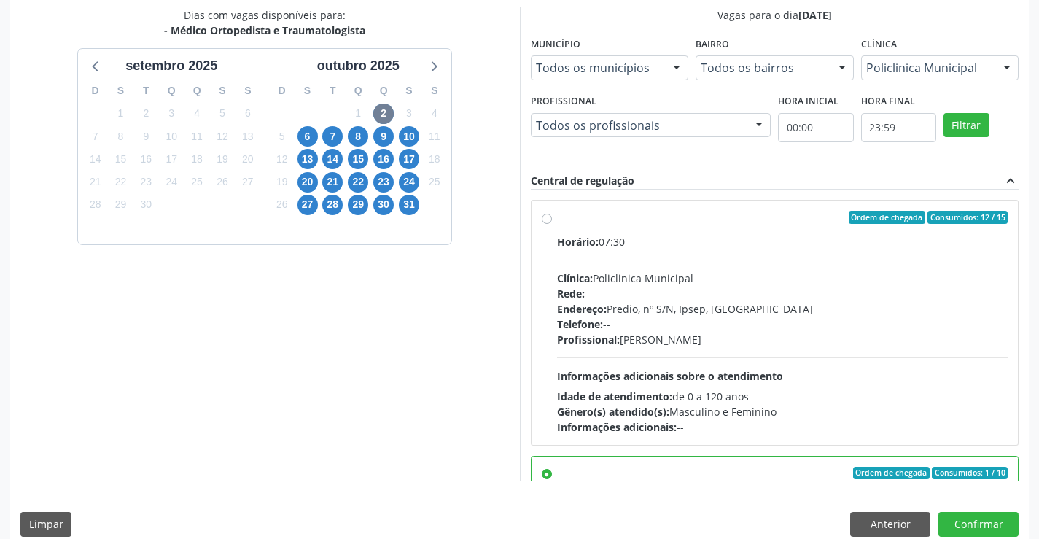
click at [552, 218] on div "Ordem de chegada Consumidos: 12 / 15 Horário: 07:30 Clínica: Policlinica Munici…" at bounding box center [775, 323] width 467 height 224
radio input "true"
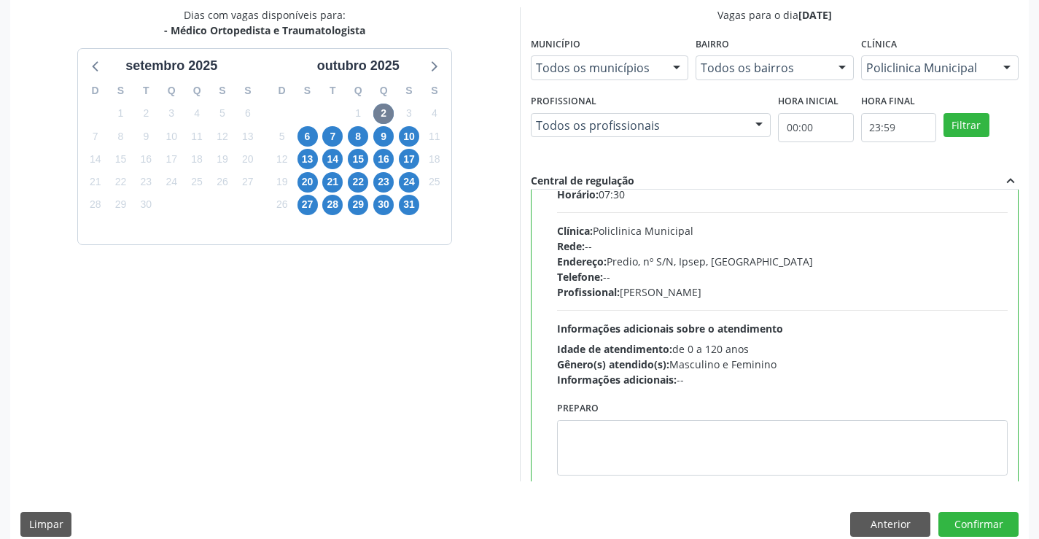
scroll to position [73, 0]
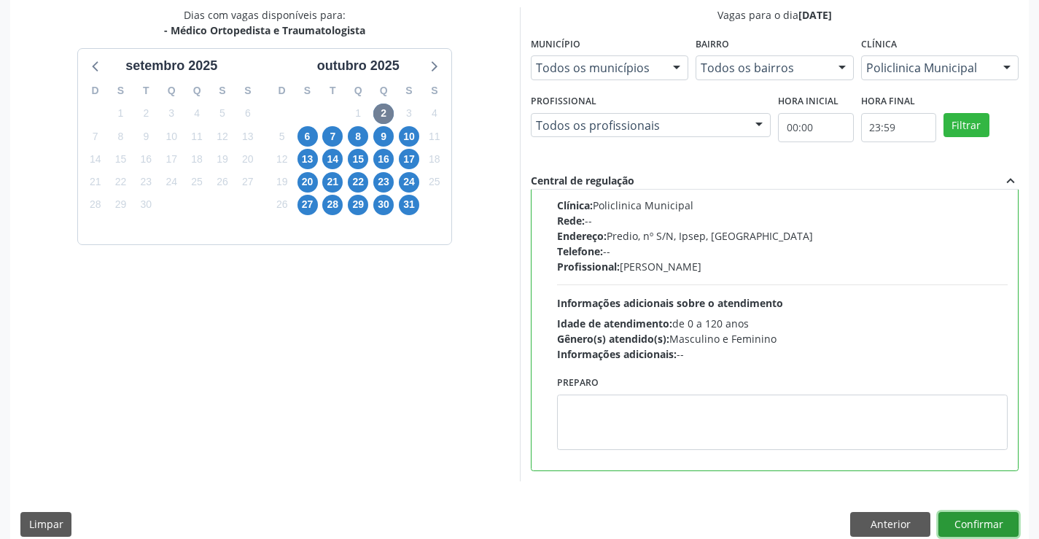
click at [961, 524] on button "Confirmar" at bounding box center [979, 524] width 80 height 25
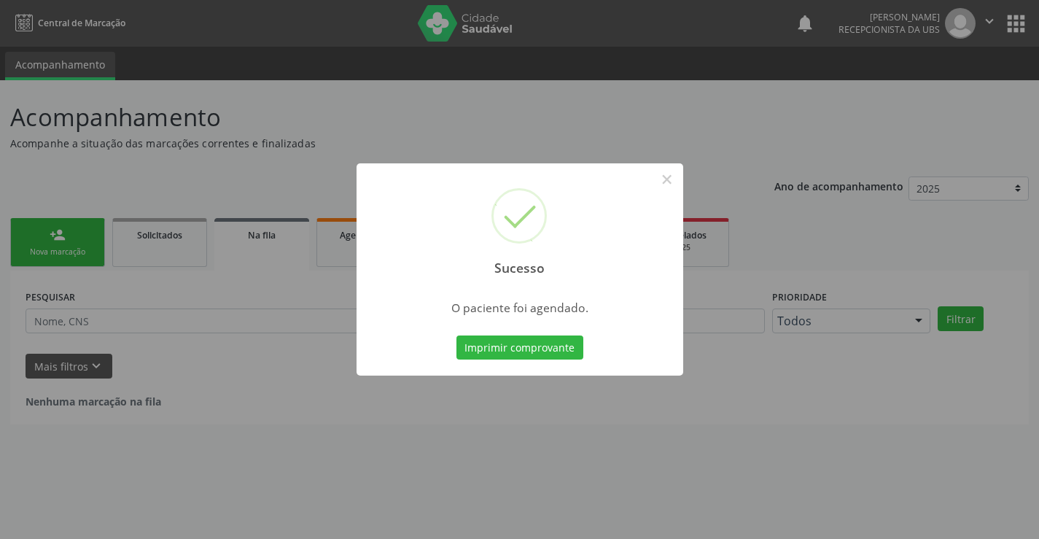
scroll to position [0, 0]
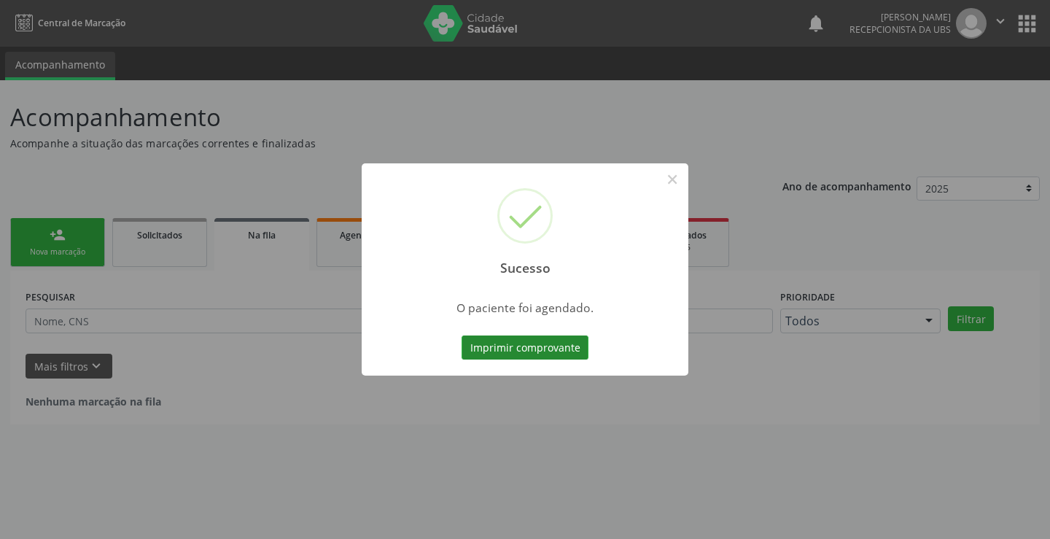
click at [499, 338] on button "Imprimir comprovante" at bounding box center [525, 348] width 127 height 25
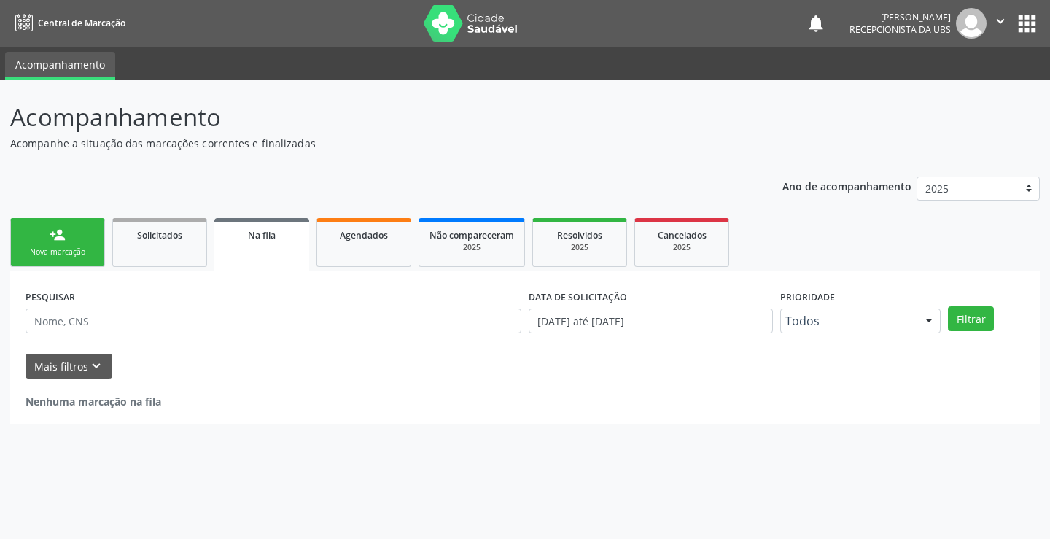
click at [60, 262] on div "Sucesso × O paciente foi agendado. Imprimir comprovante Cancel" at bounding box center [525, 269] width 1050 height 539
click at [60, 261] on div "Sucesso × O paciente foi agendado. Imprimir comprovante Cancel" at bounding box center [525, 269] width 1050 height 539
click at [60, 261] on link "person_add Nova marcação" at bounding box center [57, 242] width 95 height 49
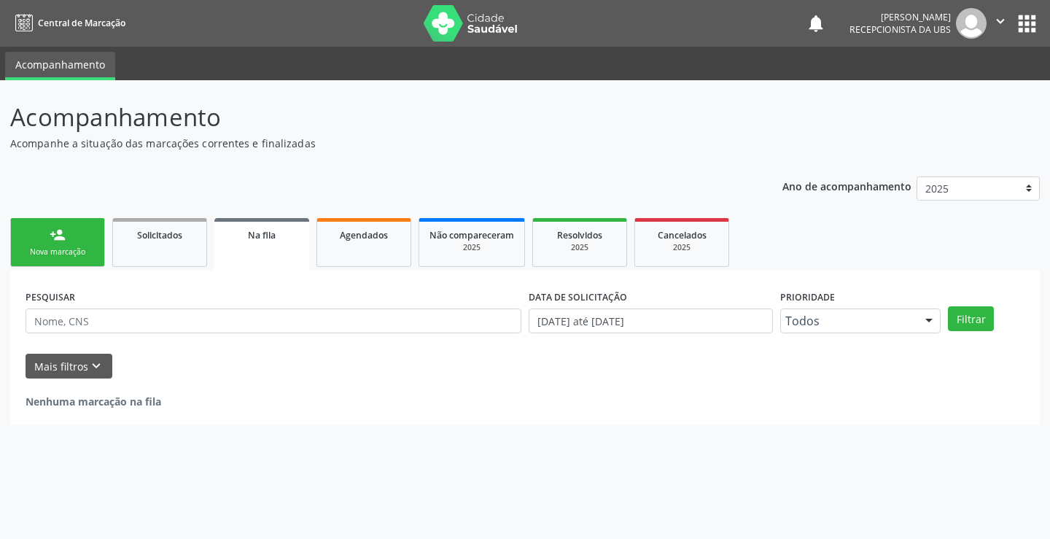
click at [69, 247] on div "Nova marcação" at bounding box center [57, 252] width 73 height 11
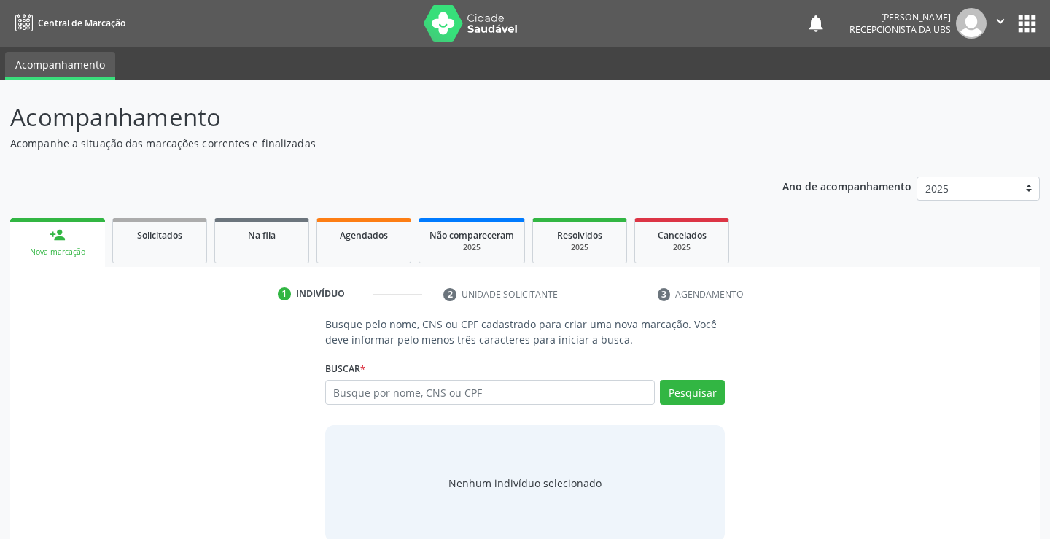
click at [74, 249] on div "Nova marcação" at bounding box center [57, 252] width 74 height 11
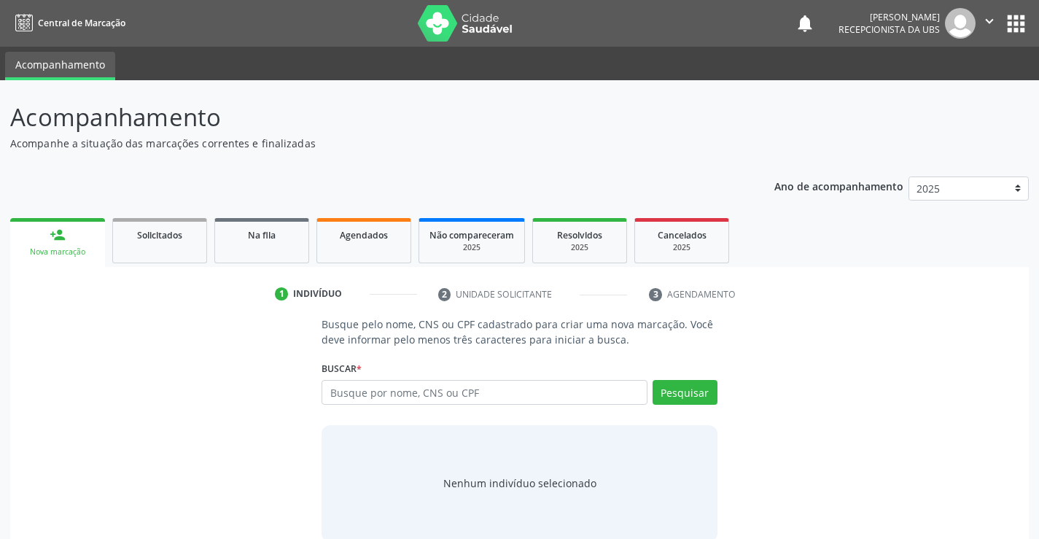
click at [74, 249] on div "Nova marcação" at bounding box center [57, 252] width 74 height 11
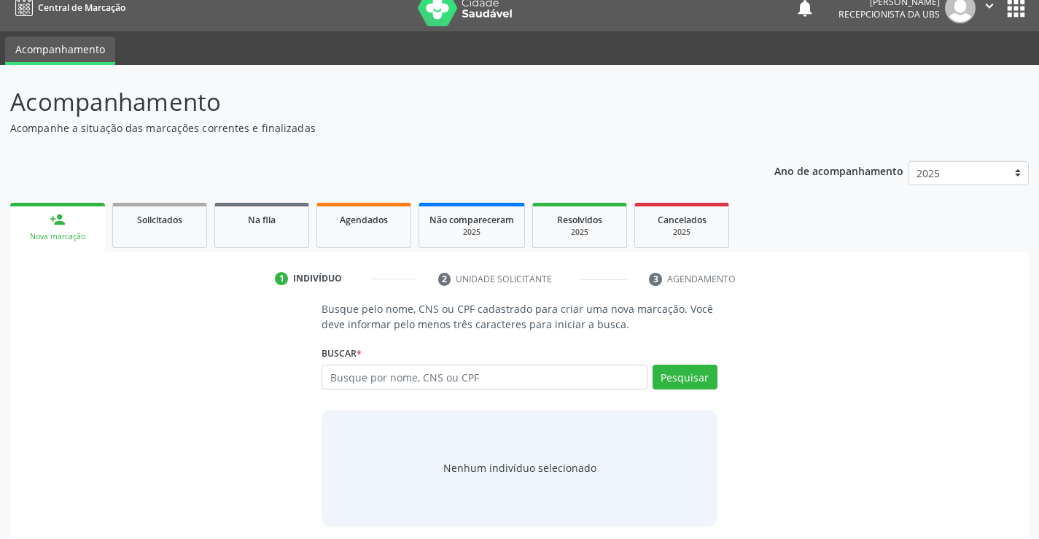
scroll to position [23, 0]
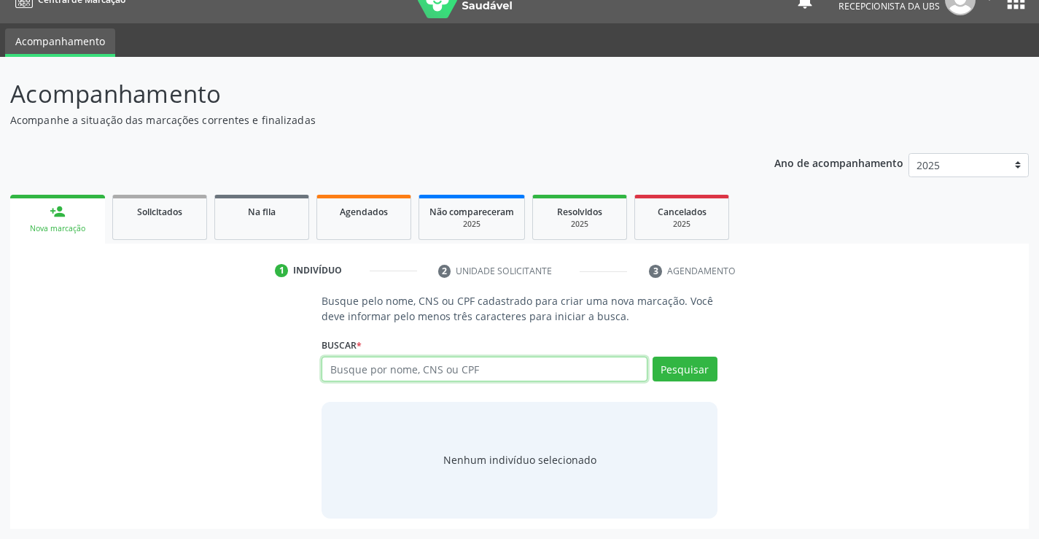
click at [383, 371] on input "text" at bounding box center [484, 369] width 325 height 25
